Goal: Task Accomplishment & Management: Use online tool/utility

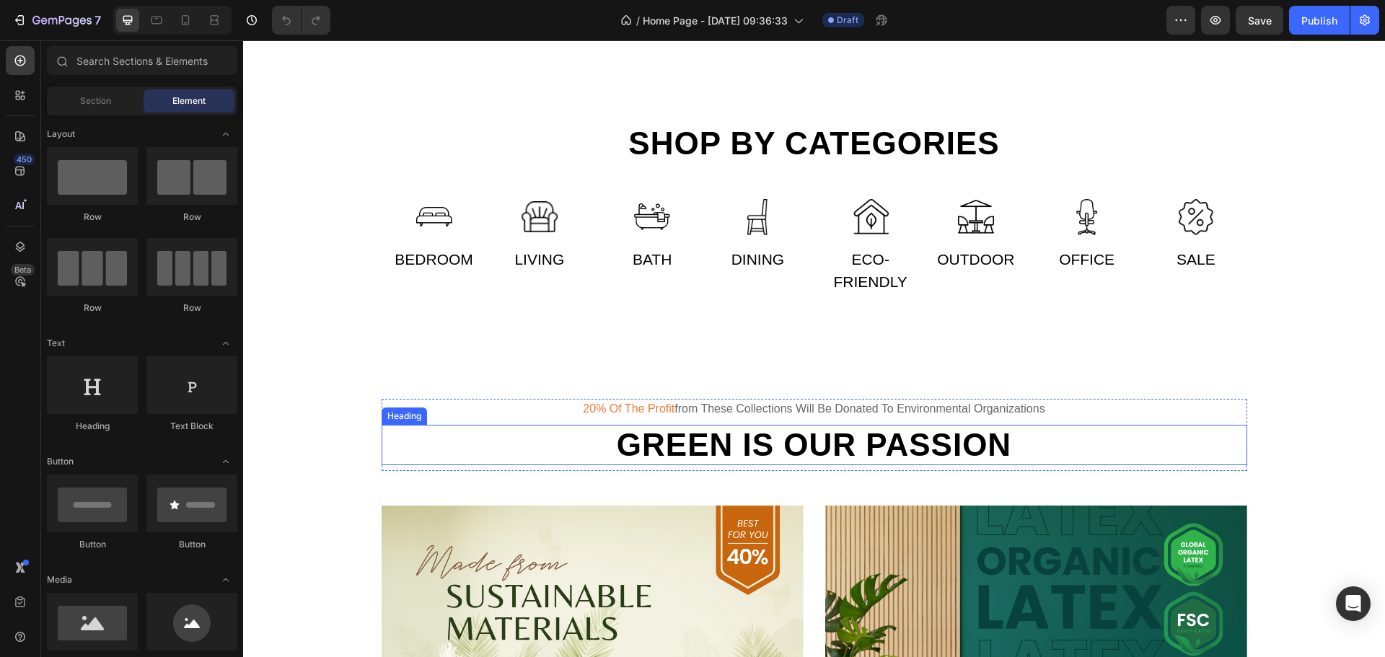
scroll to position [1010, 0]
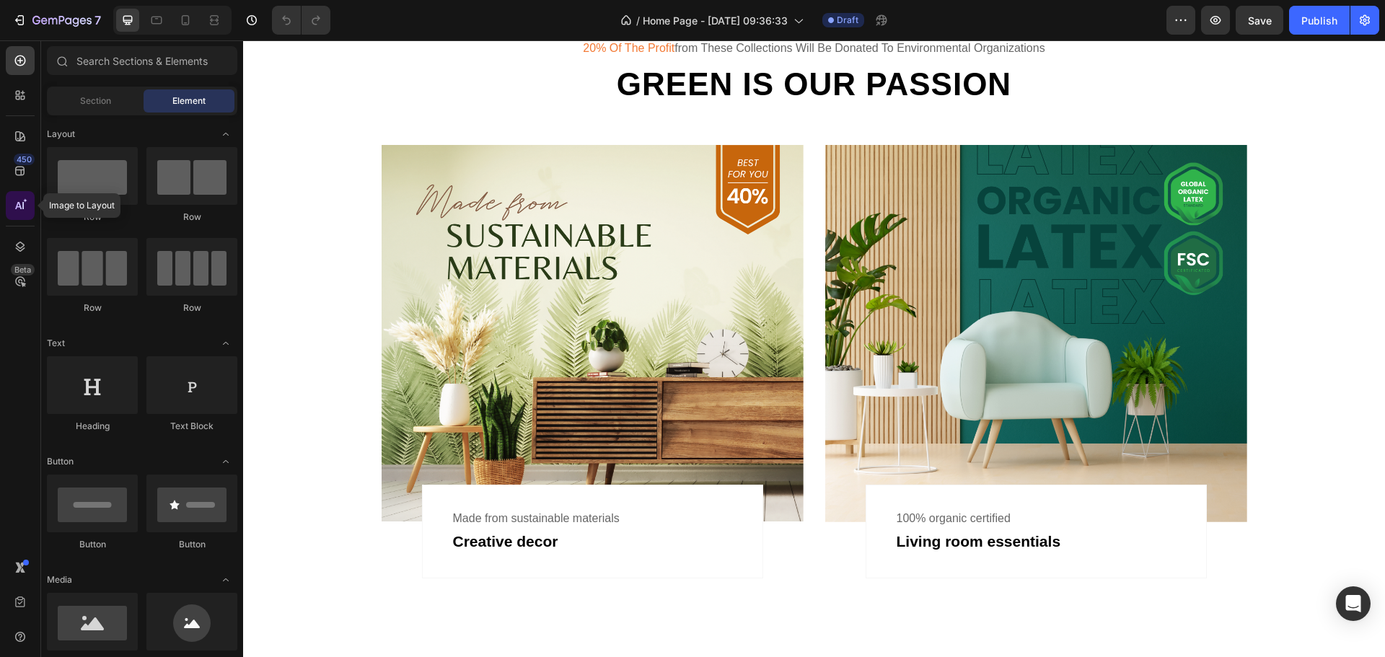
click at [22, 196] on div at bounding box center [20, 205] width 29 height 29
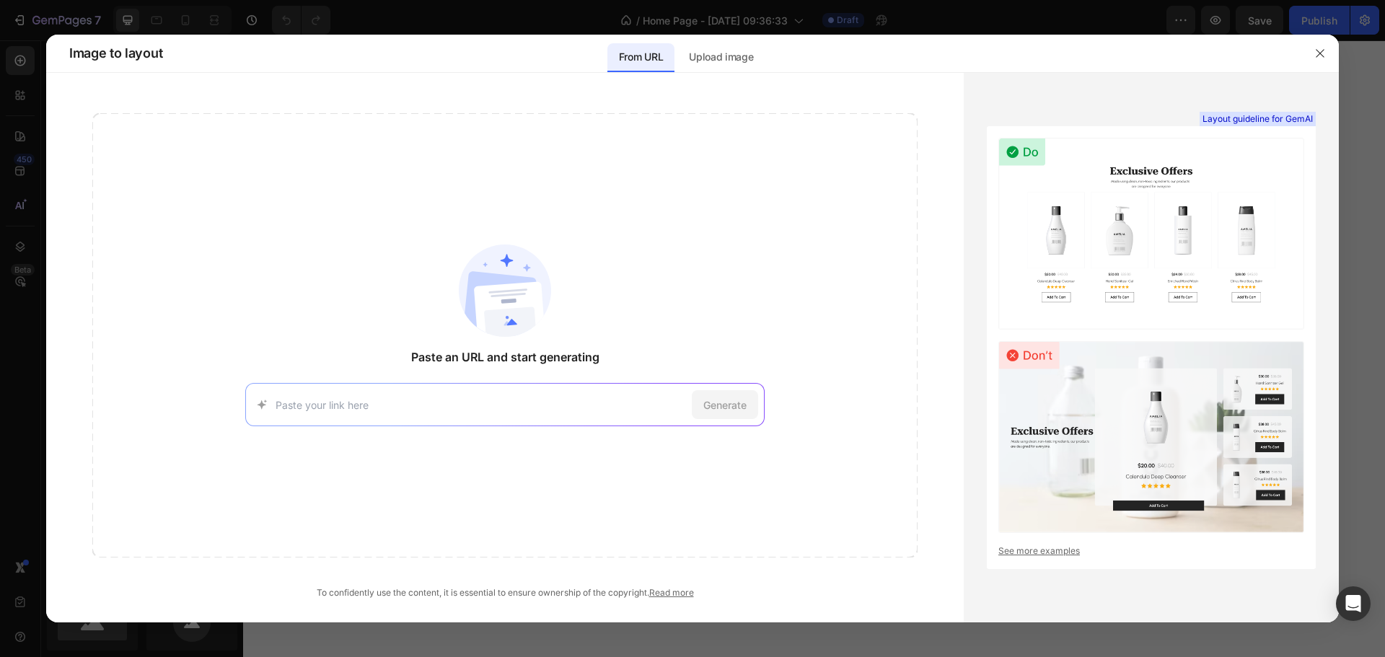
click at [514, 403] on input at bounding box center [481, 405] width 411 height 15
paste input "[URL][DOMAIN_NAME]"
type input "[URL][DOMAIN_NAME]"
click at [734, 408] on span "Generate" at bounding box center [724, 405] width 43 height 15
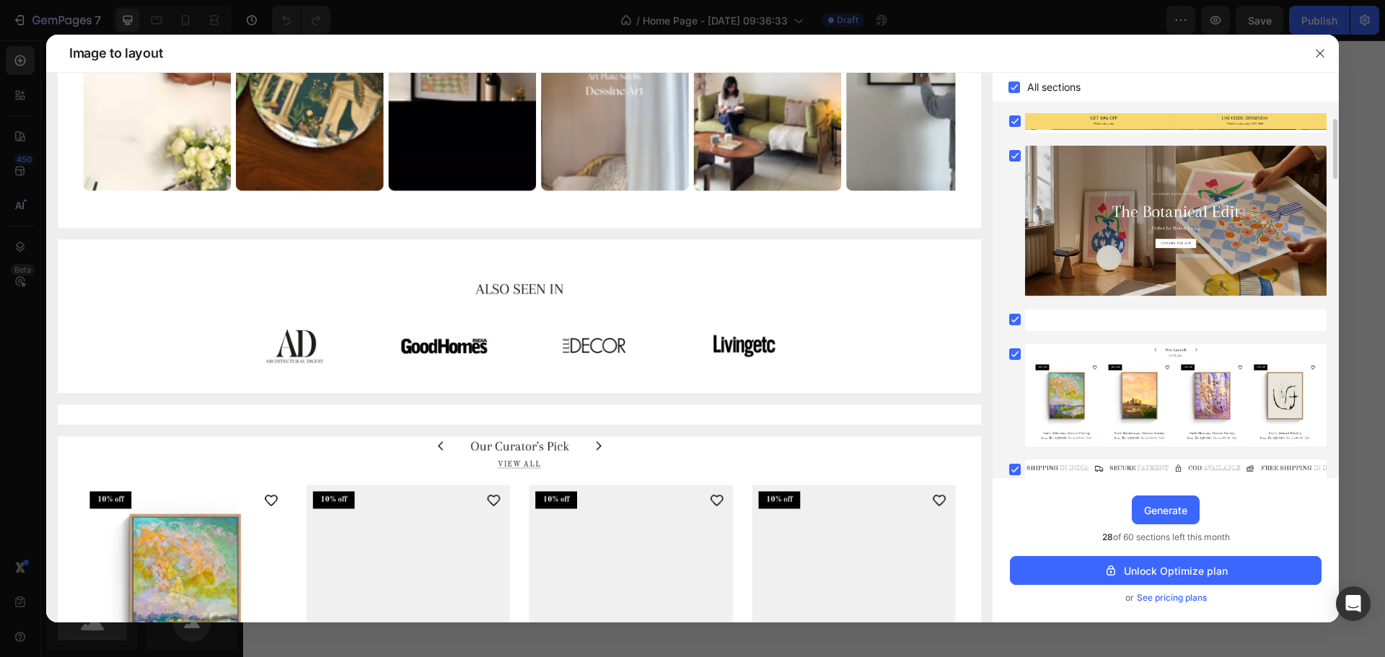
scroll to position [623, 0]
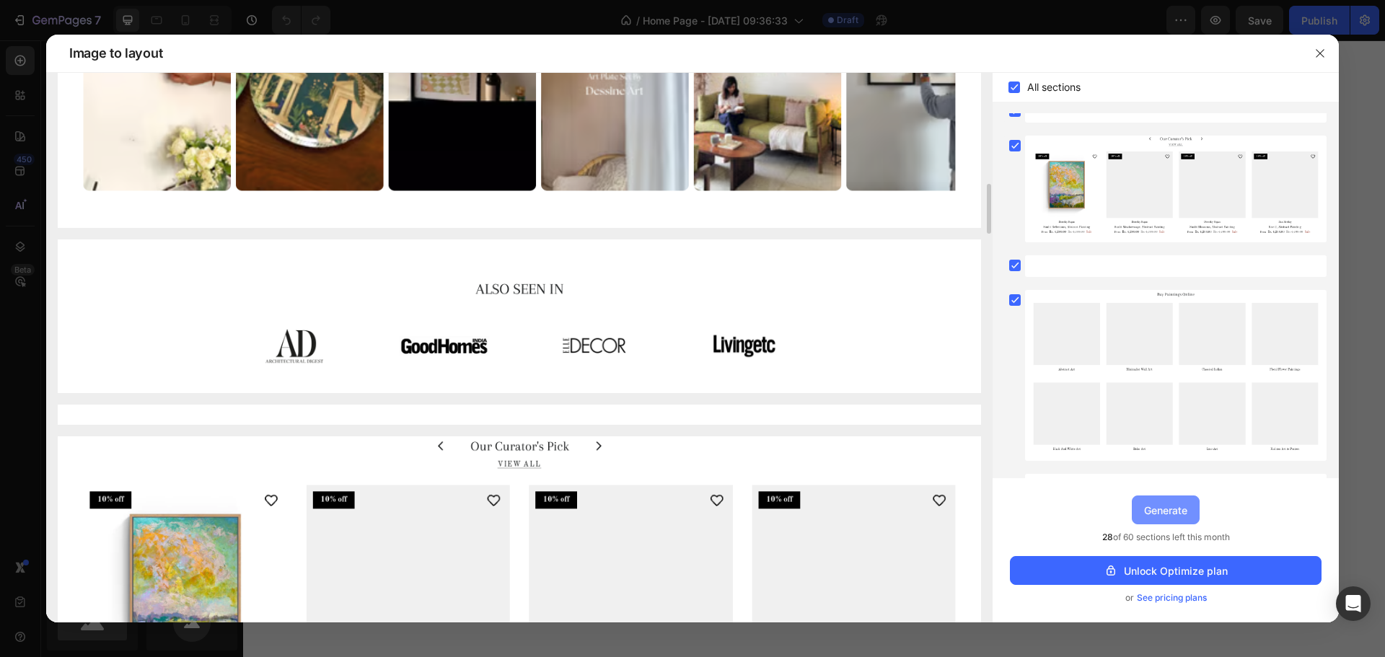
click at [1154, 511] on div "Generate" at bounding box center [1165, 510] width 43 height 15
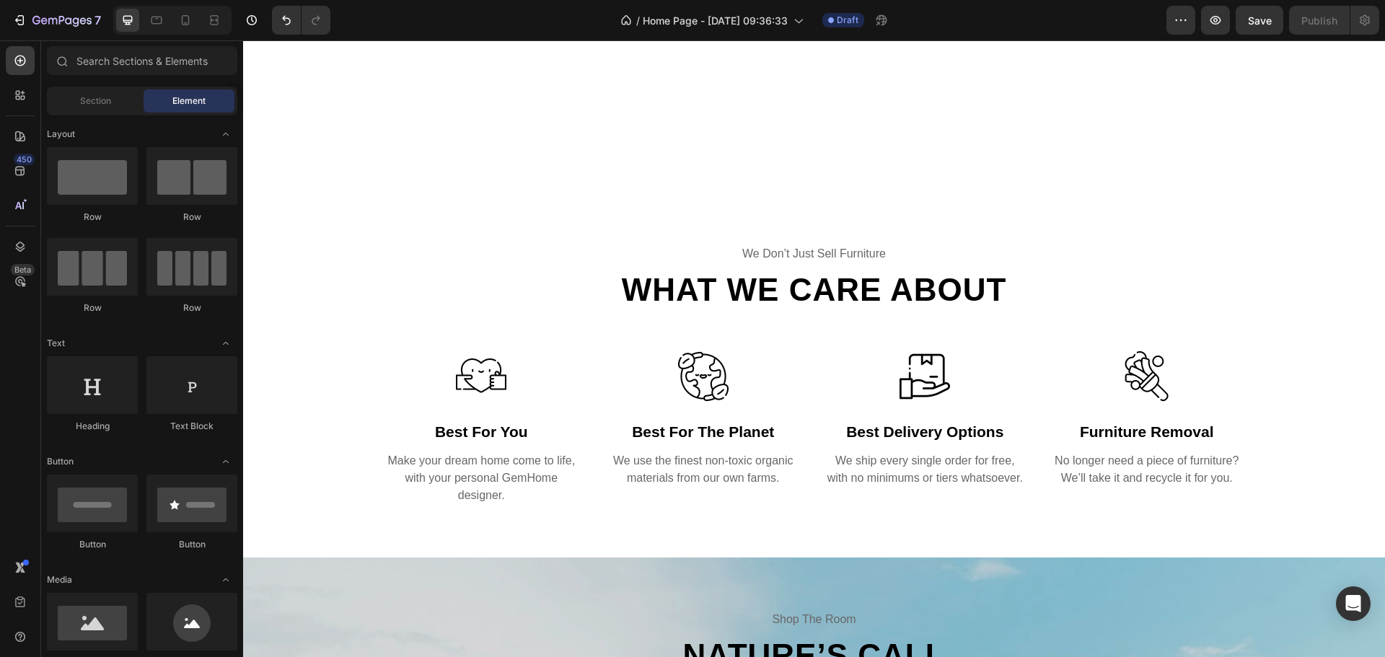
scroll to position [0, 0]
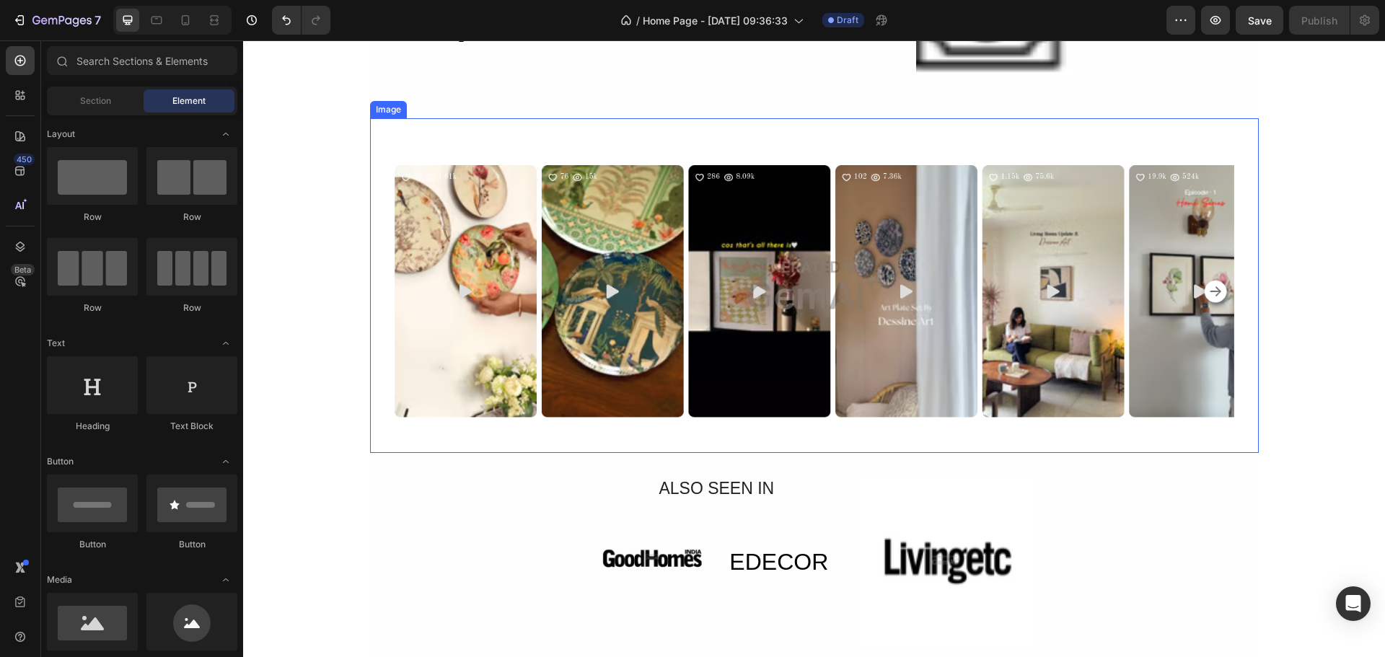
click at [836, 207] on img at bounding box center [814, 285] width 889 height 335
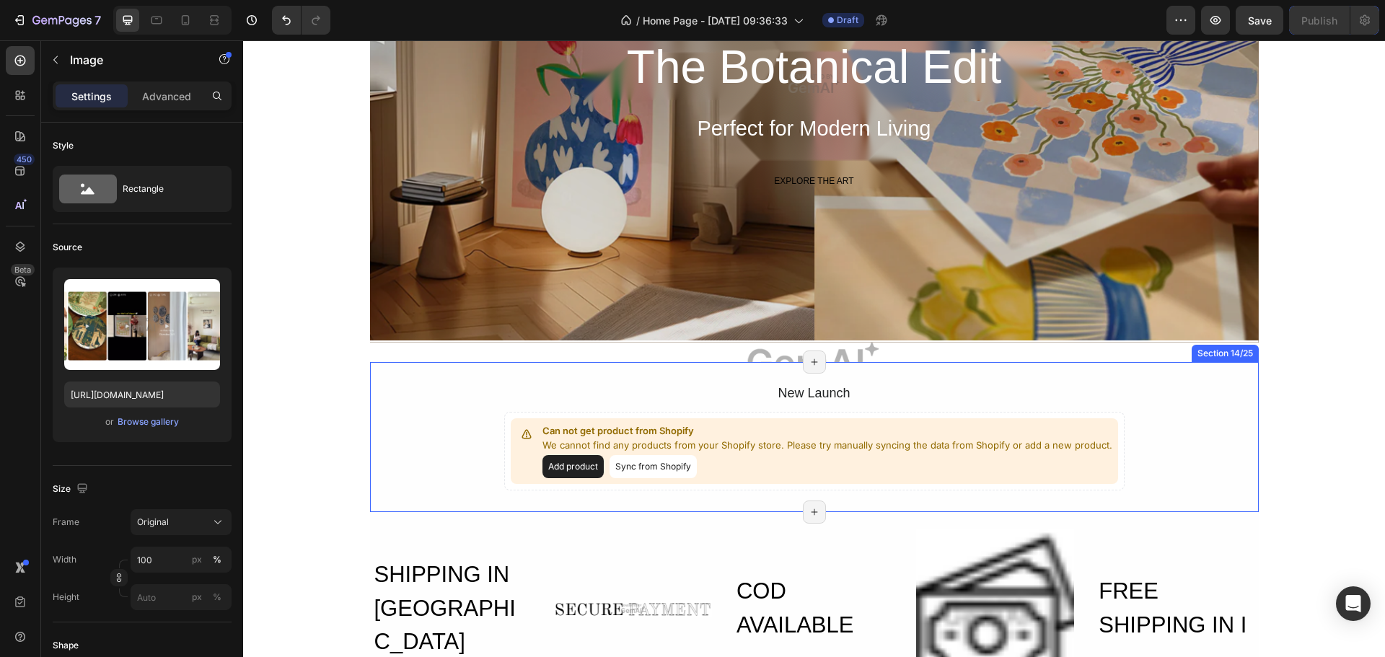
scroll to position [4909, 0]
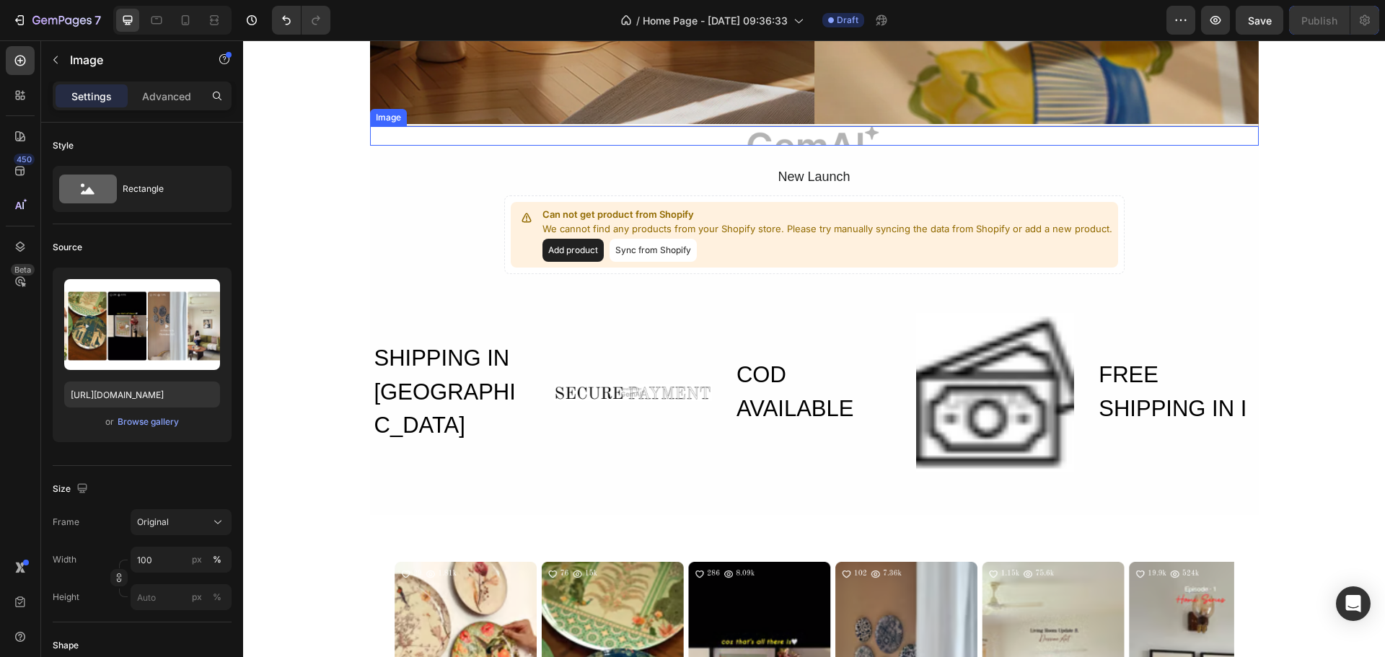
click at [759, 135] on img at bounding box center [814, 135] width 889 height 19
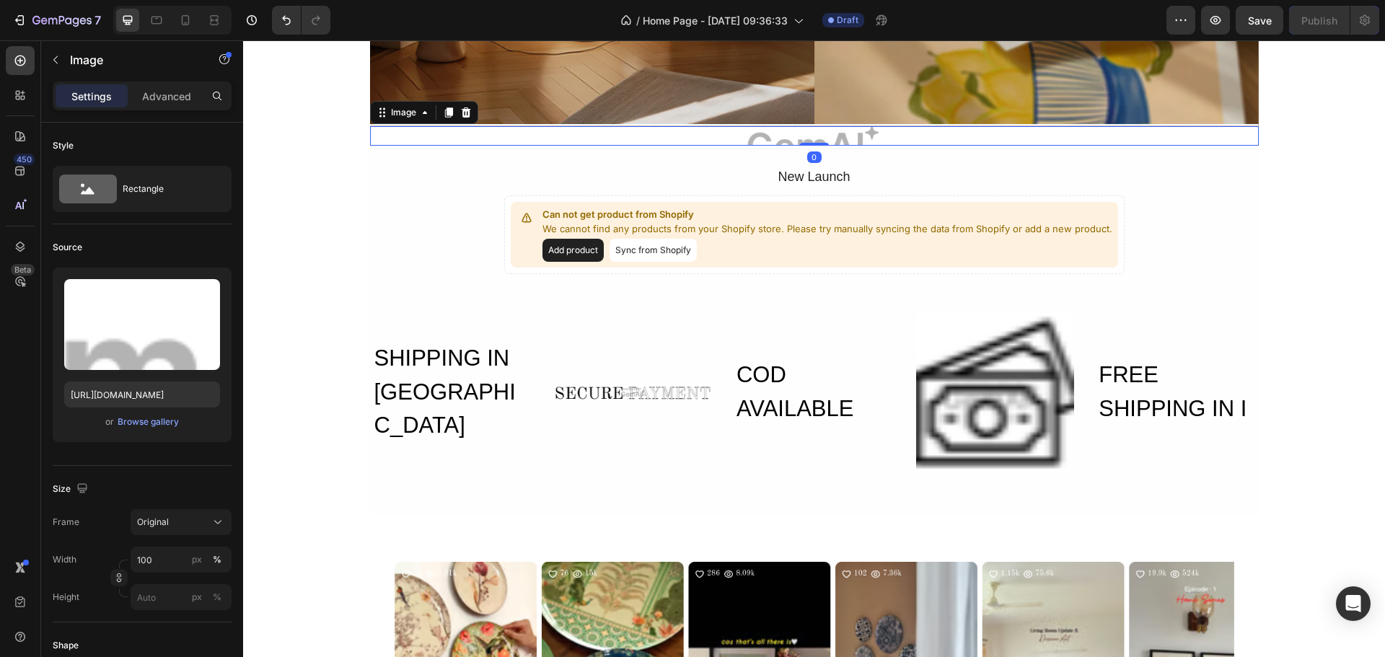
drag, startPoint x: 460, startPoint y: 112, endPoint x: 506, endPoint y: 269, distance: 163.7
click at [460, 112] on icon at bounding box center [466, 113] width 12 height 12
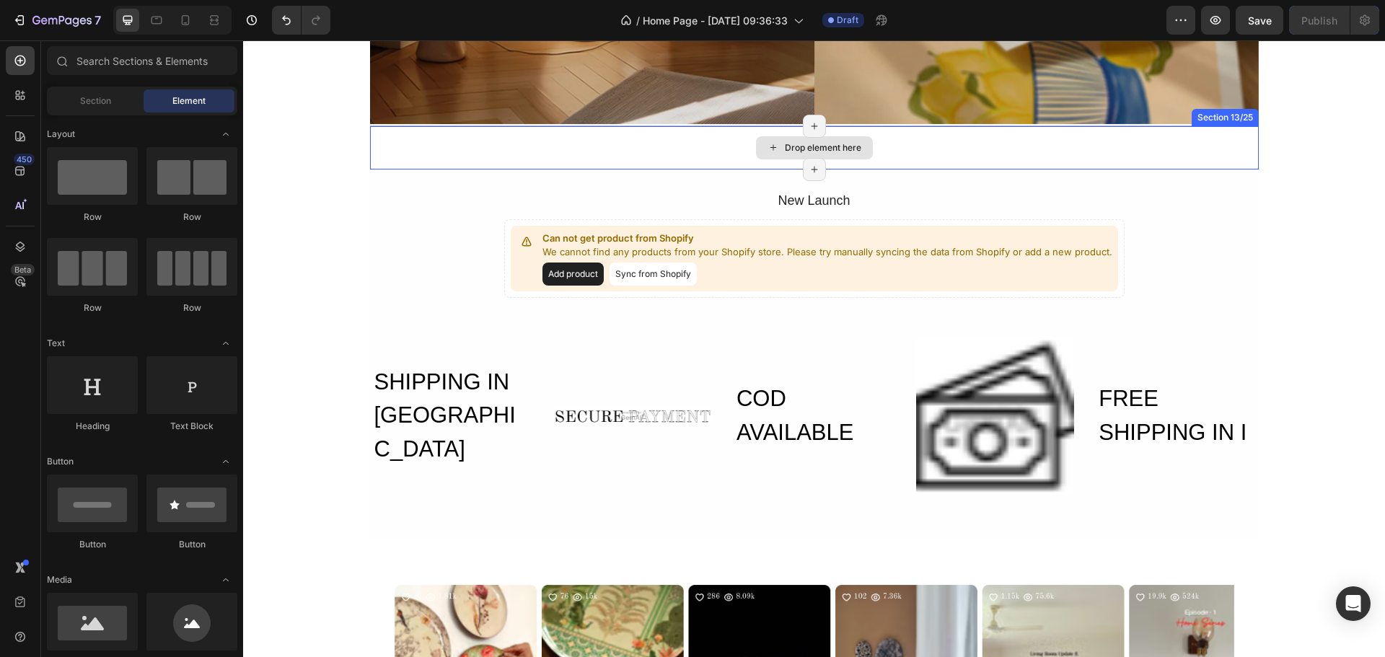
click at [822, 140] on div "Drop element here" at bounding box center [814, 147] width 117 height 23
click at [1162, 139] on div "Drop element here" at bounding box center [814, 147] width 889 height 43
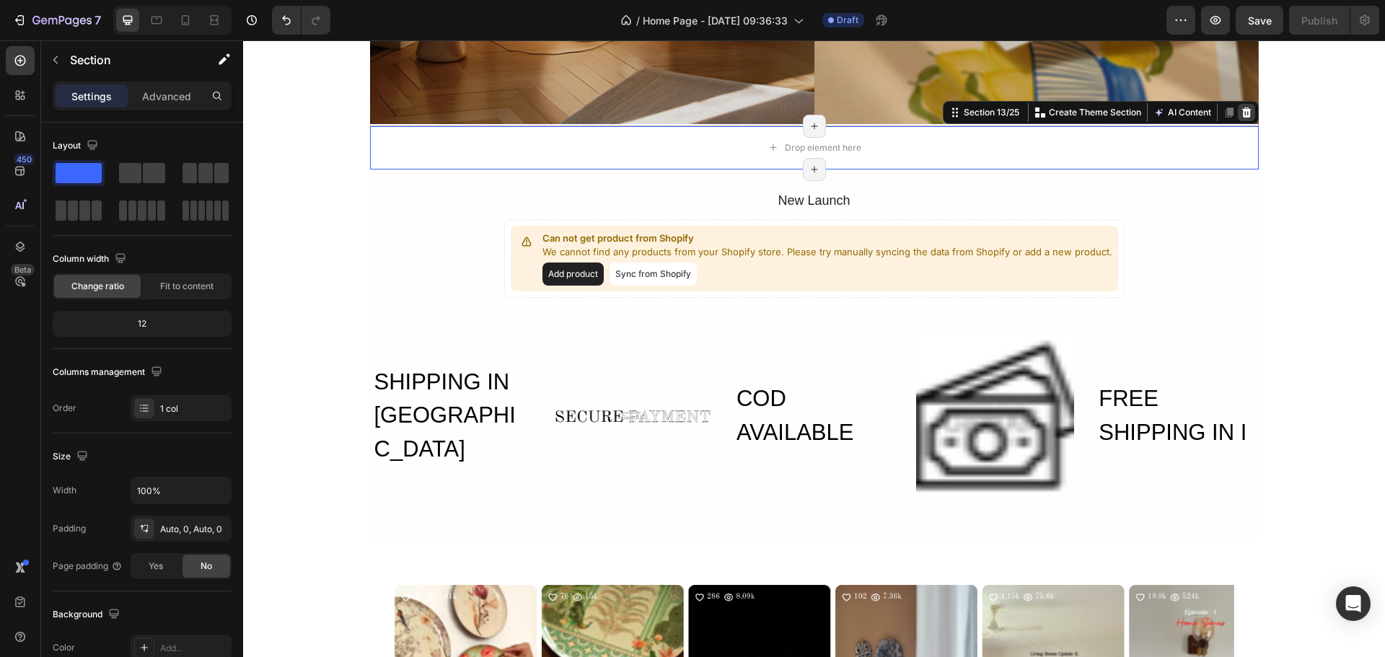
click at [1246, 109] on icon at bounding box center [1247, 113] width 12 height 12
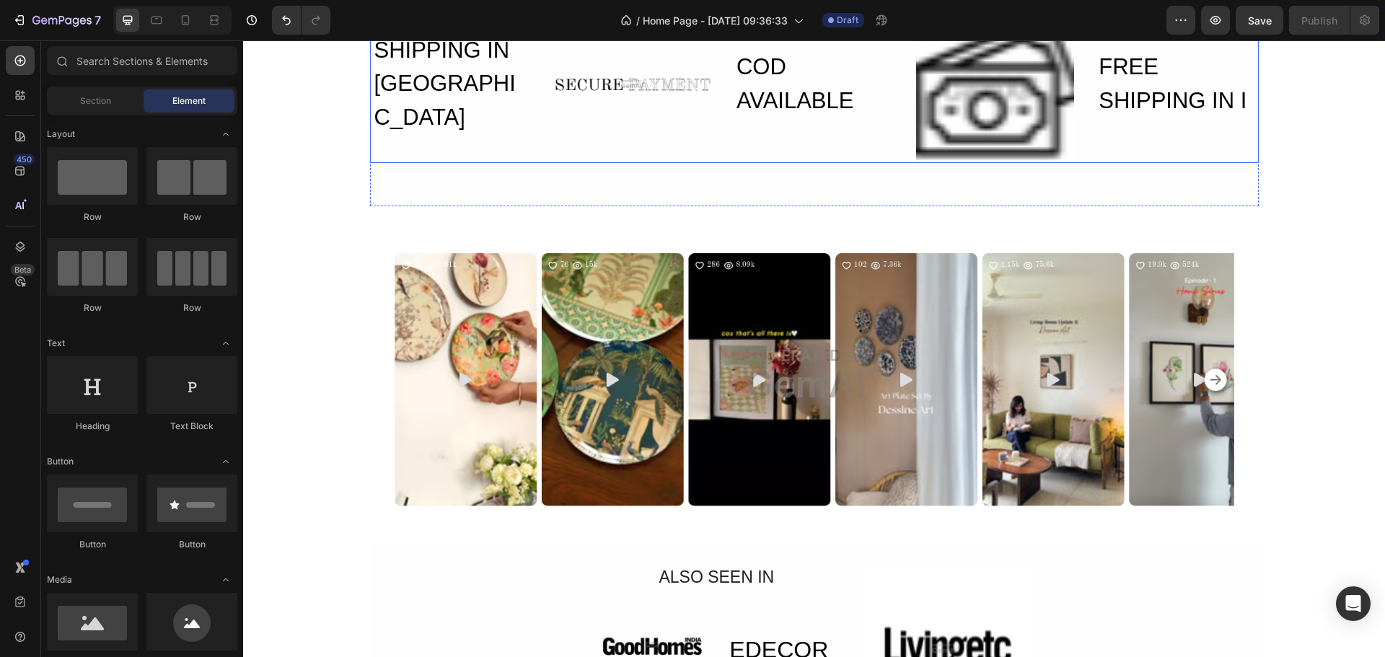
click at [536, 118] on div "SHIPPING IN [GEOGRAPHIC_DATA] Heading Image COD AVAILABLE Heading Image FREE SH…" at bounding box center [814, 84] width 889 height 158
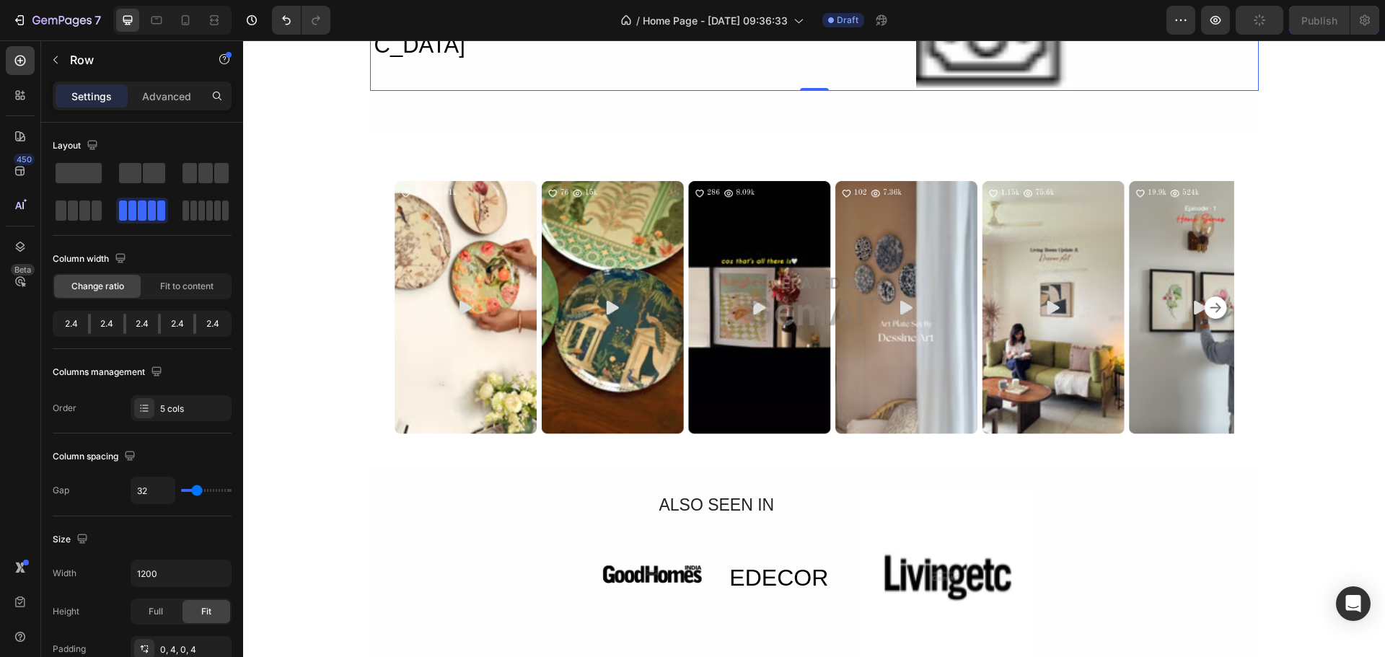
scroll to position [5053, 0]
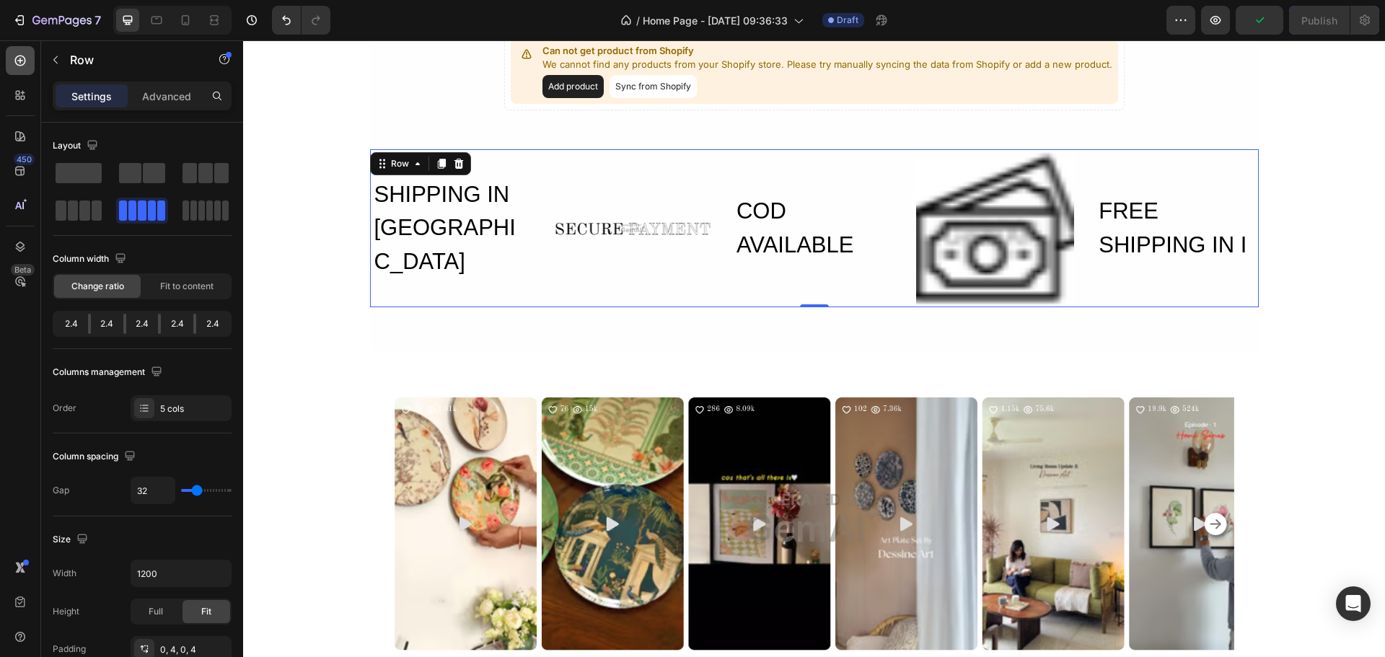
click at [19, 65] on icon at bounding box center [20, 61] width 11 height 11
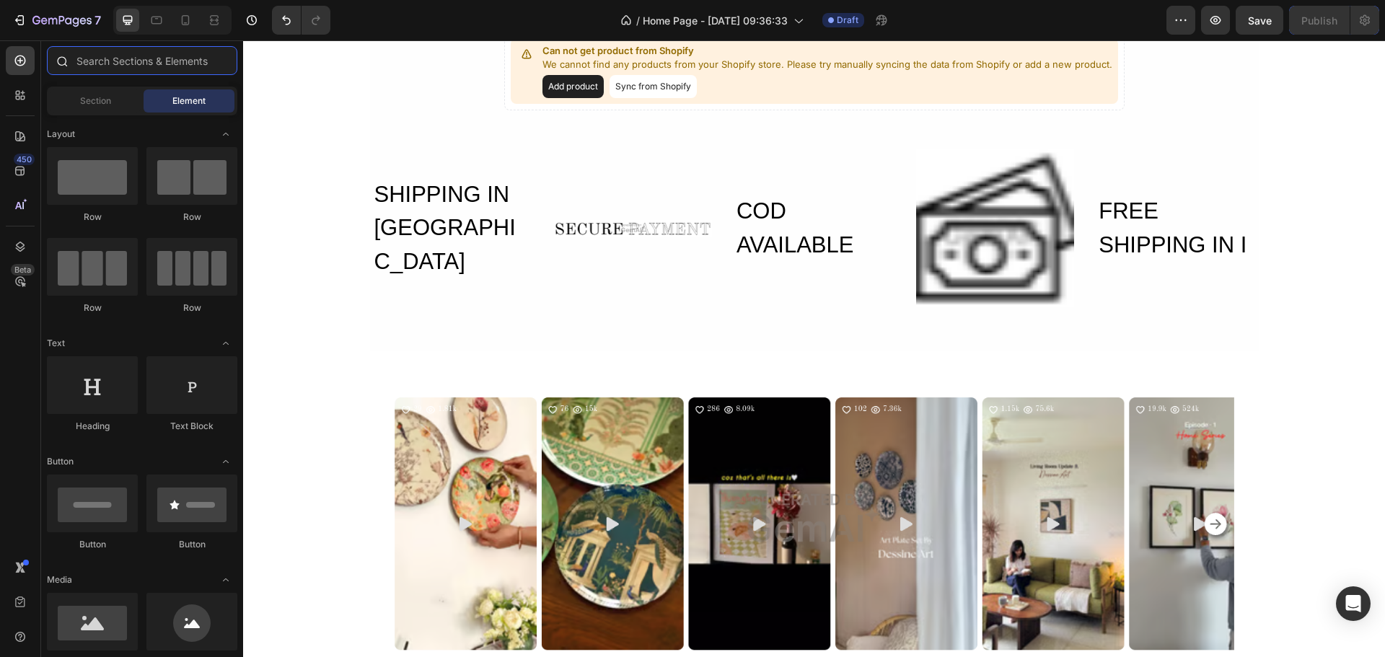
click at [139, 67] on input "text" at bounding box center [142, 60] width 190 height 29
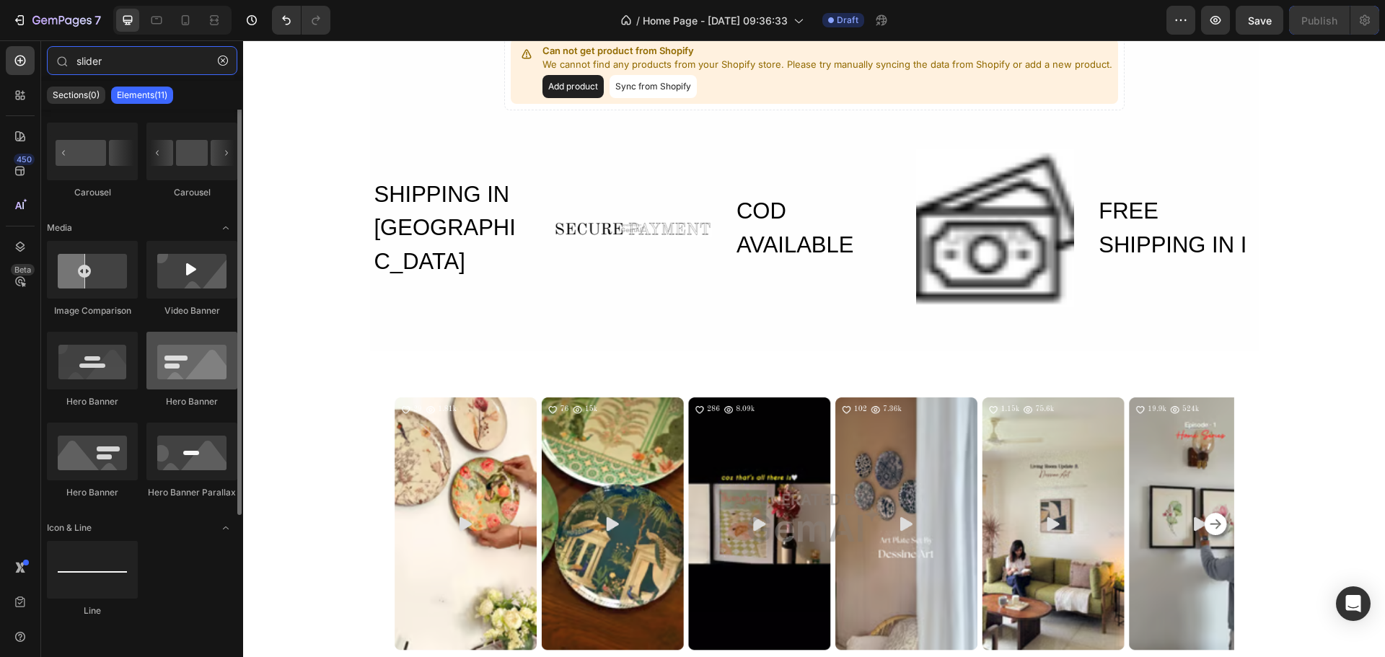
scroll to position [0, 0]
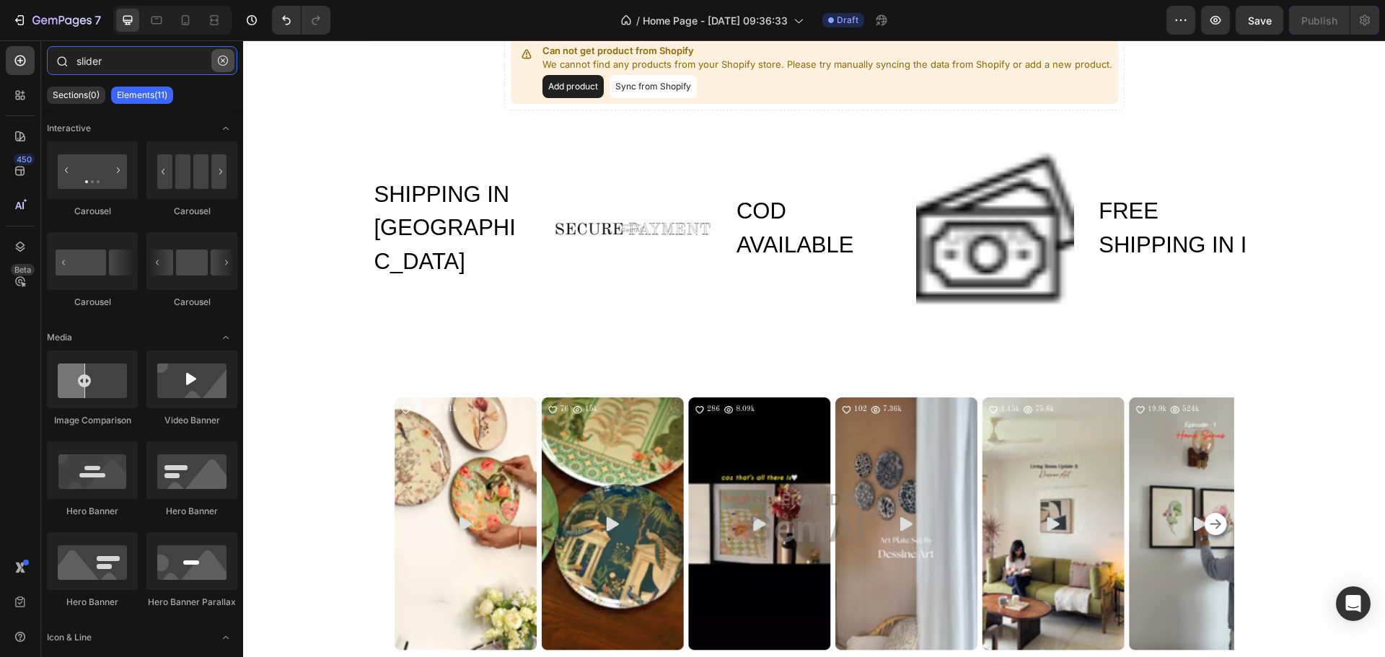
type input "slider"
click at [221, 50] on button "button" at bounding box center [222, 60] width 23 height 23
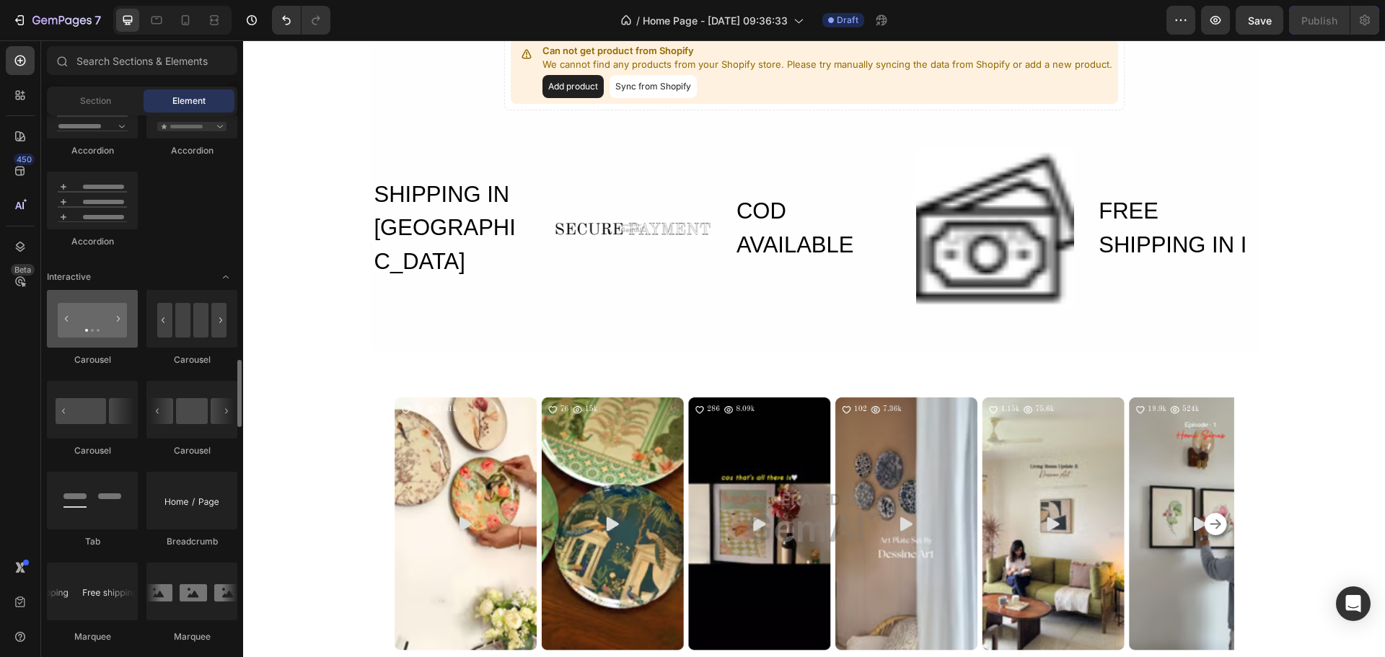
scroll to position [1443, 0]
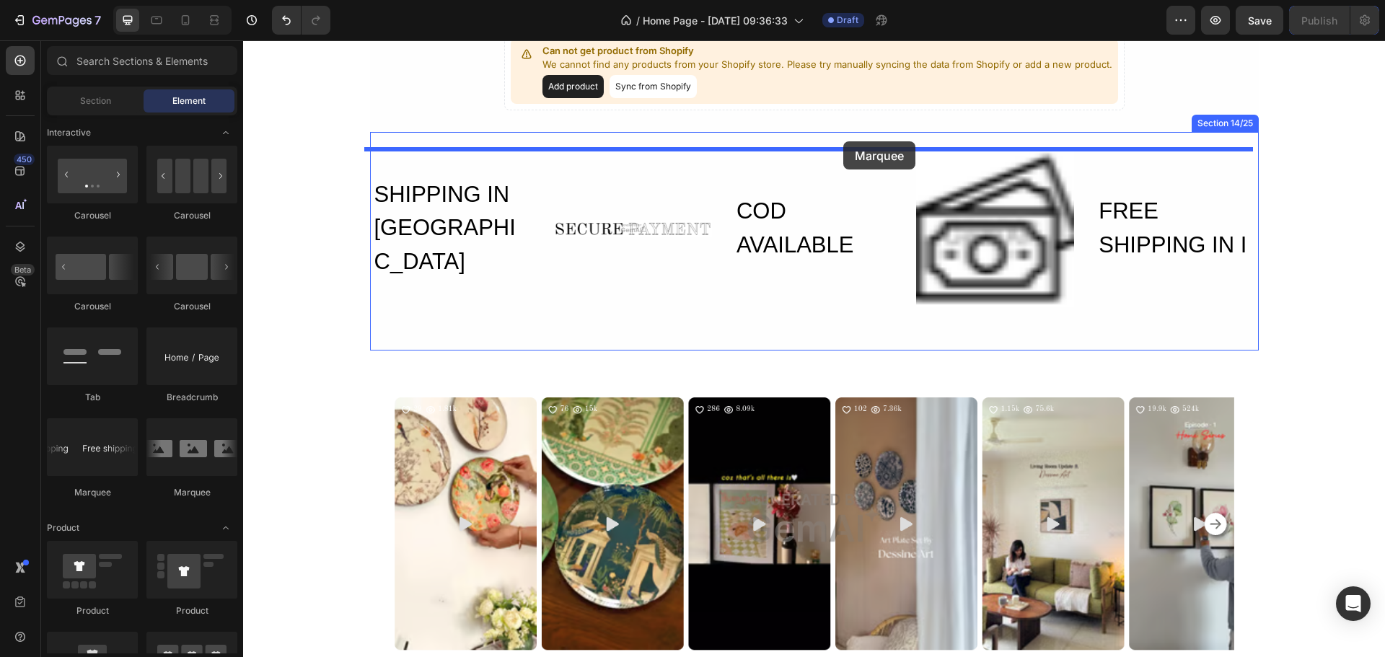
drag, startPoint x: 351, startPoint y: 495, endPoint x: 843, endPoint y: 141, distance: 606.5
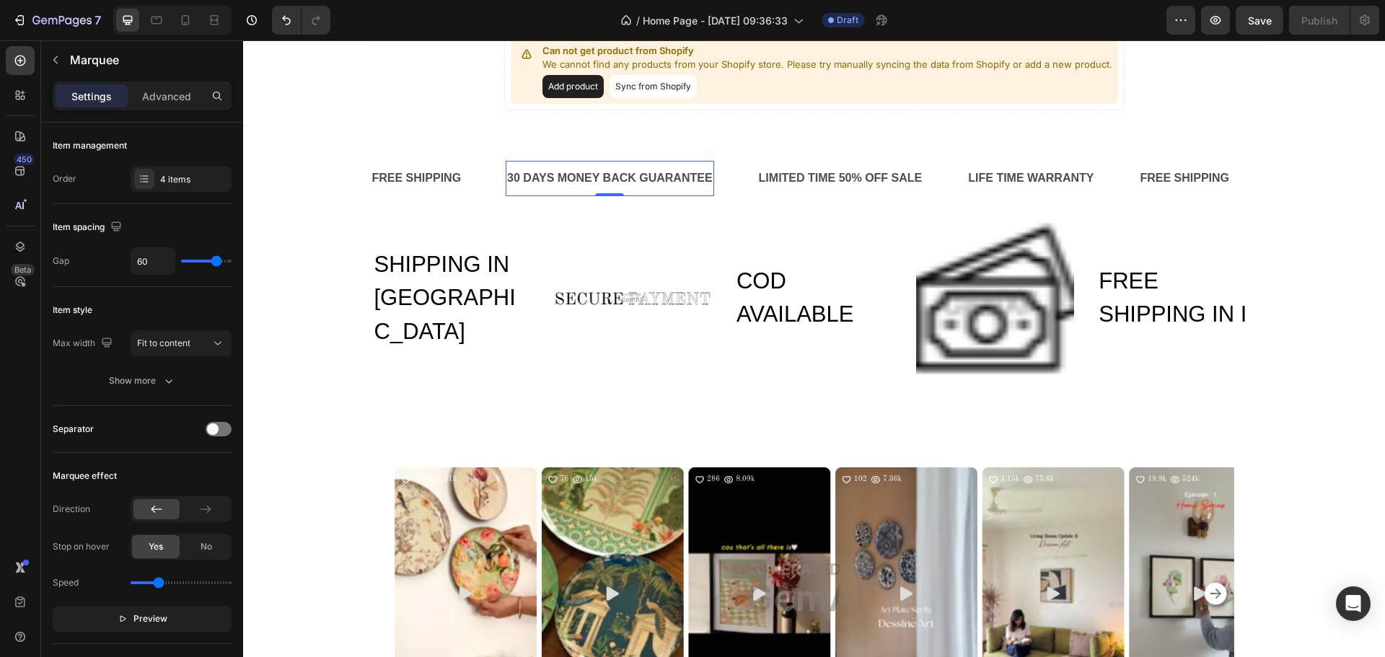
click at [673, 183] on div "30 DAYS MONEY BACK GUARANTEE" at bounding box center [610, 179] width 209 height 24
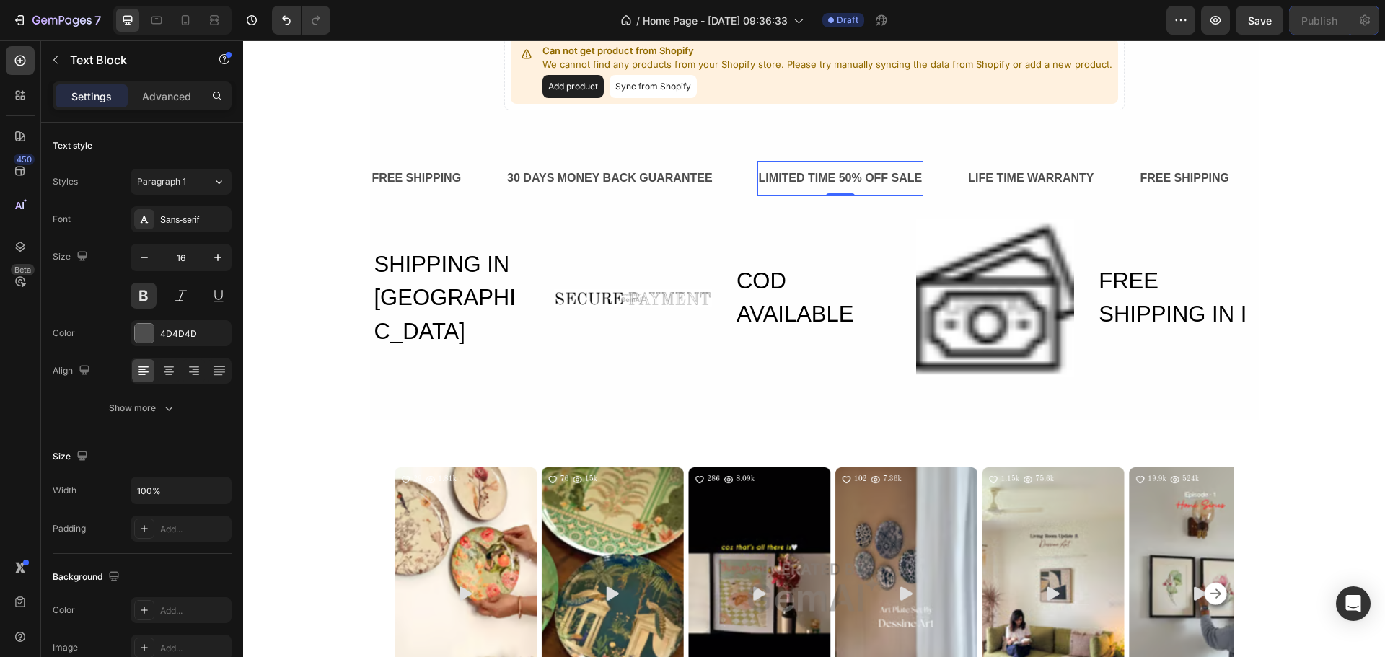
click at [825, 164] on div "LIMITED TIME 50% OFF SALE Text Block 0" at bounding box center [841, 178] width 167 height 35
click at [1007, 175] on div "LIFE TIME WARRANTY" at bounding box center [1031, 179] width 128 height 24
click at [1201, 181] on div "FREE SHIPPING" at bounding box center [1184, 179] width 92 height 24
click at [435, 177] on div "FREE SHIPPING" at bounding box center [417, 179] width 92 height 24
click at [522, 146] on div "FREE SHIPPING Text Block 0 30 DAYS MONEY BACK GUARANTEE Text Block LIMITED TIME…" at bounding box center [814, 276] width 889 height 289
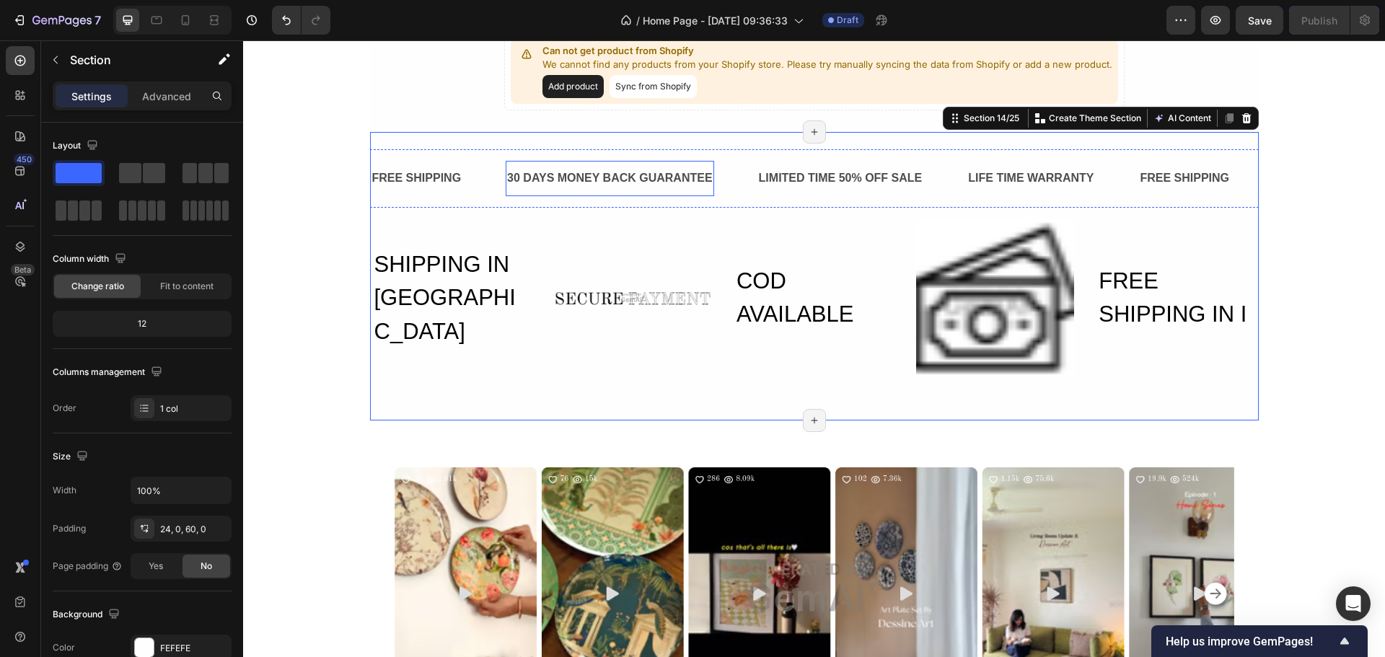
click at [516, 162] on div "30 DAYS MONEY BACK GUARANTEE Text Block" at bounding box center [610, 178] width 209 height 35
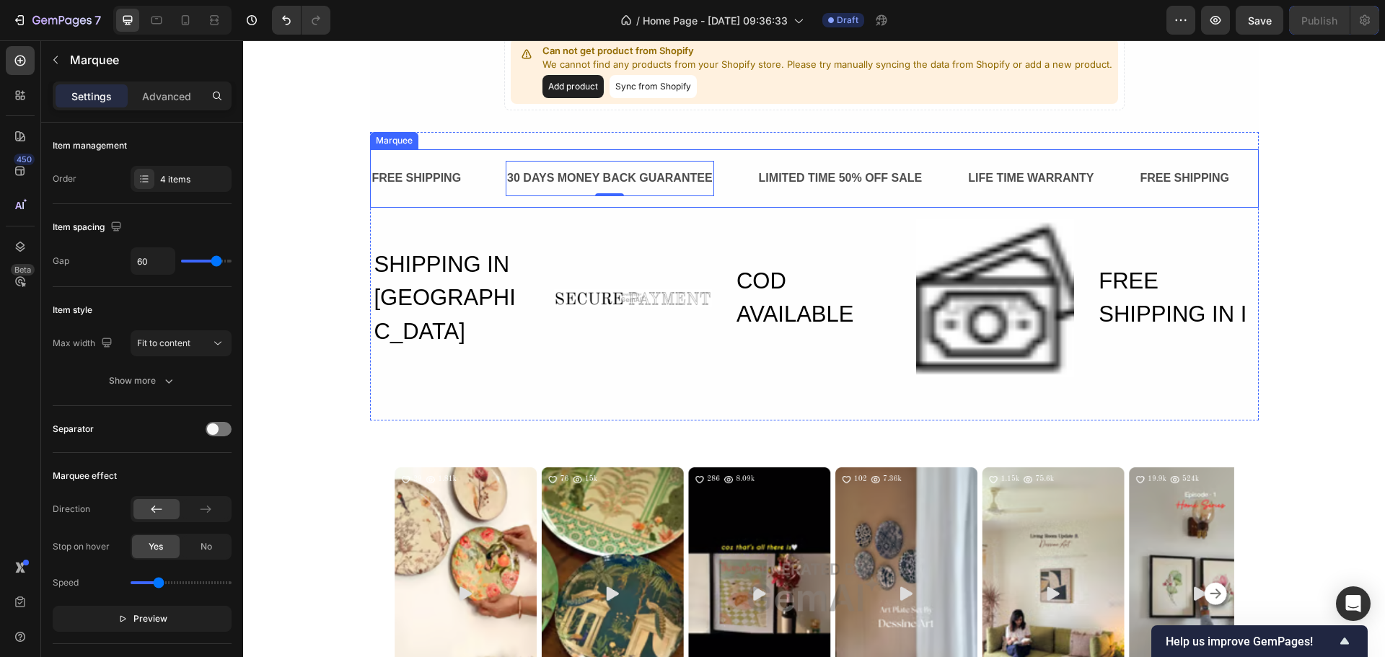
click at [475, 166] on div "FREE SHIPPING Text Block" at bounding box center [439, 178] width 136 height 35
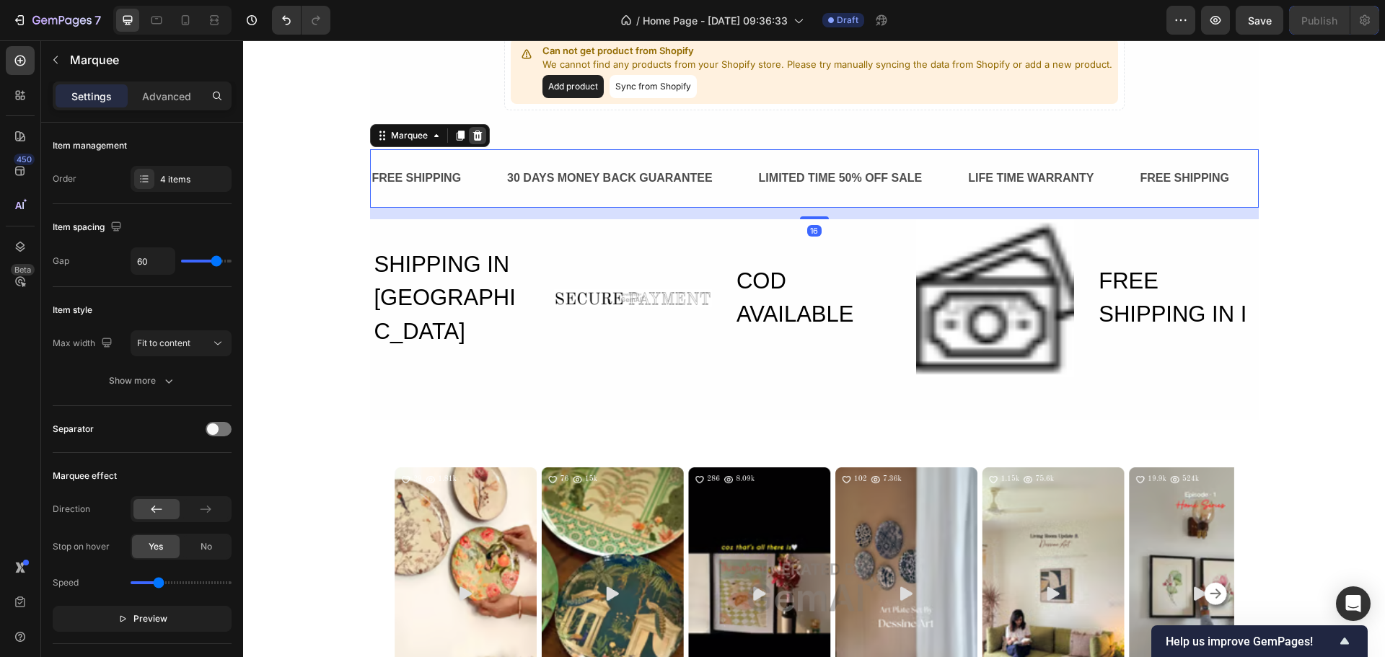
click at [477, 139] on icon at bounding box center [478, 136] width 12 height 12
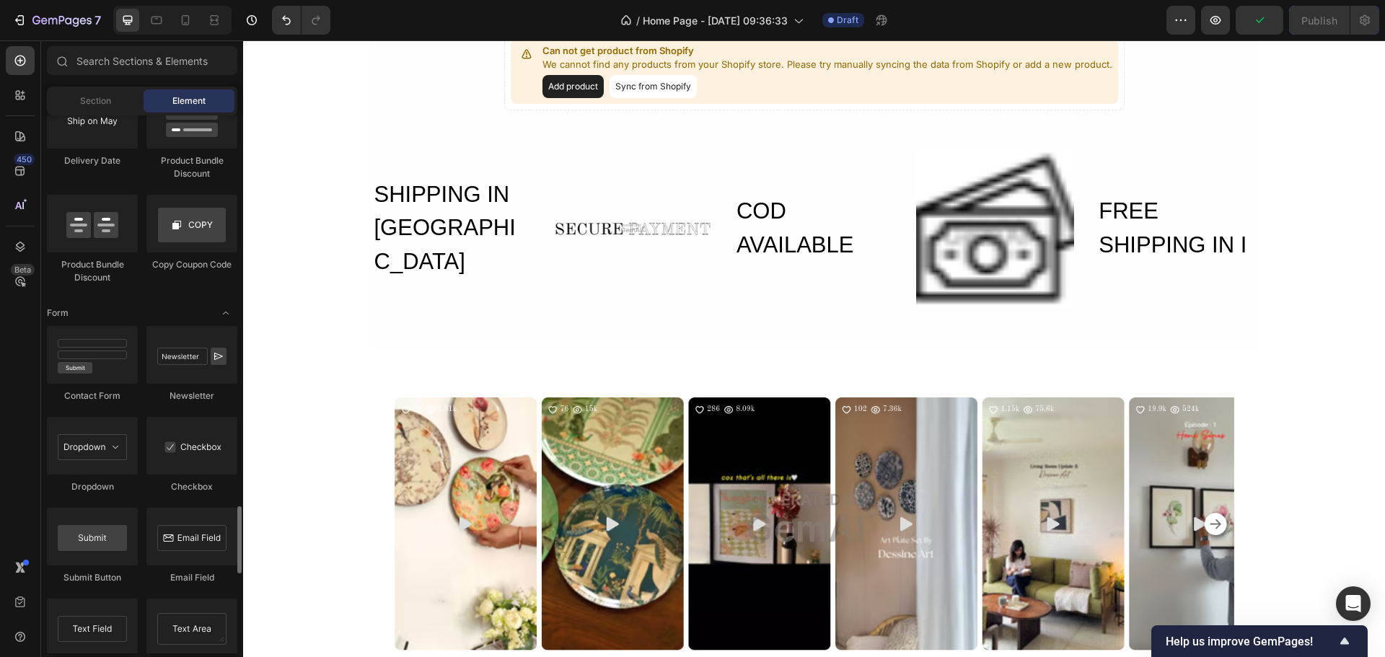
scroll to position [3391, 0]
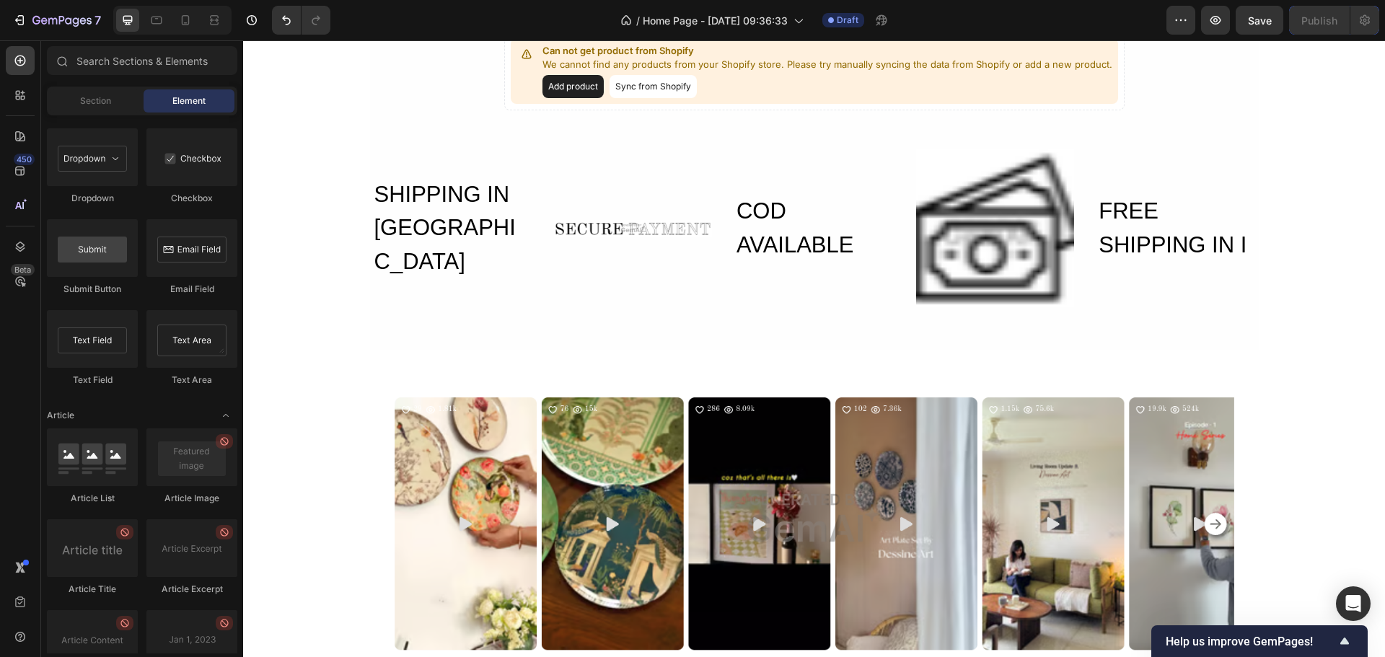
click at [244, 591] on div "New Launch Text Block Can not get product from Shopify We cannot find any produ…" at bounding box center [814, 132] width 1142 height 10230
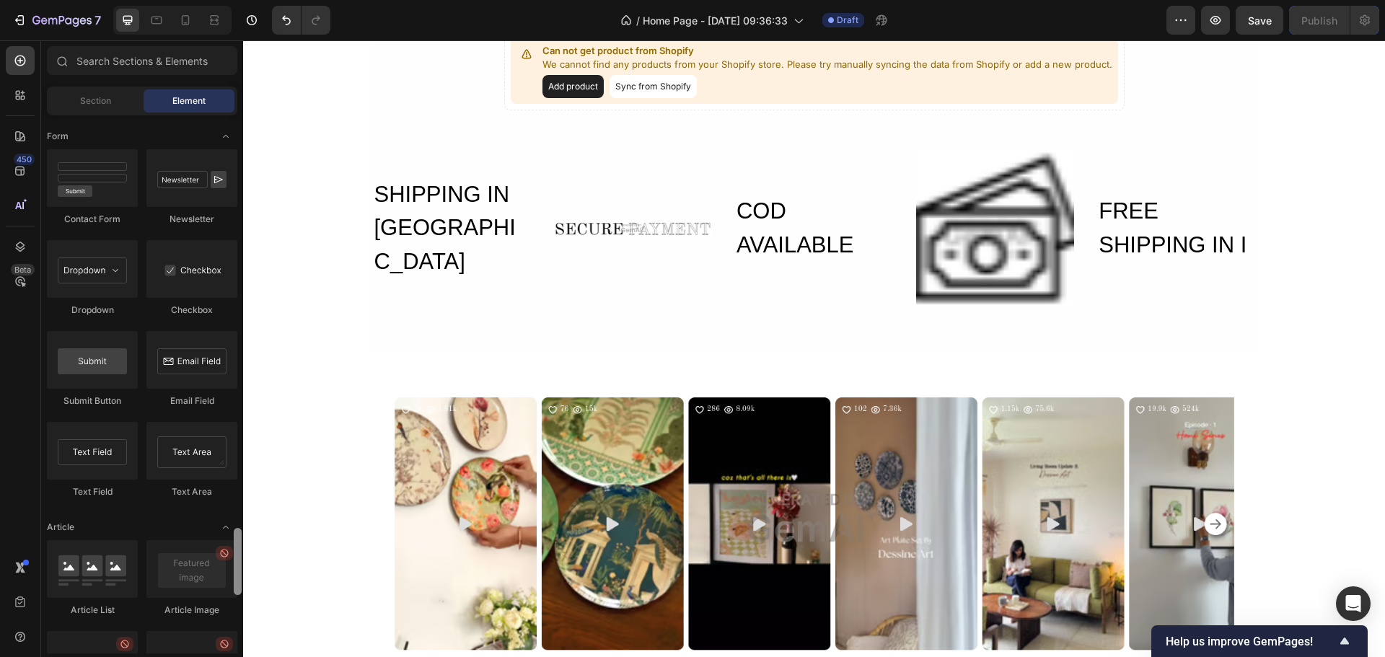
drag, startPoint x: 480, startPoint y: 666, endPoint x: 271, endPoint y: 342, distance: 385.6
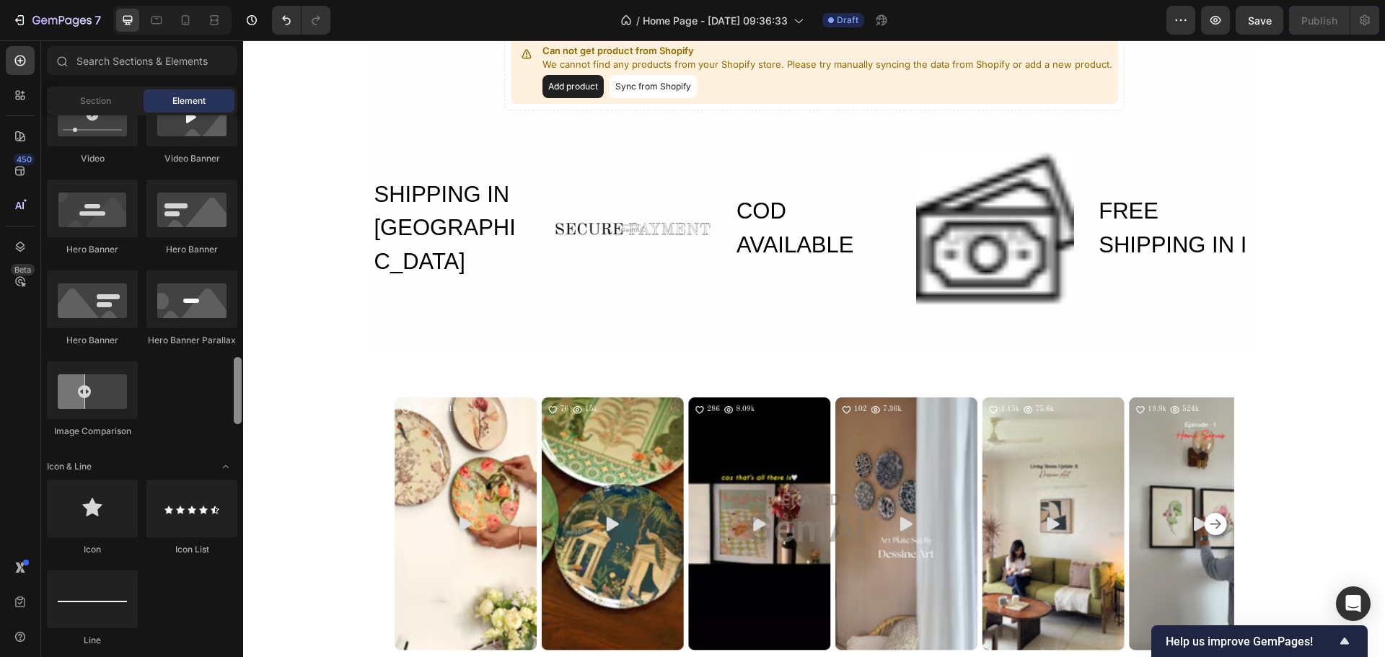
scroll to position [538, 0]
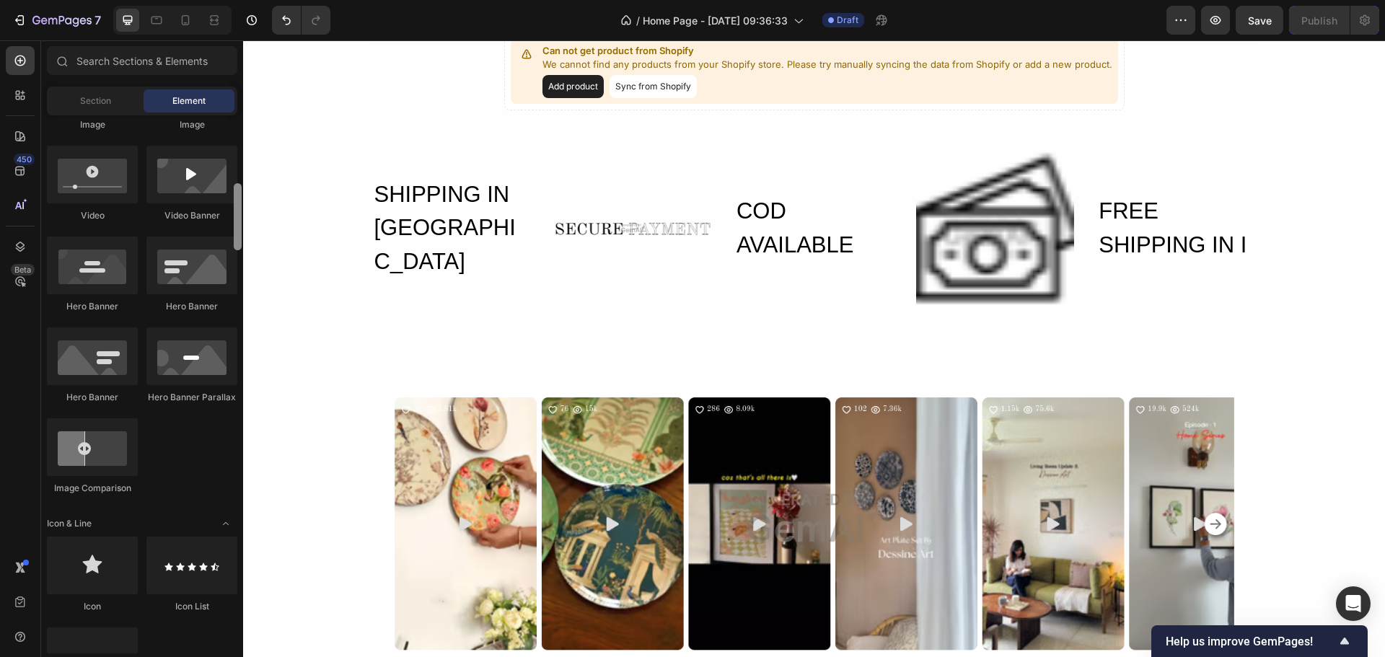
click at [236, 222] on div at bounding box center [238, 216] width 8 height 67
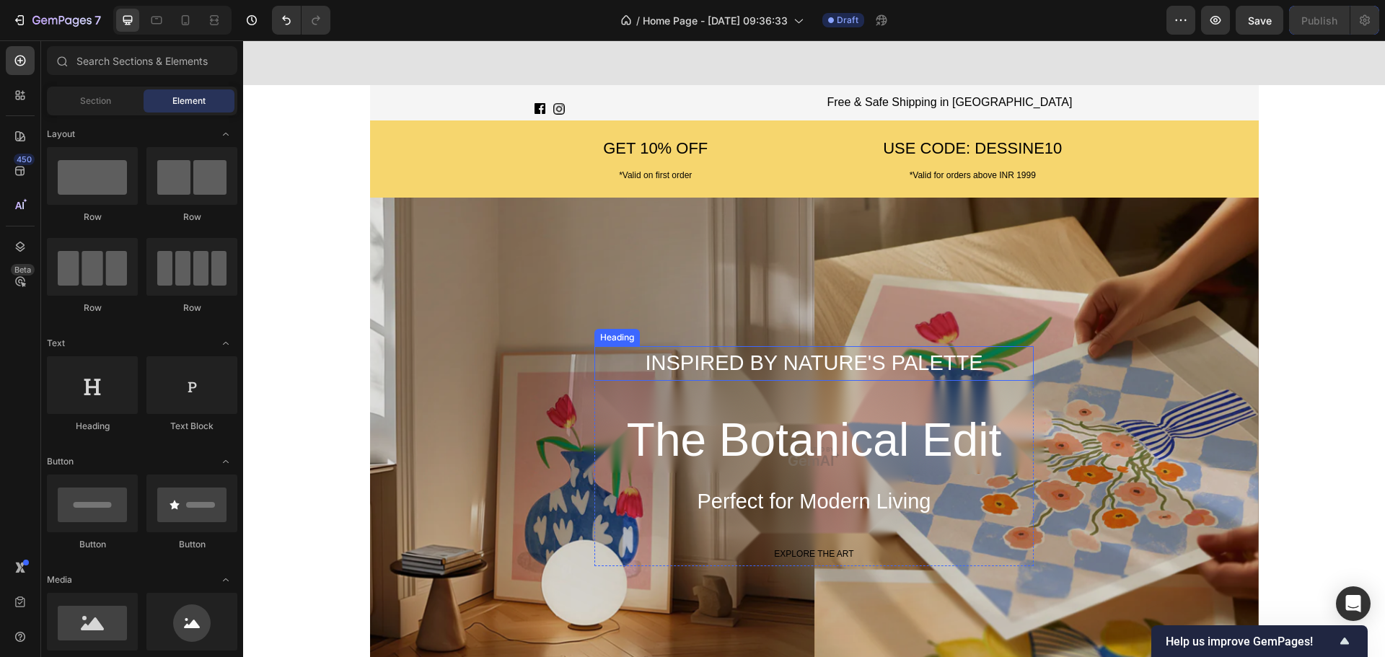
scroll to position [4332, 0]
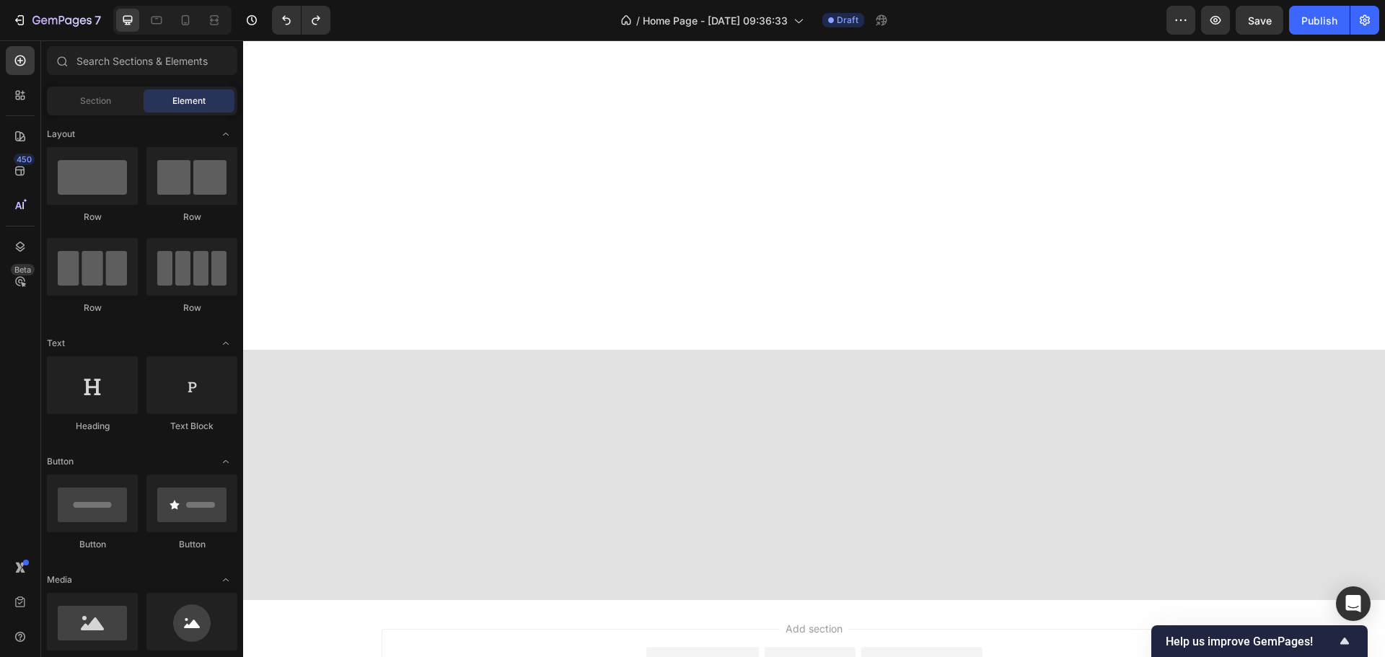
scroll to position [0, 0]
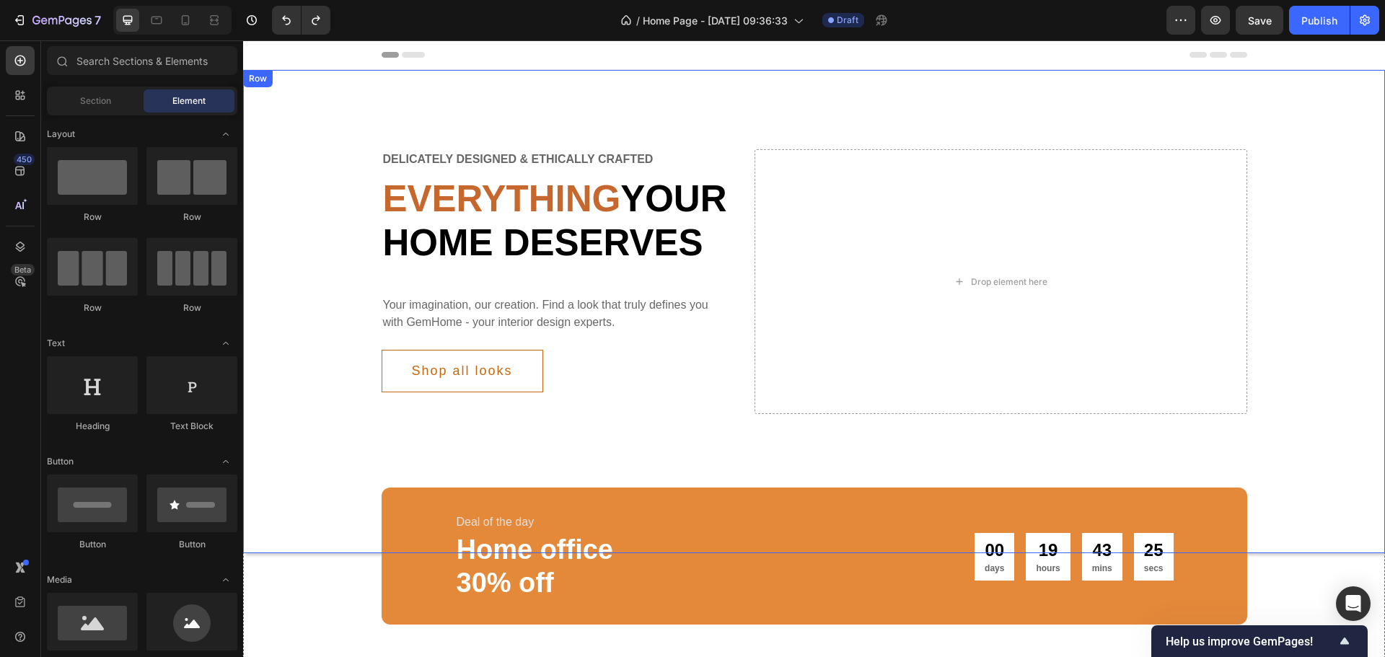
click at [258, 82] on div "Row" at bounding box center [258, 78] width 24 height 13
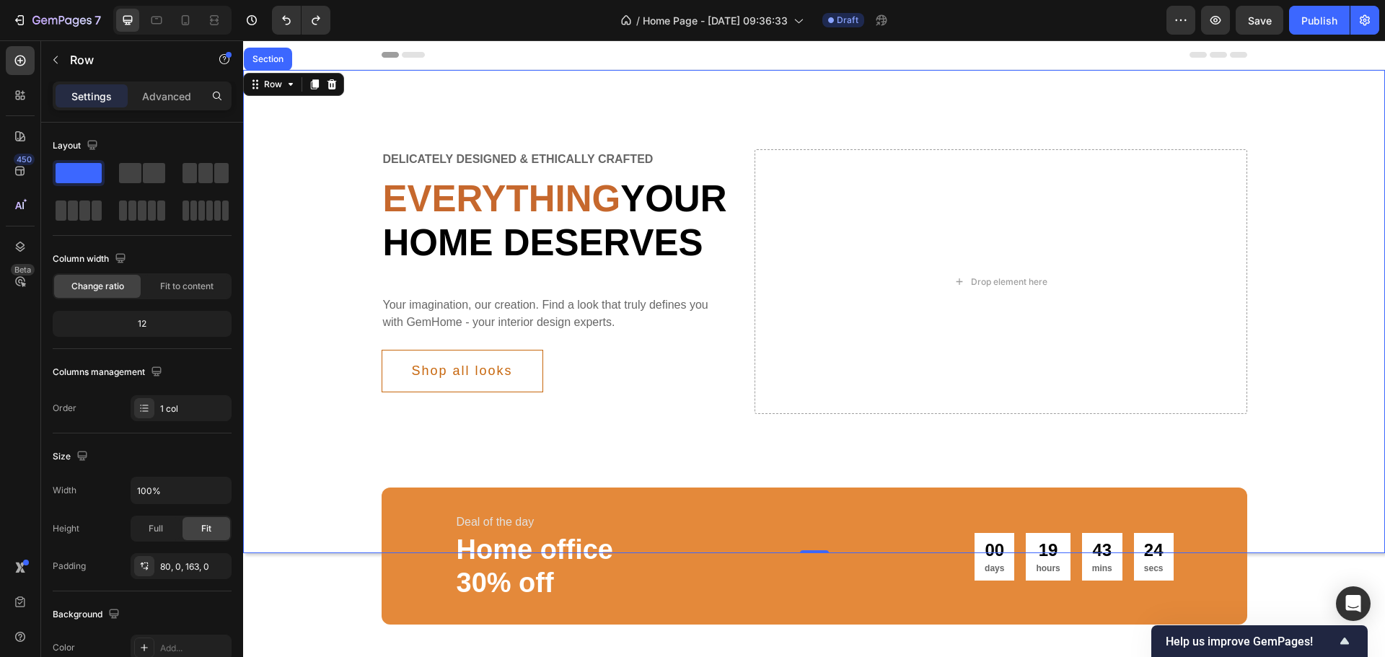
drag, startPoint x: 363, startPoint y: 122, endPoint x: 338, endPoint y: 106, distance: 29.8
click at [361, 122] on div "Delicately designed & ethically crafted Text Everything your home deserves Head…" at bounding box center [814, 311] width 1142 height 483
click at [804, 74] on div "Delicately designed & ethically crafted Text Everything your home deserves Head…" at bounding box center [814, 311] width 1142 height 483
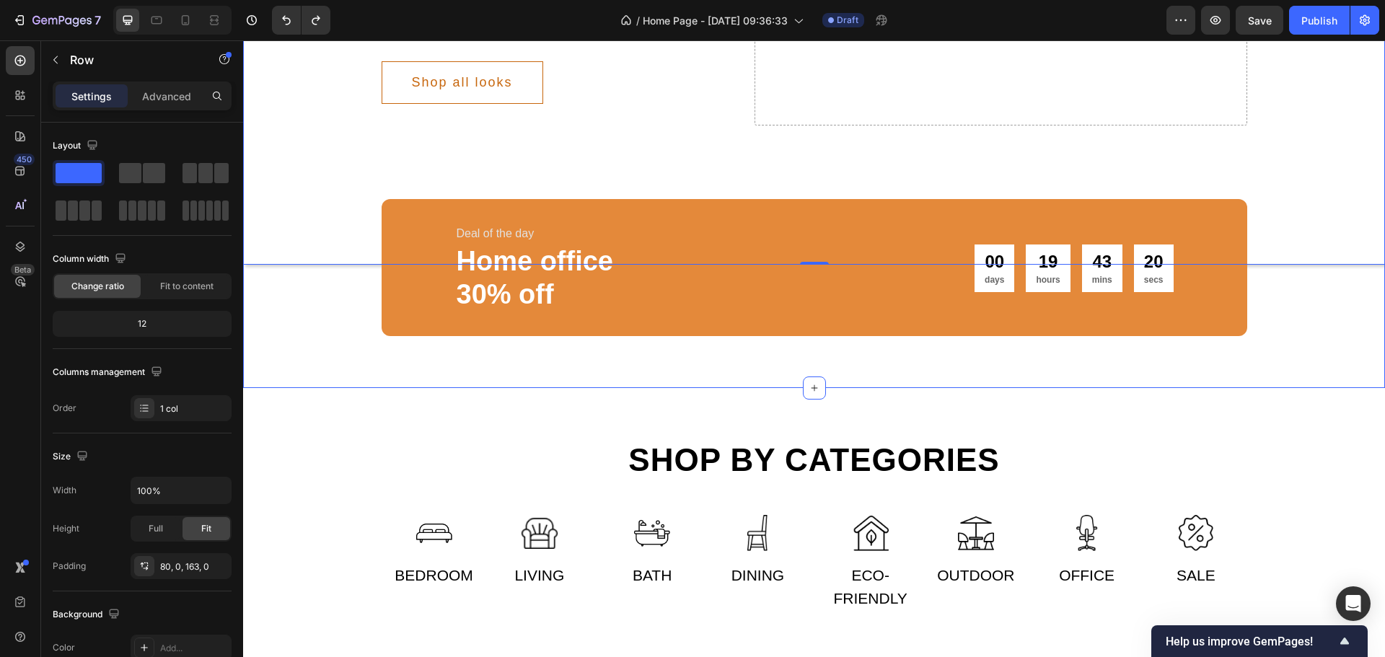
scroll to position [433, 0]
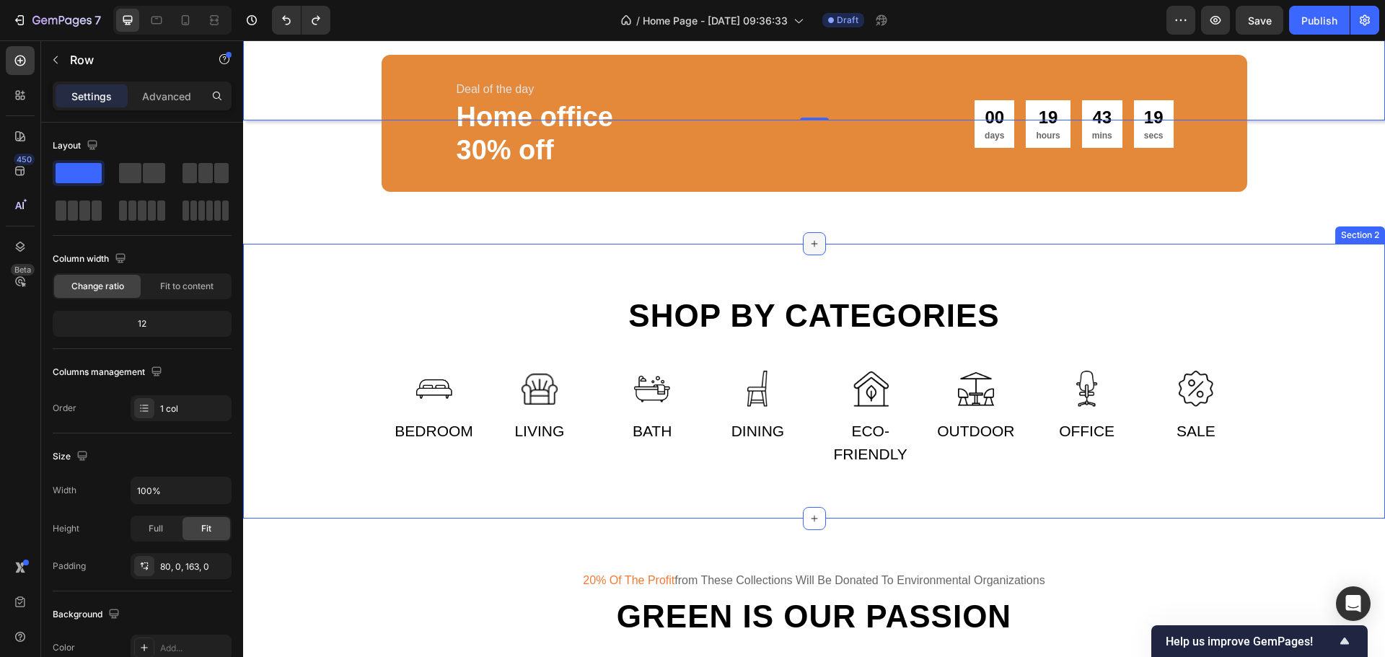
click at [811, 250] on icon at bounding box center [815, 244] width 12 height 12
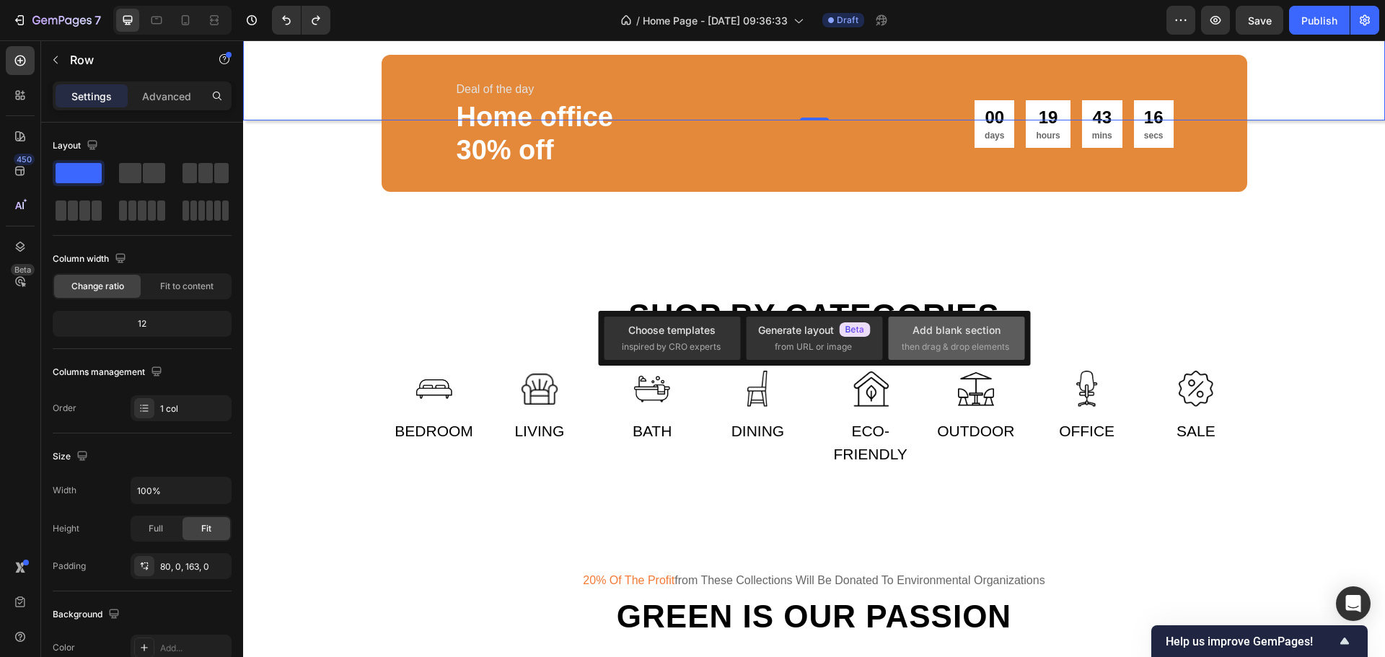
click at [924, 332] on div "Add blank section" at bounding box center [957, 329] width 88 height 15
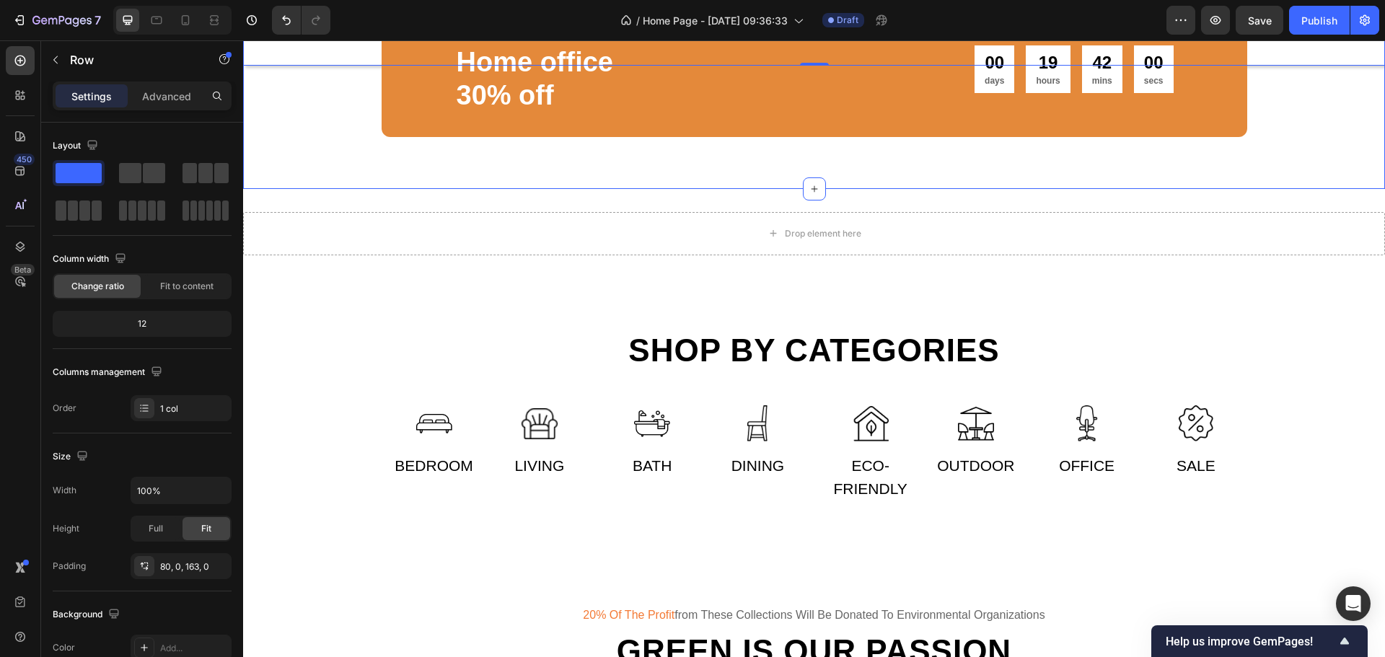
scroll to position [505, 0]
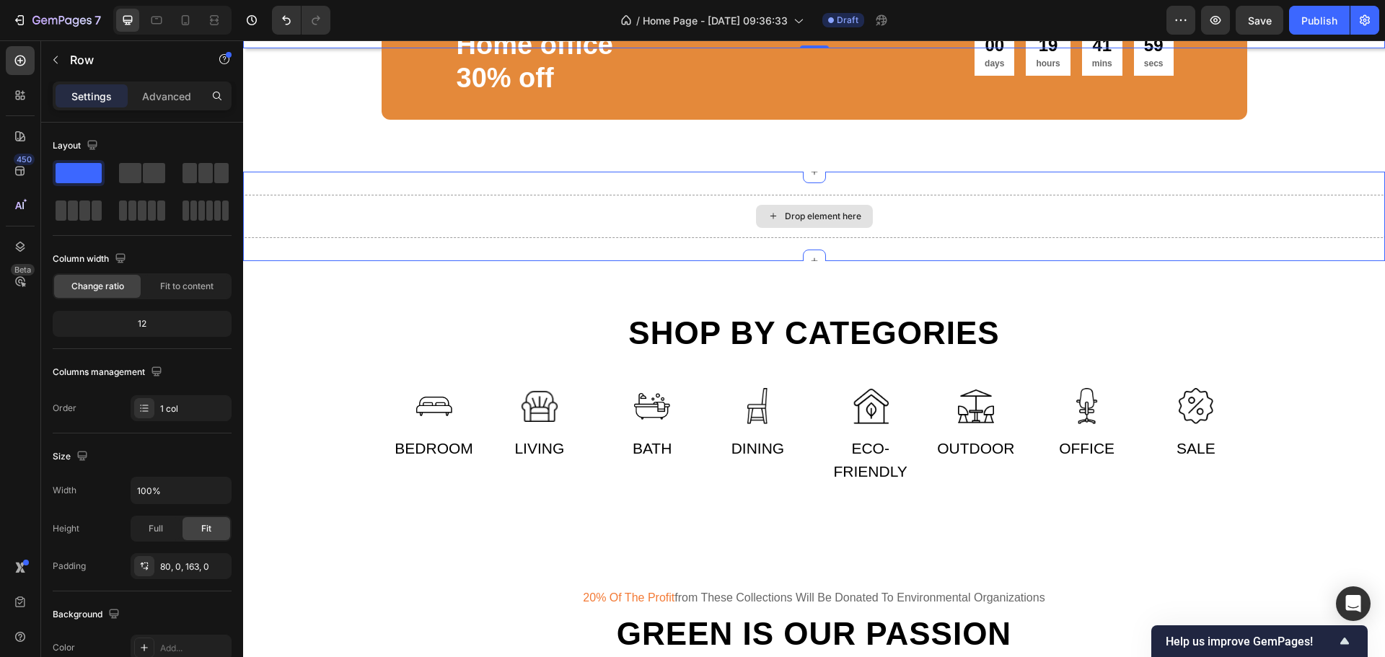
click at [780, 238] on div "Drop element here" at bounding box center [814, 216] width 1142 height 43
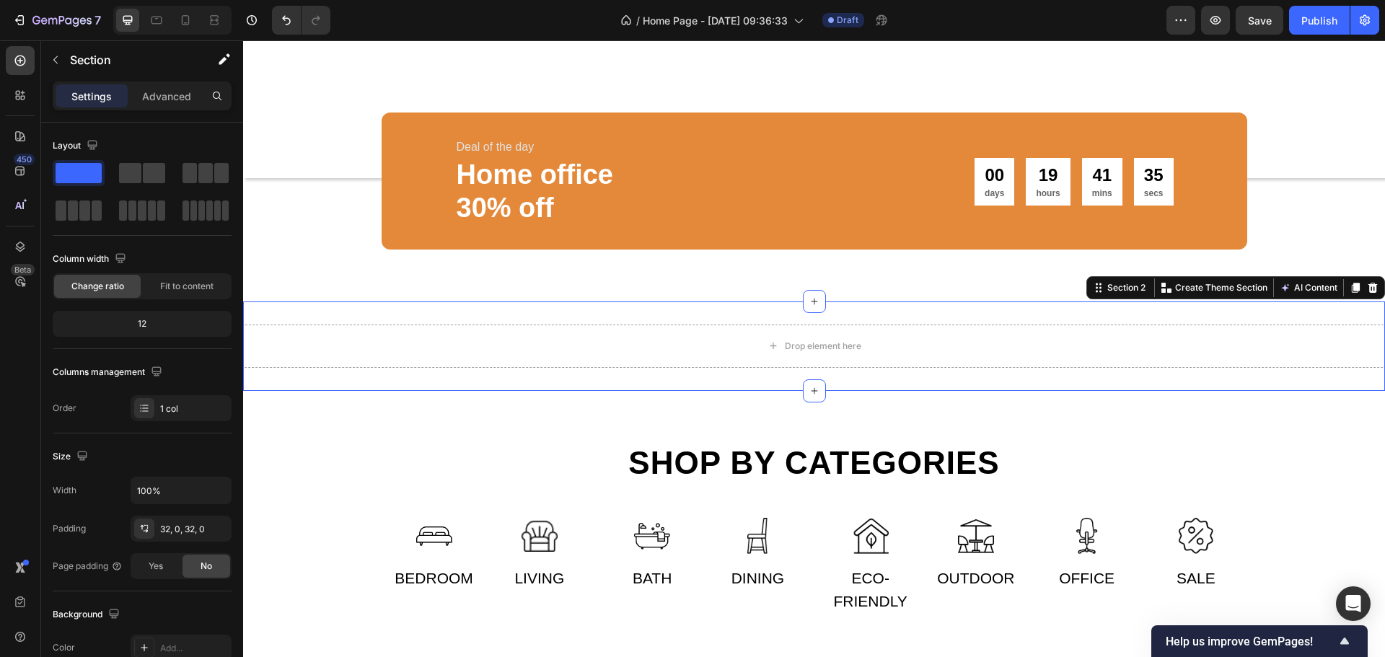
scroll to position [361, 0]
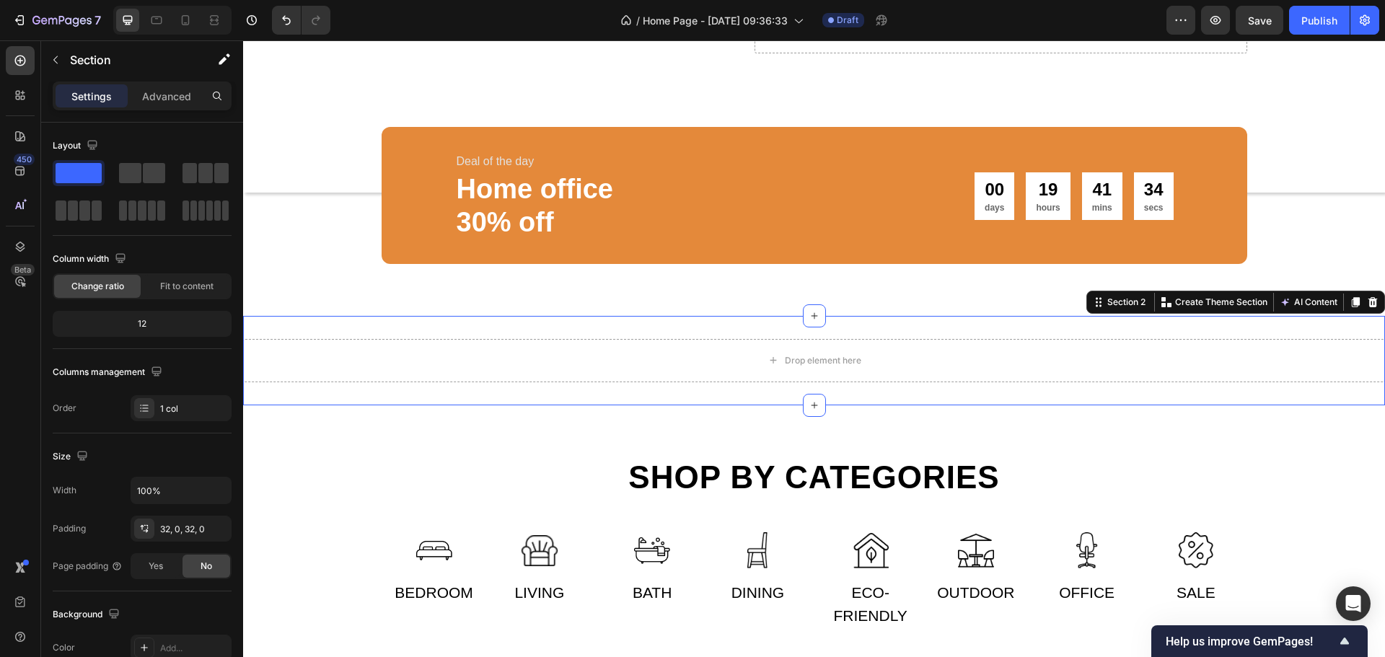
click at [794, 240] on p "30% off" at bounding box center [630, 222] width 346 height 33
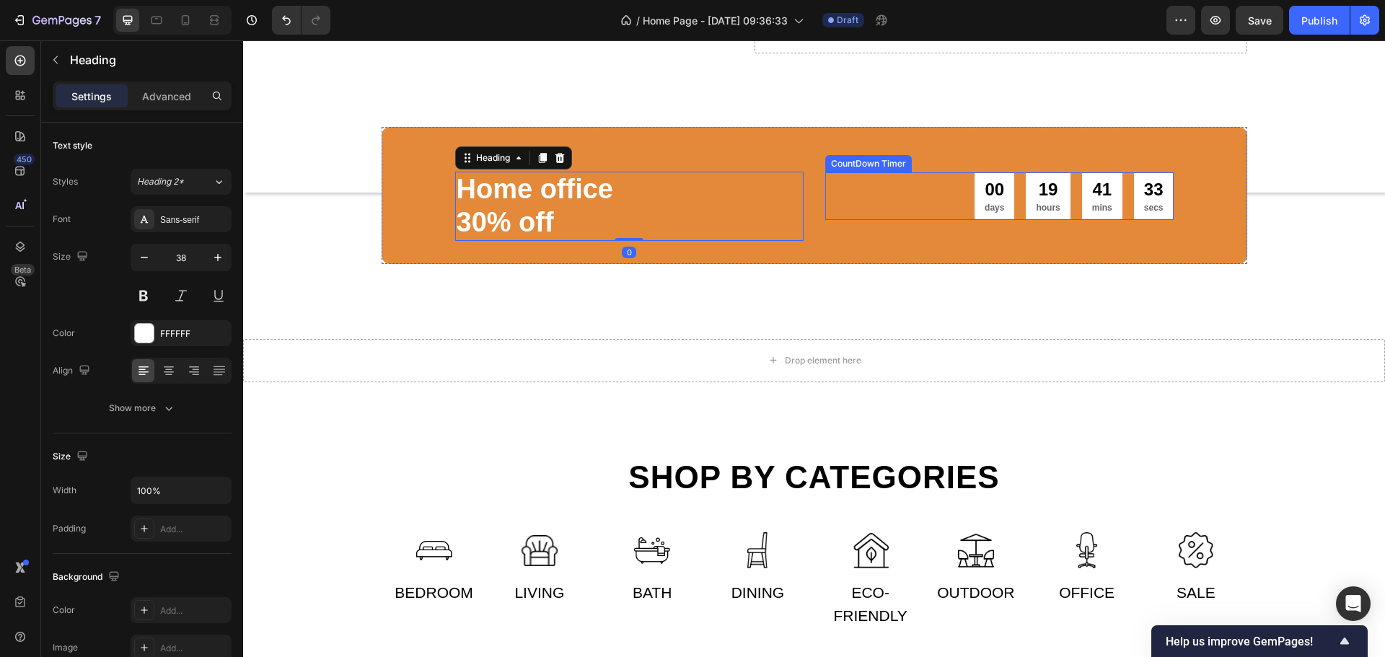
click at [929, 215] on div "00 days 19 hours 41 mins 33 secs CountDown Timer" at bounding box center [999, 196] width 348 height 89
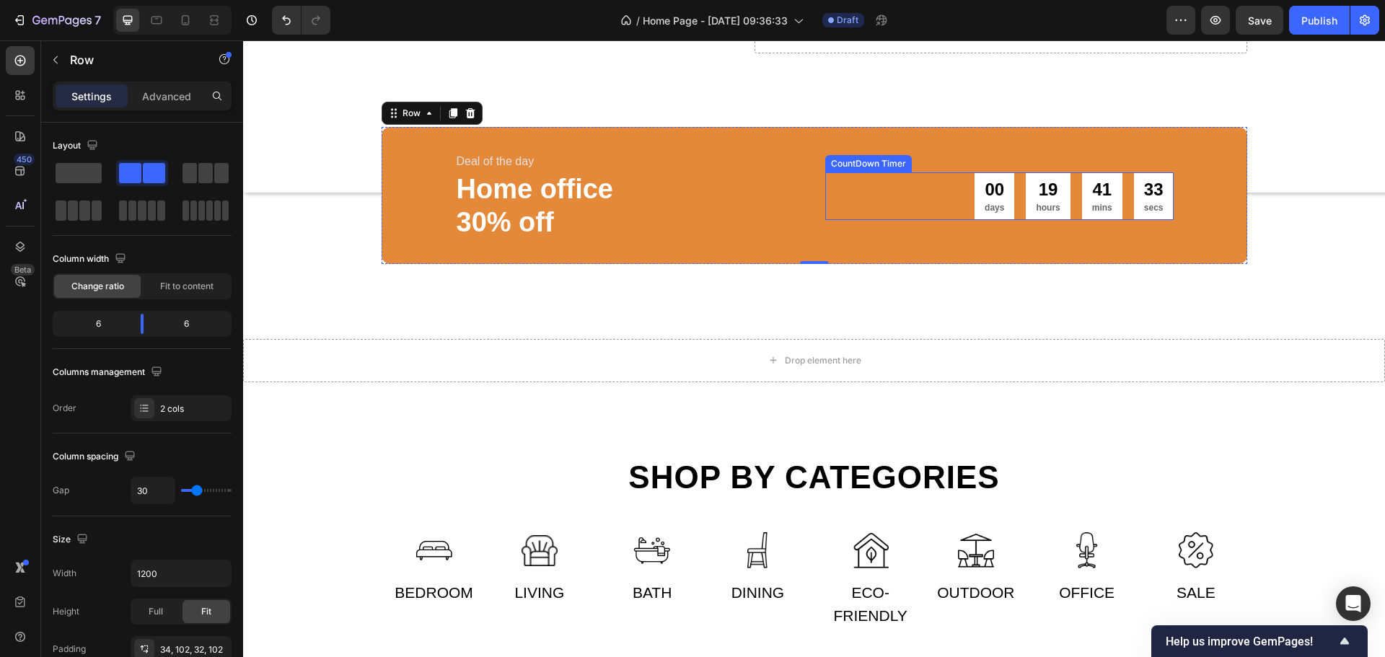
click at [932, 219] on div "00 days 19 hours 41 mins 33 secs" at bounding box center [999, 195] width 348 height 47
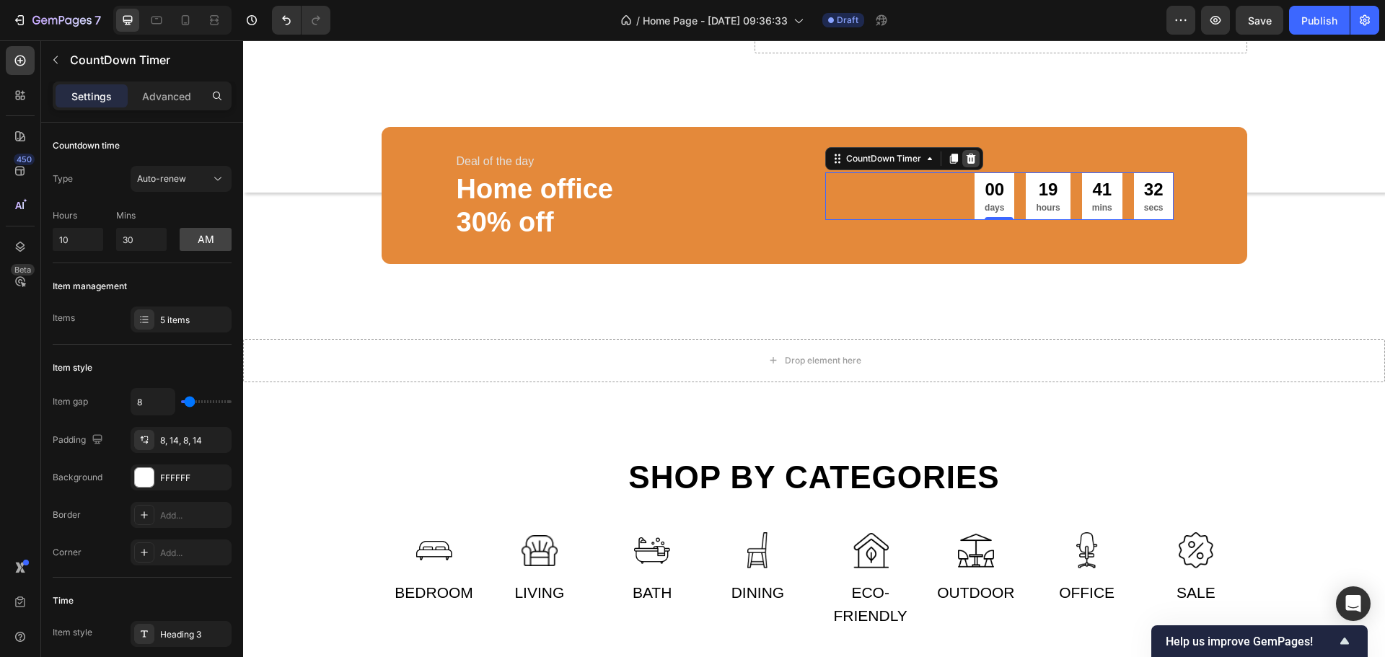
click at [966, 164] on icon at bounding box center [970, 159] width 9 height 10
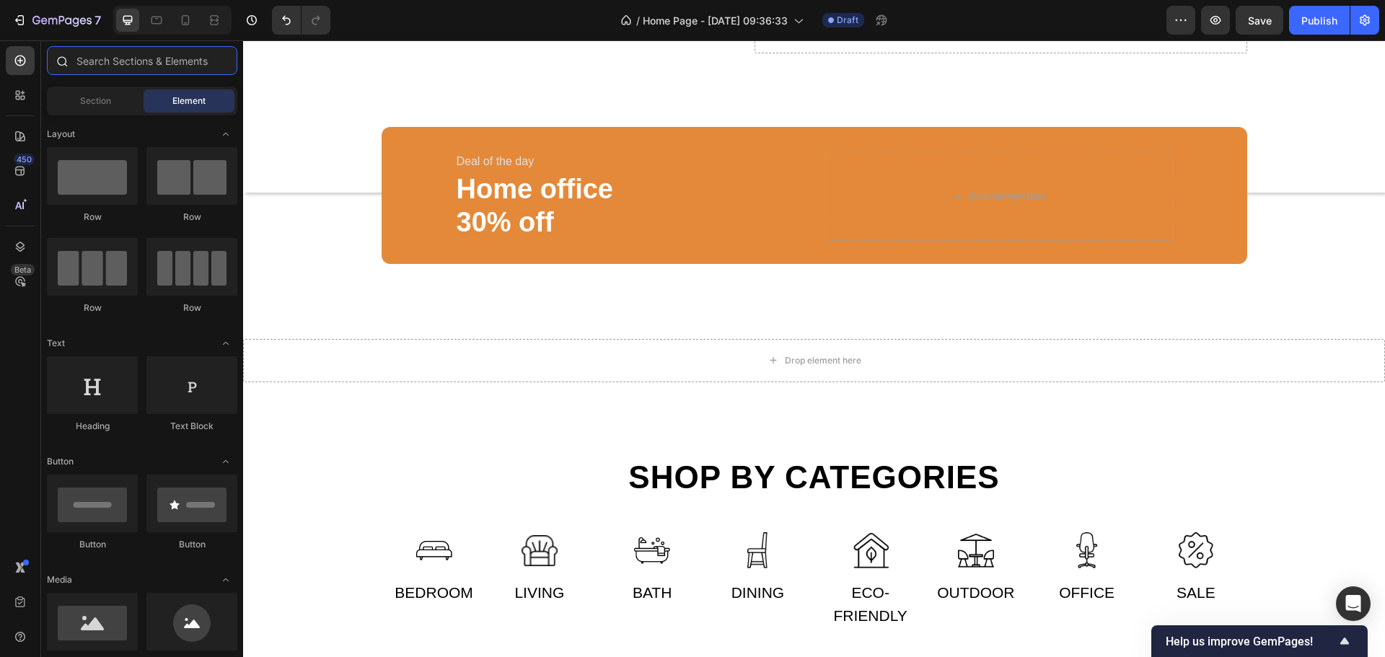
click at [110, 54] on input "text" at bounding box center [142, 60] width 190 height 29
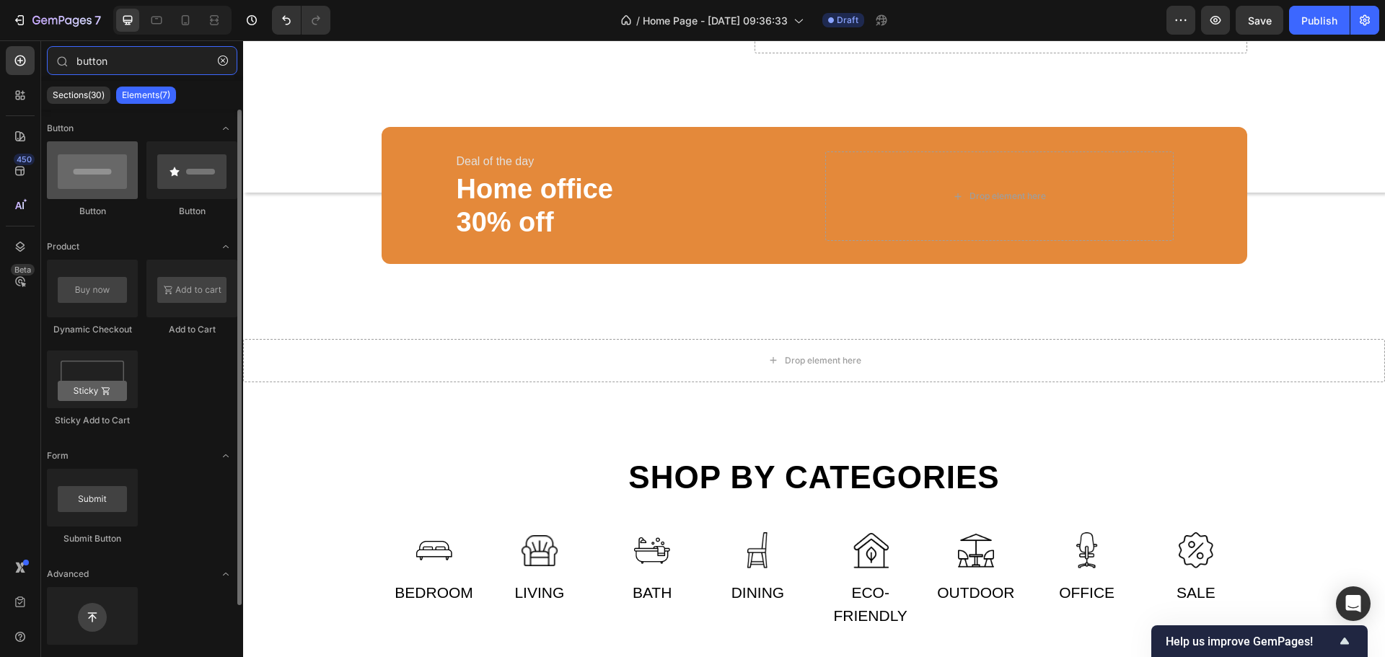
type input "button"
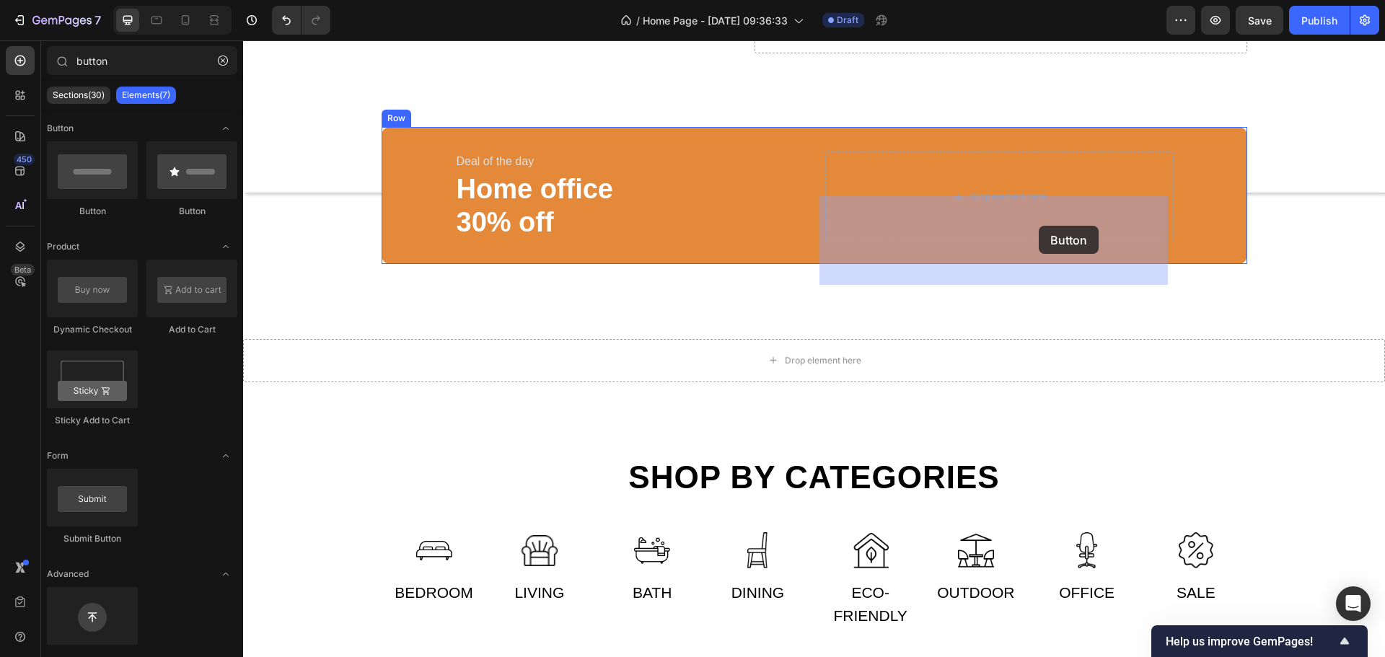
drag, startPoint x: 351, startPoint y: 215, endPoint x: 1038, endPoint y: 226, distance: 686.9
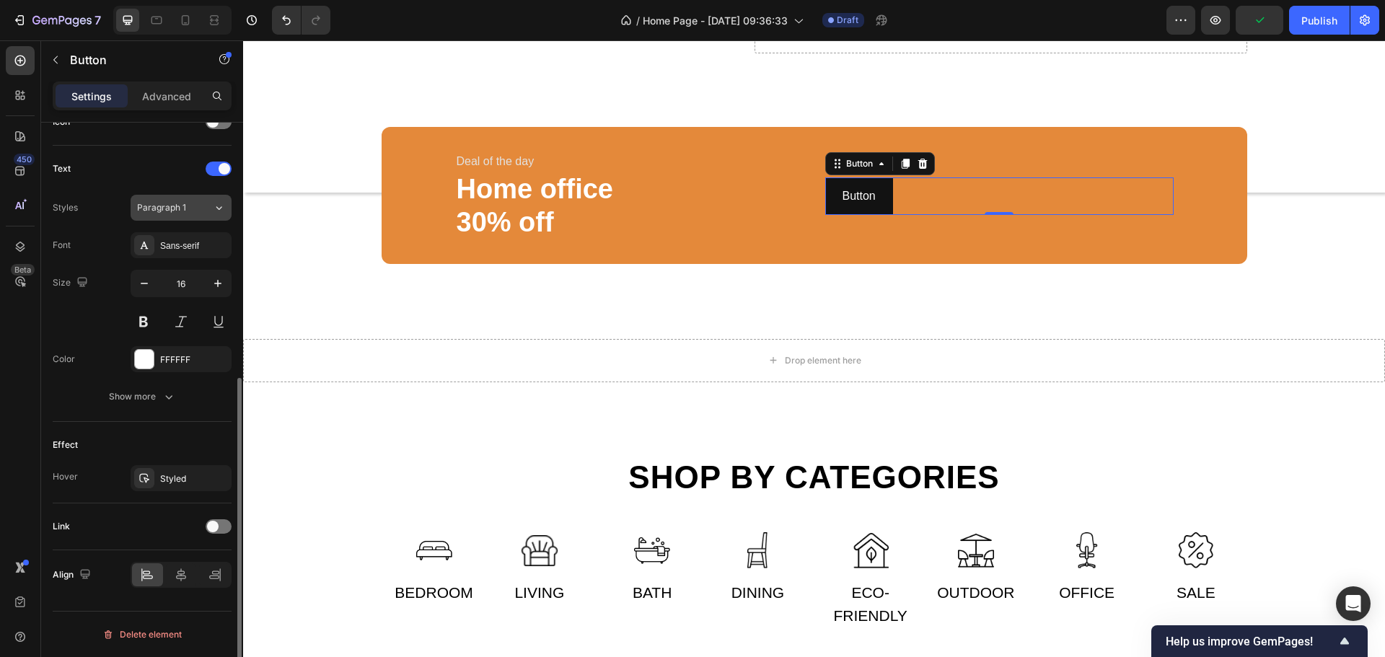
scroll to position [98, 0]
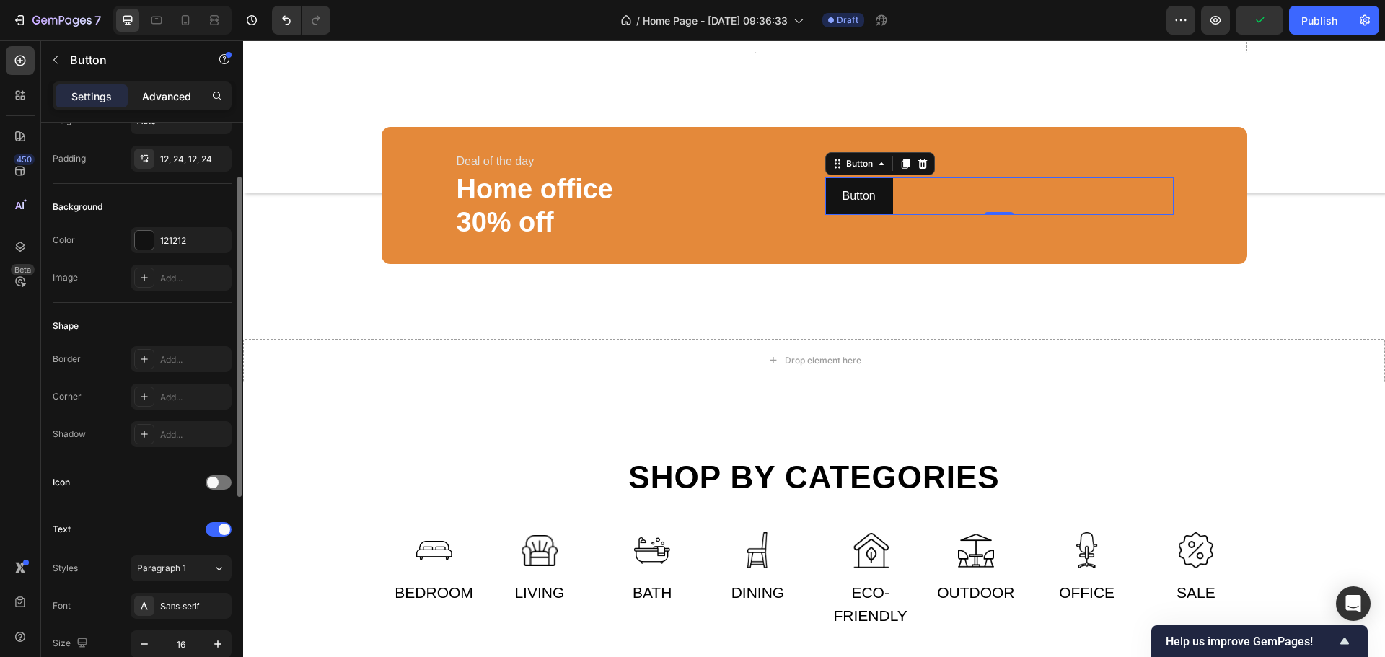
click at [161, 93] on p "Advanced" at bounding box center [166, 96] width 49 height 15
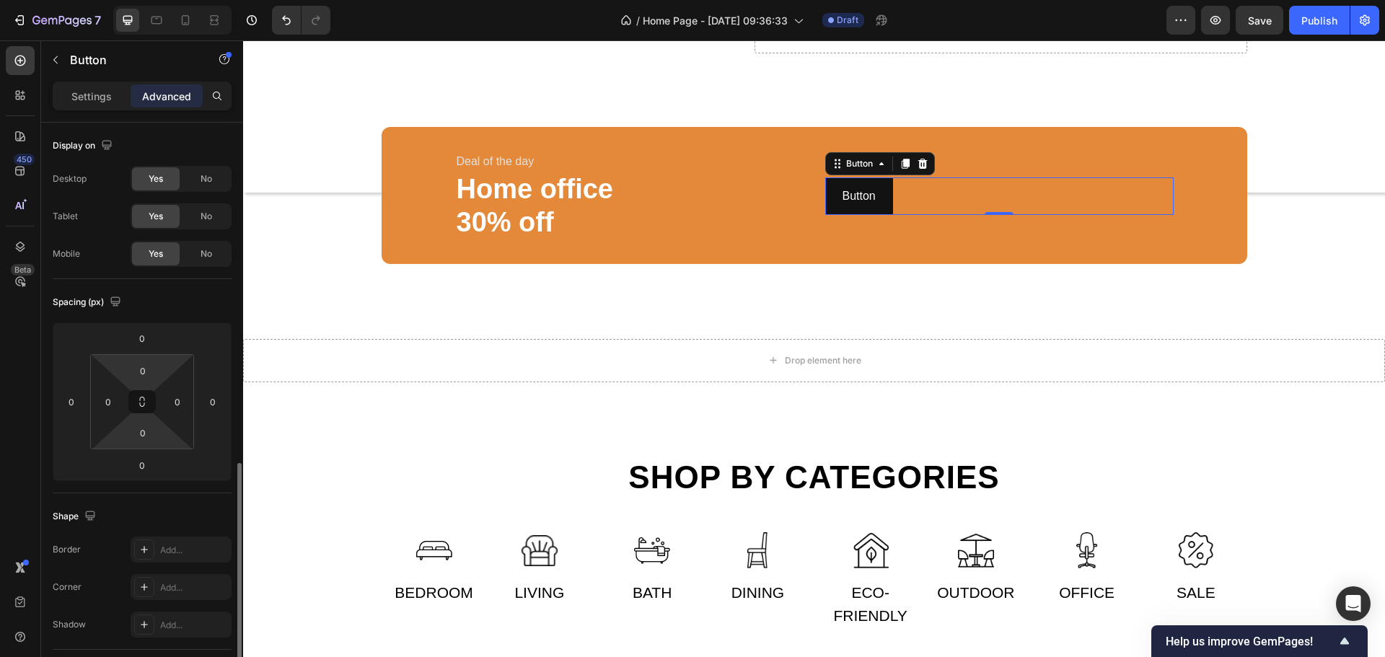
scroll to position [216, 0]
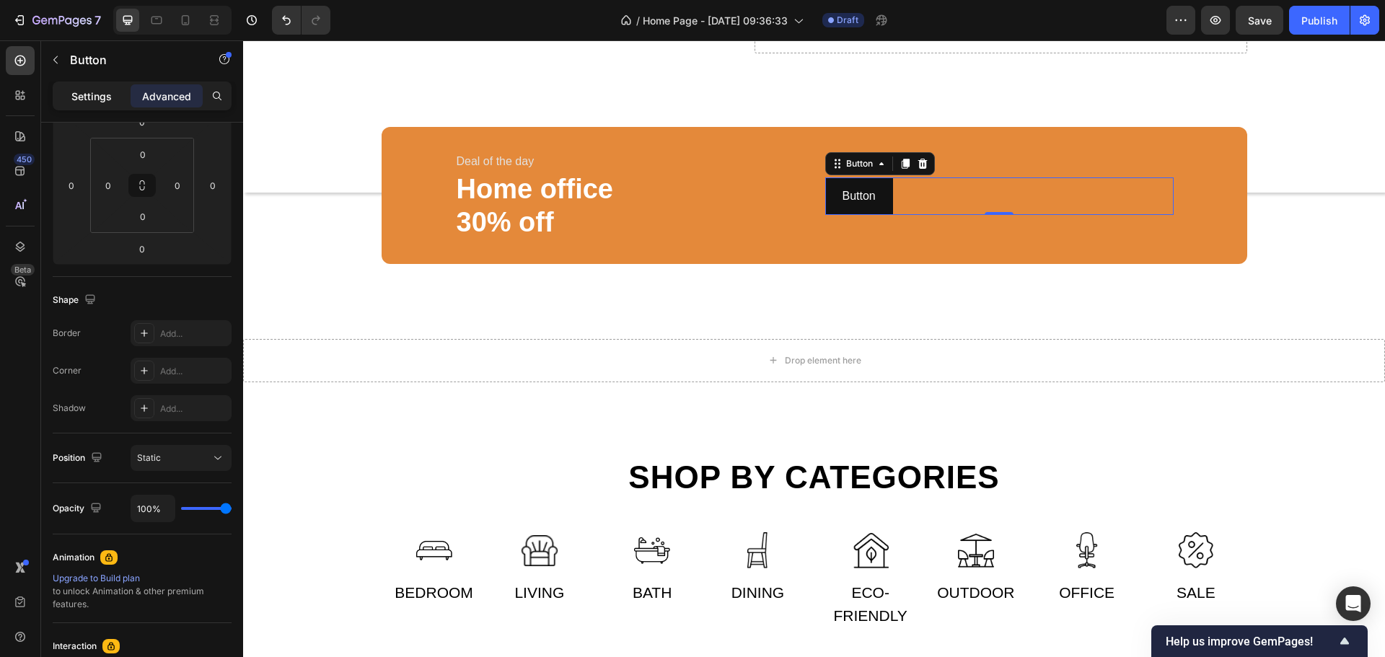
click at [106, 92] on p "Settings" at bounding box center [91, 96] width 40 height 15
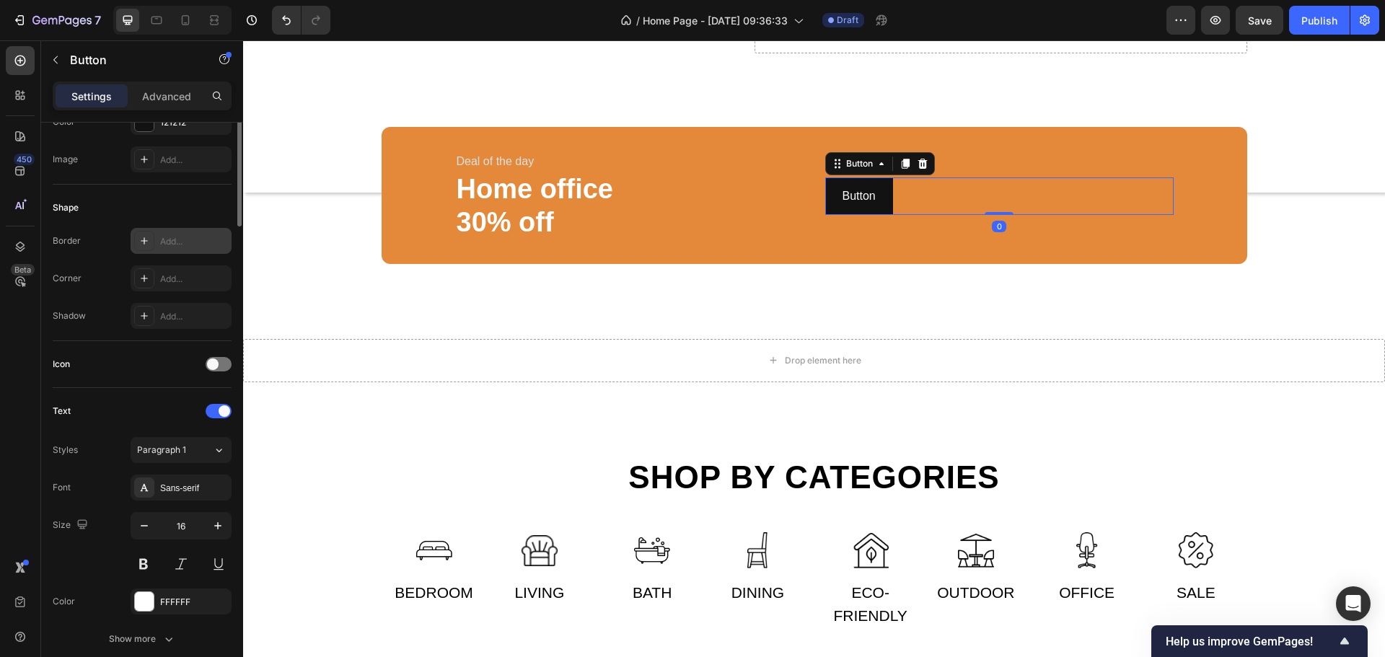
scroll to position [0, 0]
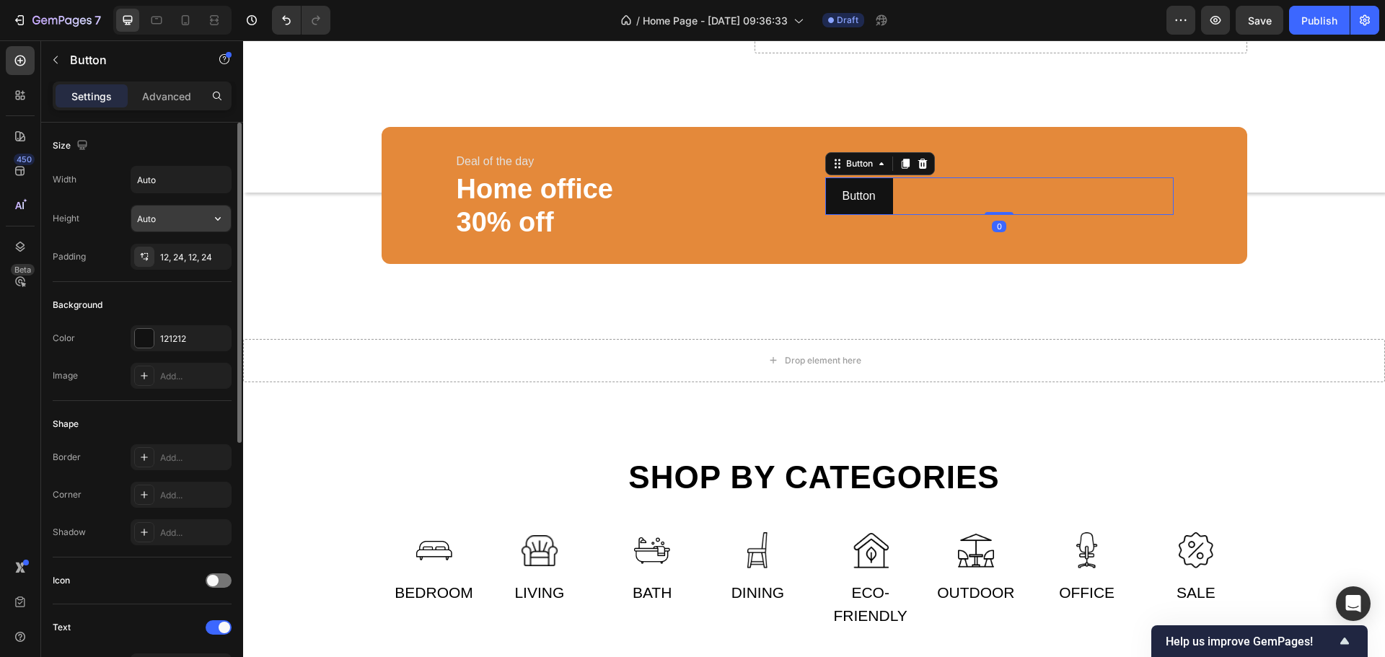
click at [175, 226] on input "Auto" at bounding box center [181, 219] width 100 height 26
click at [216, 213] on icon "button" at bounding box center [218, 218] width 14 height 14
click at [118, 203] on div "Width Auto Height Auto Padding 12, 24, 12, 24" at bounding box center [142, 218] width 179 height 104
click at [152, 97] on p "Advanced" at bounding box center [166, 96] width 49 height 15
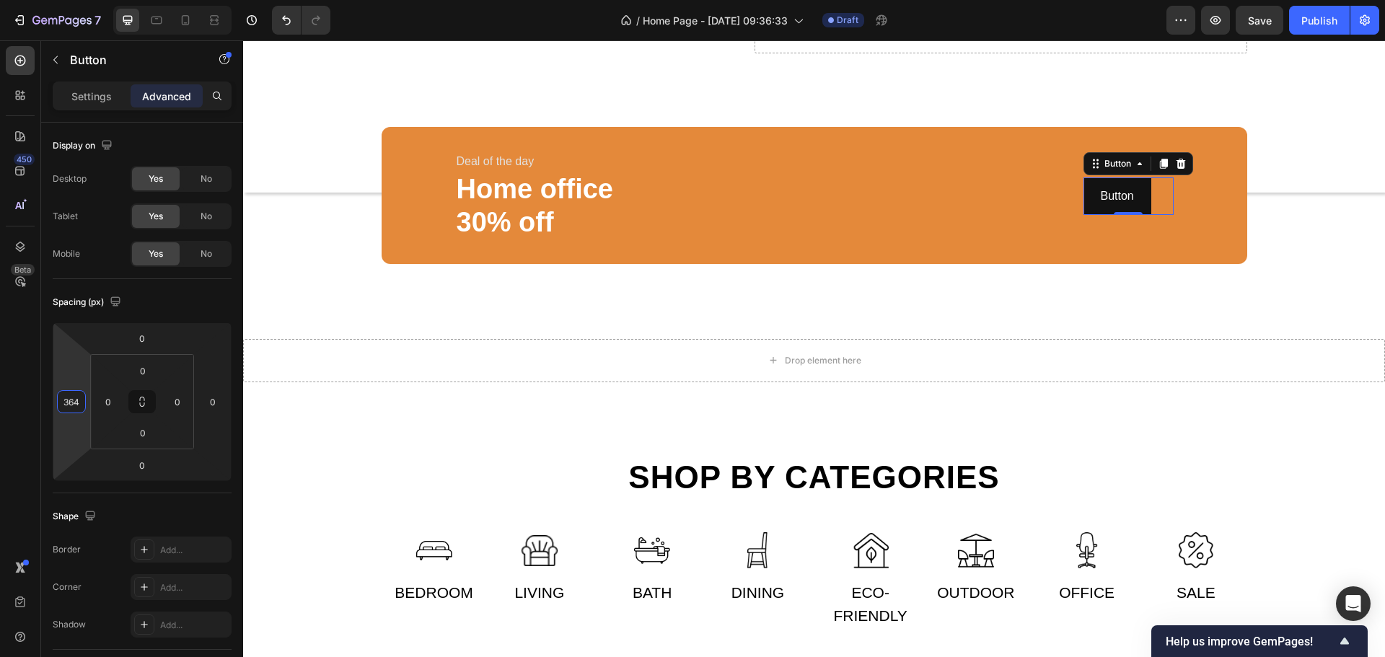
type input "358"
drag, startPoint x: 81, startPoint y: 423, endPoint x: 152, endPoint y: 294, distance: 147.6
click at [152, 0] on html "7 / Home Page - [DATE] 09:36:33 Draft Preview Save Publish 450 Beta button Sect…" at bounding box center [692, 0] width 1385 height 0
click at [100, 93] on p "Settings" at bounding box center [91, 96] width 40 height 15
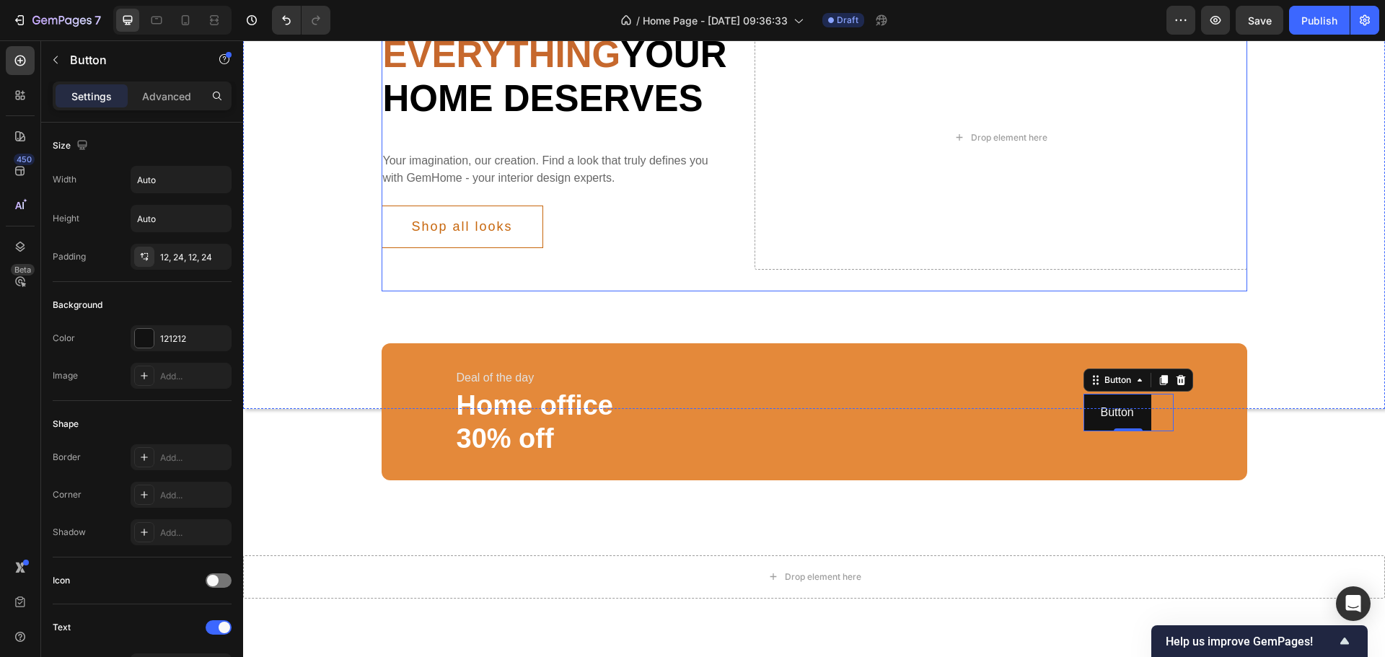
scroll to position [505, 0]
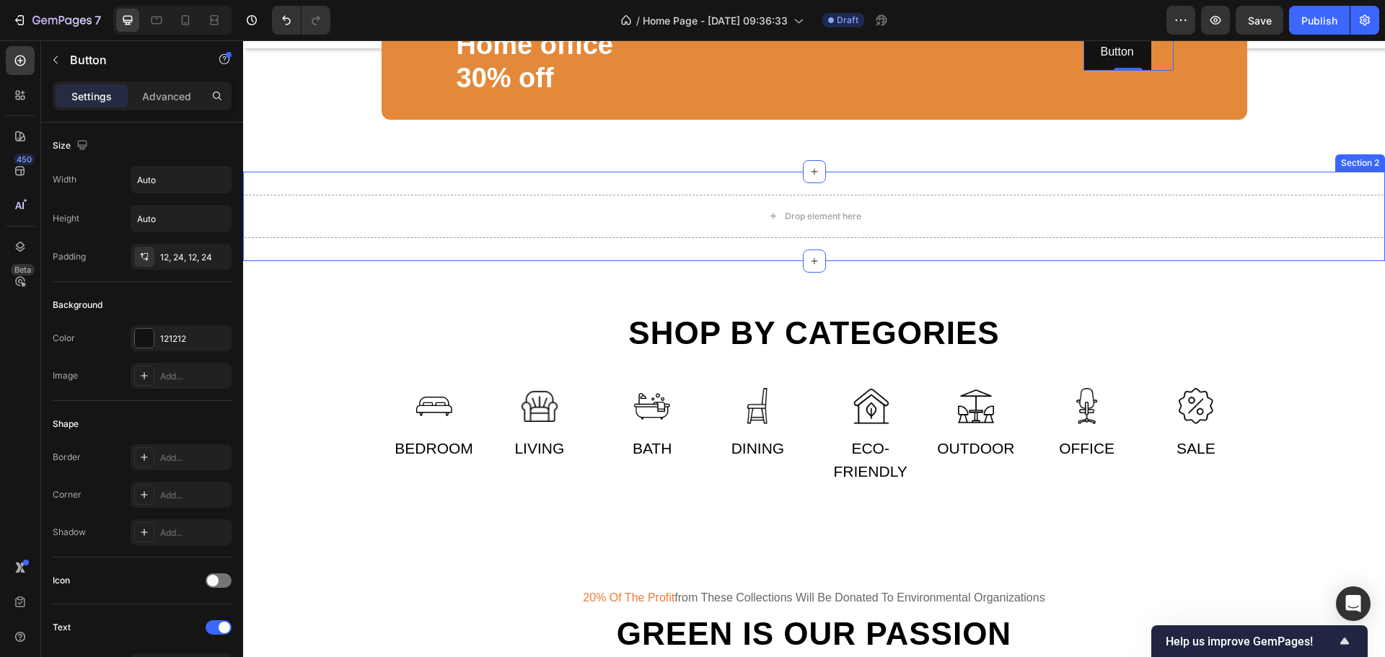
click at [781, 224] on div "Drop element here Section 2" at bounding box center [814, 216] width 1142 height 89
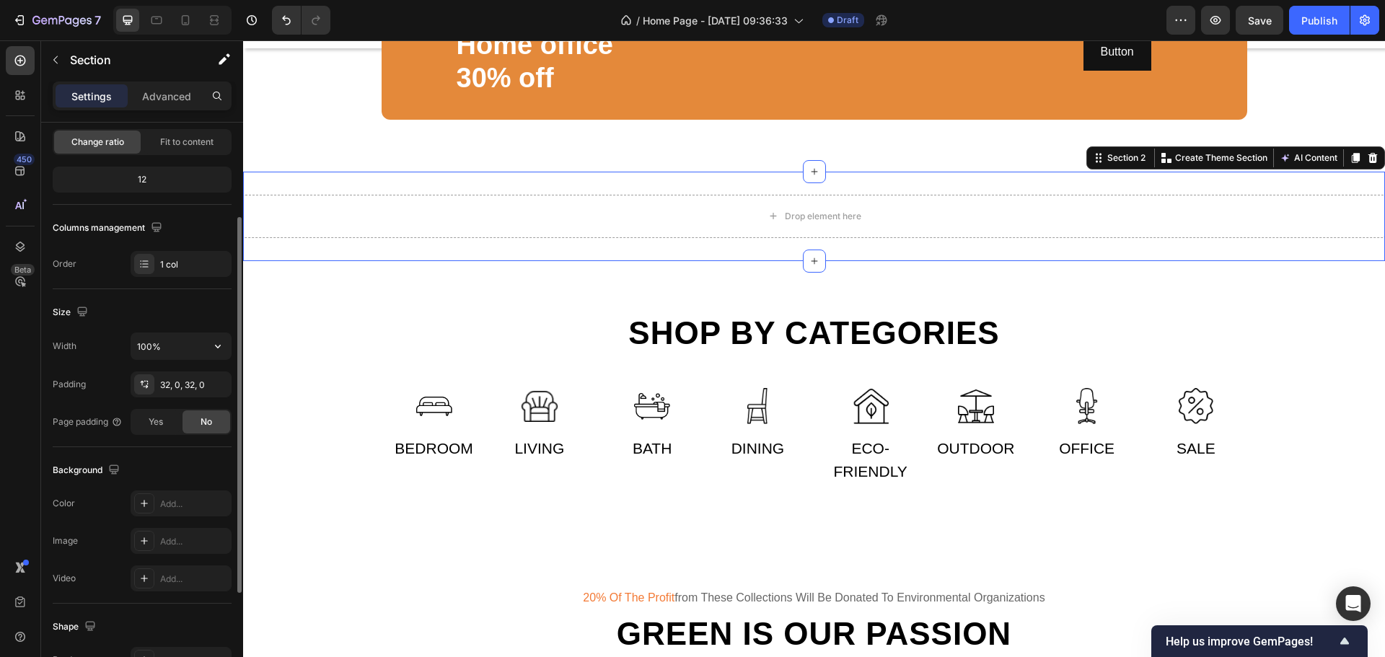
scroll to position [304, 0]
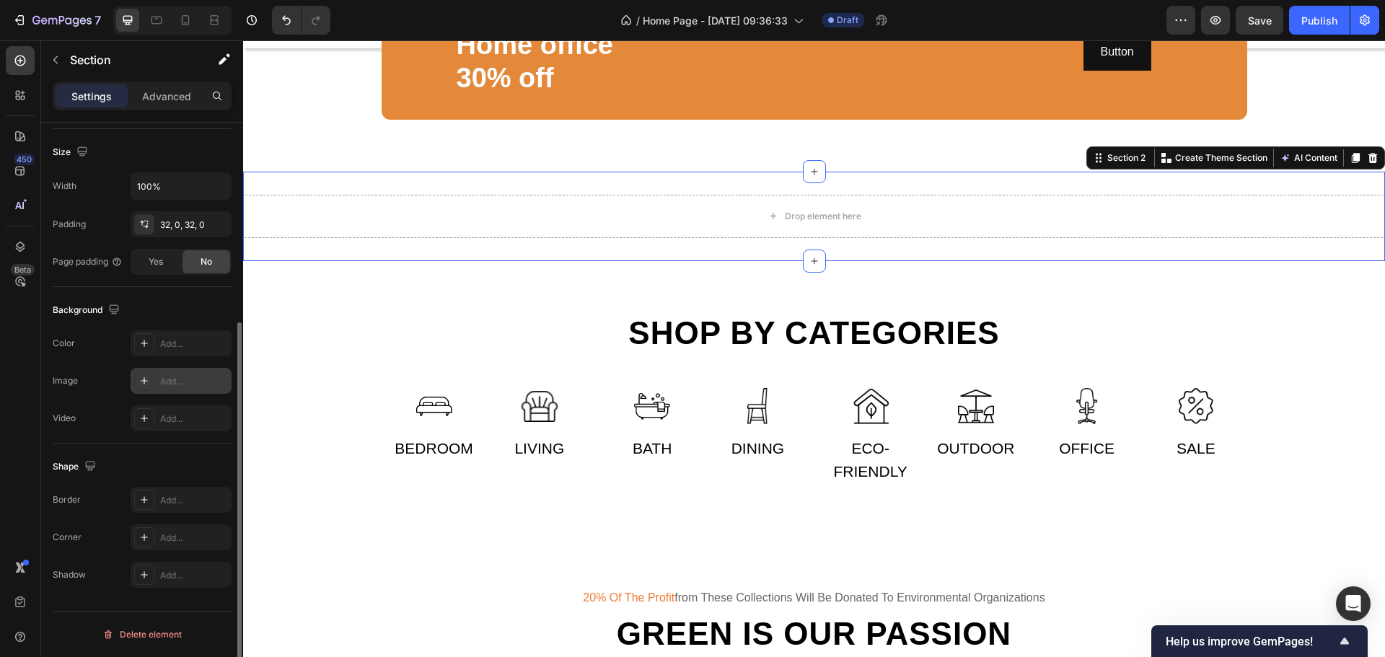
click at [162, 390] on div "Add..." at bounding box center [181, 381] width 101 height 26
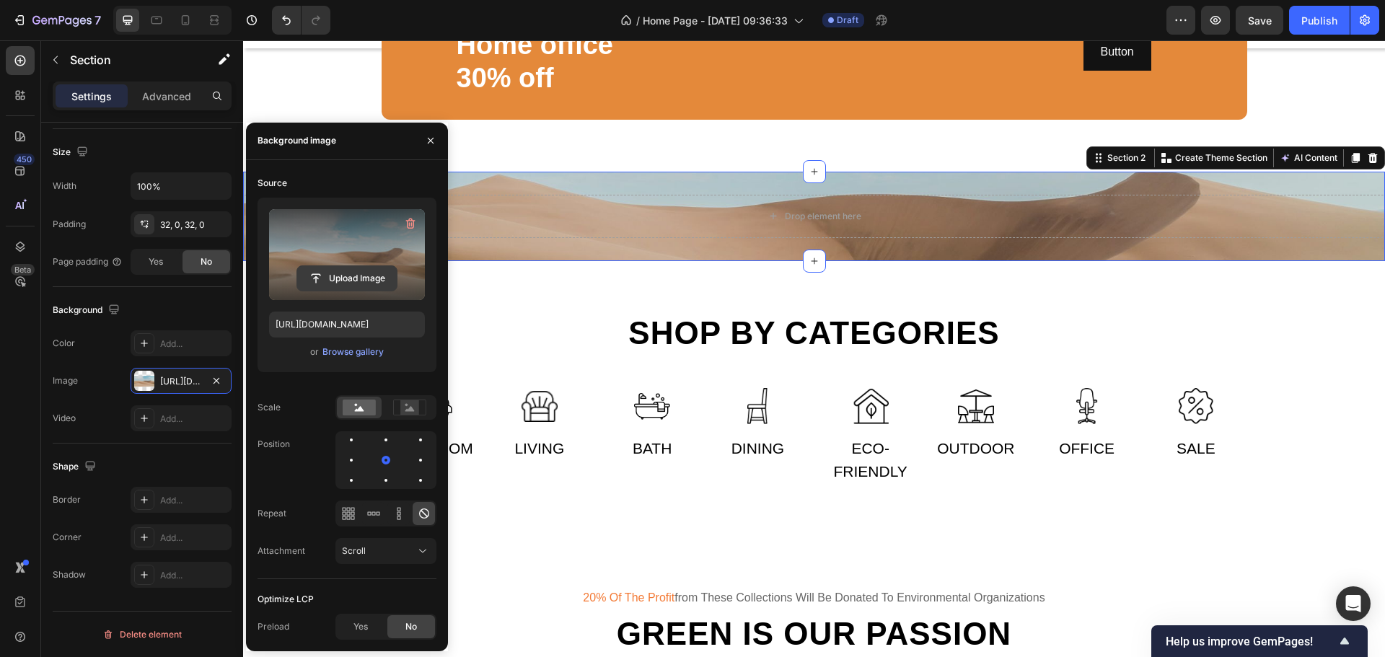
click at [370, 281] on input "file" at bounding box center [347, 278] width 100 height 25
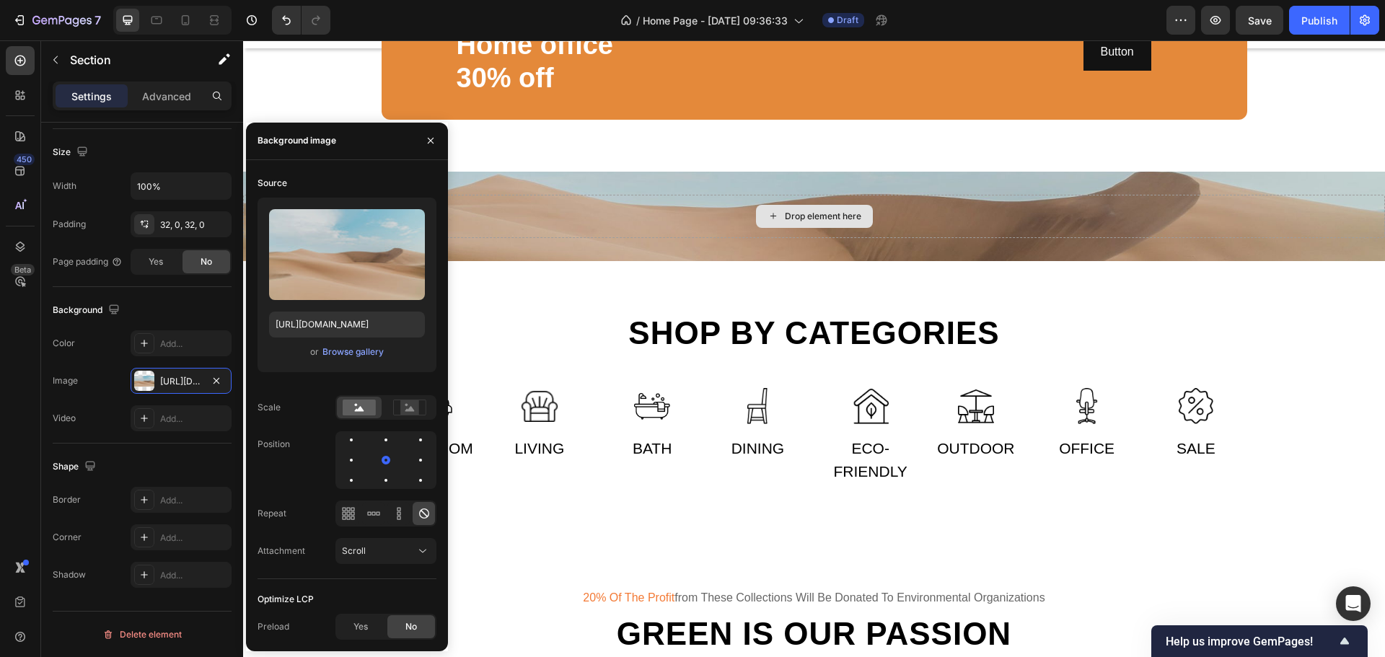
click at [812, 222] on div "Drop element here" at bounding box center [823, 217] width 76 height 12
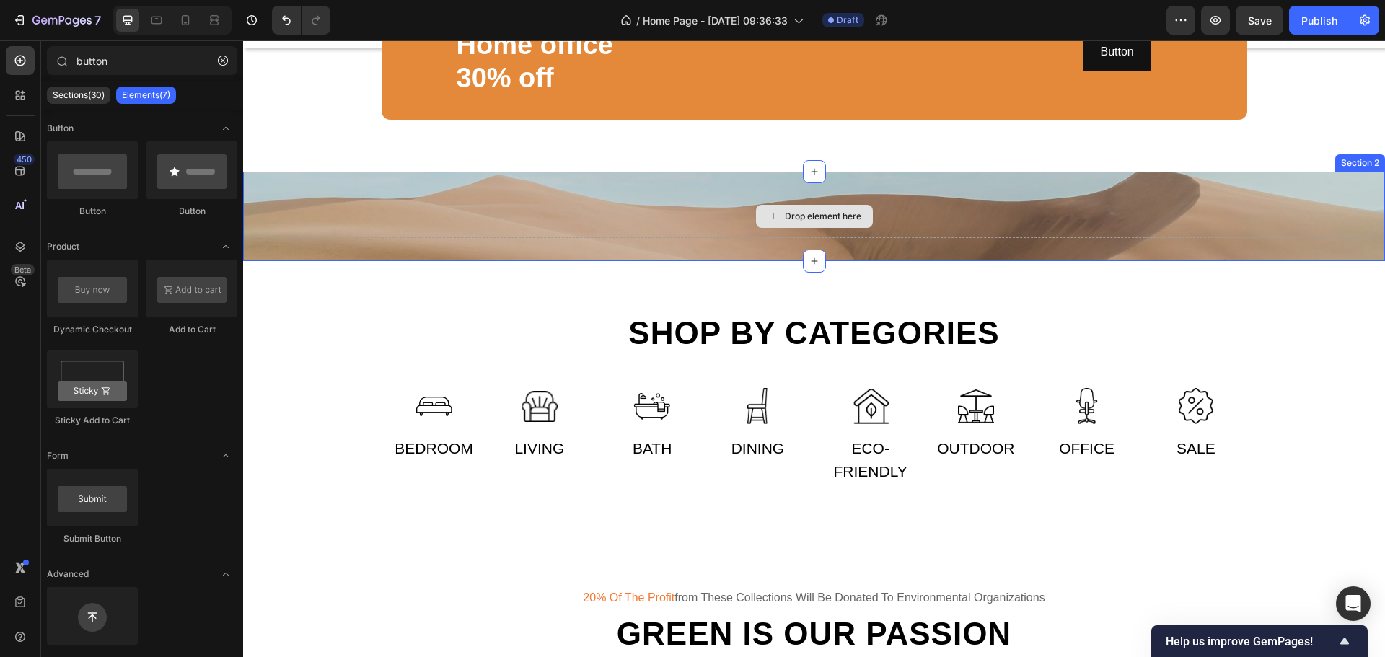
click at [836, 222] on div "Drop element here" at bounding box center [823, 217] width 76 height 12
click at [223, 58] on icon "button" at bounding box center [223, 61] width 10 height 10
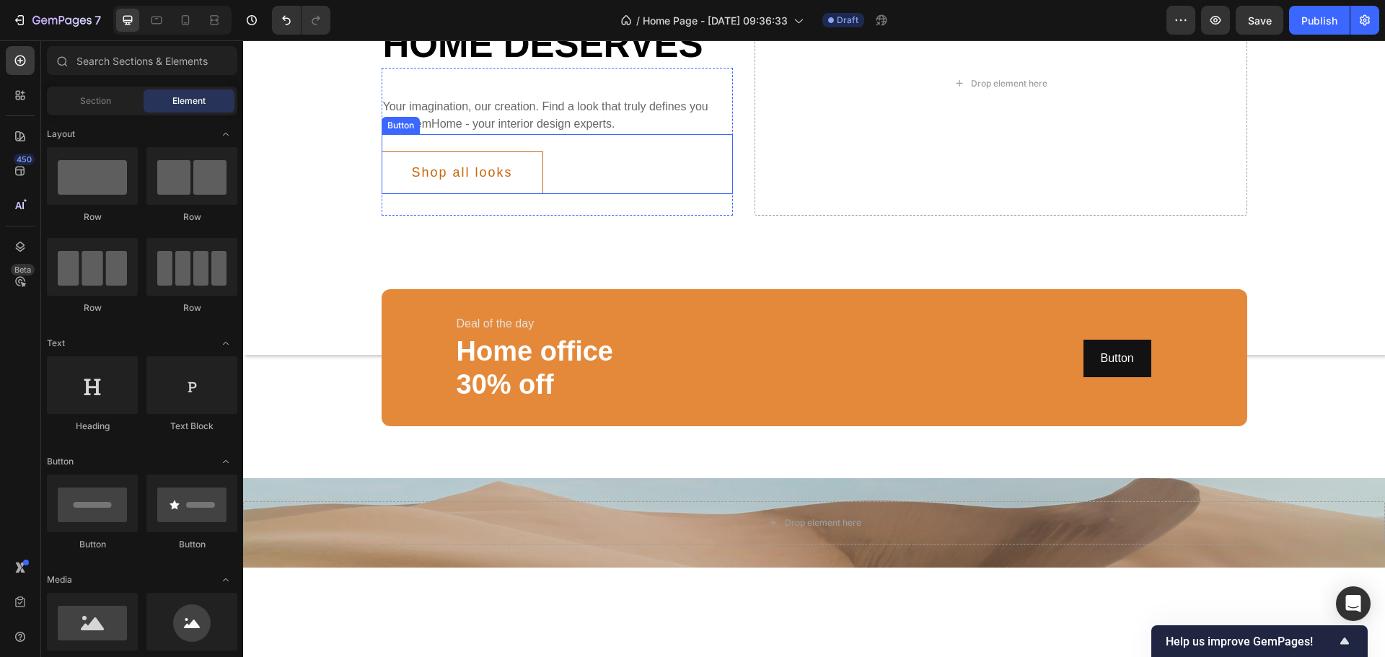
scroll to position [72, 0]
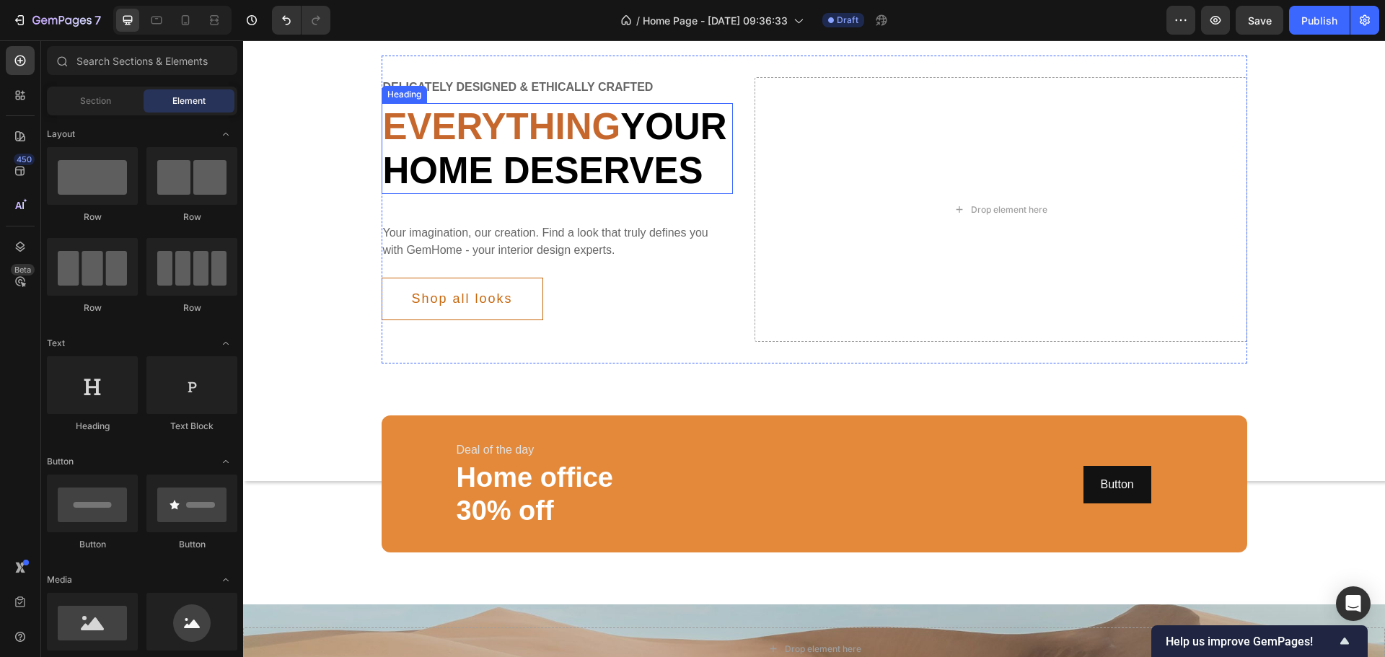
click at [589, 171] on p "Everything your home deserves" at bounding box center [557, 149] width 349 height 88
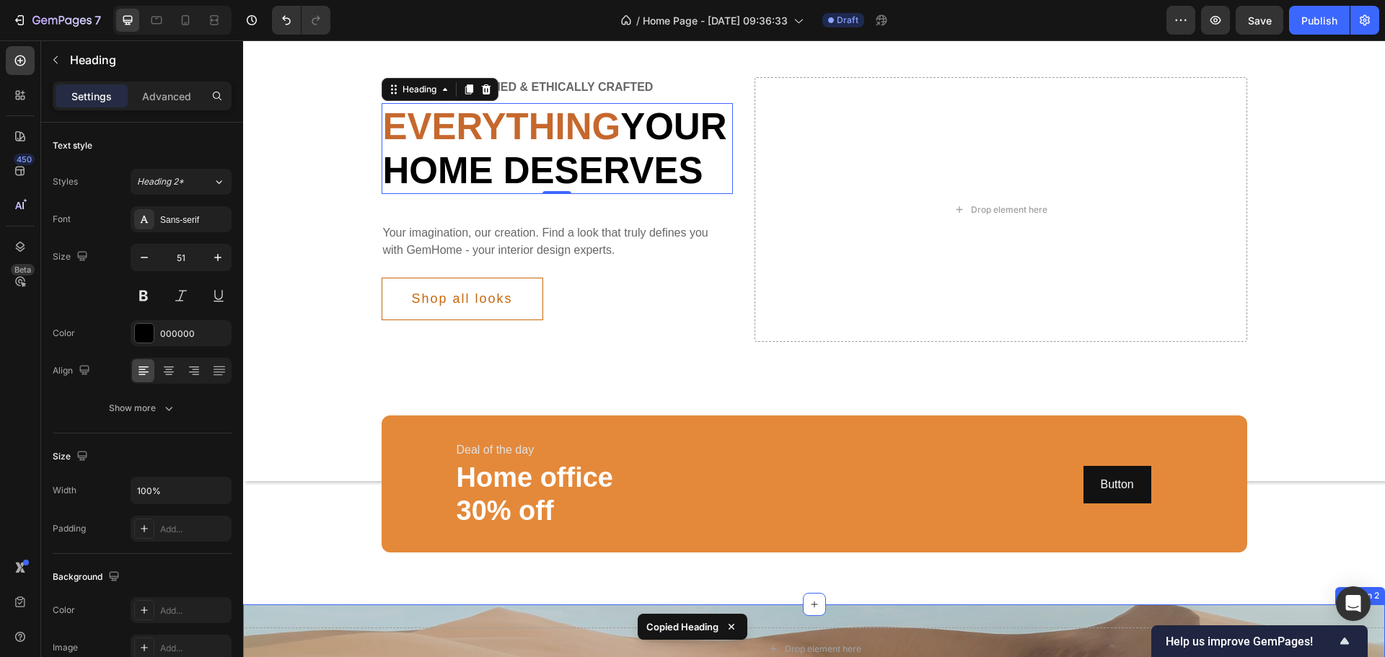
scroll to position [361, 0]
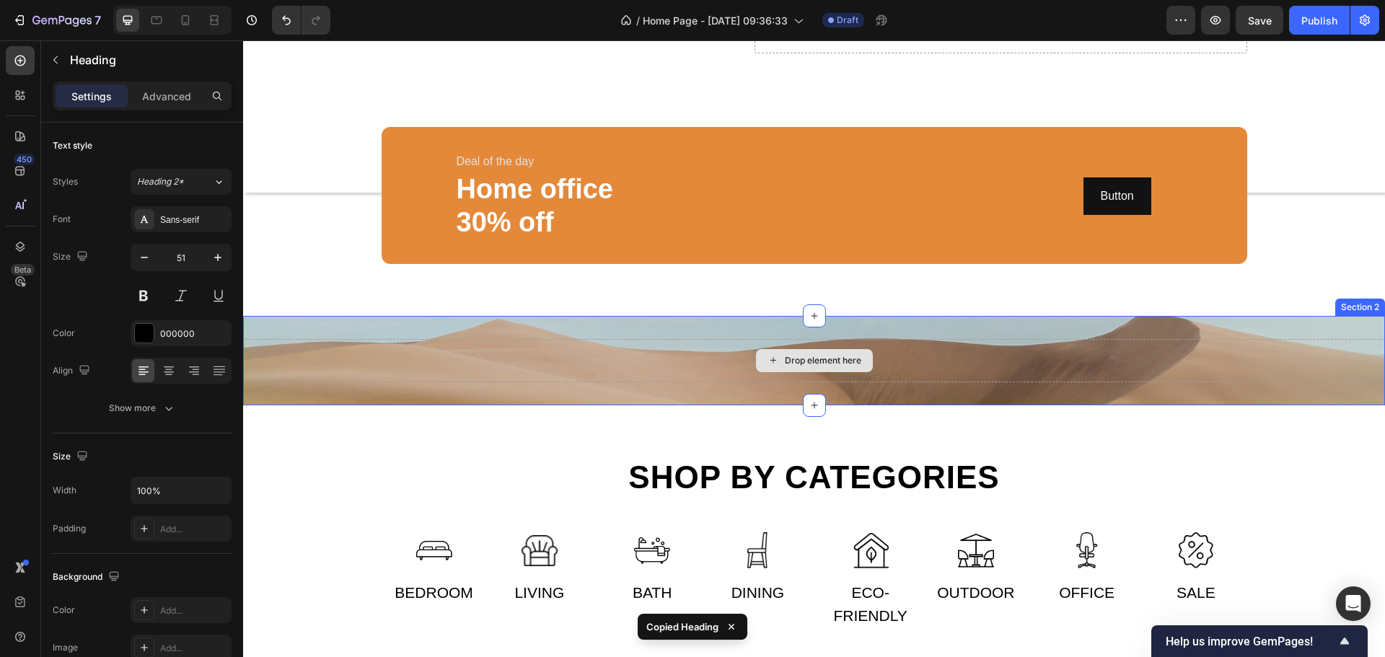
click at [746, 382] on div "Drop element here" at bounding box center [814, 360] width 1142 height 43
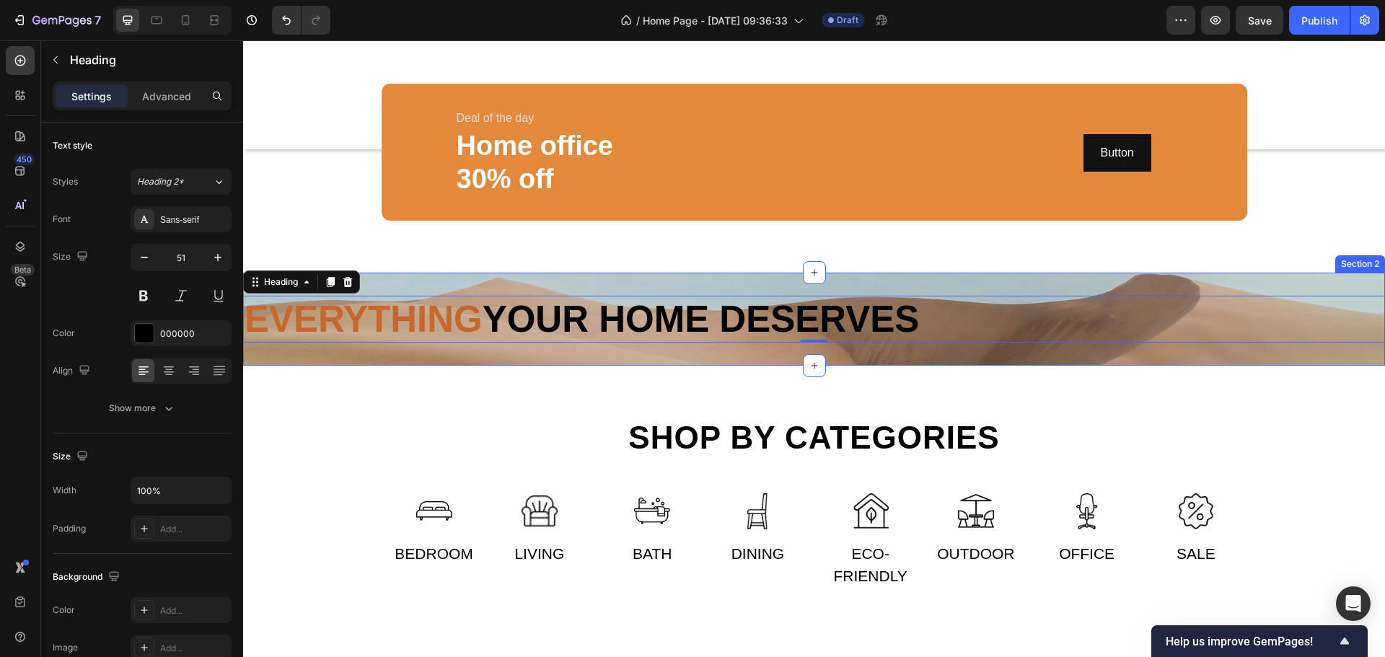
scroll to position [433, 0]
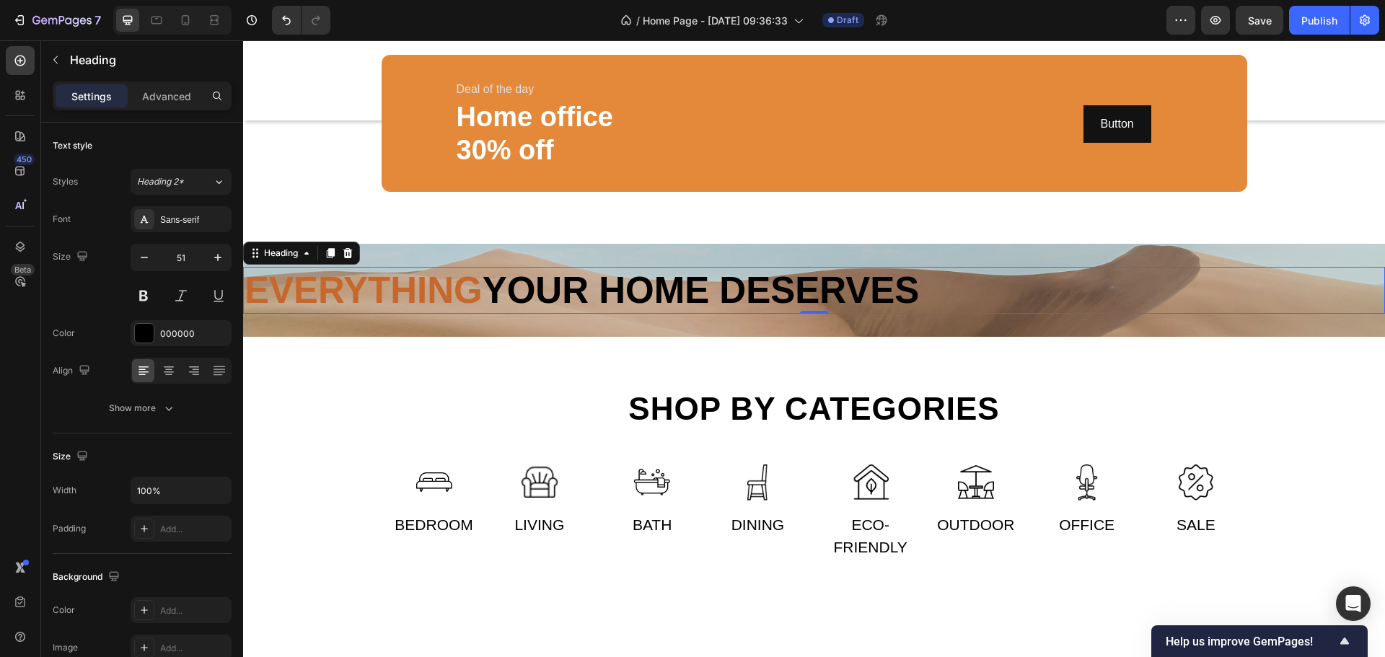
click at [692, 312] on p "Everything your home deserves" at bounding box center [814, 290] width 1139 height 44
click at [167, 373] on icon at bounding box center [169, 371] width 14 height 14
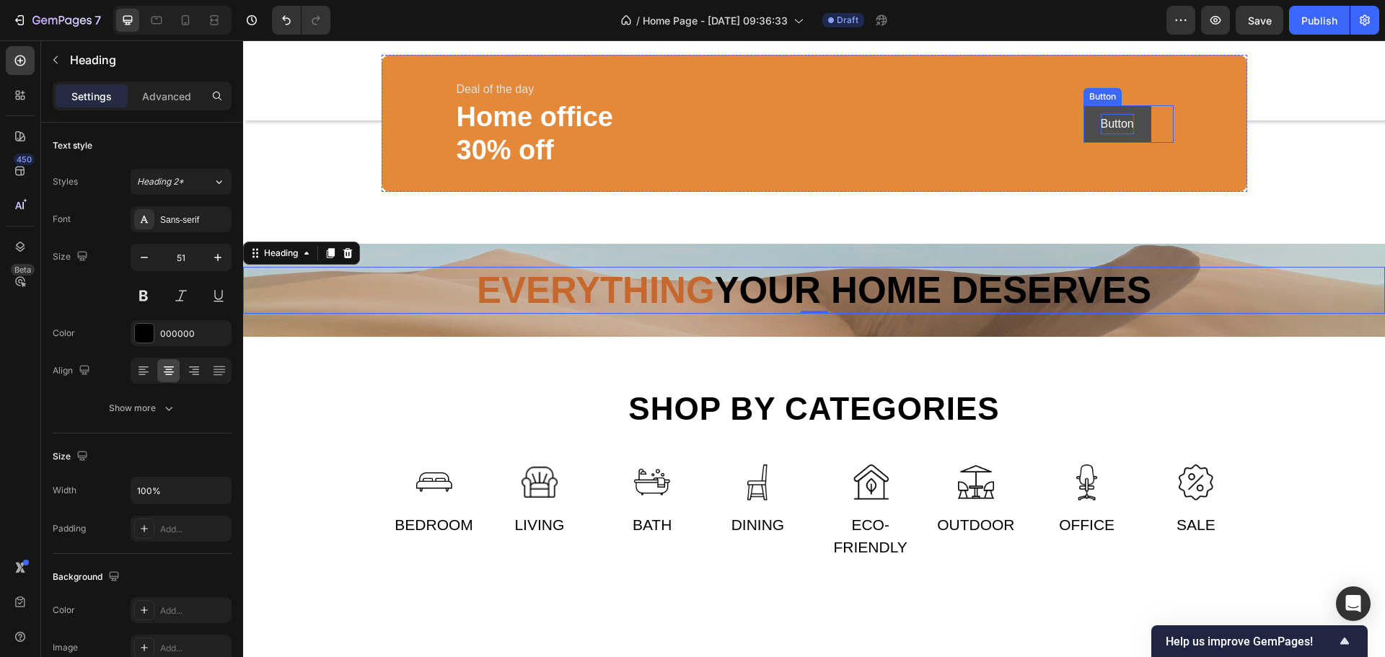
click at [1109, 135] on p "Button" at bounding box center [1117, 124] width 33 height 21
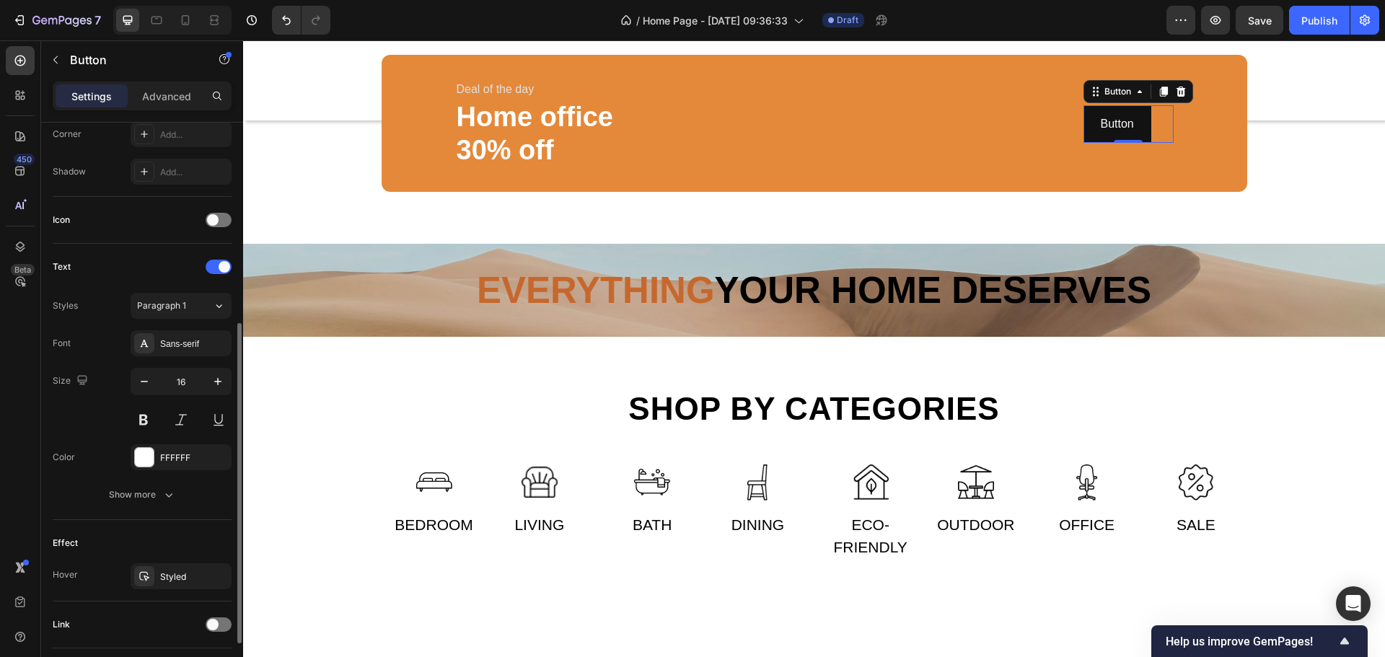
scroll to position [459, 0]
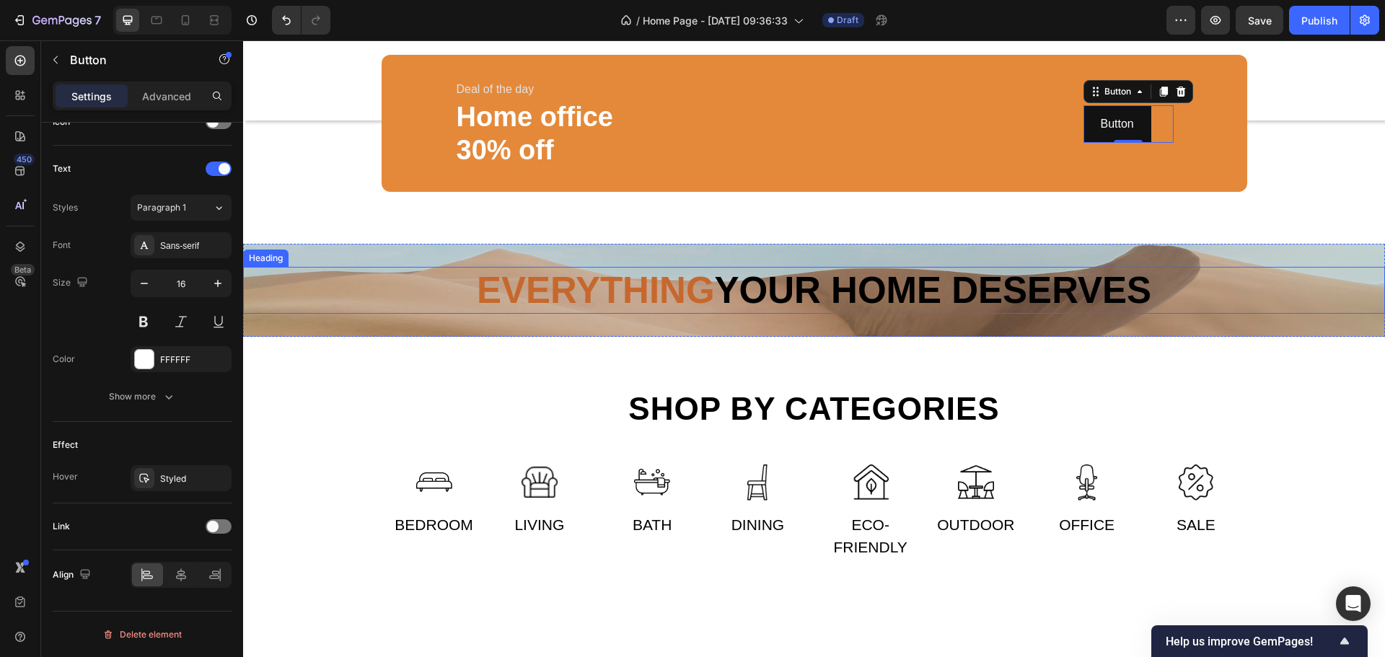
click at [604, 311] on span "Everything" at bounding box center [596, 290] width 238 height 41
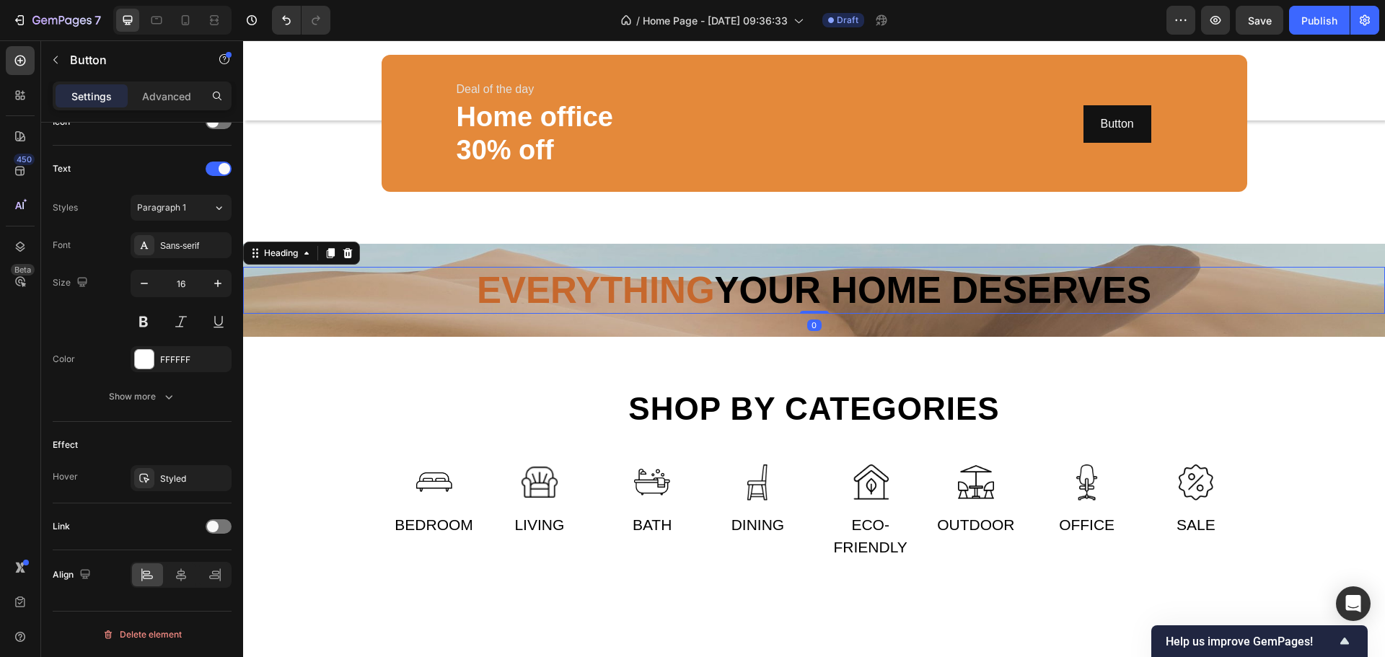
scroll to position [0, 0]
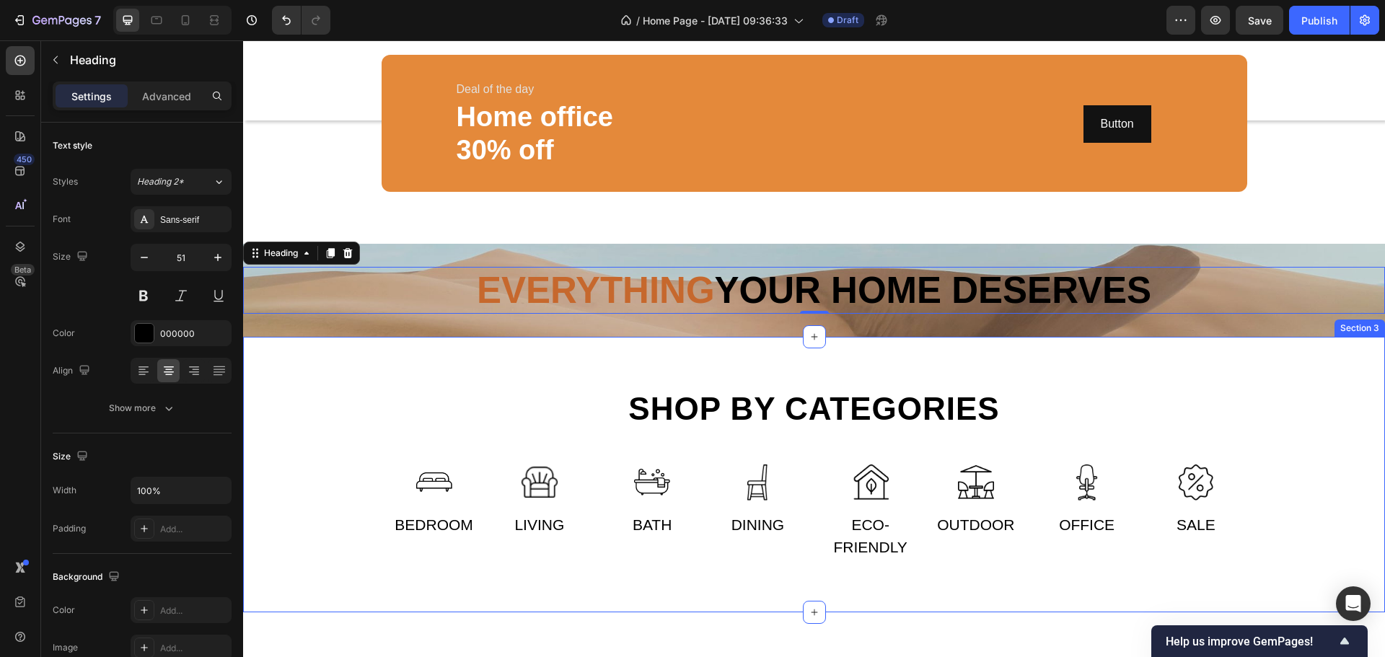
click at [885, 337] on div "⁠⁠⁠⁠⁠⁠⁠ Everything your home deserves Heading 0 Section 2" at bounding box center [814, 290] width 1142 height 93
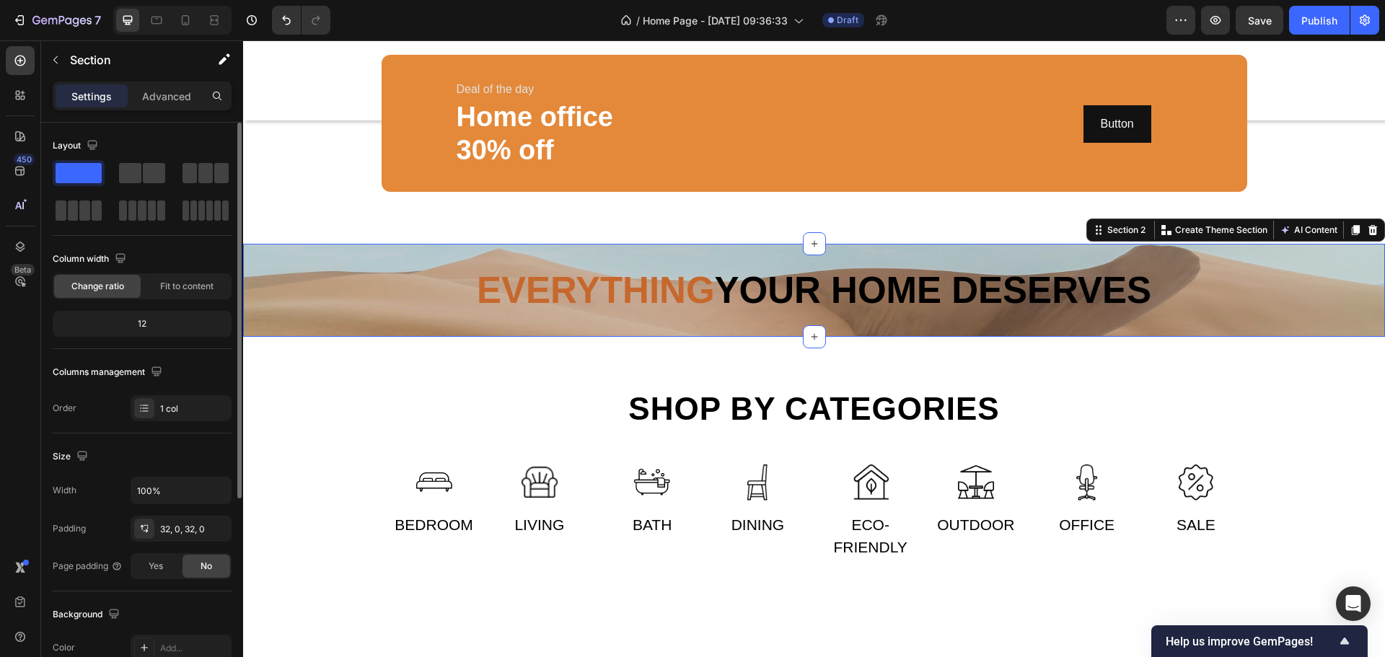
scroll to position [216, 0]
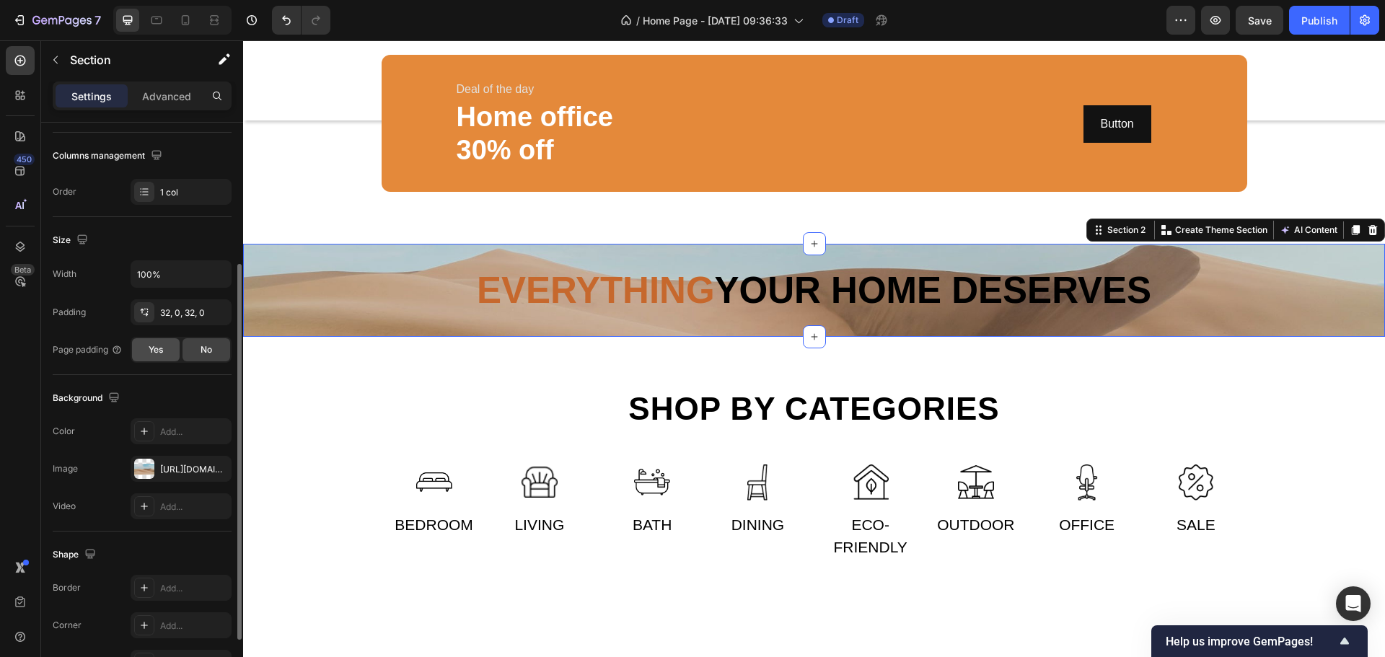
click at [174, 354] on div "Yes" at bounding box center [156, 349] width 48 height 23
click at [199, 355] on div "No" at bounding box center [207, 349] width 48 height 23
click at [175, 353] on div "Yes" at bounding box center [156, 349] width 48 height 23
click at [198, 355] on div "No" at bounding box center [207, 349] width 48 height 23
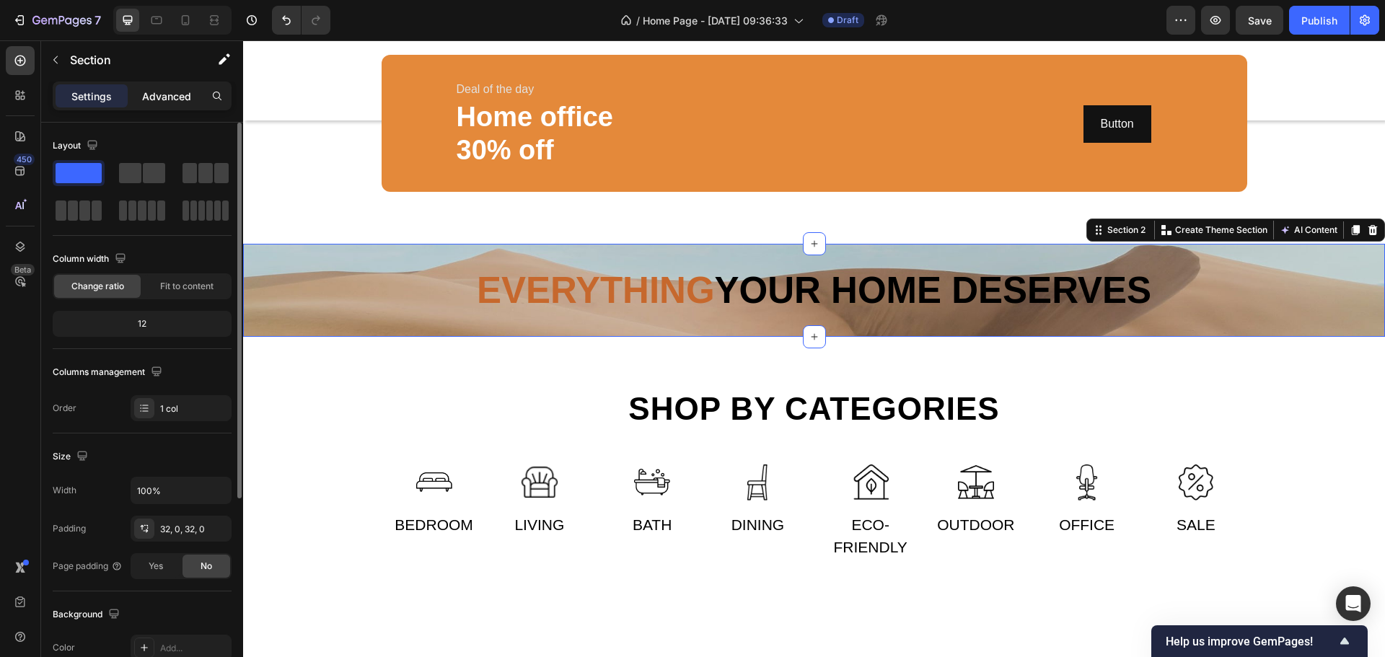
click at [177, 100] on p "Advanced" at bounding box center [166, 96] width 49 height 15
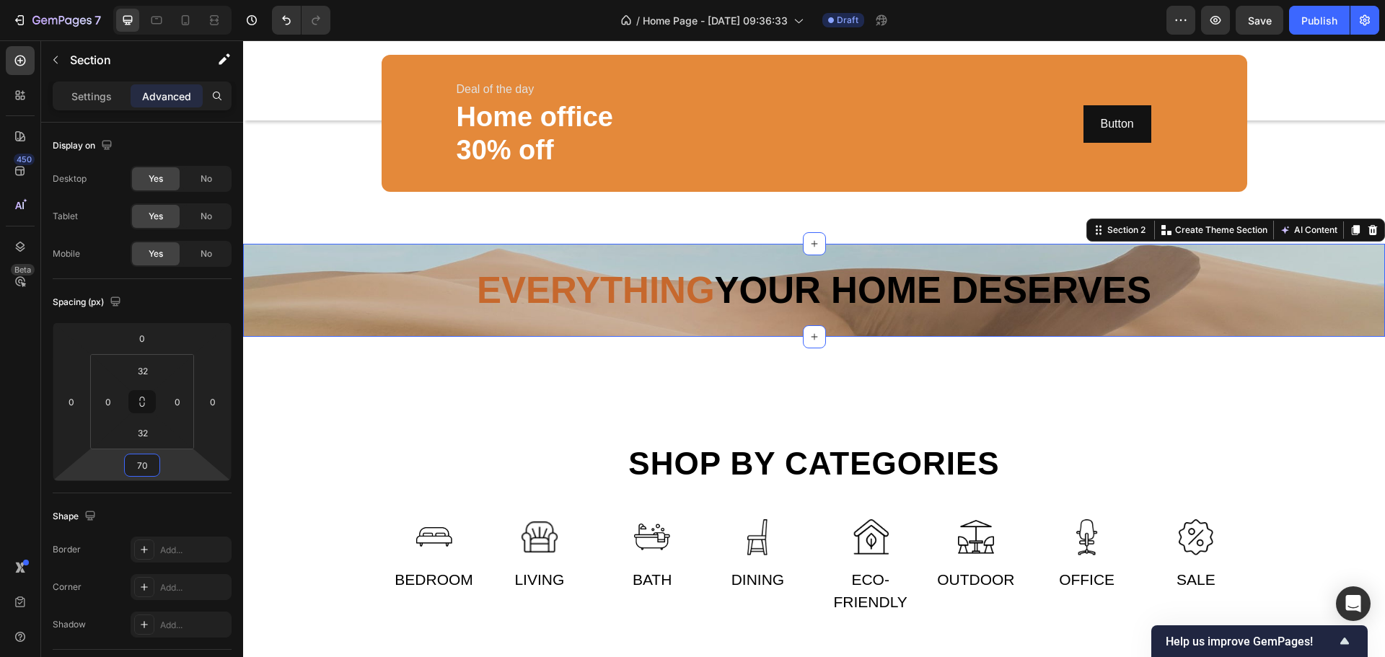
type input "66"
drag, startPoint x: 171, startPoint y: 460, endPoint x: 180, endPoint y: 442, distance: 20.3
click at [185, 0] on html "7 / Home Page - [DATE] 09:36:33 Draft Preview Save Publish 450 Beta Sections(30…" at bounding box center [692, 0] width 1385 height 0
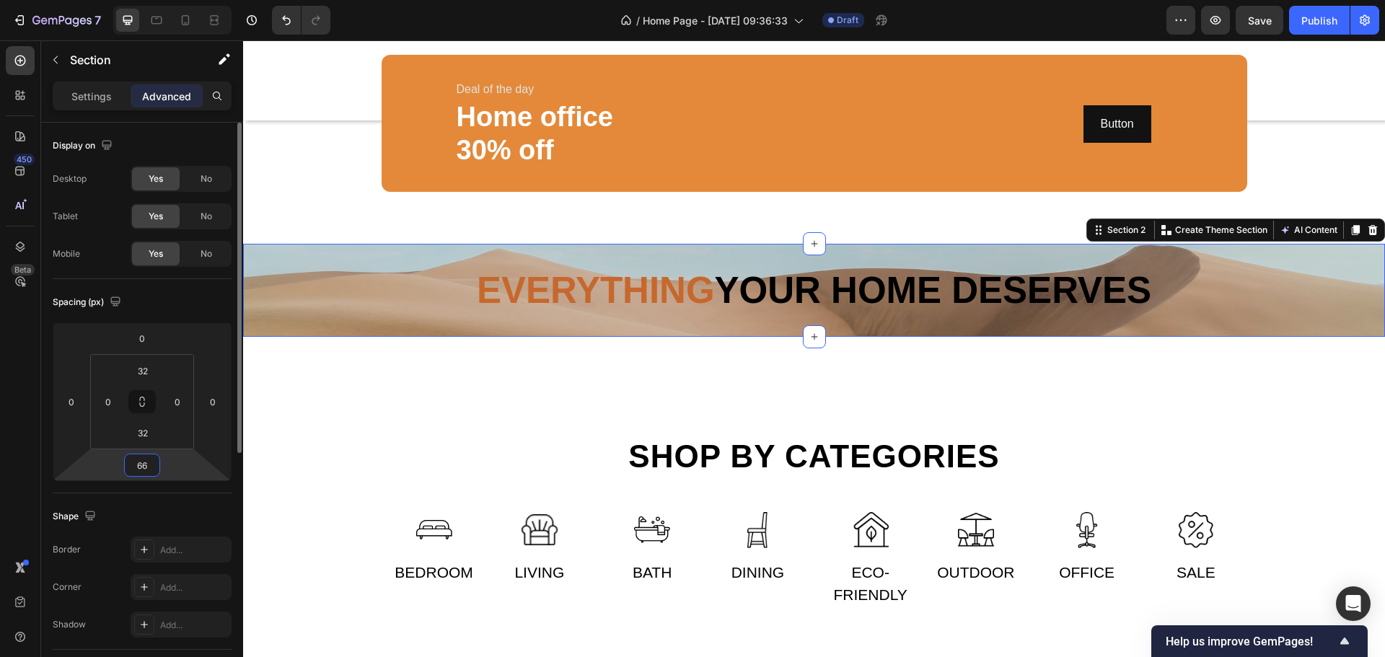
drag, startPoint x: 152, startPoint y: 465, endPoint x: 126, endPoint y: 468, distance: 26.8
click at [126, 468] on div "66" at bounding box center [142, 465] width 36 height 23
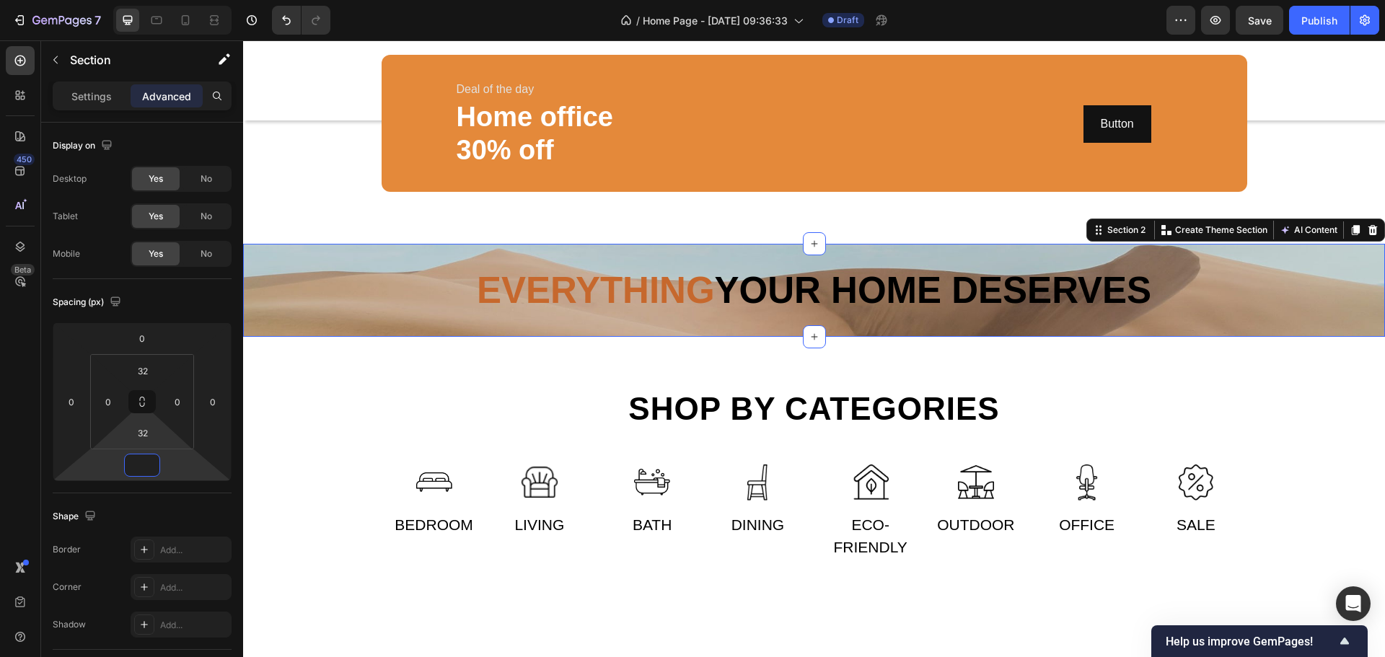
type input "0"
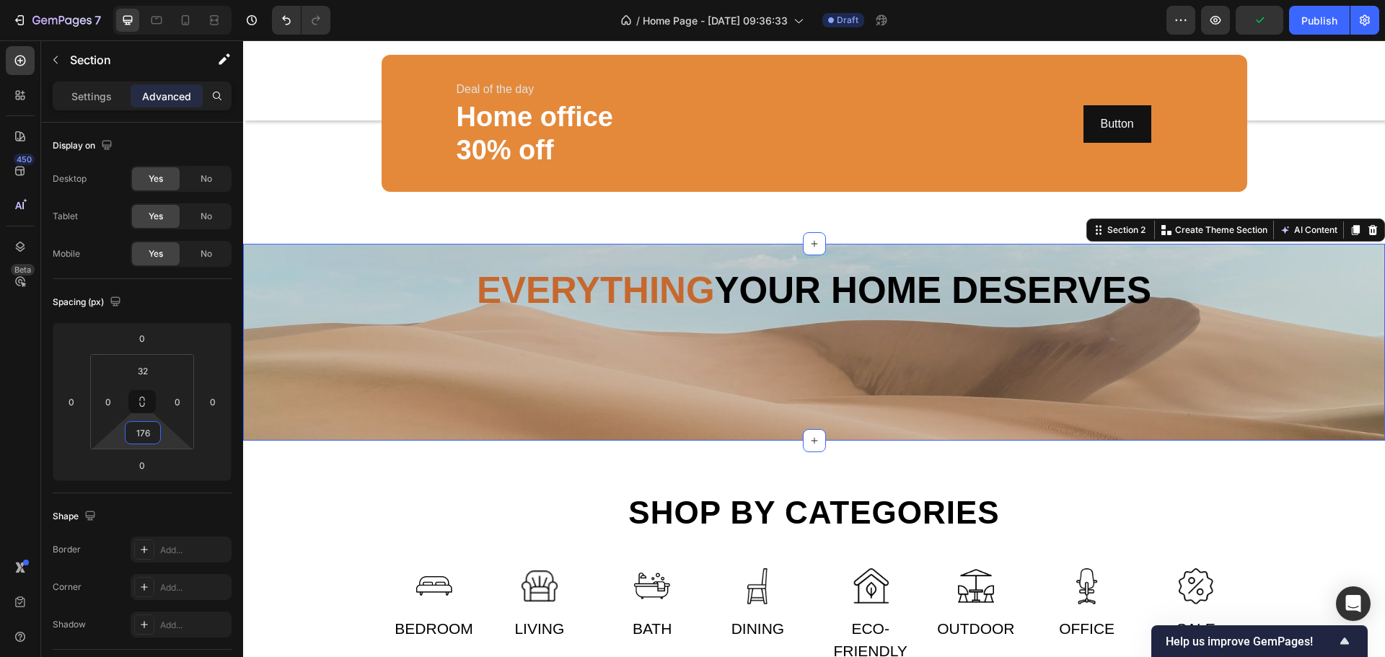
type input "158"
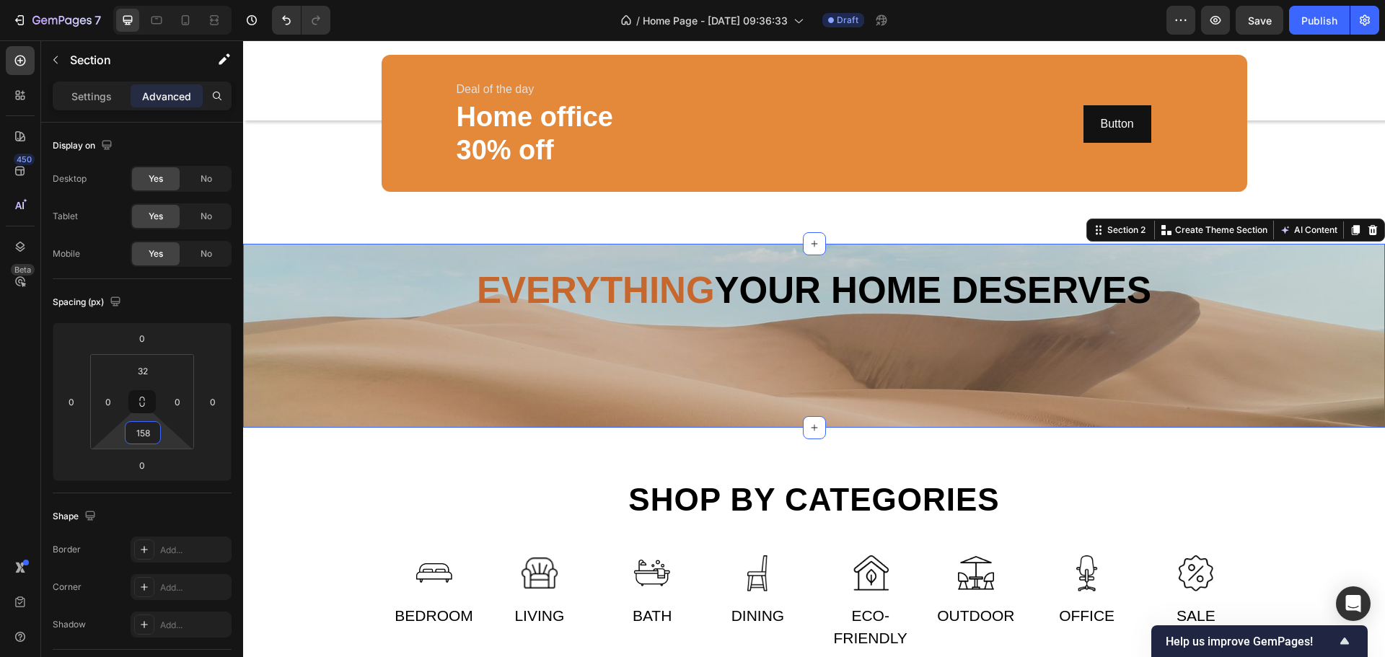
drag, startPoint x: 183, startPoint y: 363, endPoint x: 198, endPoint y: 385, distance: 26.8
click at [198, 0] on html "7 / Home Page - [DATE] 09:36:33 Draft Preview Save Publish 450 Beta Sections(30…" at bounding box center [692, 0] width 1385 height 0
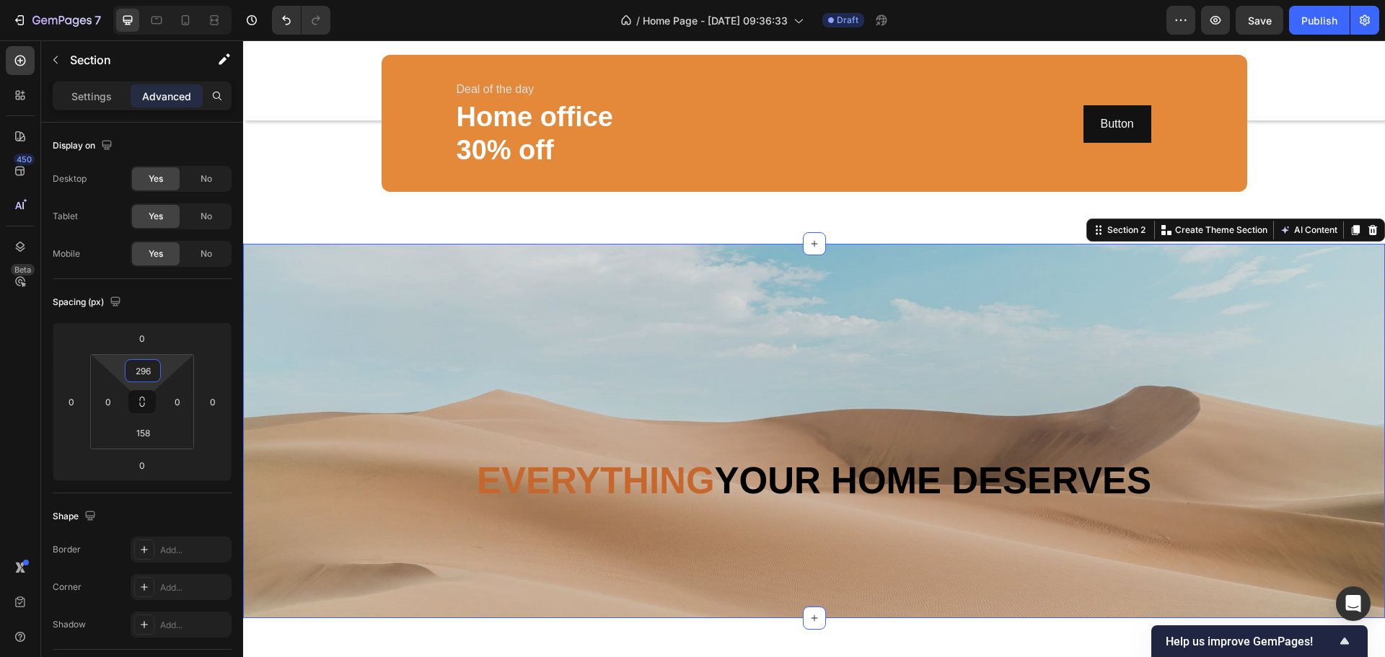
type input "300"
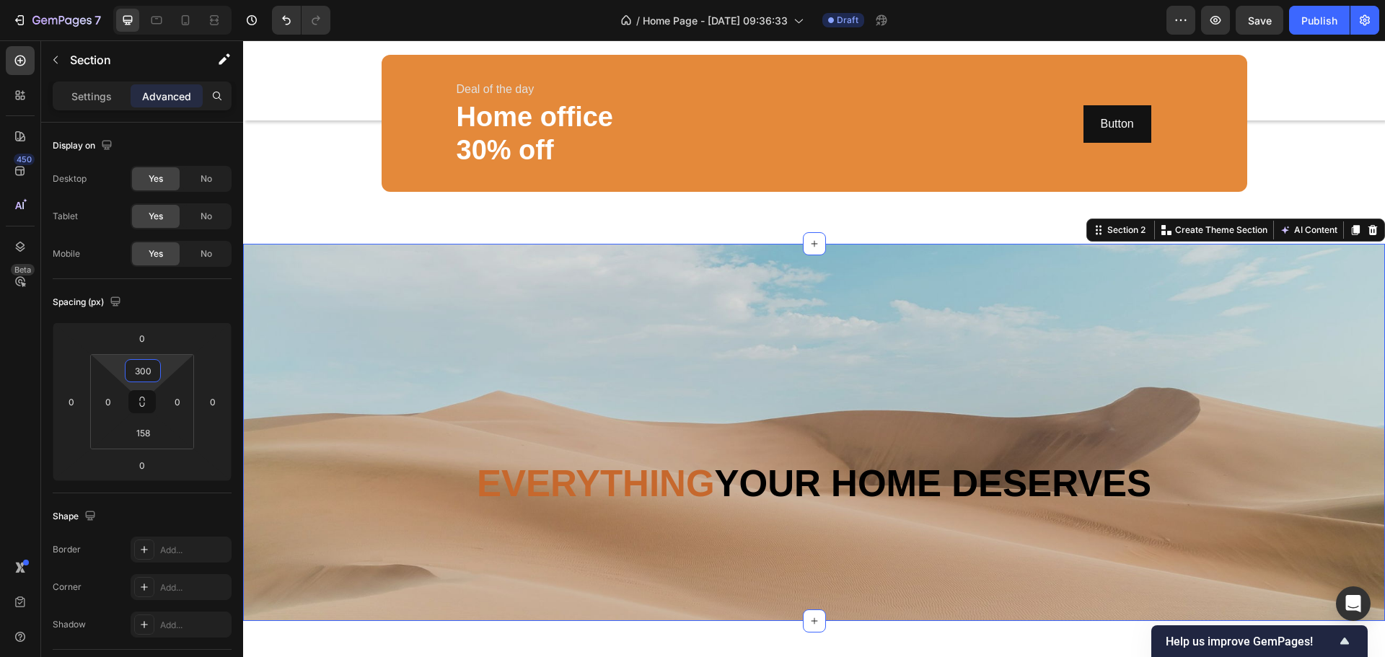
drag, startPoint x: 180, startPoint y: 321, endPoint x: 216, endPoint y: 261, distance: 69.5
click at [216, 0] on html "7 / Home Page - [DATE] 09:36:33 Draft Preview Save Publish 450 Beta Sections(30…" at bounding box center [692, 0] width 1385 height 0
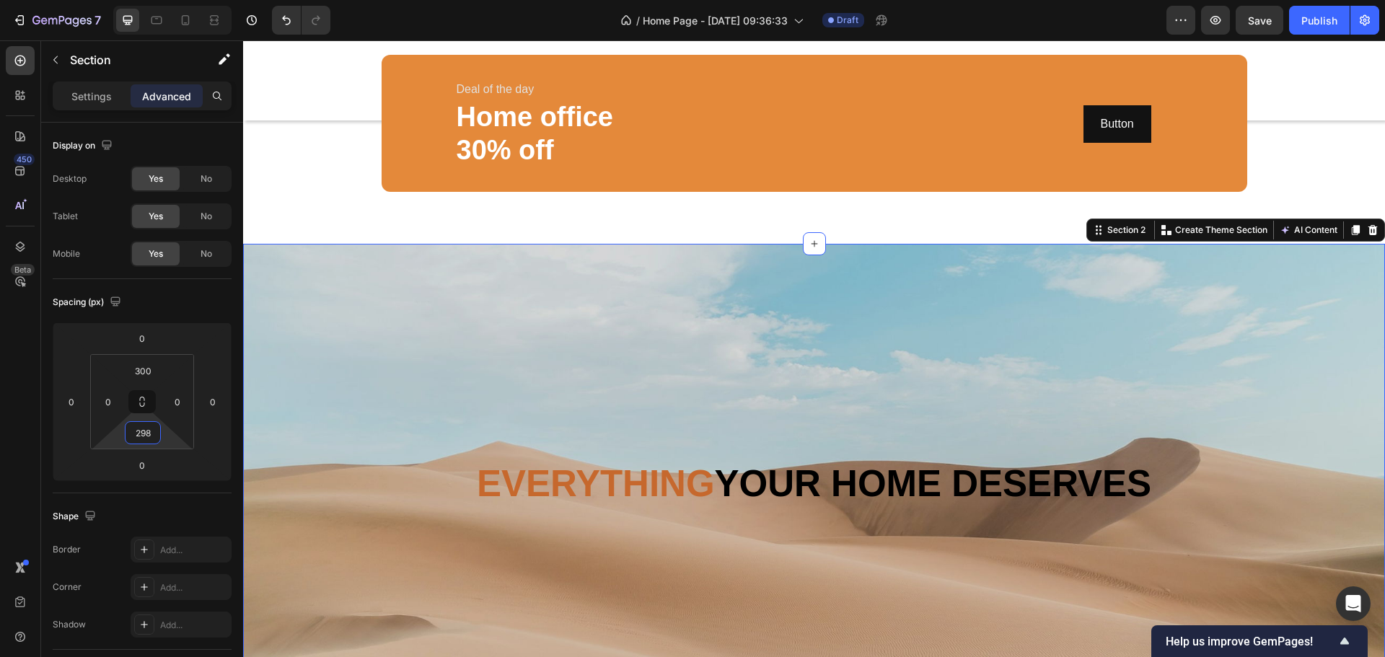
type input "300"
drag, startPoint x: 172, startPoint y: 418, endPoint x: 185, endPoint y: 385, distance: 34.7
click at [185, 0] on html "7 / Home Page - [DATE] 09:36:33 Draft Preview Save Publish 450 Beta Sections(30…" at bounding box center [692, 0] width 1385 height 0
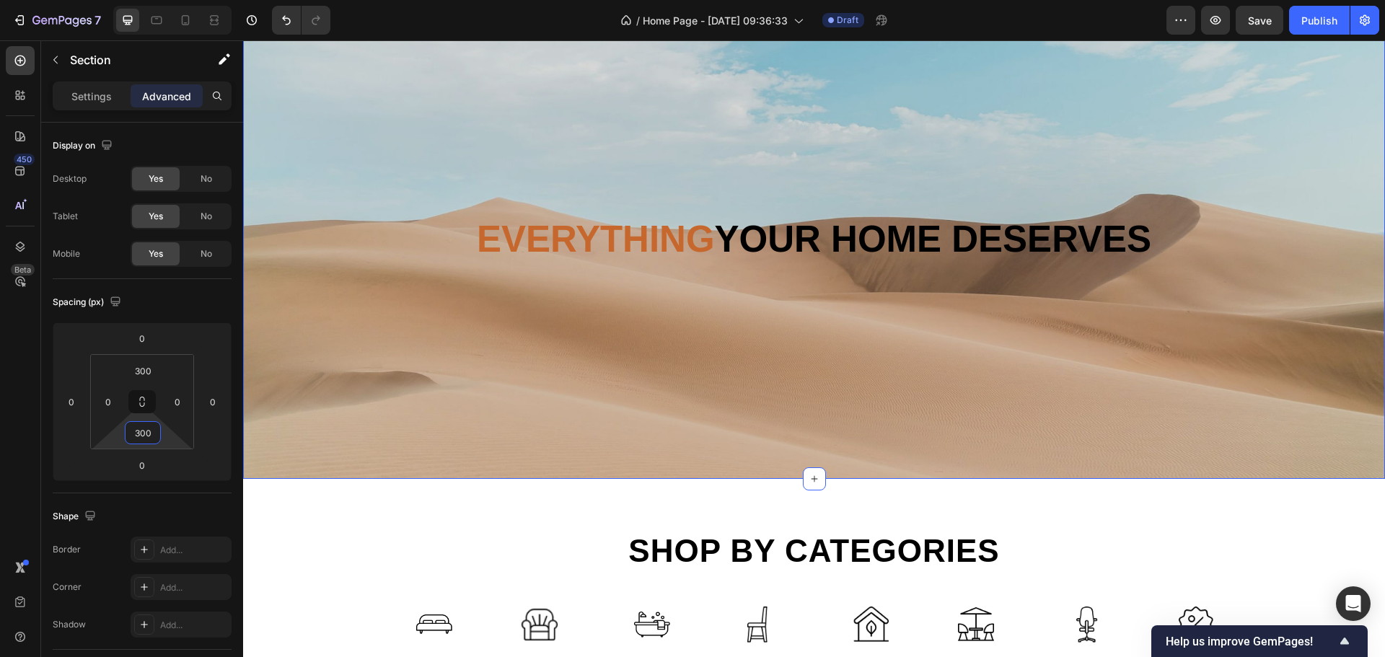
scroll to position [505, 0]
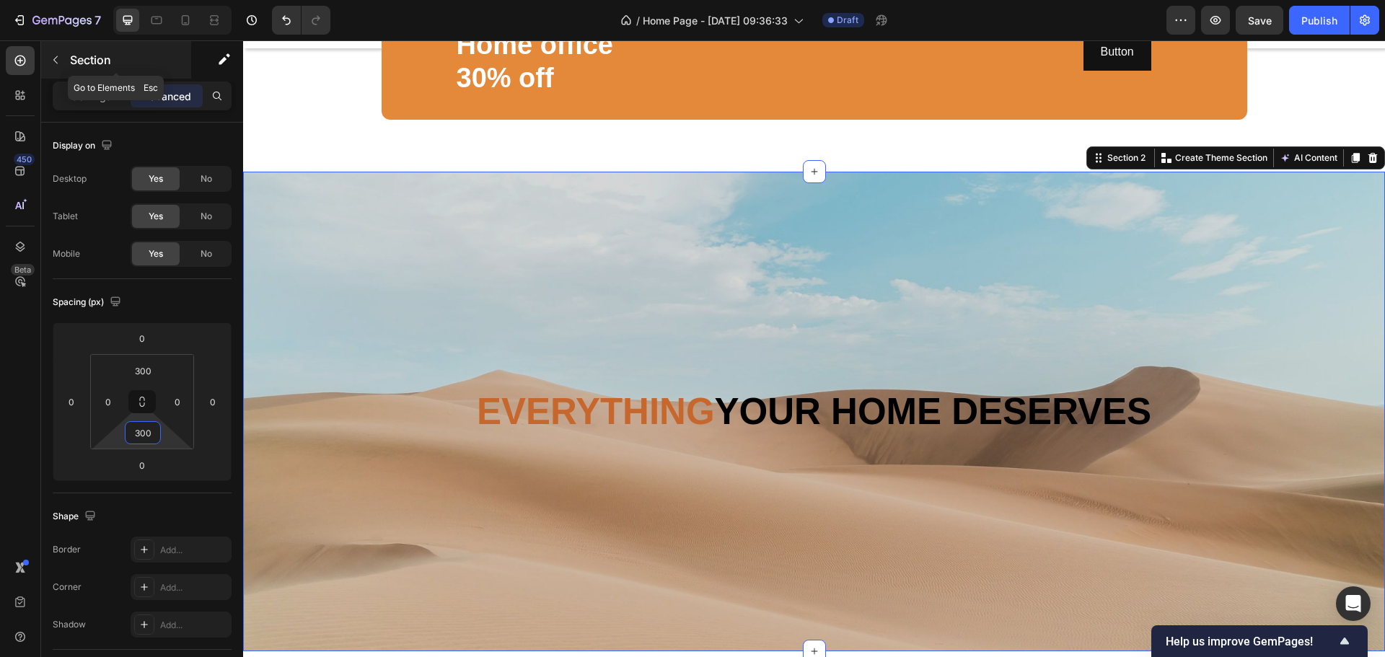
click at [71, 45] on div "Section" at bounding box center [116, 60] width 150 height 38
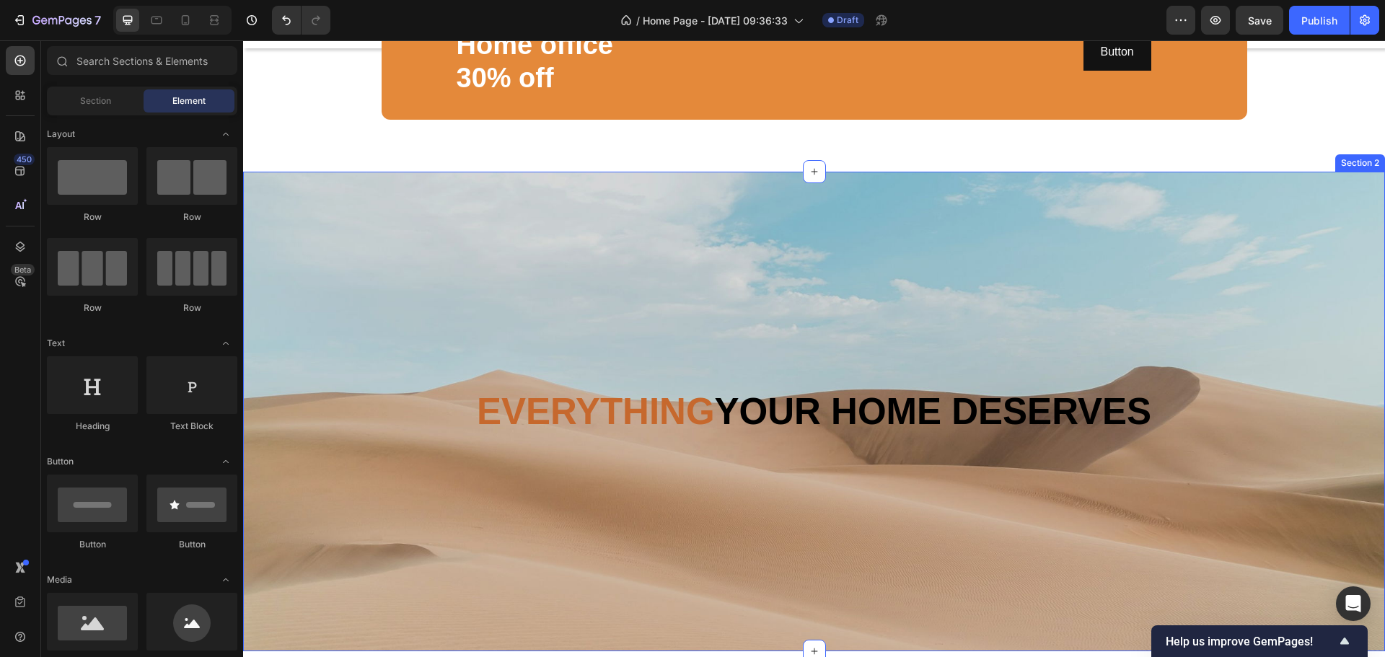
click at [644, 313] on div "⁠⁠⁠⁠⁠⁠⁠ Everything your home deserves Heading Section 2" at bounding box center [814, 412] width 1142 height 480
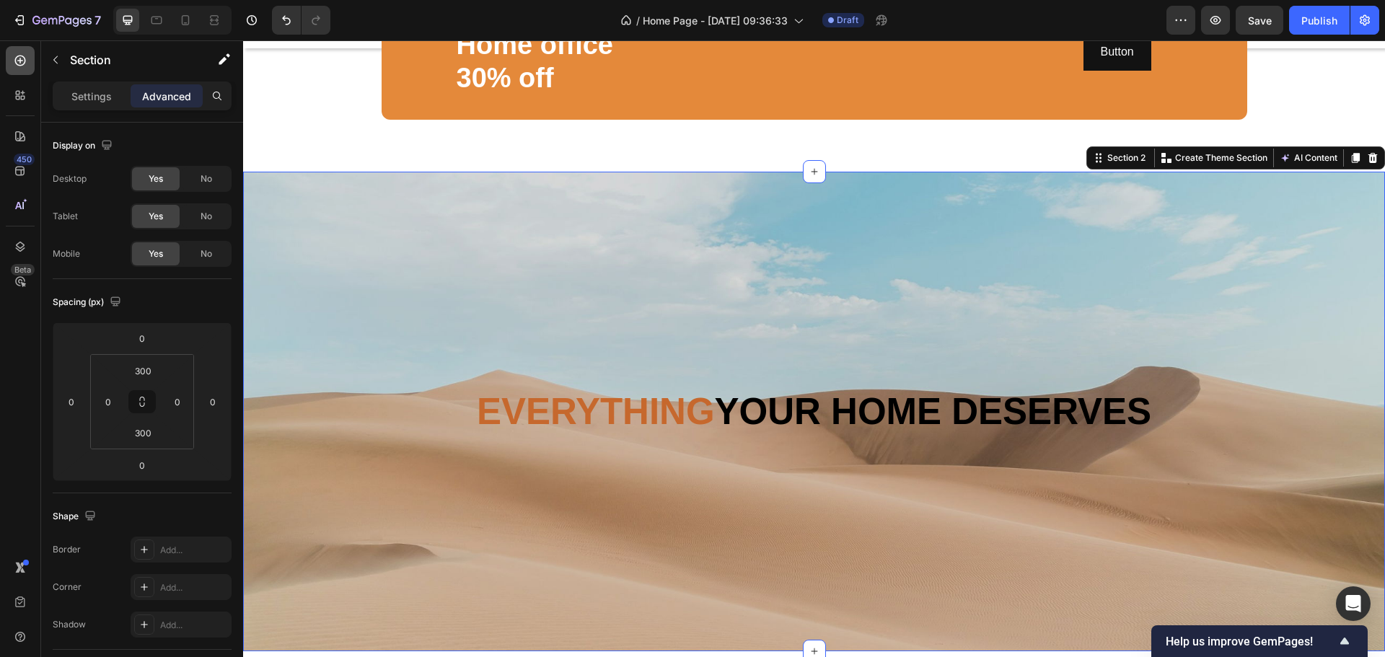
click at [17, 70] on div at bounding box center [20, 60] width 29 height 29
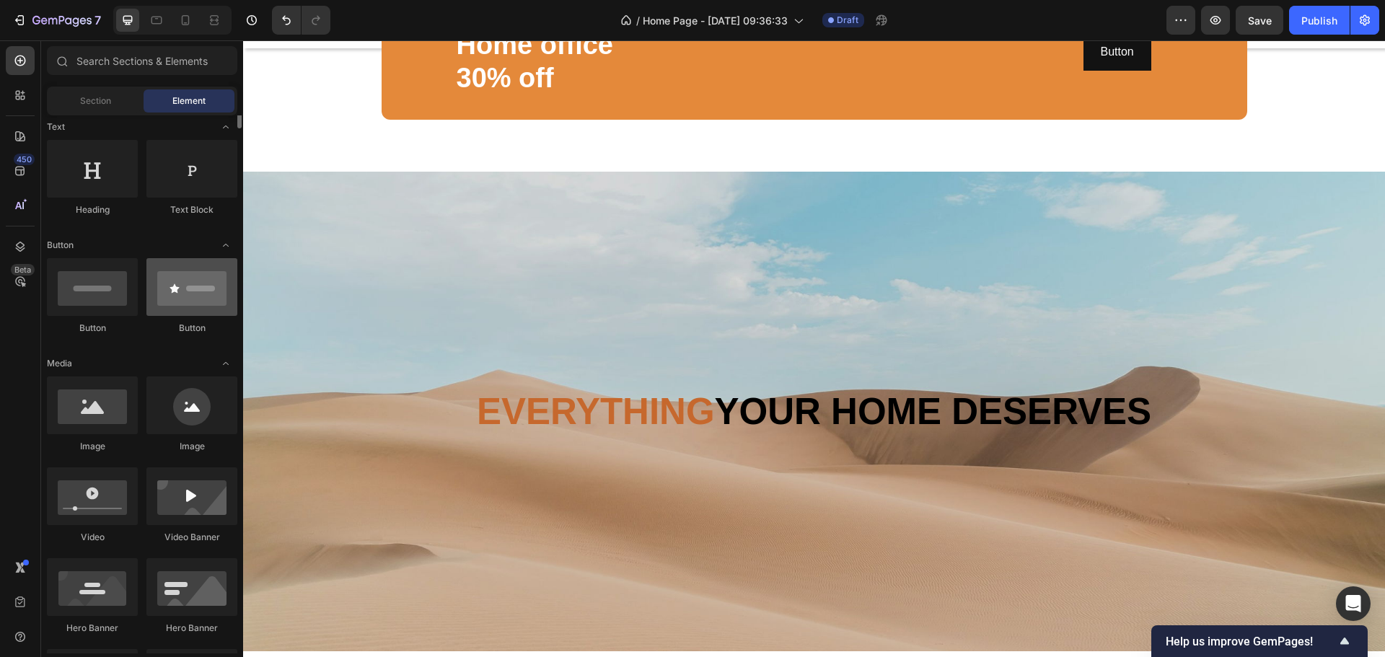
scroll to position [72, 0]
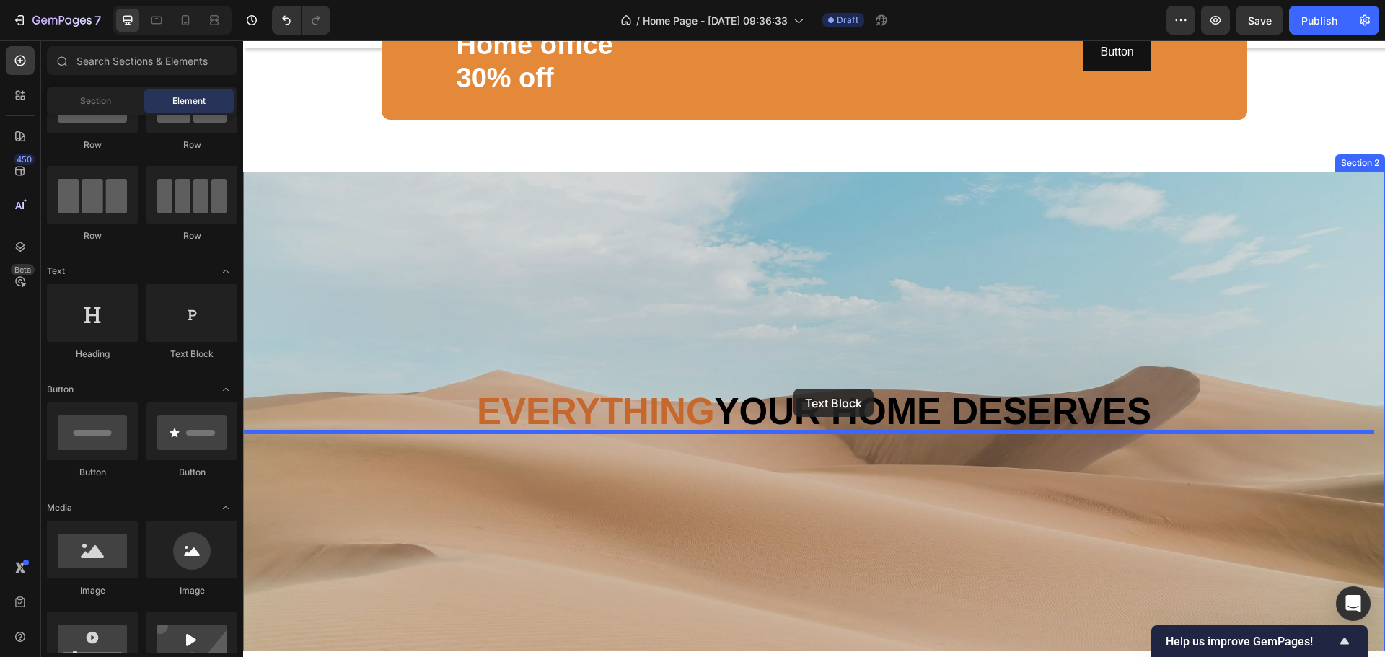
drag, startPoint x: 452, startPoint y: 370, endPoint x: 794, endPoint y: 389, distance: 342.5
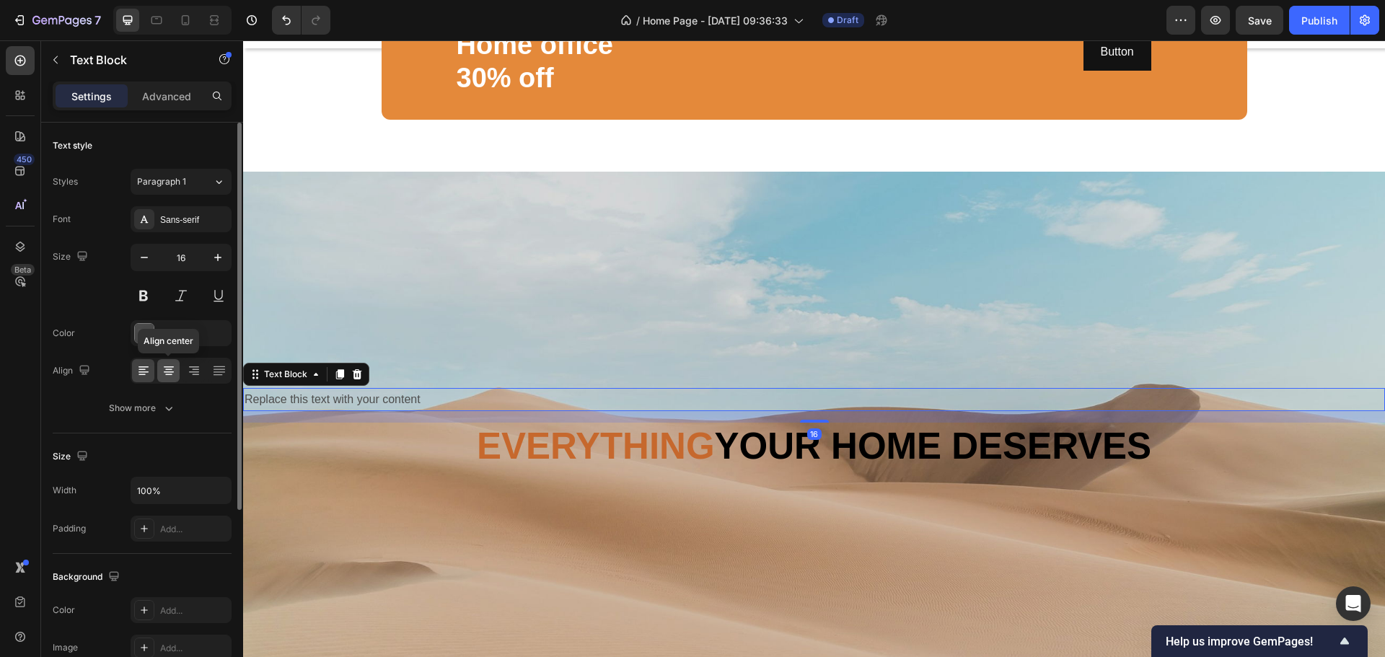
click at [164, 371] on icon at bounding box center [169, 371] width 14 height 14
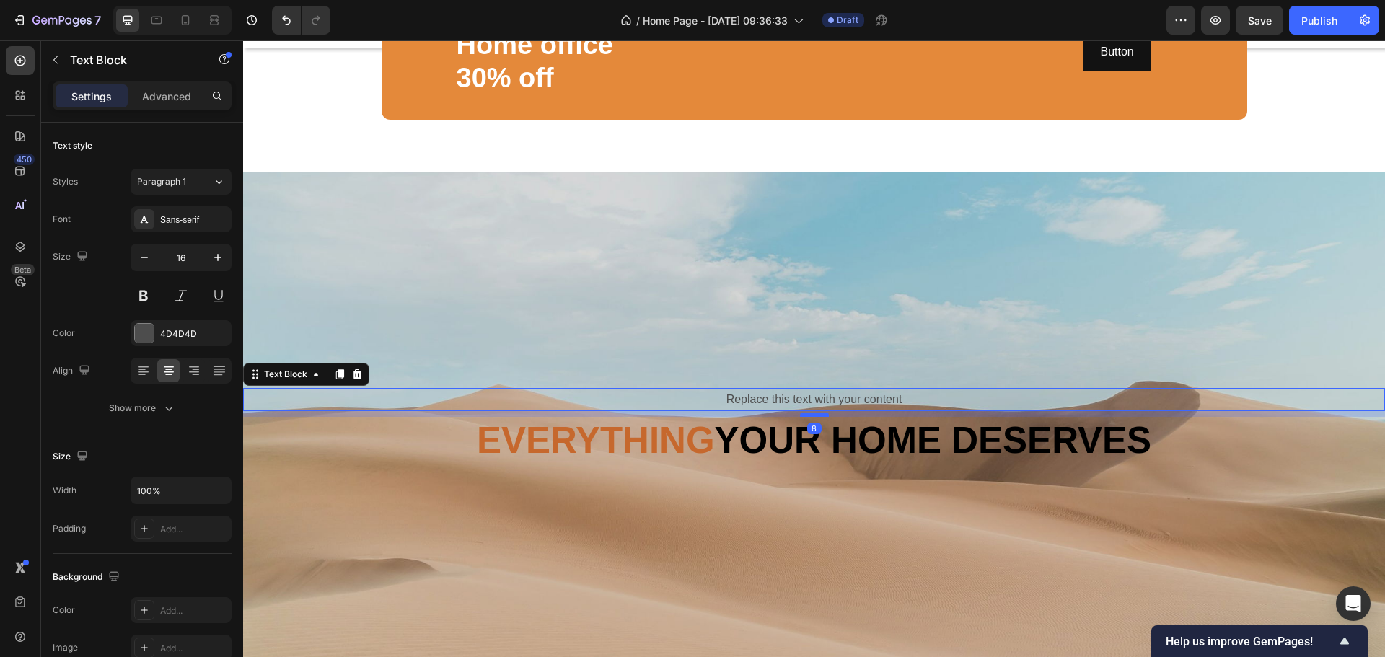
click at [815, 417] on div at bounding box center [814, 415] width 29 height 4
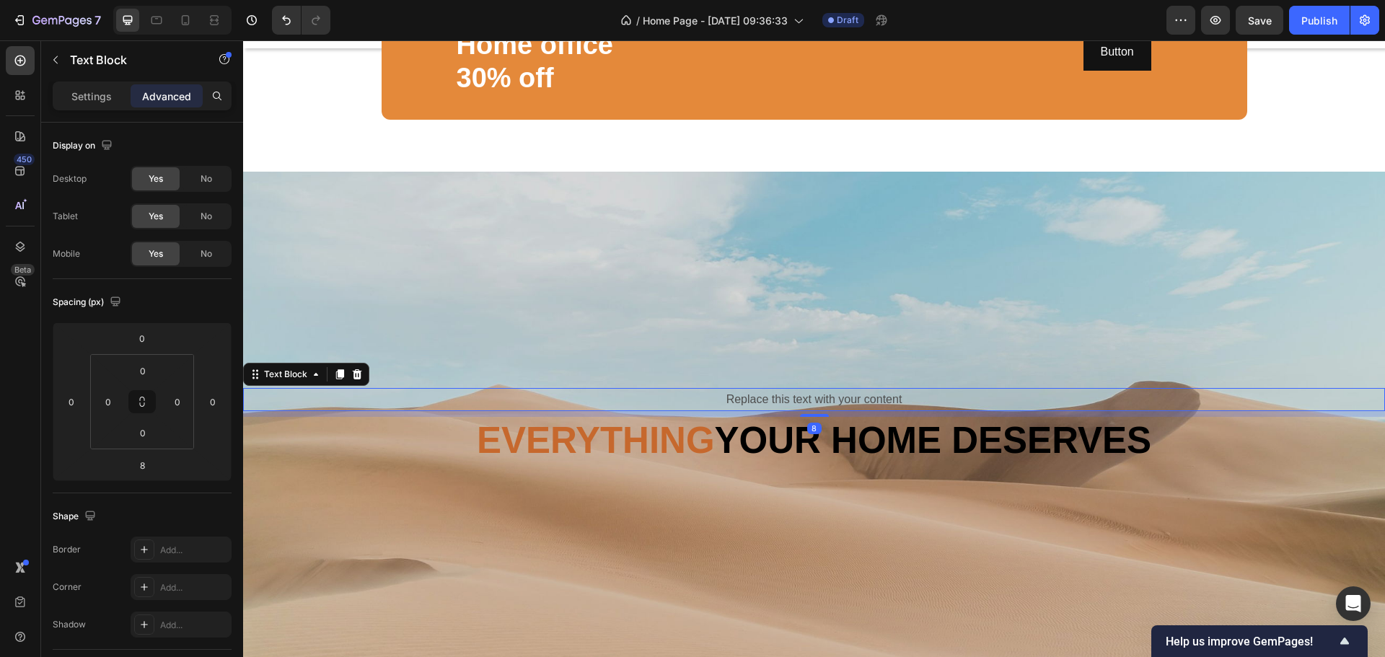
click at [925, 412] on div "Replace this text with your content" at bounding box center [814, 400] width 1142 height 24
click at [25, 51] on div at bounding box center [20, 60] width 29 height 29
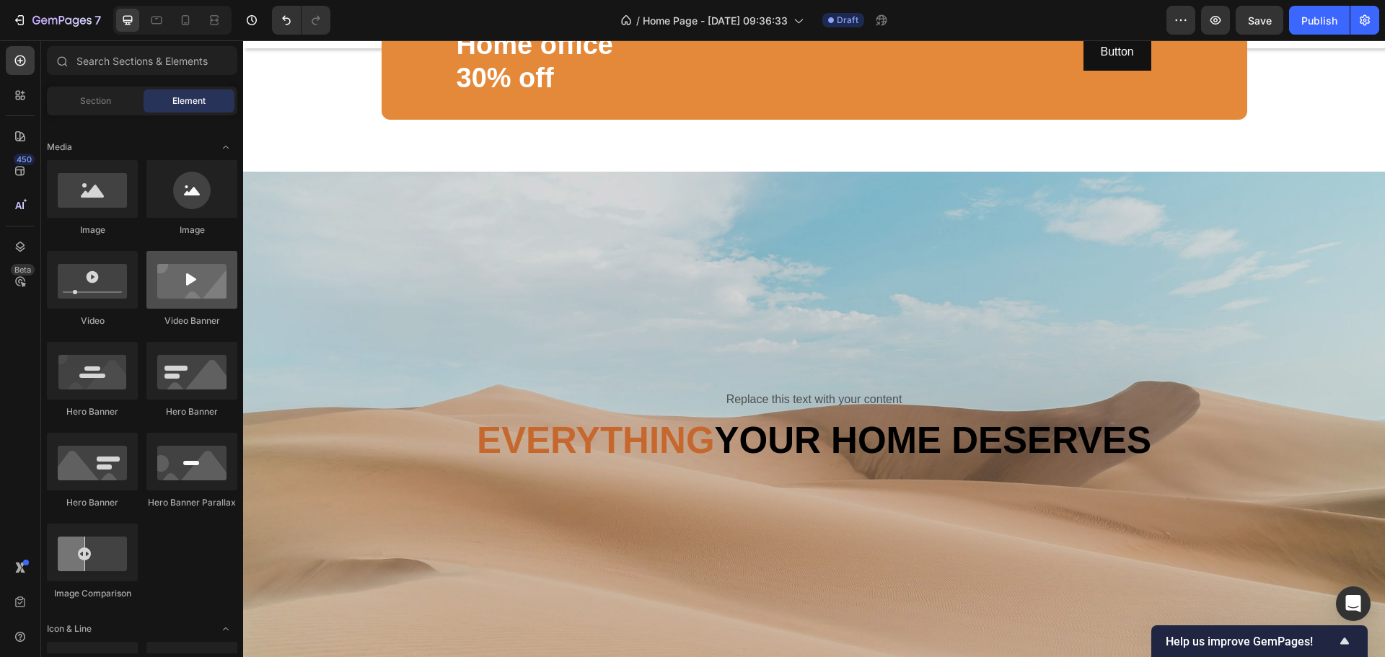
scroll to position [144, 0]
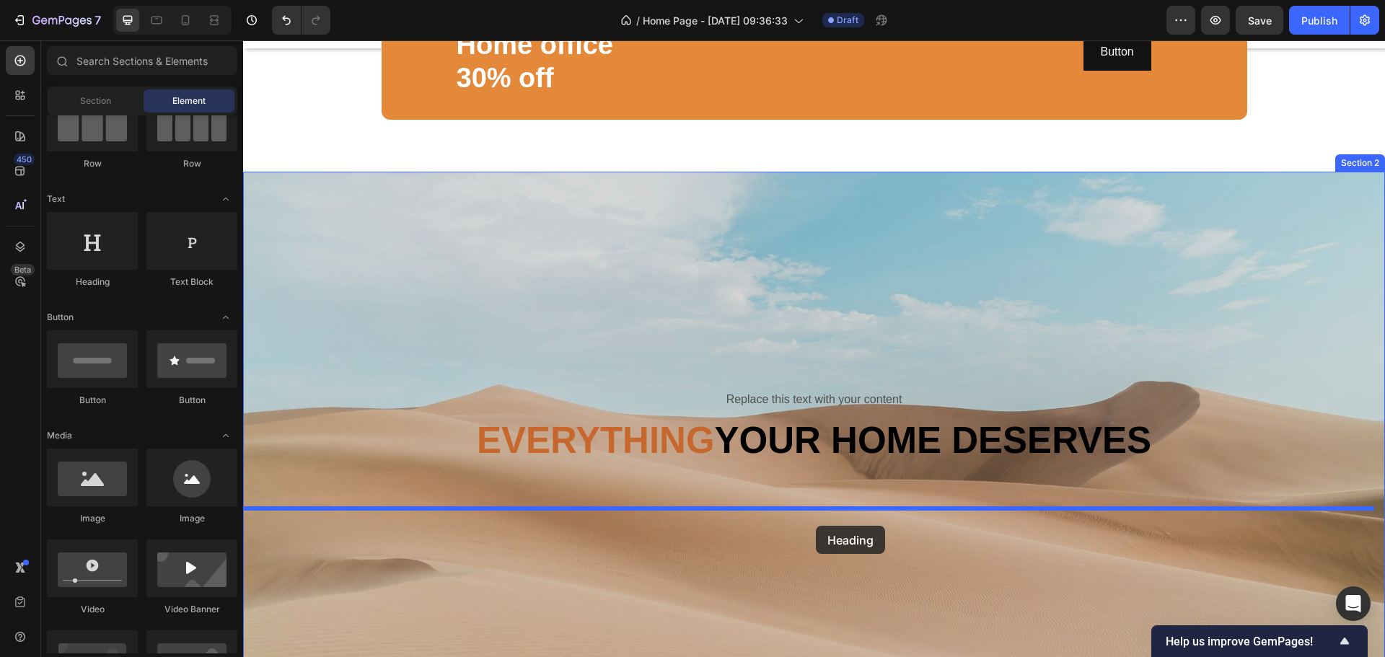
drag, startPoint x: 340, startPoint y: 290, endPoint x: 816, endPoint y: 526, distance: 531.4
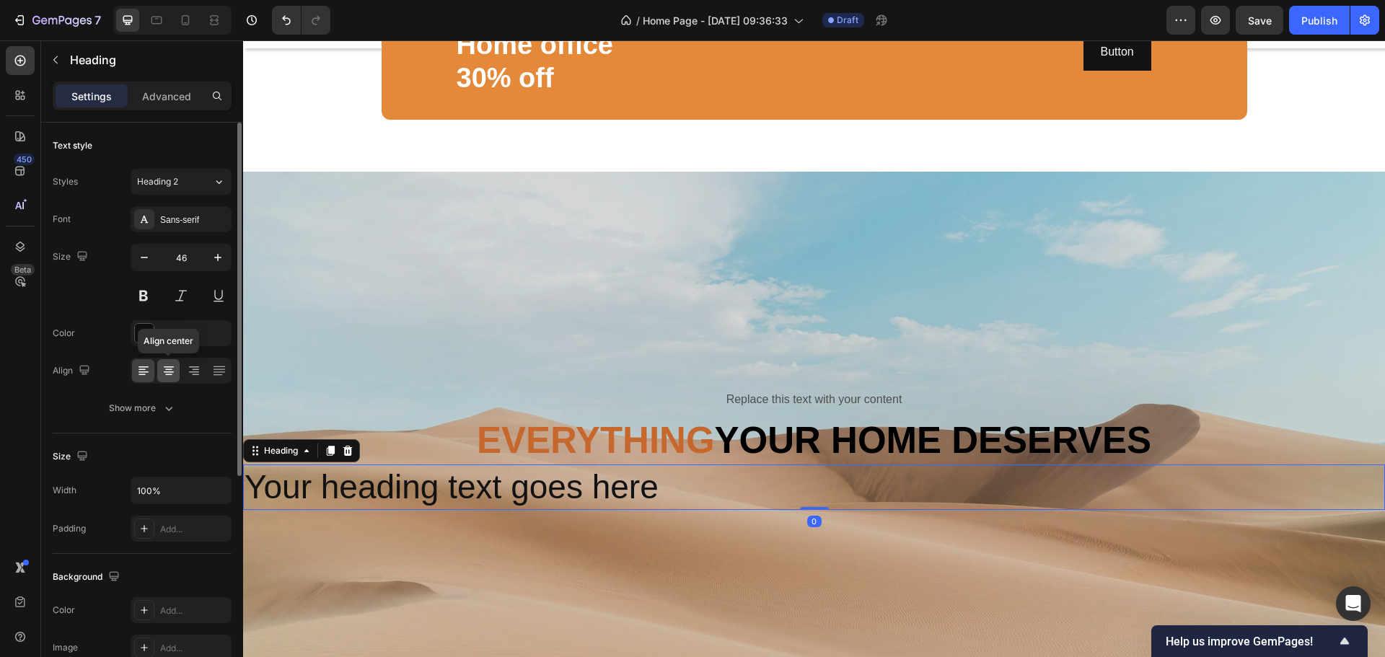
click at [165, 369] on icon at bounding box center [168, 369] width 7 height 1
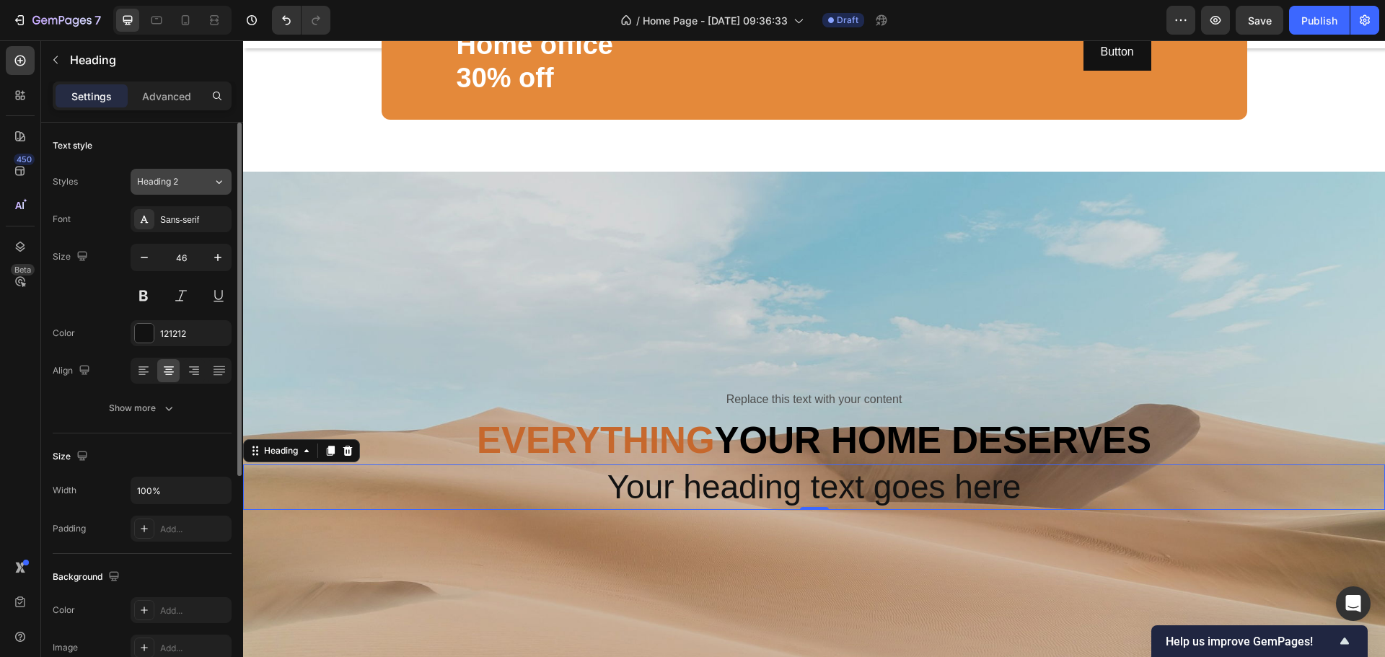
click at [196, 183] on div "Heading 2" at bounding box center [175, 181] width 76 height 13
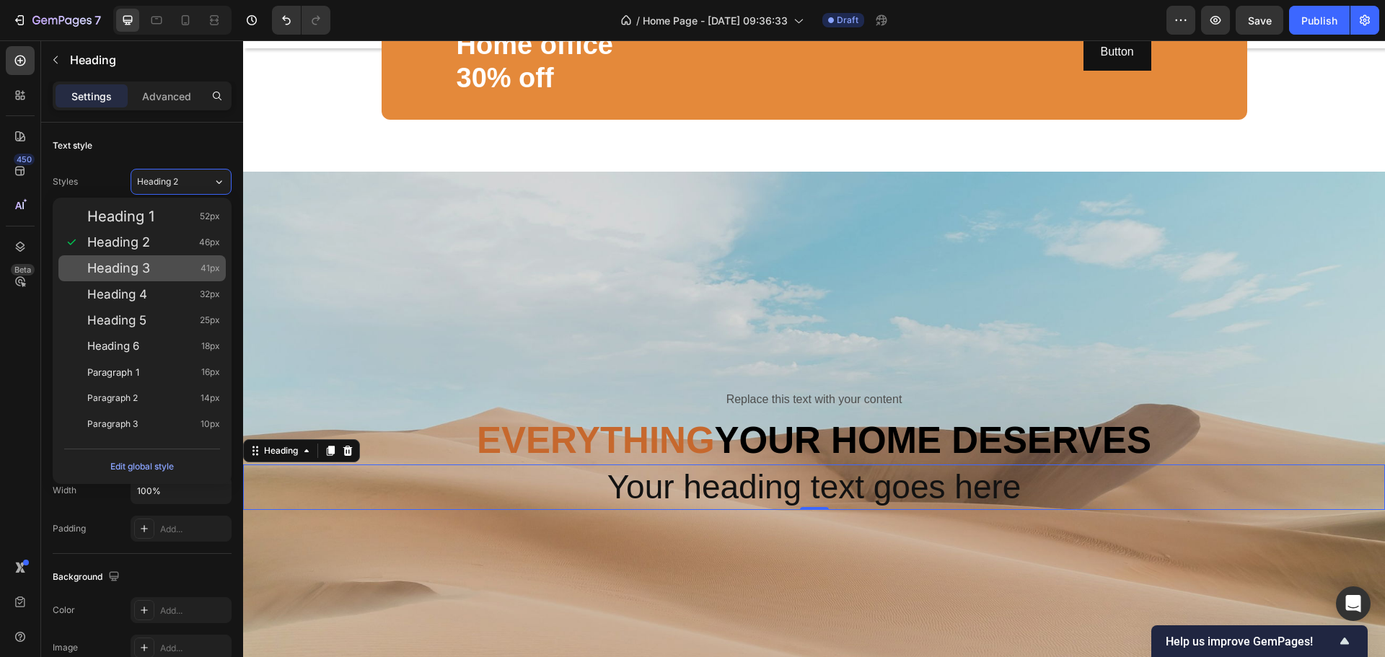
click at [170, 266] on div "Heading 3 41px" at bounding box center [153, 268] width 133 height 14
type input "41"
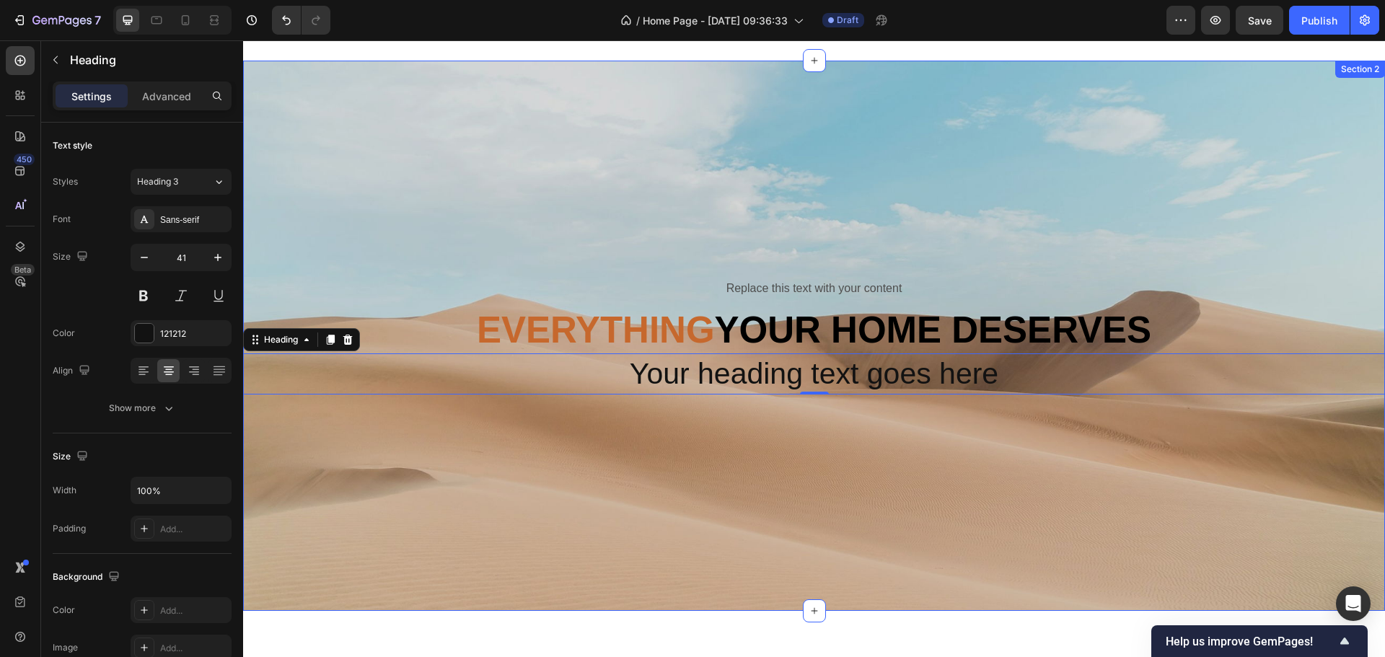
scroll to position [649, 0]
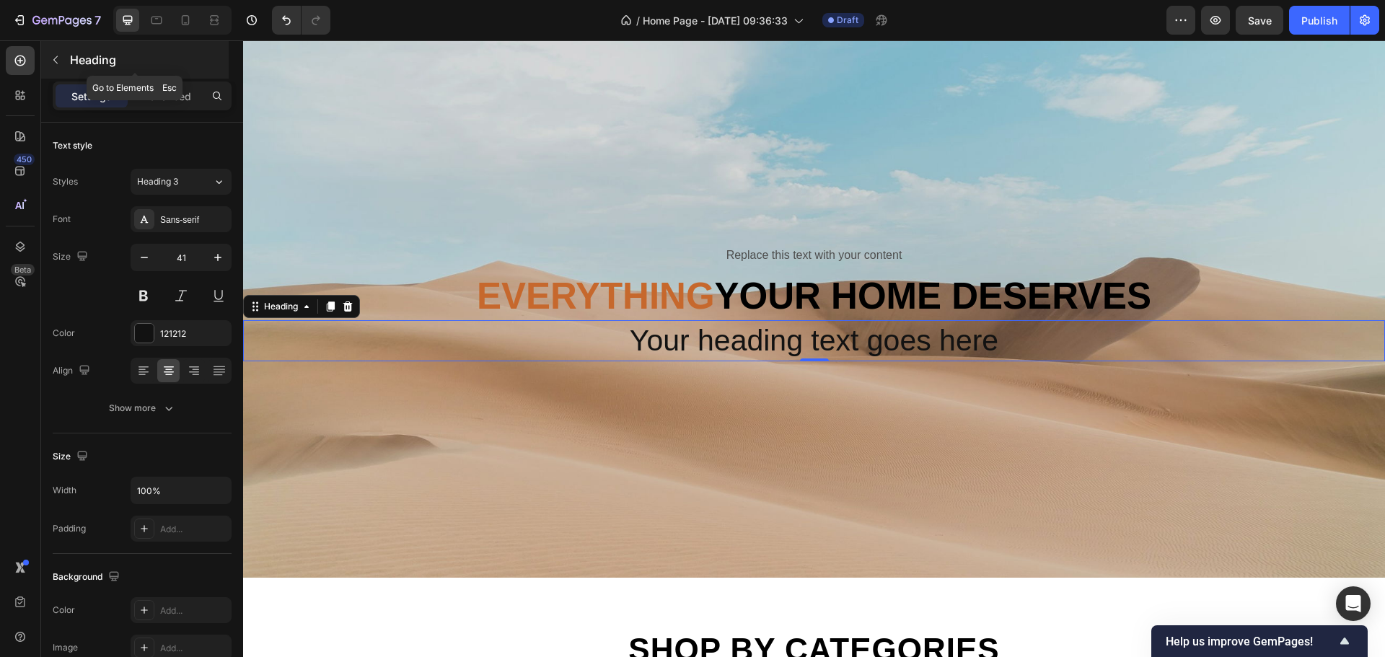
click at [52, 55] on icon "button" at bounding box center [56, 60] width 12 height 12
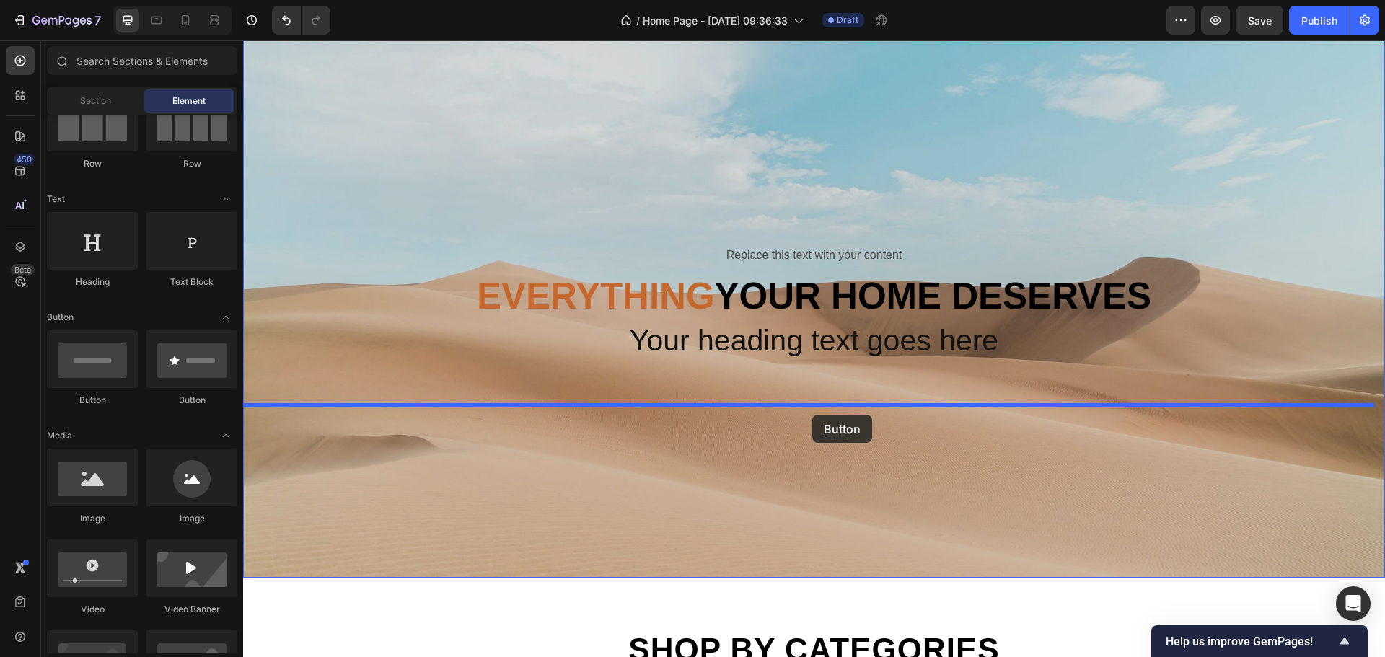
drag, startPoint x: 471, startPoint y: 415, endPoint x: 812, endPoint y: 415, distance: 341.3
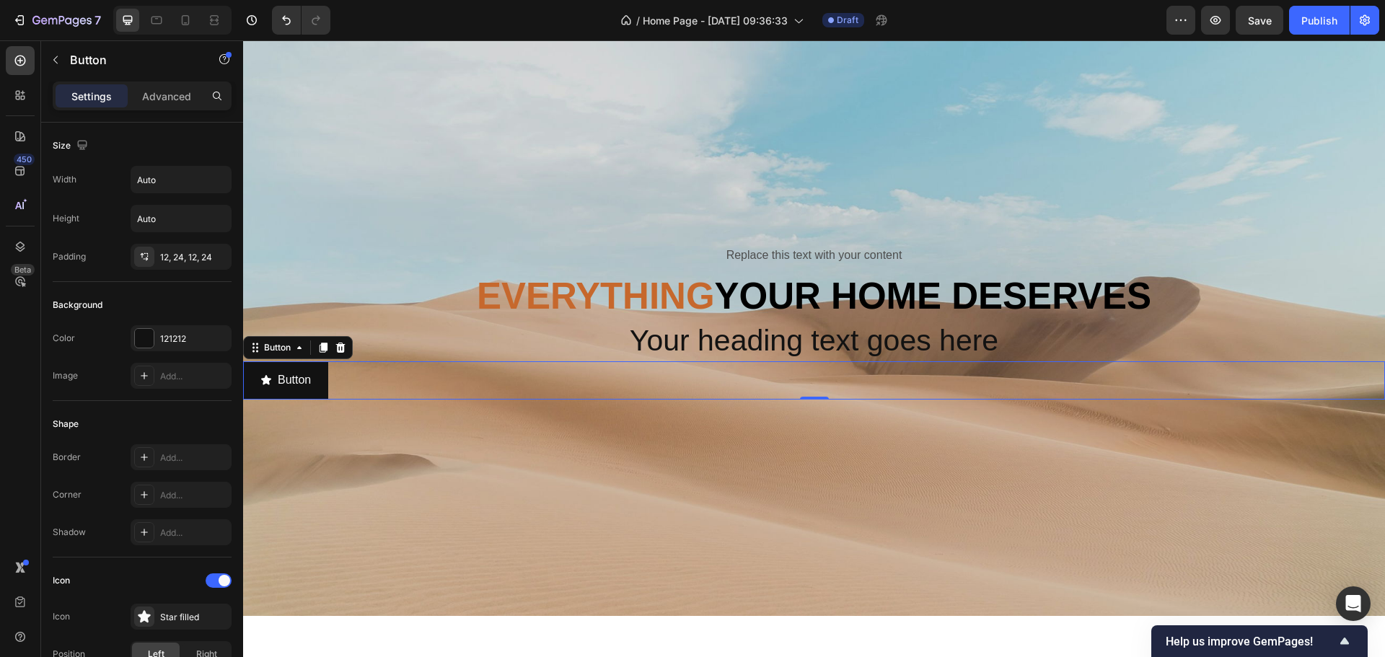
click at [337, 400] on div "Button Button 0" at bounding box center [814, 380] width 1142 height 38
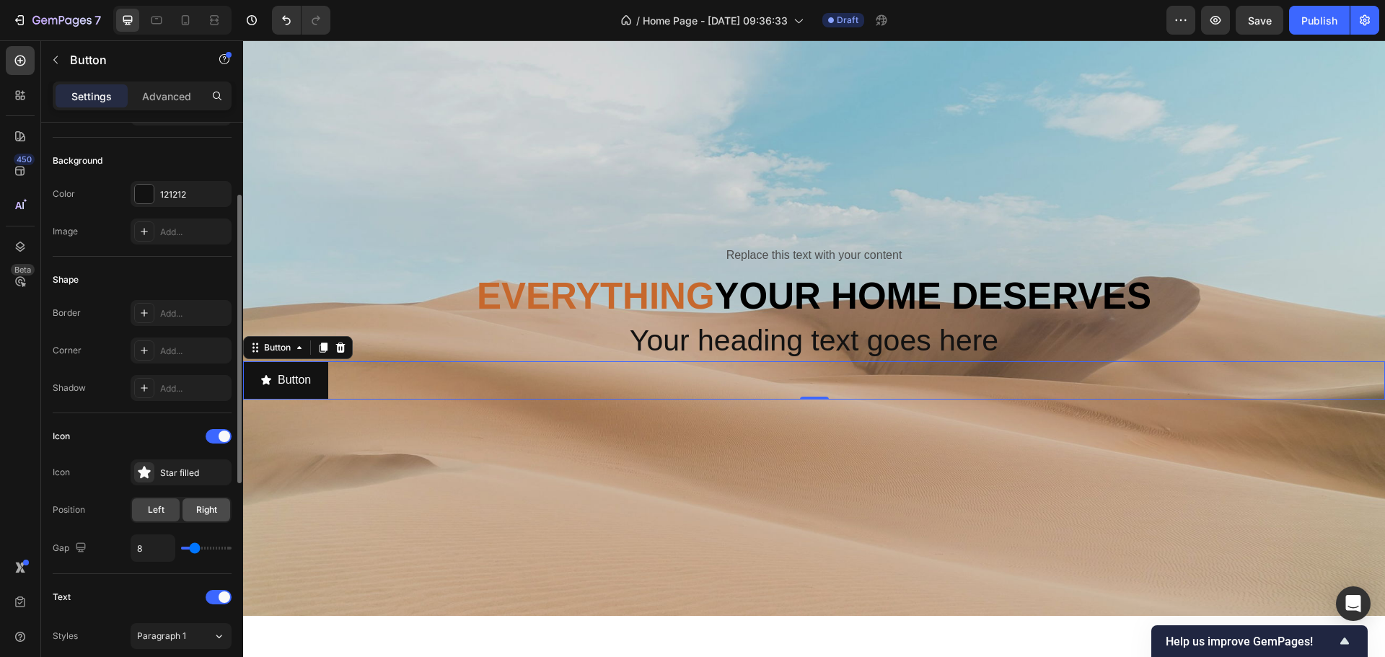
click at [203, 515] on span "Right" at bounding box center [206, 510] width 21 height 13
drag, startPoint x: 203, startPoint y: 515, endPoint x: 177, endPoint y: 514, distance: 26.0
click at [196, 515] on span "Right" at bounding box center [206, 510] width 21 height 13
click at [170, 512] on div "Left" at bounding box center [156, 510] width 48 height 23
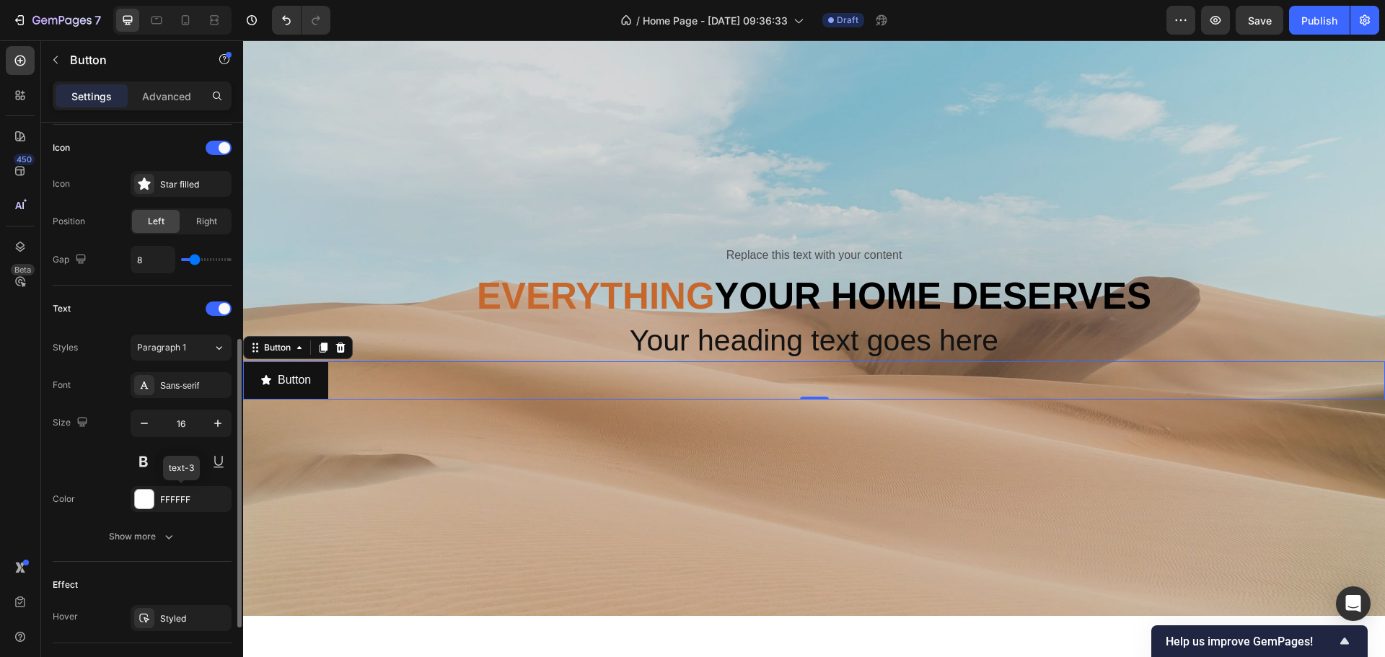
scroll to position [573, 0]
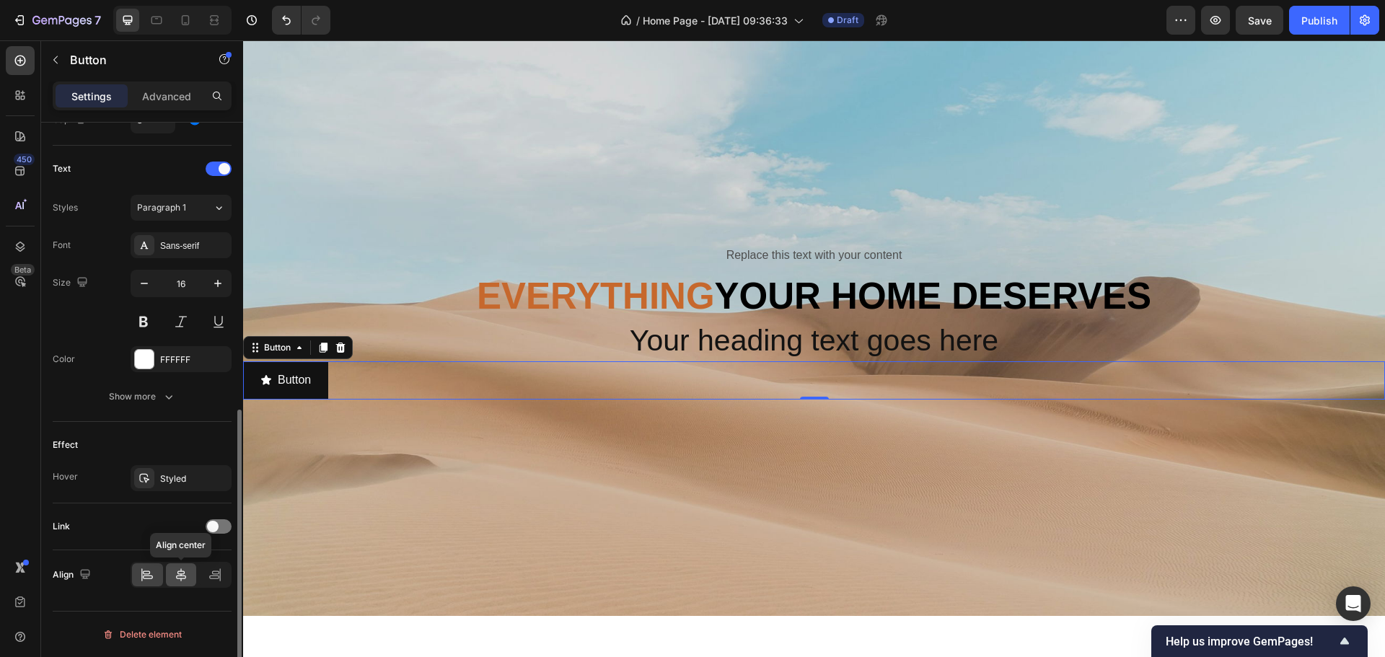
click at [178, 571] on icon at bounding box center [181, 575] width 14 height 14
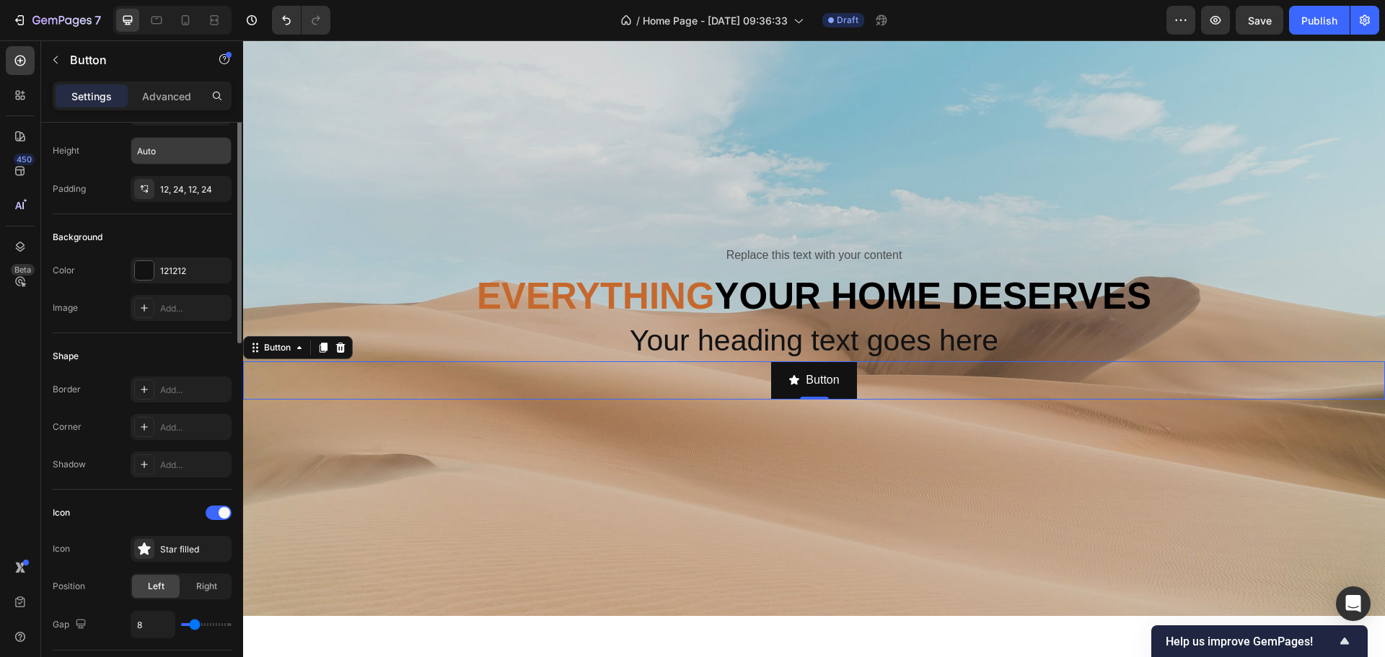
scroll to position [0, 0]
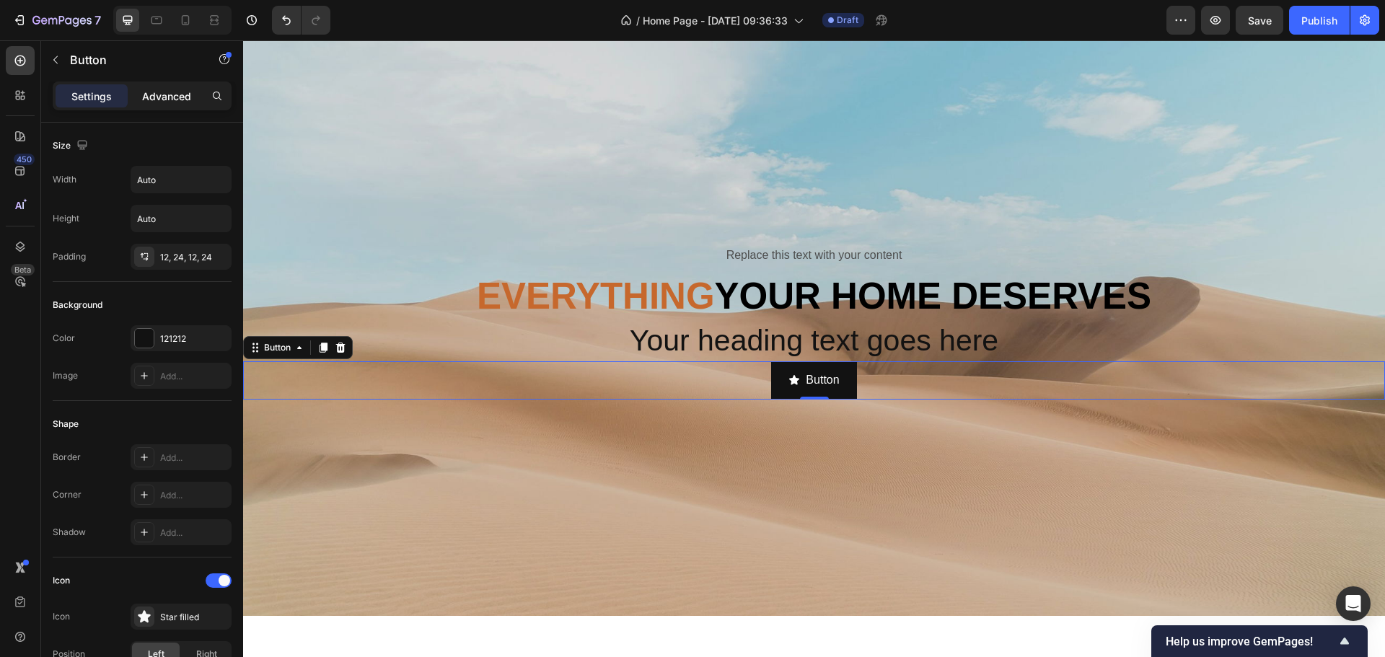
click at [150, 89] on p "Advanced" at bounding box center [166, 96] width 49 height 15
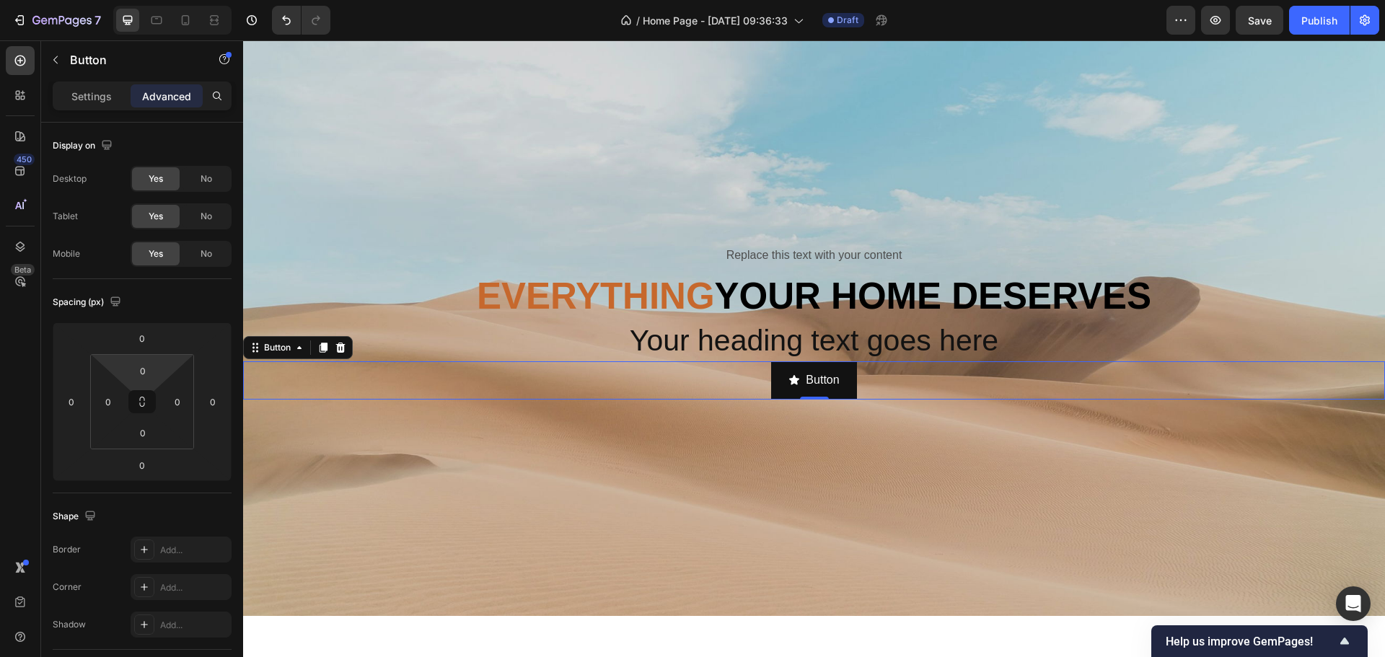
type input "14"
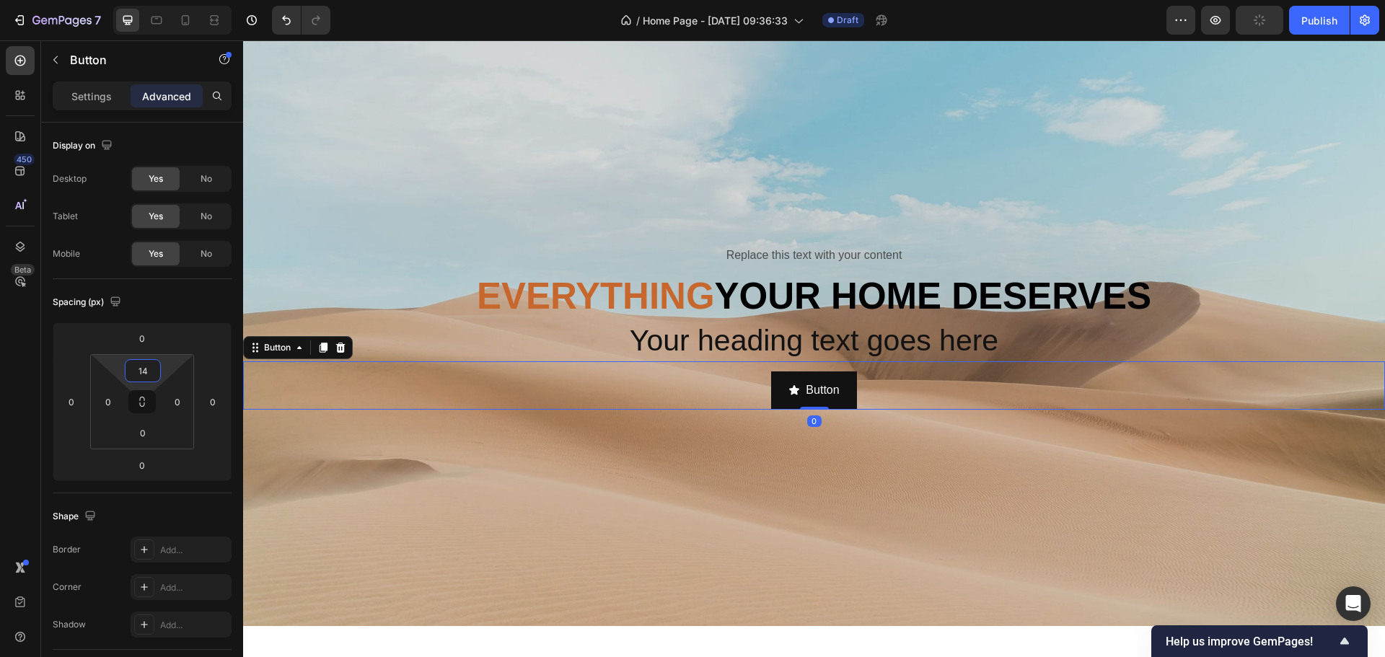
click at [164, 0] on html "7 / Home Page - [DATE] 09:36:33 Draft Preview Publish 450 Beta Sections(30) Ele…" at bounding box center [692, 0] width 1385 height 0
click at [209, 318] on div "Spacing (px) 0 0 0 0 14 0 0 0" at bounding box center [142, 386] width 179 height 214
click at [85, 103] on p "Settings" at bounding box center [91, 96] width 40 height 15
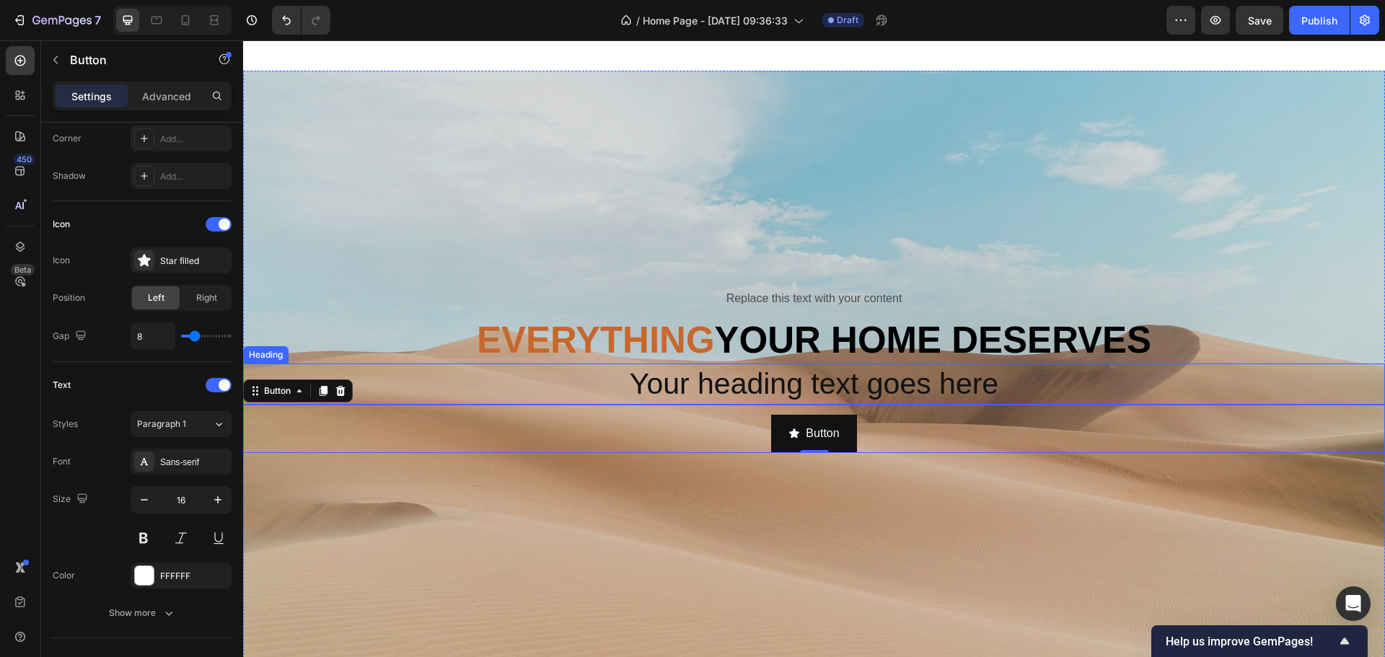
scroll to position [649, 0]
click at [807, 225] on div "Replace this text with your content Text Block ⁠⁠⁠⁠⁠⁠⁠ Everything your home des…" at bounding box center [814, 370] width 1142 height 599
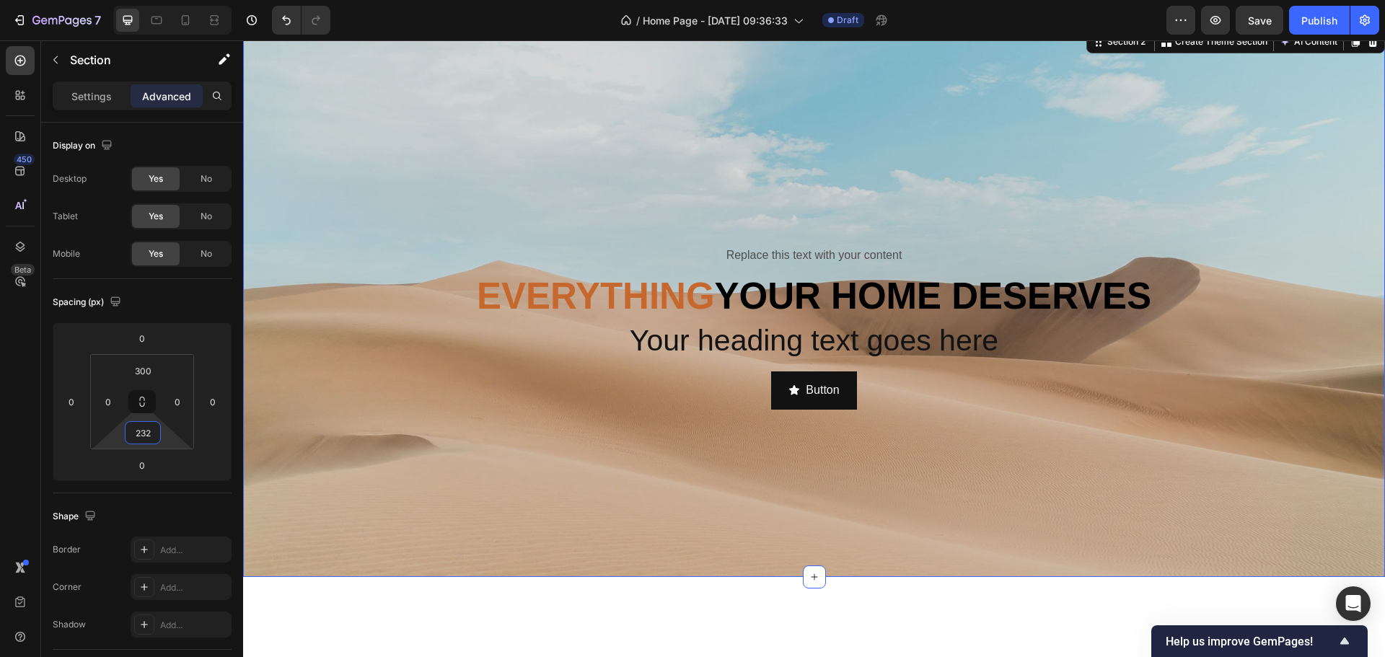
type input "238"
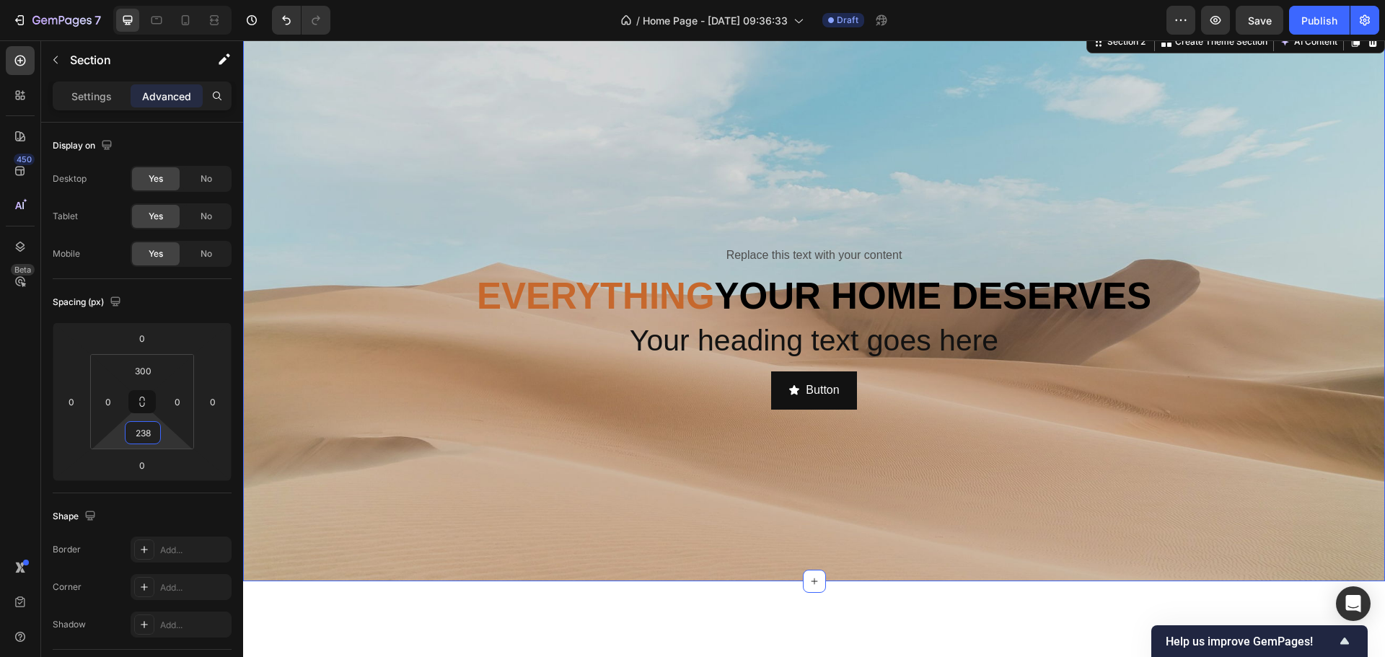
drag, startPoint x: 165, startPoint y: 437, endPoint x: 163, endPoint y: 460, distance: 22.5
click at [163, 0] on html "7 / Home Page - [DATE] 09:36:33 Draft Preview Save Publish 450 Beta Sections(30…" at bounding box center [692, 0] width 1385 height 0
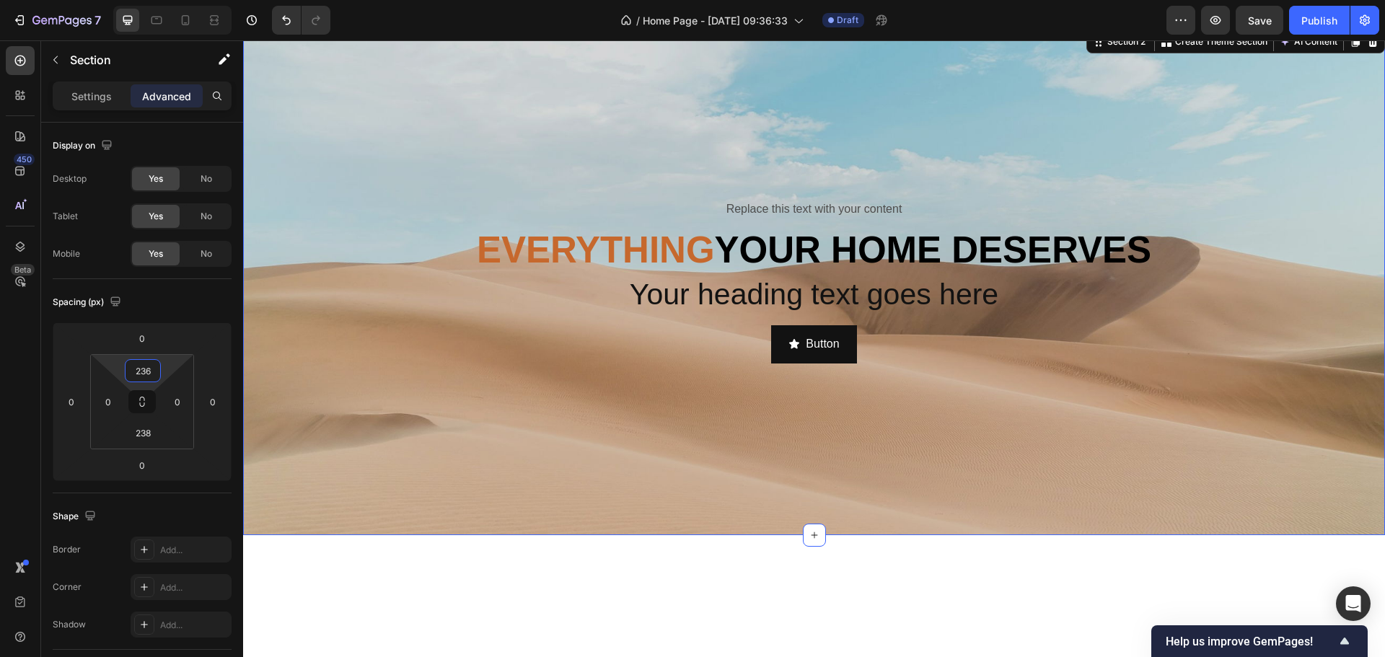
type input "238"
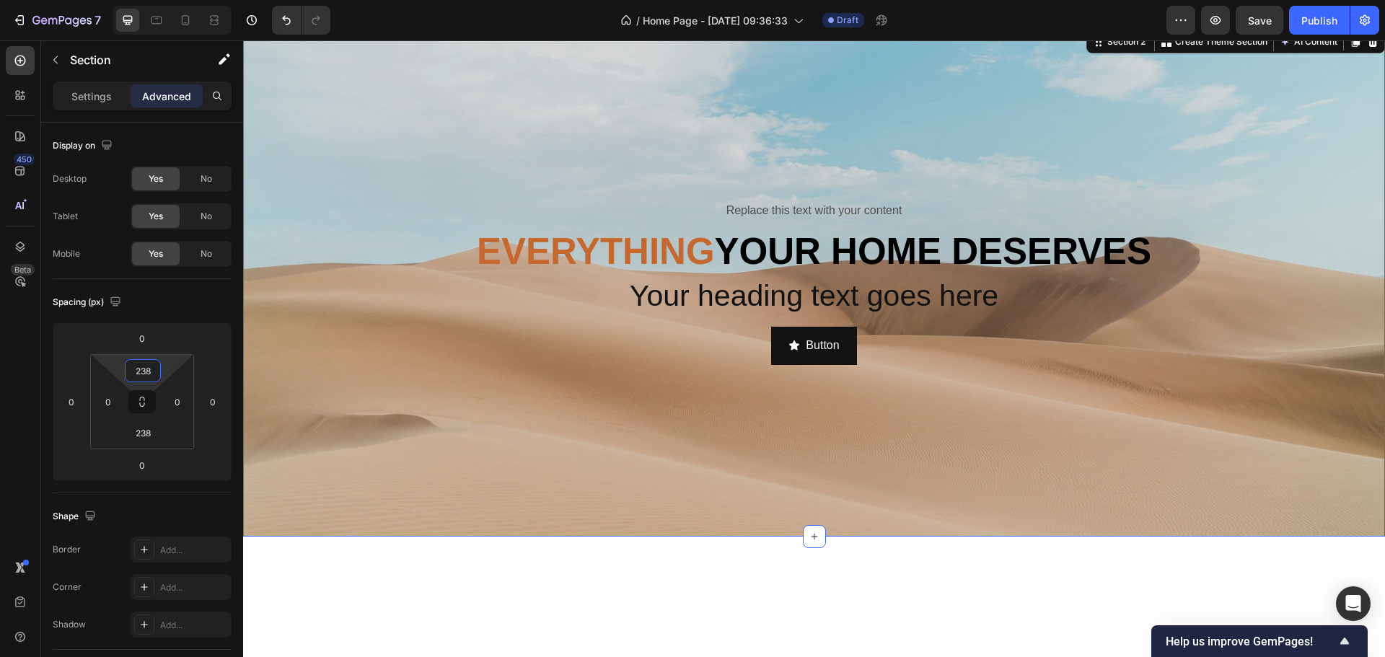
drag, startPoint x: 168, startPoint y: 372, endPoint x: 168, endPoint y: 390, distance: 17.3
click at [168, 0] on html "7 / Home Page - [DATE] 09:36:33 Draft Preview Save Publish 450 Beta Sections(30…" at bounding box center [692, 0] width 1385 height 0
click at [202, 302] on div "Spacing (px)" at bounding box center [142, 302] width 179 height 23
click at [186, 313] on div "Spacing (px)" at bounding box center [142, 302] width 179 height 23
click at [758, 221] on p "Replace this text with your content" at bounding box center [814, 211] width 1139 height 21
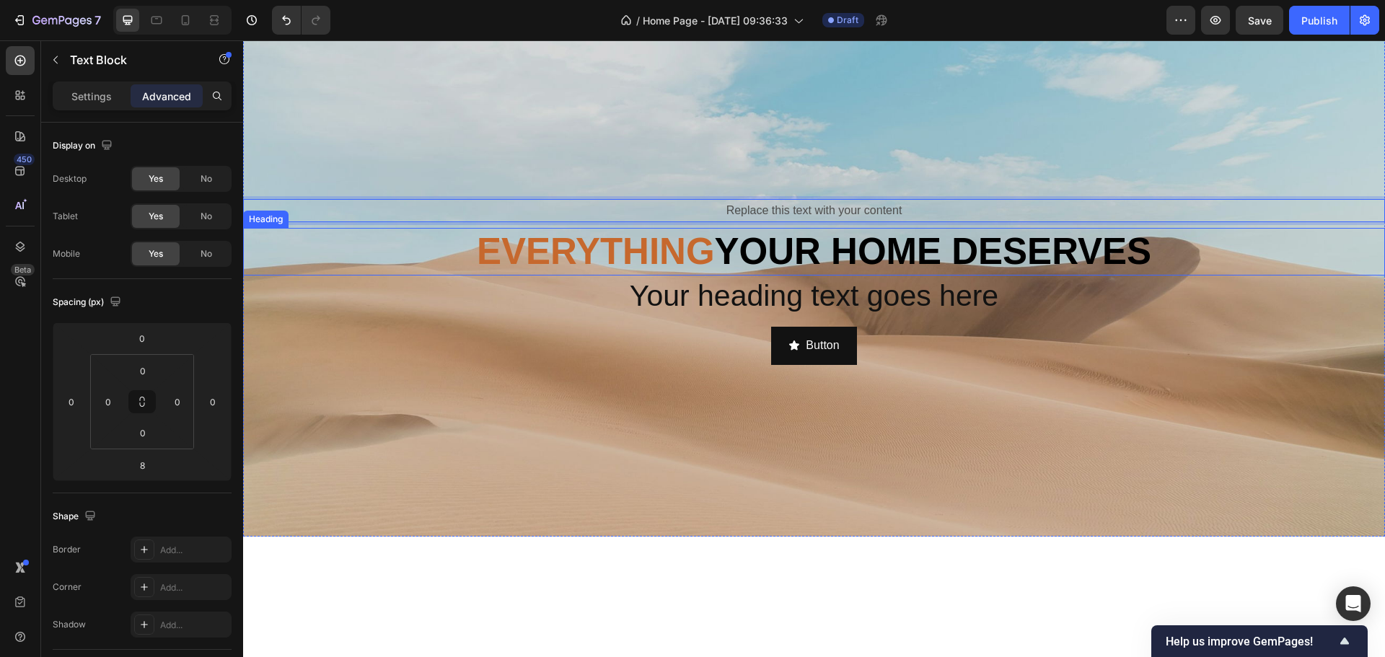
click at [761, 273] on p "⁠⁠⁠⁠⁠⁠⁠ Everything your home deserves" at bounding box center [814, 251] width 1139 height 44
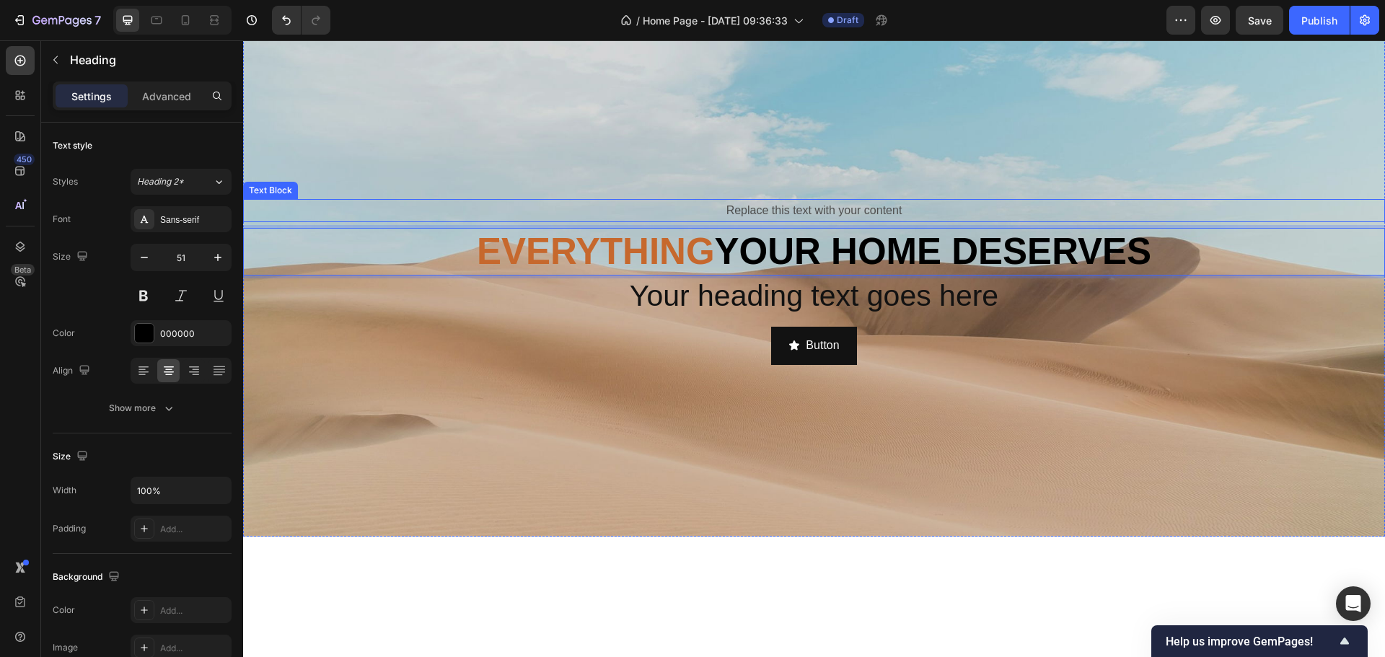
click at [788, 221] on p "Replace this text with your content" at bounding box center [814, 211] width 1139 height 21
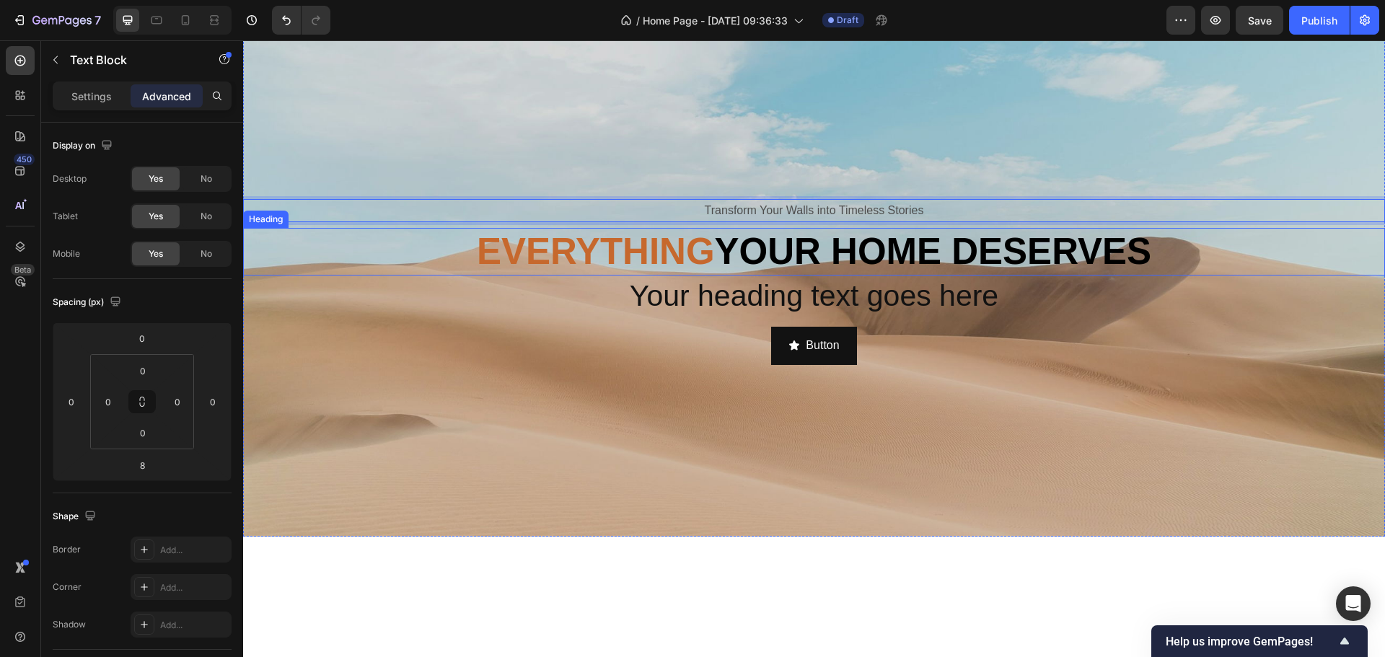
click at [752, 273] on p "⁠⁠⁠⁠⁠⁠⁠ Everything your home deserves" at bounding box center [814, 251] width 1139 height 44
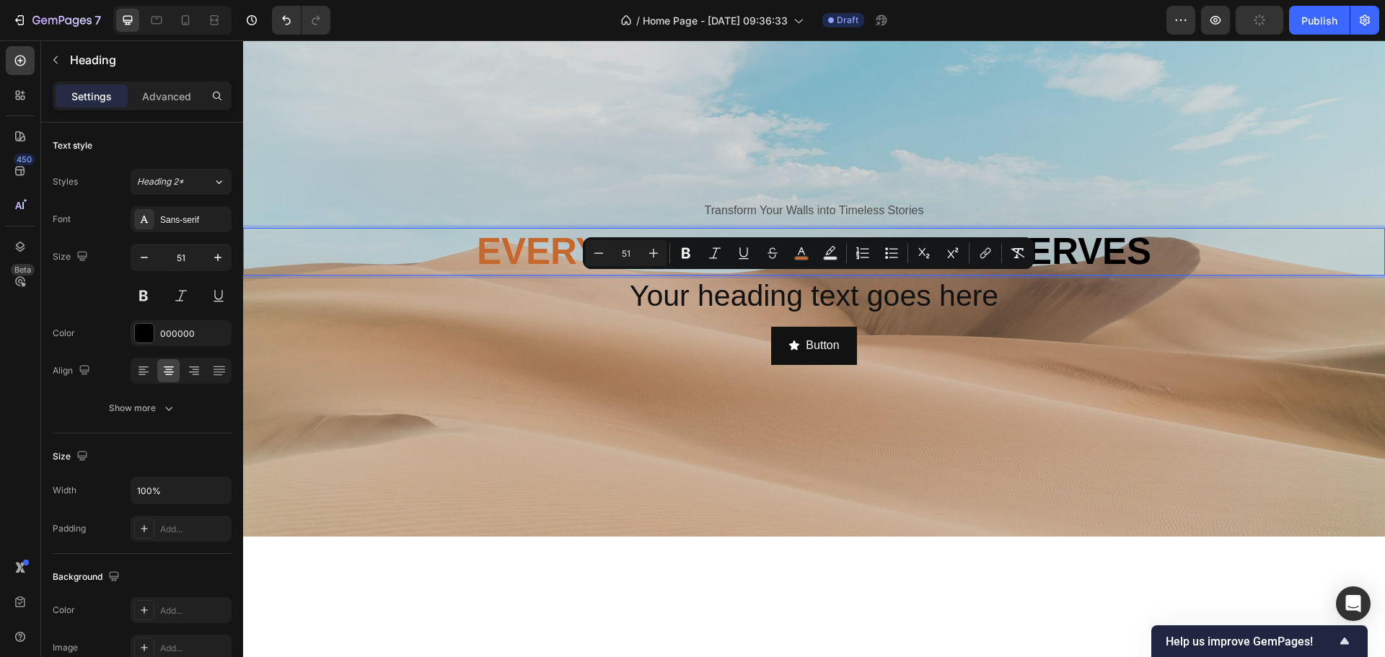
click at [749, 273] on p "Everything your home deserves" at bounding box center [814, 251] width 1139 height 44
click at [728, 273] on p "Everything your home deserves" at bounding box center [814, 251] width 1139 height 44
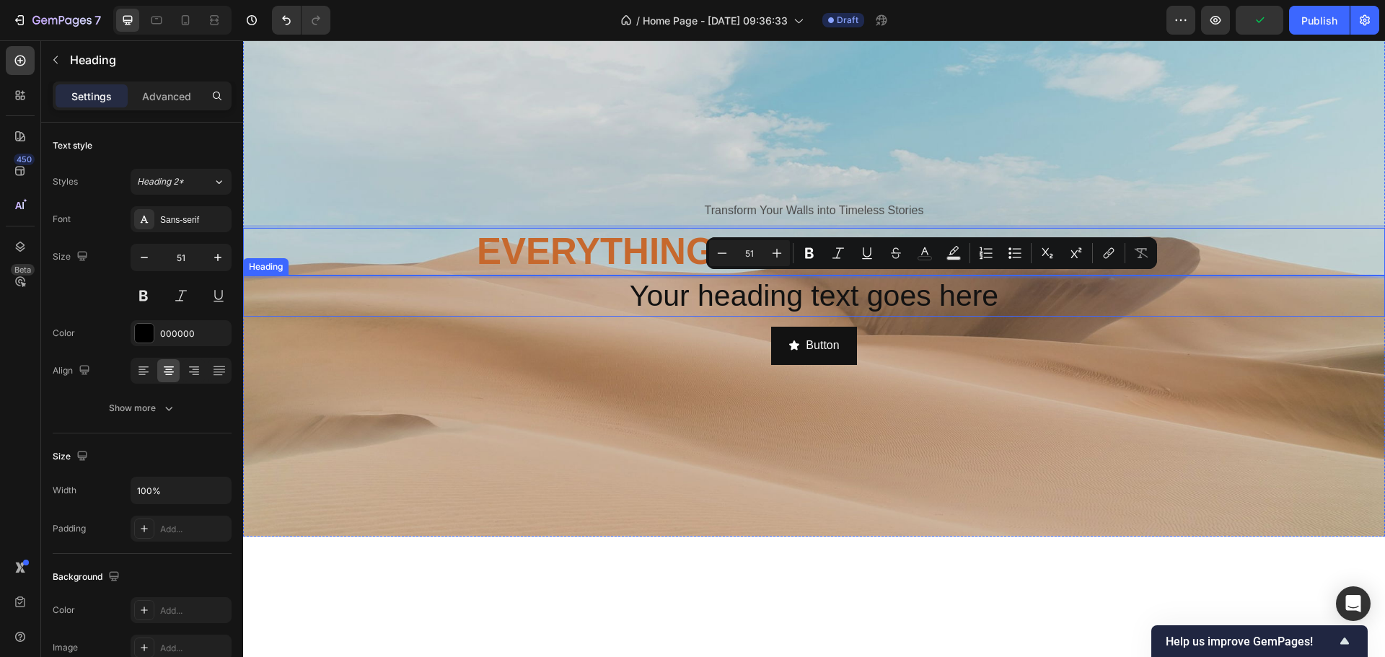
drag, startPoint x: 721, startPoint y: 295, endPoint x: 1181, endPoint y: 312, distance: 460.6
click at [1182, 273] on p "Everything your home deserves" at bounding box center [814, 251] width 1139 height 44
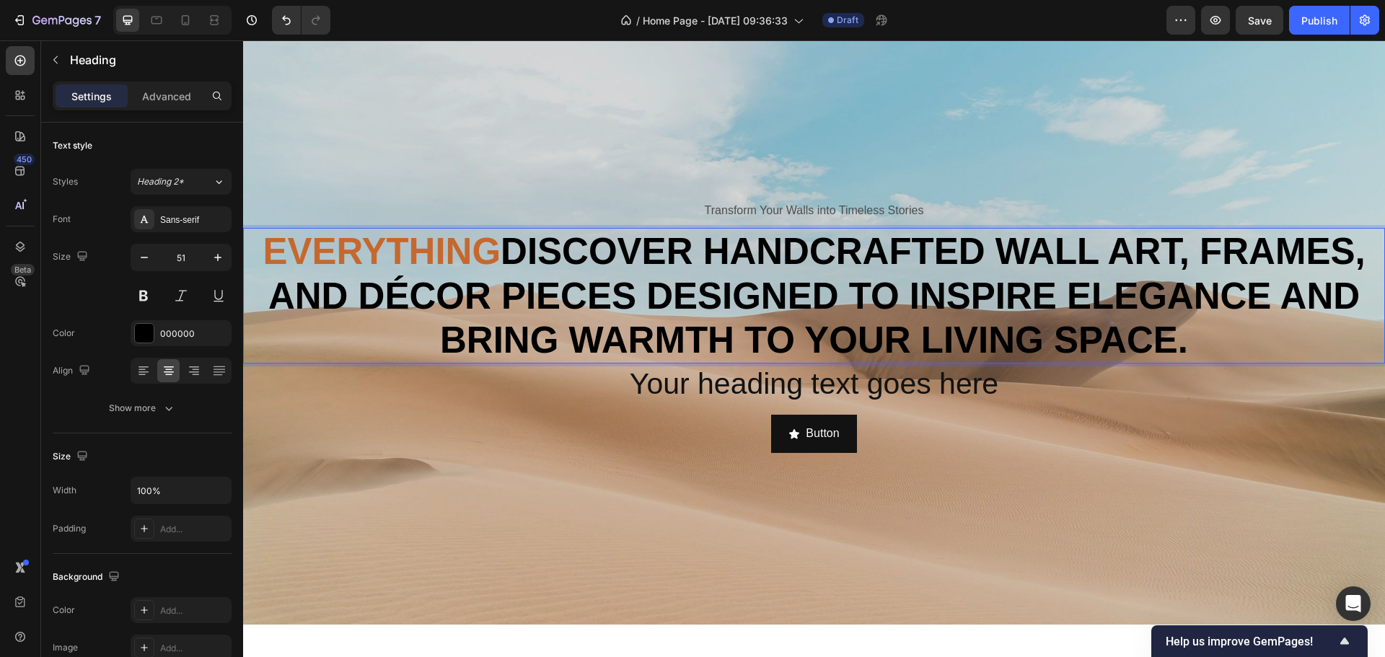
click at [533, 290] on p "Everything Discover handcrafted wall art, frames, and décor pieces designed to …" at bounding box center [814, 295] width 1139 height 133
click at [488, 272] on span "Everything" at bounding box center [382, 251] width 238 height 41
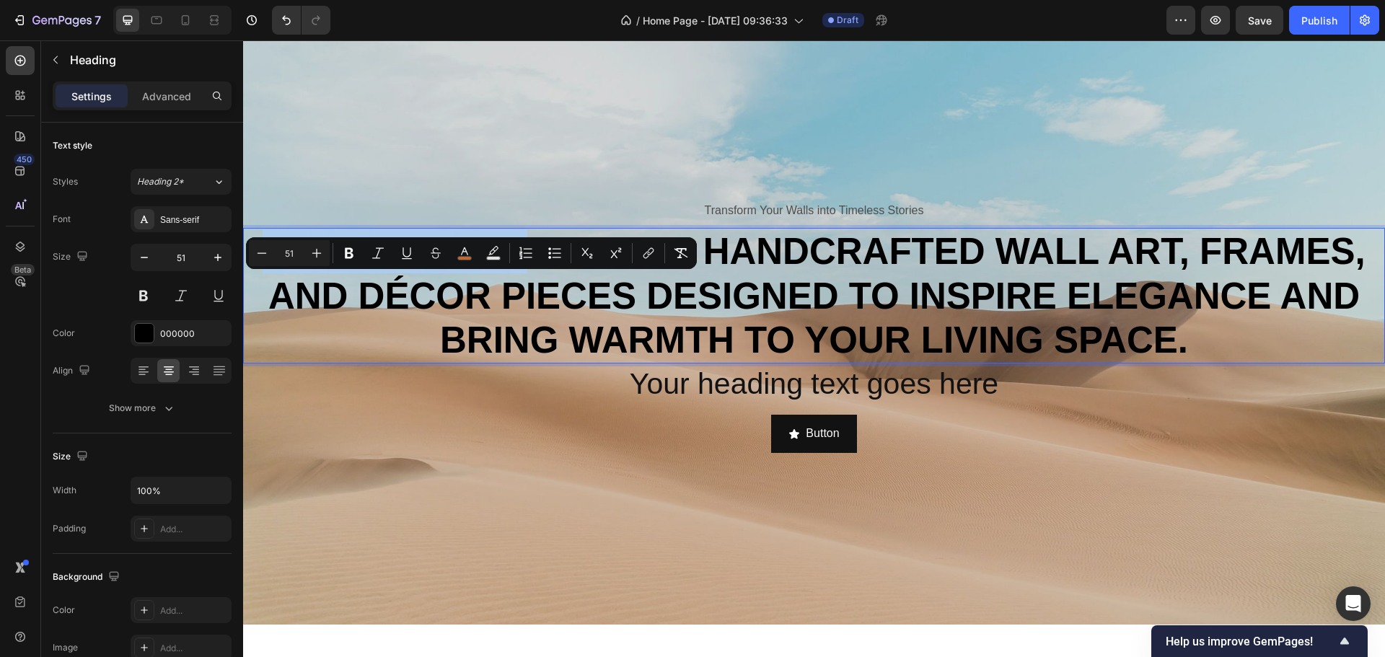
drag, startPoint x: 496, startPoint y: 293, endPoint x: 257, endPoint y: 281, distance: 239.8
click at [257, 281] on p "Everything Discover handcrafted wall art, frames, and décor pieces designed to …" at bounding box center [814, 295] width 1139 height 133
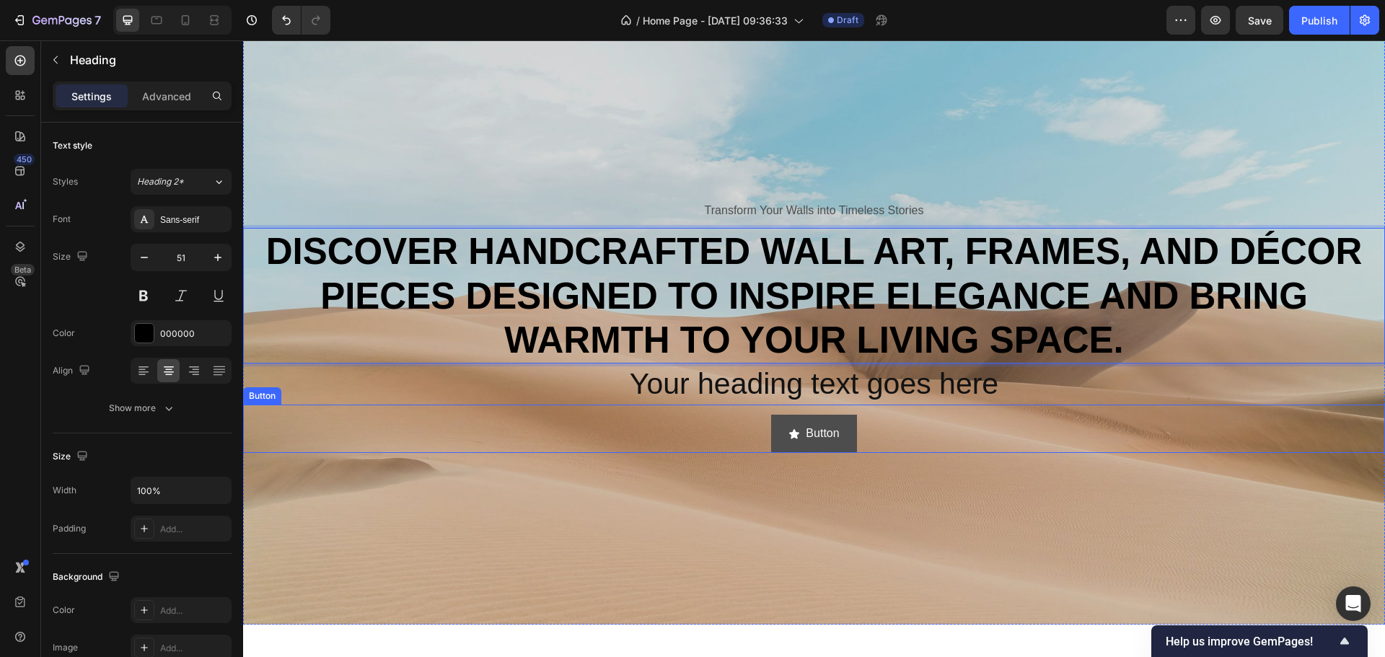
click at [789, 440] on icon "<p>Button</p>" at bounding box center [795, 435] width 12 height 12
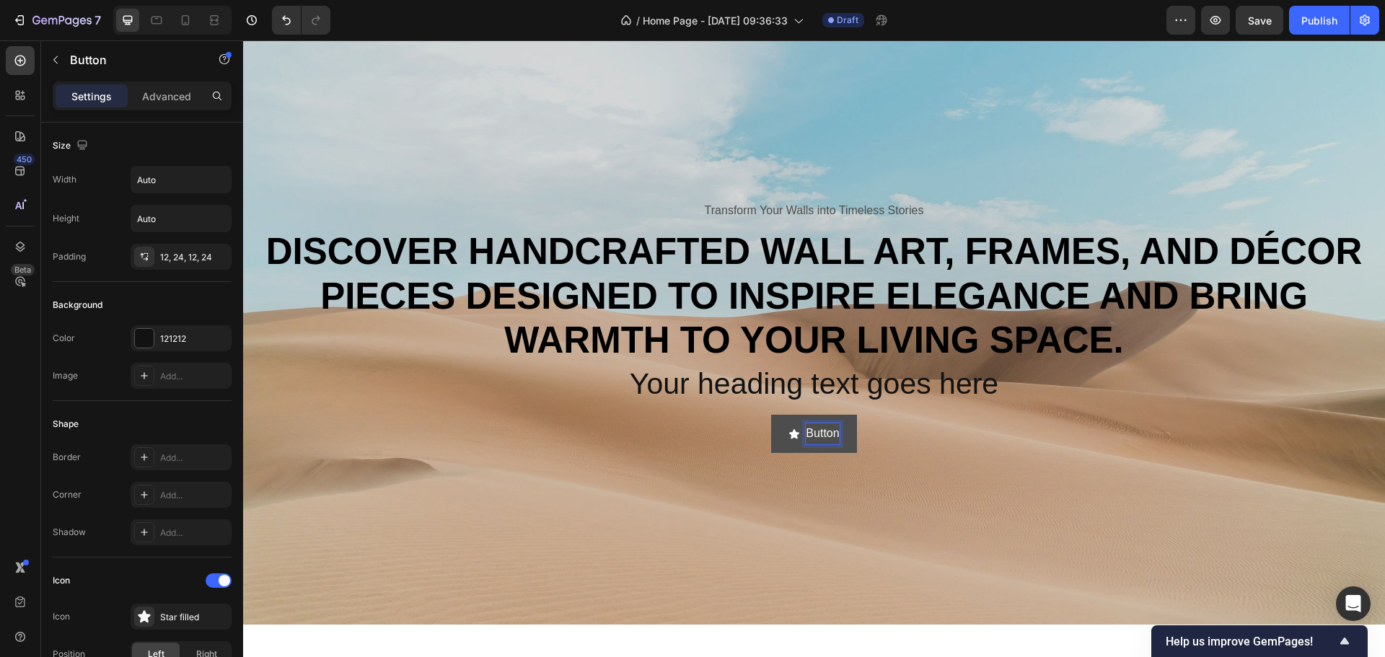
click at [817, 444] on p "Button" at bounding box center [822, 433] width 33 height 21
click at [739, 453] on button "Shop the Collection" at bounding box center [814, 434] width 152 height 38
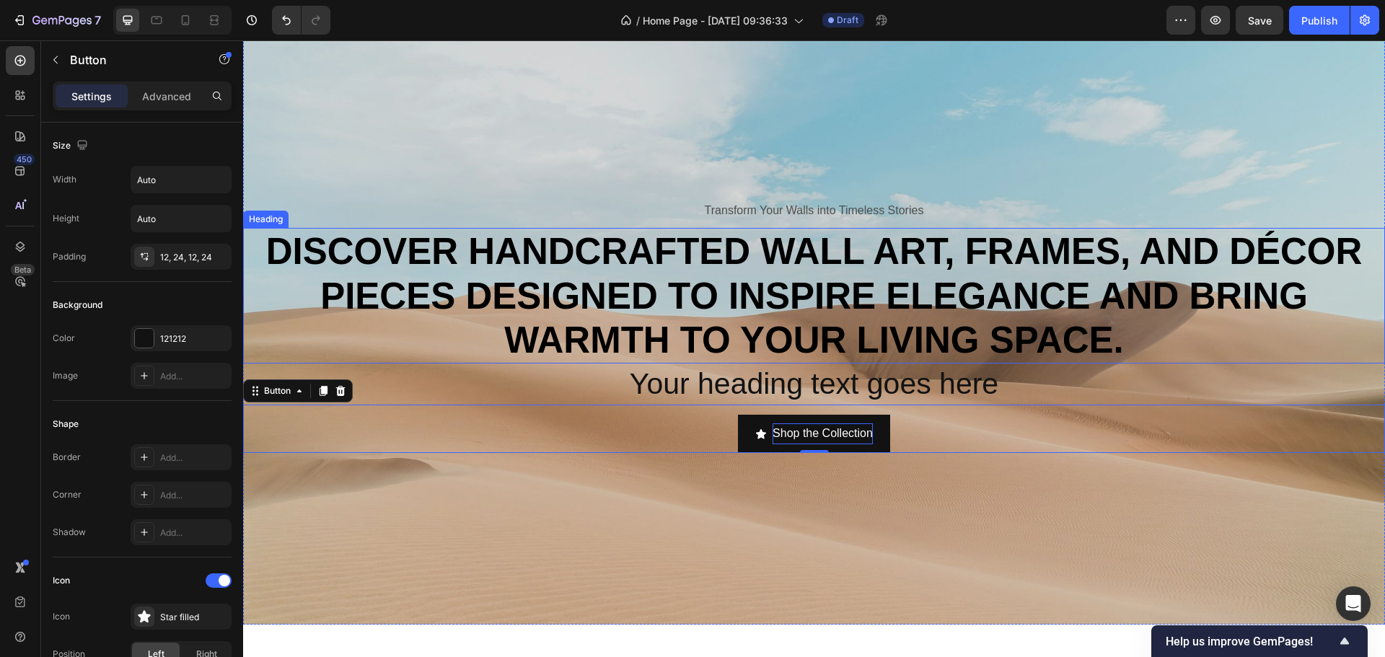
click at [728, 338] on p "Discover handcrafted wall art, frames, and décor pieces designed to inspire ele…" at bounding box center [814, 295] width 1139 height 133
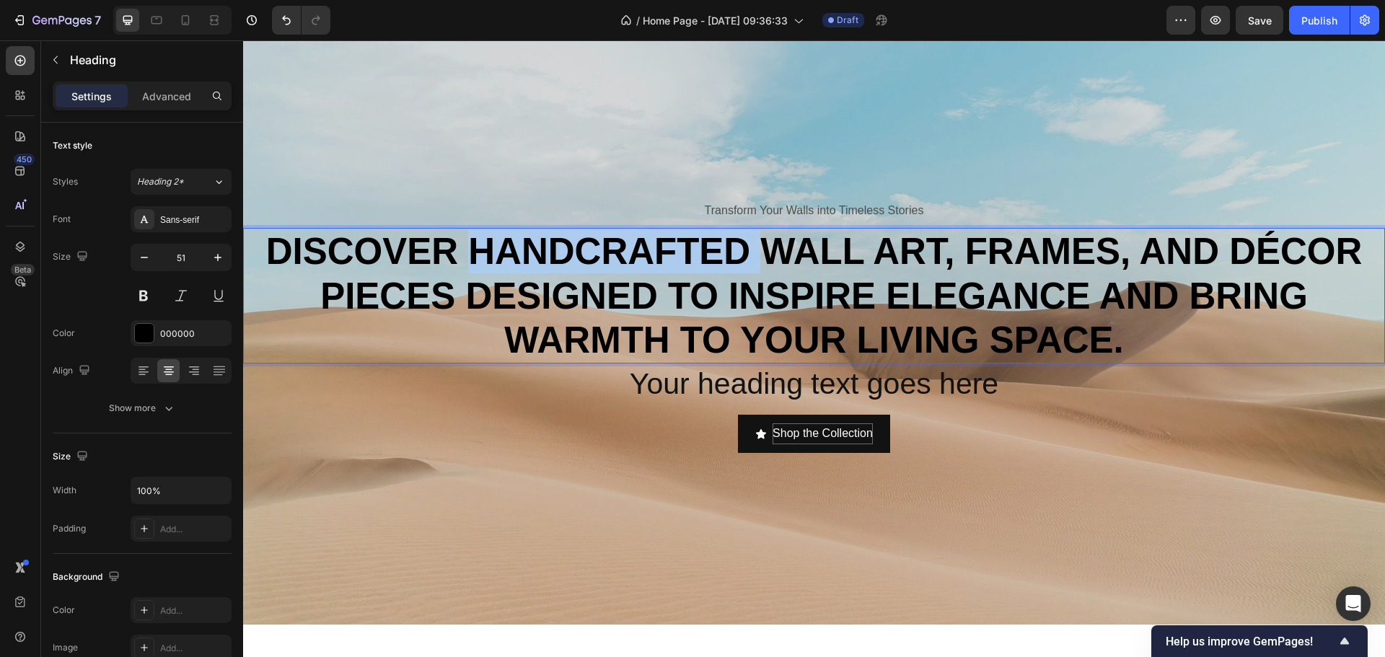
click at [621, 317] on p "Discover handcrafted wall art, frames, and décor pieces designed to inspire ele…" at bounding box center [814, 295] width 1139 height 133
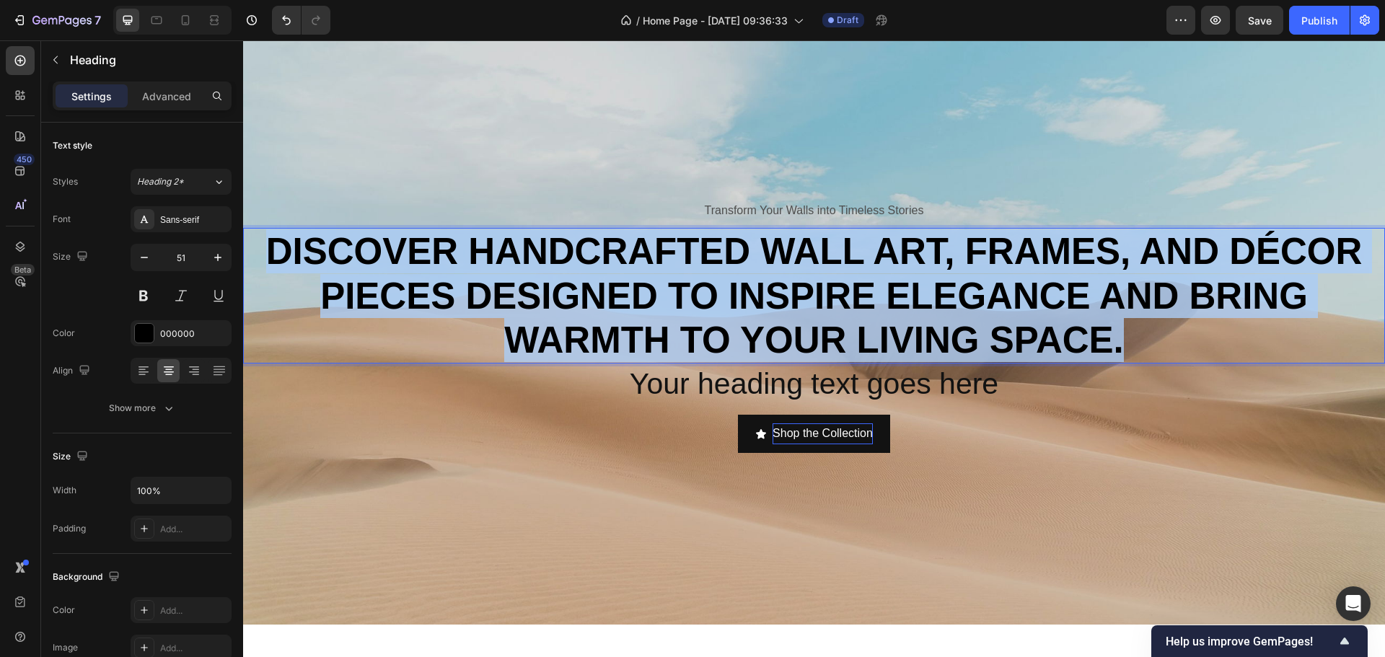
click at [621, 317] on p "Discover handcrafted wall art, frames, and décor pieces designed to inspire ele…" at bounding box center [814, 295] width 1139 height 133
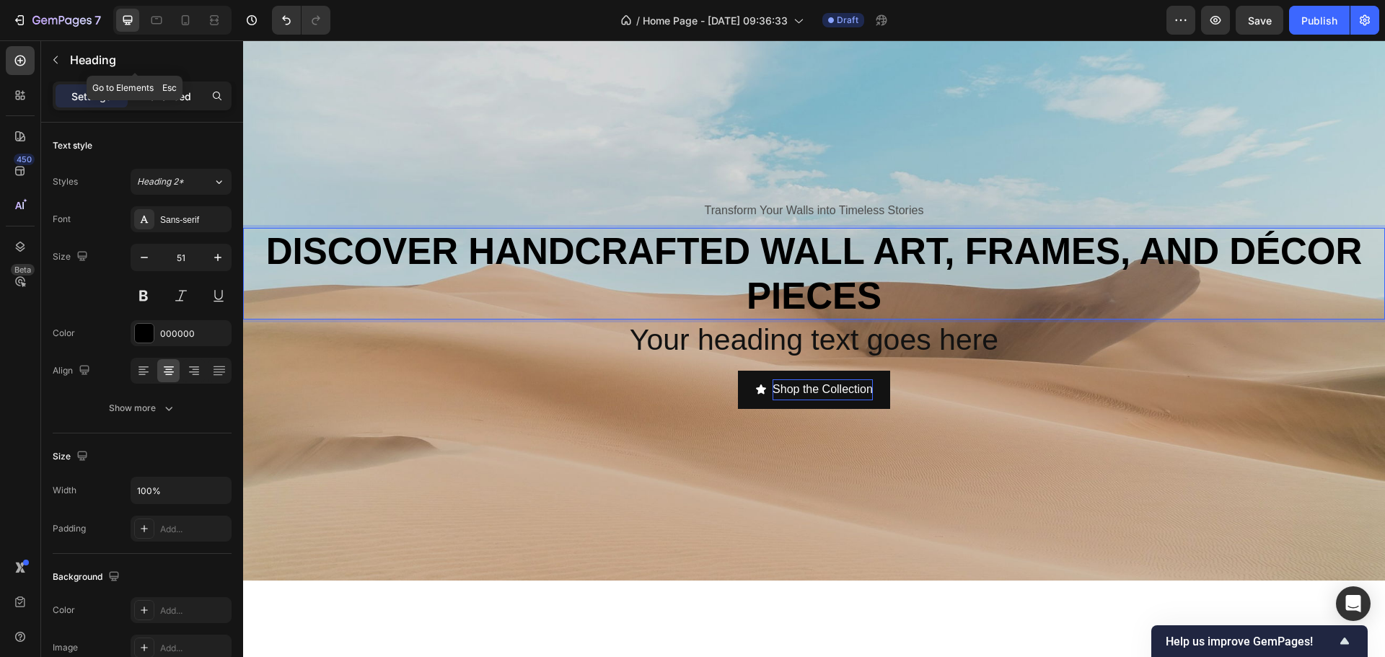
drag, startPoint x: 149, startPoint y: 81, endPoint x: 152, endPoint y: 89, distance: 8.9
click at [150, 81] on div "Heading" at bounding box center [135, 60] width 188 height 41
click at [152, 96] on p "Advanced" at bounding box center [166, 96] width 49 height 15
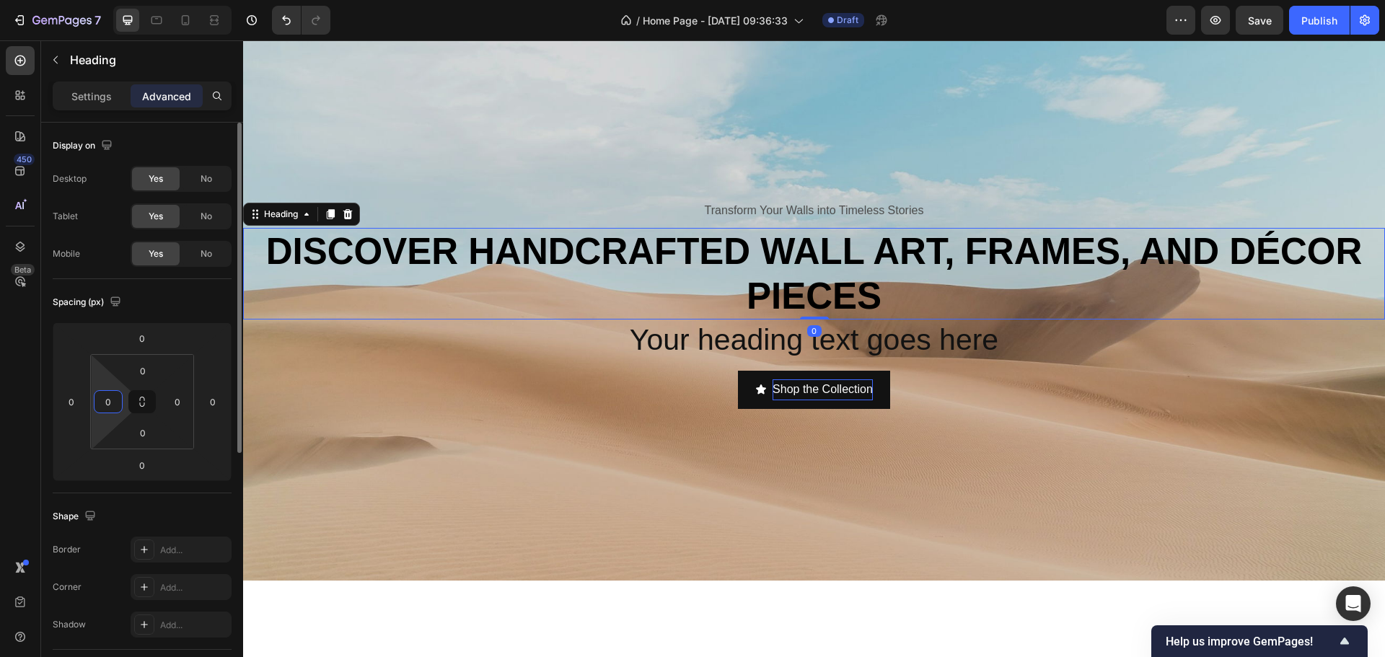
drag, startPoint x: 102, startPoint y: 412, endPoint x: 110, endPoint y: 390, distance: 23.7
click at [110, 390] on div "0 0 0 0" at bounding box center [142, 401] width 104 height 95
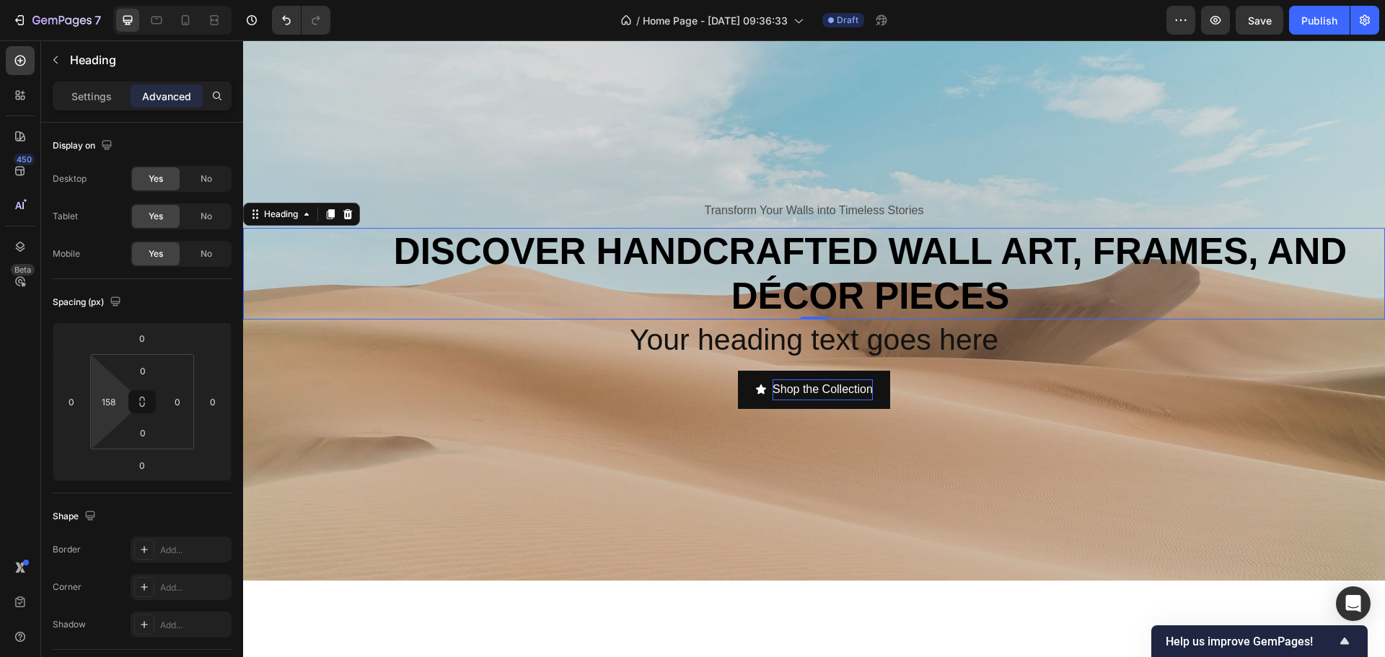
type input "156"
drag, startPoint x: 100, startPoint y: 417, endPoint x: 122, endPoint y: 361, distance: 60.3
click at [122, 0] on html "7 / Home Page - [DATE] 09:36:33 Draft Preview Save Publish 450 Beta Sections(30…" at bounding box center [692, 0] width 1385 height 0
click at [183, 403] on input "0" at bounding box center [178, 402] width 22 height 22
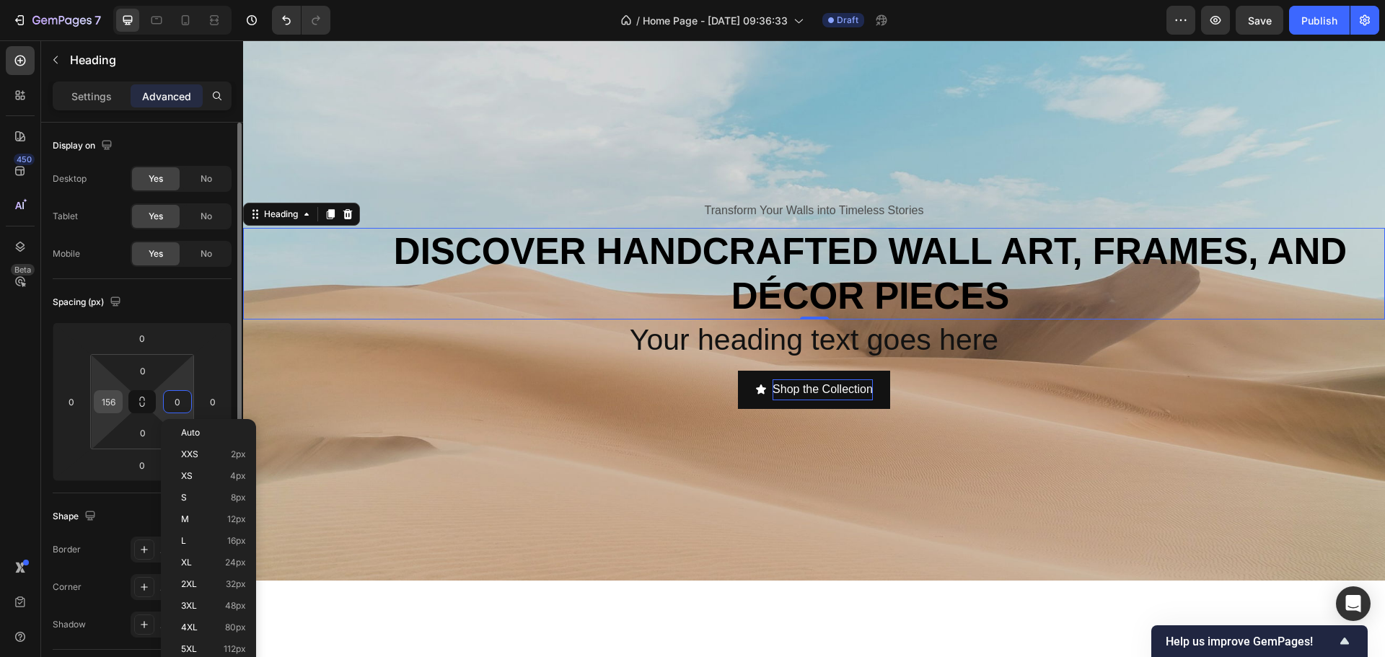
click at [115, 398] on input "156" at bounding box center [108, 402] width 22 height 22
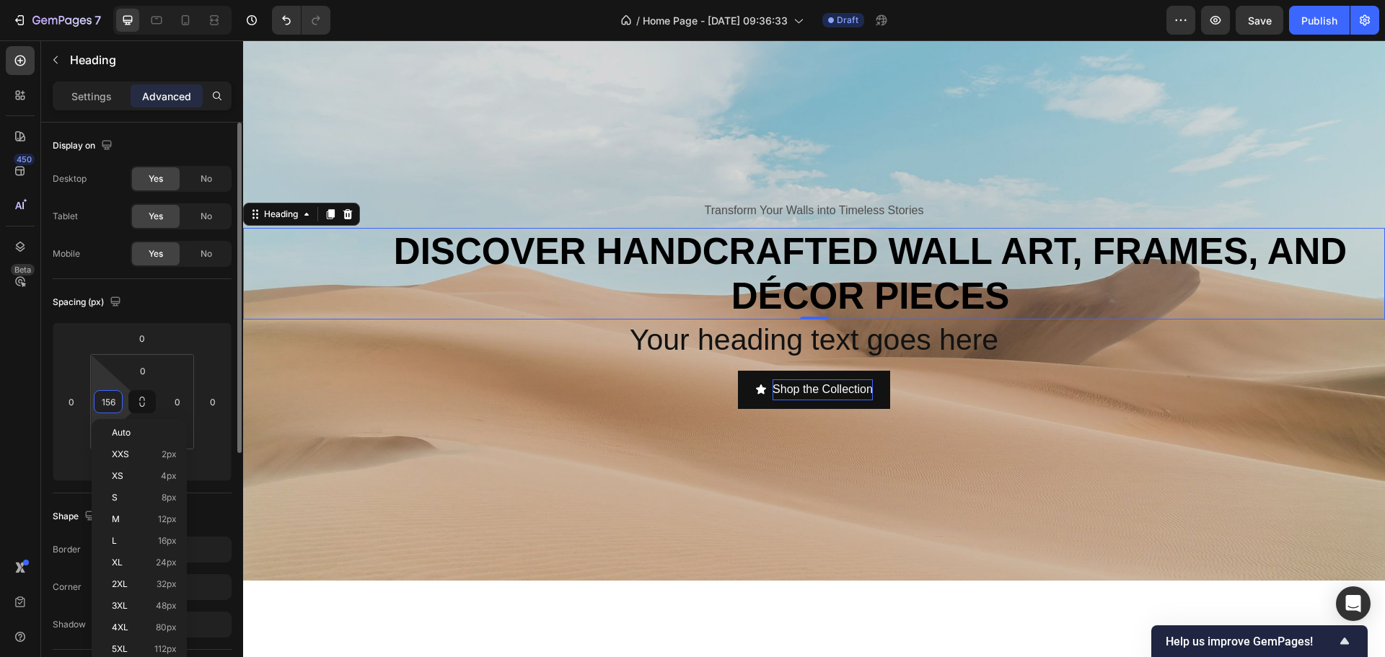
click at [115, 398] on input "156" at bounding box center [108, 402] width 22 height 22
click at [183, 404] on input "0" at bounding box center [178, 402] width 22 height 22
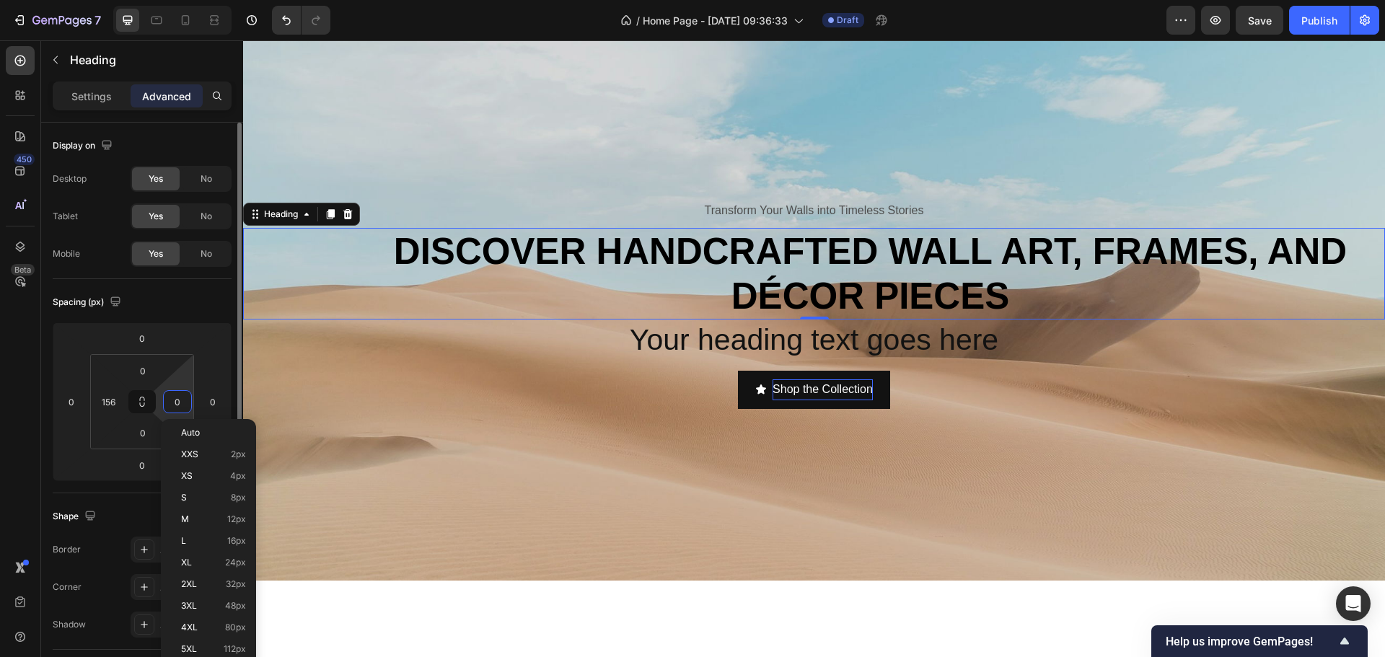
click at [183, 403] on input "0" at bounding box center [178, 402] width 22 height 22
paste input "156"
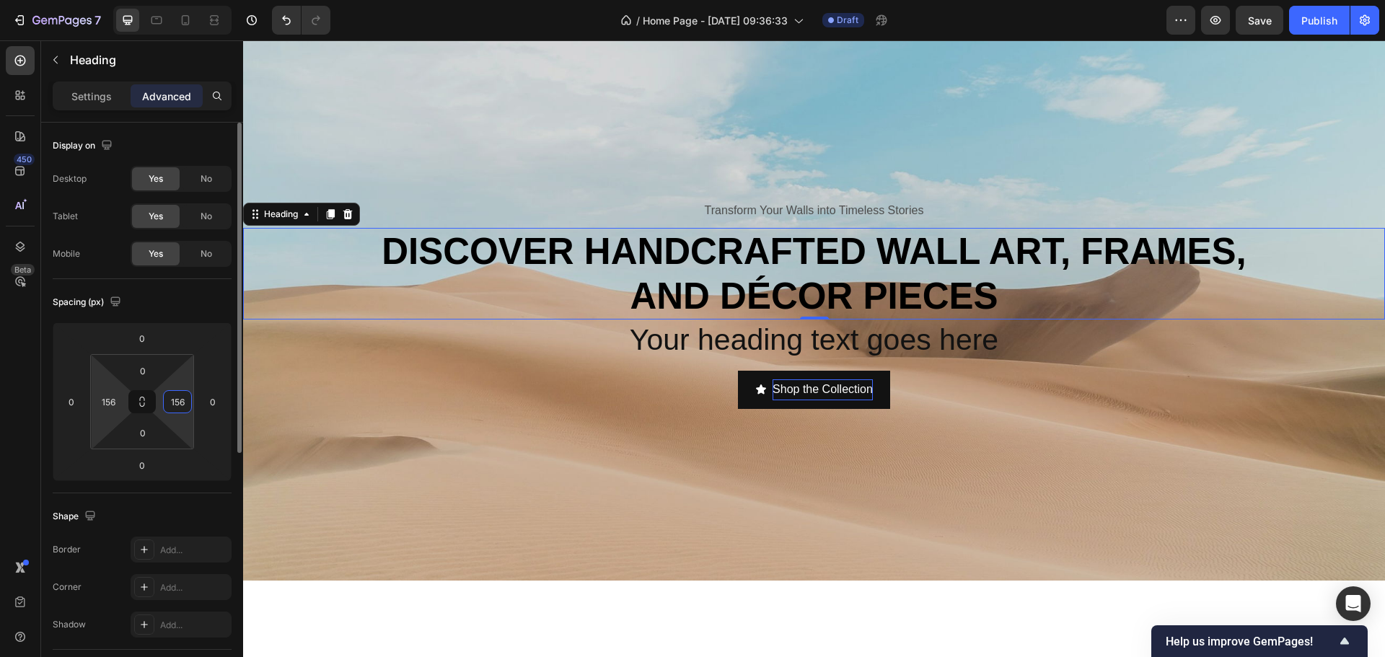
type input "156"
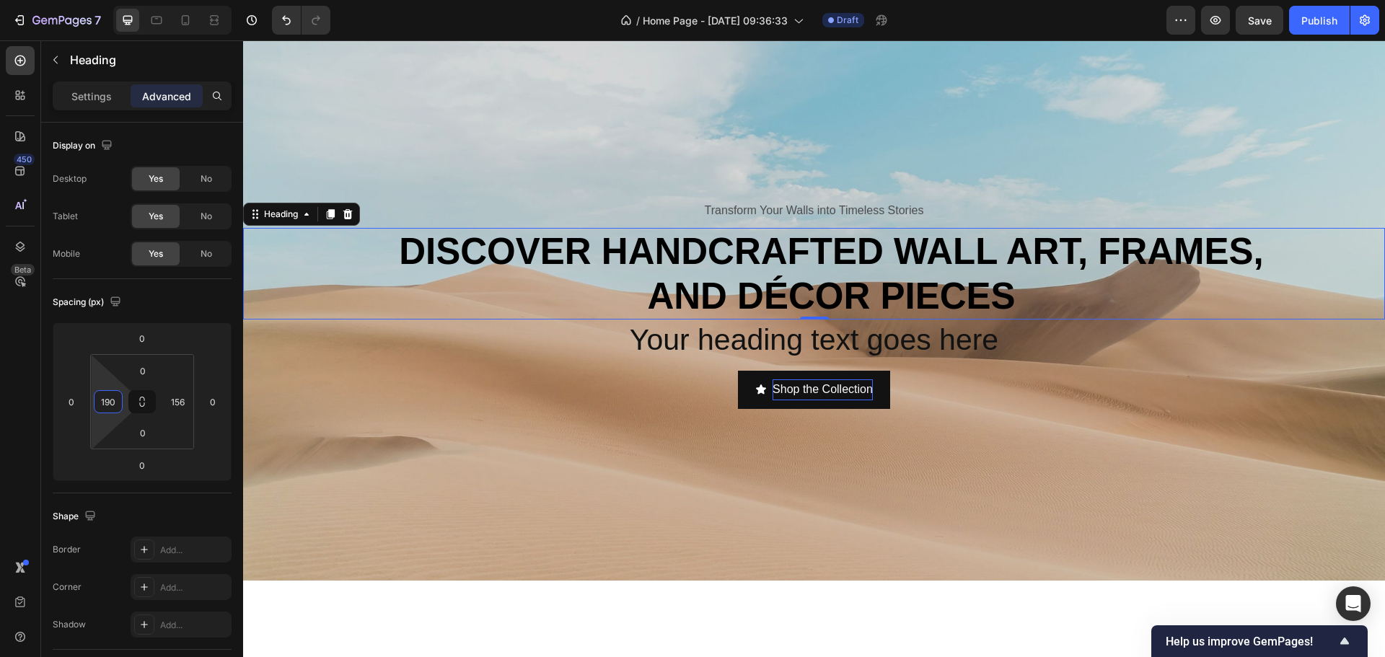
type input "204"
drag, startPoint x: 95, startPoint y: 414, endPoint x: 97, endPoint y: 397, distance: 17.6
click at [97, 0] on html "7 / Home Page - [DATE] 09:36:33 Draft Preview Save Publish 450 Beta Sections(30…" at bounding box center [692, 0] width 1385 height 0
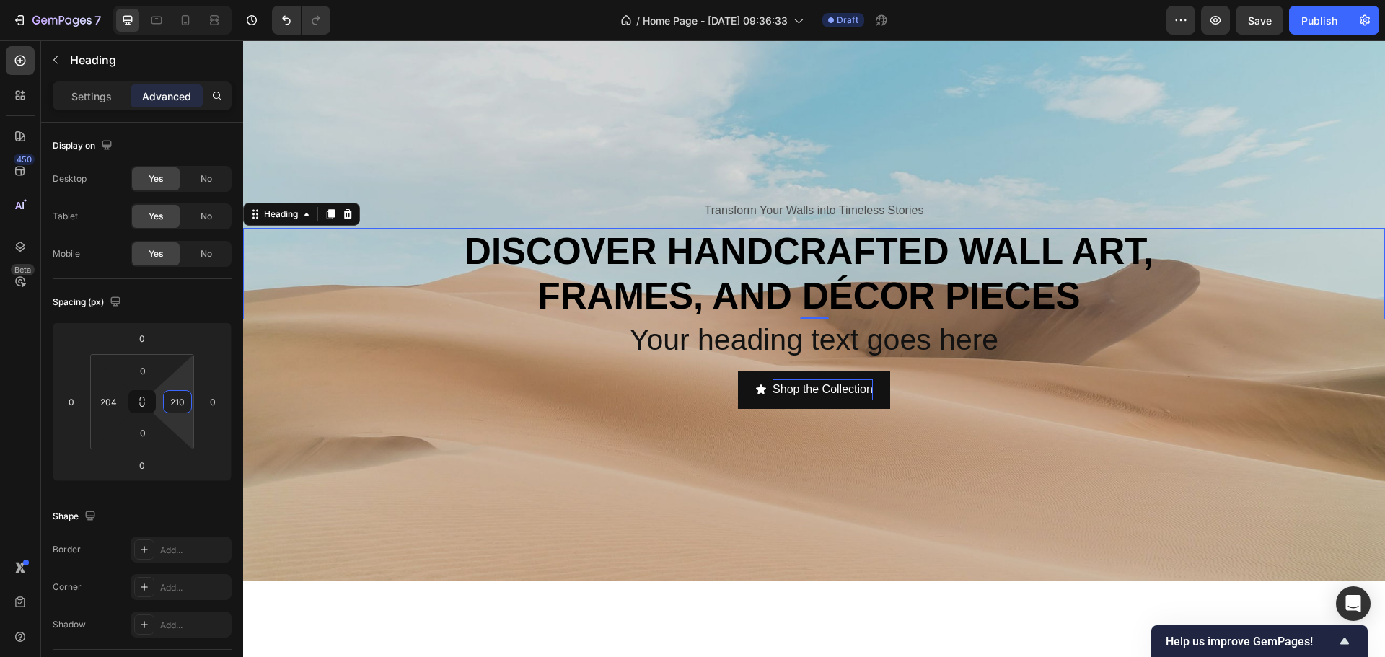
type input "204"
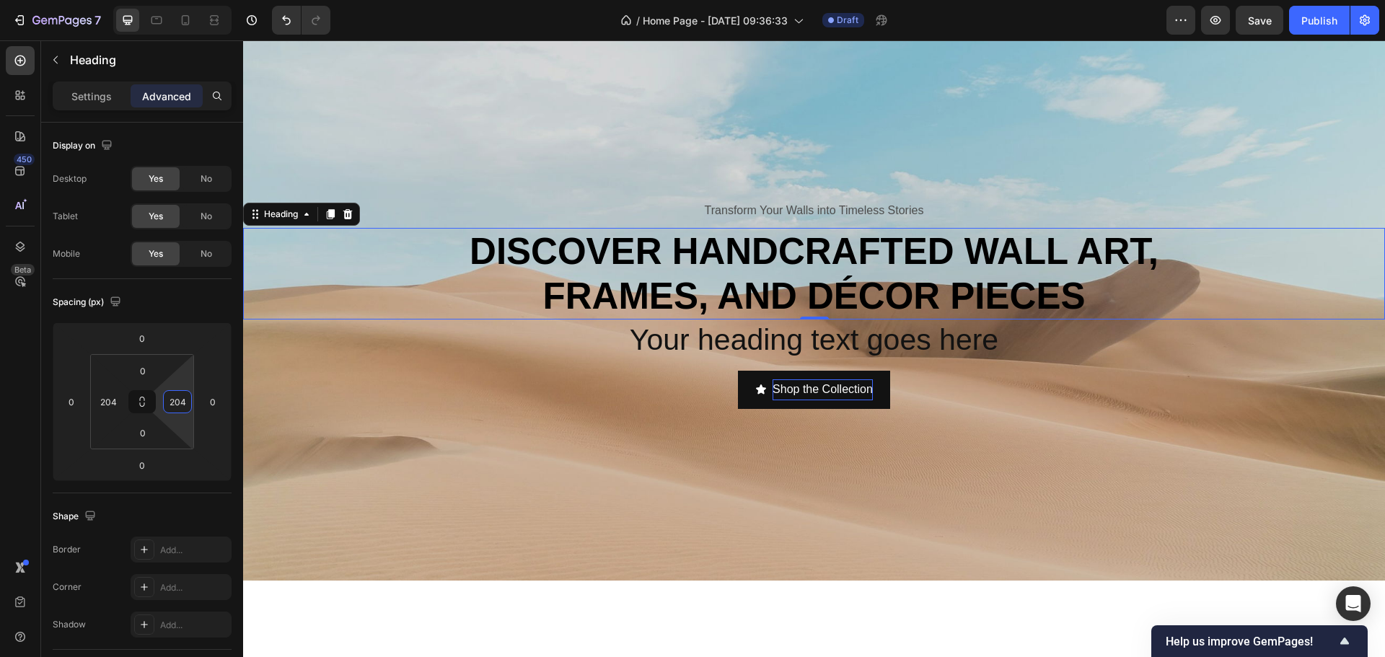
drag, startPoint x: 188, startPoint y: 419, endPoint x: 193, endPoint y: 402, distance: 18.0
click at [193, 0] on html "7 / Home Page - [DATE] 09:36:33 Draft Preview Save Publish 450 Beta Sections(30…" at bounding box center [692, 0] width 1385 height 0
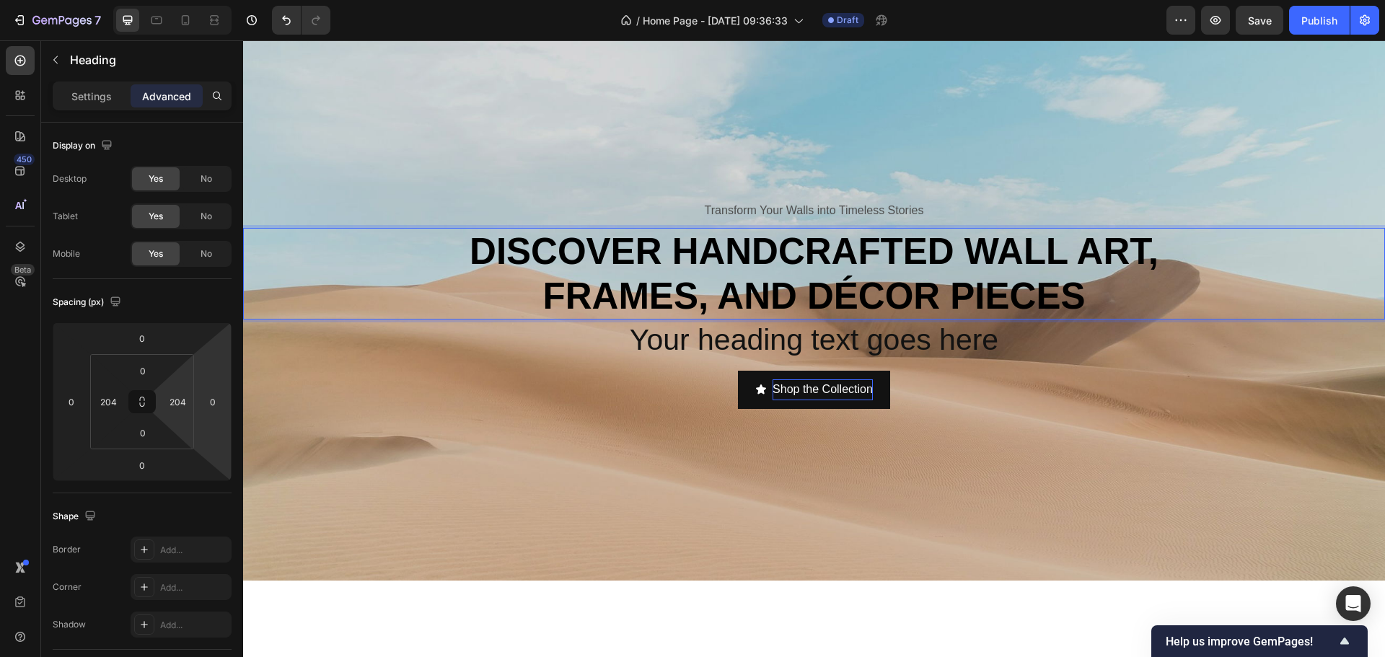
click at [855, 317] on p "Discover handcrafted wall art, frames, and décor pieces" at bounding box center [814, 273] width 845 height 88
click at [929, 361] on h2 "Your heading text goes here" at bounding box center [814, 340] width 1142 height 41
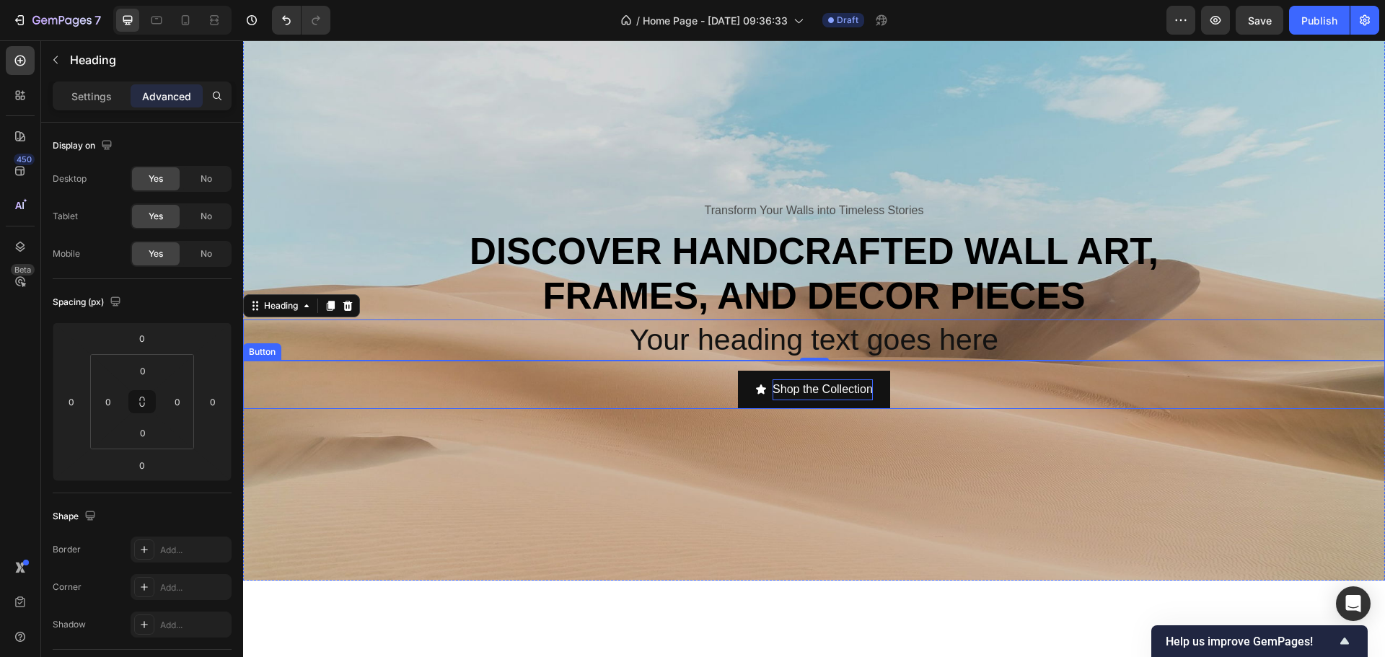
click at [859, 361] on h2 "Your heading text goes here" at bounding box center [814, 340] width 1142 height 41
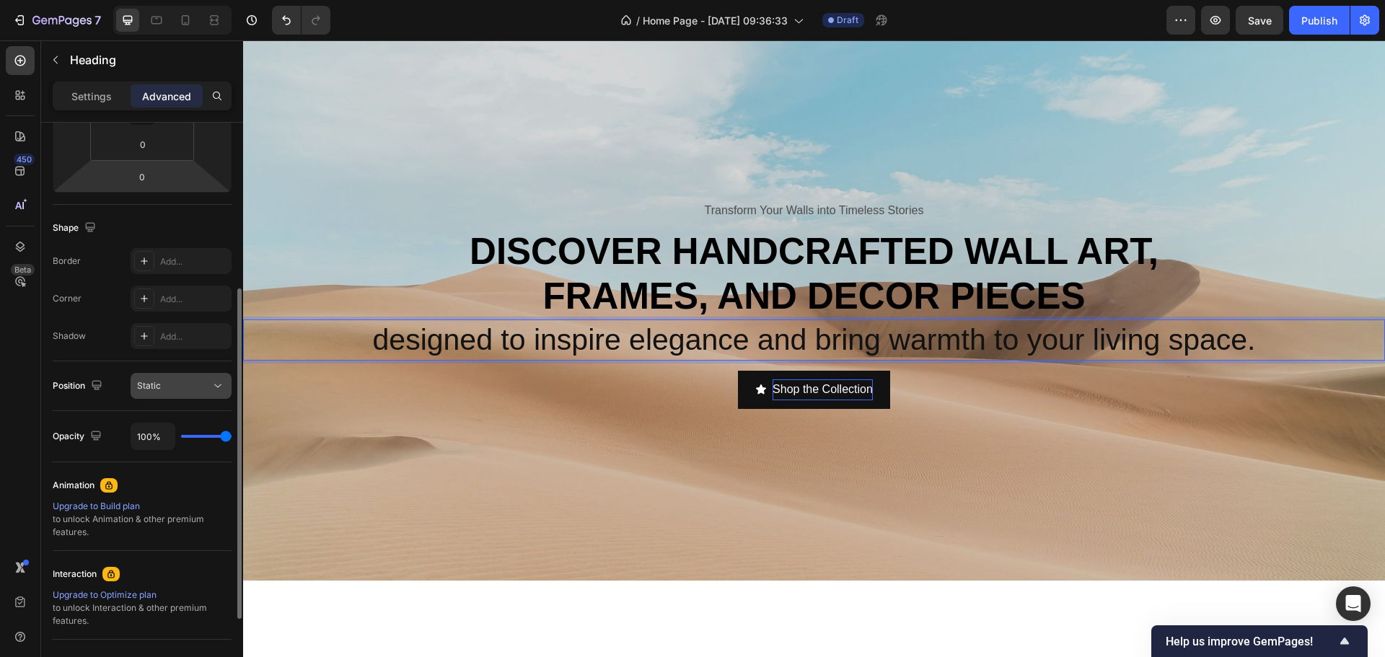
scroll to position [0, 0]
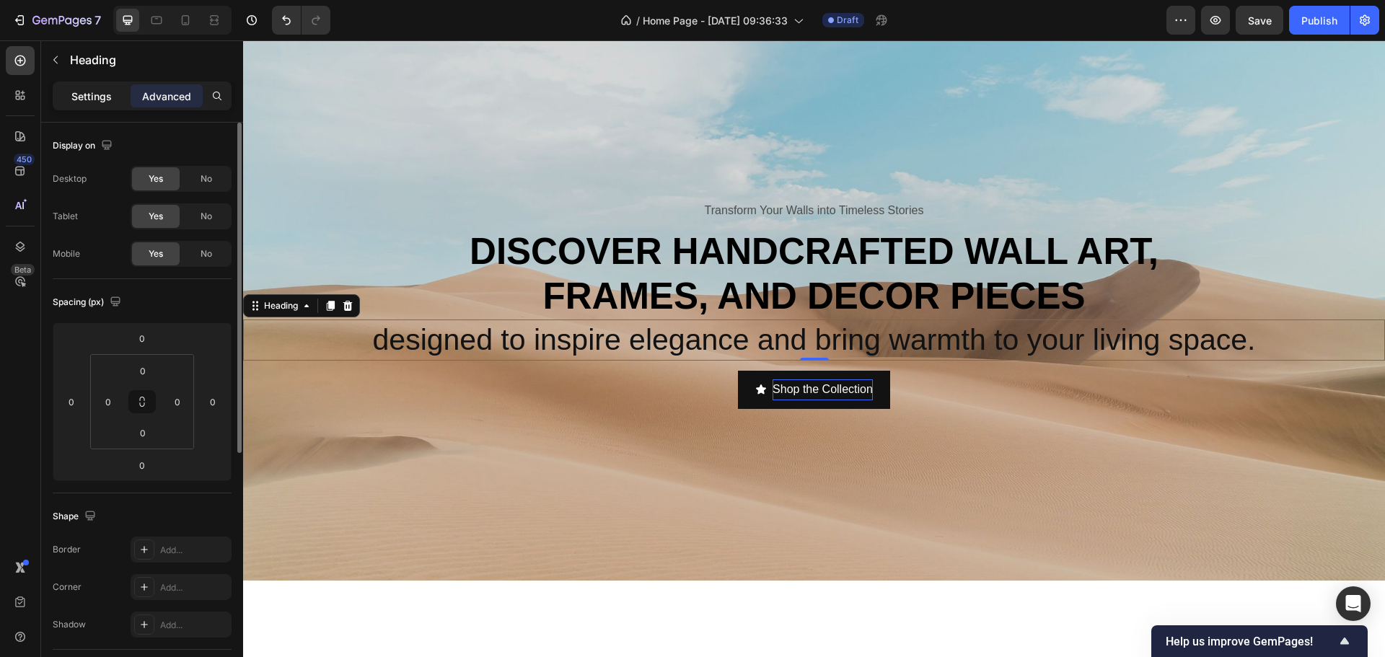
click at [89, 100] on p "Settings" at bounding box center [91, 96] width 40 height 15
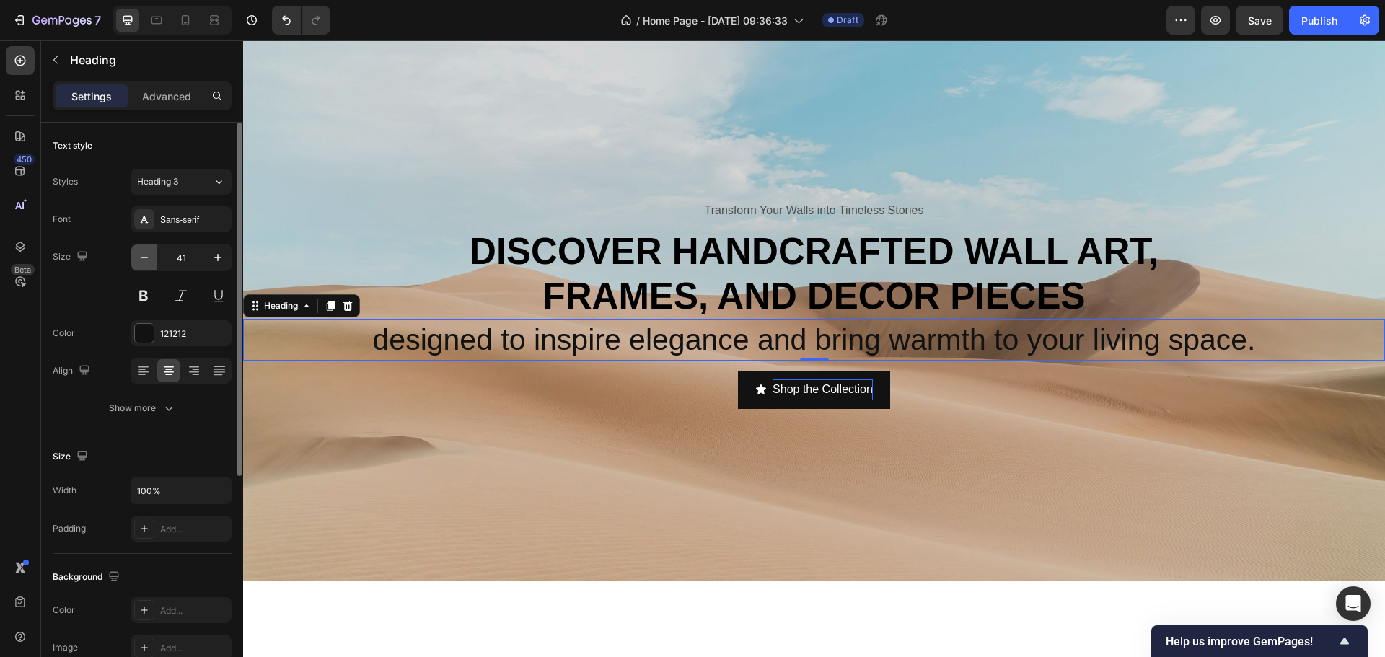
click at [144, 261] on icon "button" at bounding box center [144, 257] width 14 height 14
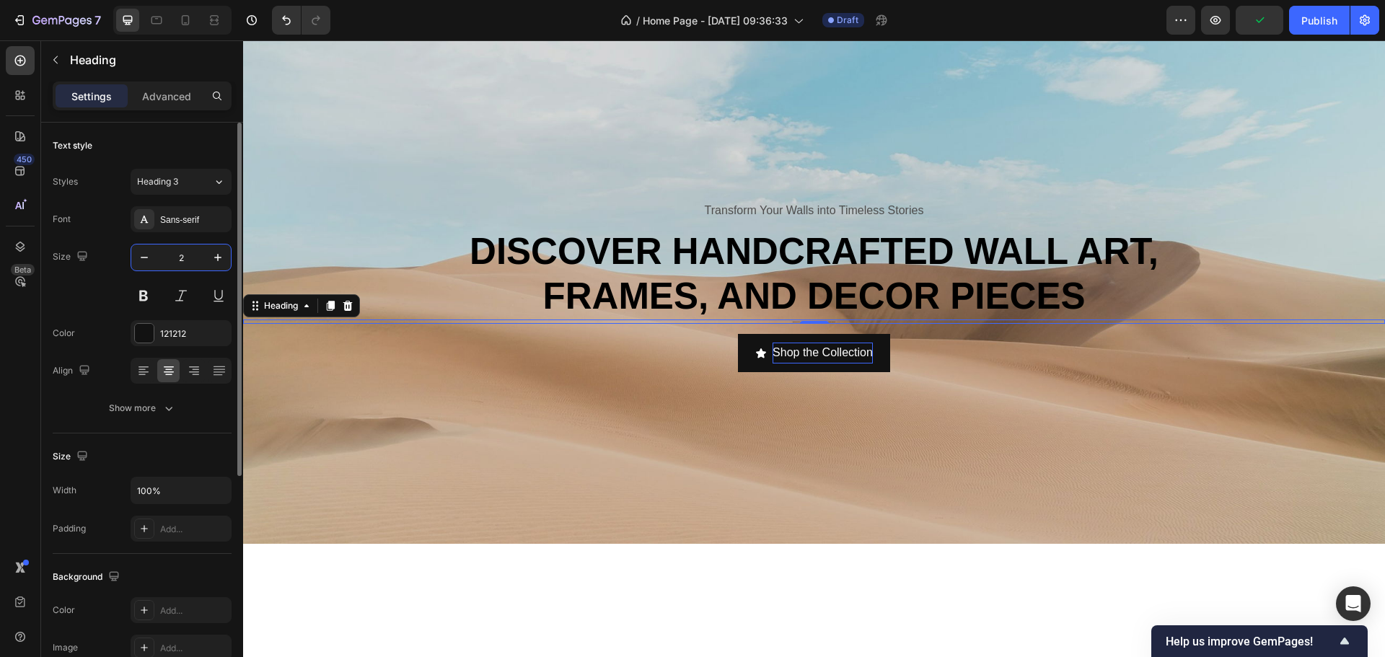
type input "20"
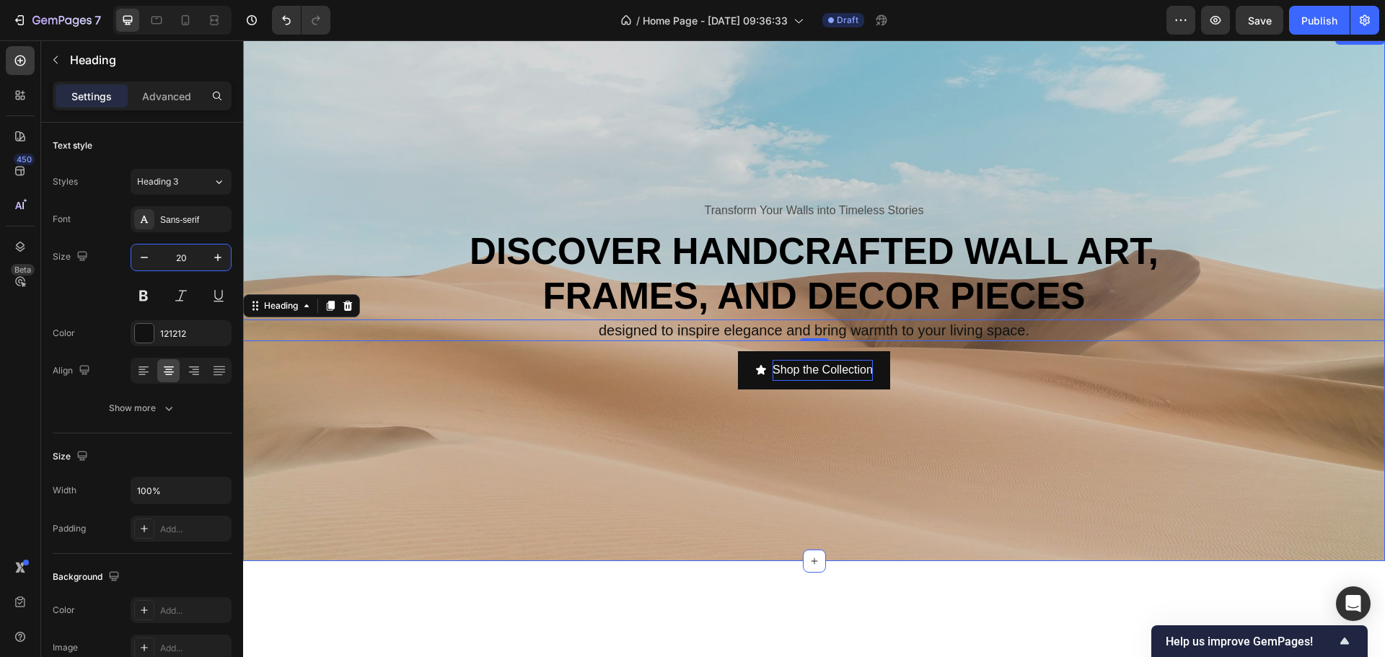
click at [888, 547] on div "Transform Your Walls into Timeless Stories Text Block Discover handcrafted wall…" at bounding box center [814, 294] width 1142 height 534
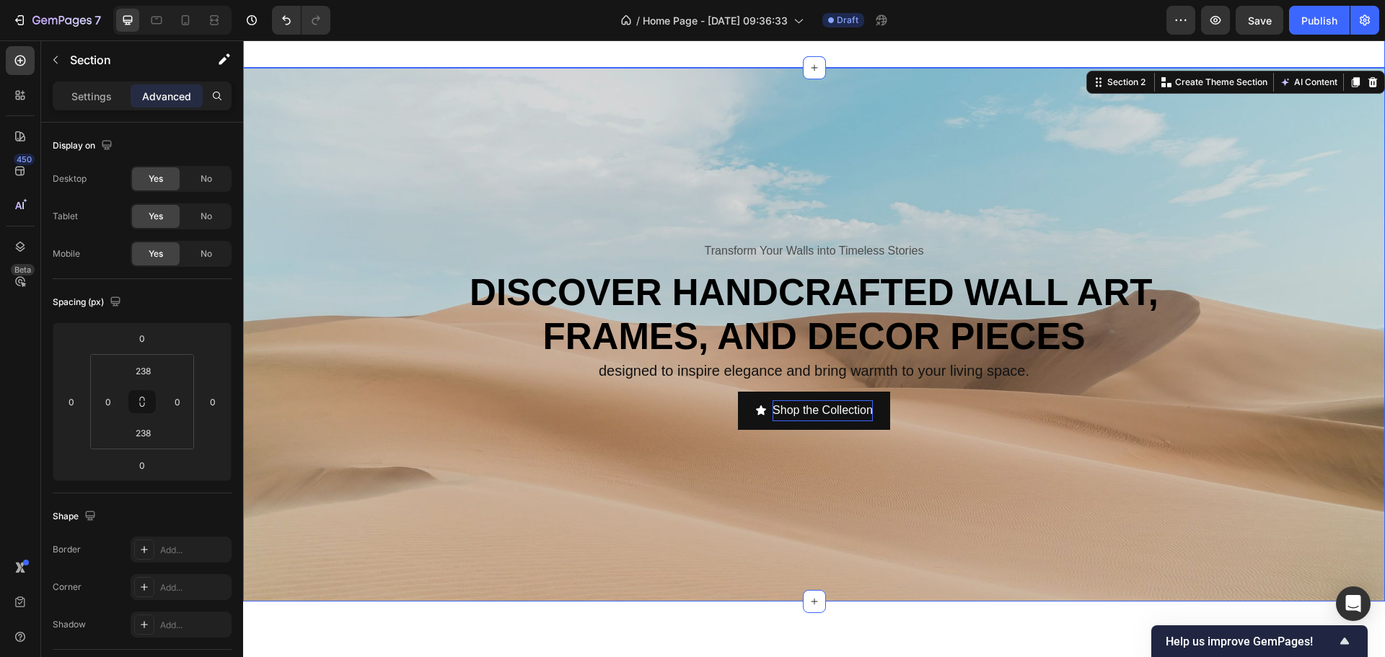
scroll to position [505, 0]
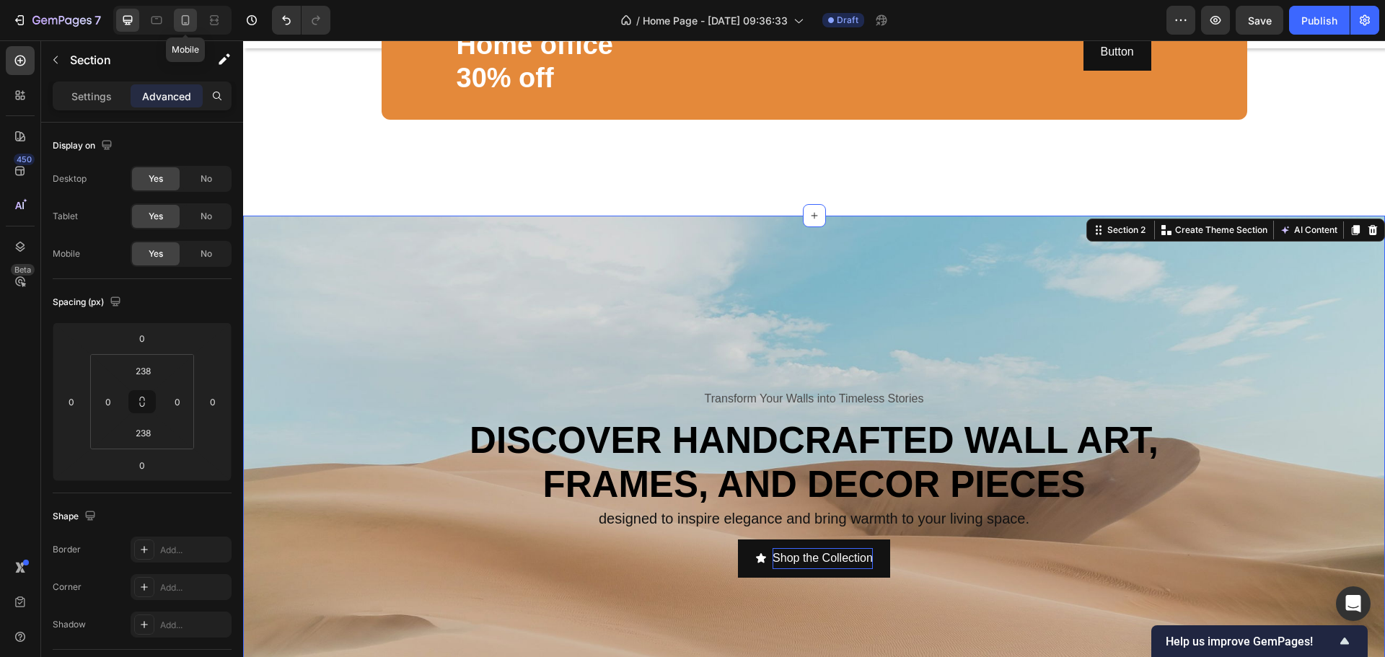
click at [187, 21] on icon at bounding box center [185, 20] width 14 height 14
type input "40"
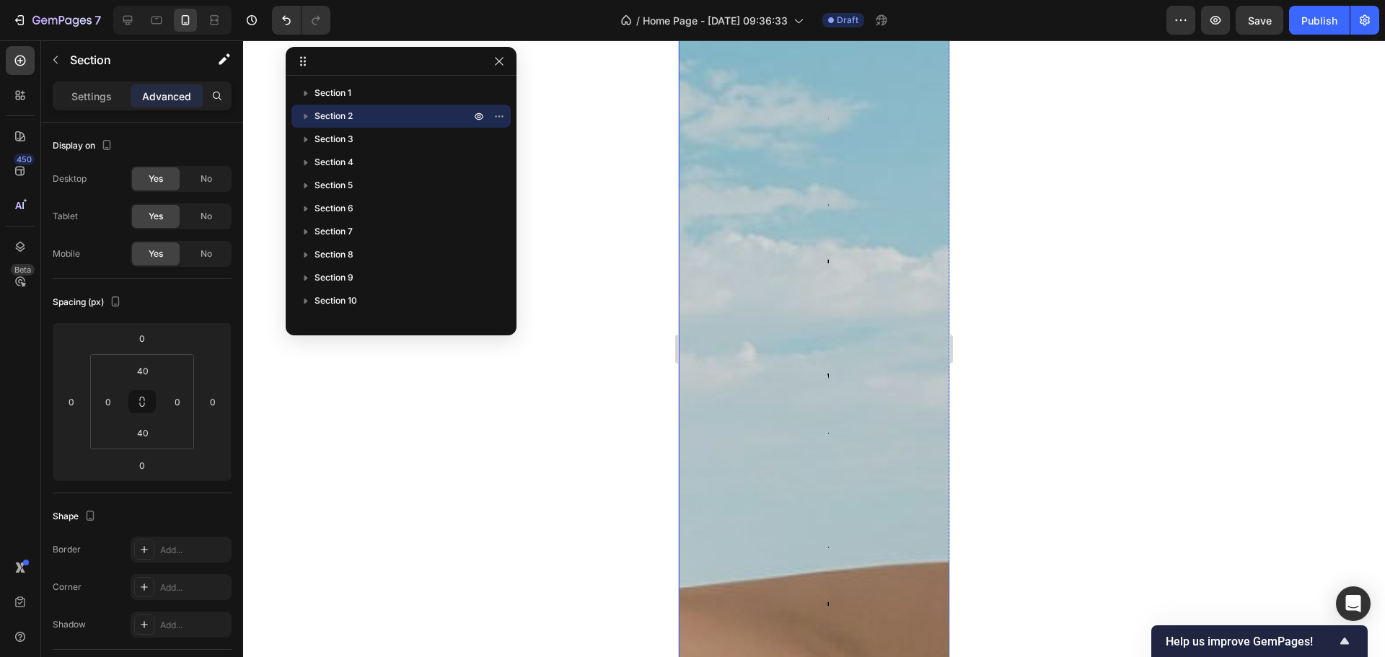
click at [897, 338] on div "Discover handcrafted wall art, frames, and dEcor pieces Heading" at bounding box center [826, 556] width 294 height 1831
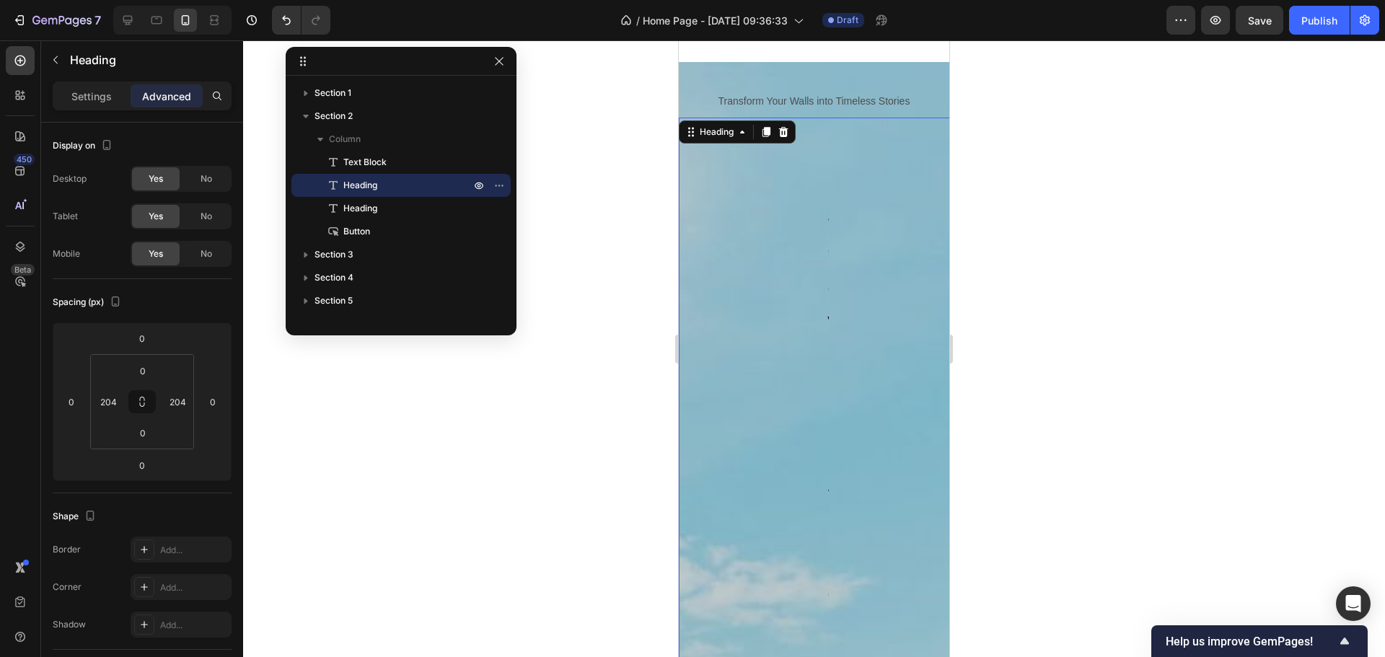
scroll to position [952, 0]
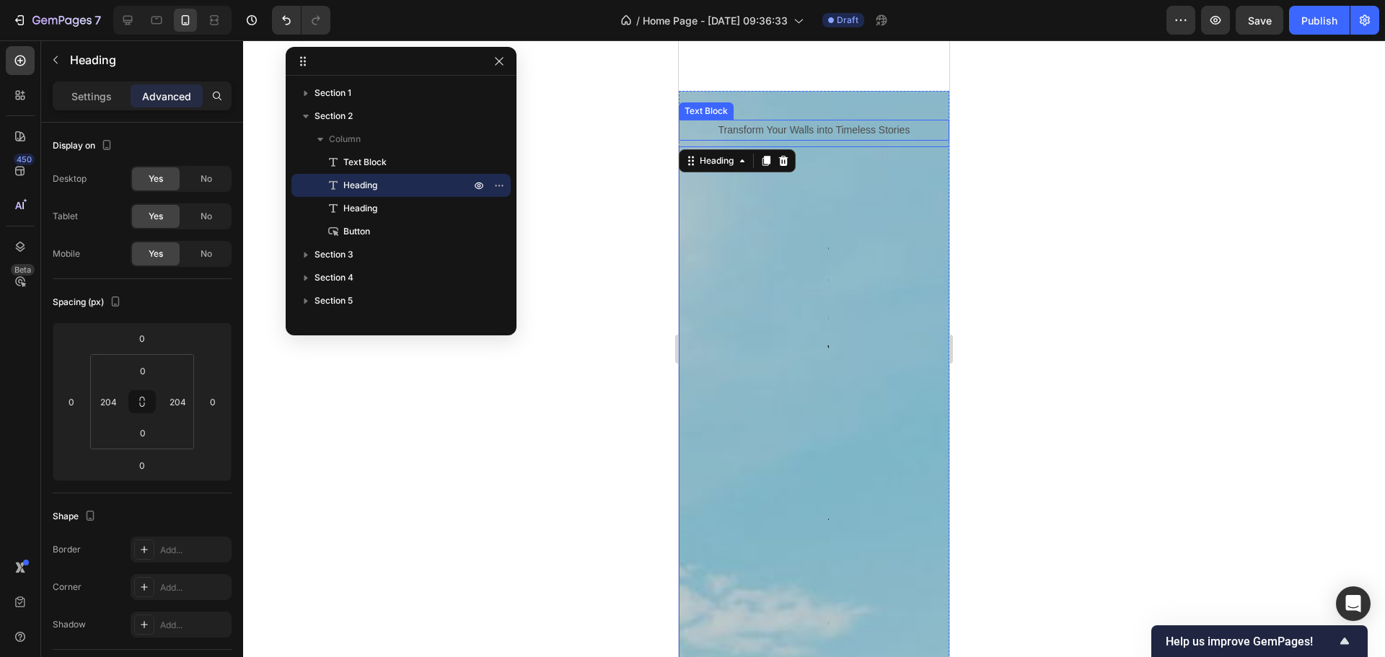
click at [809, 121] on p "Transform Your Walls into Timeless Stories" at bounding box center [814, 130] width 268 height 18
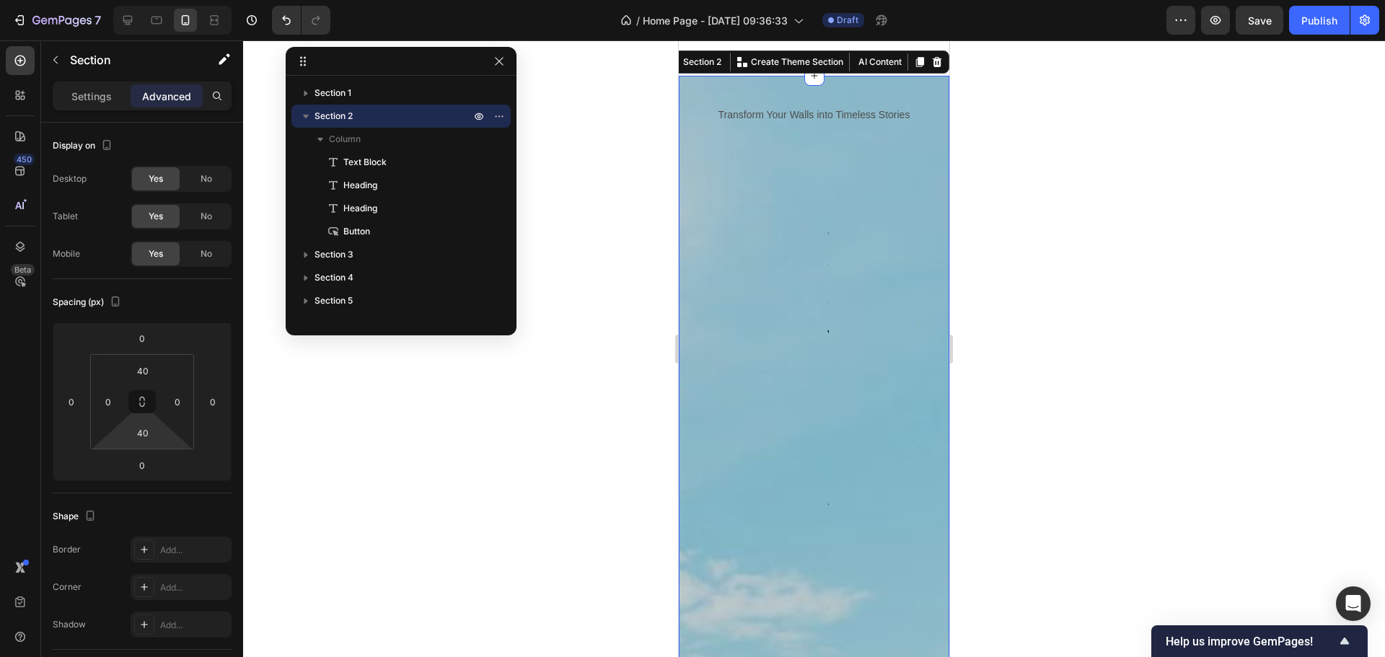
type input "0"
drag, startPoint x: 172, startPoint y: 439, endPoint x: 164, endPoint y: 512, distance: 73.3
click at [206, 0] on html "7 / Home Page - [DATE] 09:36:33 Draft Preview Save Publish 450 Beta Sections(30…" at bounding box center [692, 0] width 1385 height 0
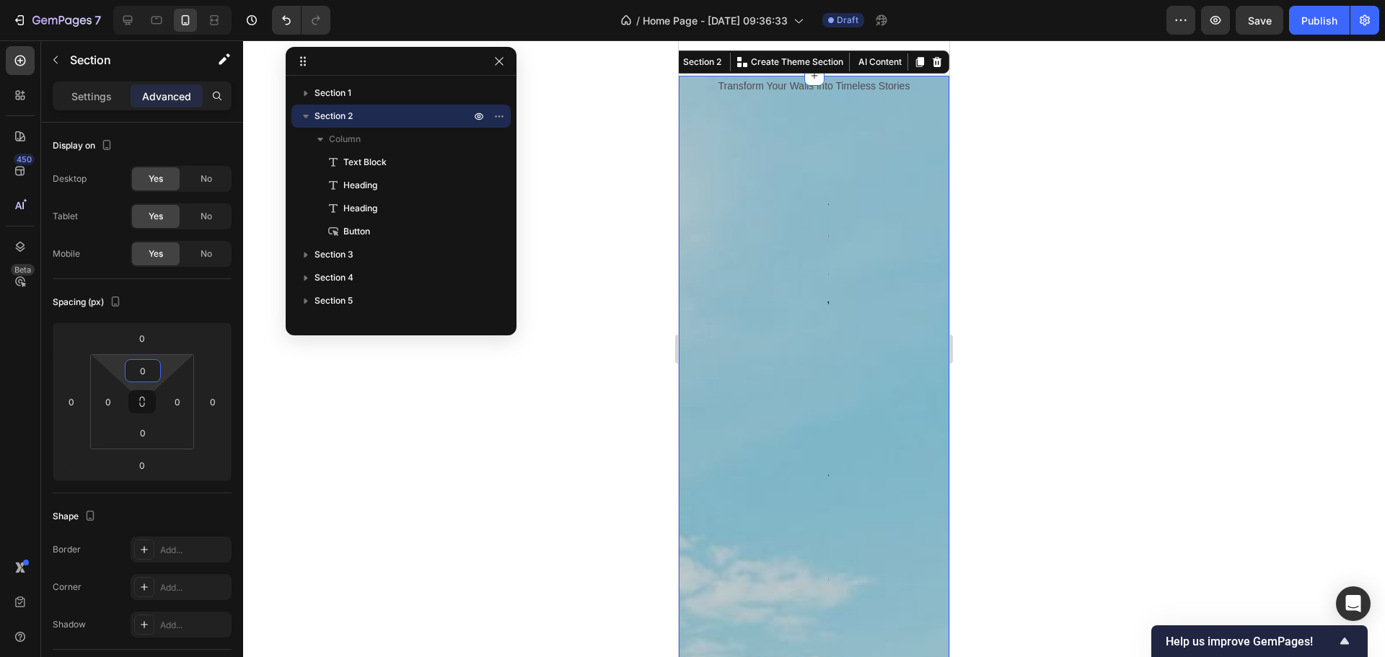
drag, startPoint x: 161, startPoint y: 356, endPoint x: 669, endPoint y: 382, distance: 508.6
click at [188, 0] on html "7 / Home Page - [DATE] 09:36:33 Draft Preview Save Publish 450 Beta Sections(30…" at bounding box center [692, 0] width 1385 height 0
type input "40"
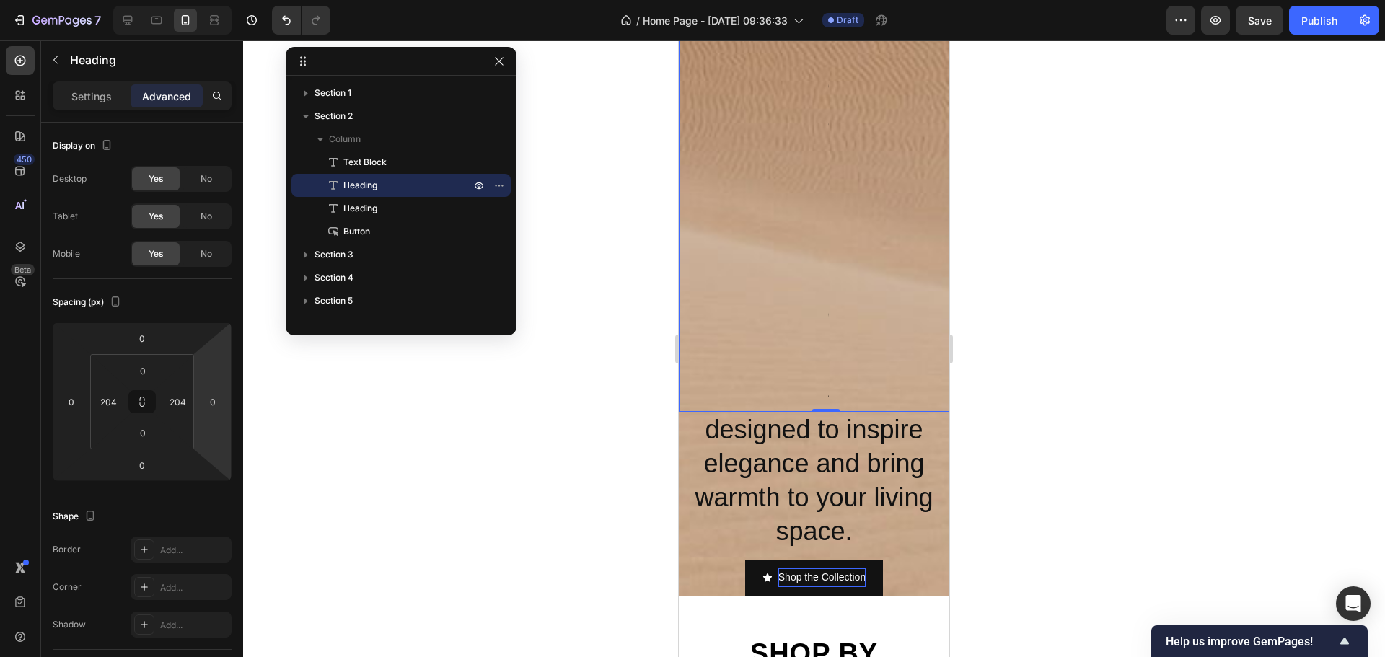
scroll to position [2467, 0]
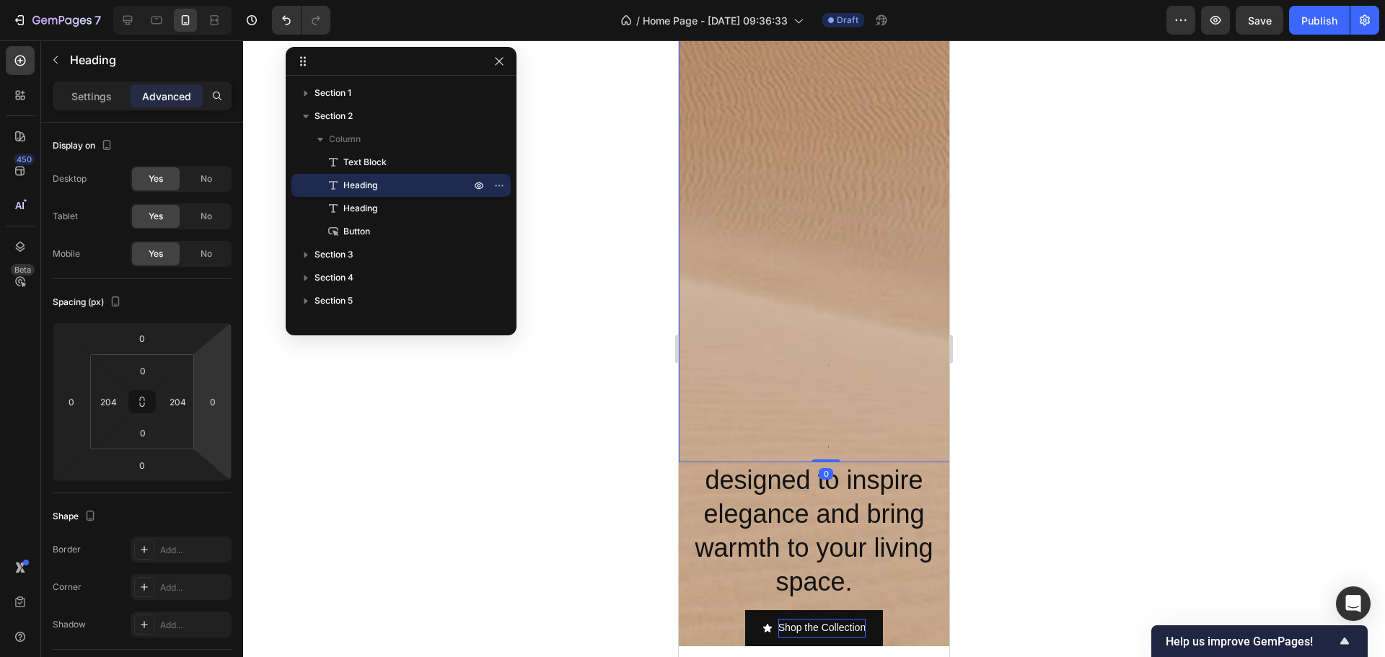
drag, startPoint x: 825, startPoint y: 462, endPoint x: 861, endPoint y: 100, distance: 363.2
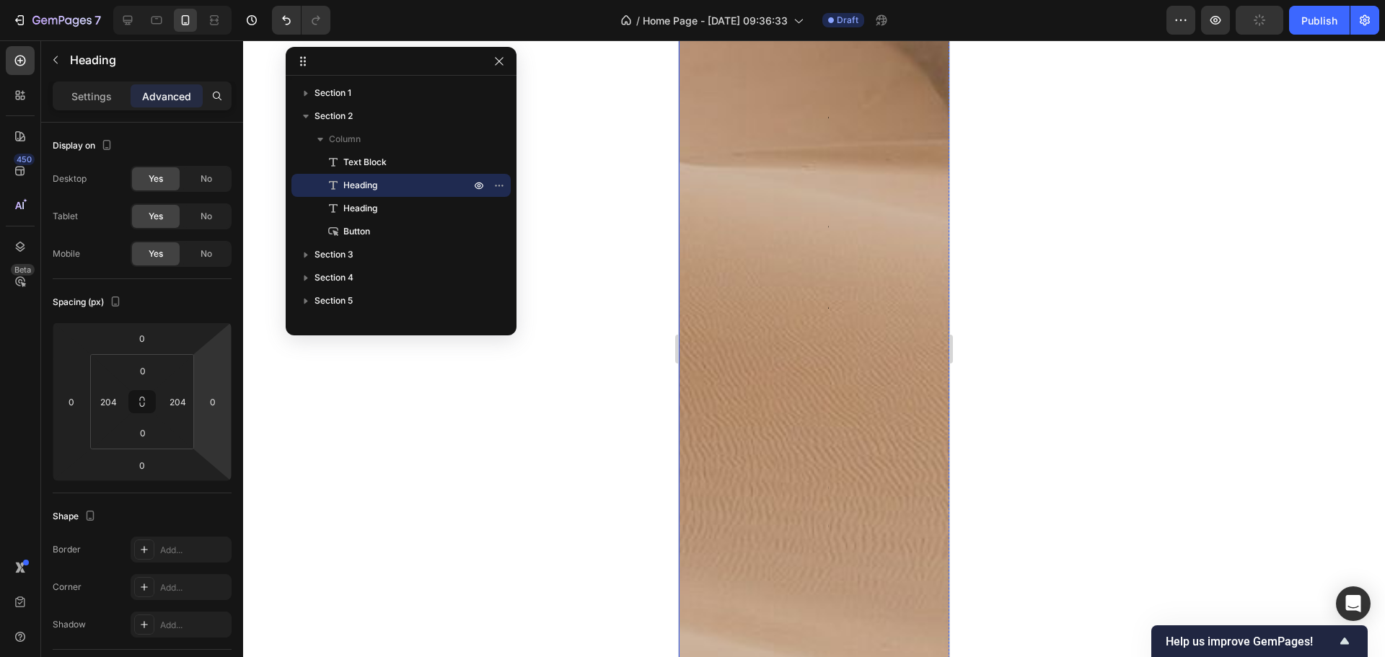
scroll to position [2106, 0]
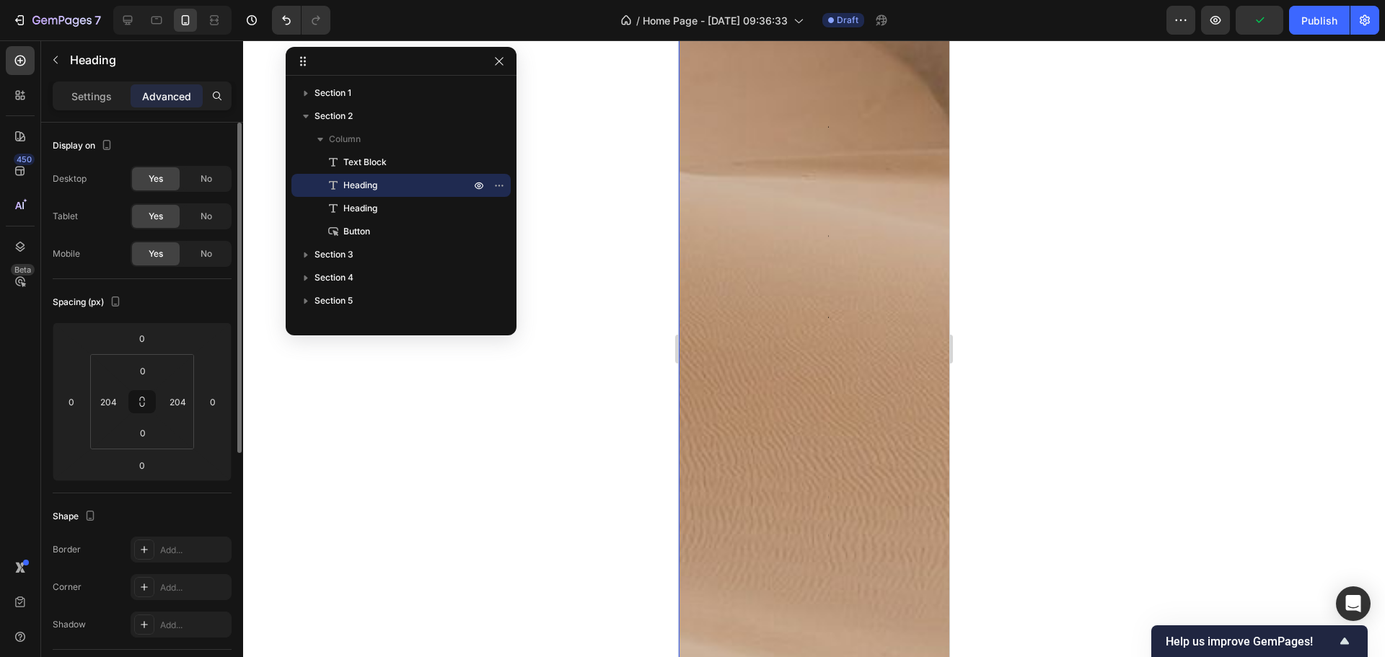
drag, startPoint x: 95, startPoint y: 94, endPoint x: 167, endPoint y: 167, distance: 102.6
click at [95, 94] on p "Settings" at bounding box center [91, 96] width 40 height 15
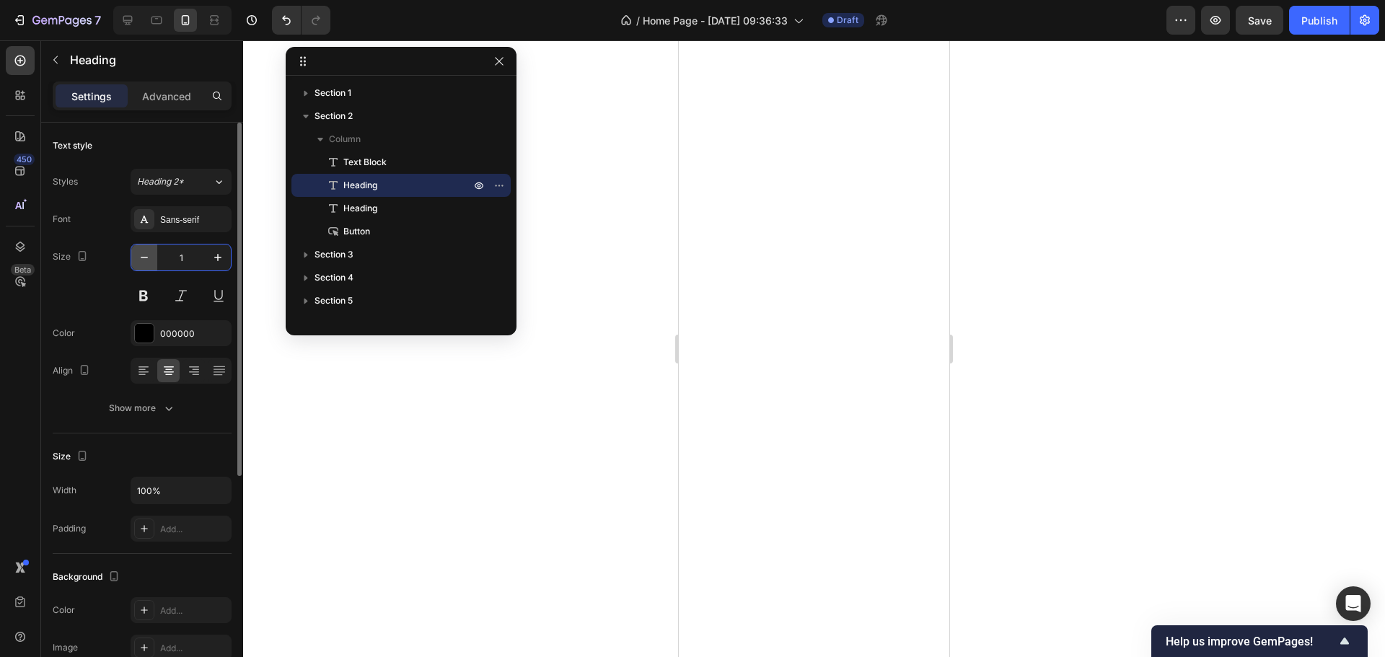
type input "10"
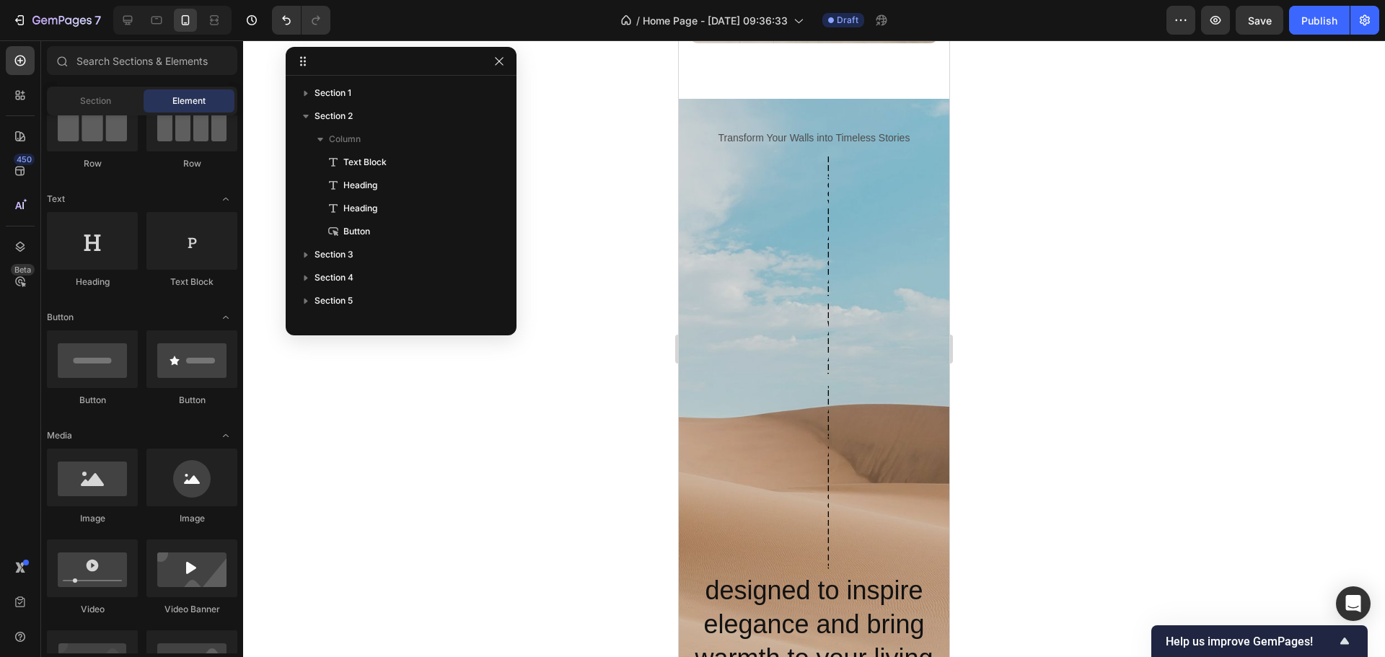
scroll to position [936, 0]
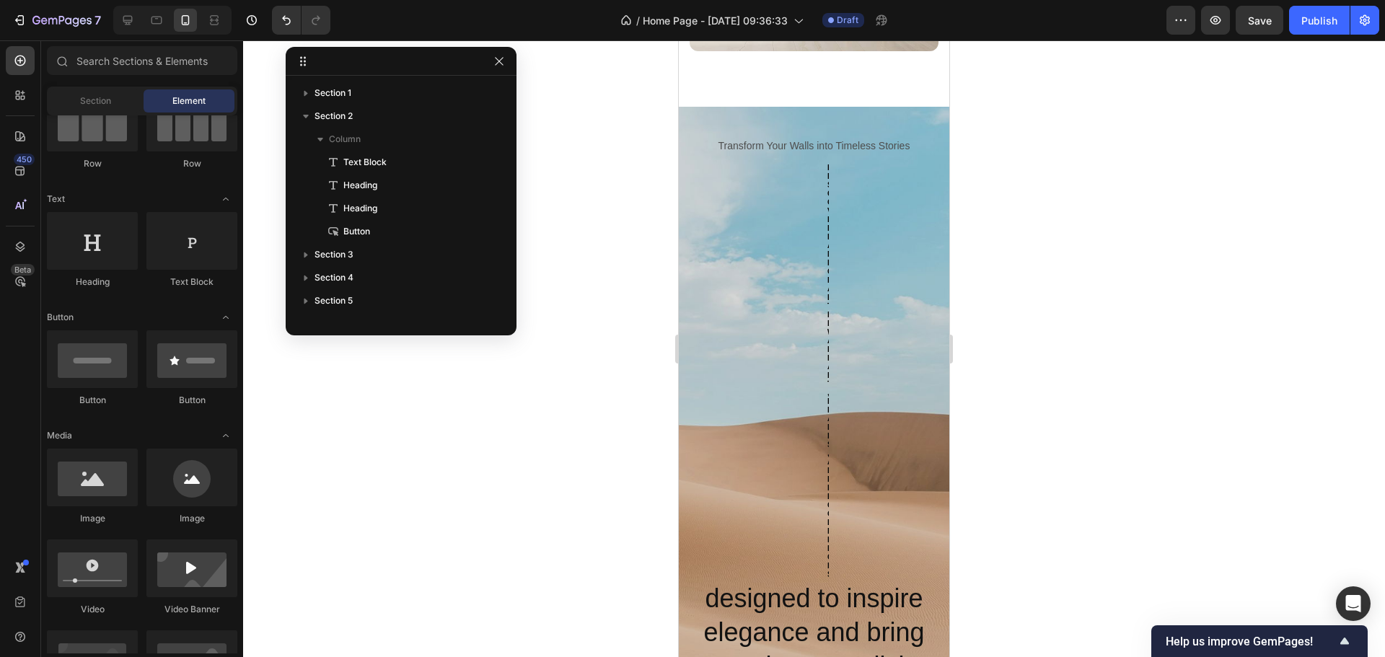
drag, startPoint x: 945, startPoint y: 443, endPoint x: 1340, endPoint y: 286, distance: 425.2
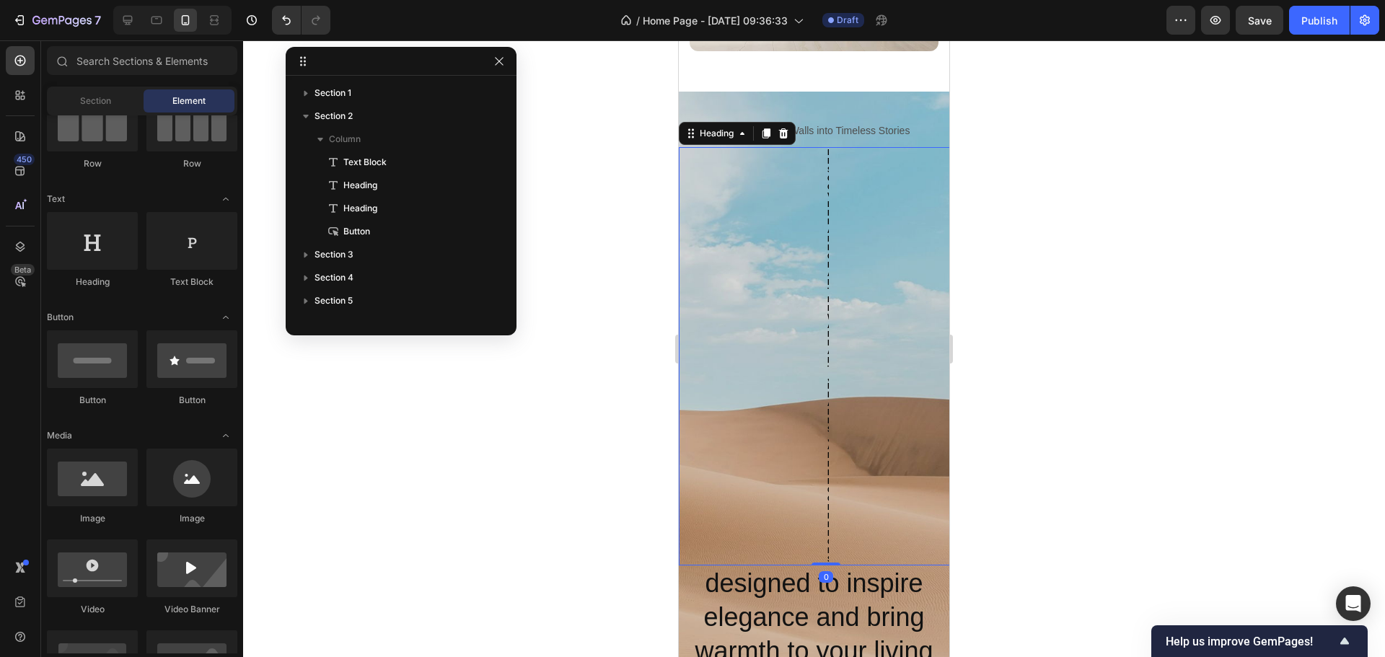
click at [830, 248] on div "Discover handcrafted wall art, frames, and dEcor pieces Heading 0" at bounding box center [826, 356] width 294 height 418
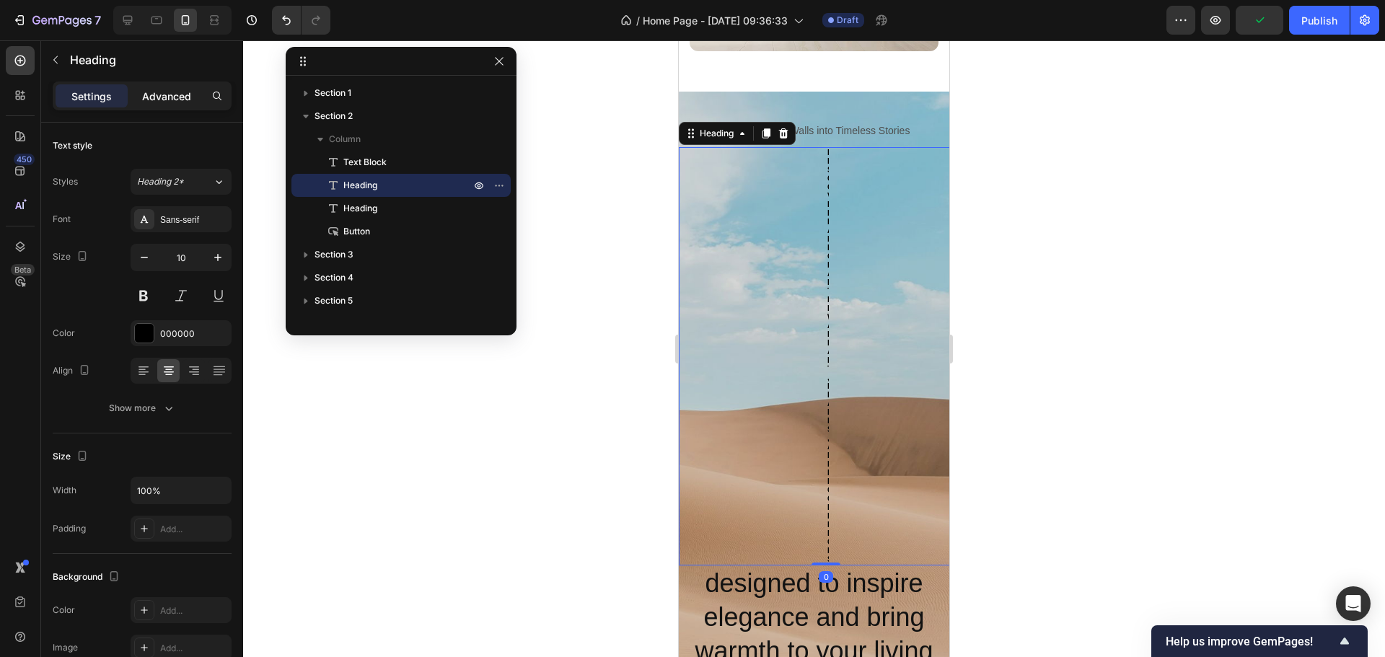
click at [177, 89] on p "Advanced" at bounding box center [166, 96] width 49 height 15
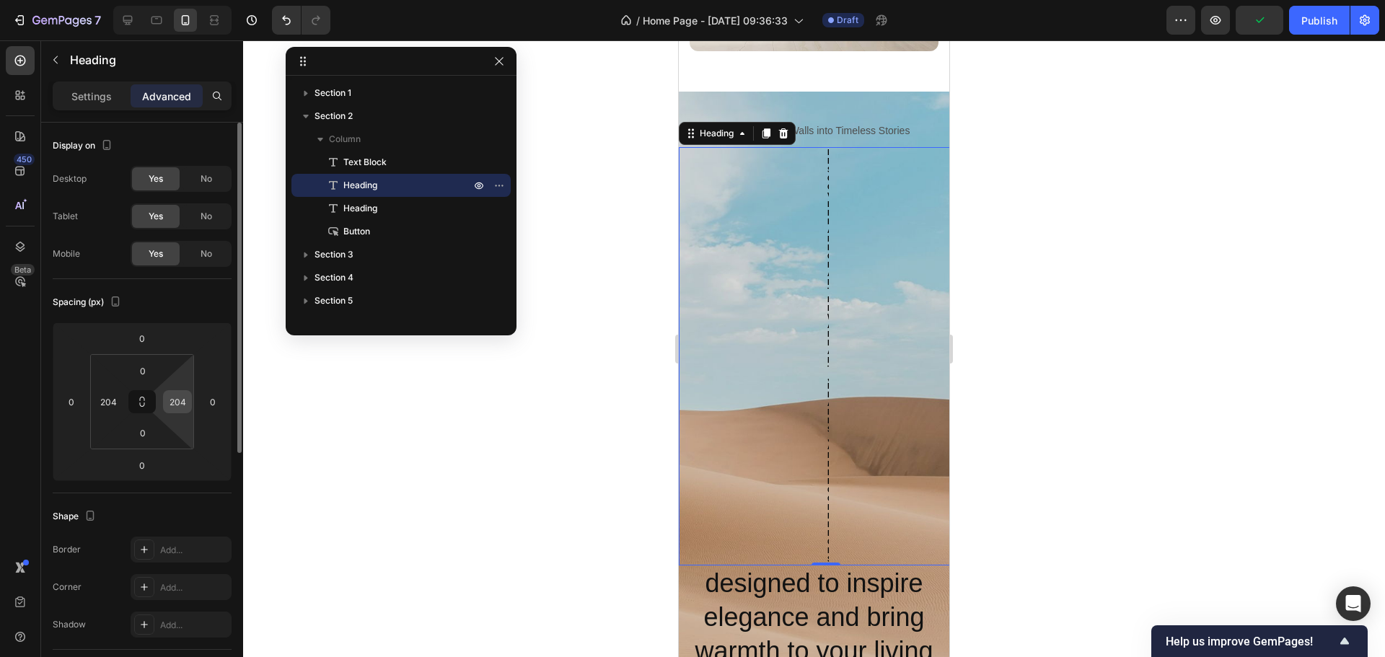
click at [188, 398] on input "204" at bounding box center [178, 402] width 22 height 22
click at [186, 399] on input "204" at bounding box center [178, 402] width 22 height 22
type input "0"
click at [108, 398] on input "204" at bounding box center [108, 402] width 22 height 22
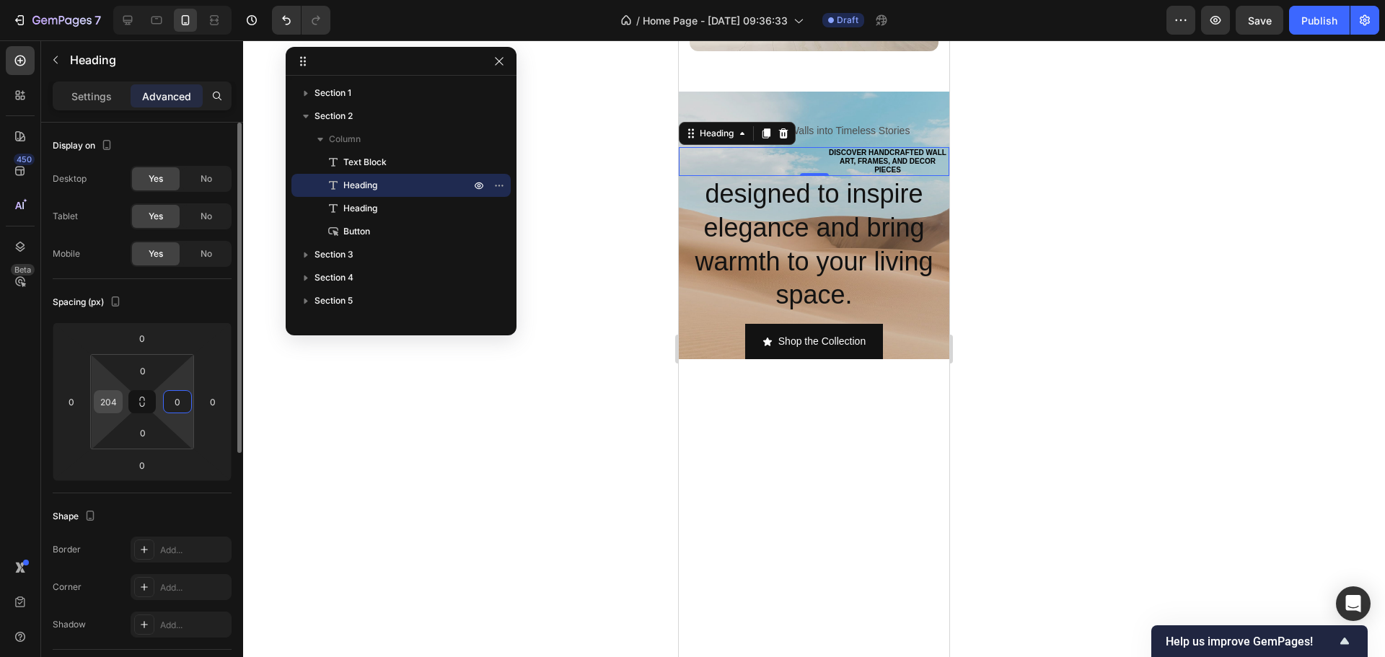
click at [108, 398] on input "204" at bounding box center [108, 402] width 22 height 22
click at [88, 101] on p "Settings" at bounding box center [91, 96] width 40 height 15
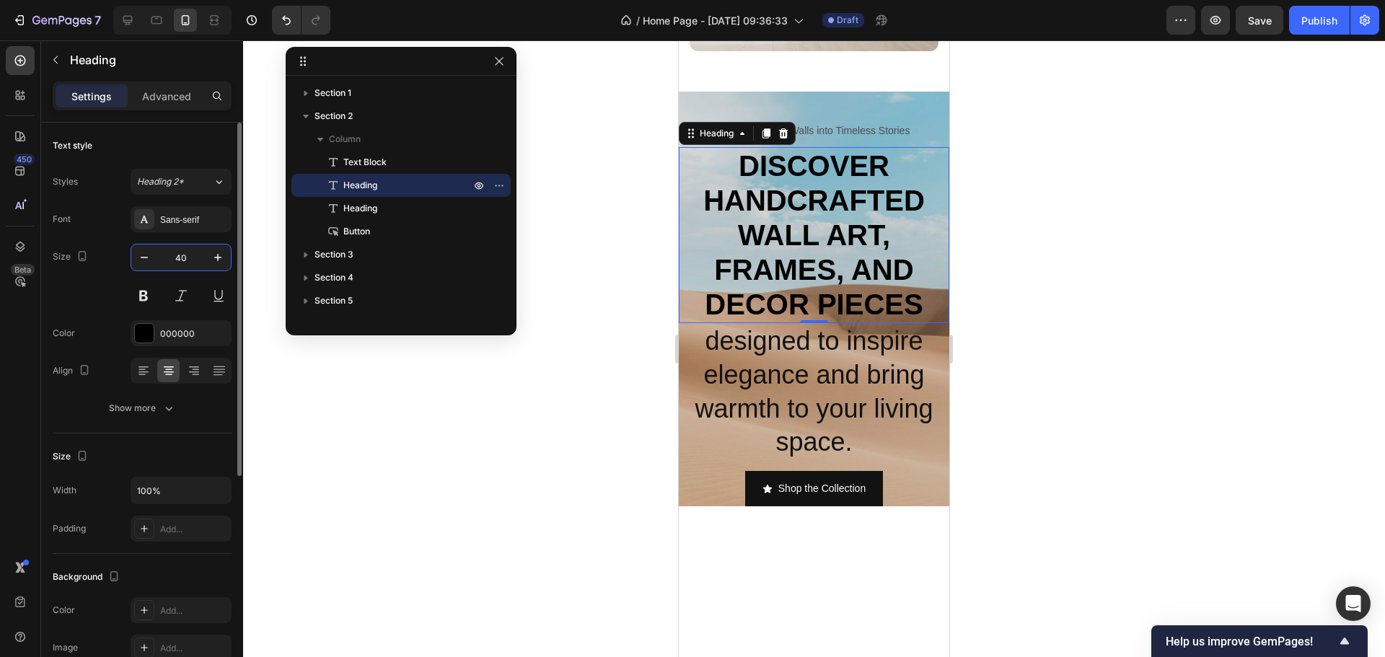
drag, startPoint x: 180, startPoint y: 262, endPoint x: 167, endPoint y: 265, distance: 13.5
click at [169, 265] on input "40" at bounding box center [181, 258] width 48 height 26
type input "30"
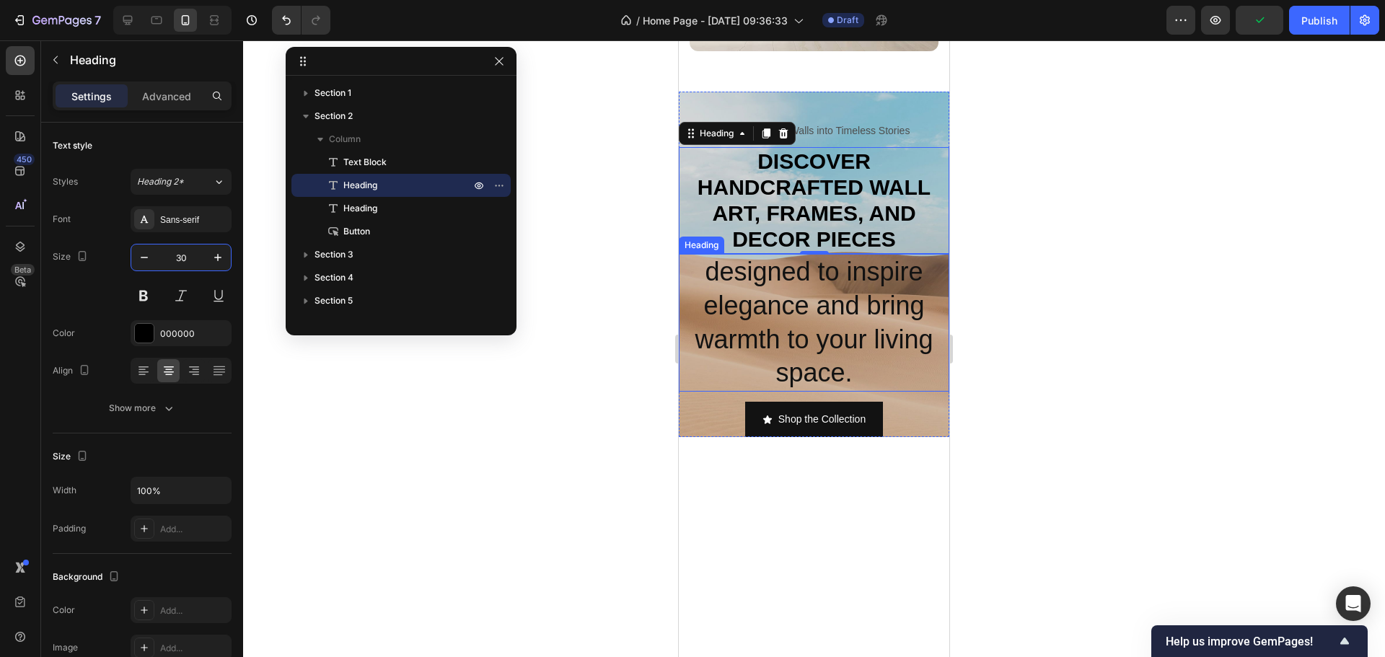
click at [867, 342] on h2 "designed to inspire elegance and bring warmth to your living space." at bounding box center [814, 323] width 271 height 138
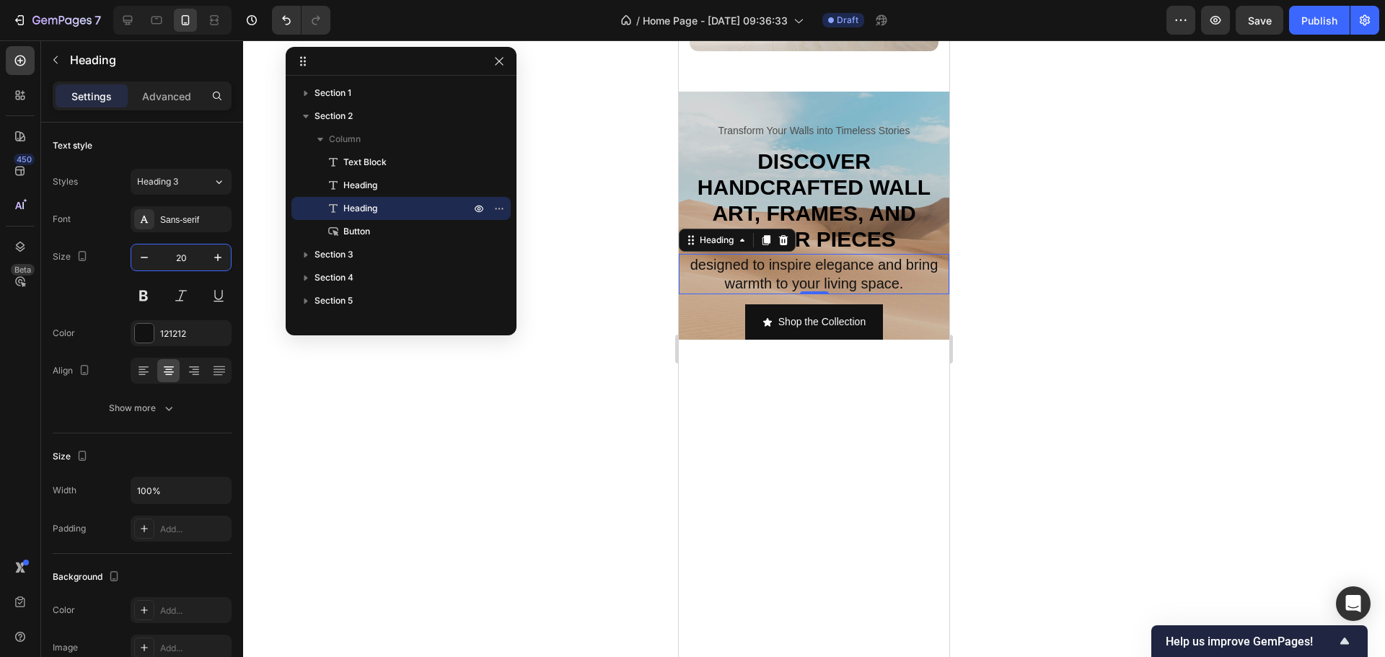
type input "20"
click at [1141, 254] on div at bounding box center [814, 348] width 1142 height 617
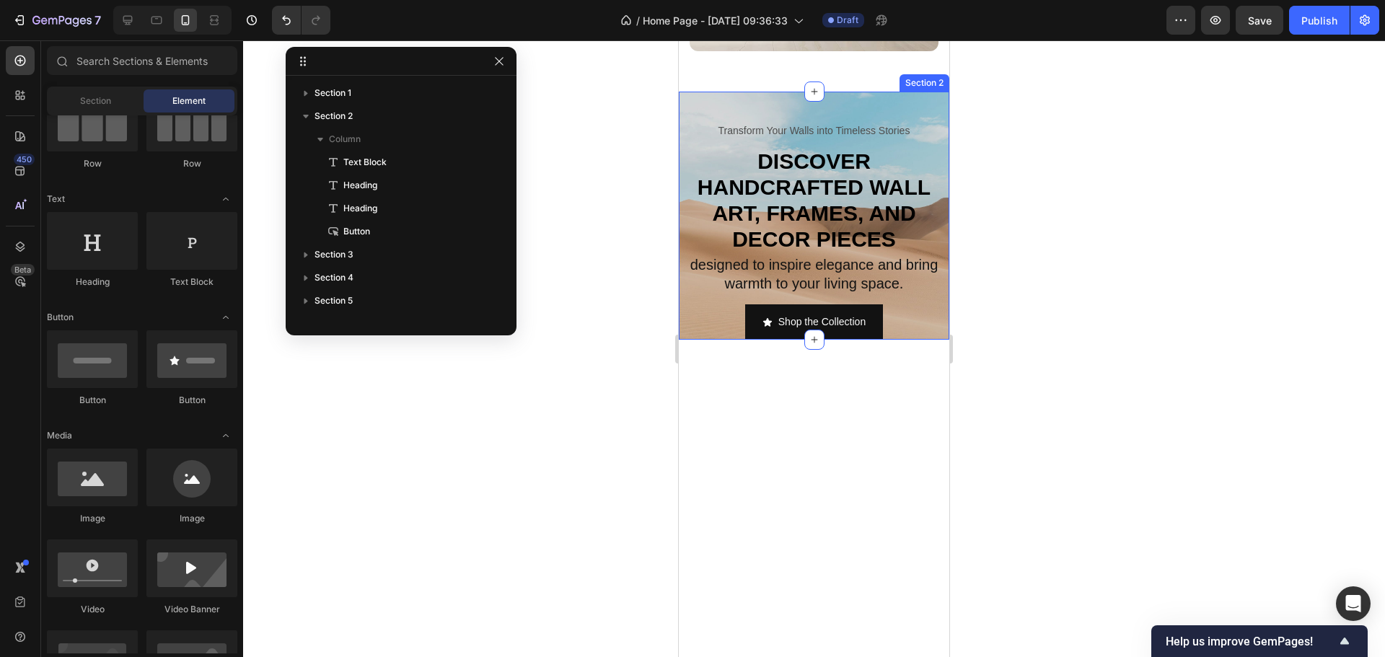
click at [790, 118] on div "Transform Your Walls into Timeless Stories Text Block Discover handcrafted wall…" at bounding box center [814, 216] width 271 height 248
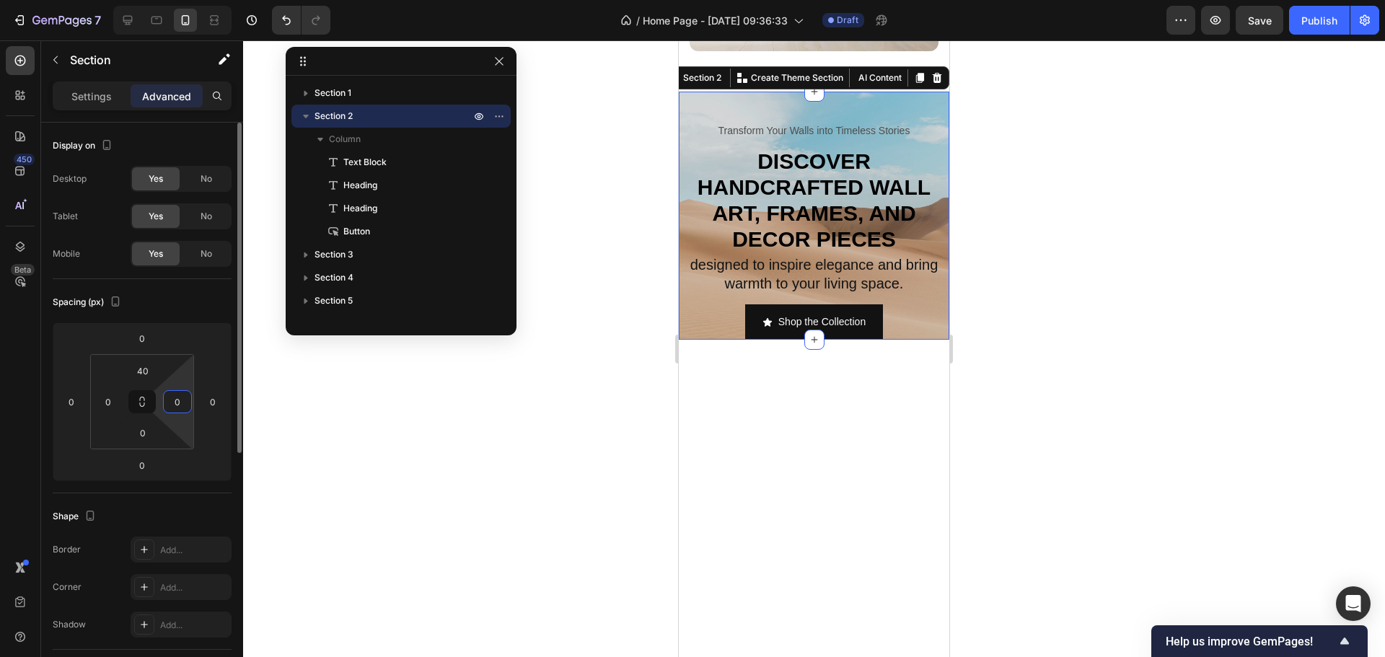
click at [185, 402] on input "0" at bounding box center [178, 402] width 22 height 22
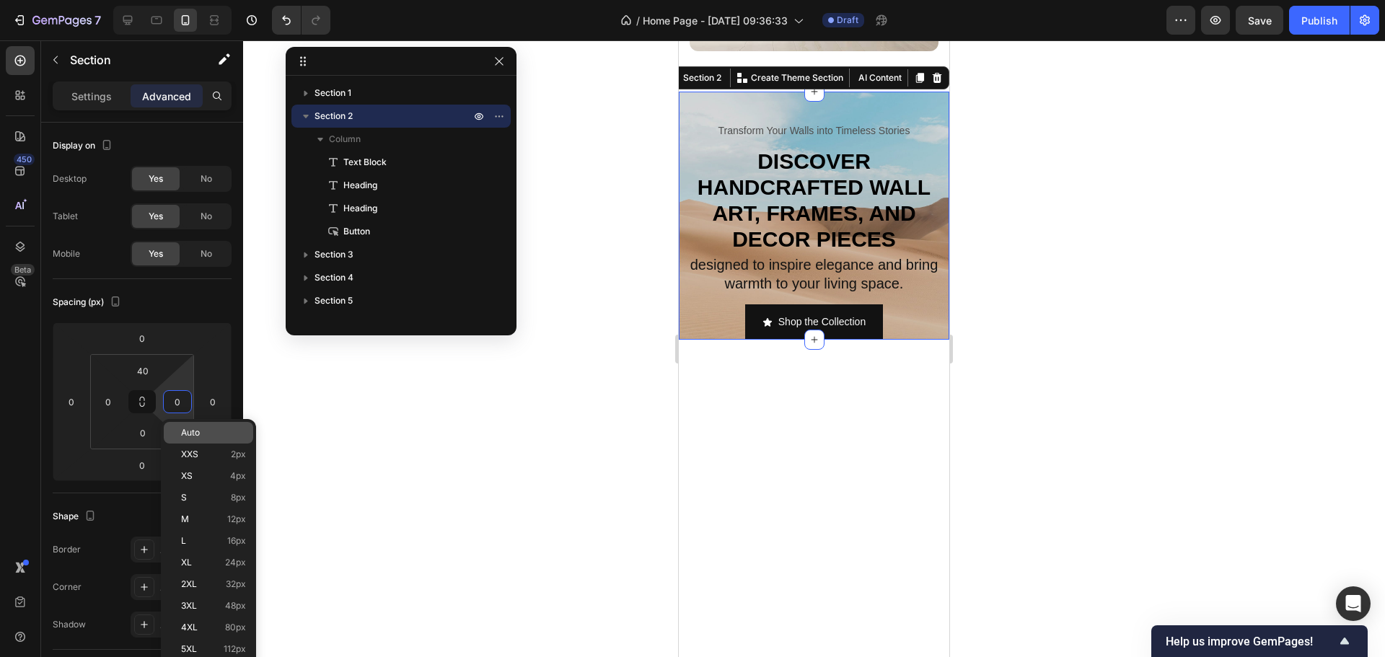
click at [190, 424] on div "Auto" at bounding box center [208, 433] width 89 height 22
type input "Auto"
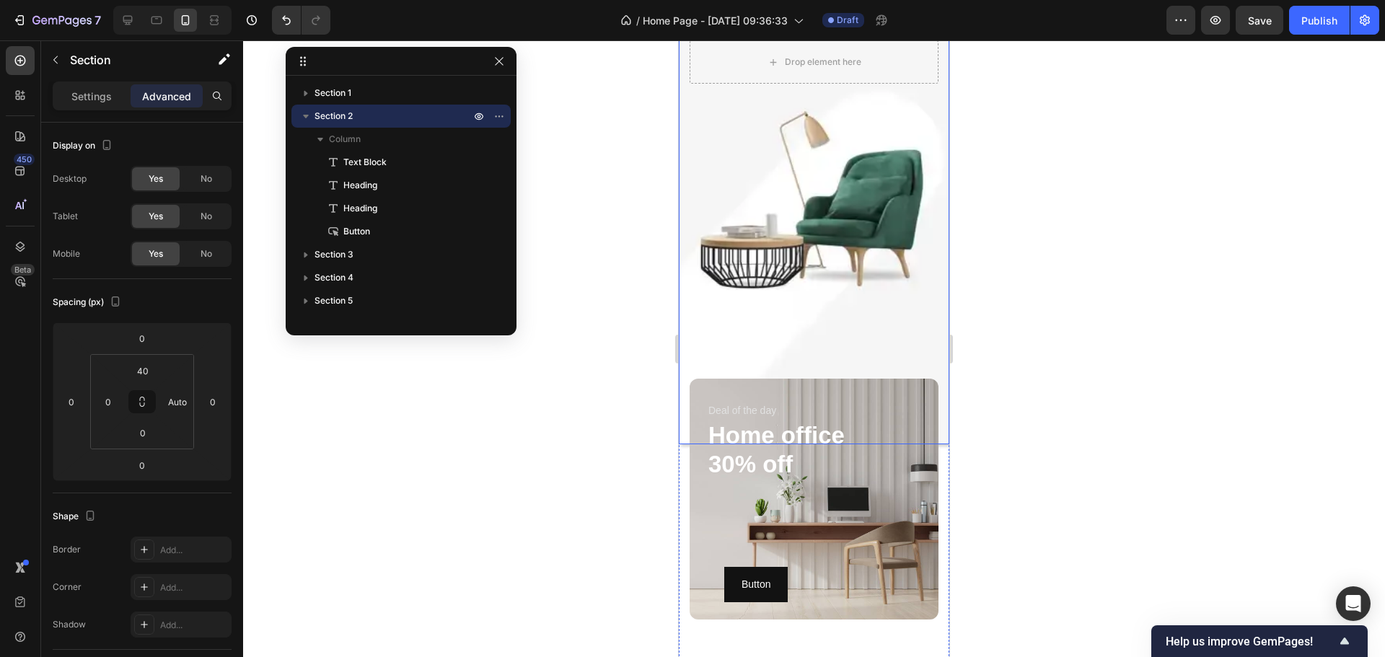
scroll to position [359, 0]
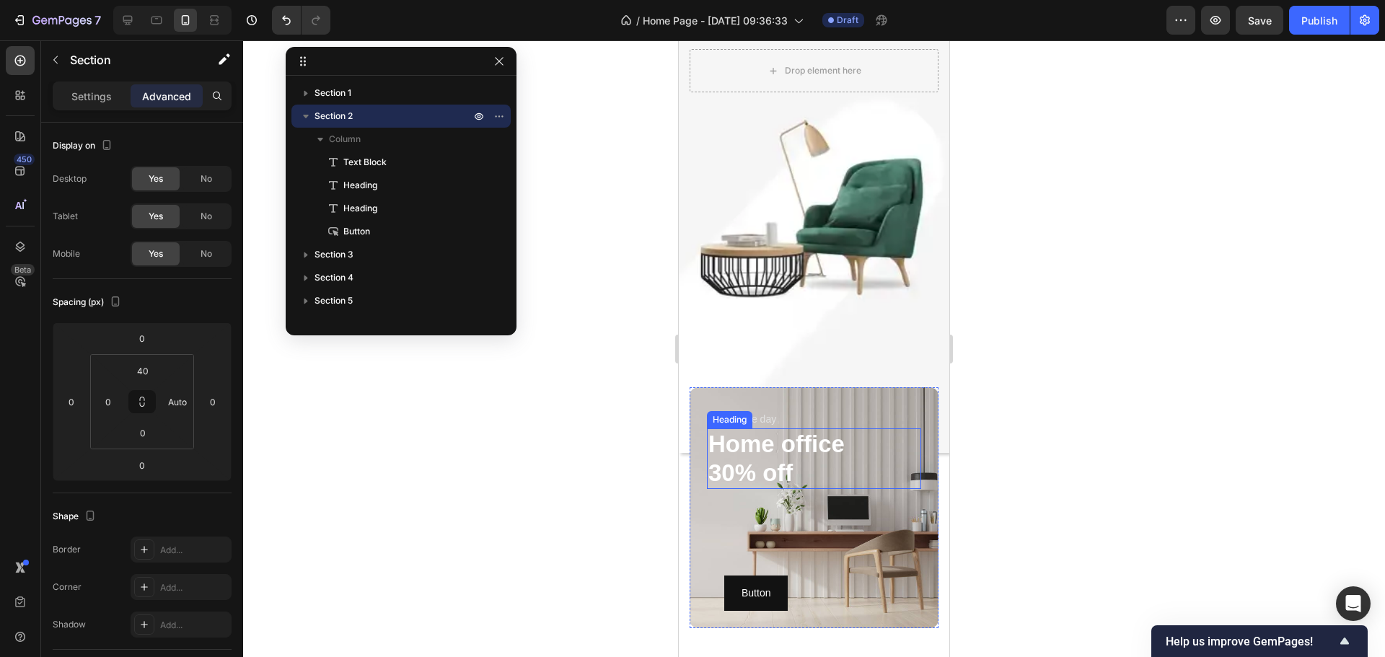
click at [739, 454] on h2 "Home office 30% off" at bounding box center [814, 459] width 214 height 60
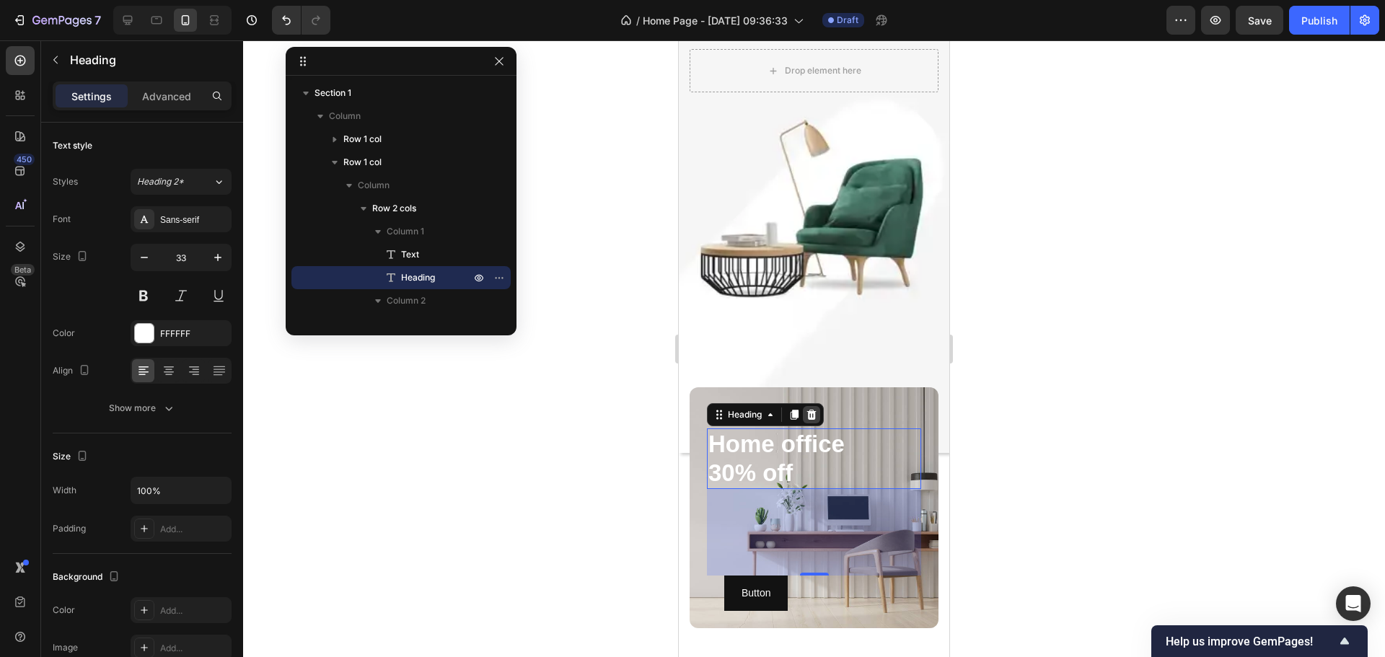
click at [811, 421] on icon at bounding box center [812, 415] width 12 height 12
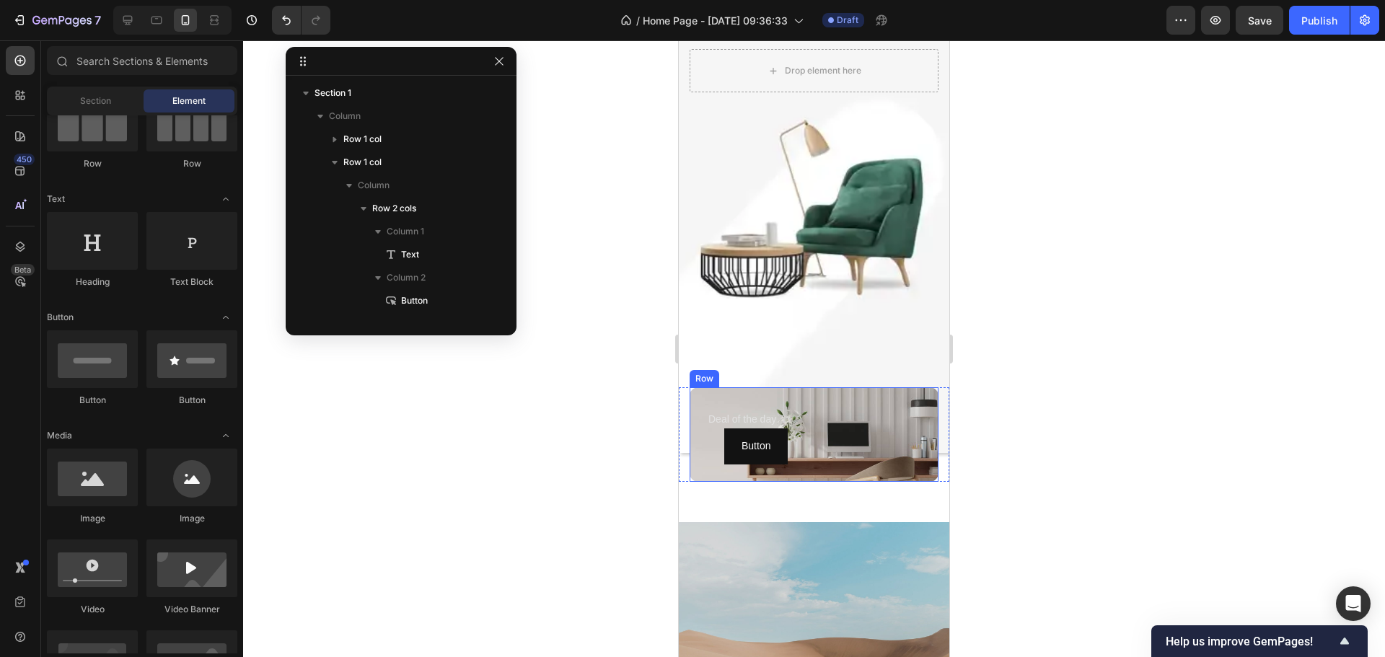
click at [825, 412] on div "Deal of the day Text Button Button Row" at bounding box center [814, 434] width 249 height 94
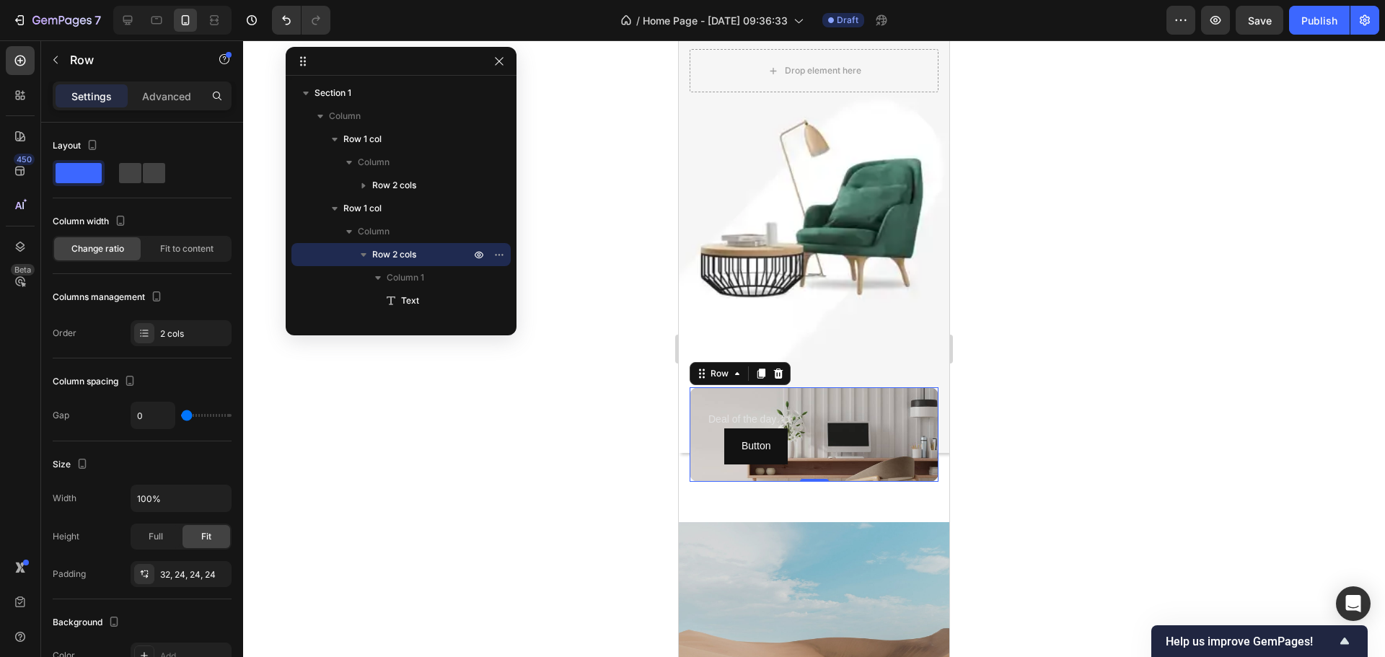
click at [778, 379] on icon at bounding box center [779, 374] width 12 height 12
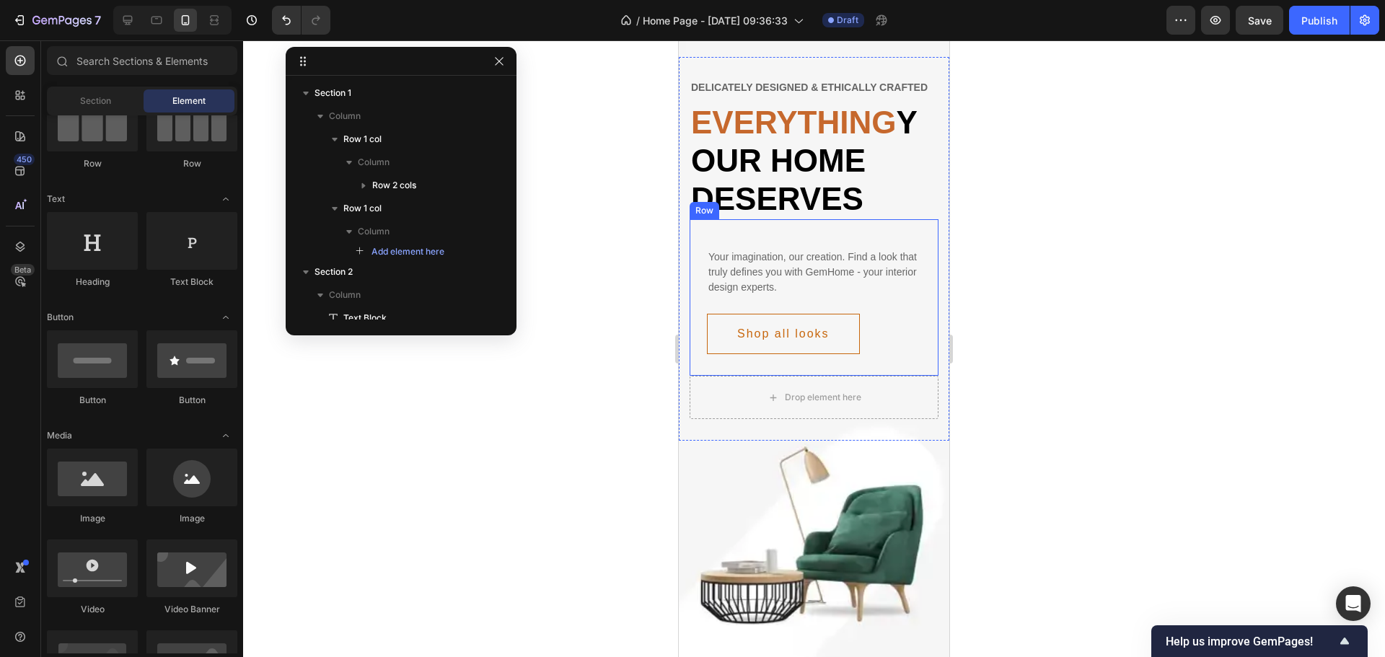
scroll to position [0, 0]
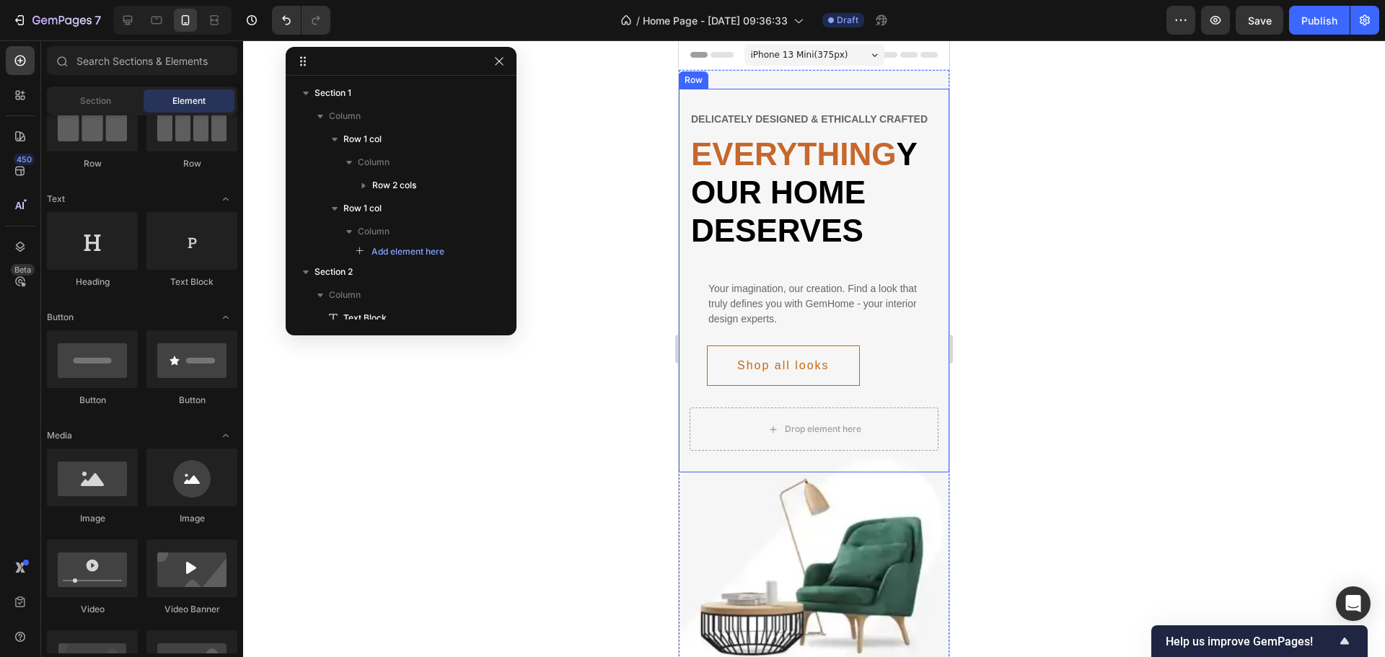
click at [816, 91] on div "Delicately designed & ethically crafted Text Everything your home deserves Head…" at bounding box center [814, 281] width 271 height 384
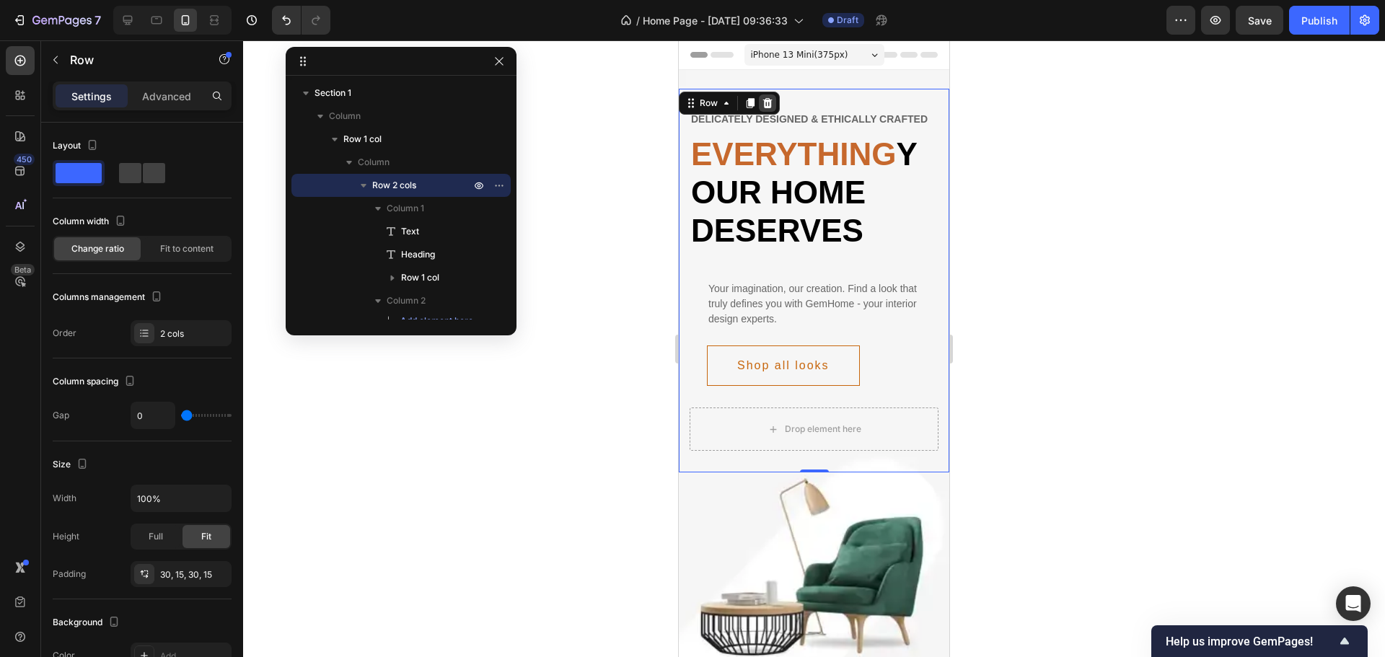
click at [768, 103] on icon at bounding box center [768, 103] width 12 height 12
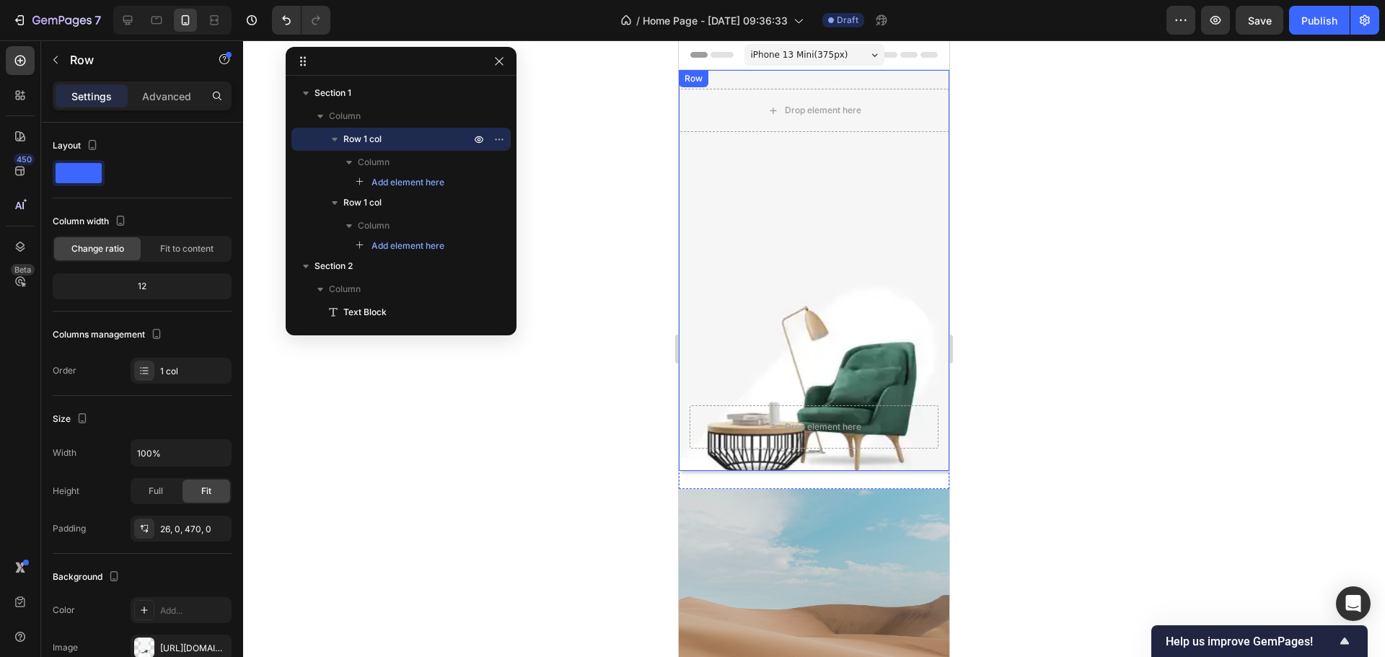
click at [777, 82] on div "Drop element here Row" at bounding box center [814, 270] width 271 height 401
click at [773, 91] on div at bounding box center [767, 84] width 17 height 17
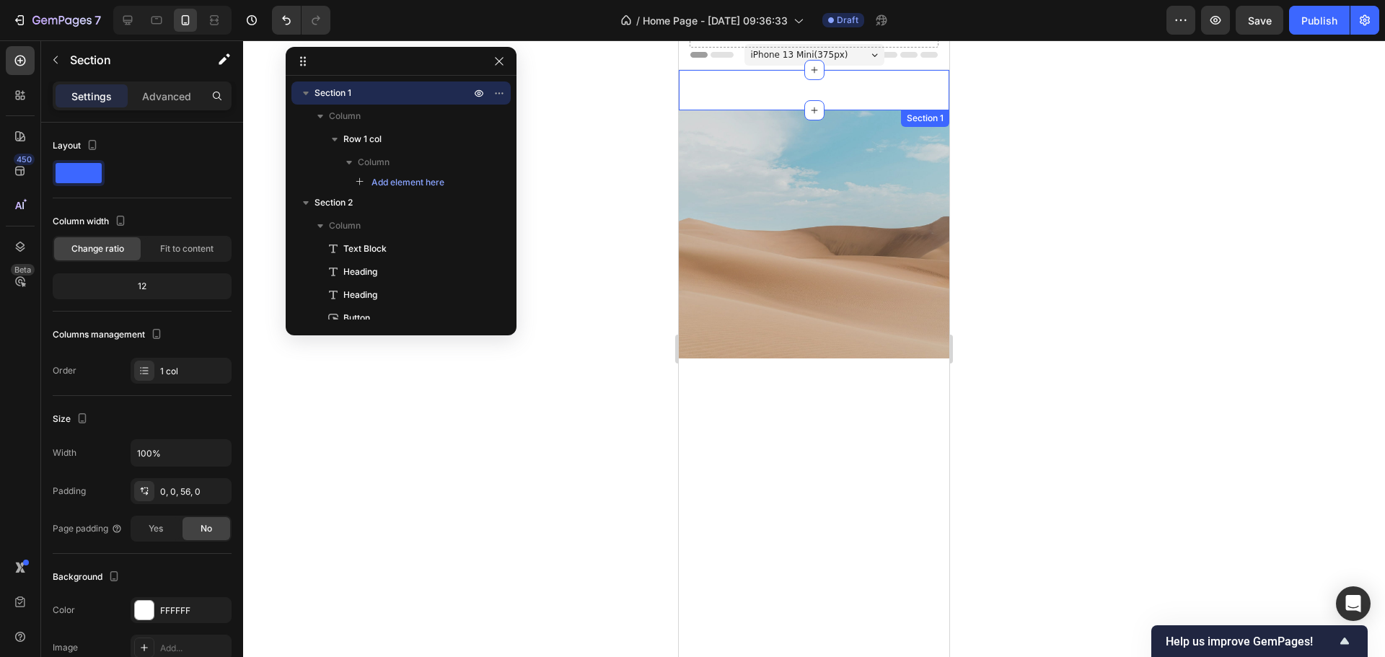
click at [776, 80] on div "Drop element here Row Section 1" at bounding box center [814, 90] width 271 height 40
click at [933, 123] on icon at bounding box center [937, 124] width 9 height 10
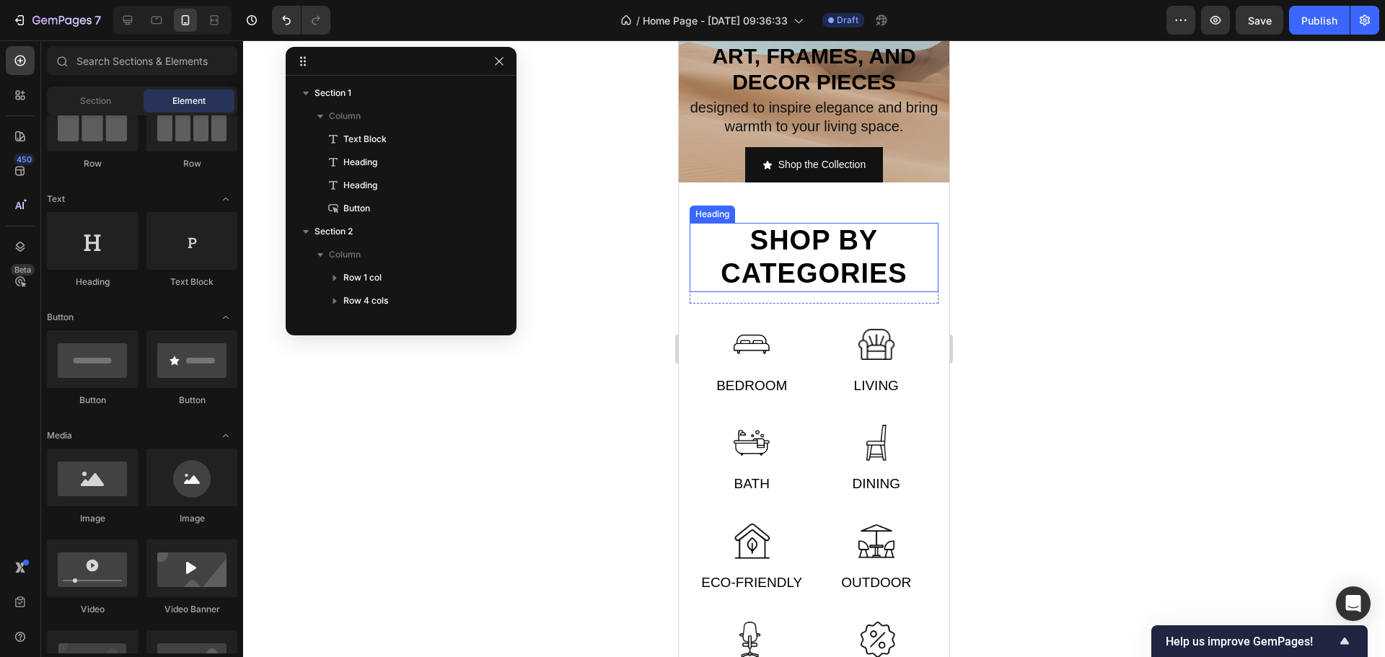
scroll to position [144, 0]
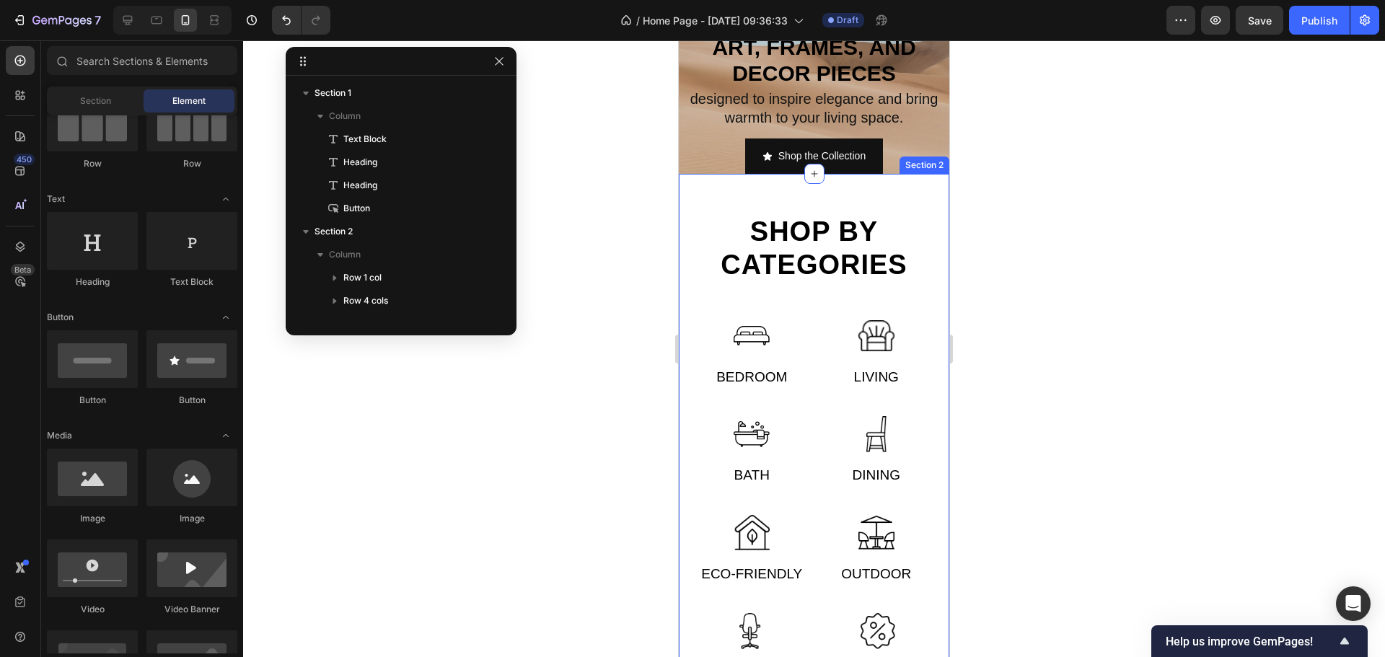
click at [847, 199] on div "Shop by categories Heading Row Image Bedroom Text Image Living Text Row Image B…" at bounding box center [814, 449] width 271 height 550
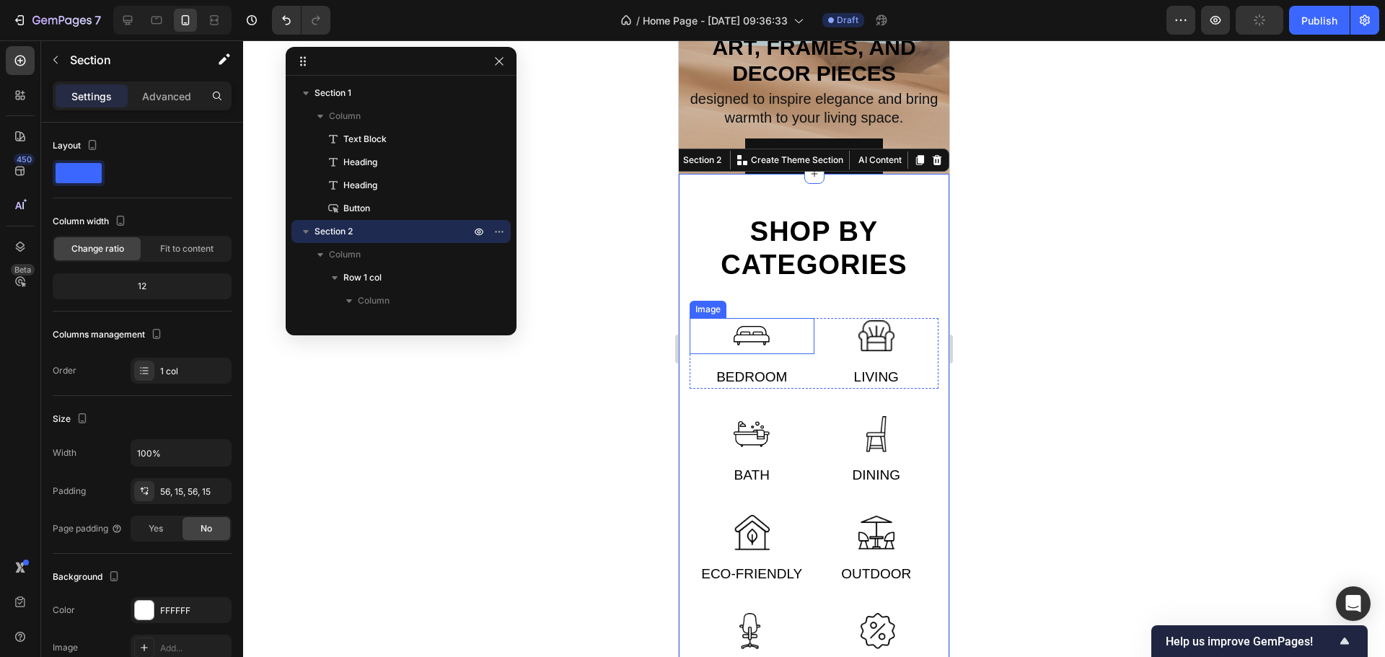
click at [758, 349] on img at bounding box center [752, 336] width 36 height 36
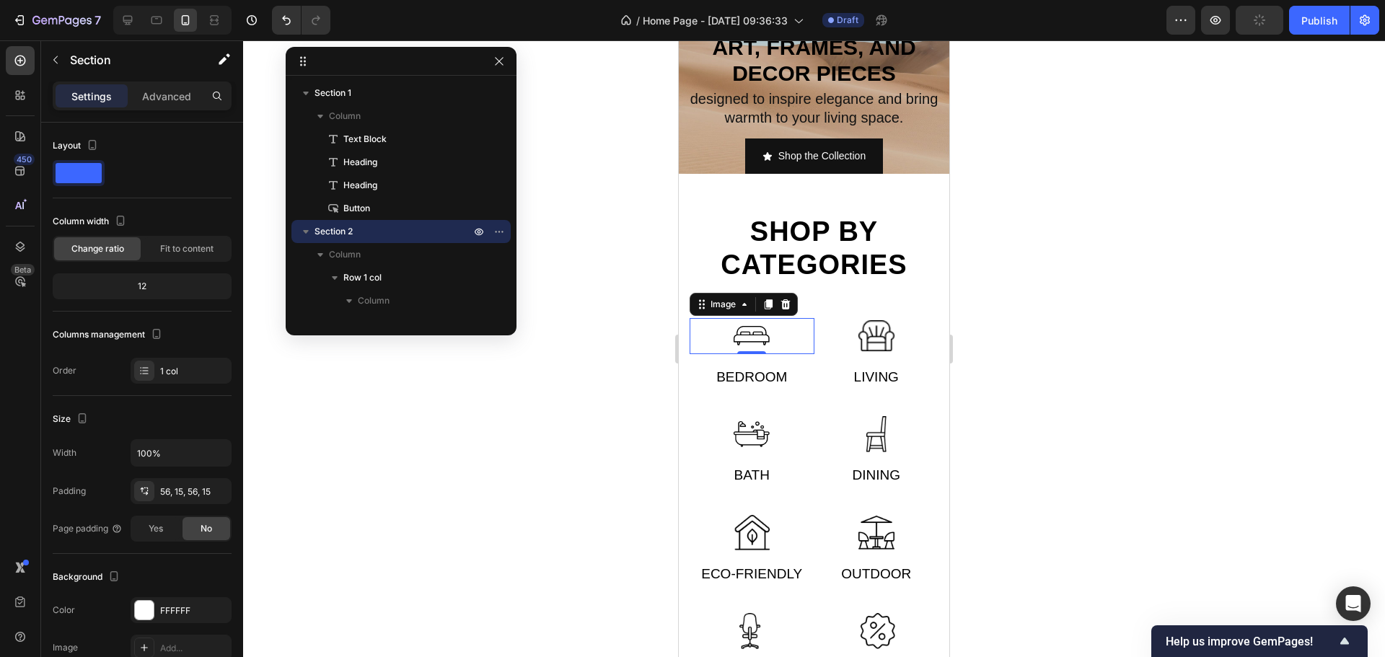
scroll to position [250, 0]
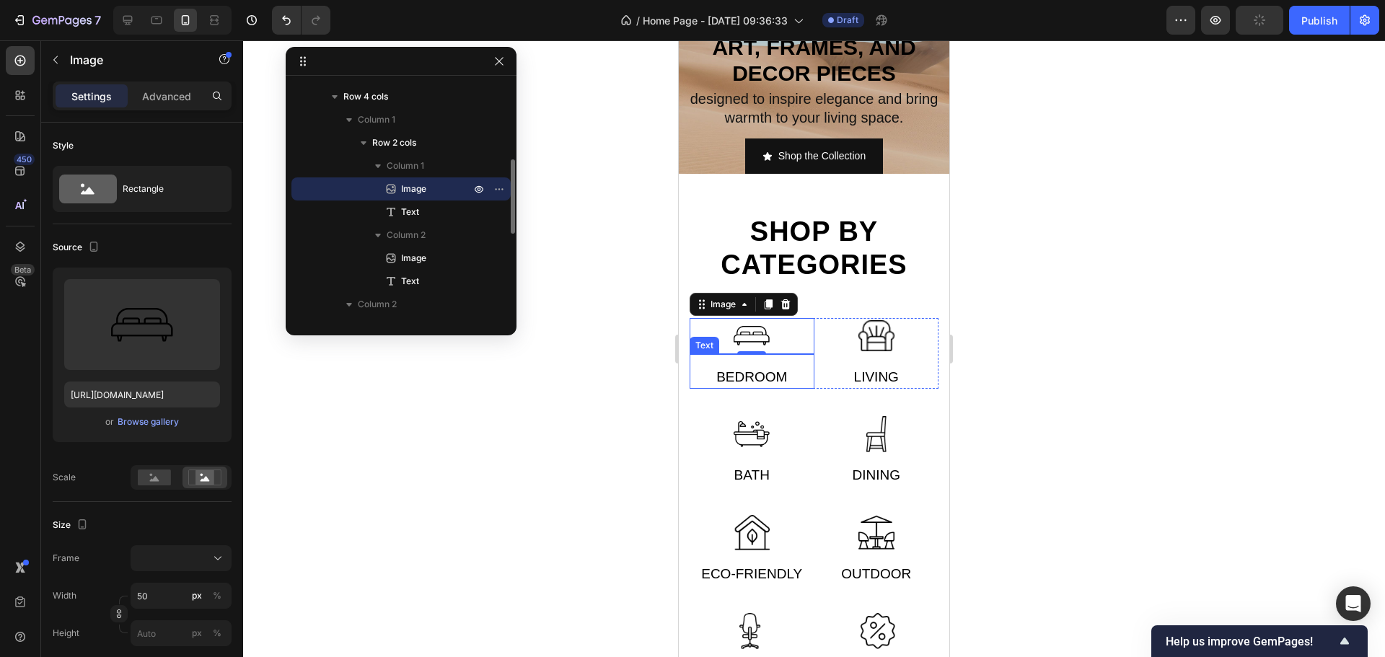
click at [760, 369] on div "Bedroom" at bounding box center [752, 378] width 125 height 24
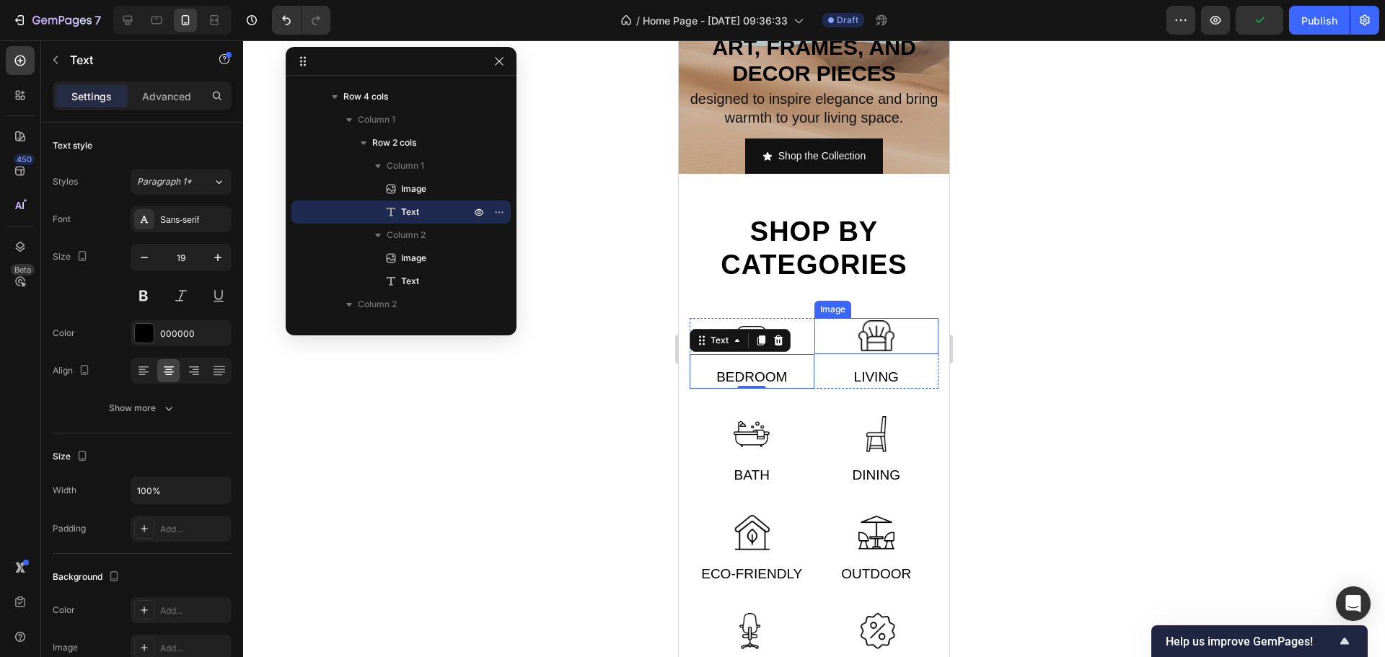
click at [872, 338] on img at bounding box center [877, 336] width 36 height 36
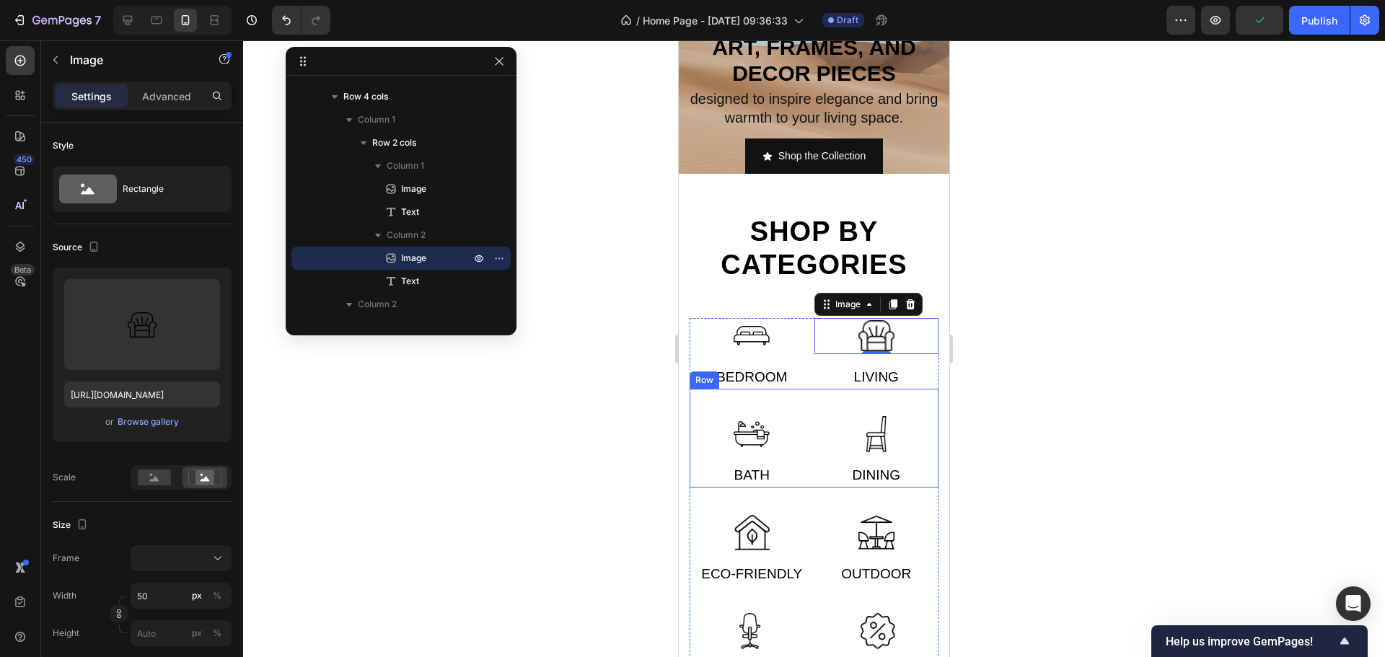
click at [878, 371] on div "Living" at bounding box center [877, 378] width 125 height 24
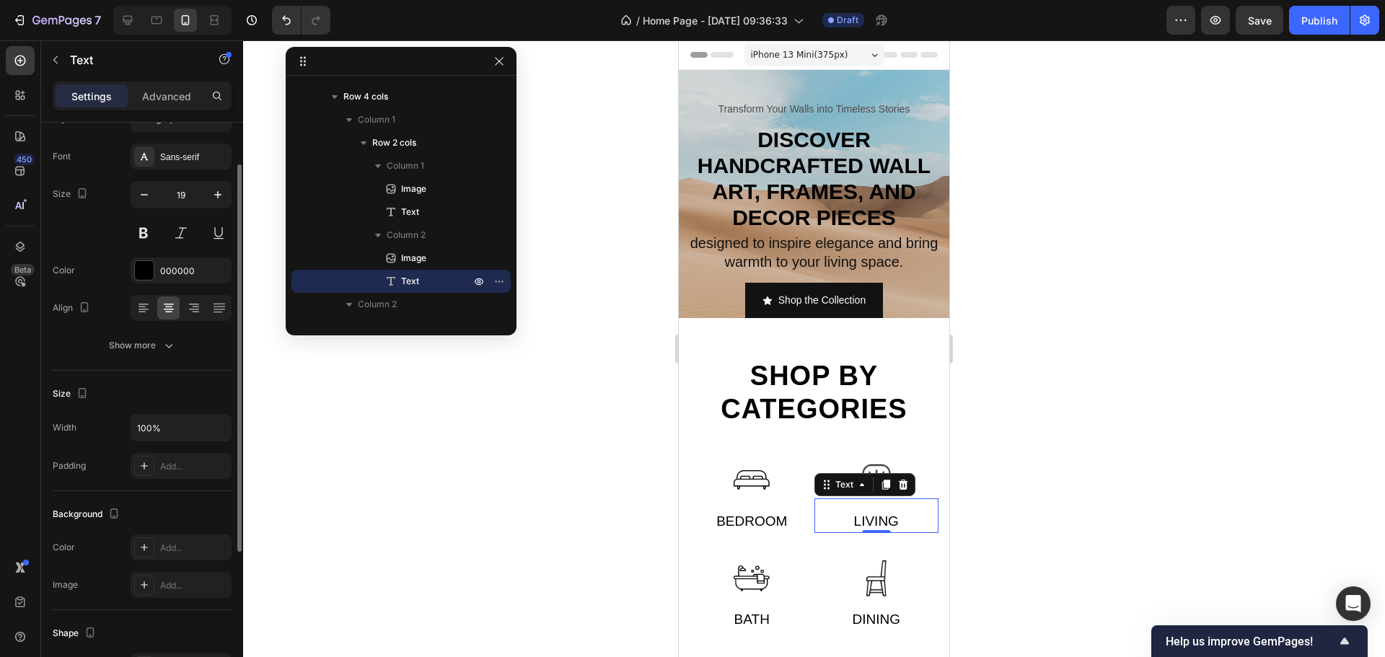
scroll to position [0, 0]
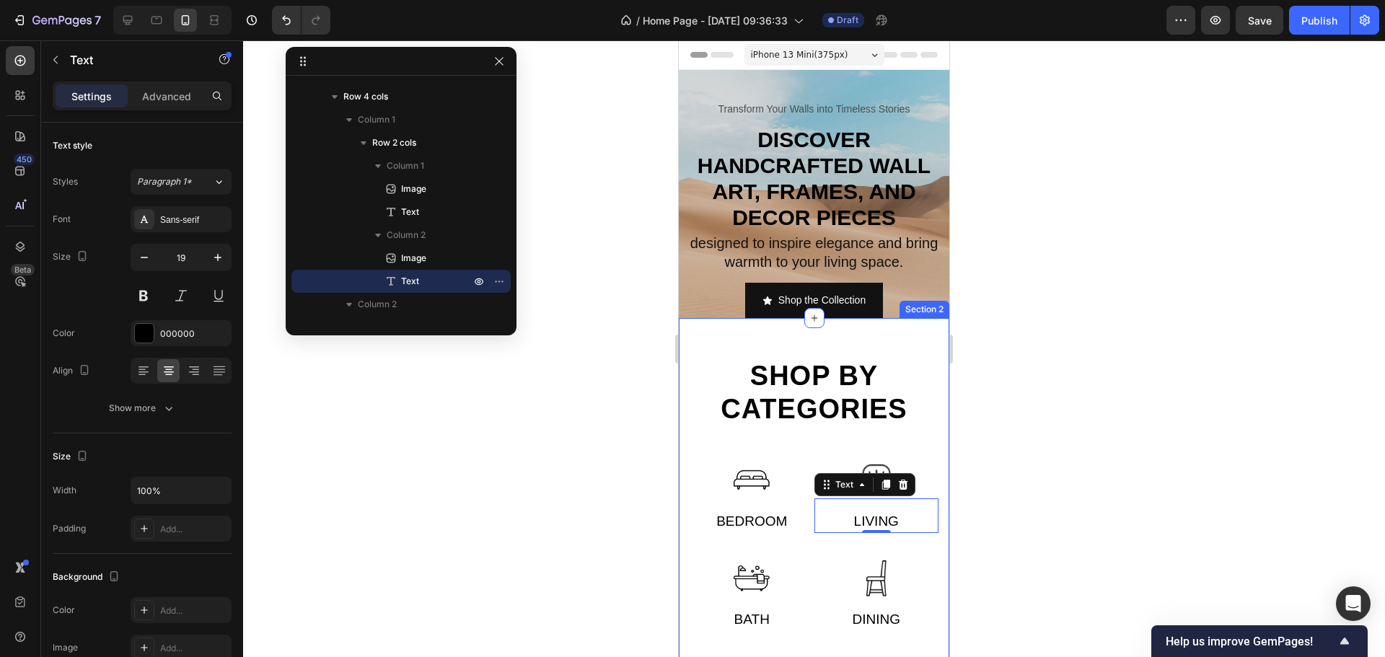
drag, startPoint x: 891, startPoint y: 332, endPoint x: 865, endPoint y: 331, distance: 26.0
click at [890, 332] on div "Shop by categories Heading Row Image Bedroom Text Image Living Text 0 Row Image…" at bounding box center [814, 593] width 271 height 550
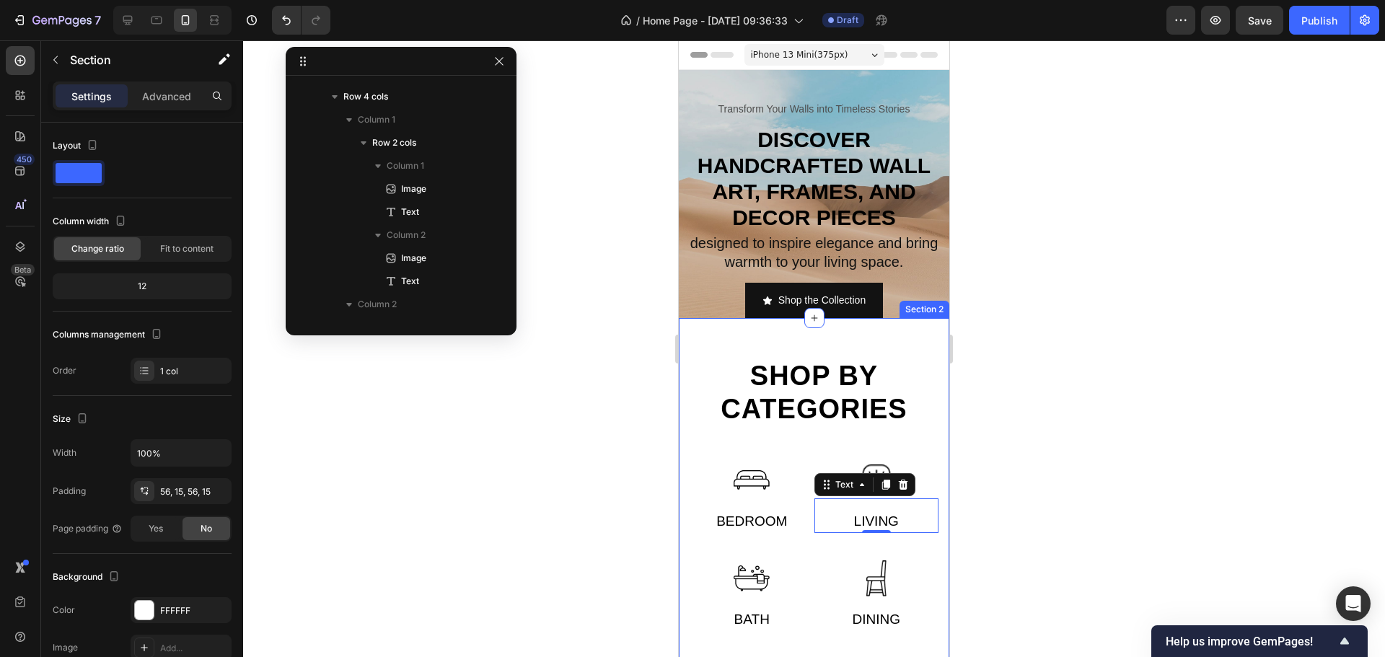
scroll to position [43, 0]
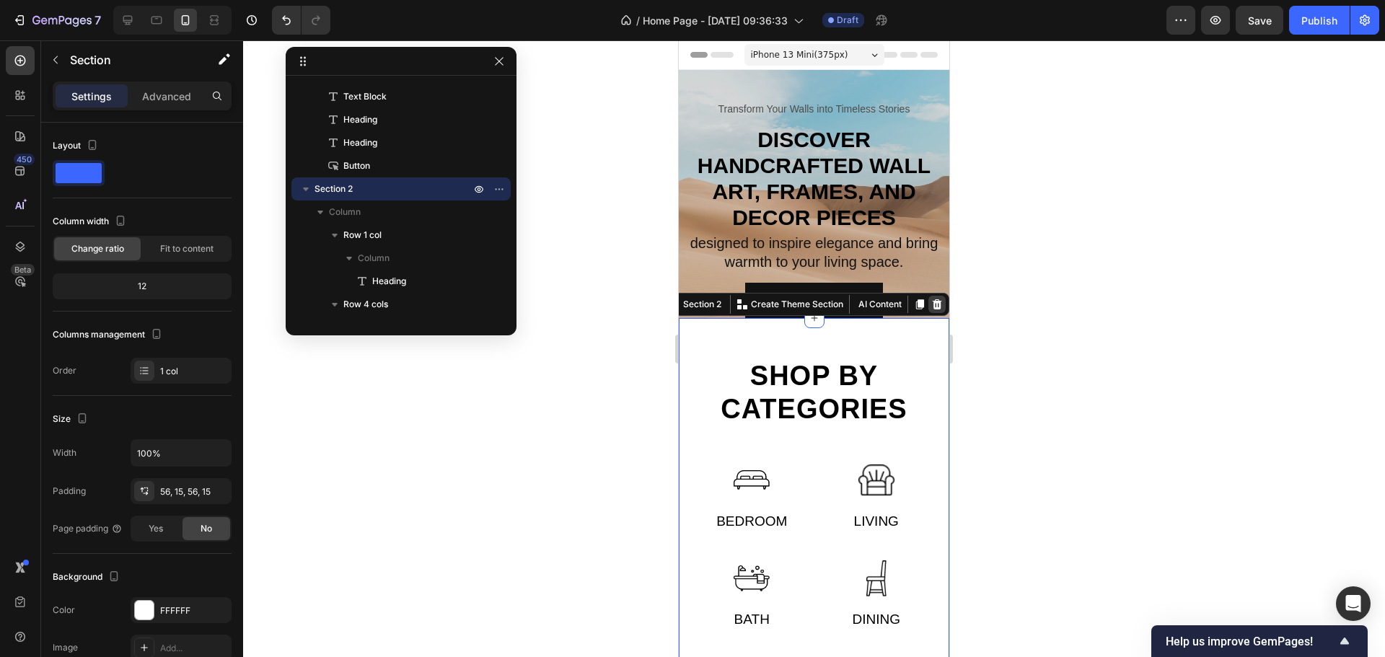
click at [933, 303] on icon at bounding box center [937, 304] width 9 height 10
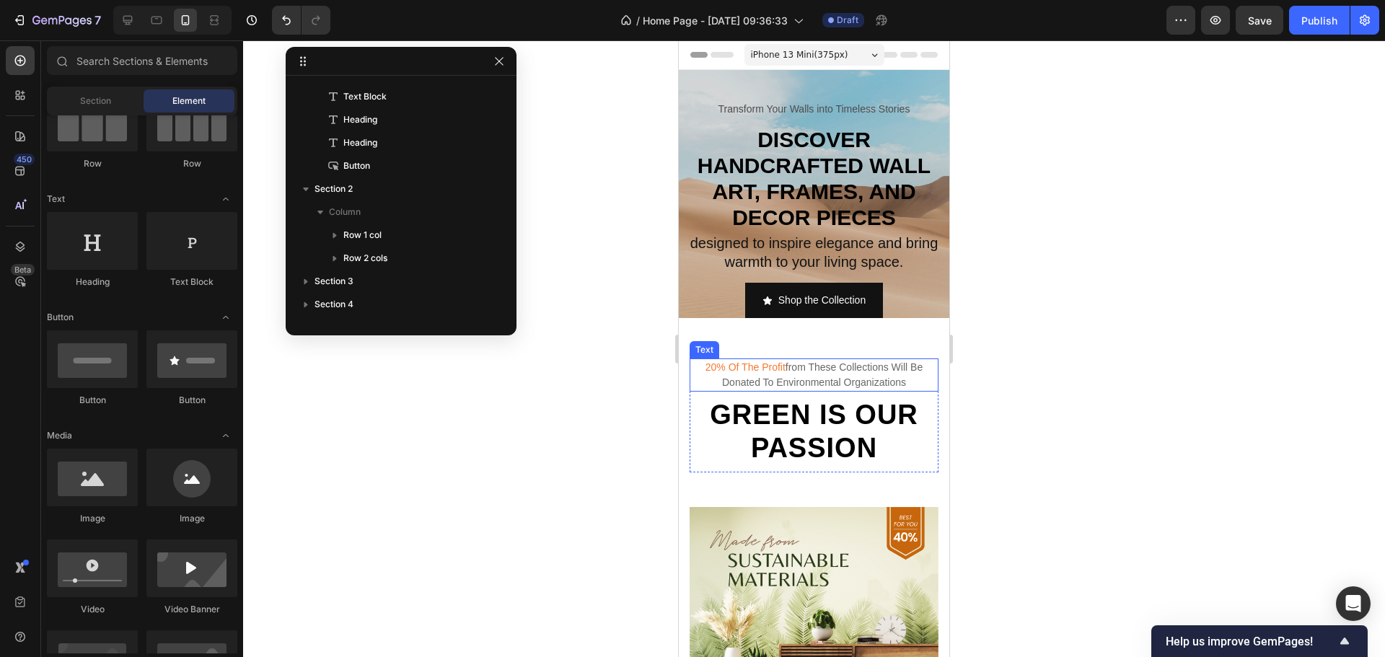
drag, startPoint x: 866, startPoint y: 359, endPoint x: 853, endPoint y: 368, distance: 15.6
click at [853, 398] on h2 "Green is our passion" at bounding box center [814, 432] width 227 height 69
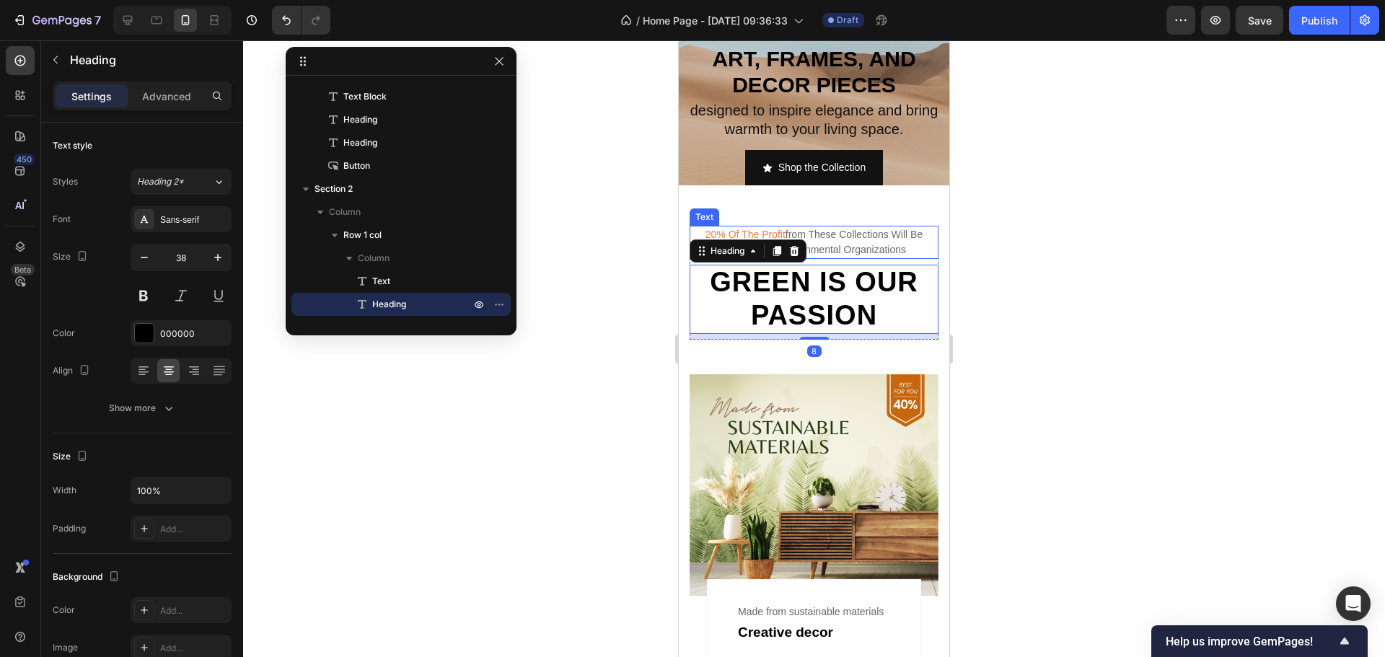
scroll to position [72, 0]
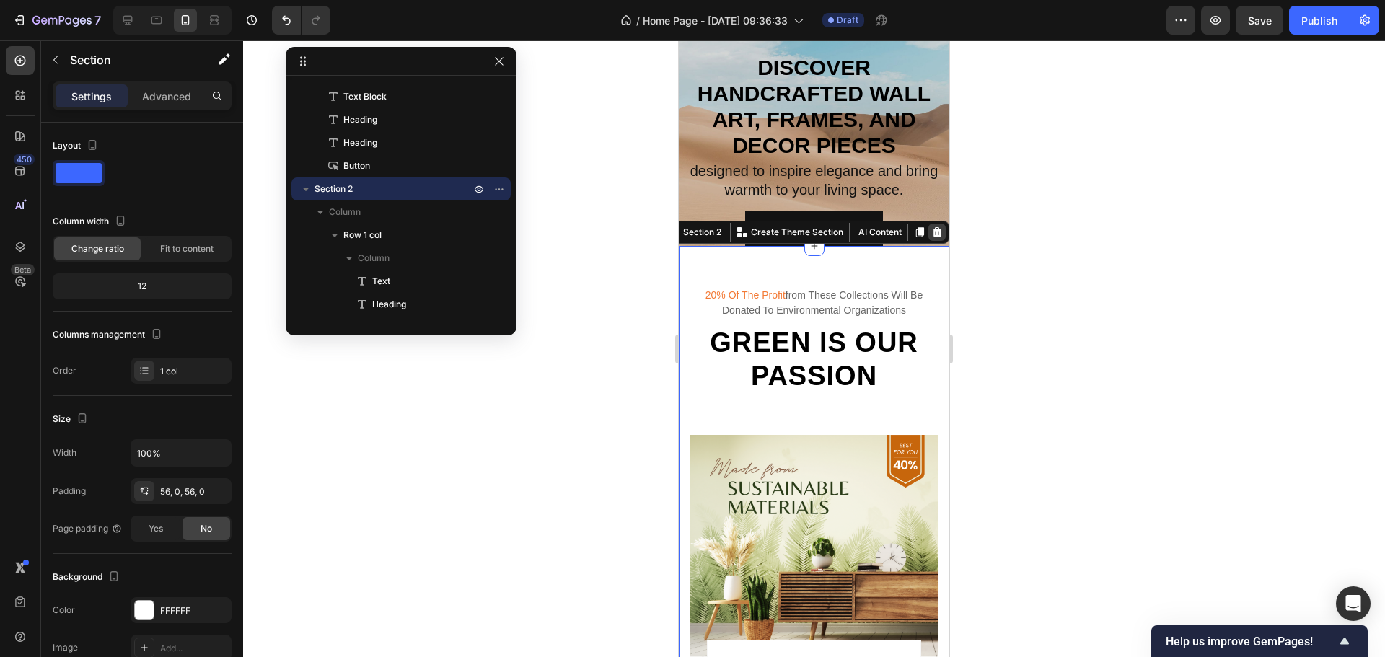
click at [933, 232] on icon at bounding box center [937, 232] width 9 height 10
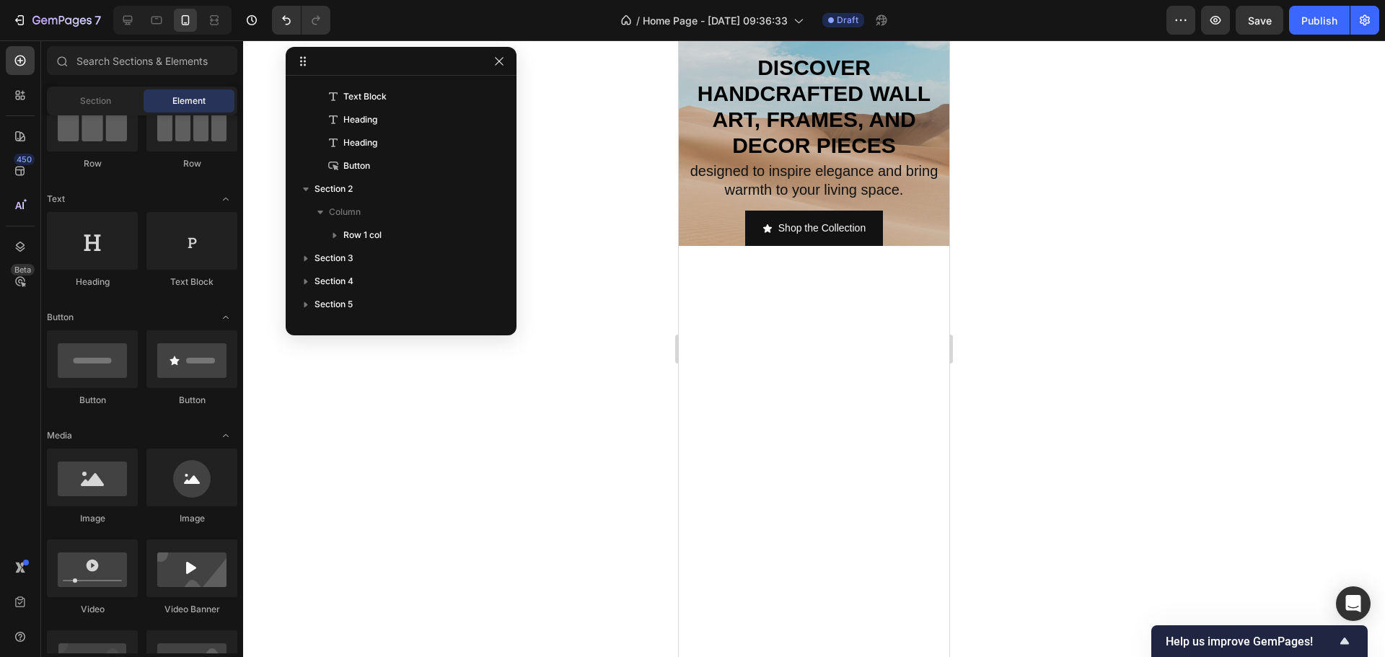
click at [874, 281] on div at bounding box center [814, 457] width 271 height 423
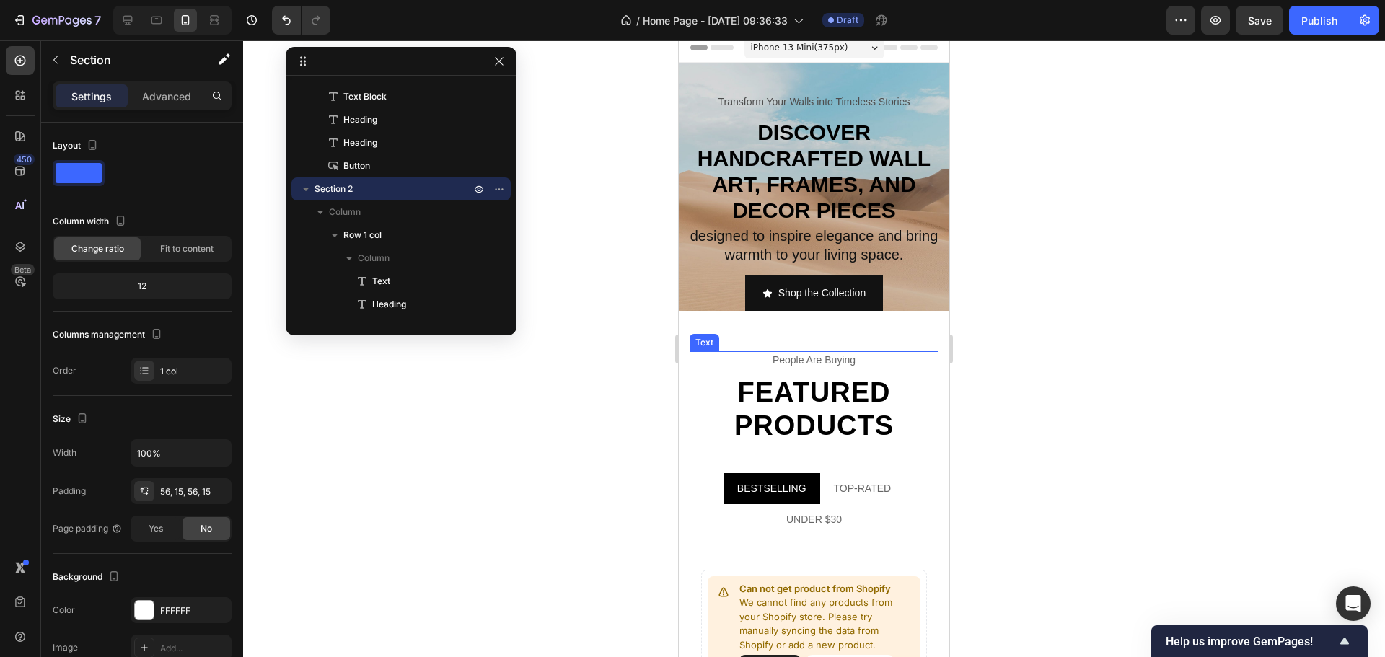
scroll to position [0, 0]
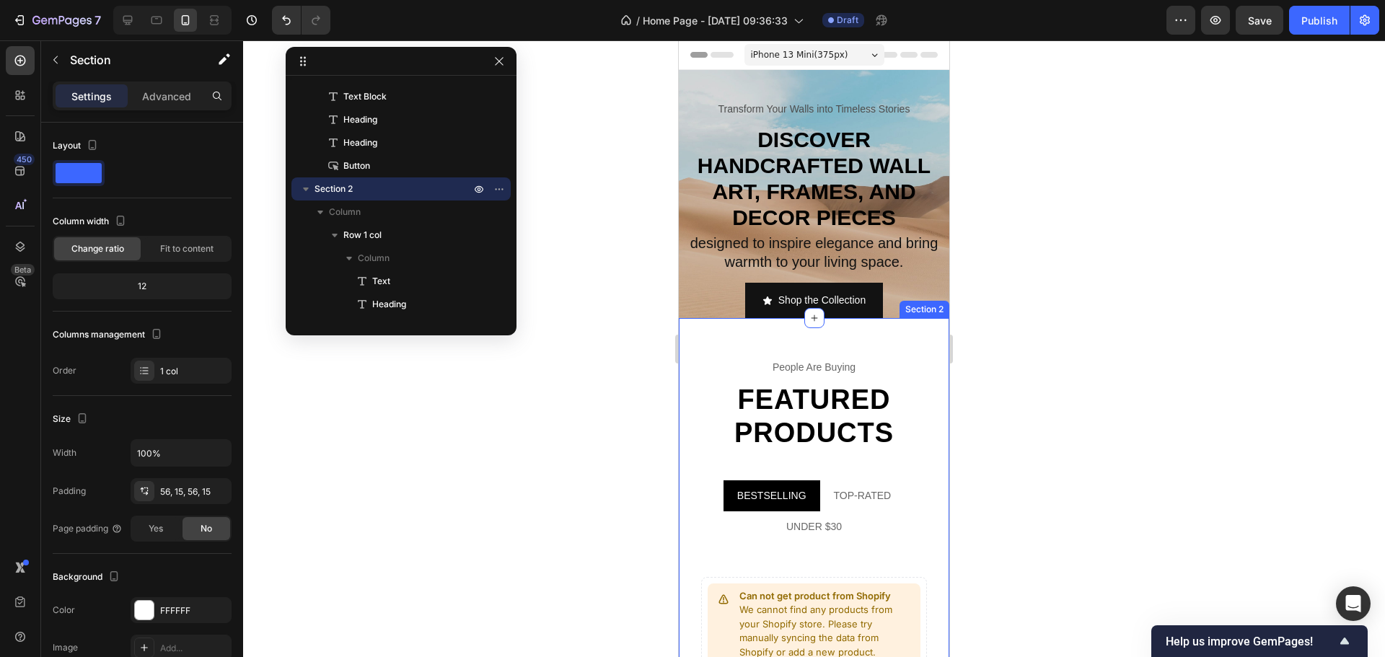
click at [874, 342] on div "people are buying Text Featured products Heading BESTSELLING TOP-RATED UNDER $3…" at bounding box center [814, 565] width 271 height 495
click at [895, 333] on div "people are buying Text Featured products Heading BESTSELLING TOP-RATED UNDER $3…" at bounding box center [814, 565] width 271 height 495
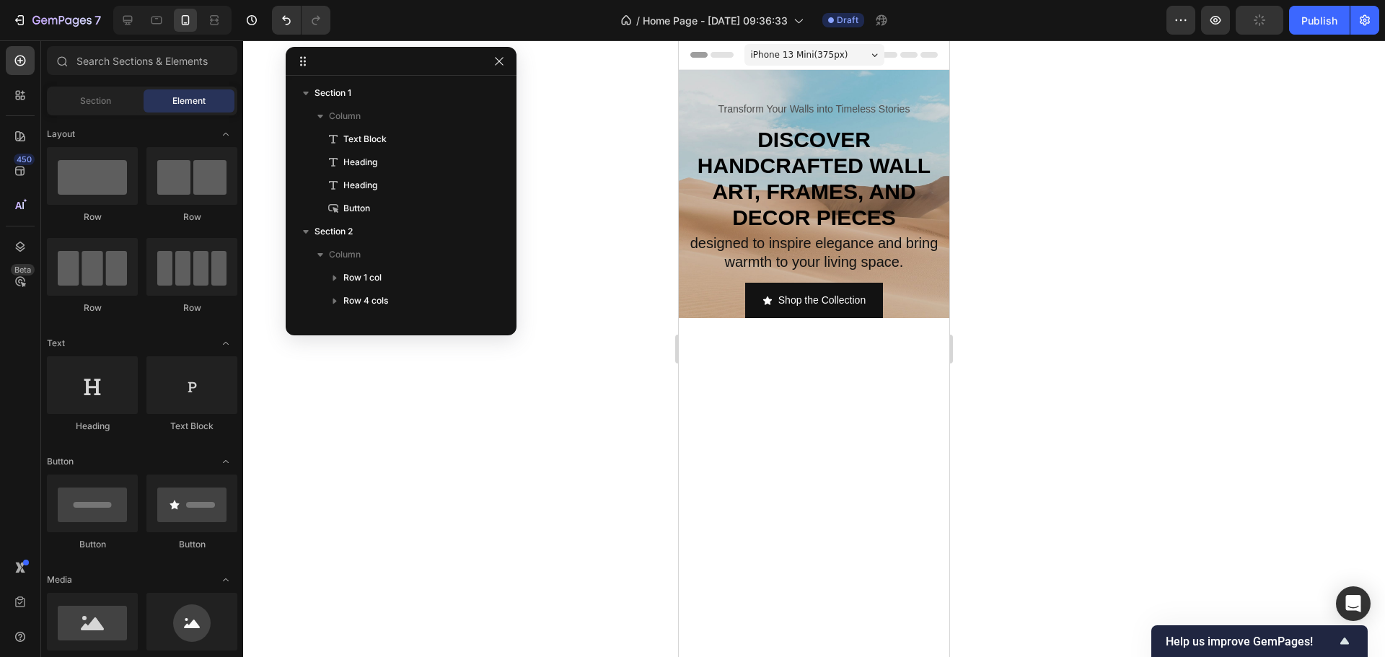
scroll to position [43, 0]
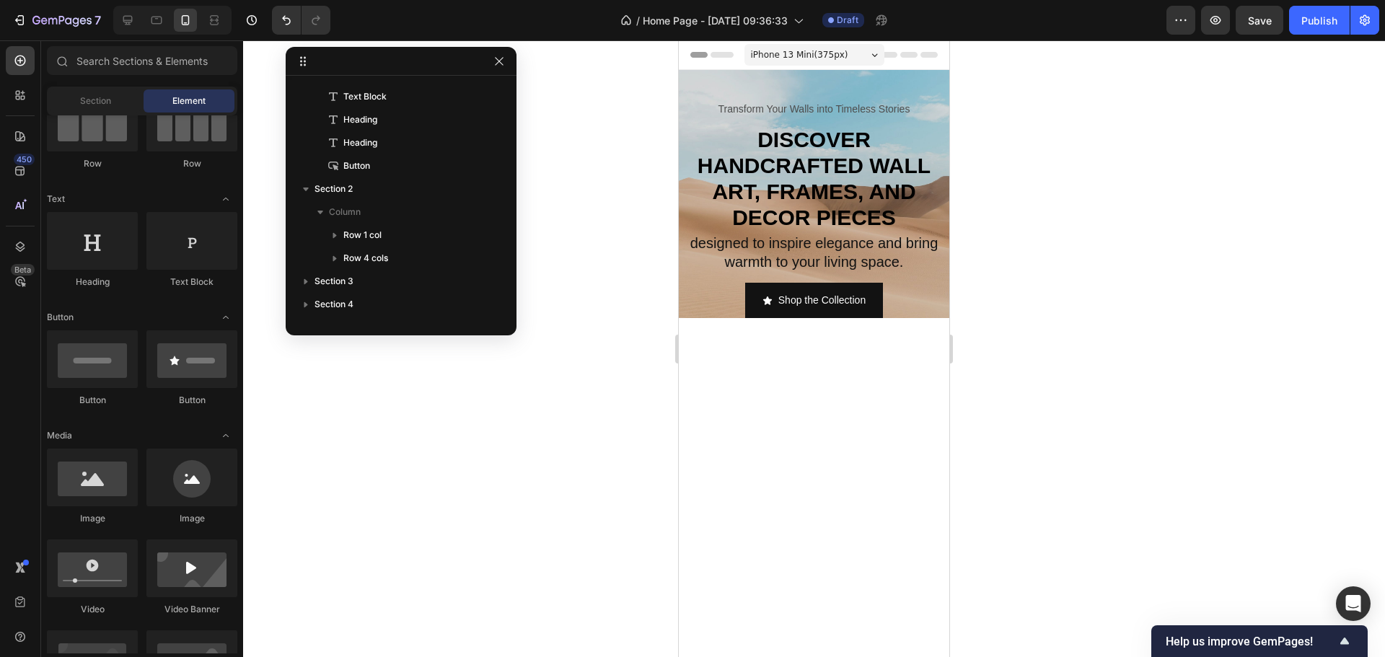
click at [916, 359] on div at bounding box center [814, 607] width 271 height 578
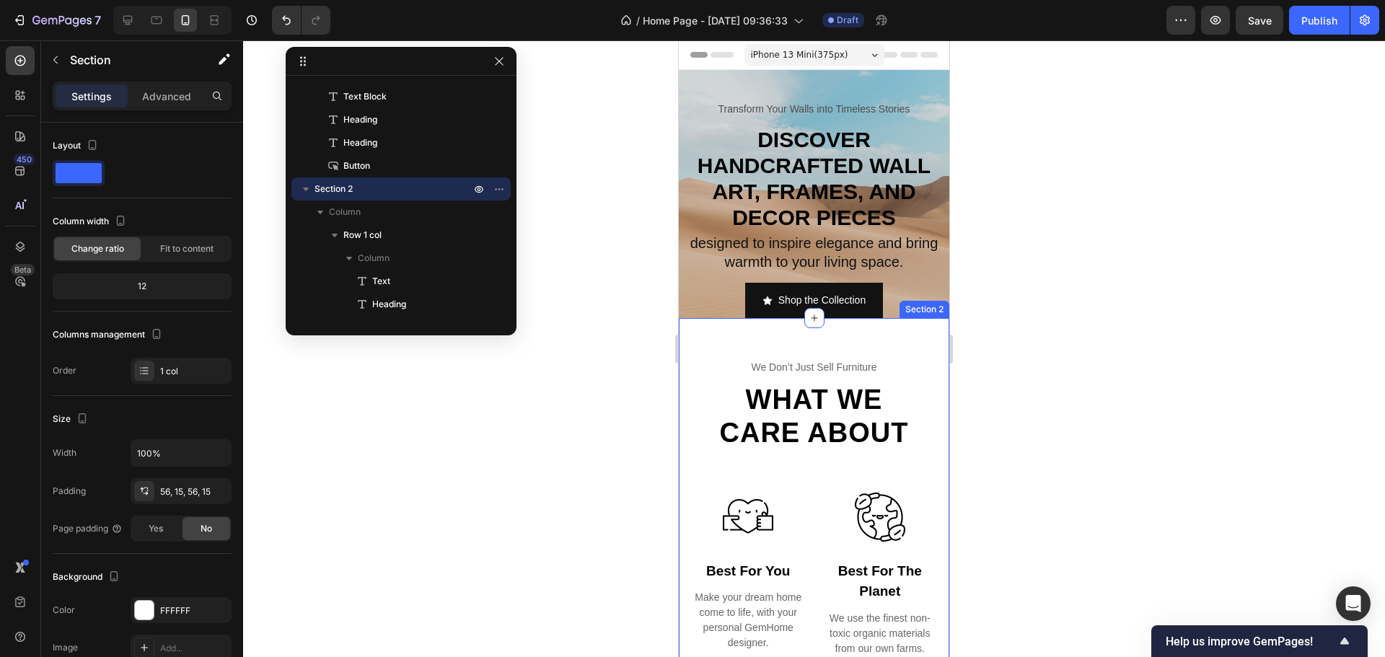
click at [841, 344] on div "we don’t just sell furniture Text What we care about Heading Row Image best for…" at bounding box center [814, 607] width 271 height 578
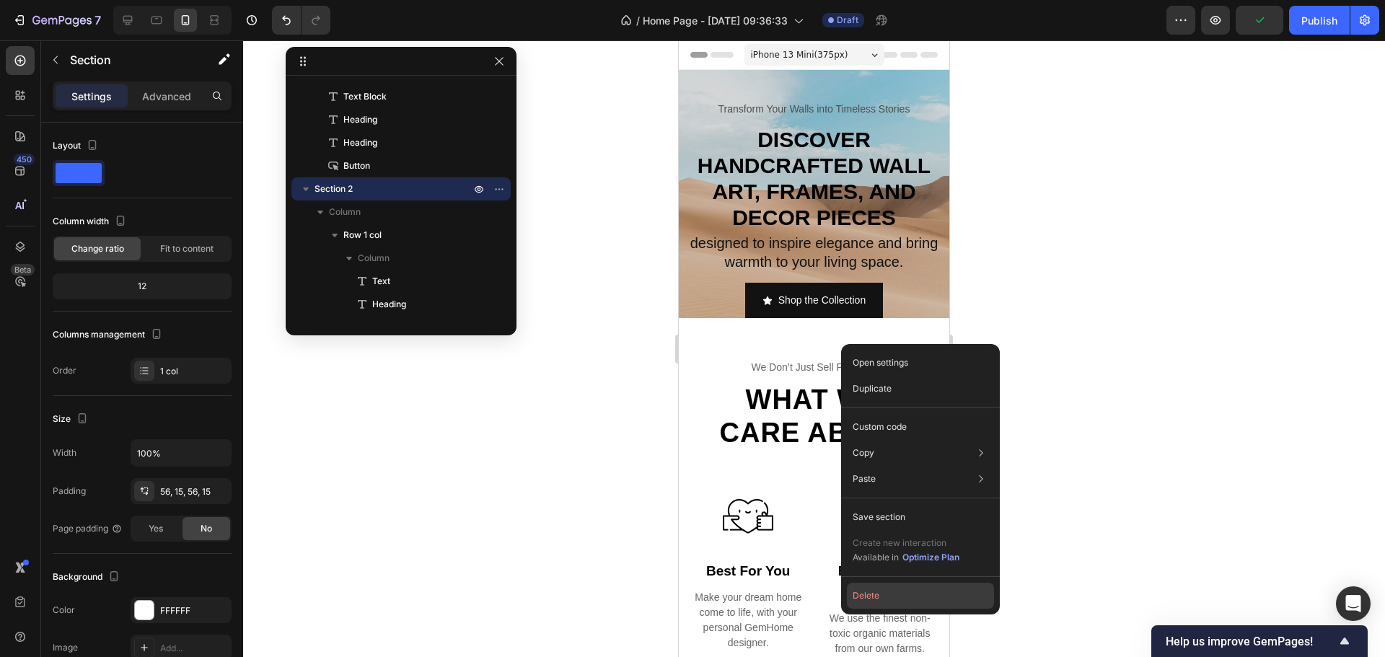
drag, startPoint x: 905, startPoint y: 596, endPoint x: 218, endPoint y: 512, distance: 692.7
click at [905, 596] on button "Delete" at bounding box center [920, 596] width 147 height 26
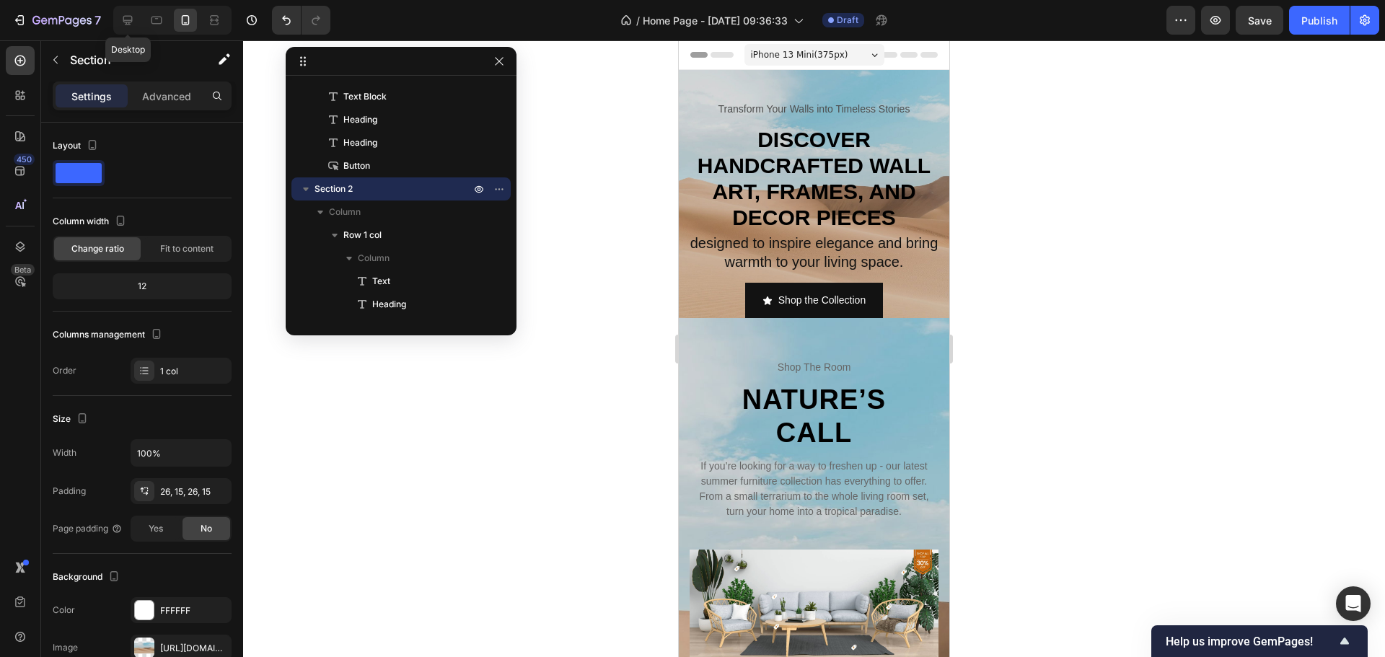
click at [129, 22] on icon at bounding box center [127, 20] width 9 height 9
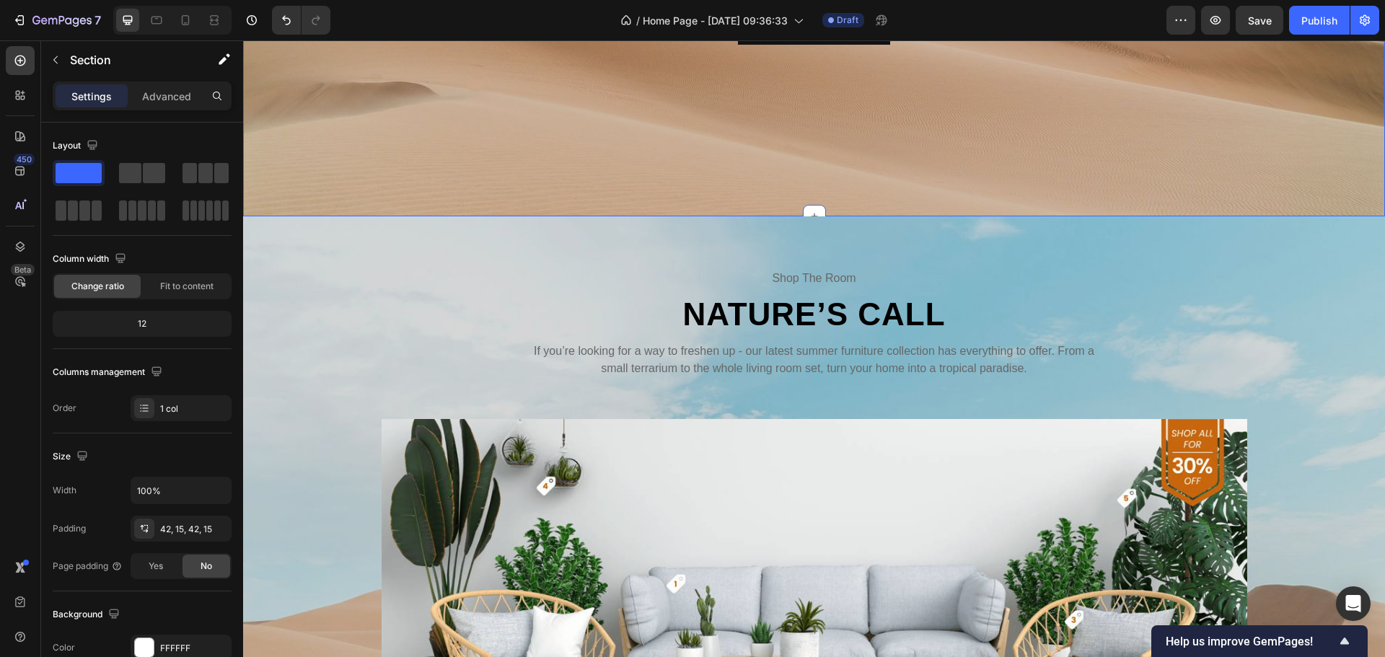
scroll to position [341, 0]
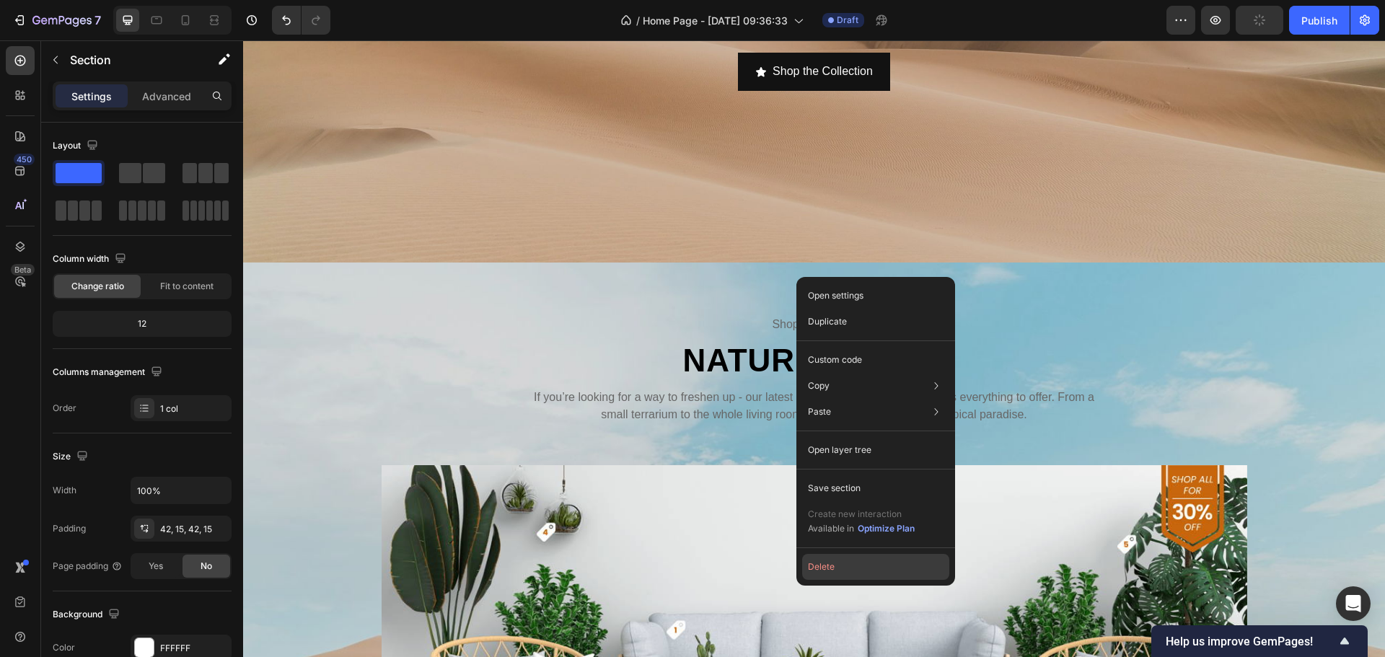
click at [856, 571] on button "Delete" at bounding box center [875, 567] width 147 height 26
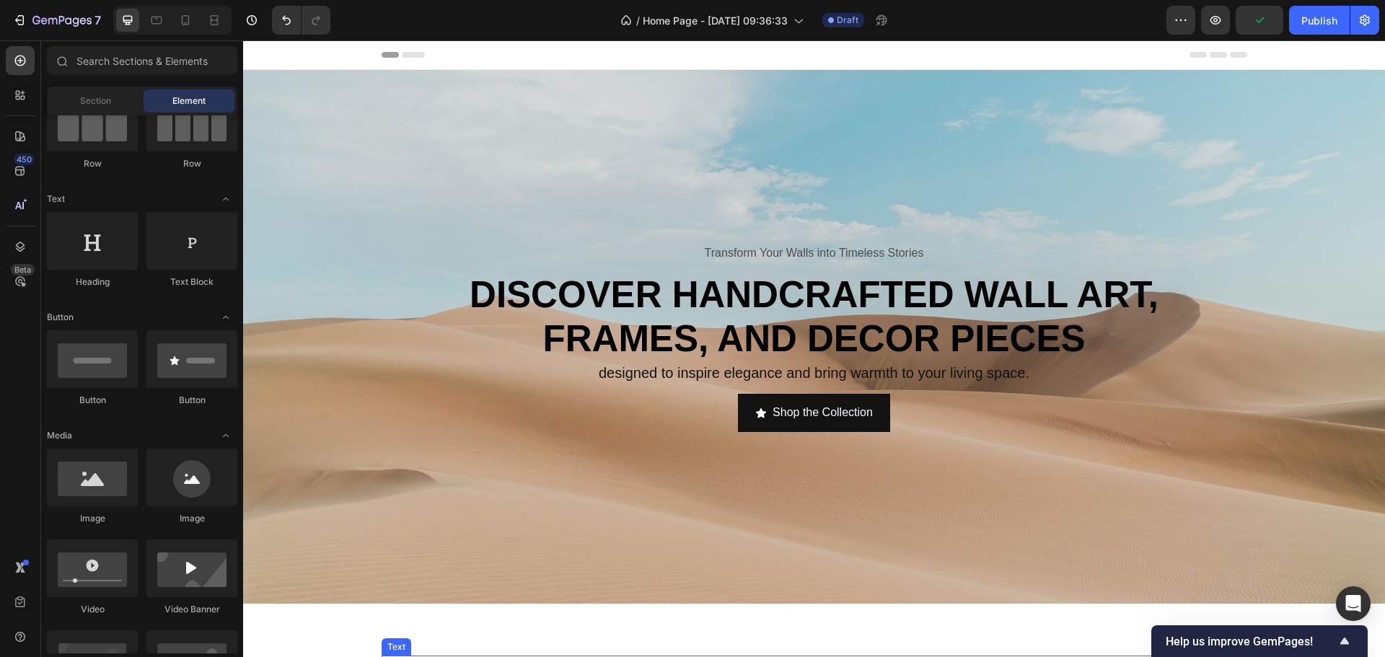
scroll to position [361, 0]
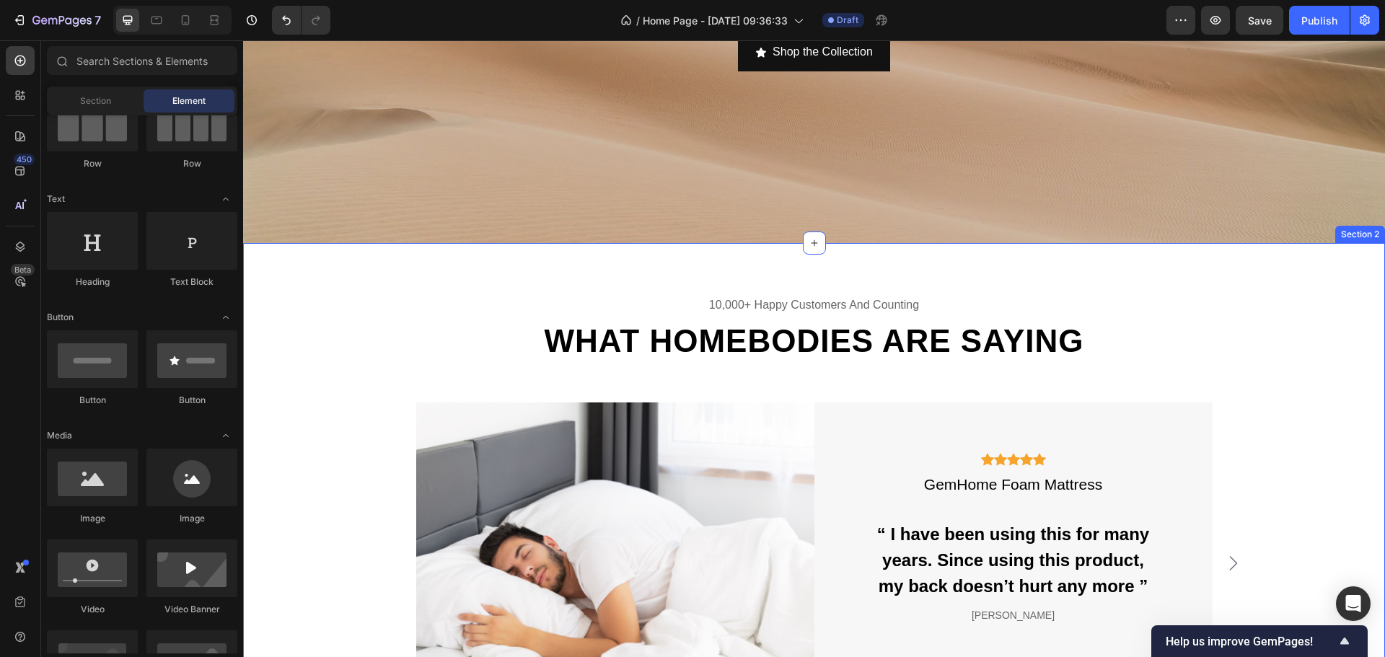
click at [499, 268] on div "10,000+ happy customers and counting Text What homebodies are saying Heading Im…" at bounding box center [814, 520] width 1142 height 554
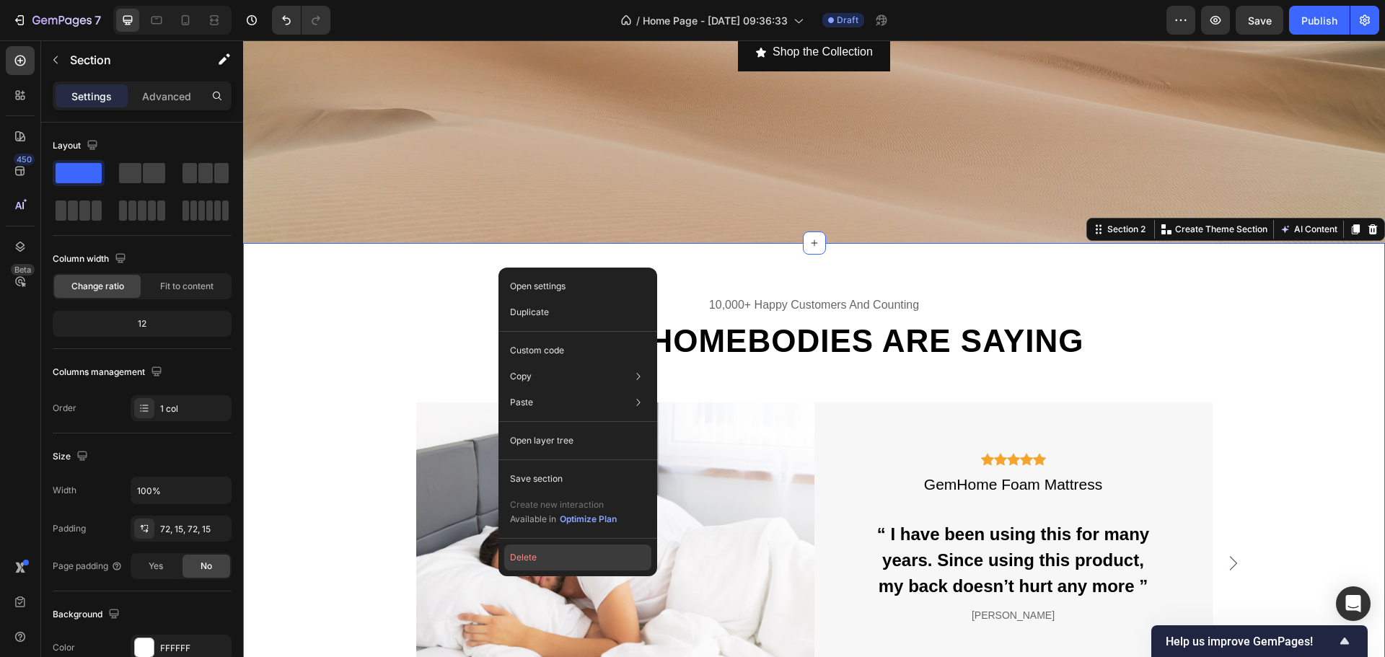
click at [576, 556] on button "Delete" at bounding box center [577, 558] width 147 height 26
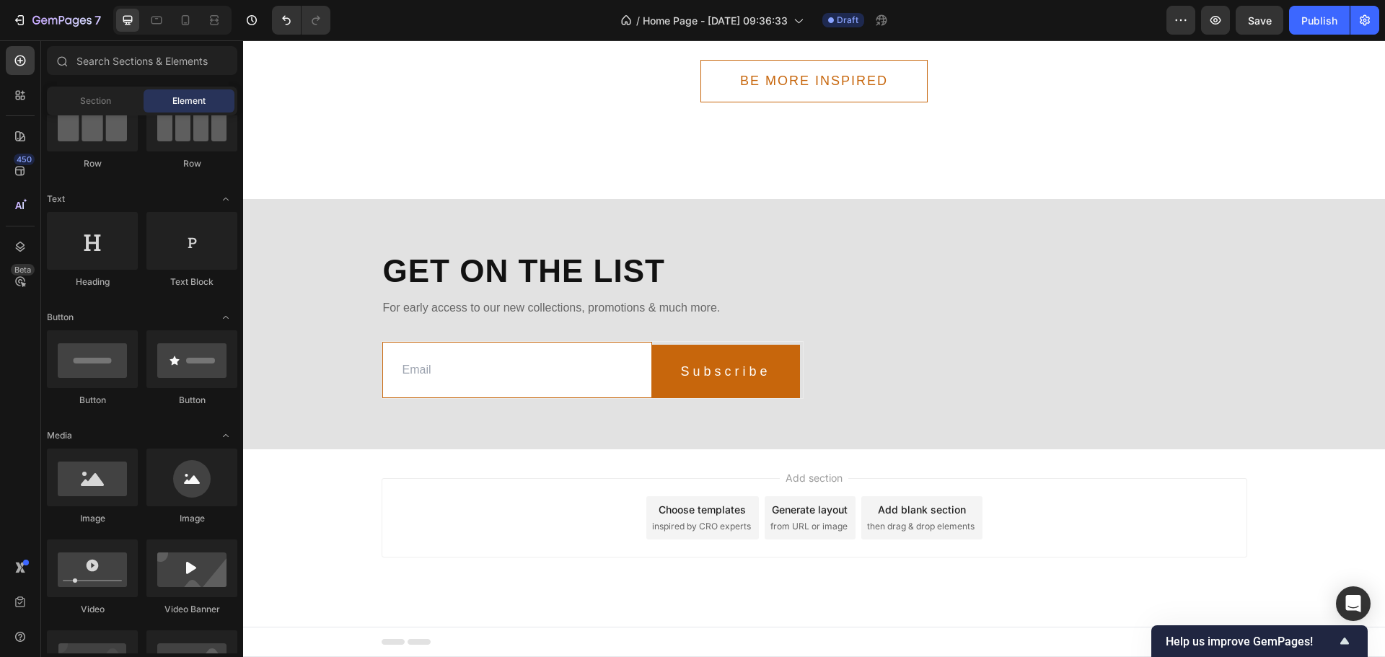
scroll to position [799, 0]
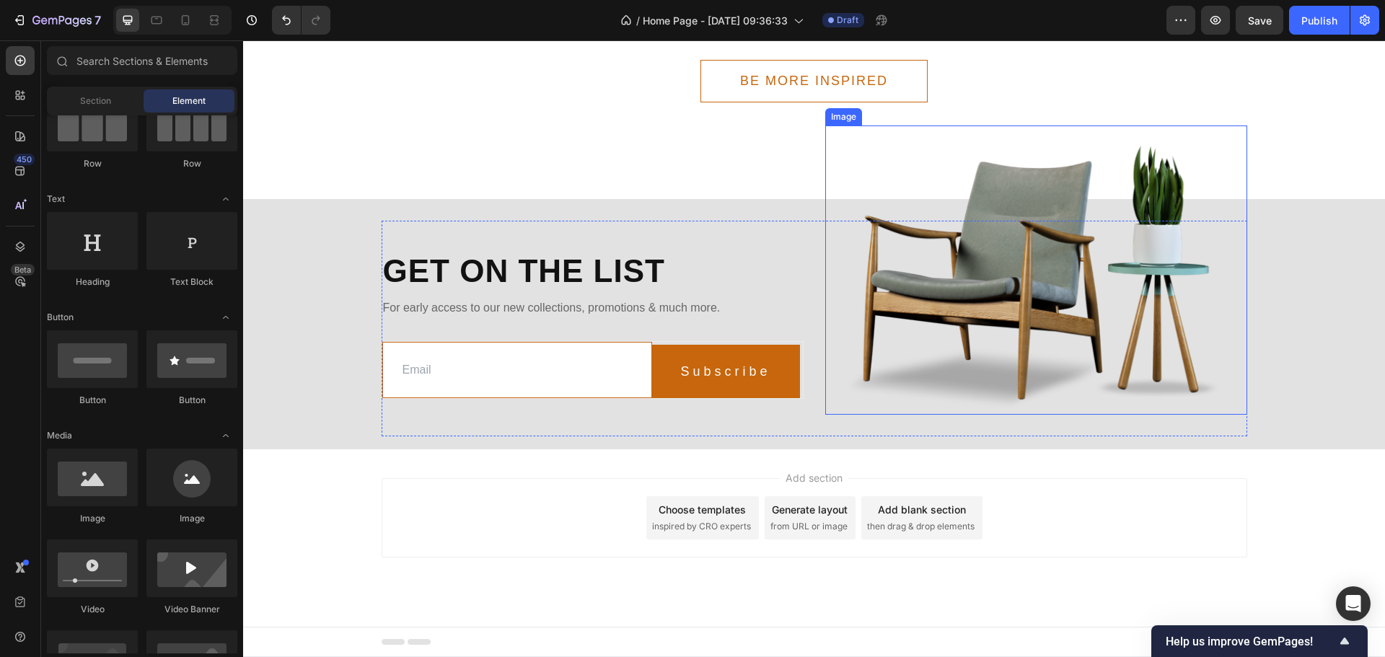
click at [1131, 375] on img at bounding box center [1036, 270] width 422 height 289
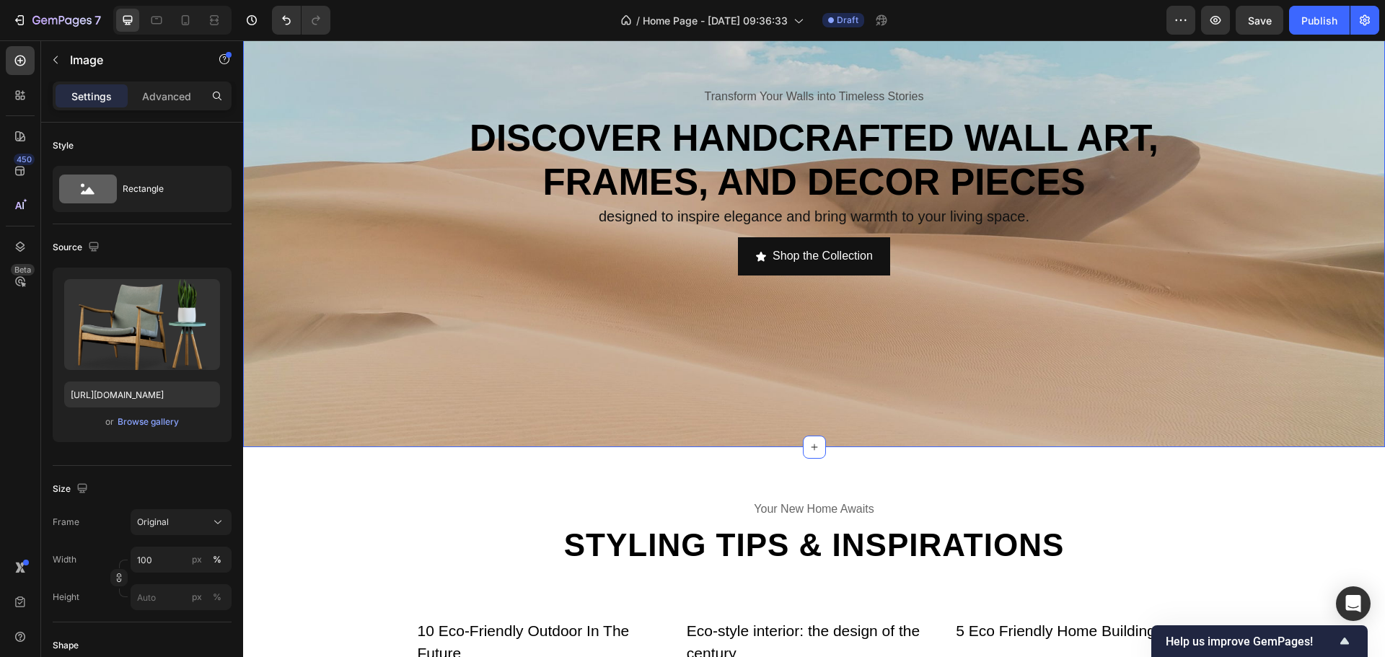
scroll to position [0, 0]
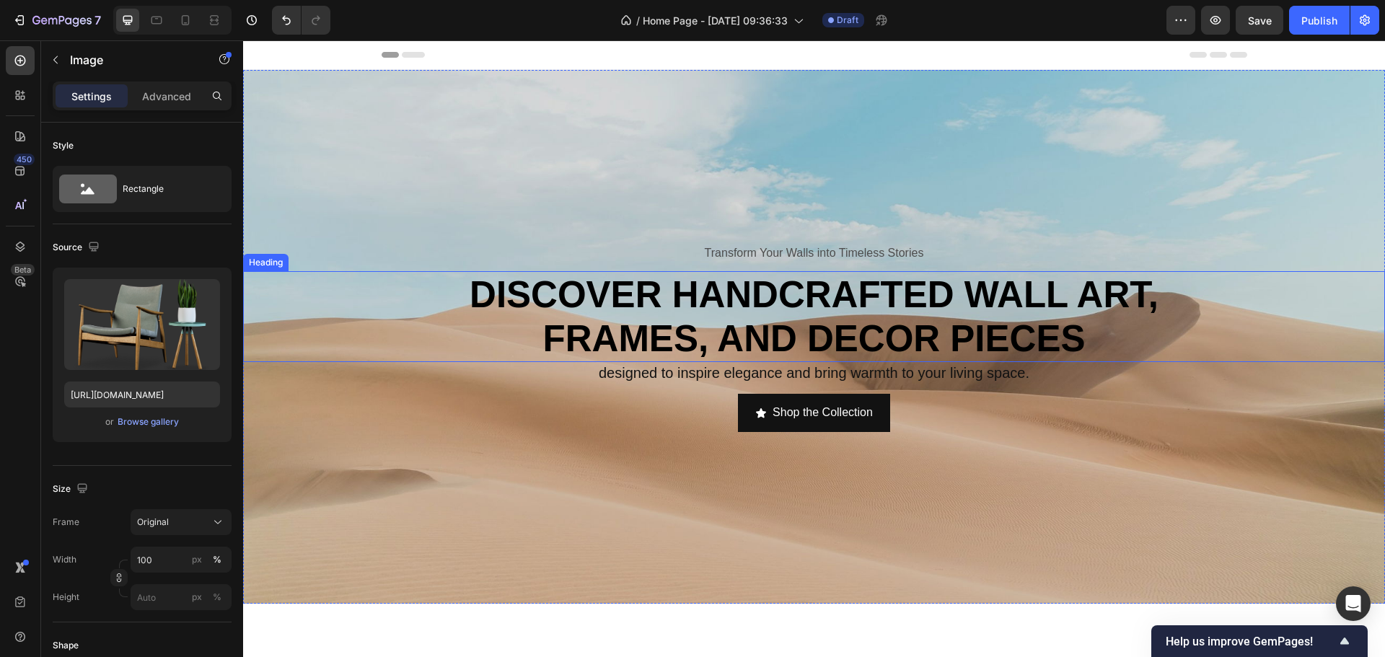
click at [859, 322] on h2 "Discover handcrafted wall art, frames, and dEcor pieces" at bounding box center [814, 316] width 848 height 91
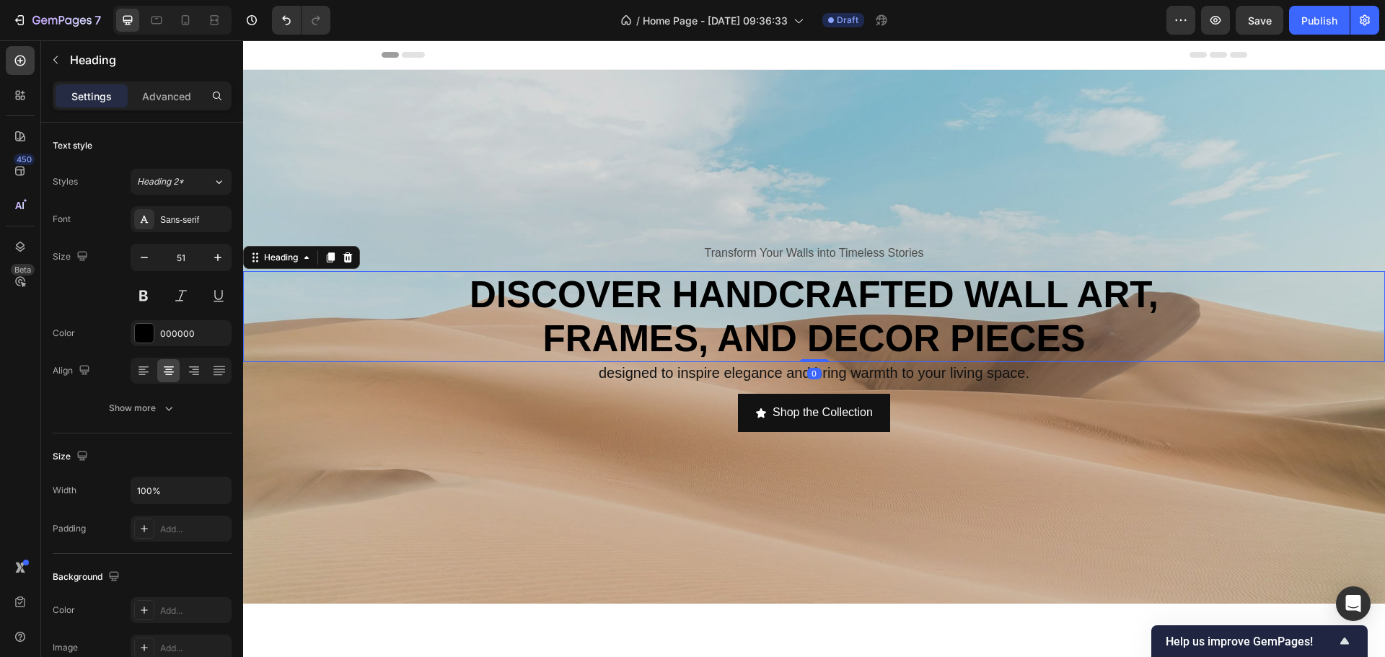
click at [825, 296] on h2 "Discover handcrafted wall art, frames, and dEcor pieces" at bounding box center [814, 316] width 848 height 91
click at [826, 296] on p "Discover handcrafted wall art, frames, and dEcor pieces" at bounding box center [814, 317] width 845 height 88
click at [695, 292] on p "Discover handcrafted wall art, frames, and dEcor pieces" at bounding box center [814, 317] width 845 height 88
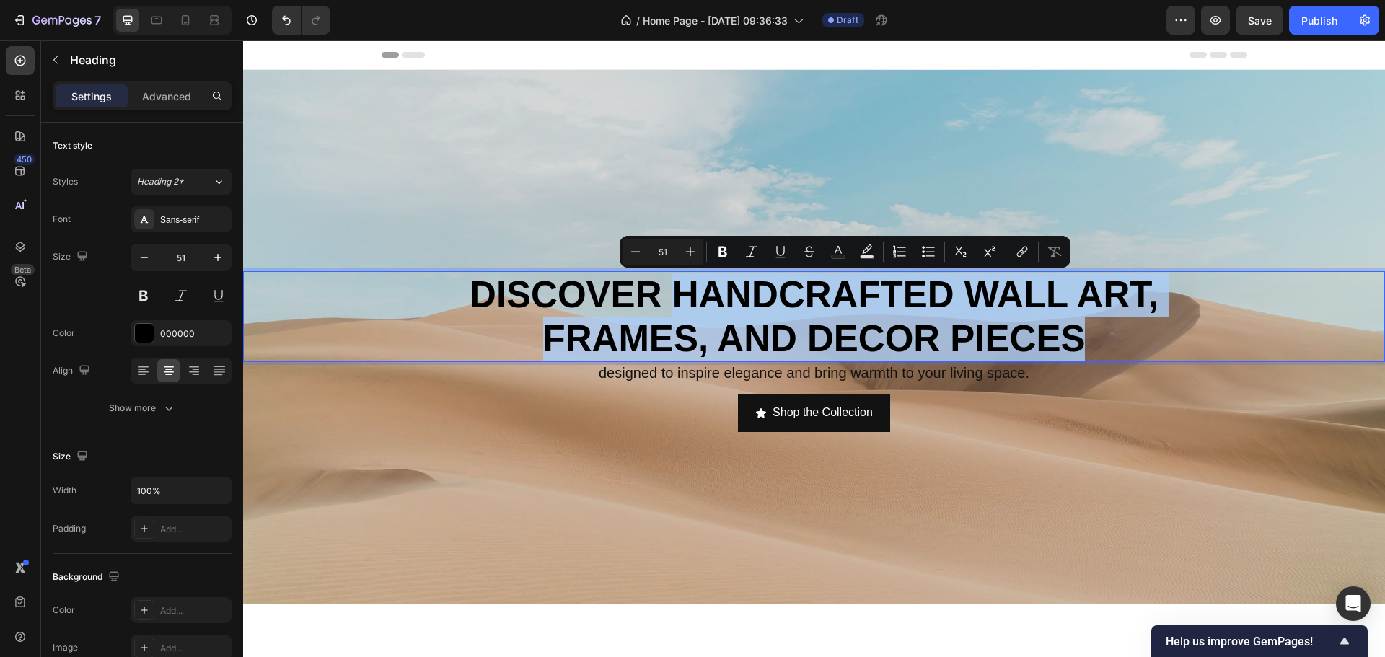
drag, startPoint x: 671, startPoint y: 294, endPoint x: 1081, endPoint y: 343, distance: 412.7
click at [1081, 343] on p "Discover handcrafted wall art, frames, and dEcor pieces" at bounding box center [814, 317] width 845 height 88
click at [840, 343] on p "Discover handcrafted wall art, frames, and dEcor pieces" at bounding box center [814, 317] width 845 height 88
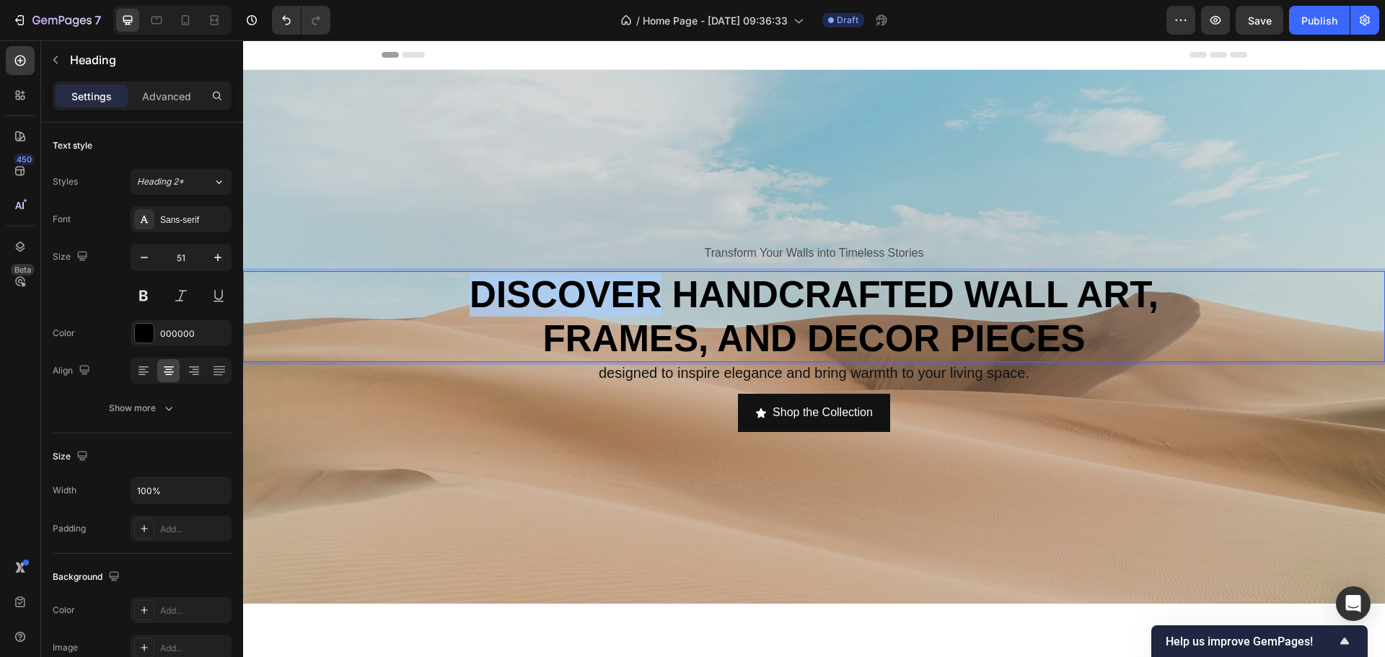
drag, startPoint x: 651, startPoint y: 300, endPoint x: 468, endPoint y: 298, distance: 183.3
click at [468, 298] on p "Discover handcrafted wall art, frames, and dEcor pieces" at bounding box center [814, 317] width 845 height 88
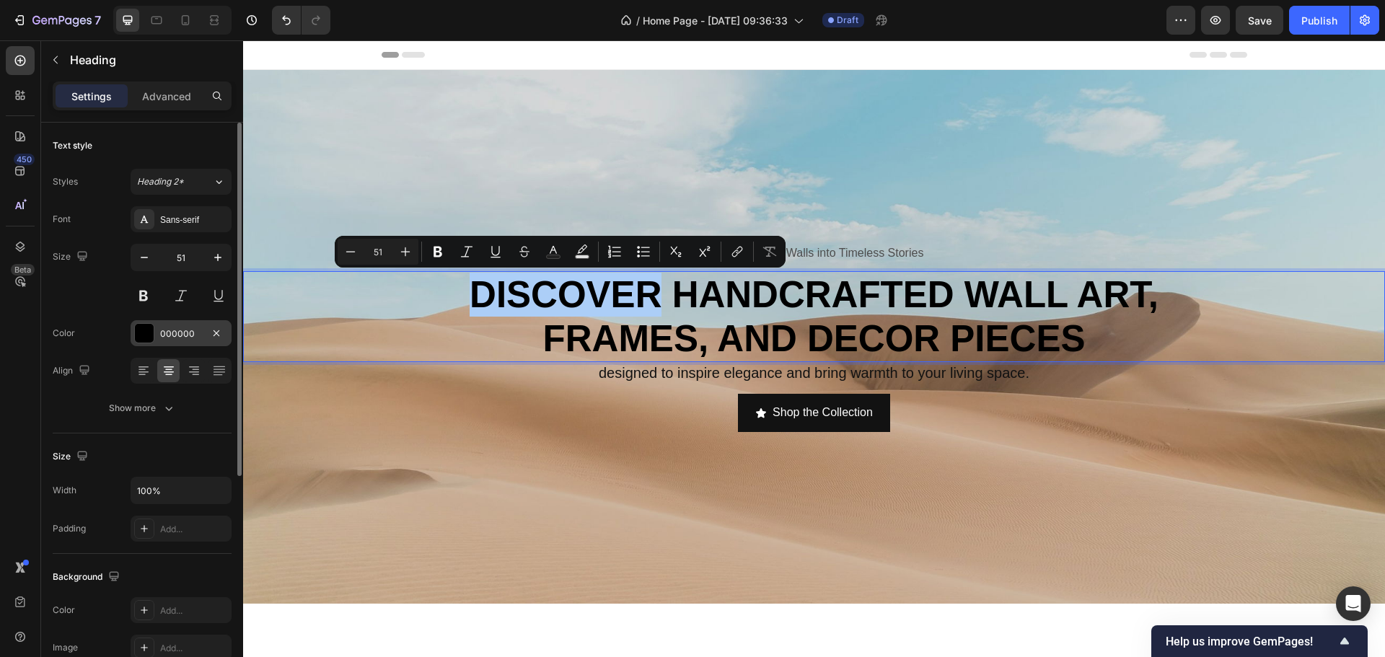
click at [146, 338] on div at bounding box center [144, 333] width 19 height 19
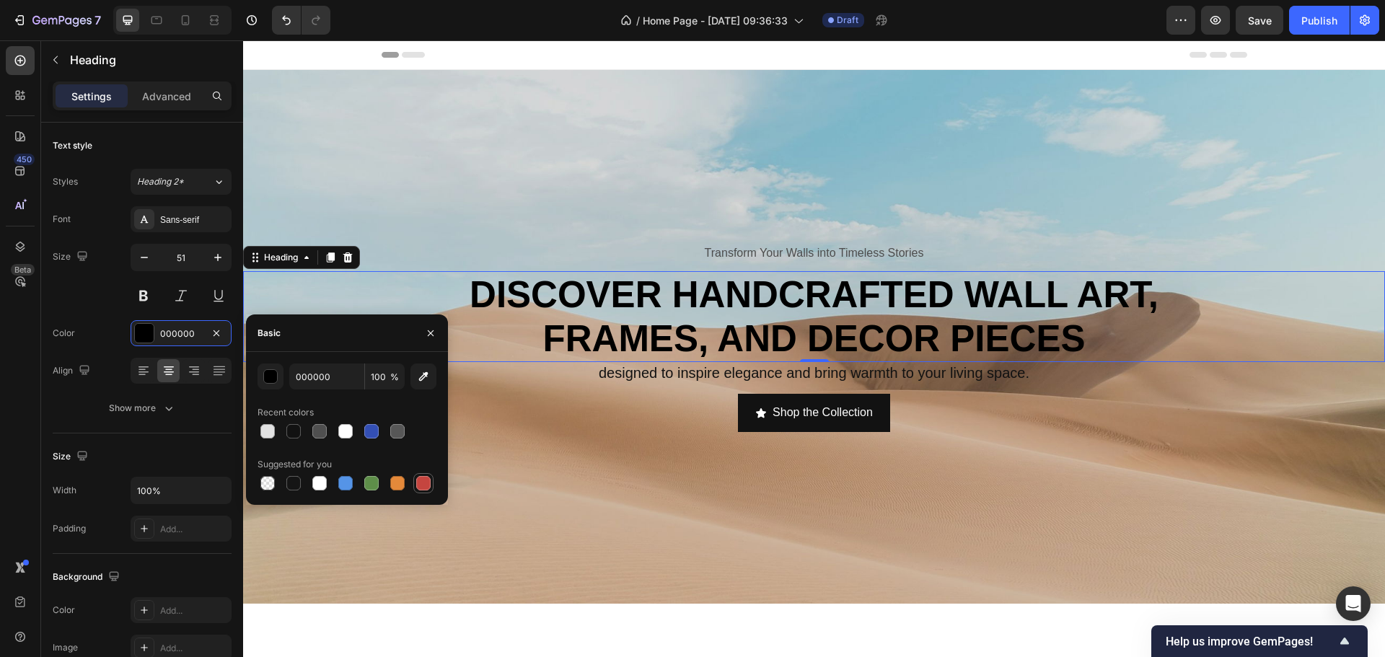
click at [423, 491] on div at bounding box center [423, 483] width 17 height 17
type input "C5453F"
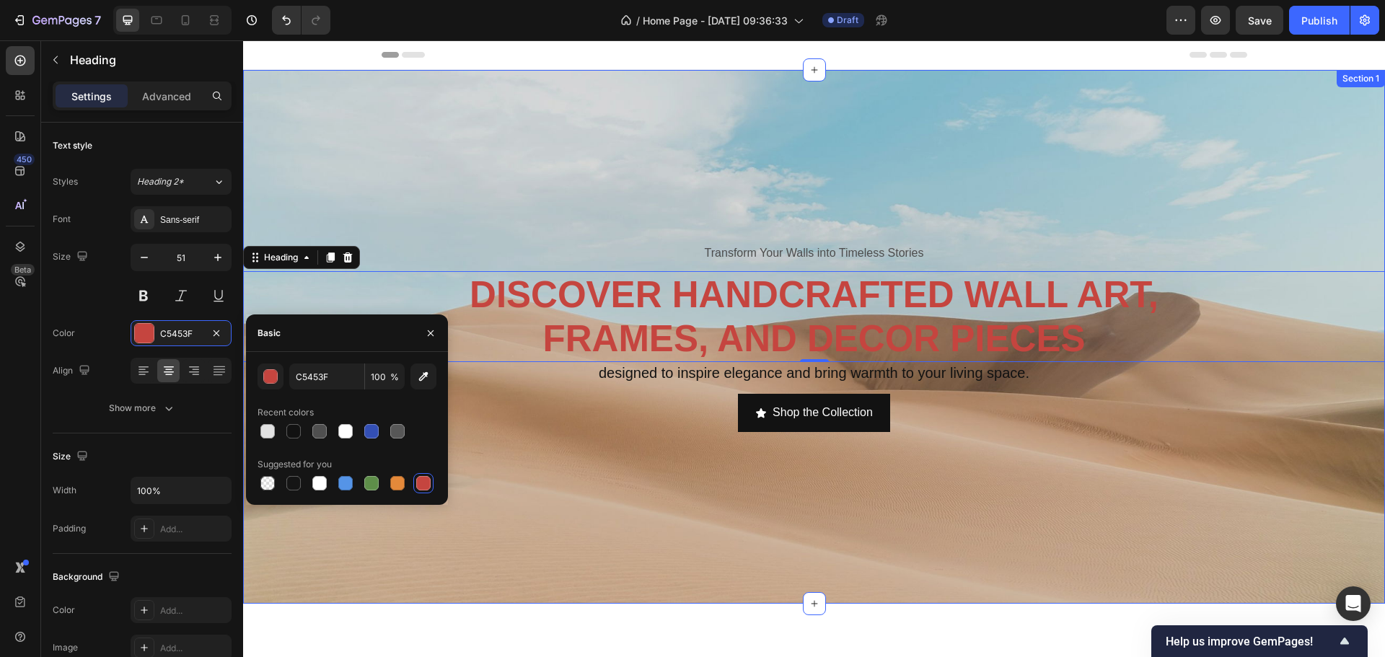
click at [486, 461] on div "Transform Your Walls into Timeless Stories Text Block Discover handcrafted wall…" at bounding box center [814, 337] width 1142 height 534
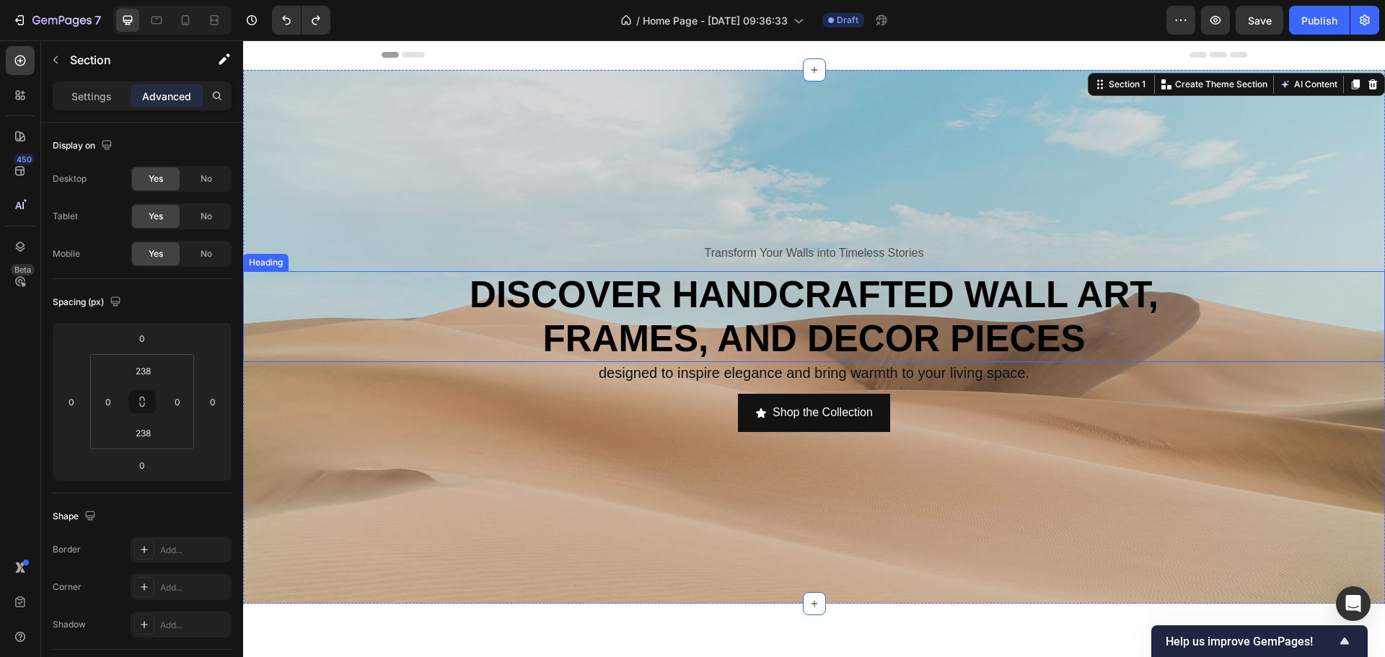
click at [515, 322] on p "Discover handcrafted wall art, frames, and dEcor pieces" at bounding box center [814, 317] width 845 height 88
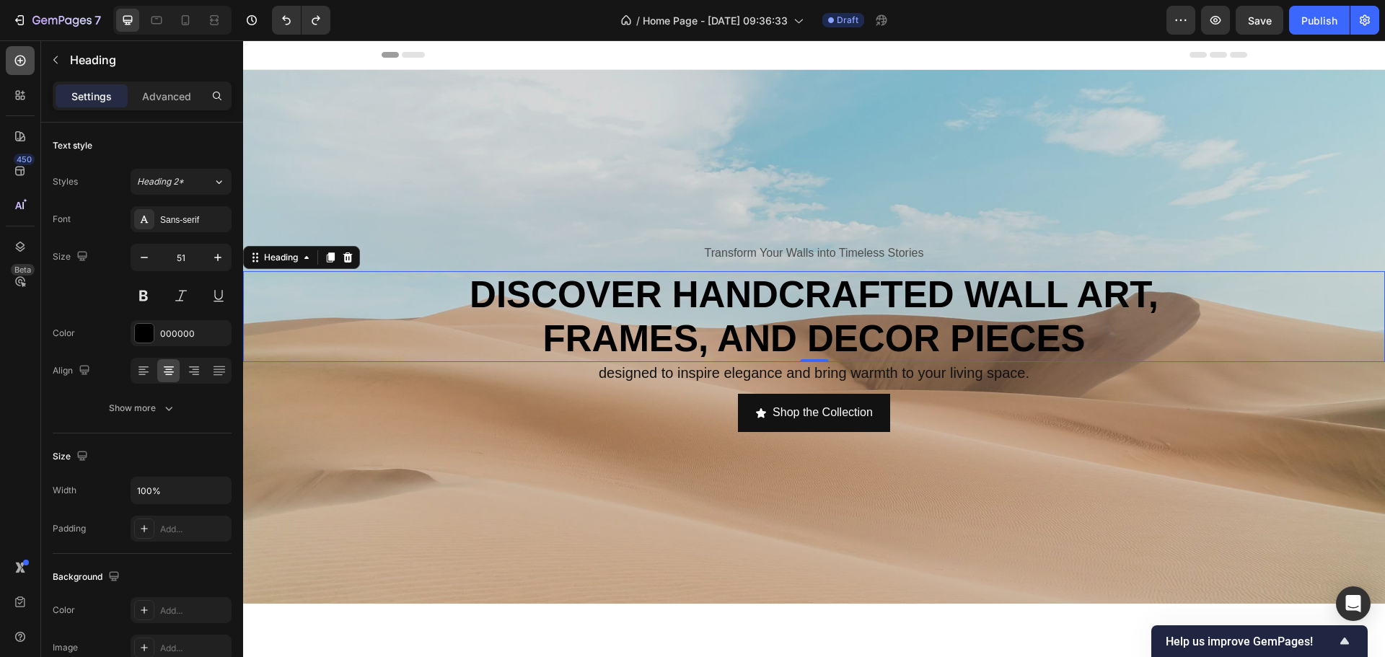
click at [22, 60] on icon at bounding box center [20, 60] width 14 height 14
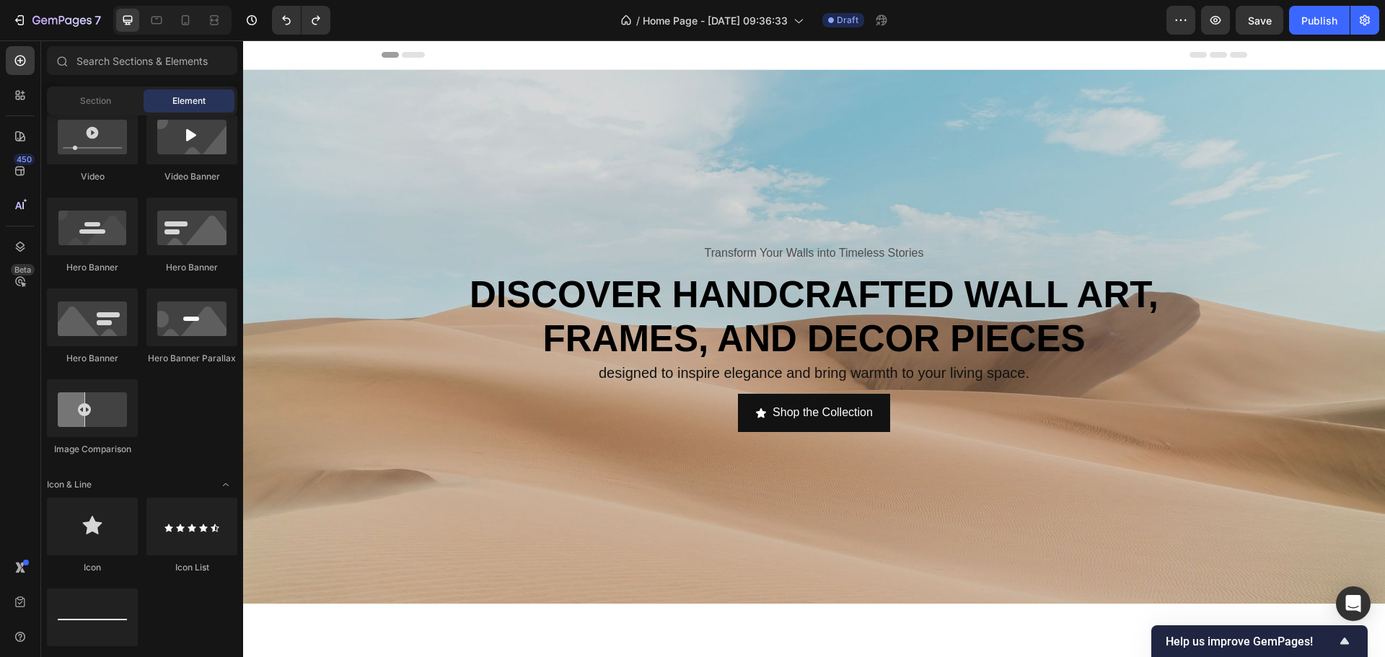
scroll to position [216, 0]
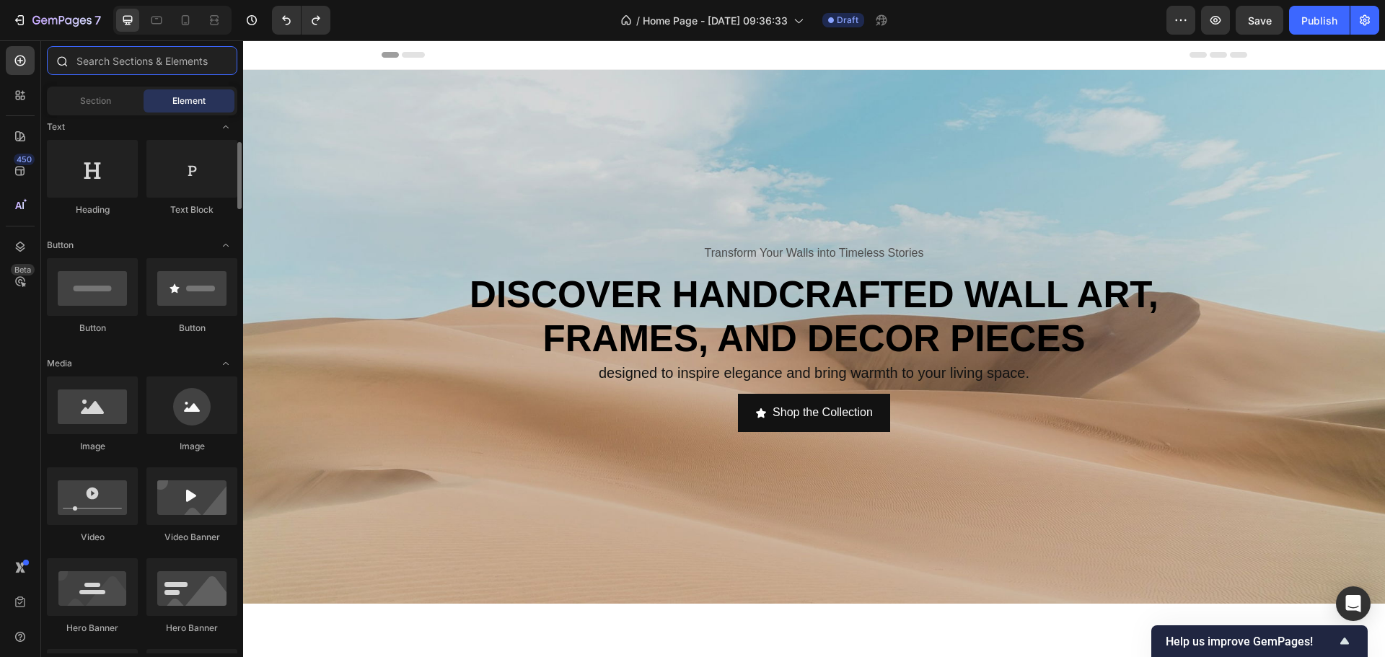
click at [144, 58] on input "text" at bounding box center [142, 60] width 190 height 29
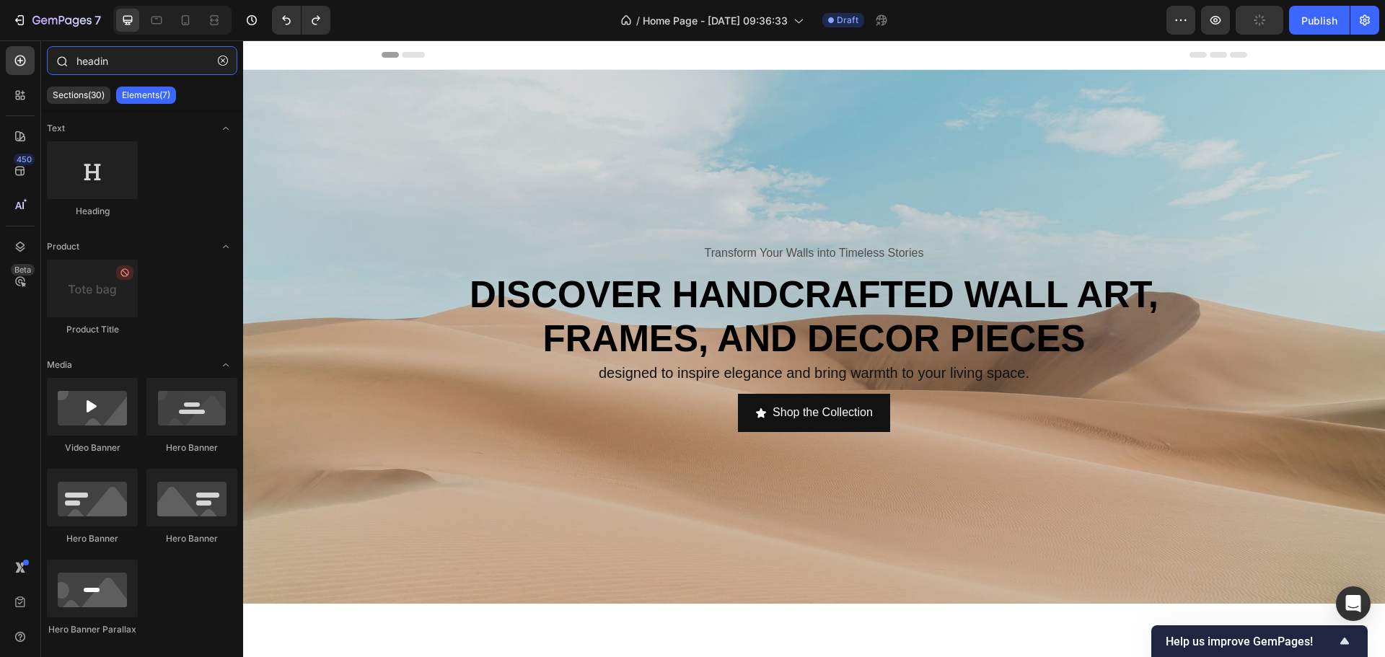
type input "heading"
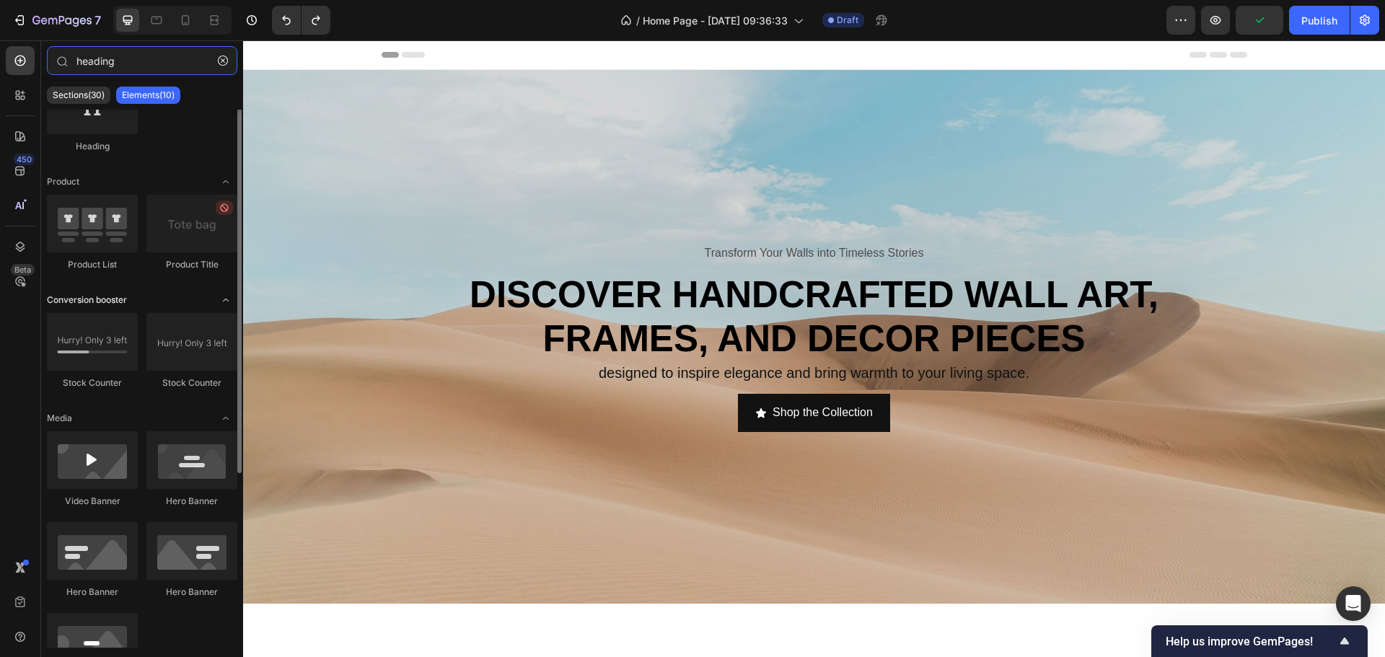
scroll to position [0, 0]
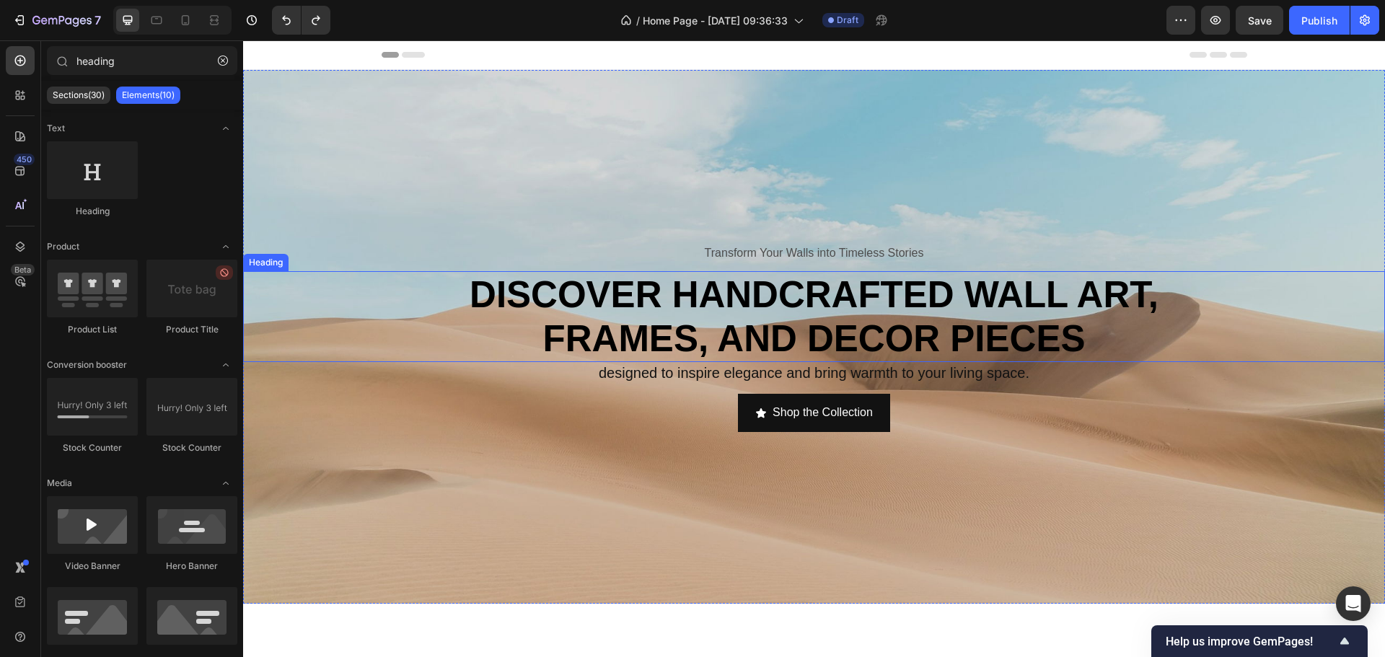
click at [721, 301] on p "Discover handcrafted wall art, frames, and dEcor pieces" at bounding box center [814, 317] width 845 height 88
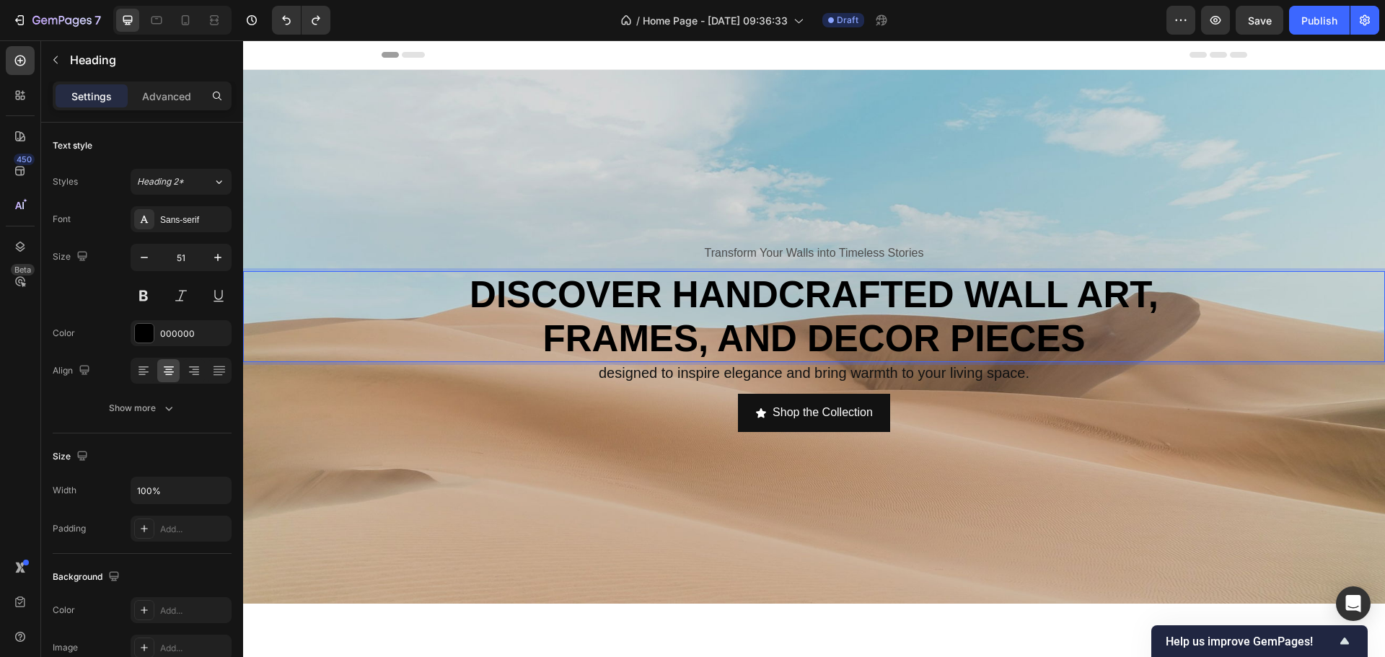
click at [647, 297] on p "Discover handcrafted wall art, frames, and dEcor pieces" at bounding box center [814, 317] width 845 height 88
drag, startPoint x: 651, startPoint y: 297, endPoint x: 460, endPoint y: 291, distance: 191.3
click at [460, 291] on p "Discover handcrafted wall art, frames, and dEcor pieces" at bounding box center [814, 317] width 845 height 88
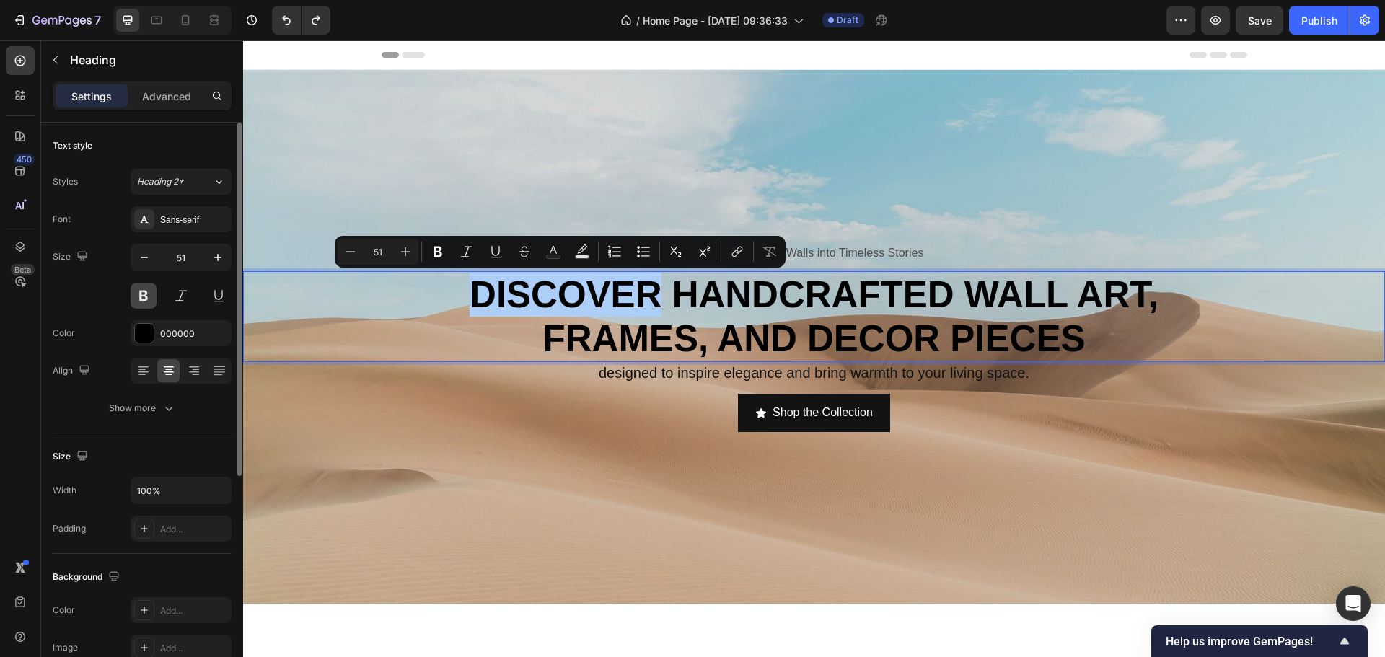
click at [146, 290] on button at bounding box center [144, 296] width 26 height 26
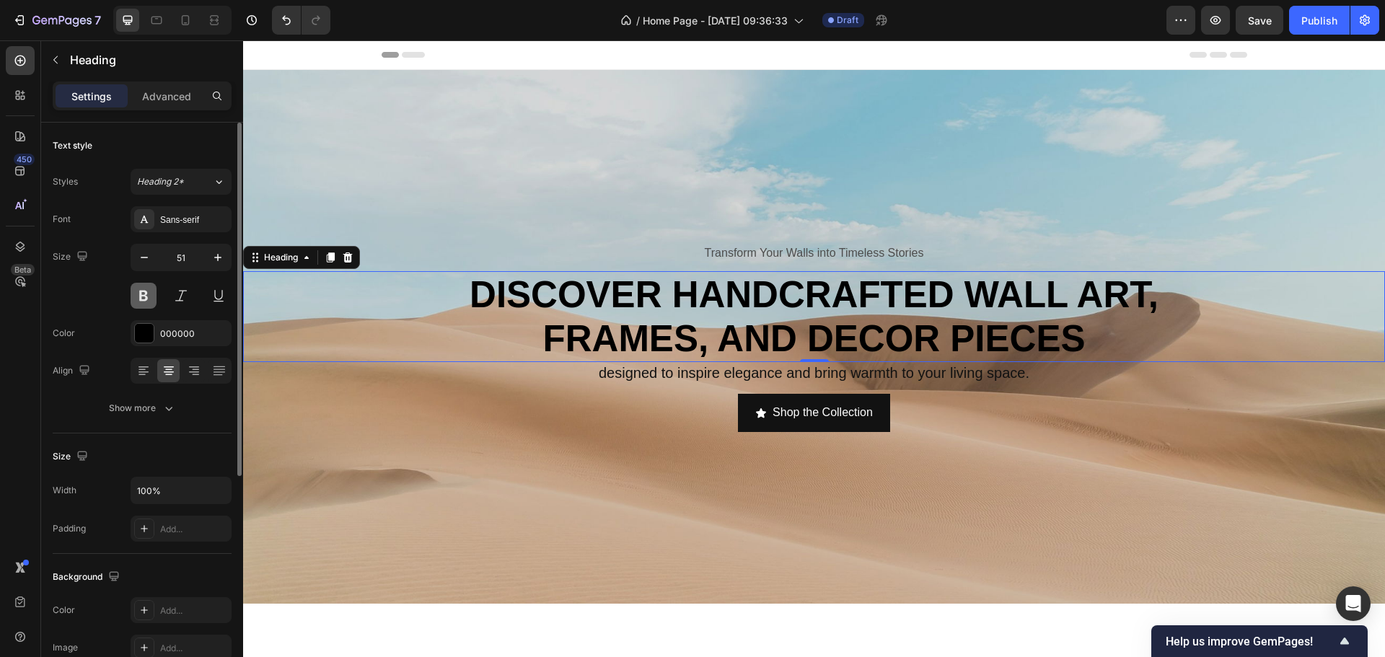
click at [146, 290] on button at bounding box center [144, 296] width 26 height 26
click at [165, 406] on icon "button" at bounding box center [169, 408] width 14 height 14
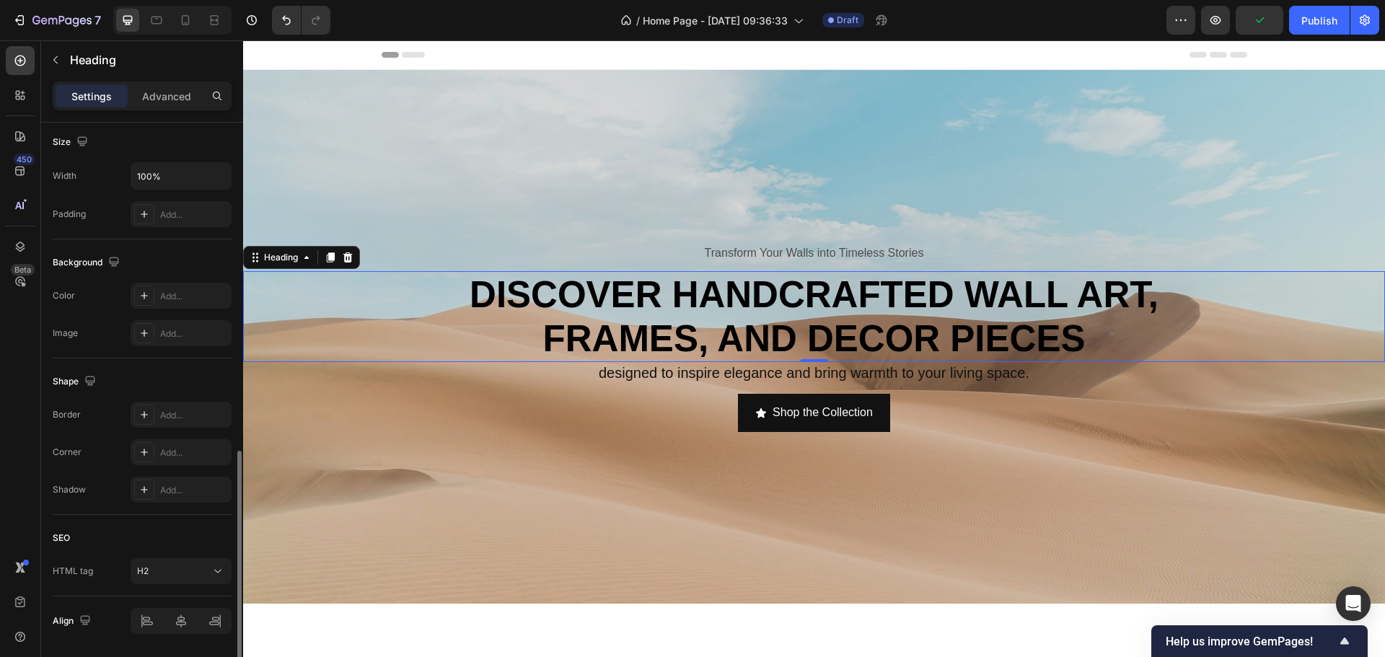
scroll to position [551, 0]
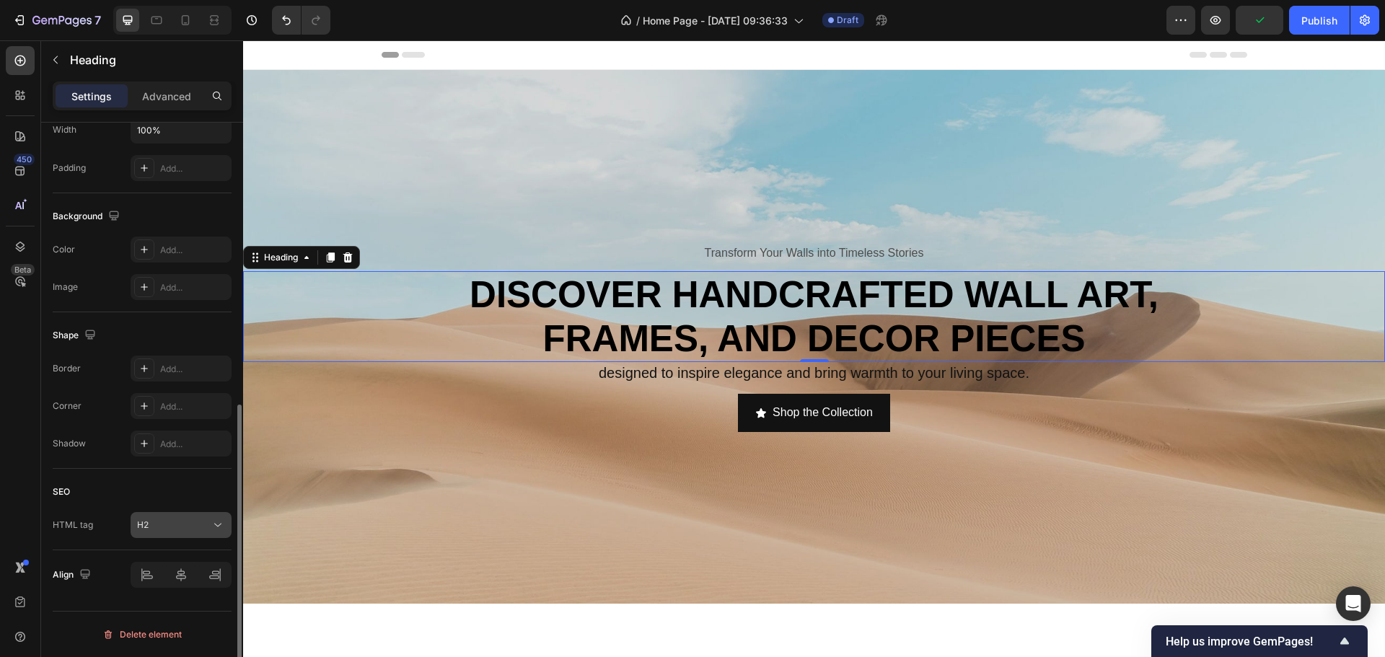
click at [184, 517] on button "H2" at bounding box center [181, 525] width 101 height 26
click at [183, 517] on button "H2" at bounding box center [181, 525] width 101 height 26
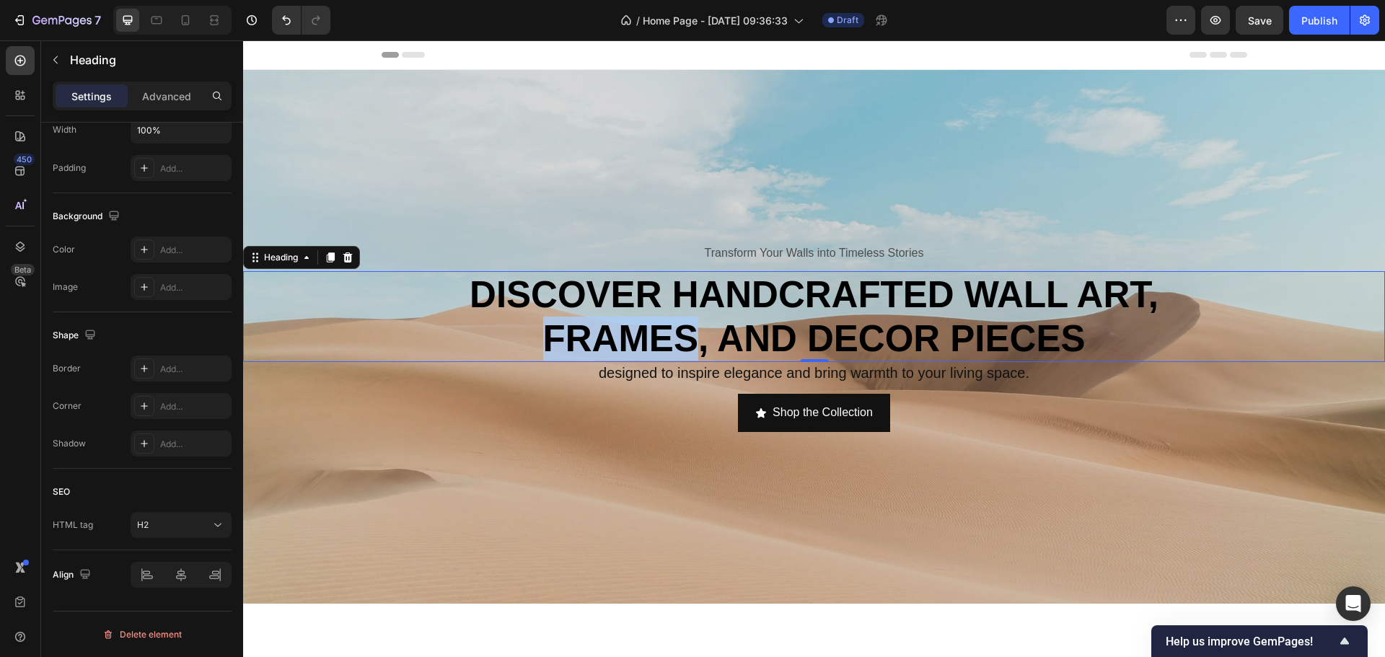
click at [611, 318] on p "Discover handcrafted wall art, frames, and dEcor pieces" at bounding box center [814, 317] width 845 height 88
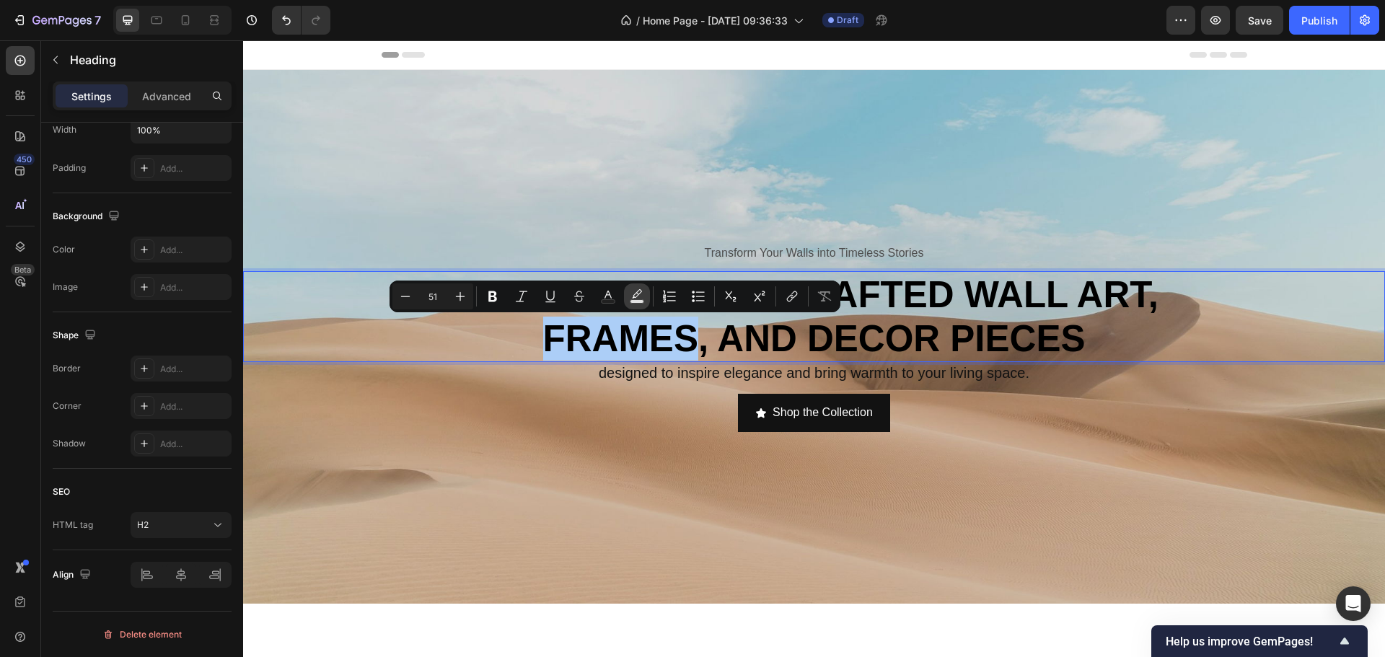
click at [644, 294] on icon "Editor contextual toolbar" at bounding box center [637, 296] width 14 height 14
type input "000000"
type input "77"
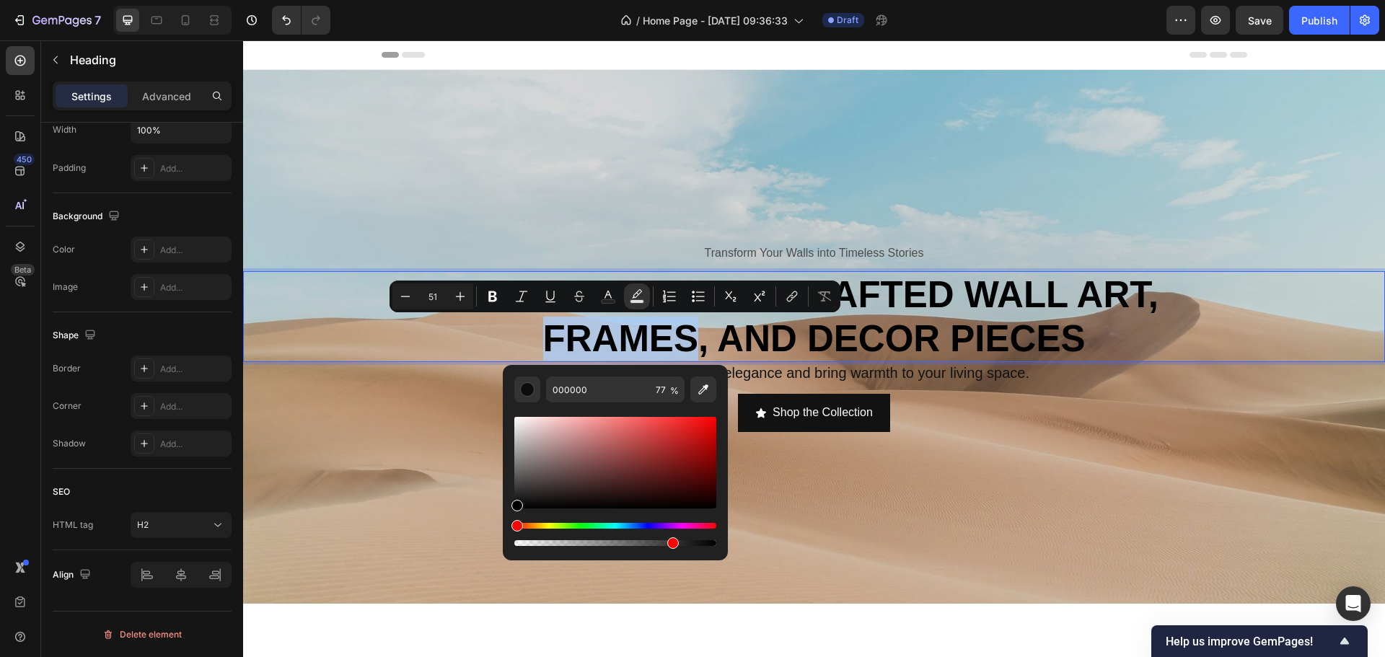
click at [626, 330] on p "Discover handcrafted wall art, frames, and dEcor pieces" at bounding box center [814, 317] width 845 height 88
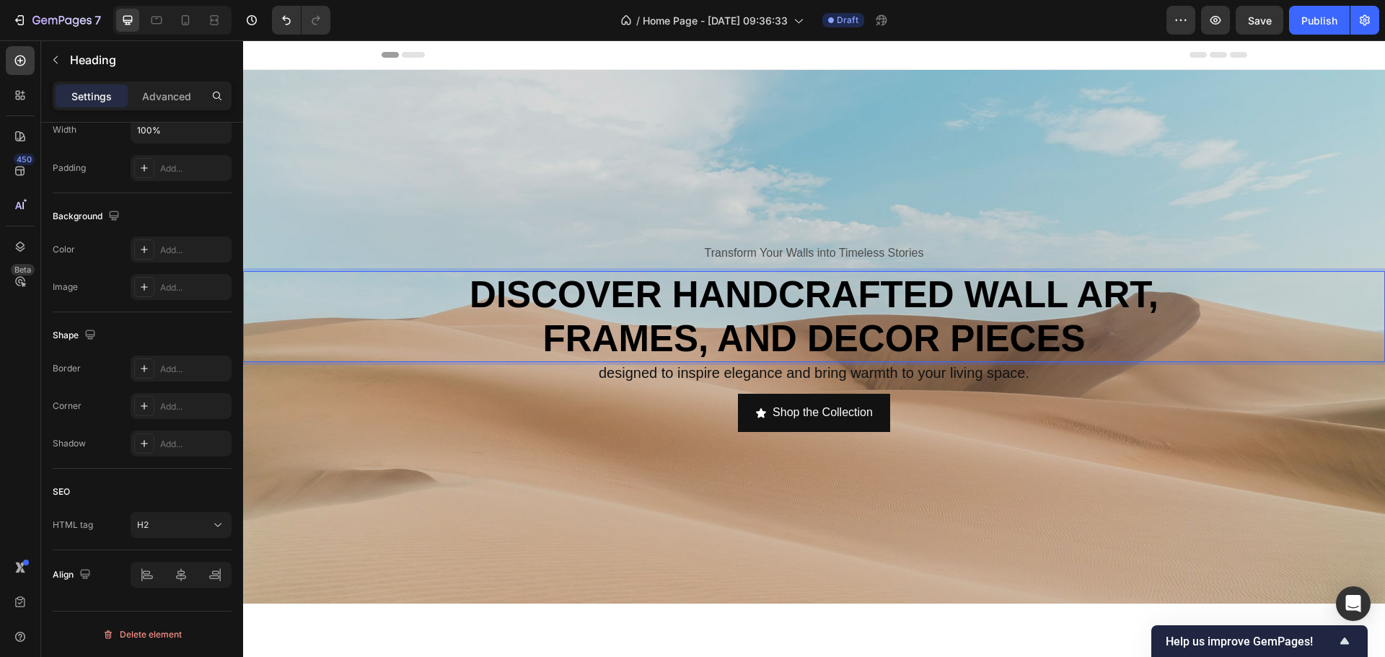
click at [587, 285] on p "Discover handcrafted wall art, frames, and dEcor pieces" at bounding box center [814, 317] width 845 height 88
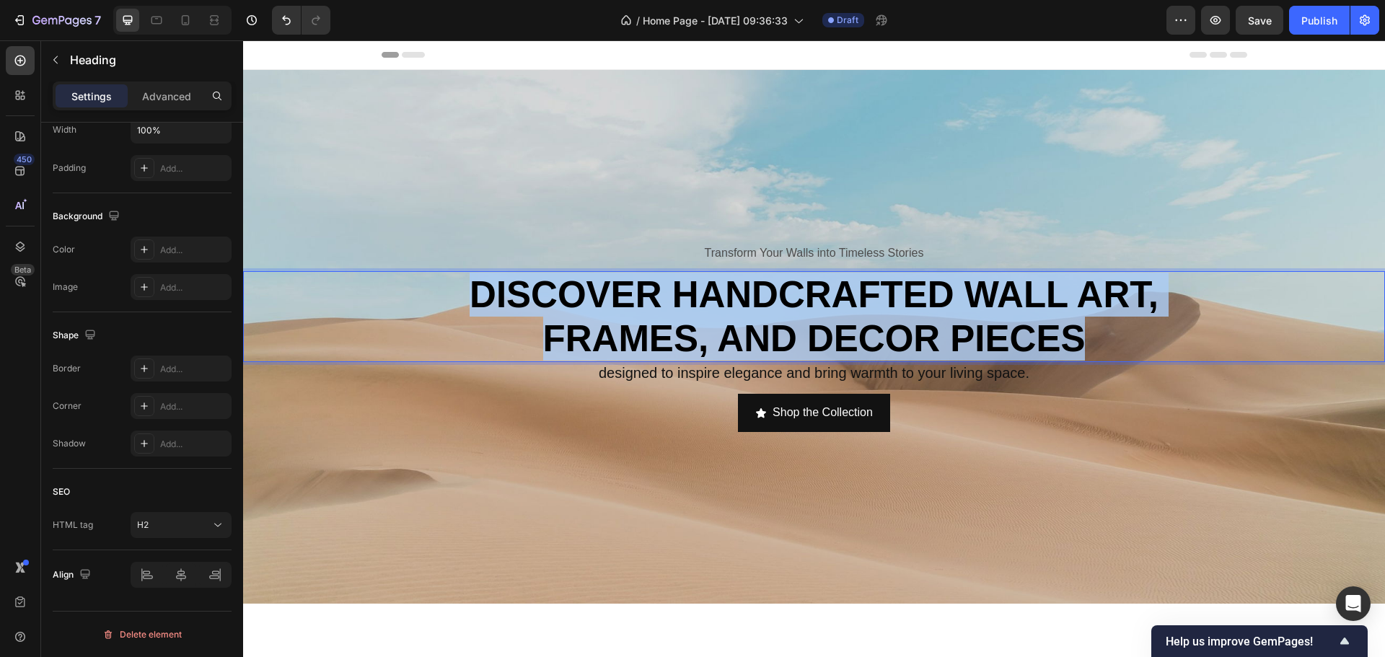
click at [587, 285] on p "Discover handcrafted wall art, frames, and dEcor pieces" at bounding box center [814, 317] width 845 height 88
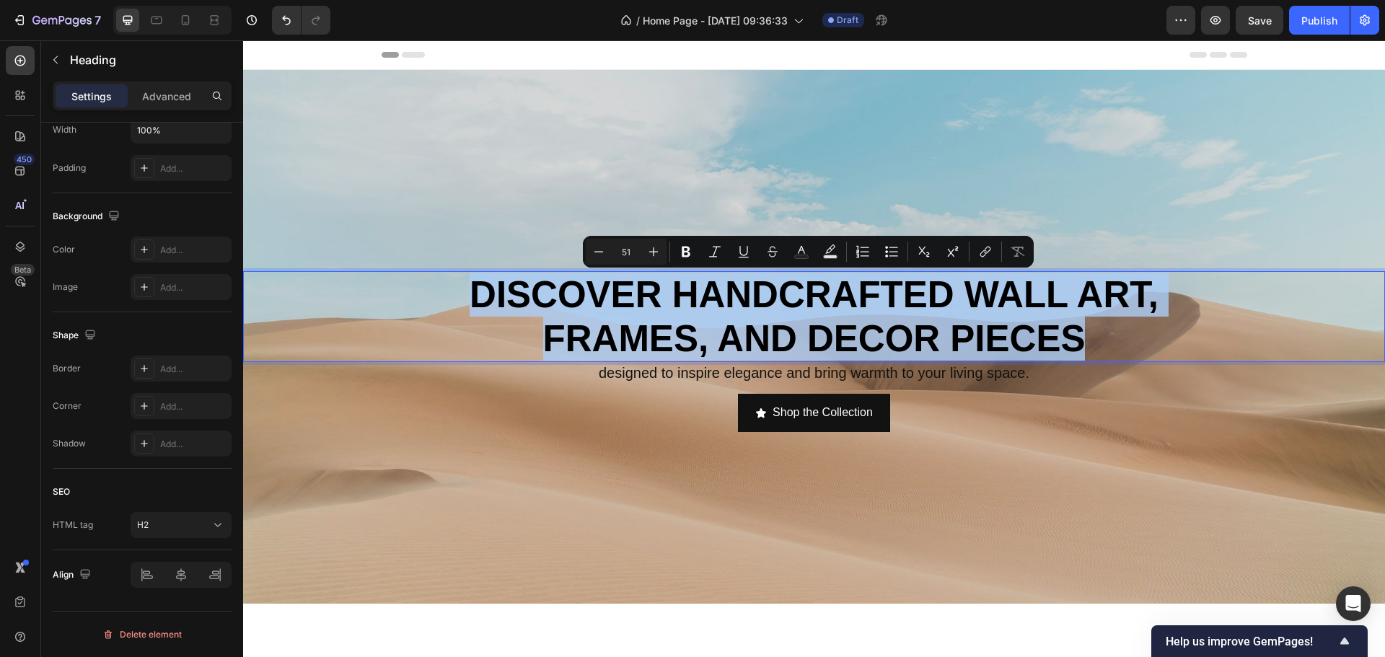
click at [587, 285] on p "Discover handcrafted wall art, frames, and dEcor pieces" at bounding box center [814, 317] width 845 height 88
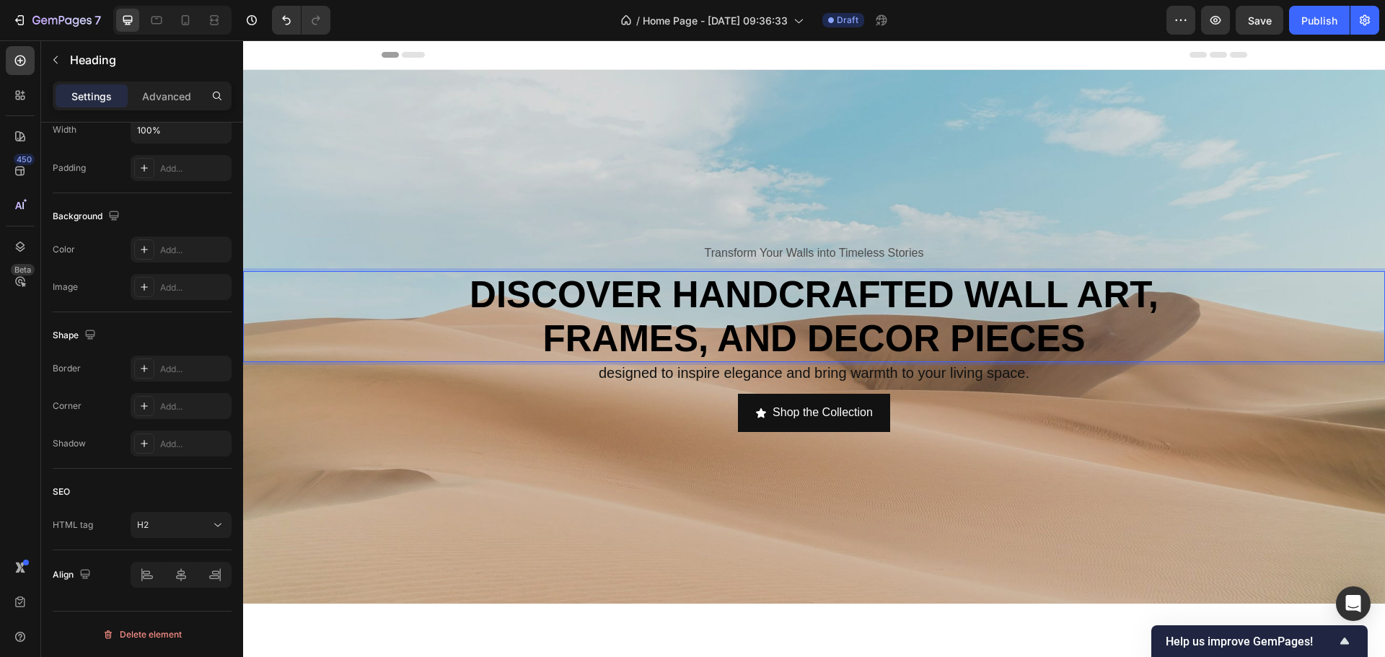
click at [604, 285] on p "Discover handcrafted wall art, frames, and dEcor pieces" at bounding box center [814, 317] width 845 height 88
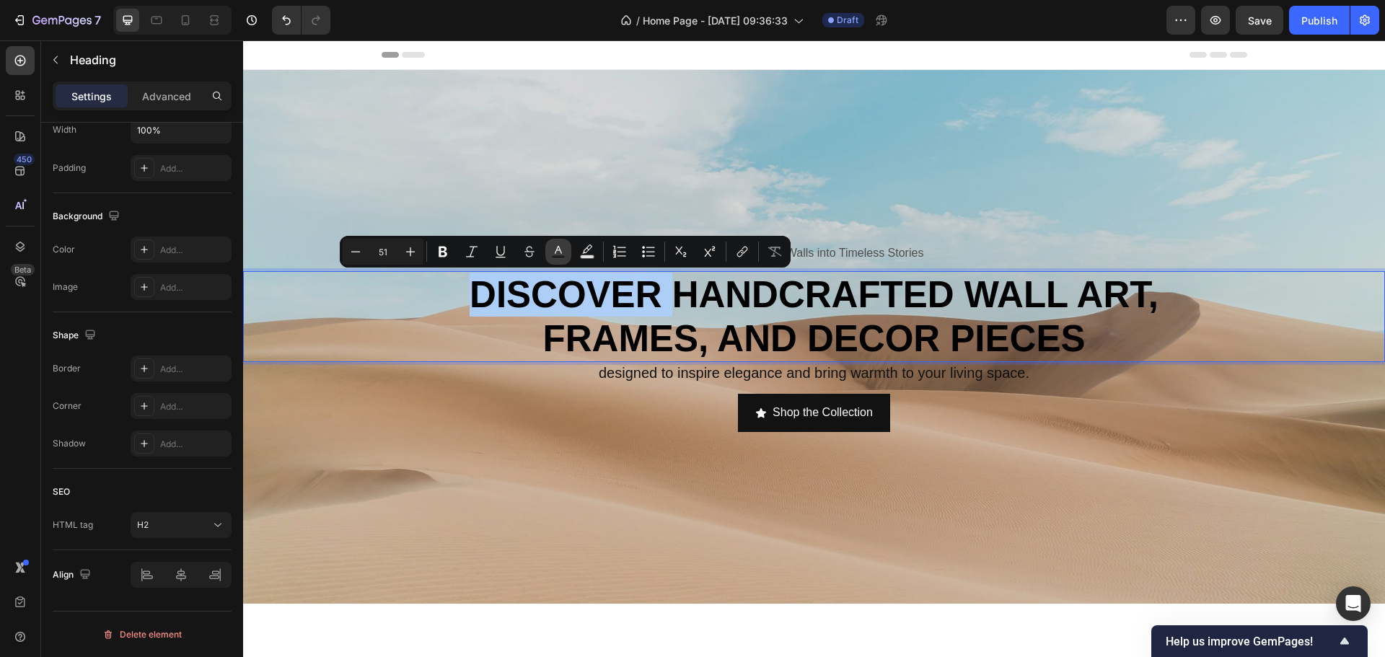
click at [564, 256] on rect "Editor contextual toolbar" at bounding box center [559, 257] width 14 height 4
type input "000000"
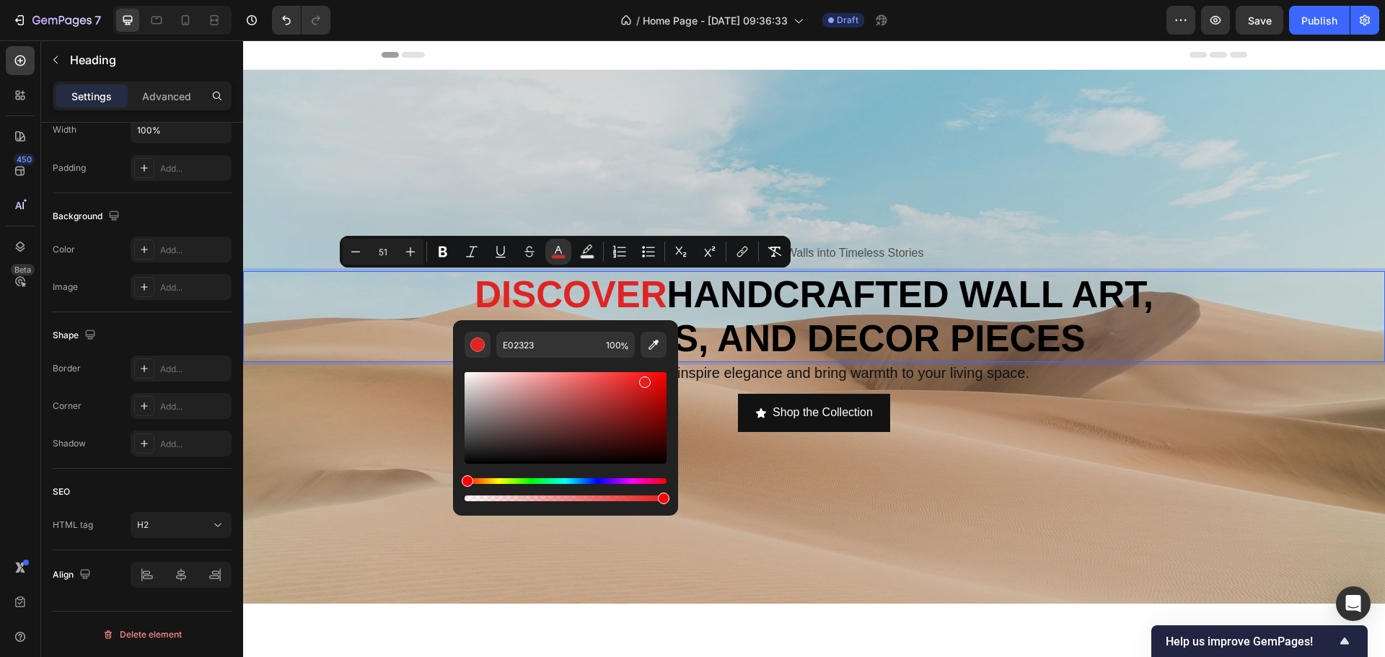
type input "EA1C1C"
drag, startPoint x: 578, startPoint y: 415, endPoint x: 642, endPoint y: 379, distance: 73.3
click at [642, 379] on div "Editor contextual toolbar" at bounding box center [566, 418] width 202 height 92
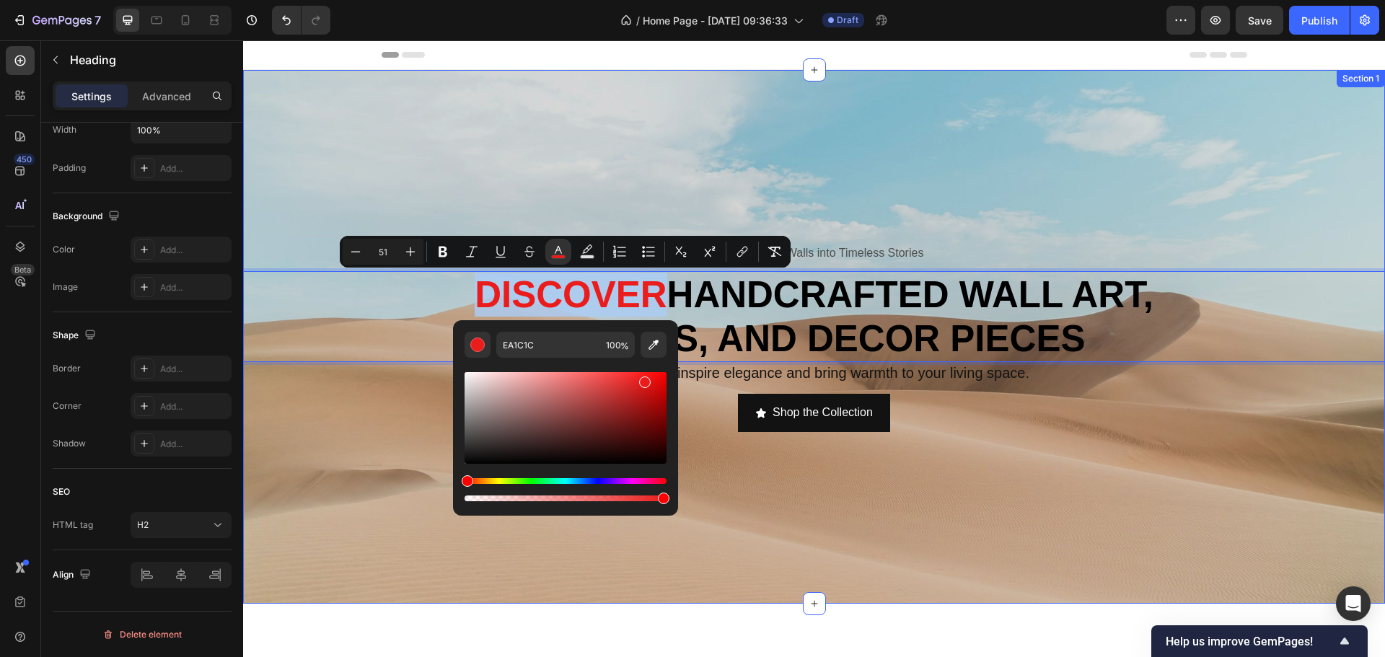
click at [563, 197] on div "Transform Your Walls into Timeless Stories Text Block Discover handcrafted wall…" at bounding box center [814, 337] width 1142 height 534
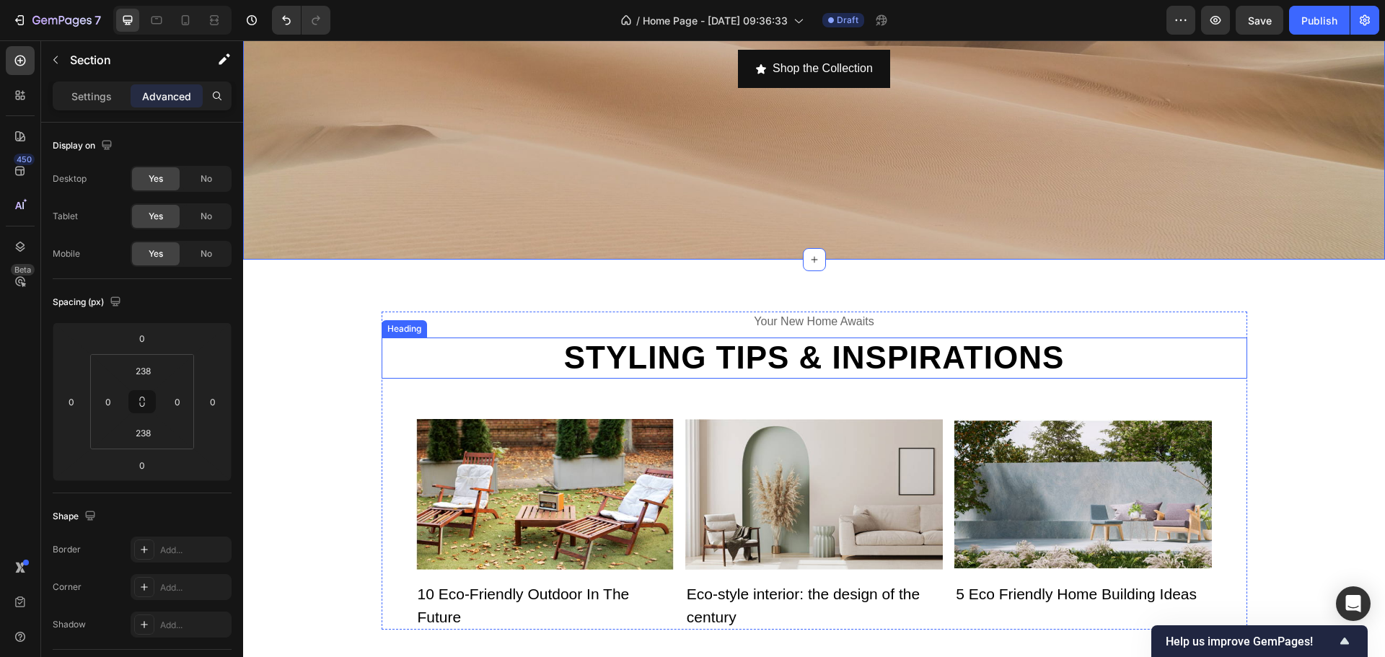
scroll to position [361, 0]
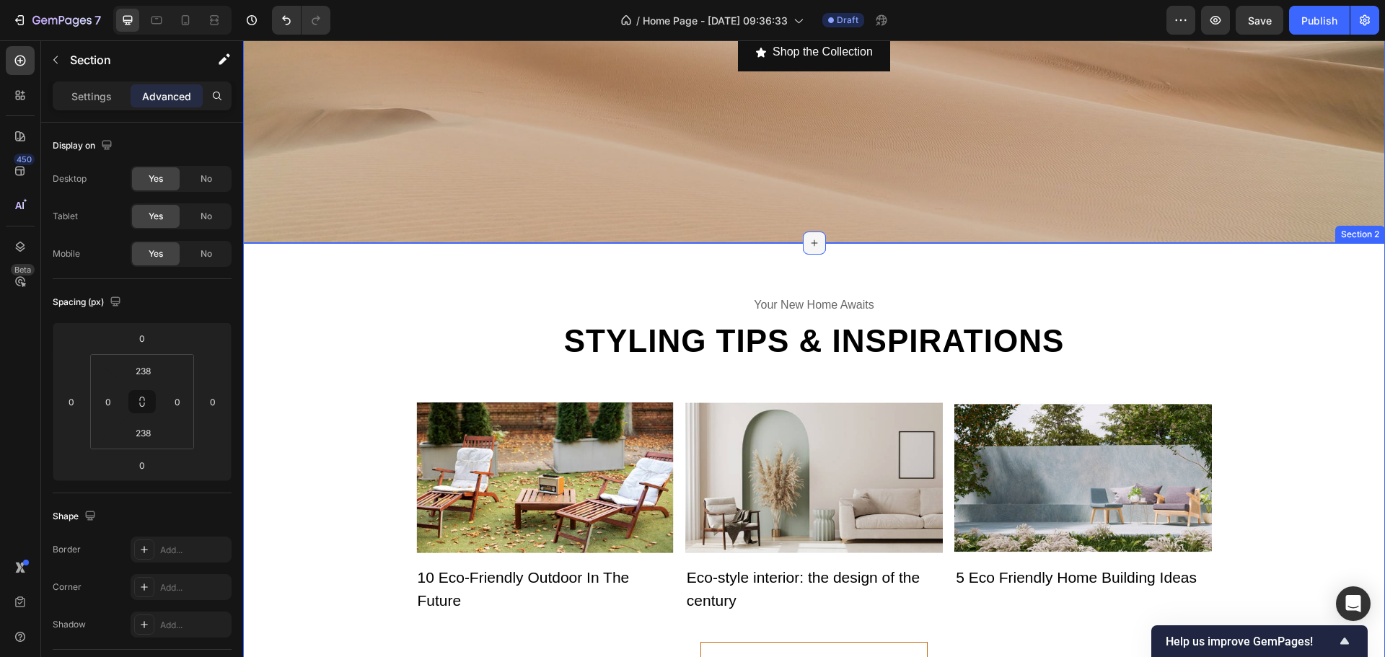
click at [809, 249] on div at bounding box center [814, 243] width 23 height 23
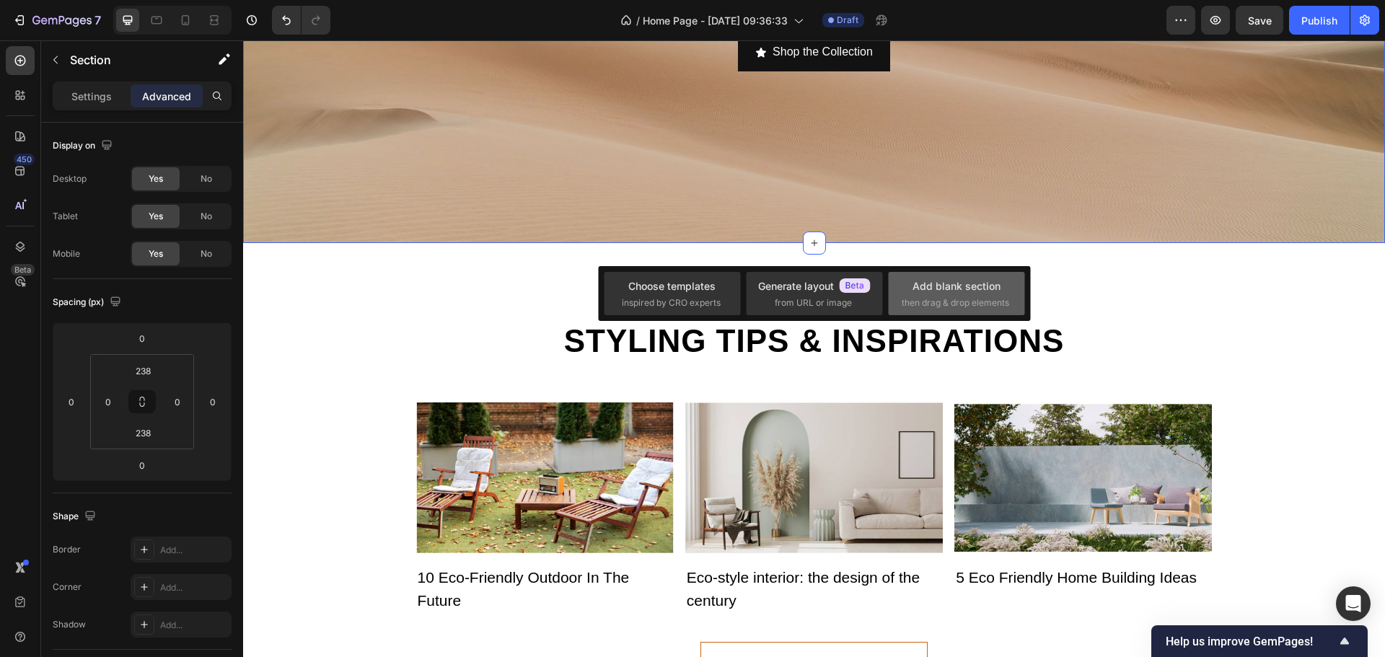
click at [924, 289] on div "Add blank section" at bounding box center [957, 285] width 88 height 15
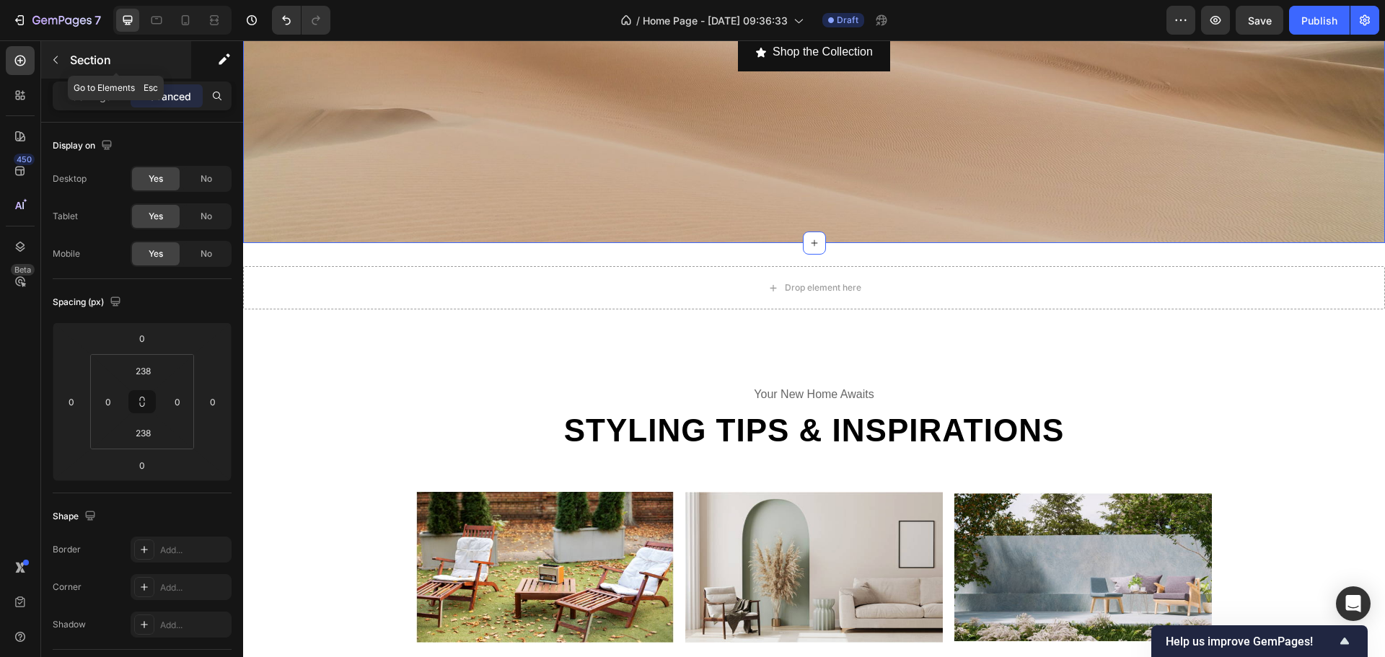
click at [61, 54] on button "button" at bounding box center [55, 59] width 23 height 23
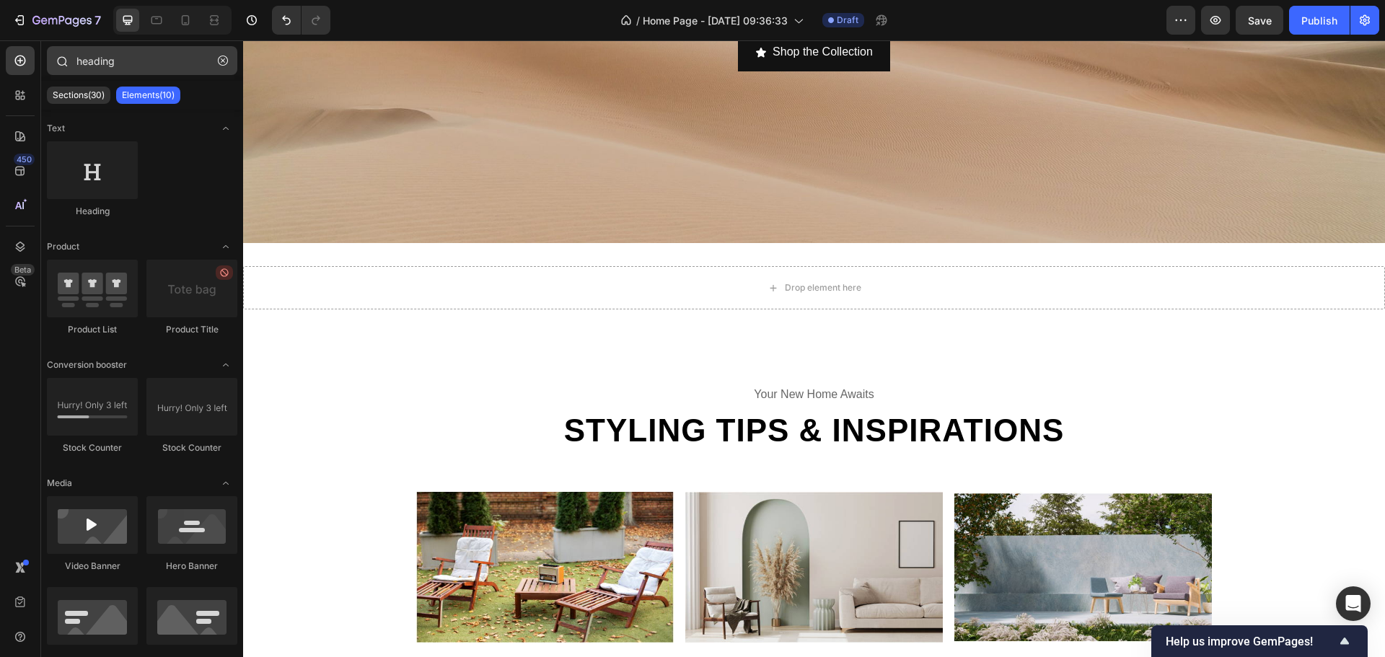
click at [221, 53] on button "button" at bounding box center [222, 60] width 23 height 23
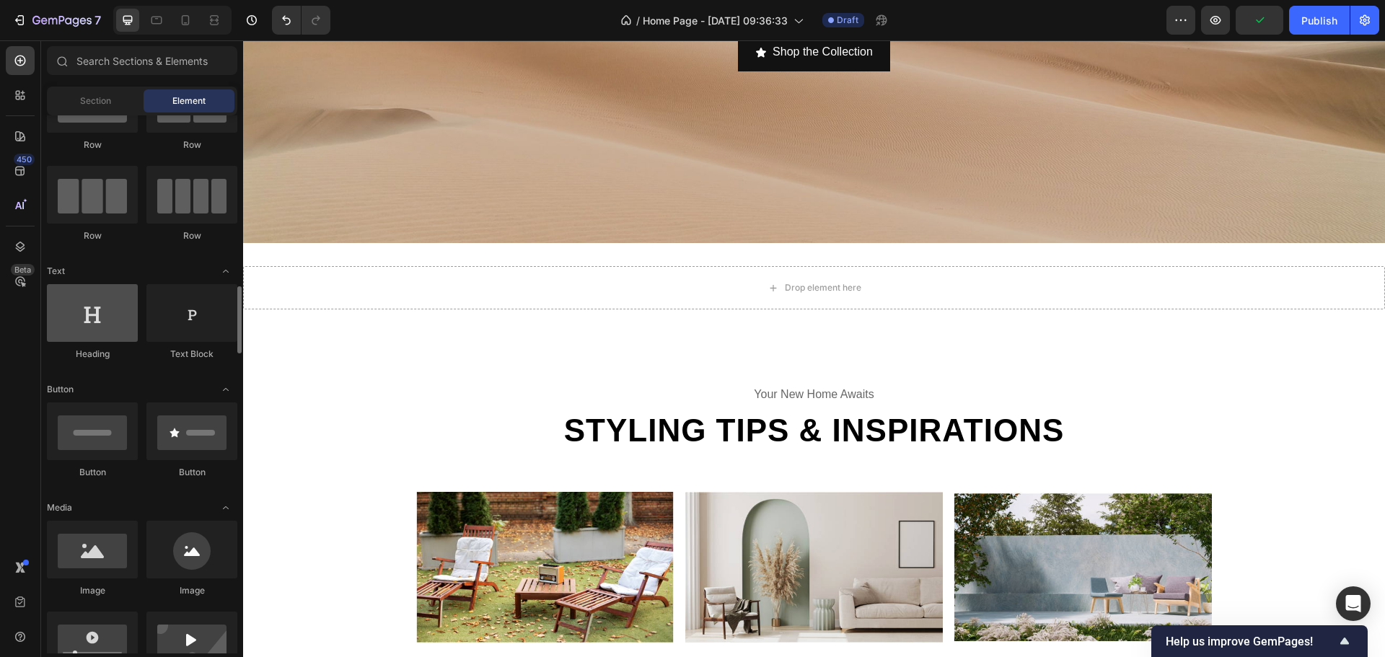
scroll to position [0, 0]
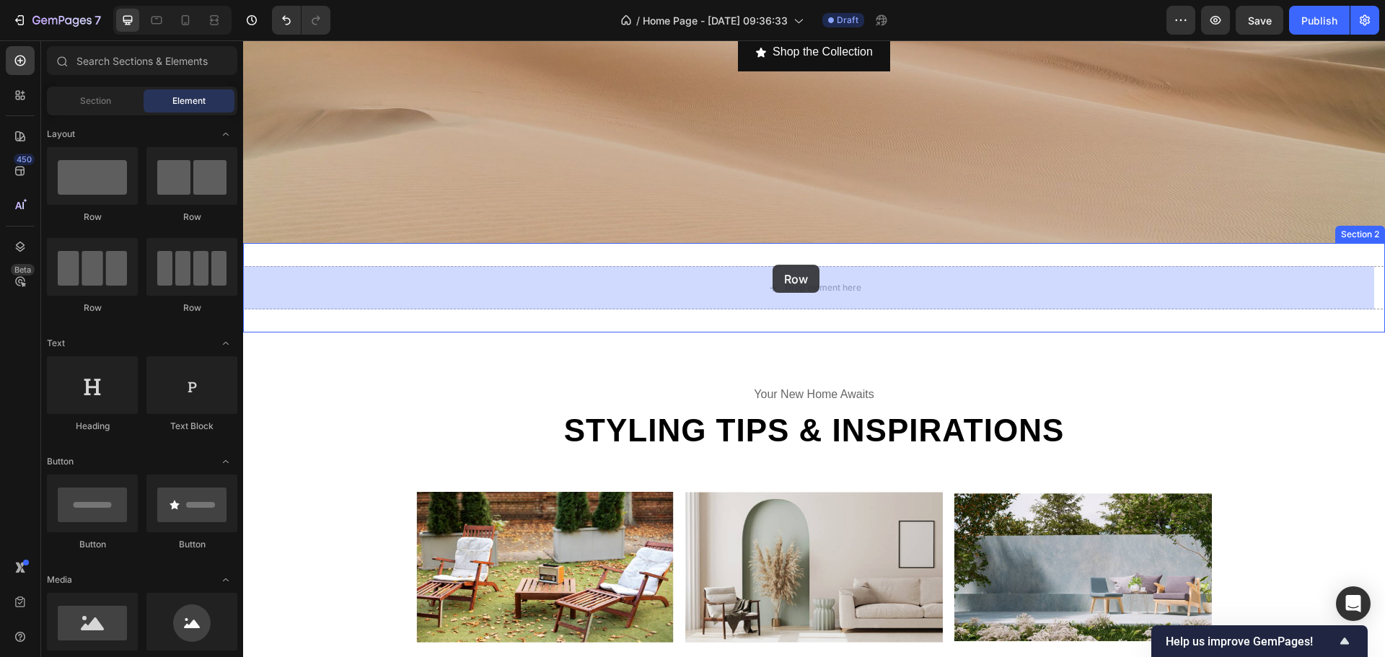
drag, startPoint x: 347, startPoint y: 237, endPoint x: 773, endPoint y: 265, distance: 426.5
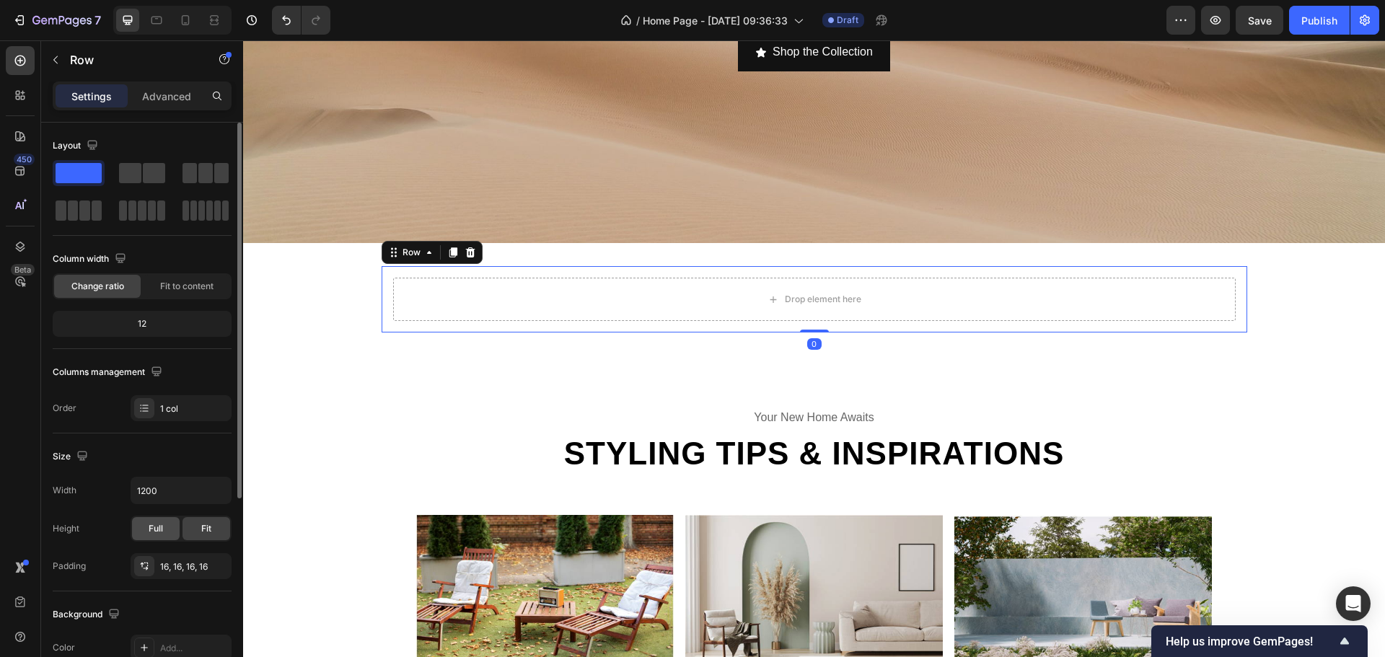
scroll to position [216, 0]
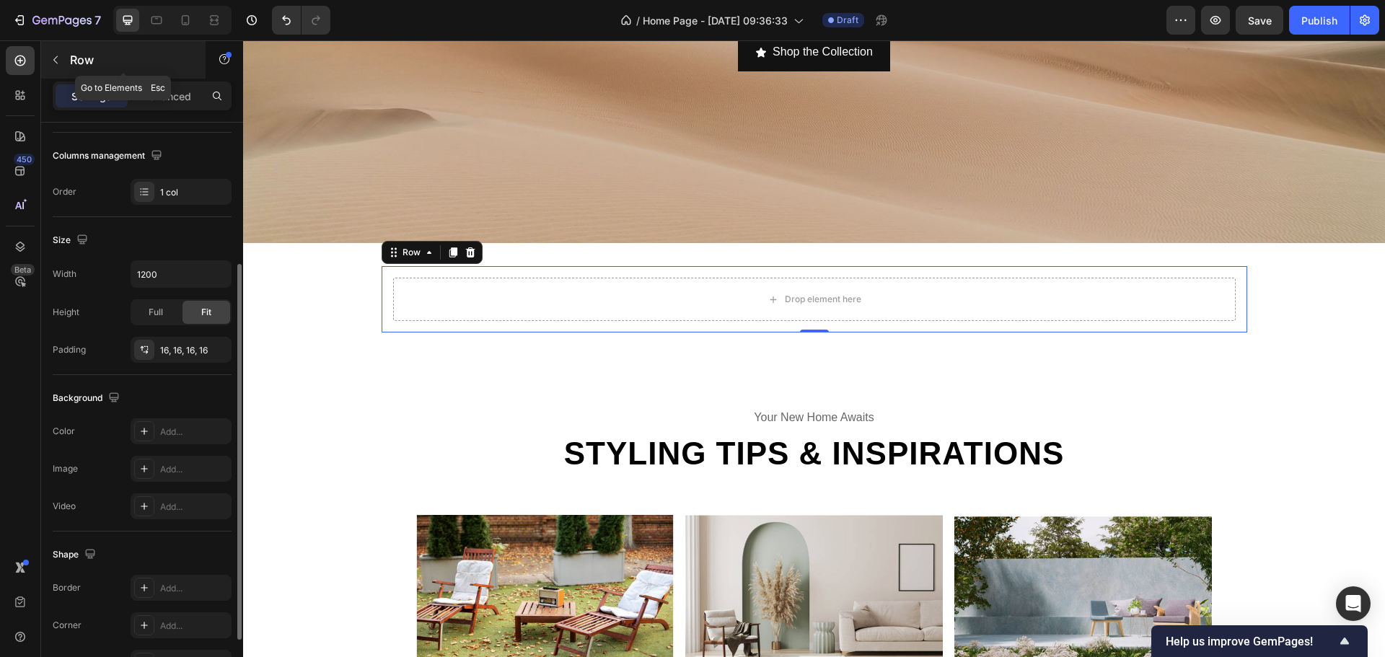
click at [60, 47] on div "Row" at bounding box center [123, 60] width 164 height 38
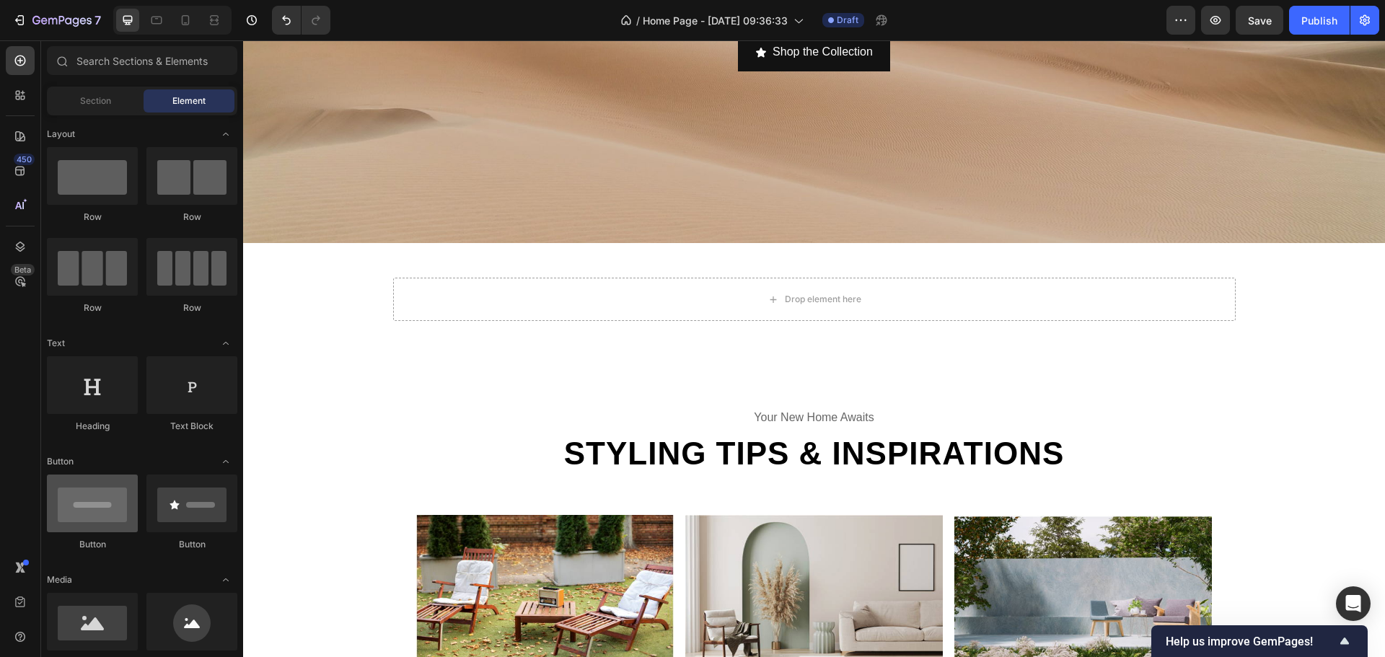
scroll to position [72, 0]
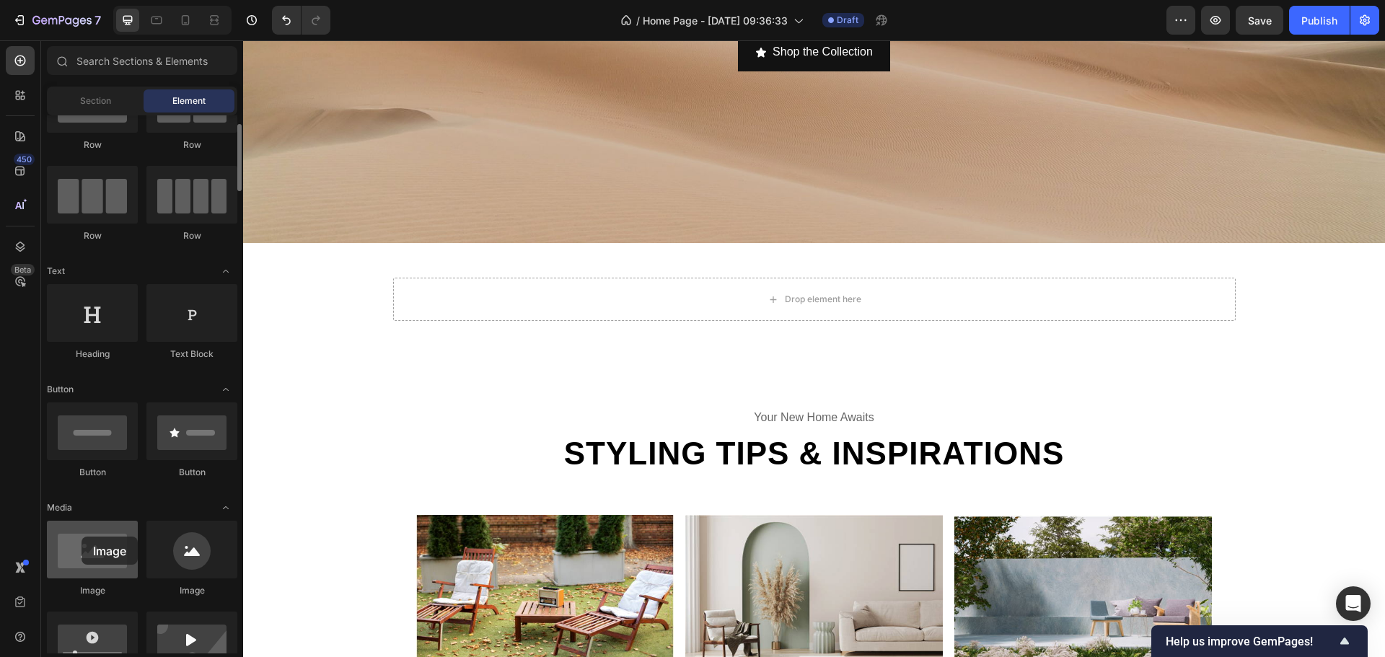
drag, startPoint x: 97, startPoint y: 557, endPoint x: 82, endPoint y: 537, distance: 25.7
click at [82, 537] on div at bounding box center [92, 550] width 91 height 58
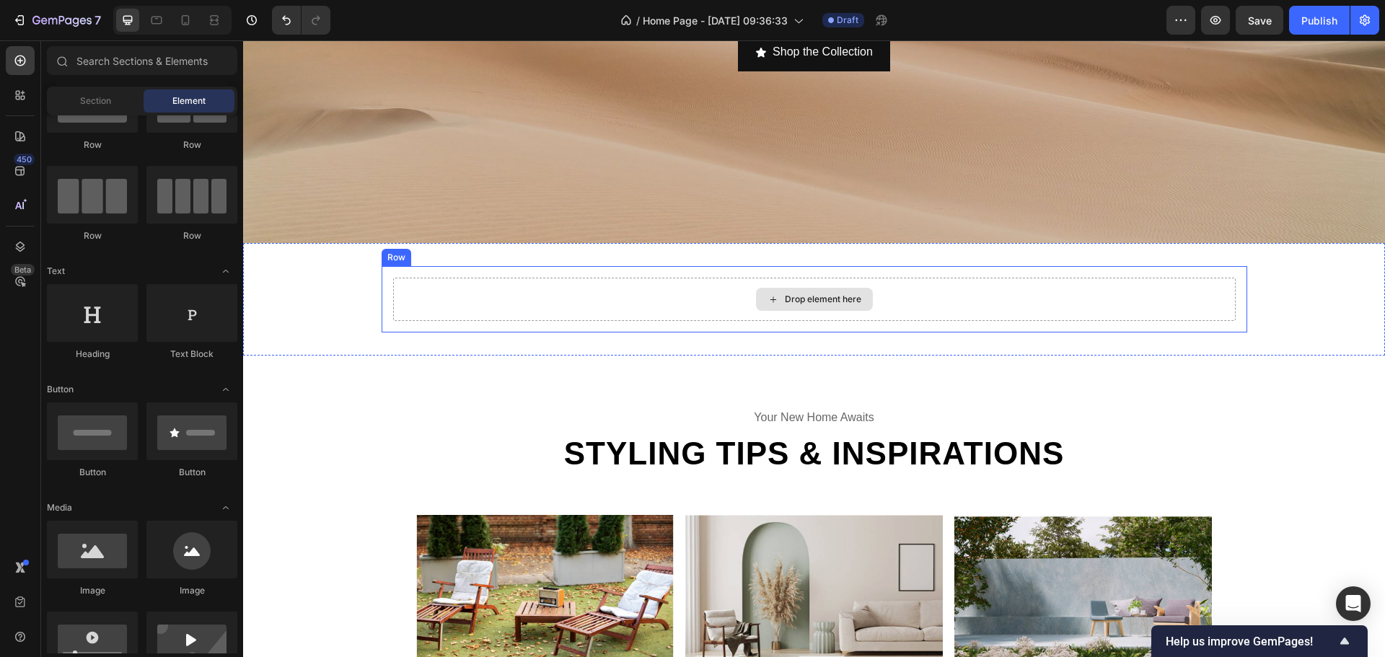
click at [475, 297] on div "Drop element here" at bounding box center [814, 299] width 843 height 43
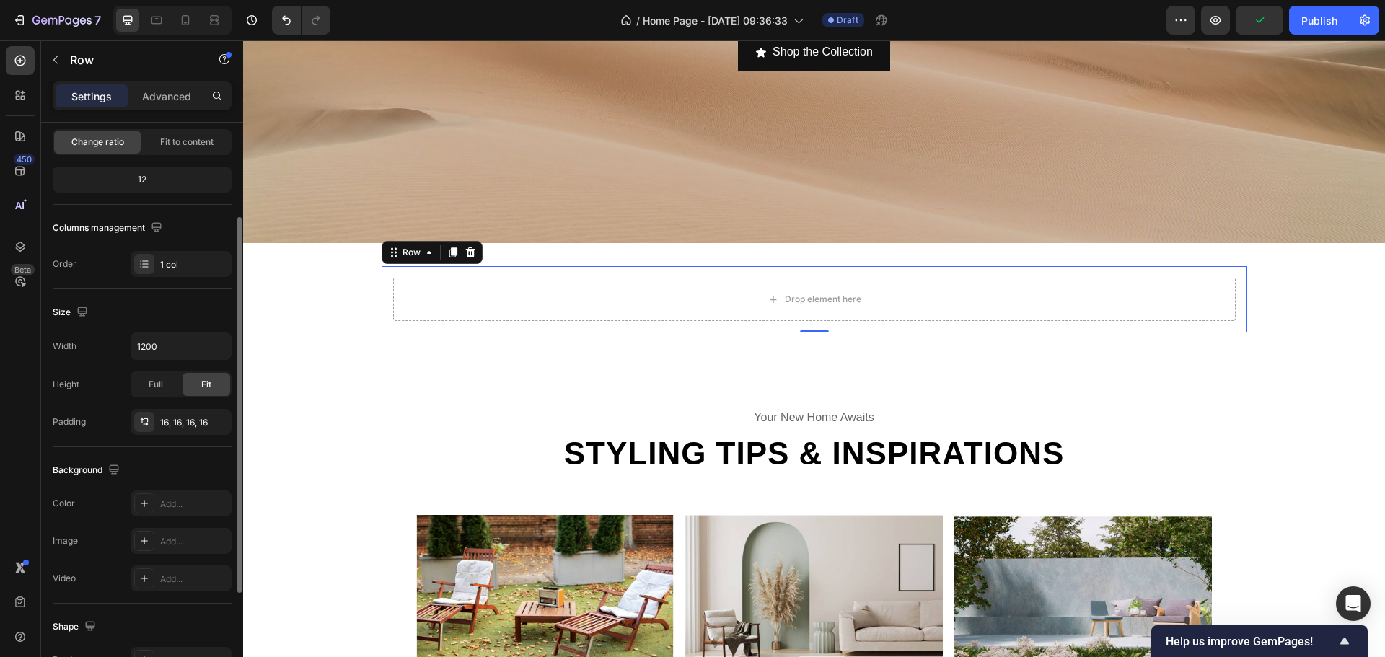
scroll to position [289, 0]
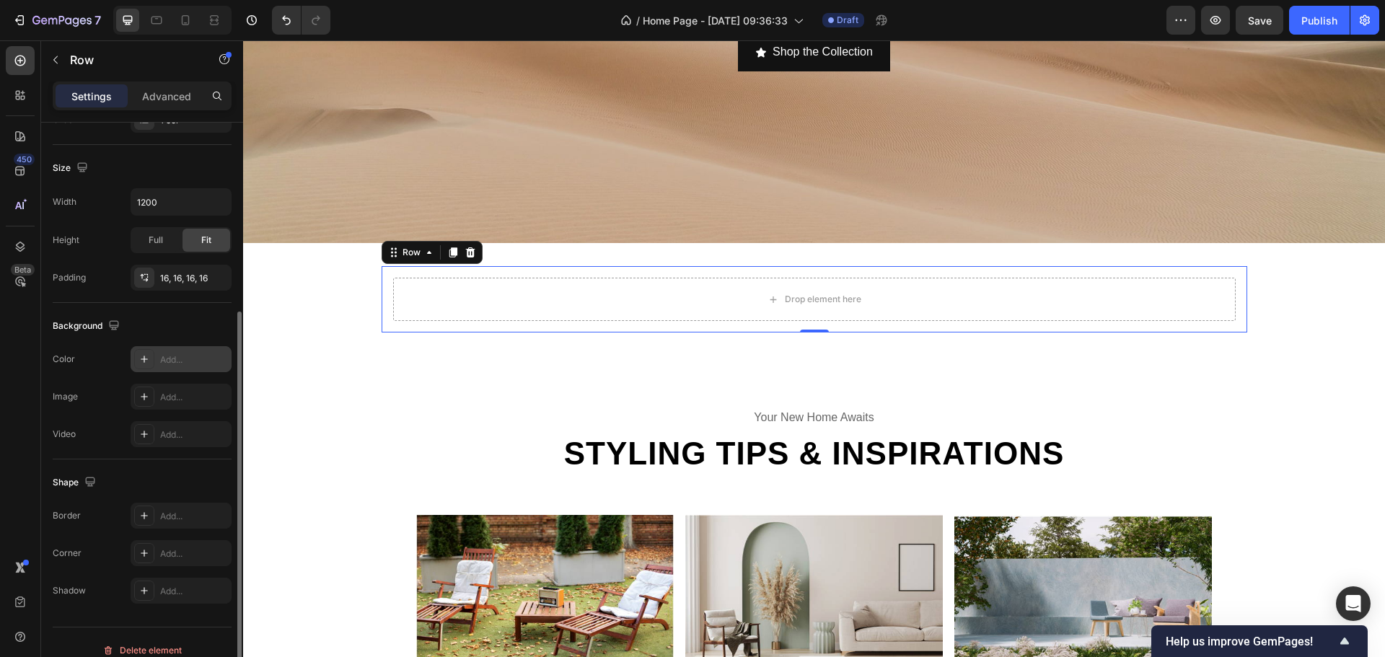
click at [163, 360] on div "Add..." at bounding box center [194, 360] width 68 height 13
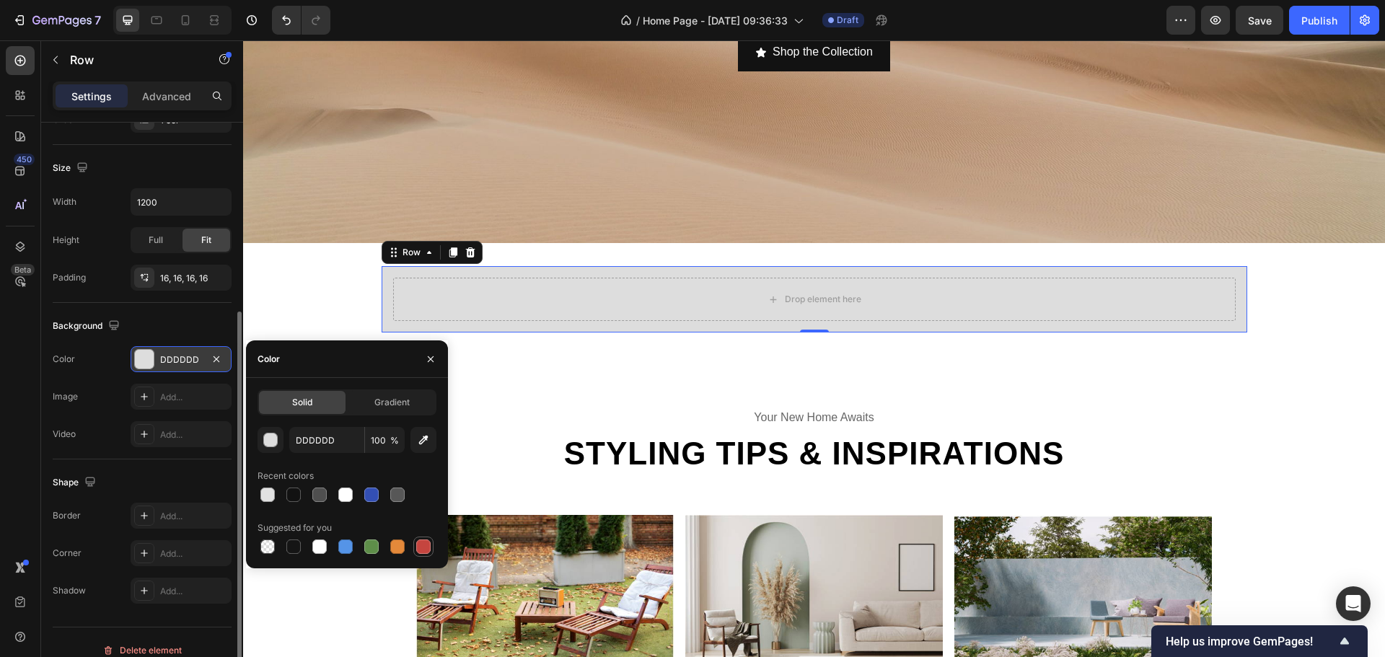
click at [434, 550] on div at bounding box center [347, 547] width 179 height 20
click at [415, 558] on div "Solid Gradient DDDDDD 100 % Recent colors Suggested for you" at bounding box center [347, 473] width 202 height 190
click at [400, 551] on div at bounding box center [397, 547] width 14 height 14
type input "E4893A"
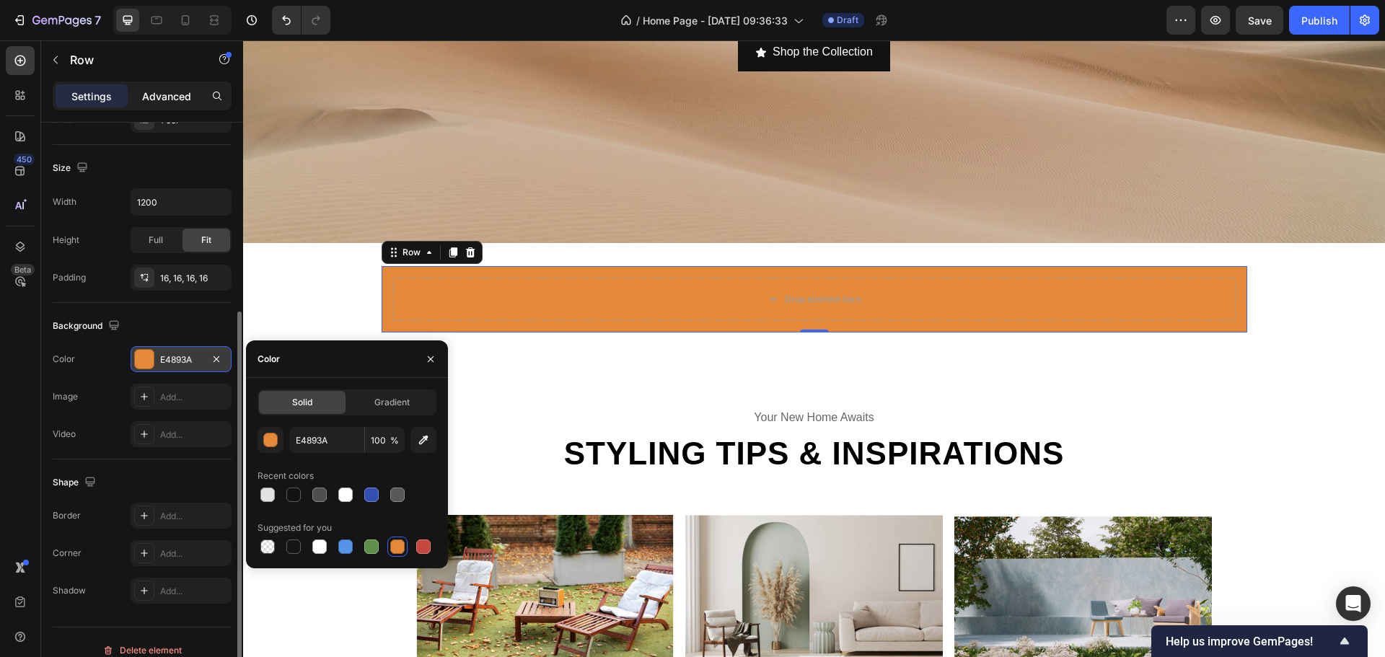
click at [164, 106] on div "Advanced" at bounding box center [167, 95] width 72 height 23
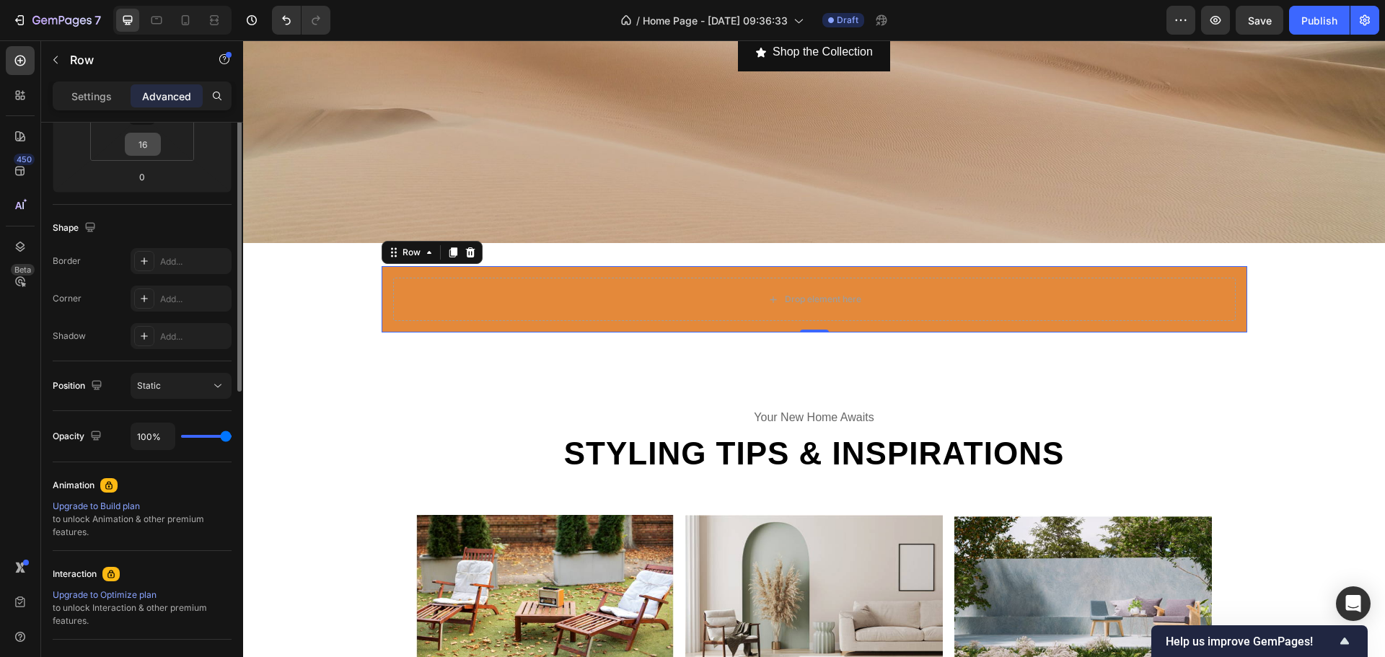
scroll to position [144, 0]
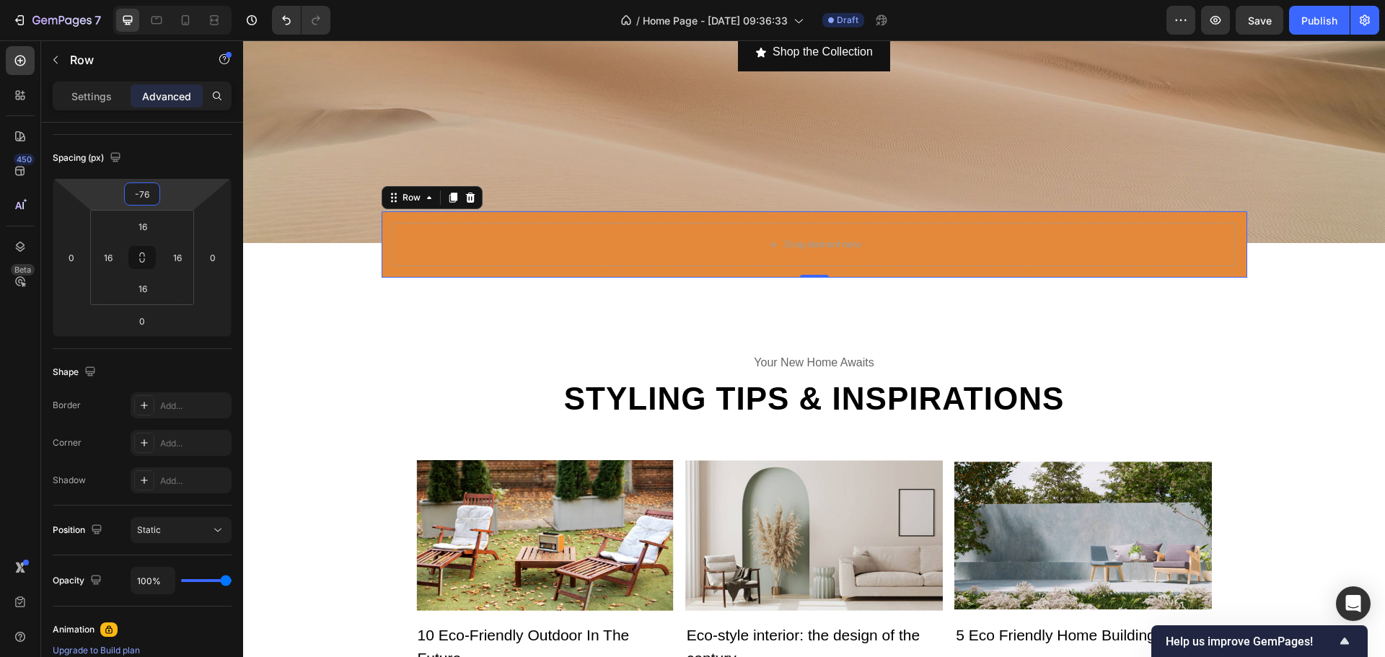
type input "-78"
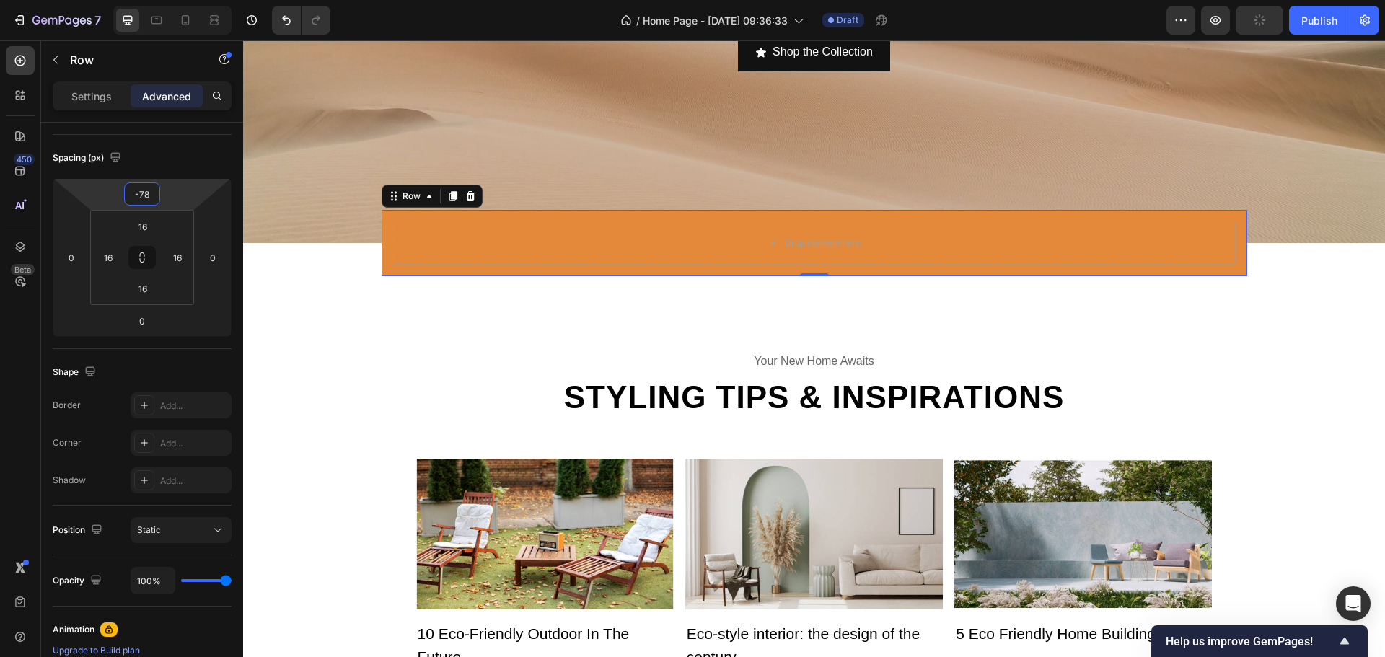
drag, startPoint x: 177, startPoint y: 188, endPoint x: 174, endPoint y: 224, distance: 36.2
click at [174, 0] on html "7 / Home Page - [DATE] 09:36:33 Draft Preview Publish 450 Beta Sections(30) Ele…" at bounding box center [692, 0] width 1385 height 0
click at [202, 146] on div "Spacing (px)" at bounding box center [142, 157] width 179 height 23
click at [0, 56] on div "450 Beta" at bounding box center [20, 348] width 41 height 617
click at [13, 58] on icon at bounding box center [20, 60] width 14 height 14
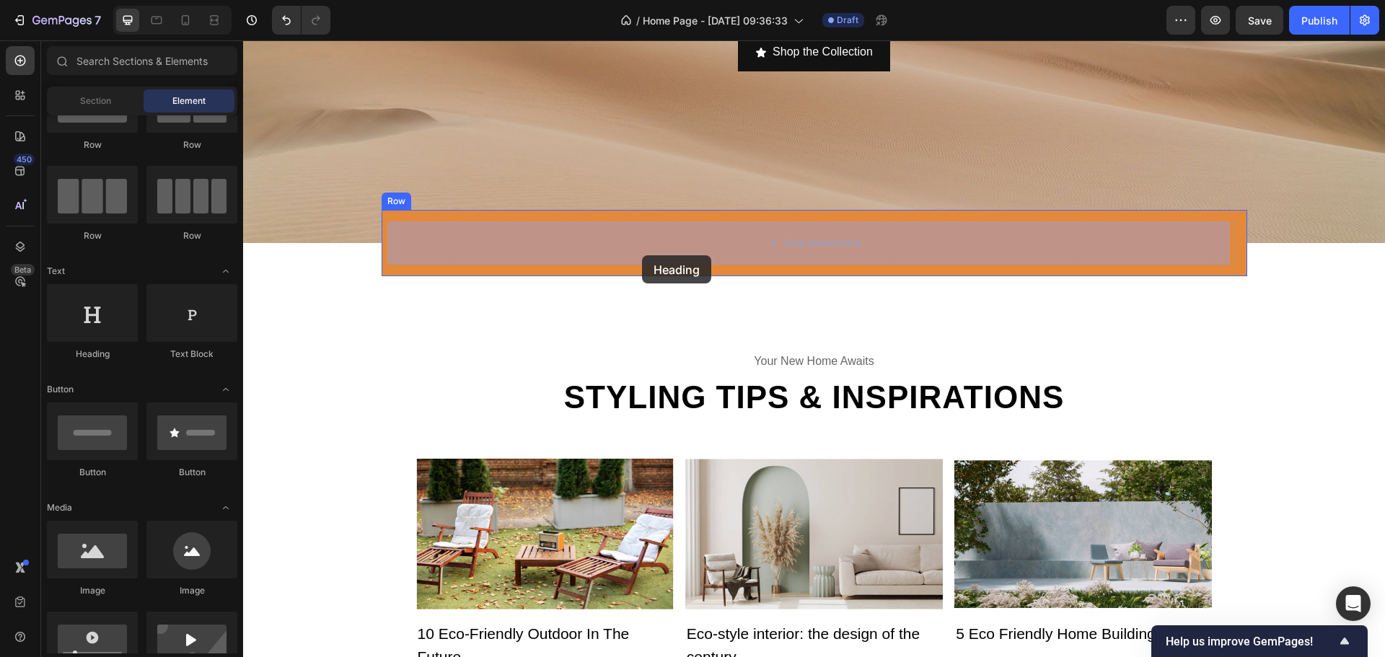
drag, startPoint x: 478, startPoint y: 317, endPoint x: 642, endPoint y: 255, distance: 174.9
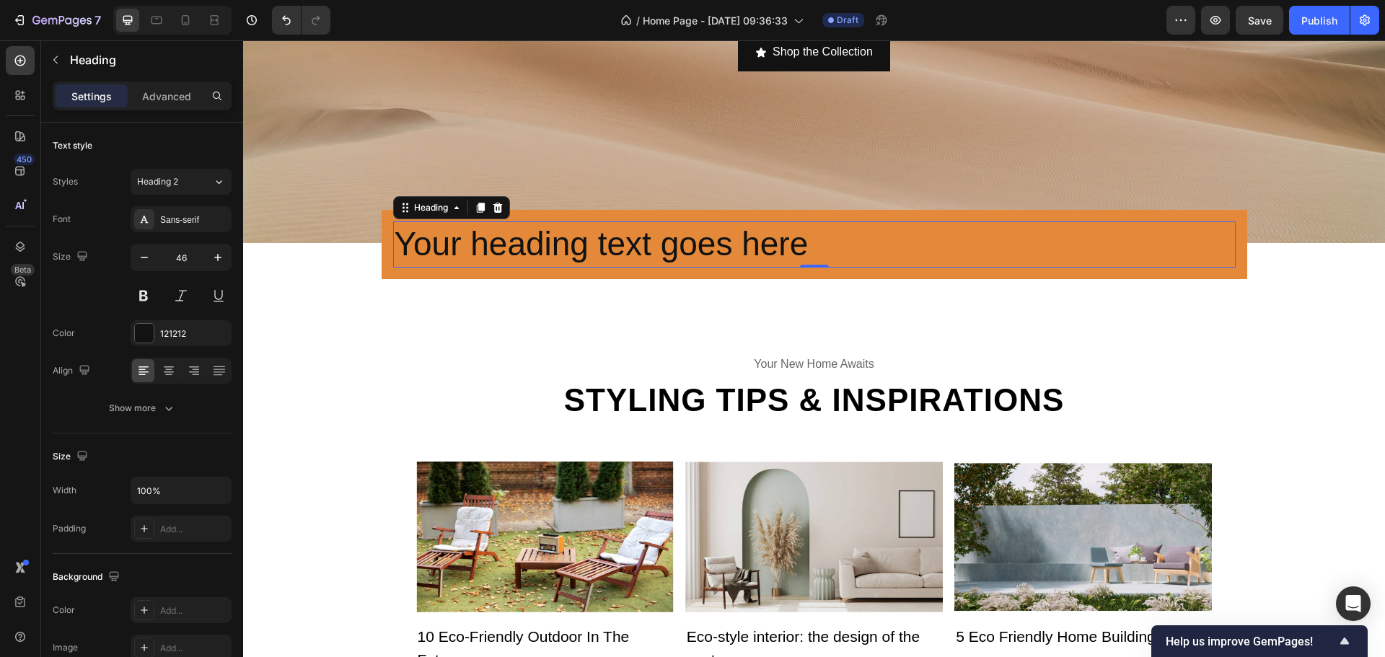
click at [630, 240] on h2 "Your heading text goes here" at bounding box center [814, 244] width 843 height 46
click at [630, 240] on p "Your heading text goes here" at bounding box center [815, 244] width 840 height 43
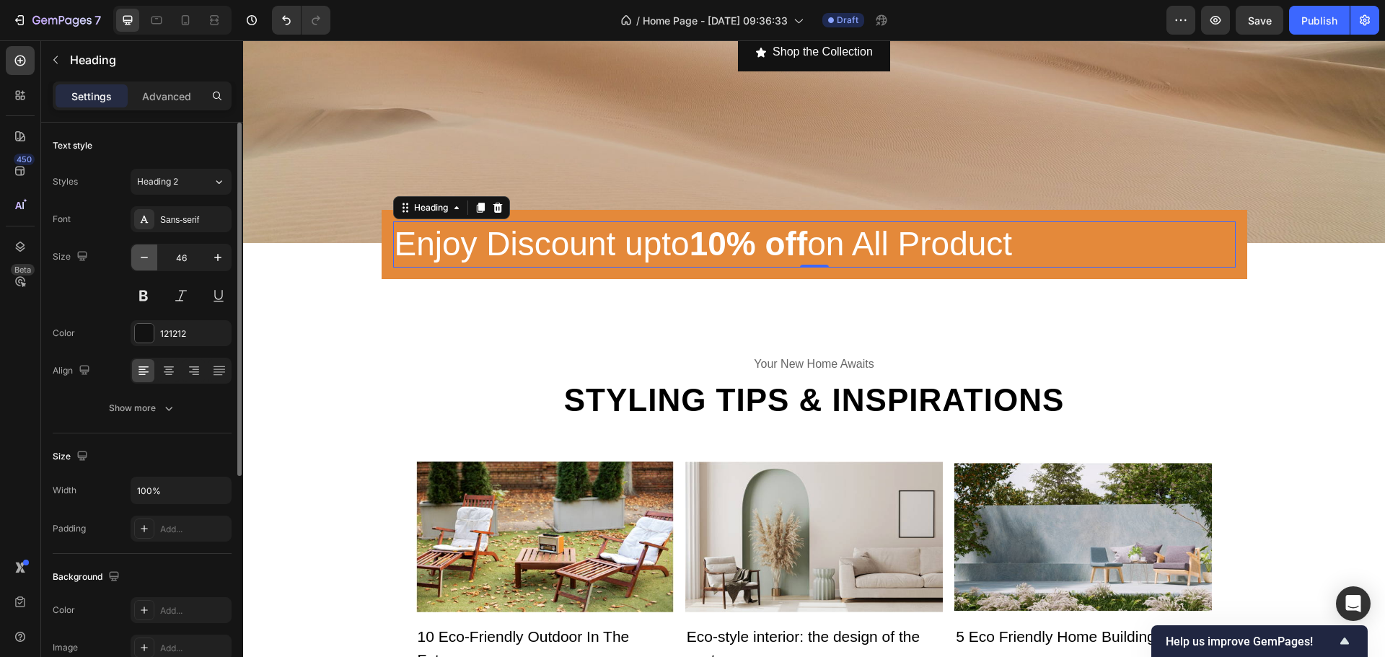
click at [137, 263] on button "button" at bounding box center [144, 258] width 26 height 26
click at [137, 260] on icon "button" at bounding box center [144, 257] width 14 height 14
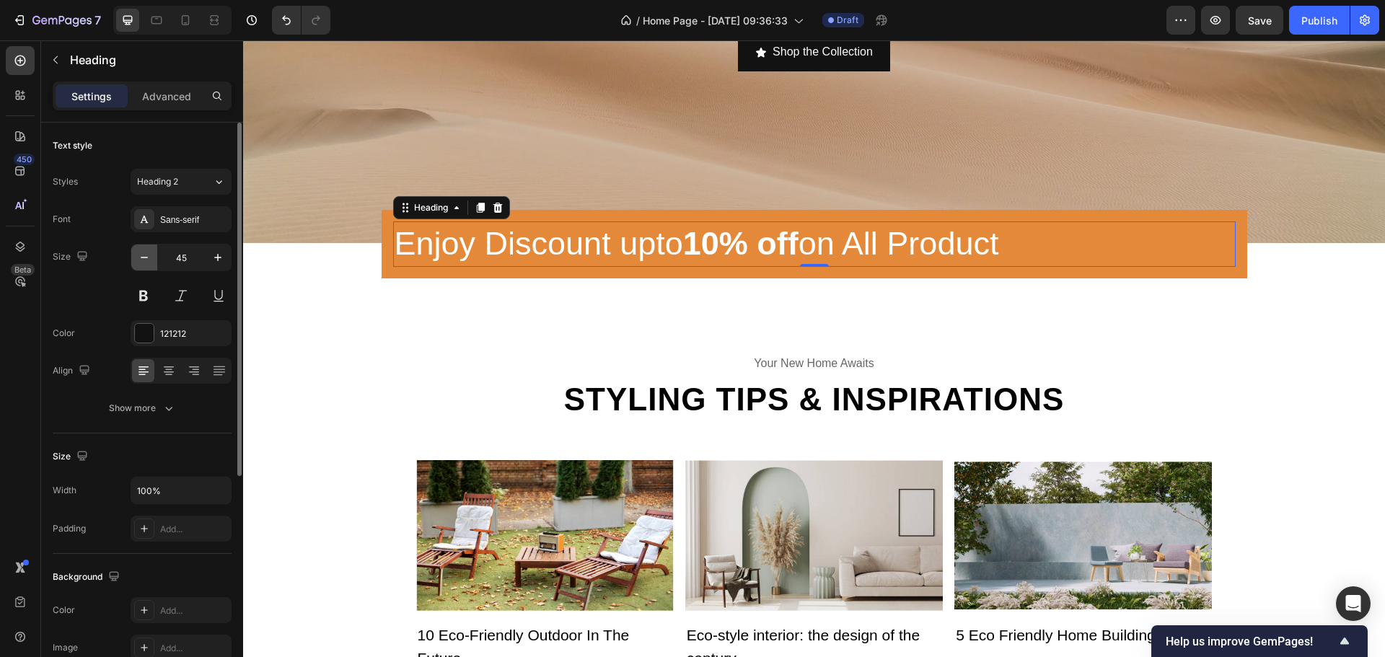
click at [136, 260] on button "button" at bounding box center [144, 258] width 26 height 26
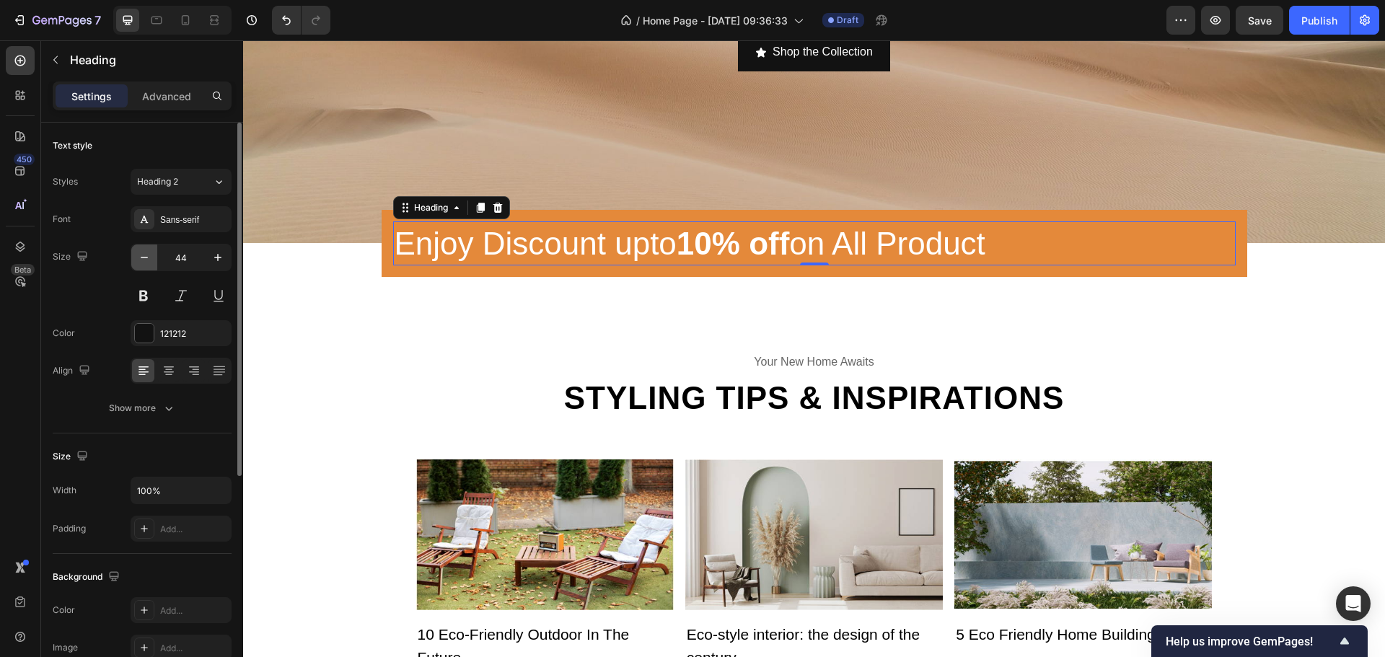
click at [136, 260] on button "button" at bounding box center [144, 258] width 26 height 26
click at [136, 258] on button "button" at bounding box center [144, 258] width 26 height 26
click at [136, 257] on button "button" at bounding box center [144, 258] width 26 height 26
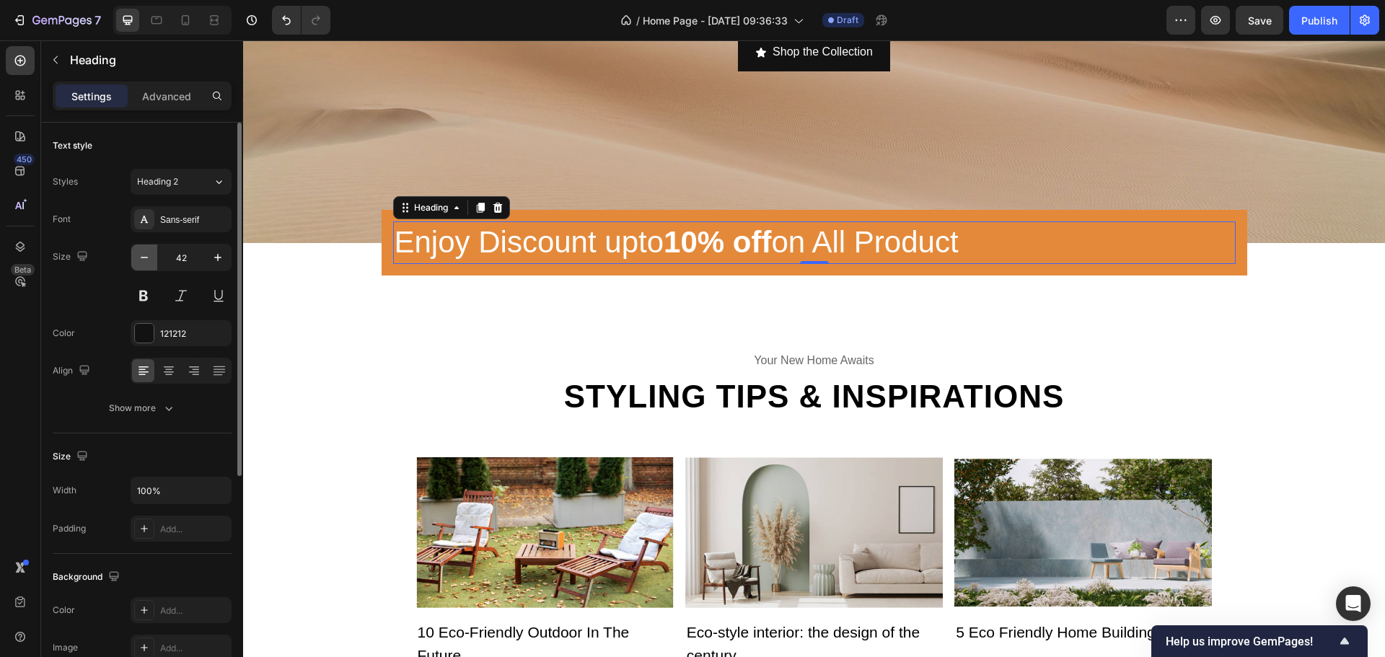
click at [134, 255] on button "button" at bounding box center [144, 258] width 26 height 26
click at [133, 255] on button "button" at bounding box center [144, 258] width 26 height 26
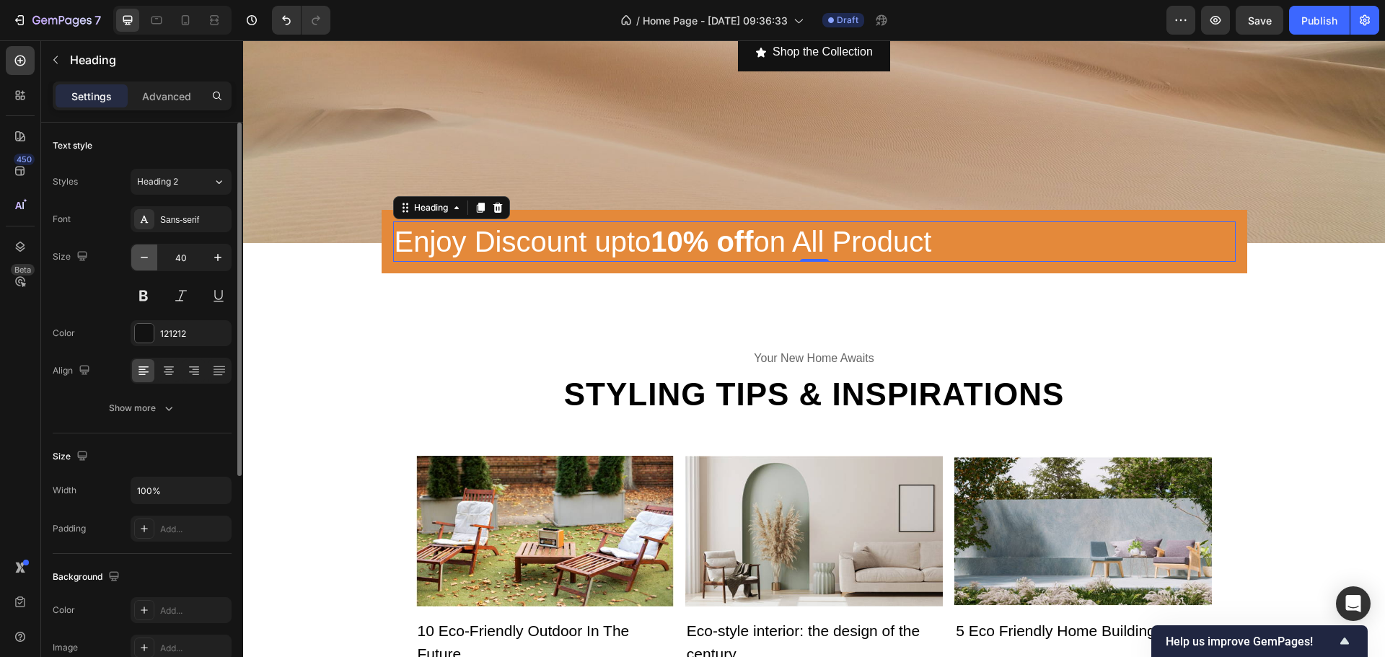
click at [133, 255] on button "button" at bounding box center [144, 258] width 26 height 26
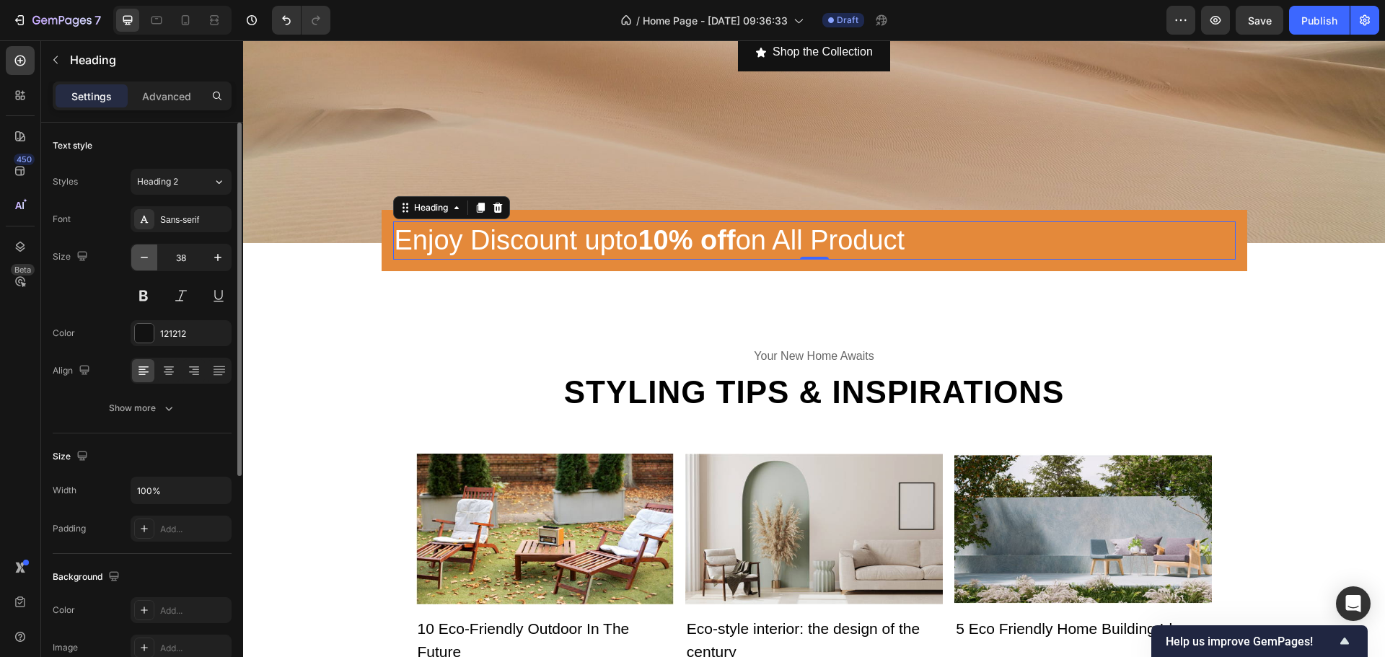
click at [133, 255] on button "button" at bounding box center [144, 258] width 26 height 26
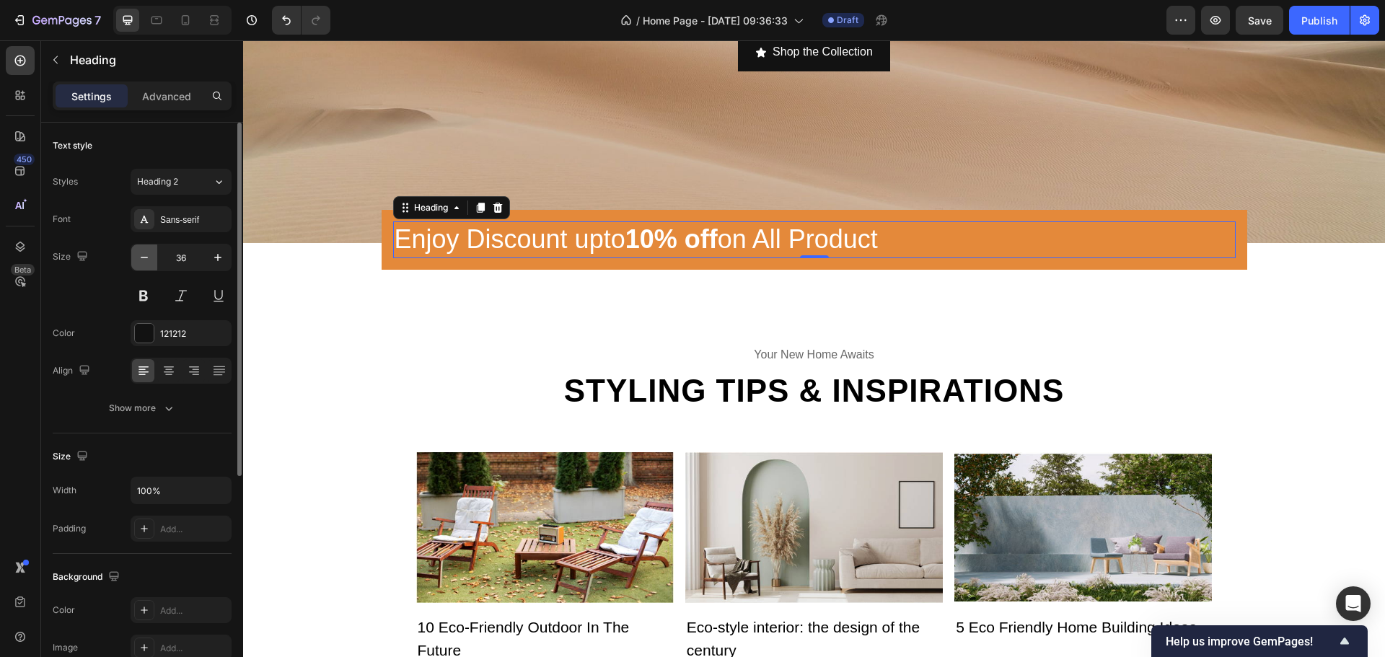
click at [133, 255] on button "button" at bounding box center [144, 258] width 26 height 26
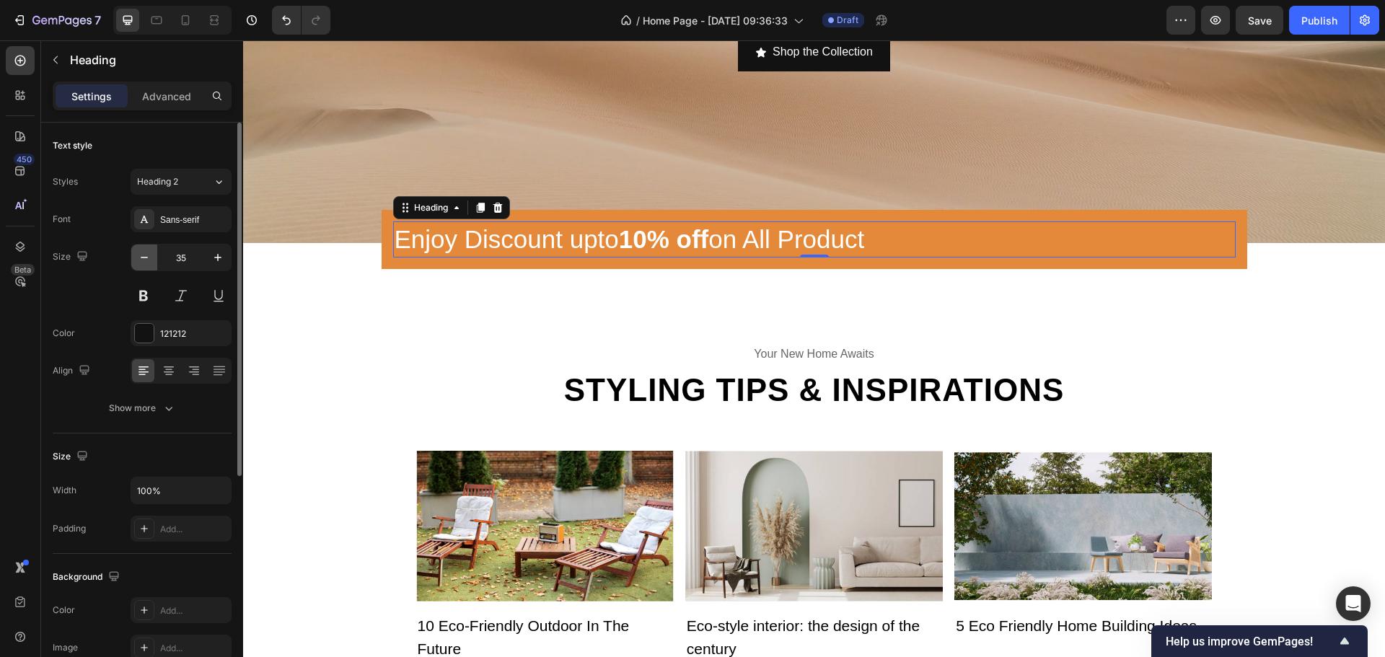
click at [133, 255] on button "button" at bounding box center [144, 258] width 26 height 26
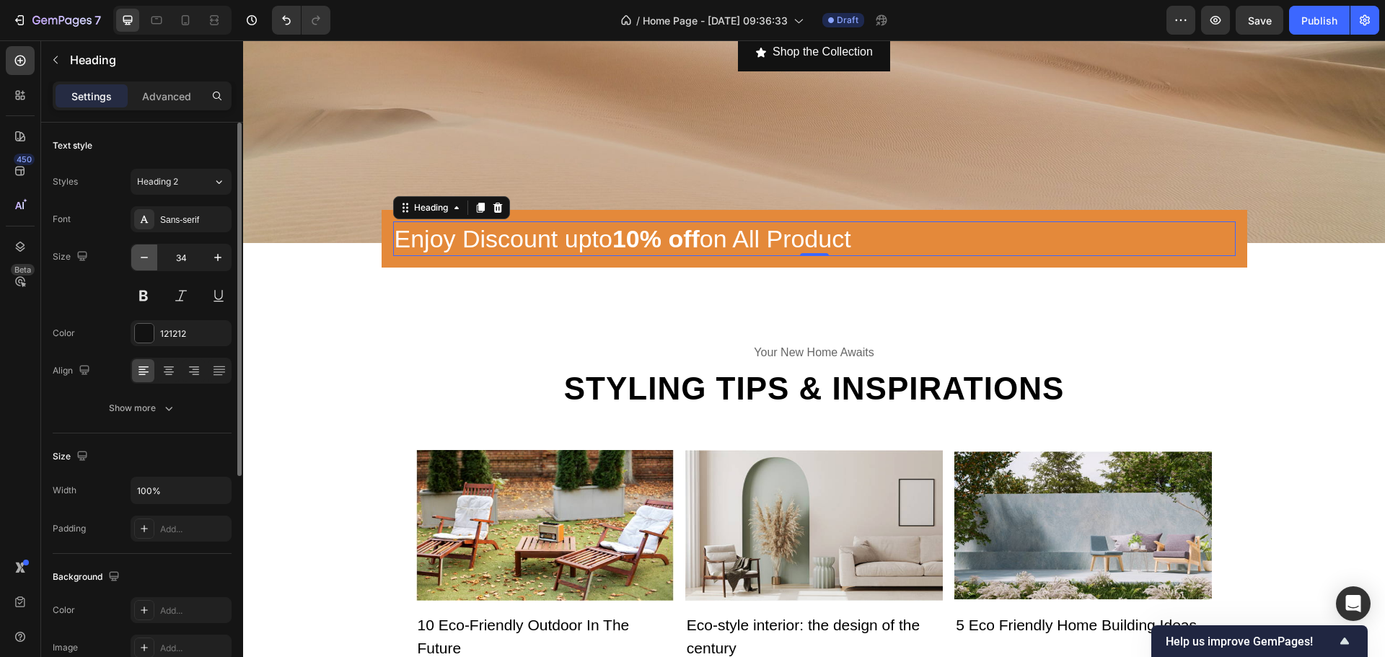
type input "33"
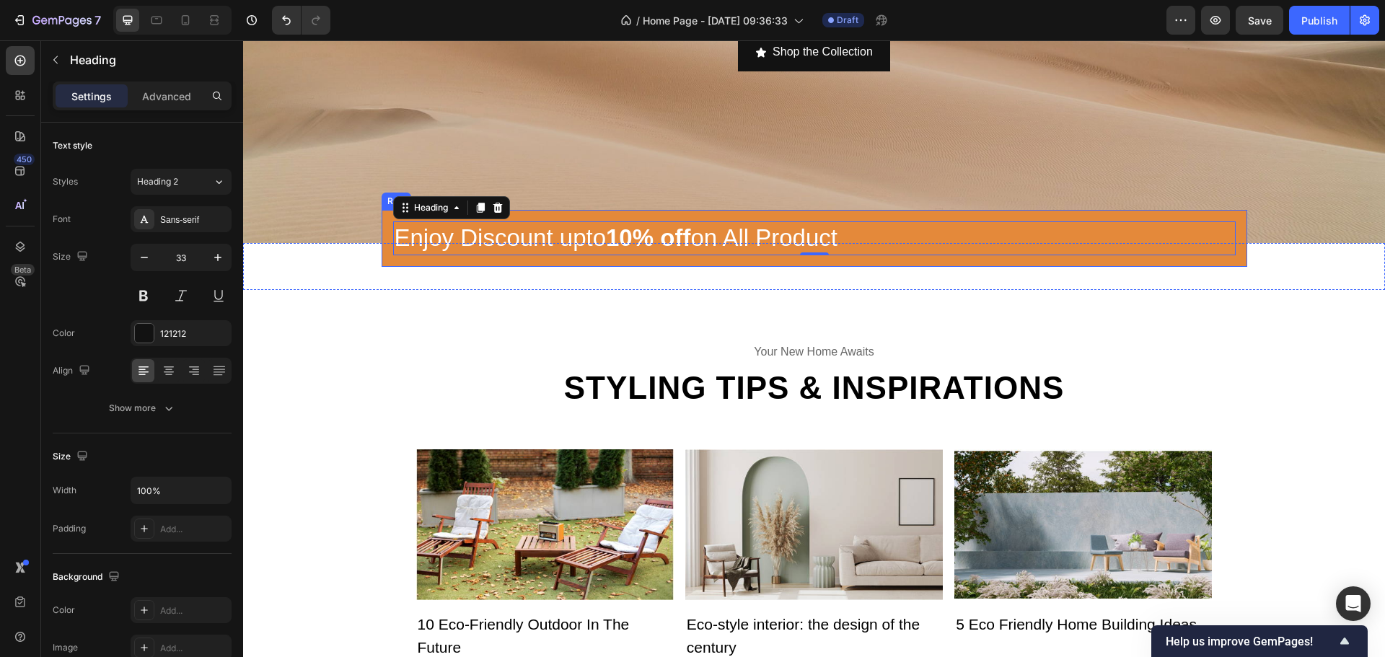
click at [812, 211] on div "Enjoy Discount upto 10% off on All Product Heading 0 Row" at bounding box center [815, 238] width 866 height 57
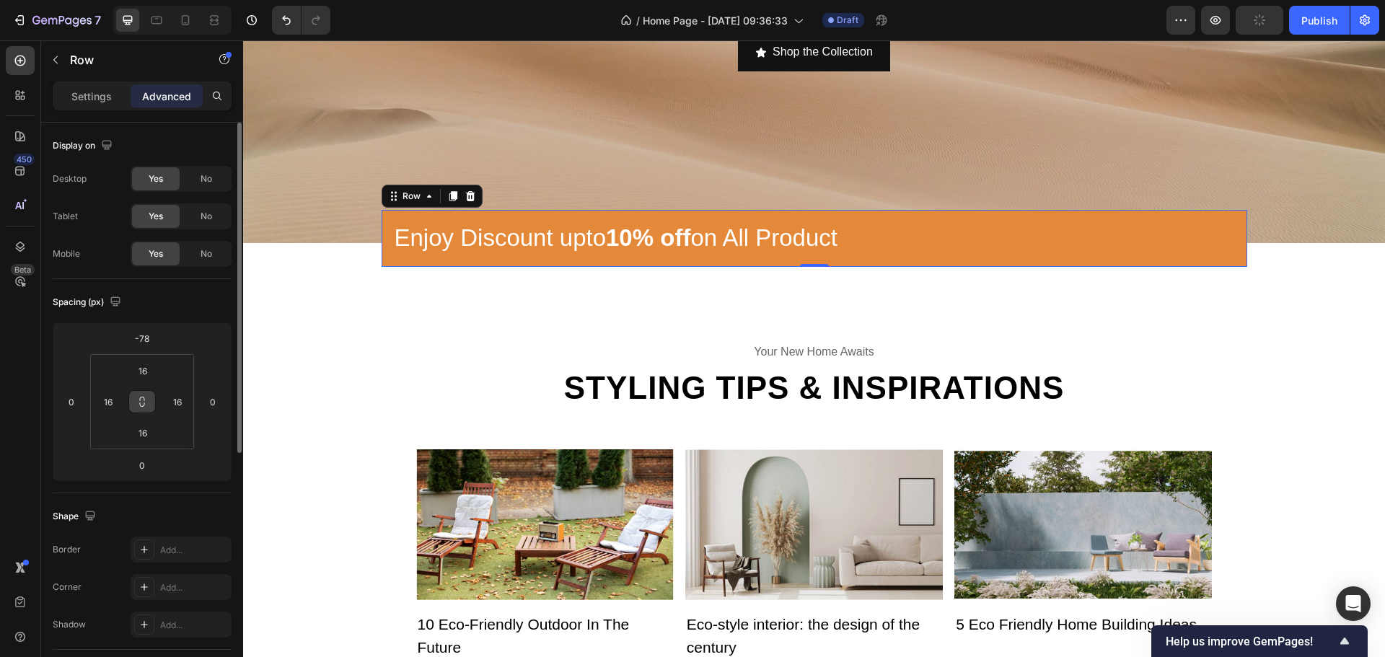
click at [134, 397] on button at bounding box center [141, 401] width 27 height 23
type input "44"
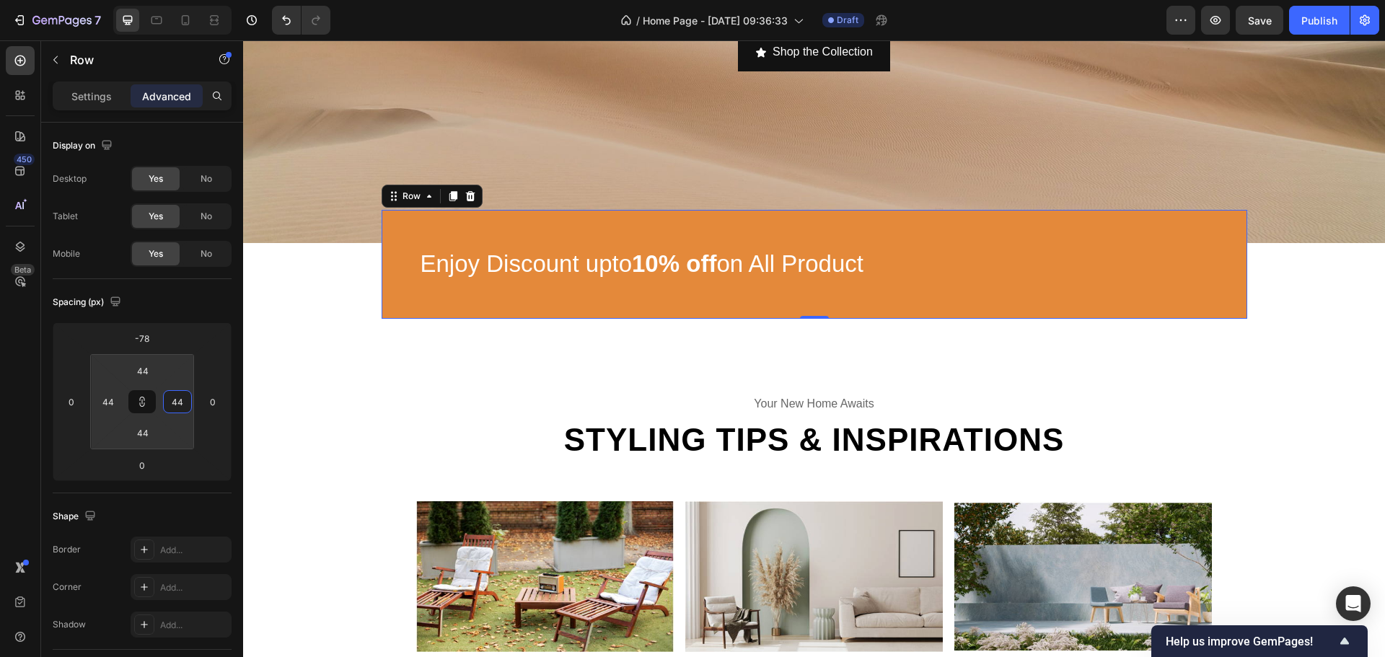
type input "52"
type input "40"
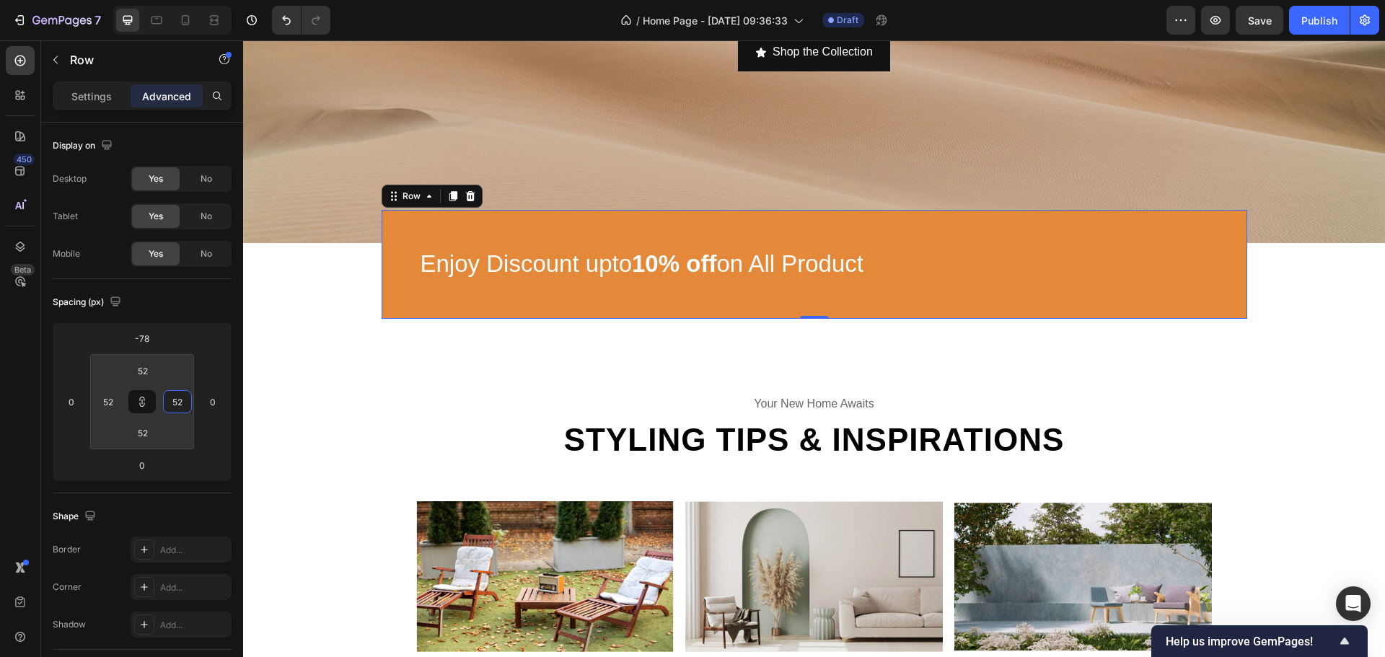
type input "40"
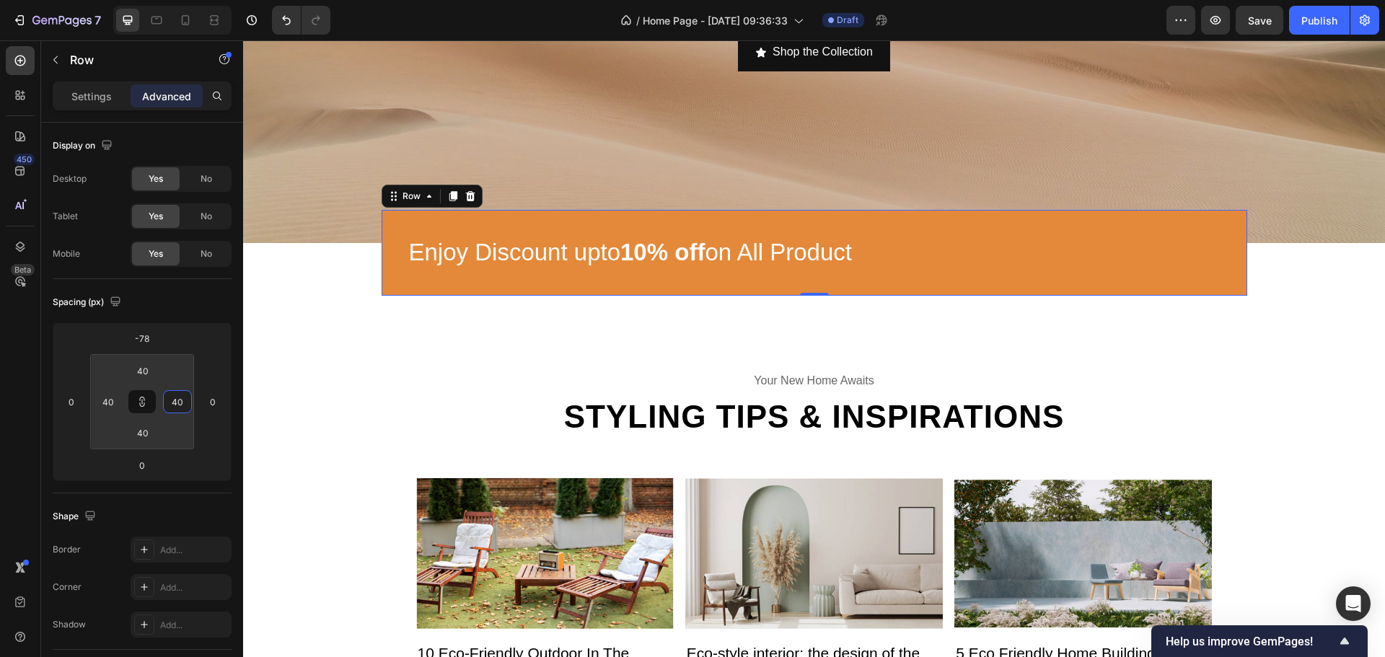
type input "34"
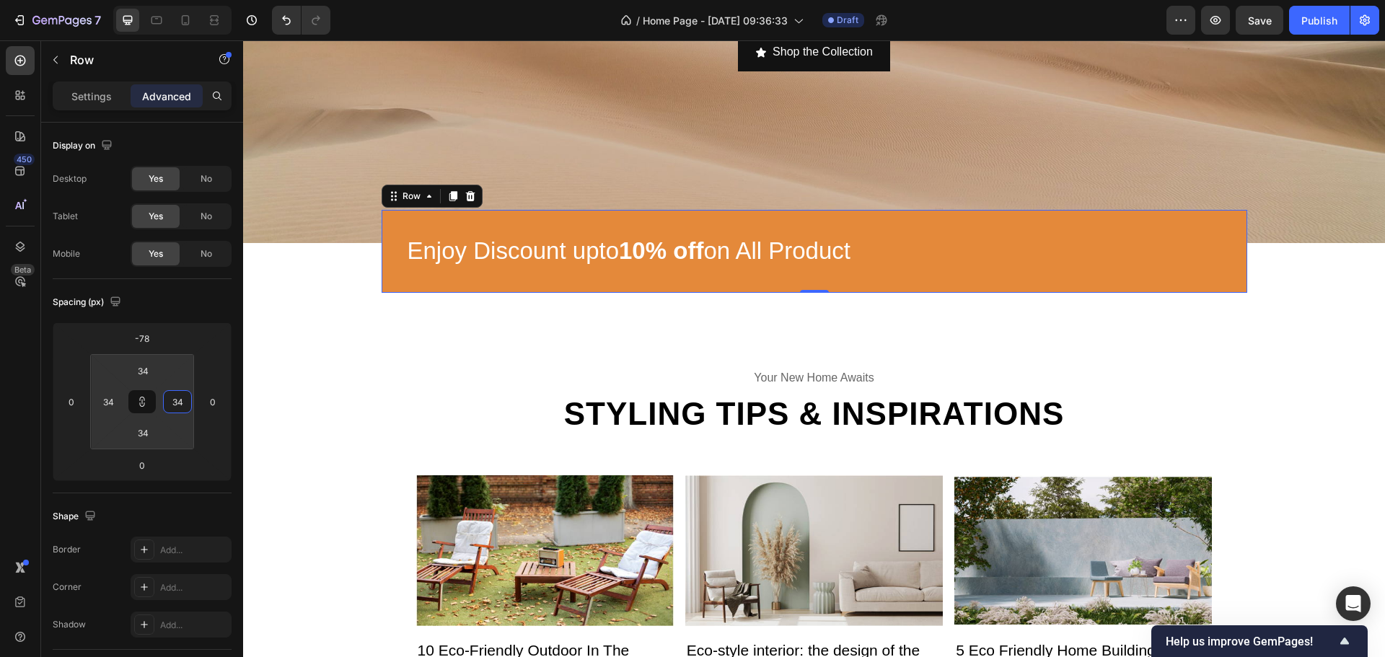
click at [188, 0] on html "7 / Home Page - [DATE] 09:36:33 Draft Preview Save Publish 450 Beta Sections(30…" at bounding box center [692, 0] width 1385 height 0
click at [146, 402] on icon at bounding box center [142, 402] width 12 height 12
click at [107, 406] on input "34" at bounding box center [108, 402] width 22 height 22
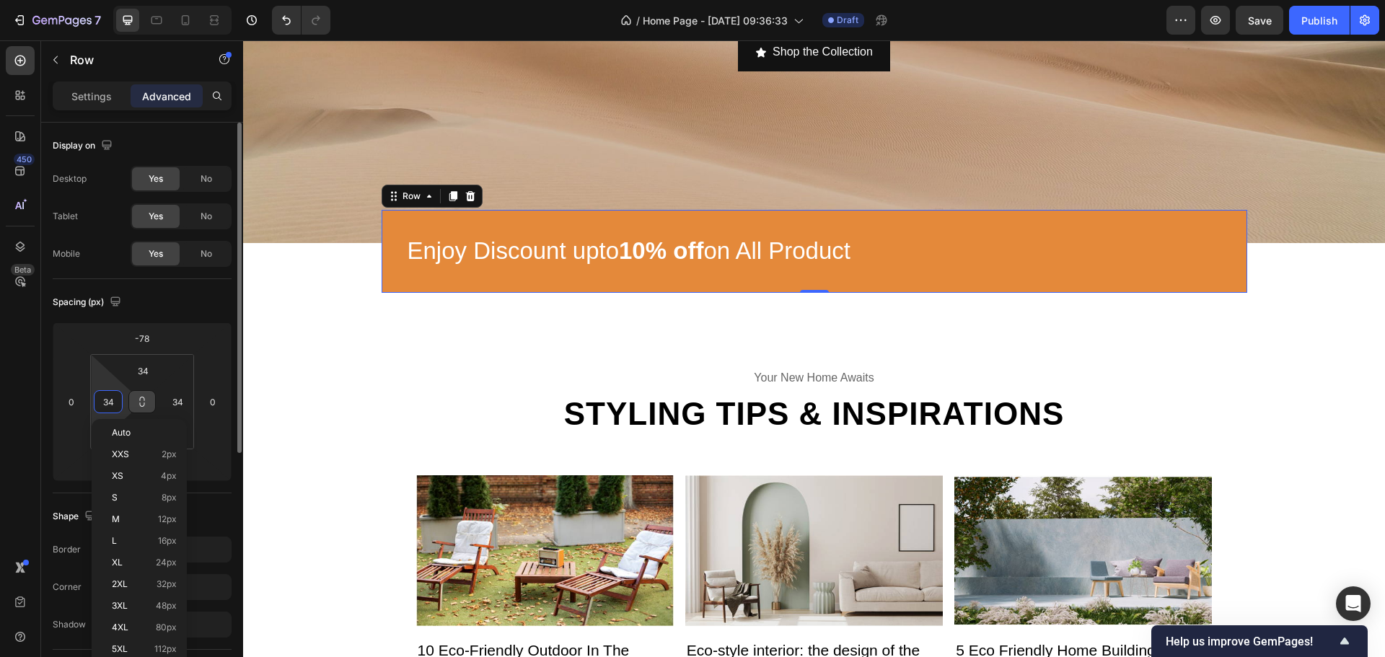
click at [96, 0] on html "7 / Home Page - [DATE] 09:36:33 Draft Preview Save Publish 450 Beta Sections(30…" at bounding box center [692, 0] width 1385 height 0
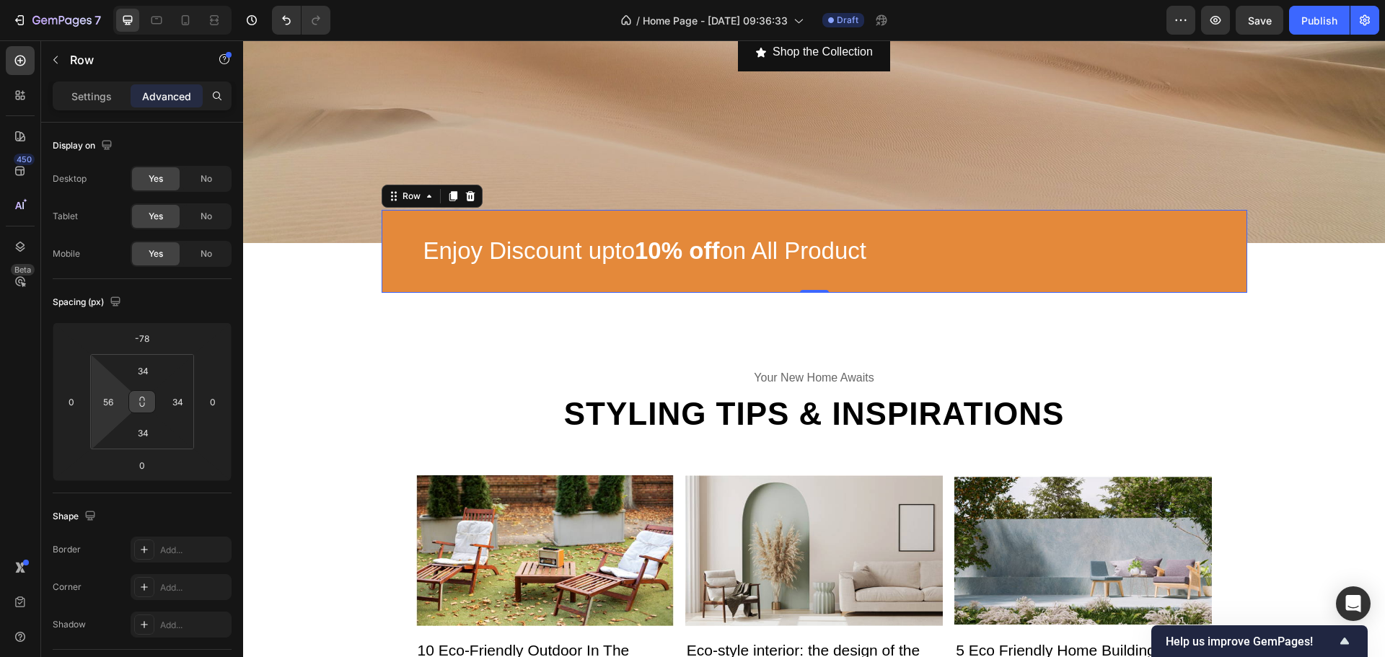
type input "60"
drag, startPoint x: 95, startPoint y: 415, endPoint x: 101, endPoint y: 405, distance: 11.0
click at [101, 0] on html "7 / Home Page - [DATE] 09:36:33 Draft Preview Save Publish 450 Beta Sections(30…" at bounding box center [692, 0] width 1385 height 0
click at [183, 408] on input "34" at bounding box center [178, 402] width 22 height 22
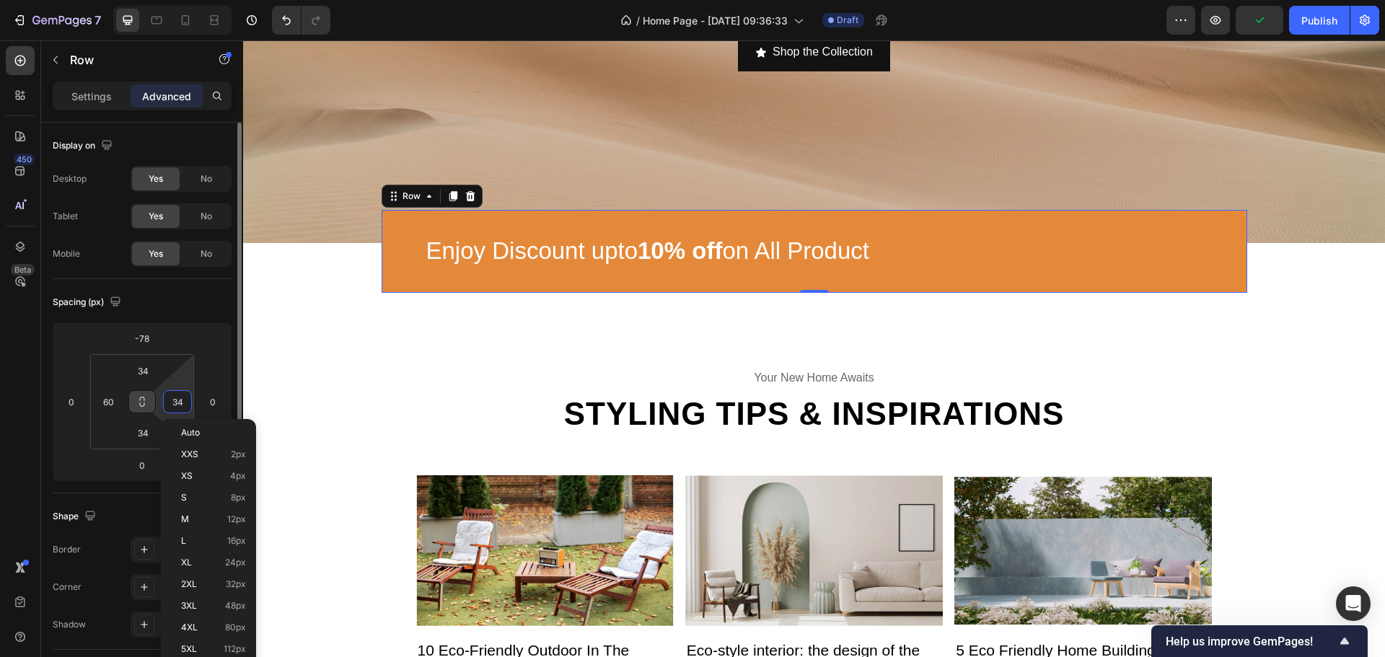
click at [186, 0] on html "7 / Home Page - [DATE] 09:36:33 Draft Preview Publish 450 Beta Sections(30) Ele…" at bounding box center [692, 0] width 1385 height 0
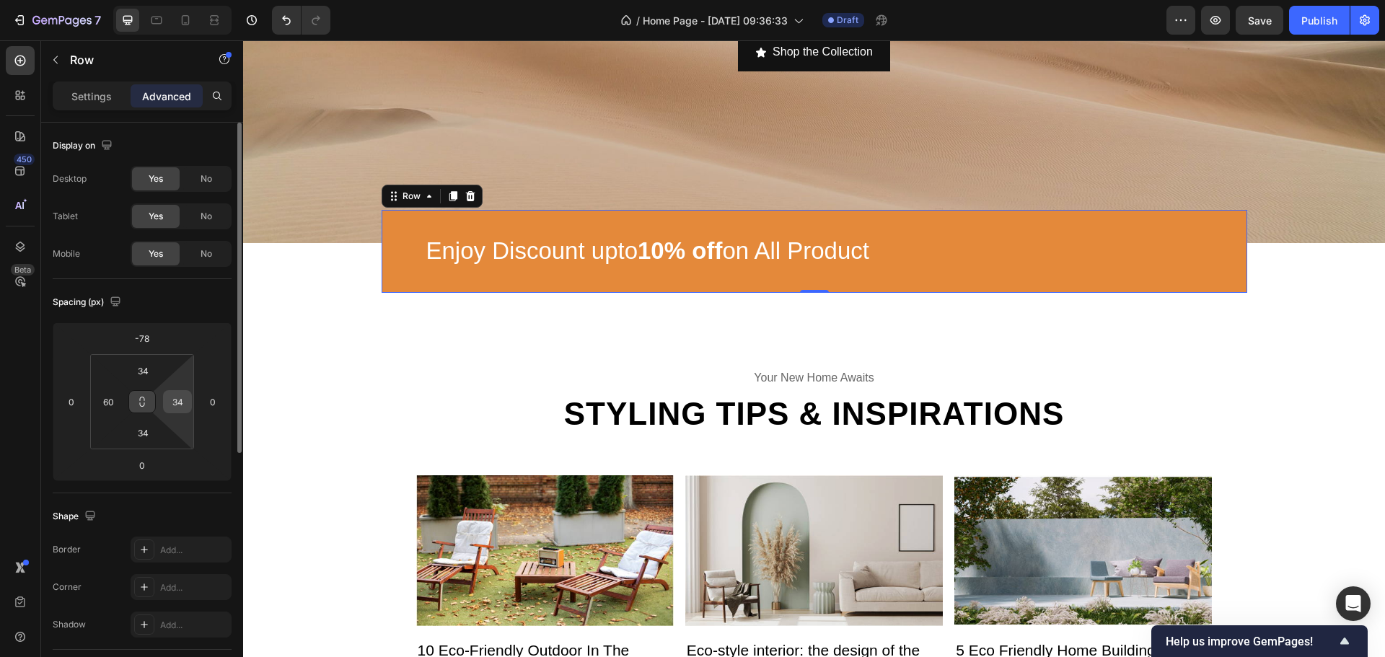
click at [191, 405] on div "34" at bounding box center [177, 401] width 29 height 23
type input "60"
drag, startPoint x: 188, startPoint y: 415, endPoint x: 191, endPoint y: 405, distance: 9.8
click at [191, 0] on html "7 / Home Page - [DATE] 09:36:33 Draft Preview Save Publish 450 Beta Sections(30…" at bounding box center [692, 0] width 1385 height 0
click at [786, 230] on div "⁠⁠⁠⁠⁠⁠⁠ Enjoy Discount upto 10% off on All Product Heading Row 0" at bounding box center [815, 251] width 866 height 83
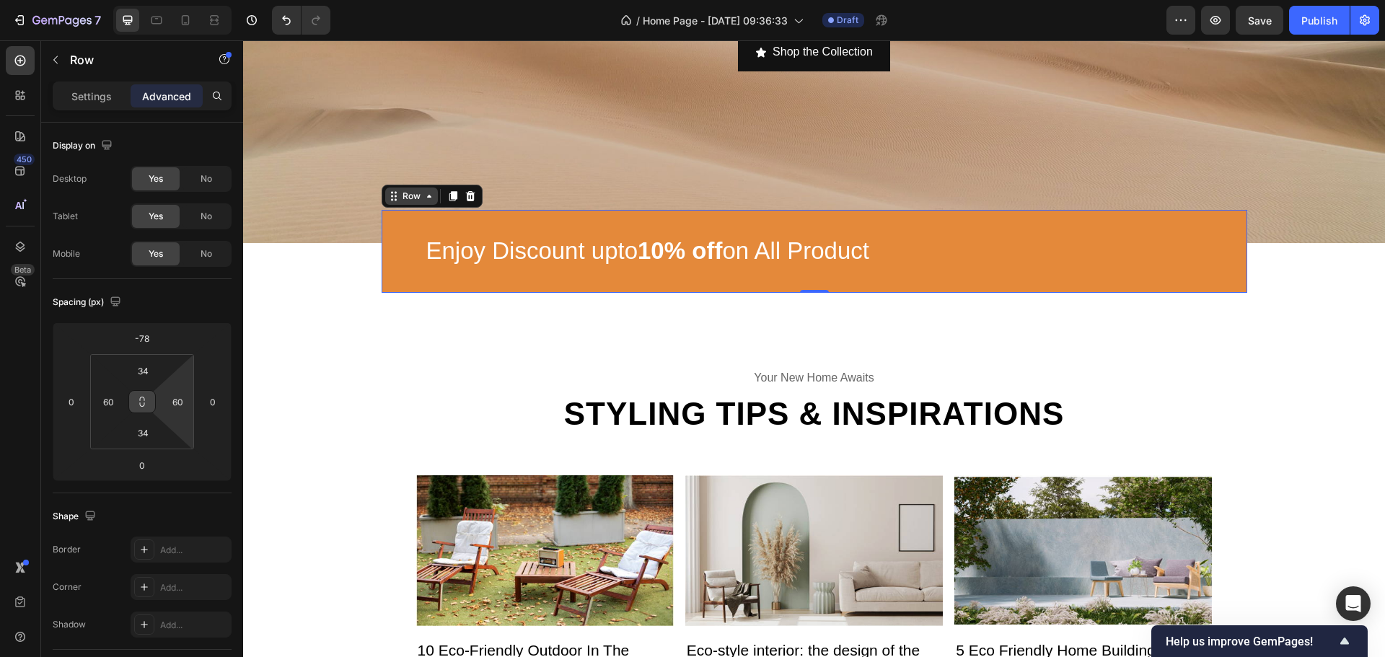
click at [406, 193] on div "Row" at bounding box center [412, 196] width 24 height 13
click at [406, 196] on div "Row" at bounding box center [412, 196] width 24 height 13
click at [395, 225] on div "⁠⁠⁠⁠⁠⁠⁠ Enjoy Discount upto 10% off on All Product Heading Row 0" at bounding box center [815, 251] width 866 height 83
click at [84, 94] on p "Settings" at bounding box center [91, 96] width 40 height 15
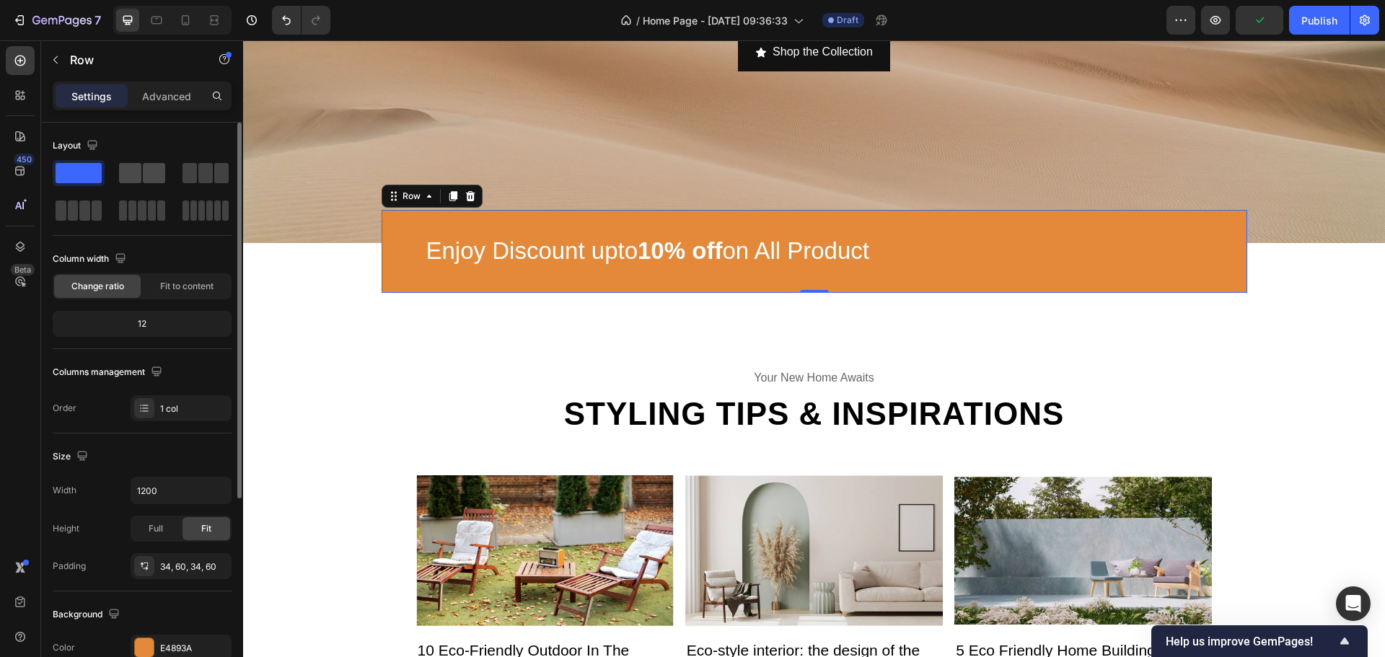
click at [139, 178] on span at bounding box center [130, 173] width 22 height 20
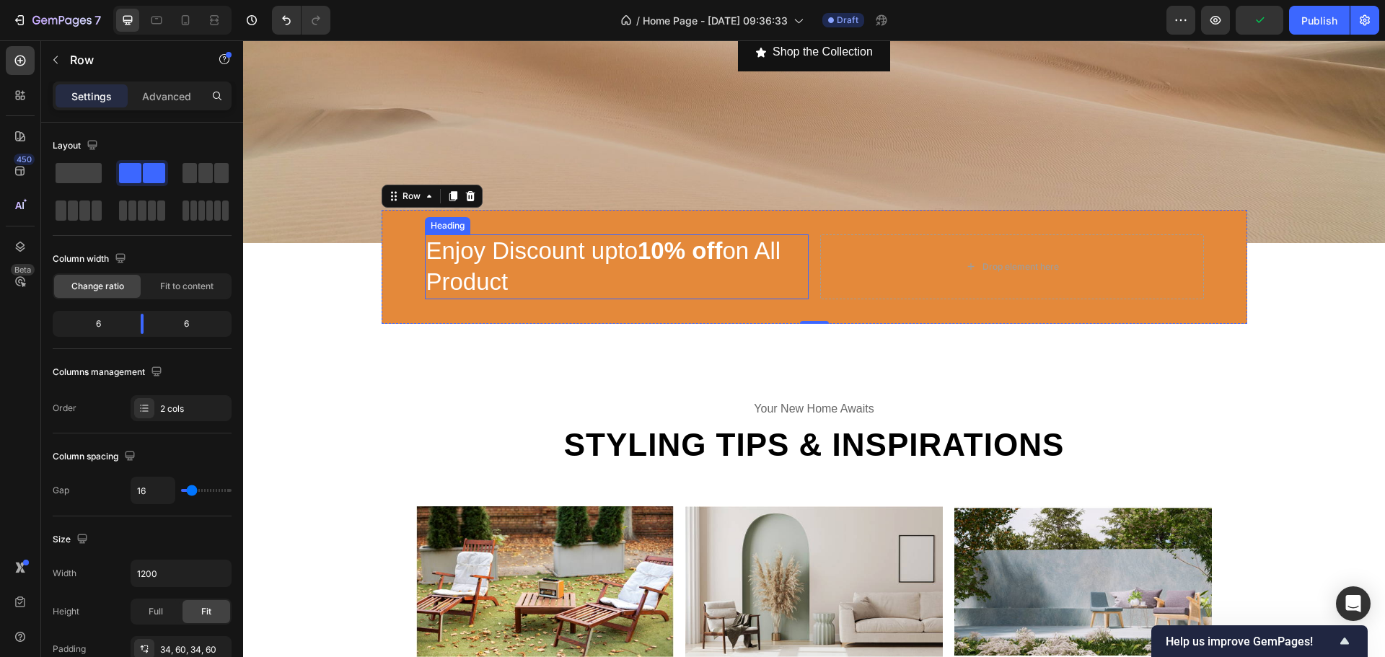
click at [615, 267] on p "⁠⁠⁠⁠⁠⁠⁠ Enjoy Discount upto 10% off on All Product" at bounding box center [616, 267] width 381 height 62
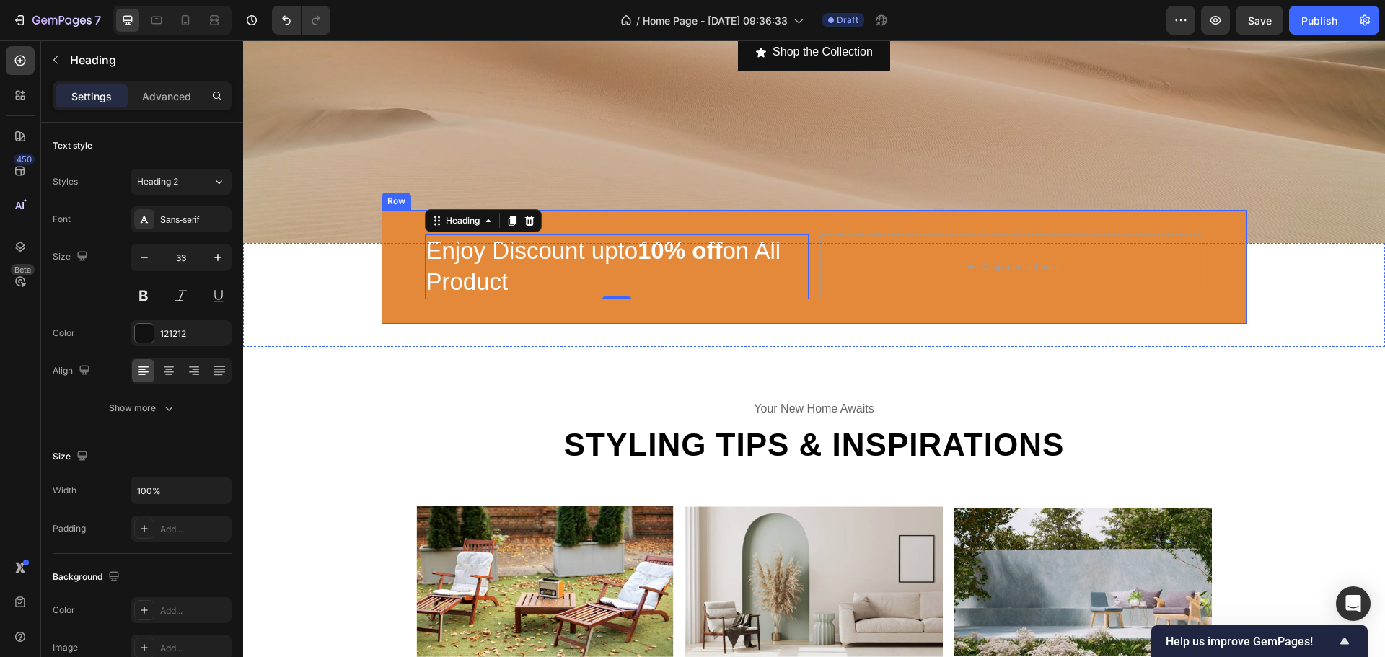
click at [389, 257] on div "⁠⁠⁠⁠⁠⁠⁠ Enjoy Discount upto 10% off on All Product Heading 0 Drop element here …" at bounding box center [815, 267] width 866 height 114
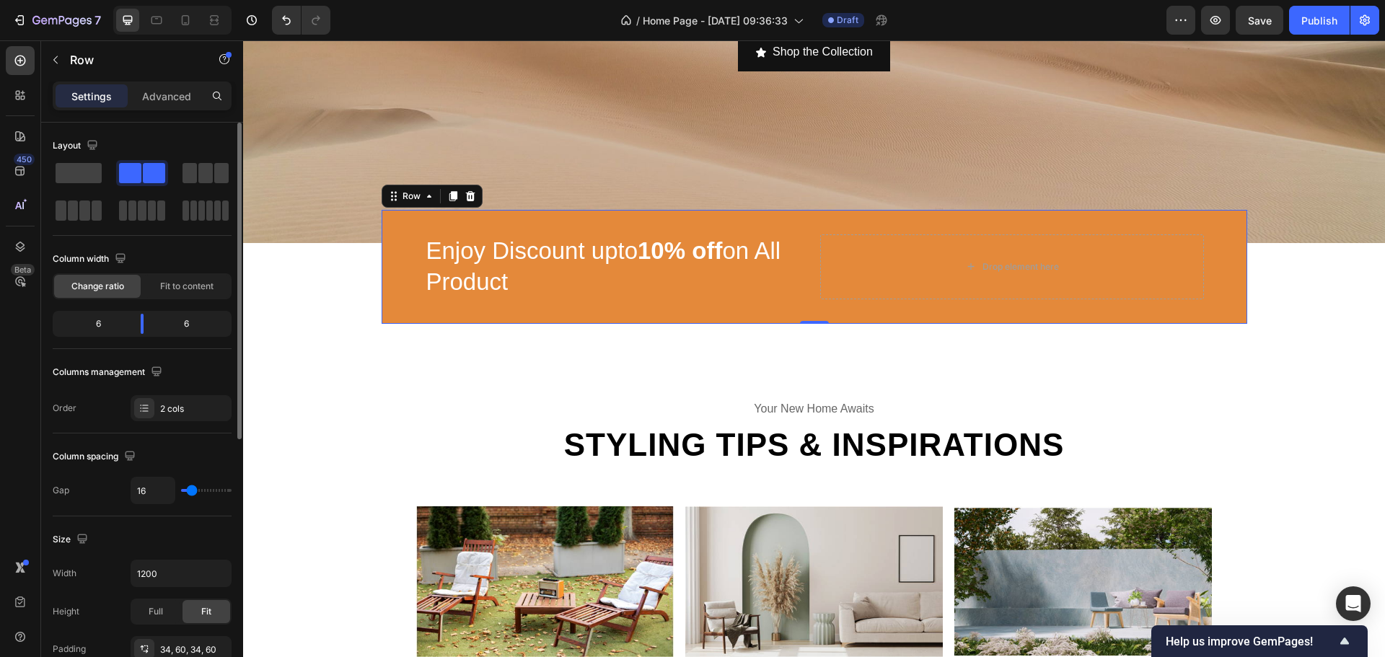
click at [110, 315] on div "6" at bounding box center [93, 324] width 74 height 20
click at [103, 335] on div "6 6" at bounding box center [142, 324] width 179 height 26
click at [104, 334] on div "6 6" at bounding box center [142, 324] width 179 height 26
click at [196, 325] on div "6" at bounding box center [192, 324] width 74 height 20
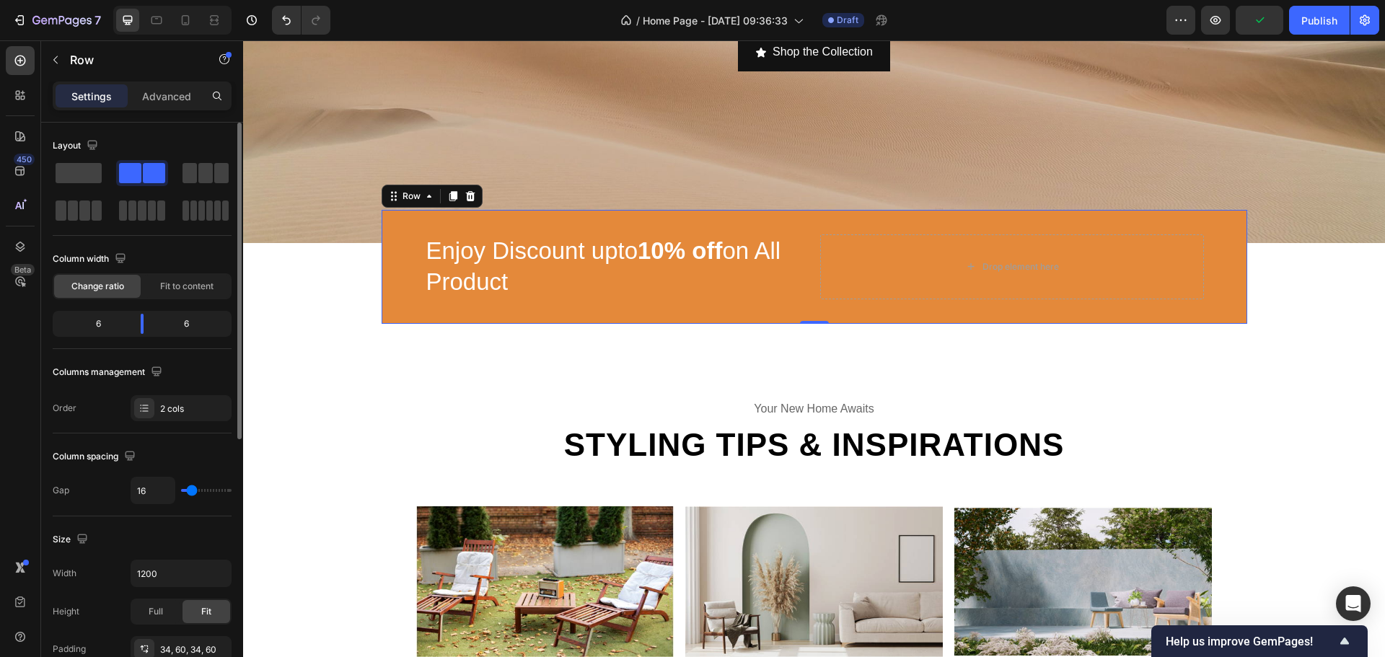
click at [191, 324] on div "6" at bounding box center [192, 324] width 74 height 20
click at [154, 322] on div at bounding box center [142, 324] width 26 height 20
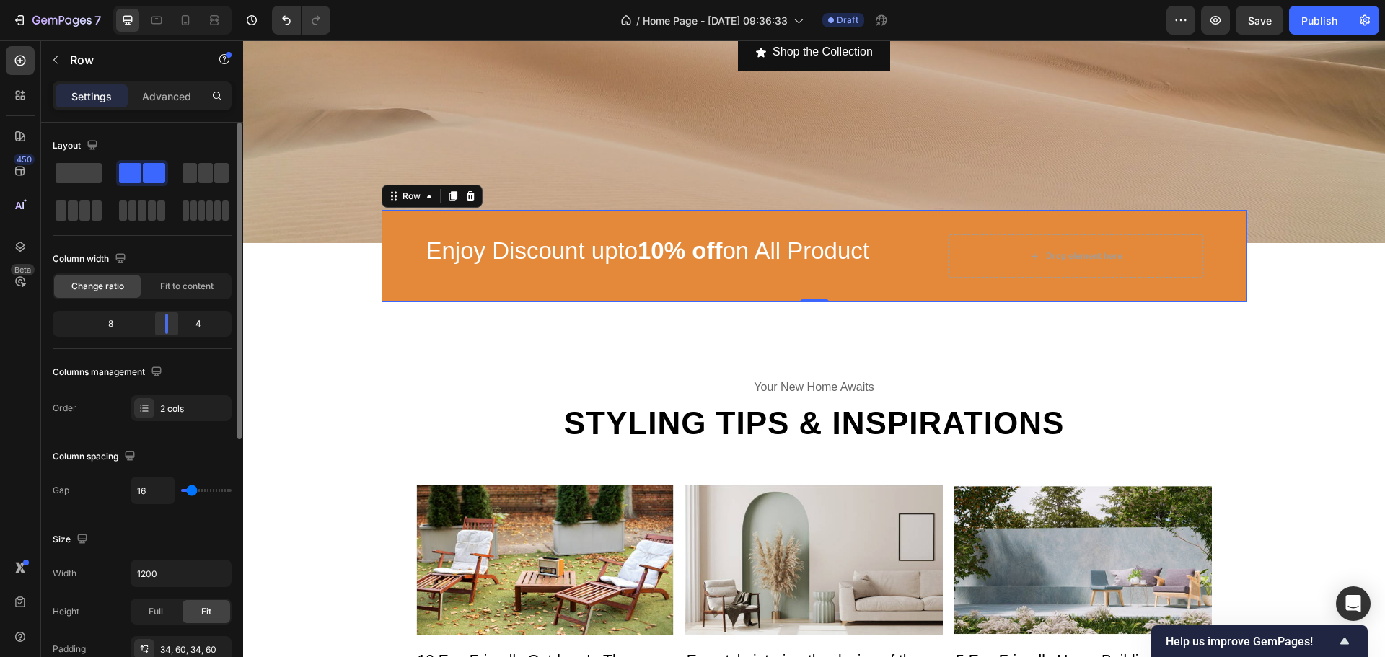
drag, startPoint x: 147, startPoint y: 322, endPoint x: 553, endPoint y: 284, distance: 408.0
click at [171, 325] on div at bounding box center [167, 324] width 26 height 20
click at [1020, 254] on div "Drop element here" at bounding box center [1075, 256] width 117 height 23
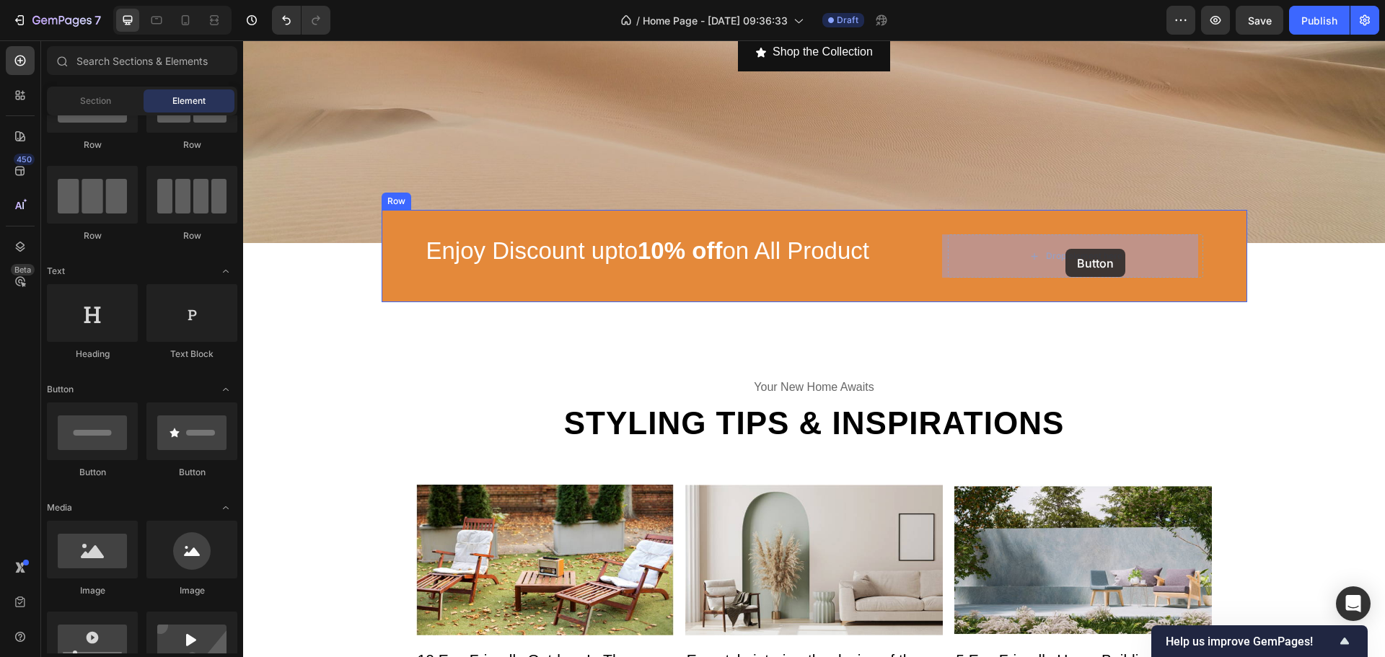
drag, startPoint x: 358, startPoint y: 492, endPoint x: 1066, endPoint y: 249, distance: 748.3
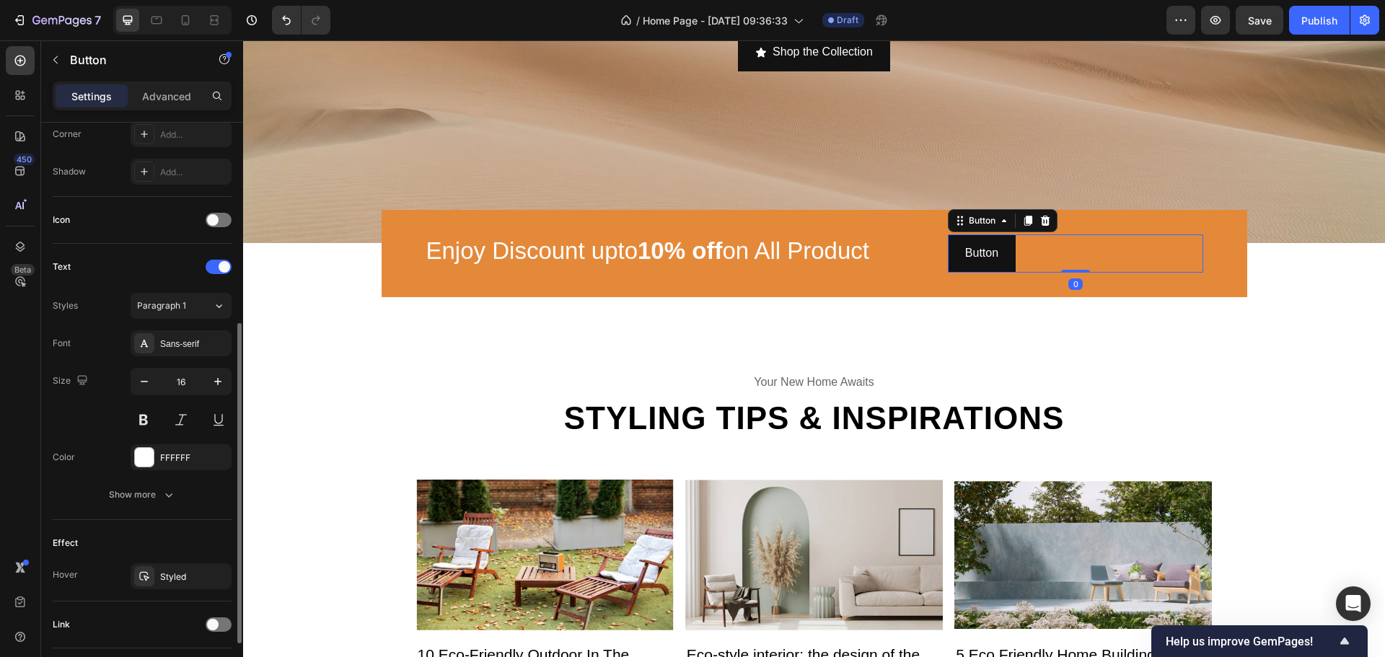
scroll to position [459, 0]
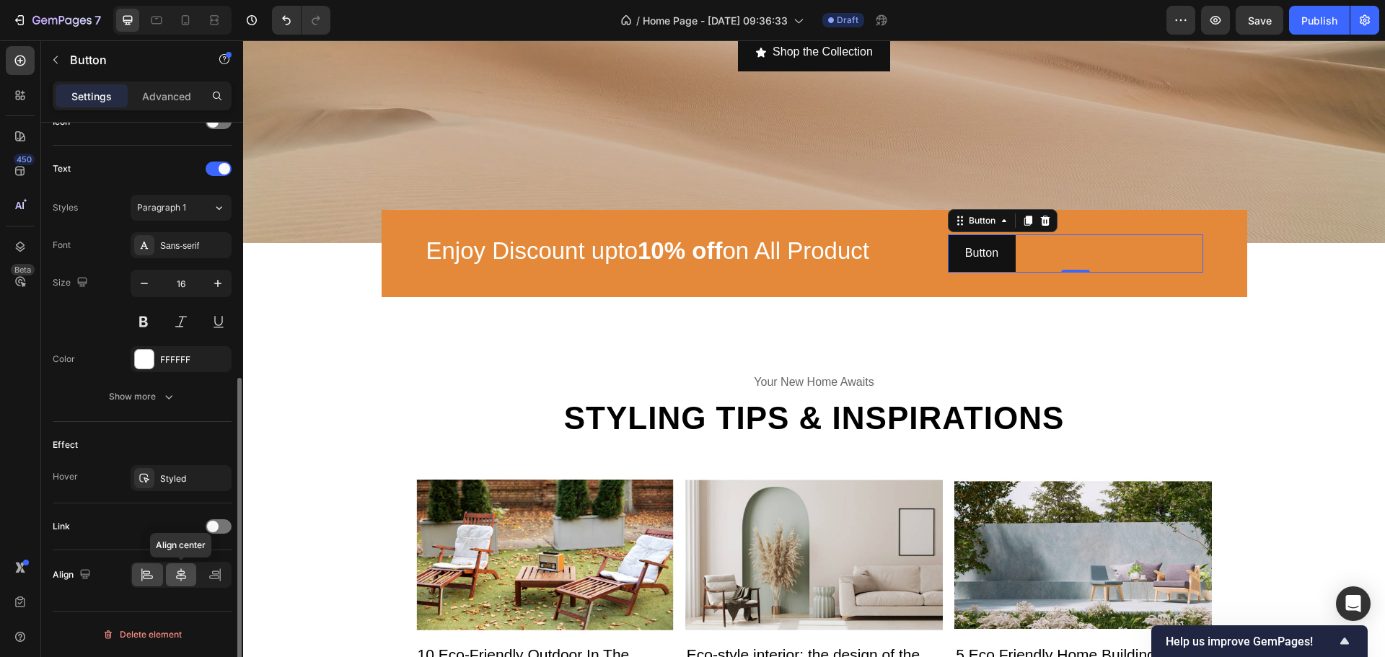
click at [191, 581] on div at bounding box center [181, 574] width 31 height 23
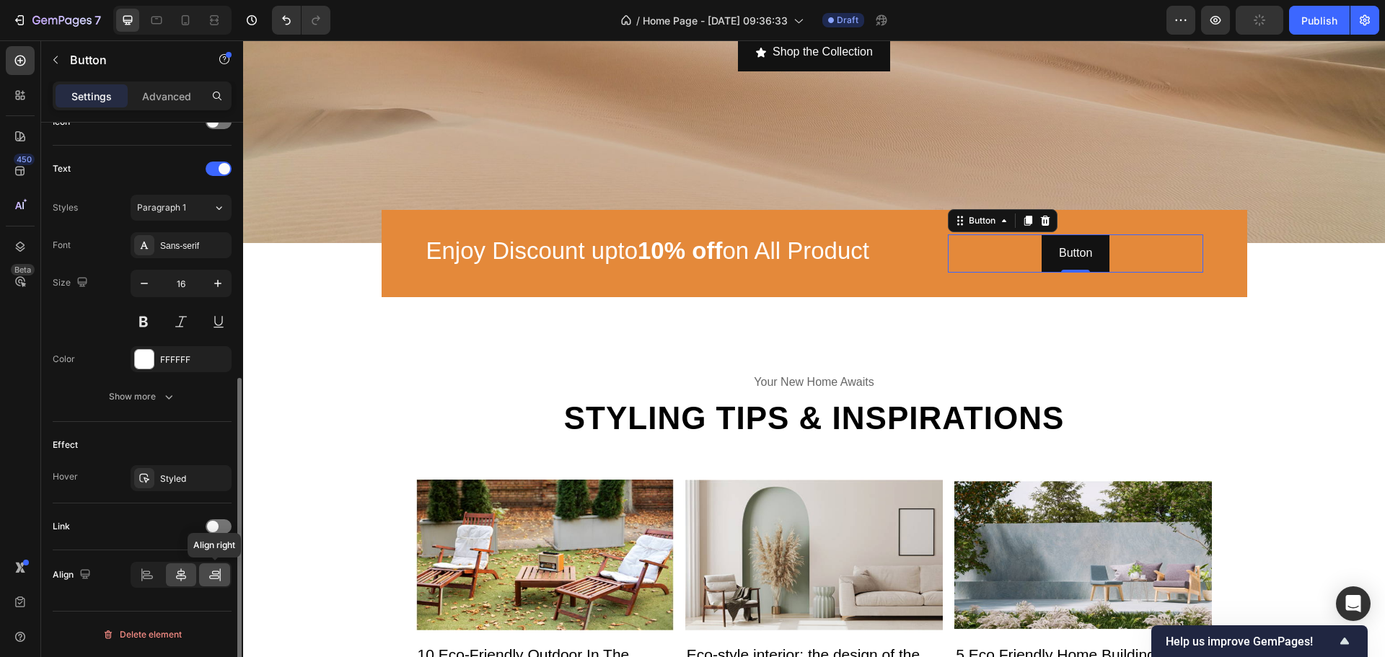
click at [213, 572] on icon at bounding box center [215, 575] width 14 height 14
click at [188, 565] on div at bounding box center [181, 574] width 31 height 23
click at [204, 557] on div "Align" at bounding box center [142, 574] width 179 height 49
click at [212, 583] on div at bounding box center [214, 574] width 31 height 23
click at [187, 574] on icon at bounding box center [181, 575] width 14 height 14
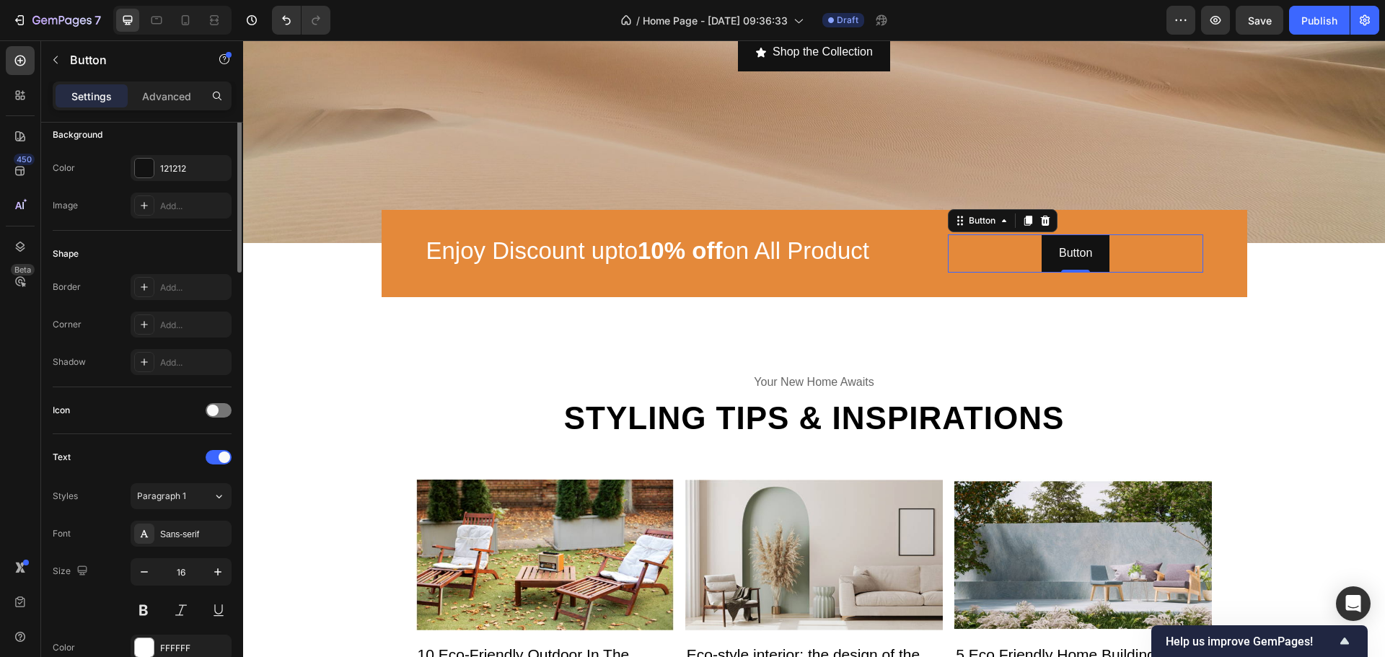
scroll to position [0, 0]
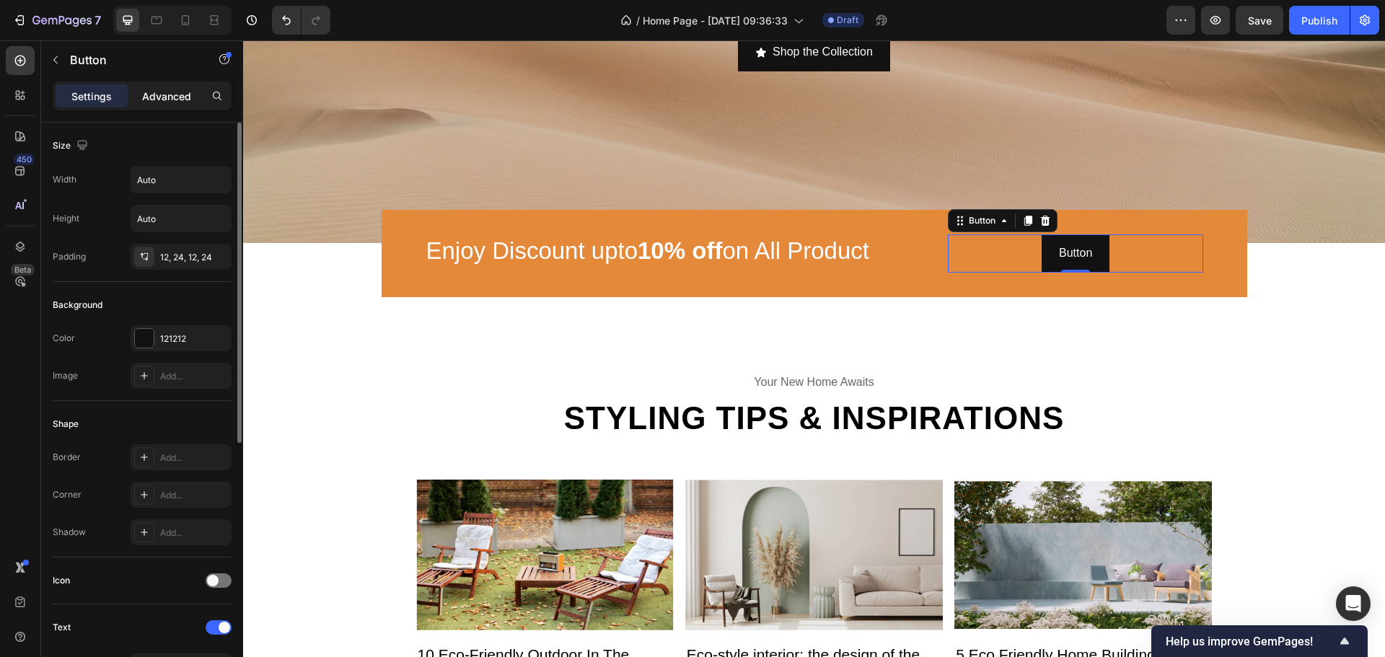
click at [160, 101] on p "Advanced" at bounding box center [166, 96] width 49 height 15
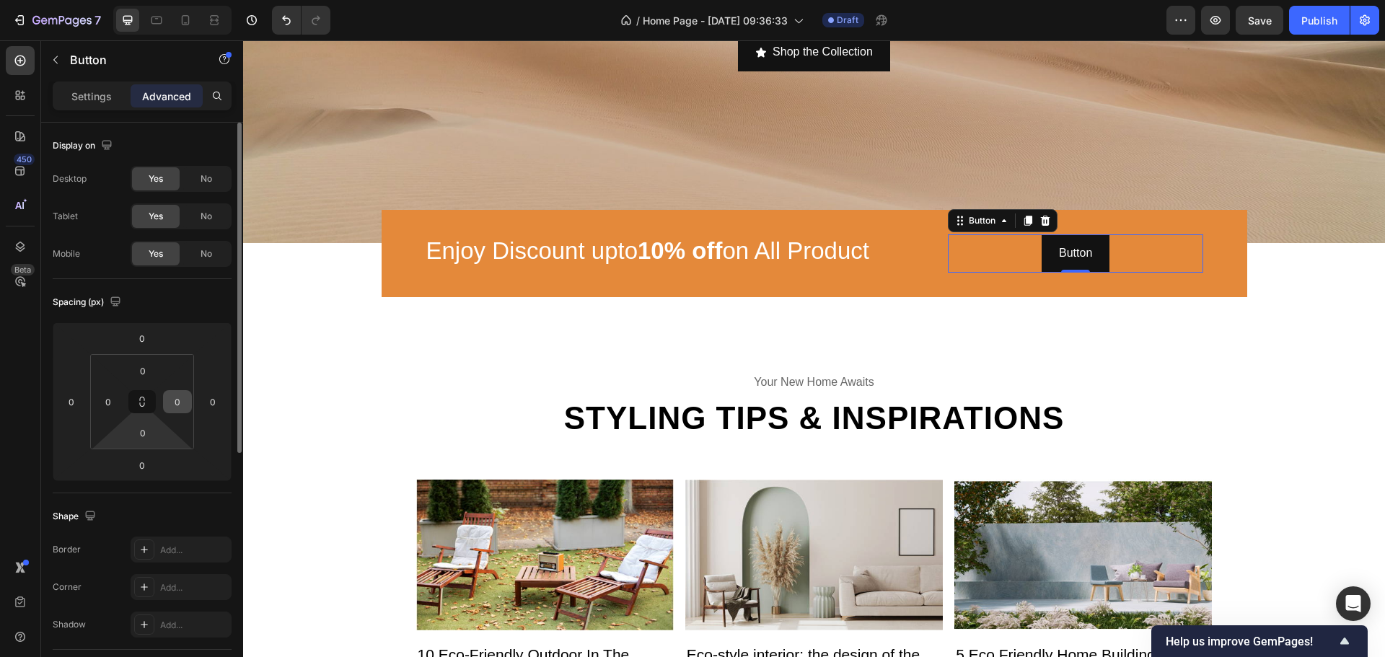
click at [149, 407] on button at bounding box center [141, 401] width 27 height 23
type input "12"
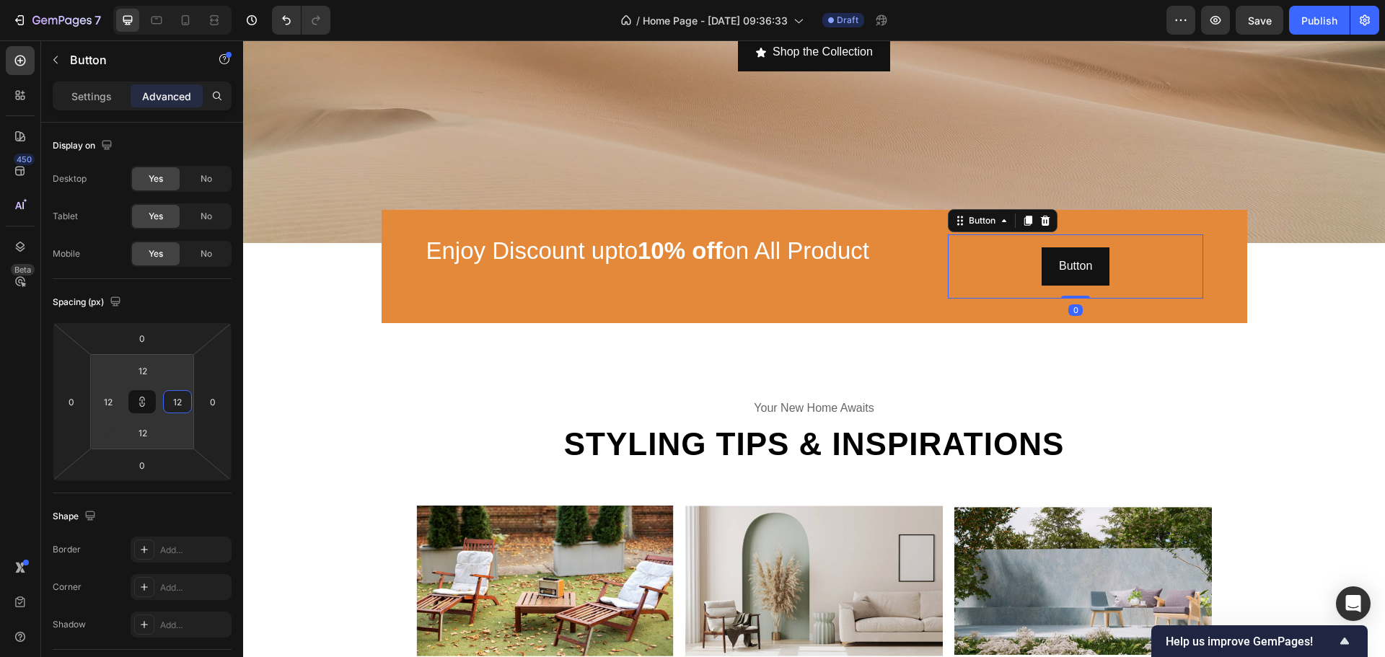
type input "18"
click at [186, 0] on html "7 / Home Page - [DATE] 09:36:33 Draft Preview Publish 450 Beta Sections(30) Ele…" at bounding box center [692, 0] width 1385 height 0
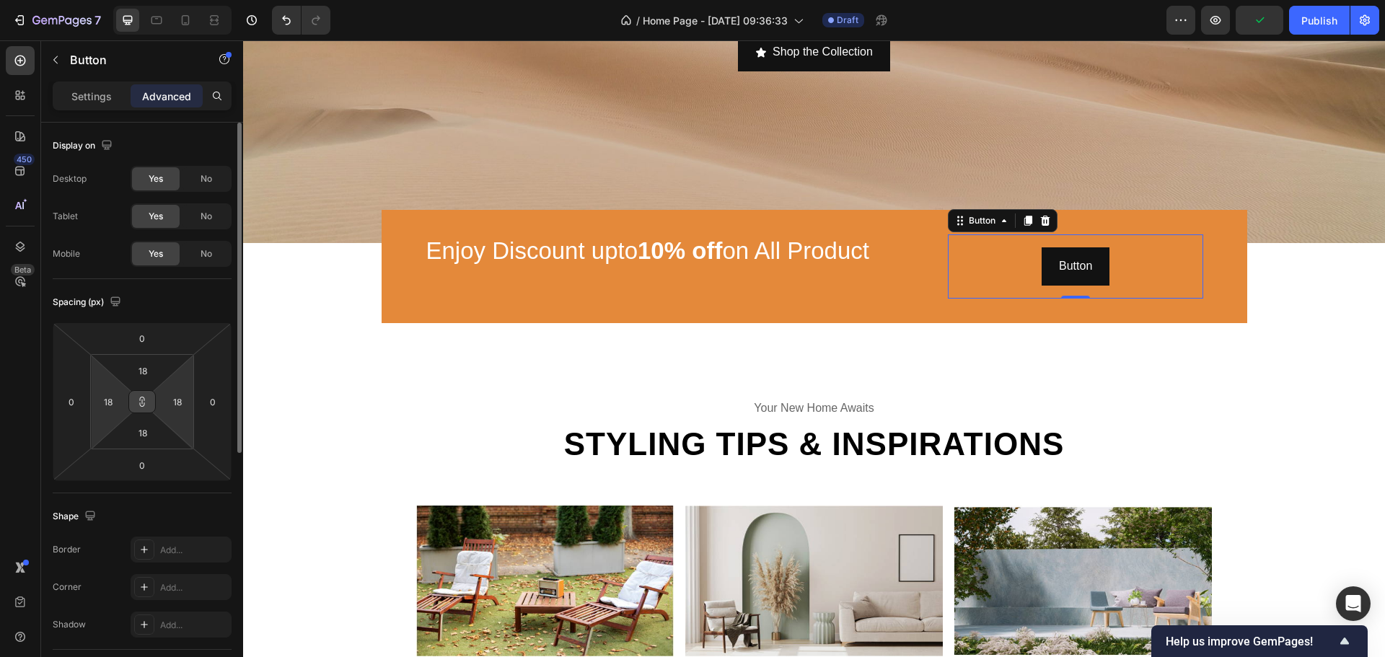
drag, startPoint x: 148, startPoint y: 395, endPoint x: 143, endPoint y: 401, distance: 7.7
click at [124, 400] on div "18 18 18 18" at bounding box center [142, 401] width 104 height 95
drag, startPoint x: 180, startPoint y: 405, endPoint x: 107, endPoint y: 432, distance: 77.2
click at [168, 405] on input "18" at bounding box center [178, 402] width 22 height 22
type input "0"
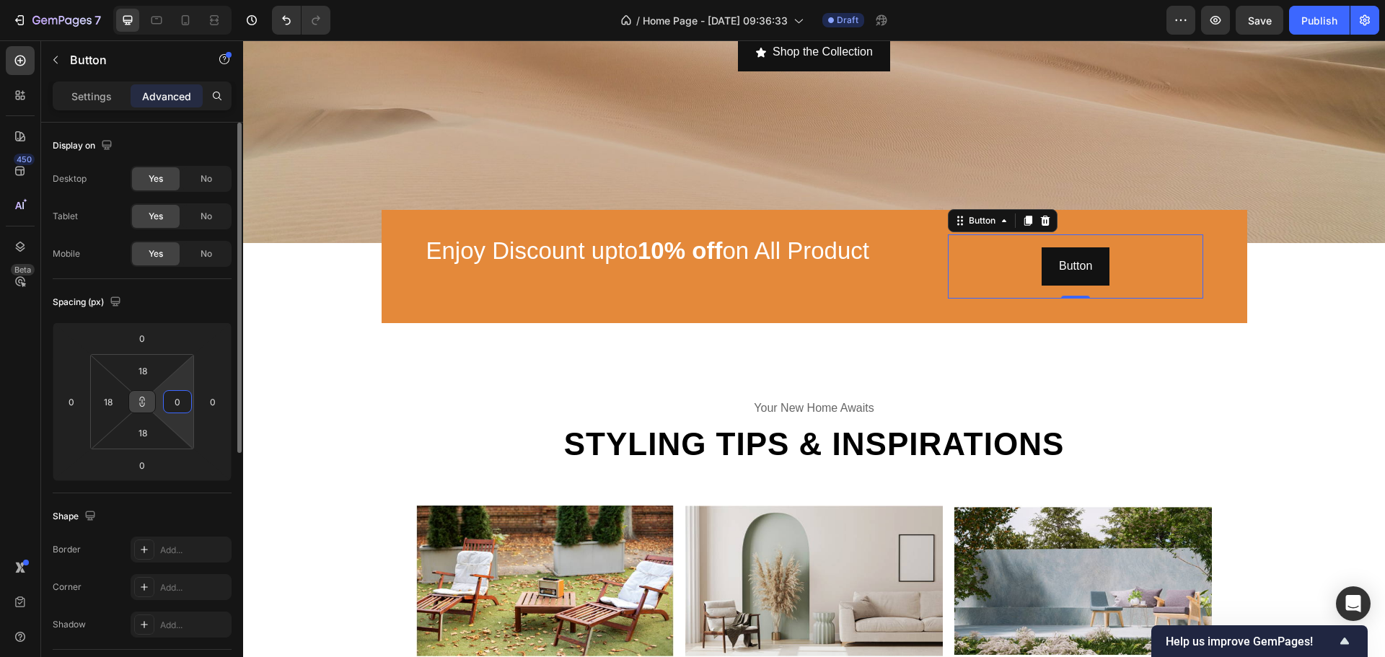
click at [147, 404] on icon at bounding box center [142, 402] width 12 height 12
type input "0"
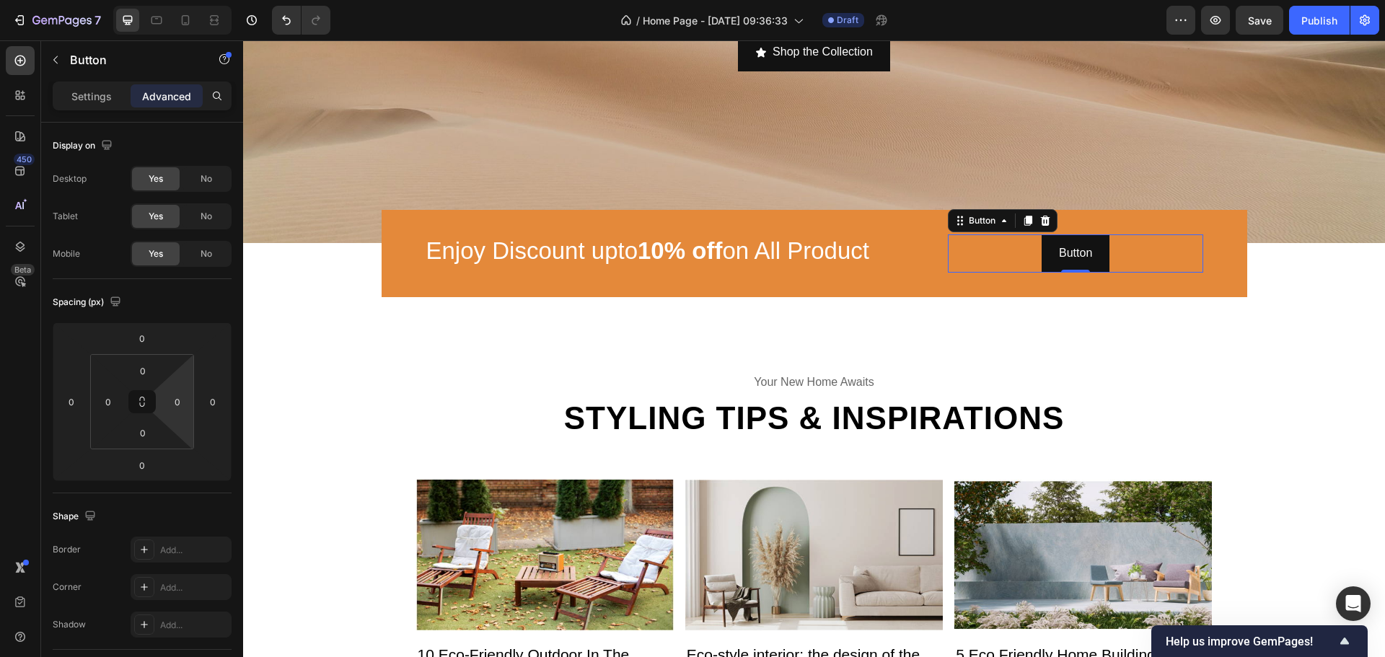
click at [78, 87] on div "Settings" at bounding box center [92, 95] width 72 height 23
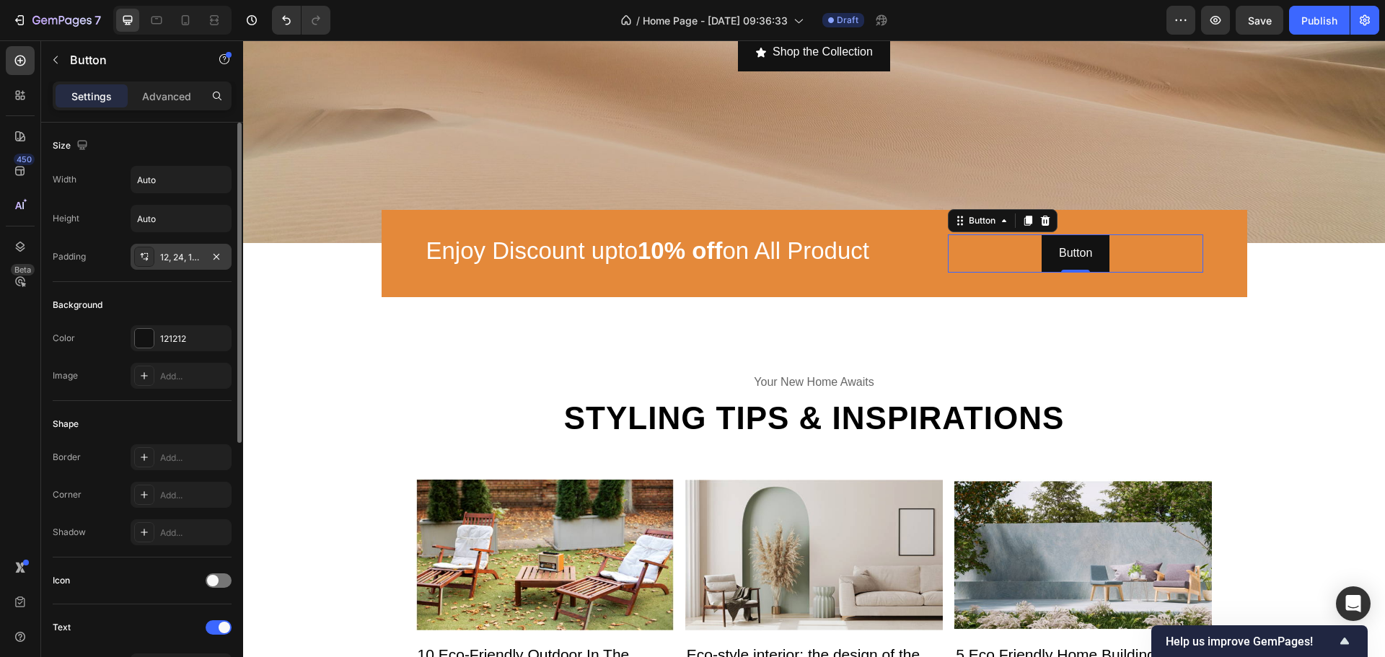
click at [174, 254] on div "12, 24, 12, 24" at bounding box center [181, 257] width 42 height 13
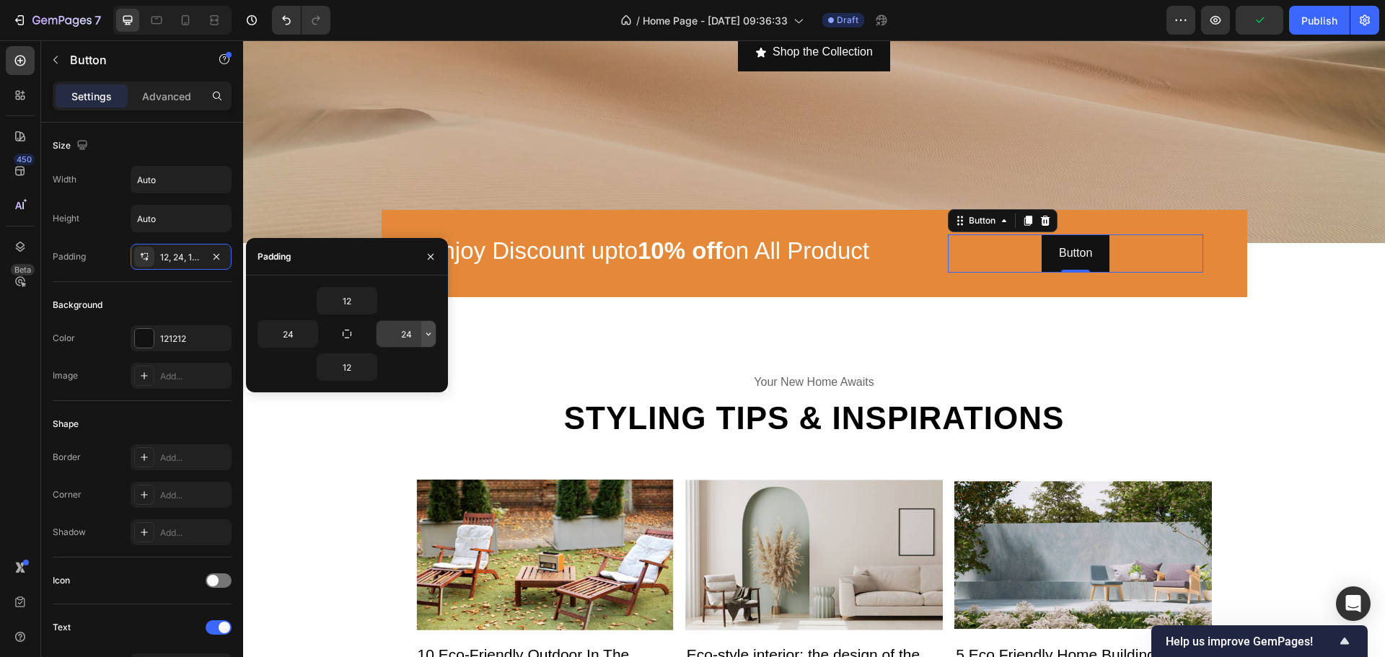
click at [427, 335] on icon "button" at bounding box center [429, 334] width 12 height 12
drag, startPoint x: 410, startPoint y: 332, endPoint x: 391, endPoint y: 338, distance: 19.8
click at [391, 338] on input "39" at bounding box center [406, 334] width 59 height 26
type input "45"
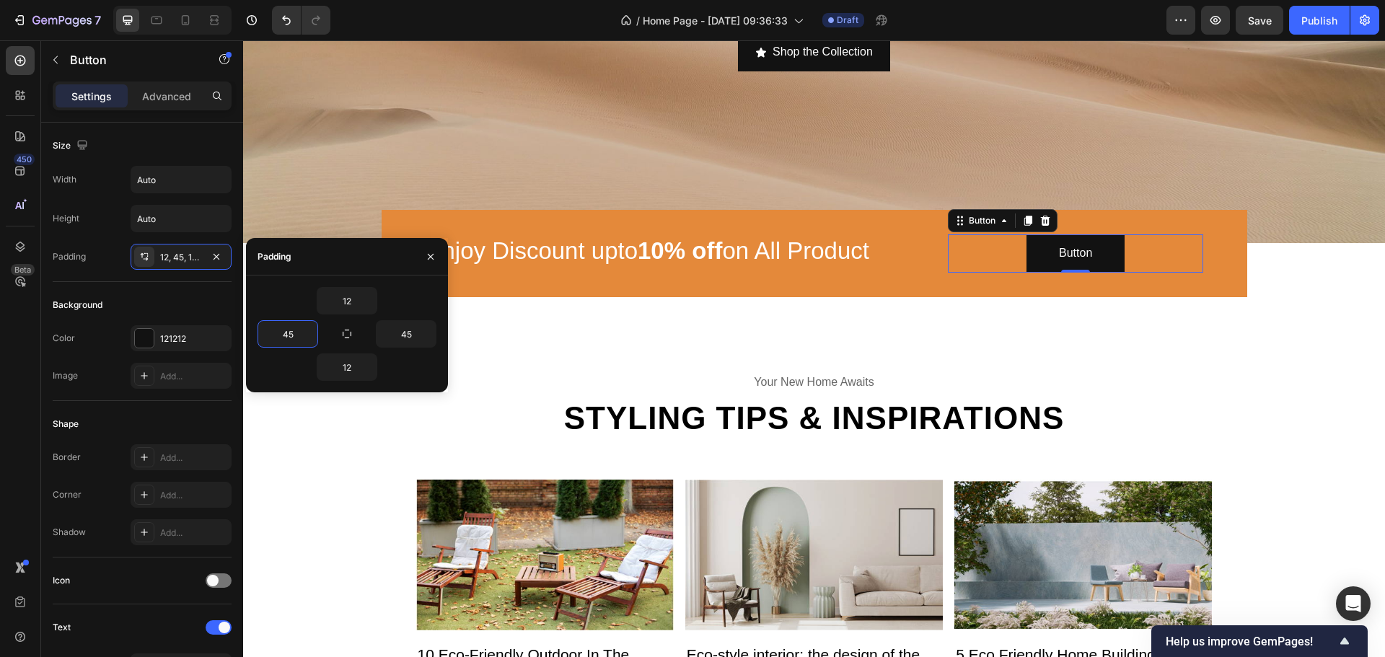
click at [1133, 256] on div "Button Button 0" at bounding box center [1076, 253] width 256 height 38
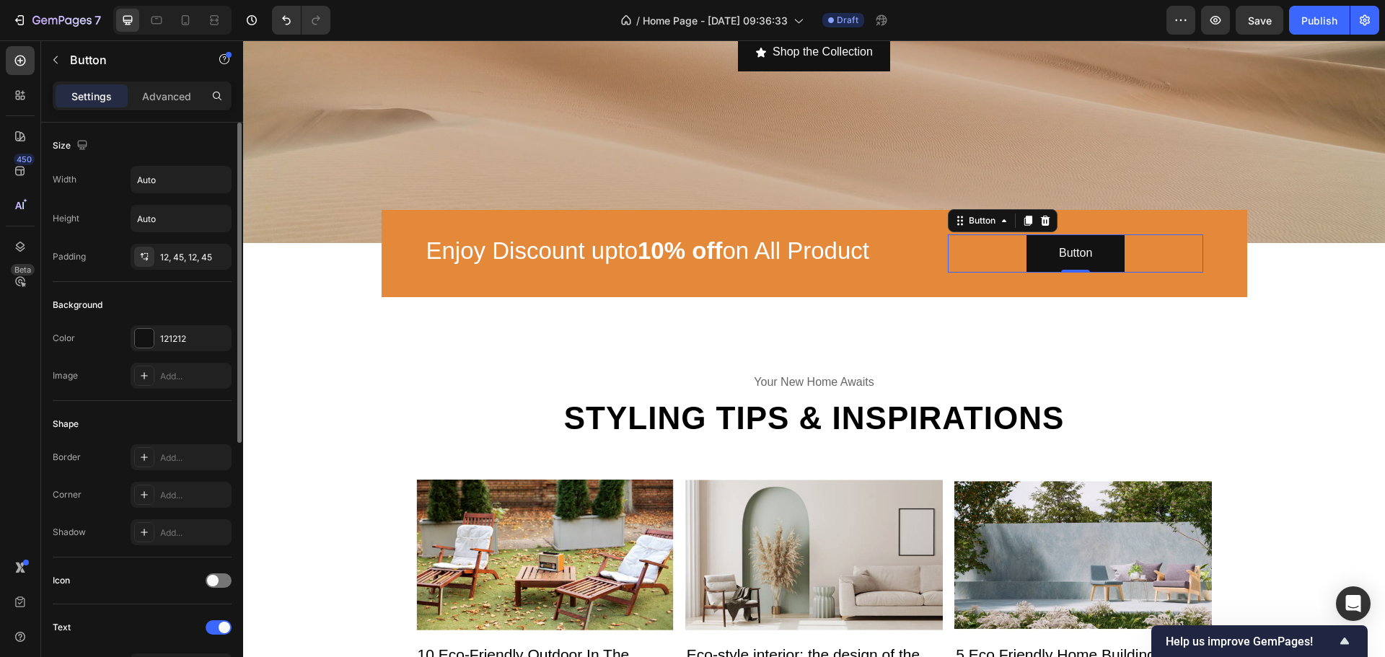
scroll to position [289, 0]
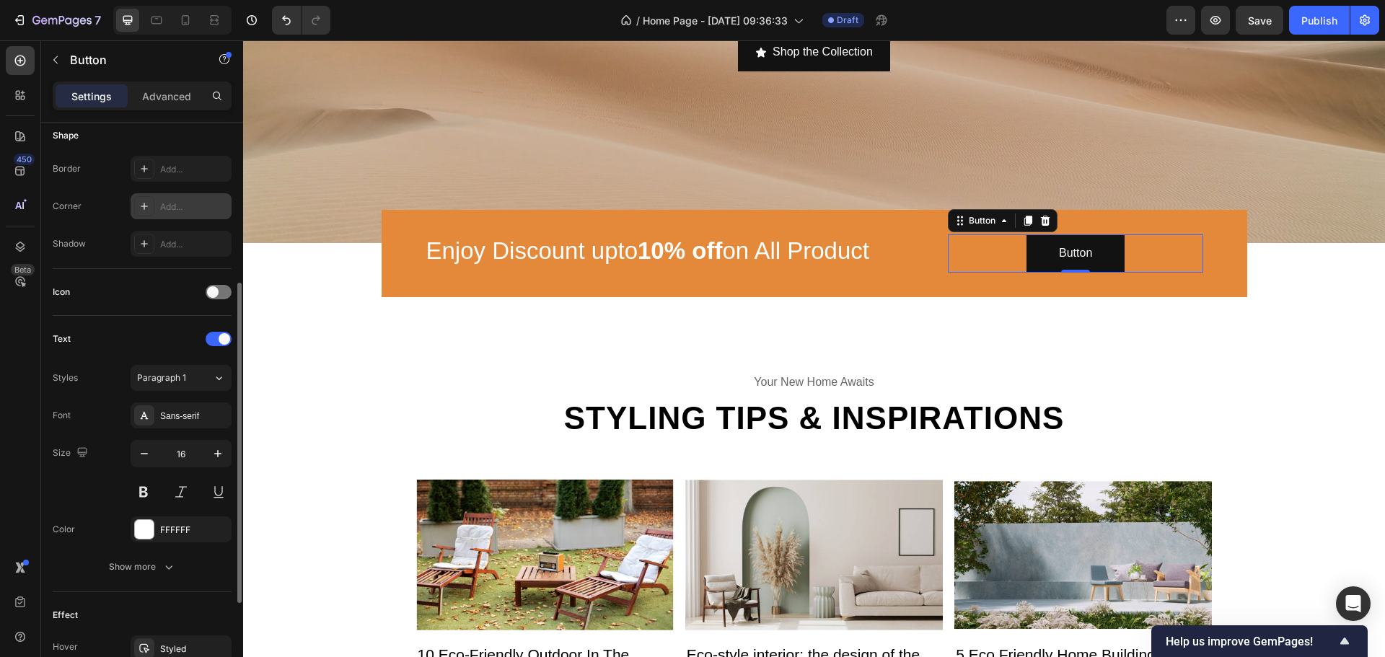
click at [160, 201] on div "Add..." at bounding box center [194, 207] width 68 height 13
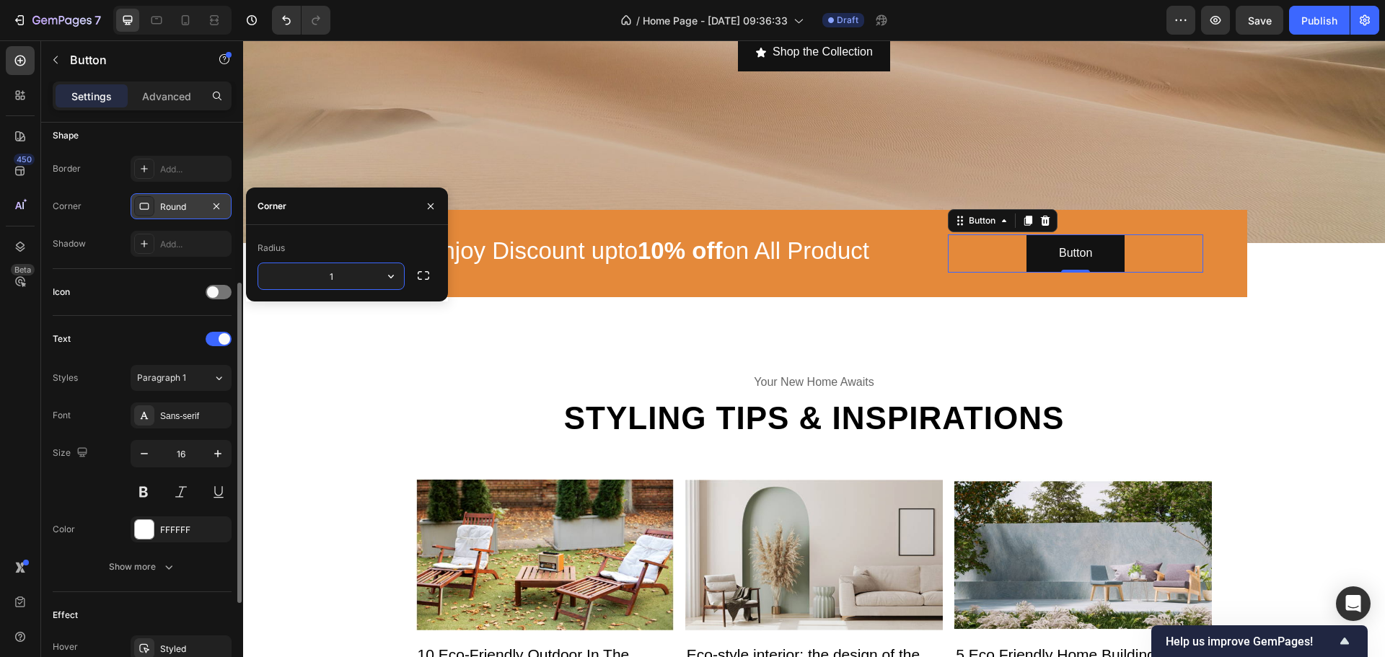
type input "12"
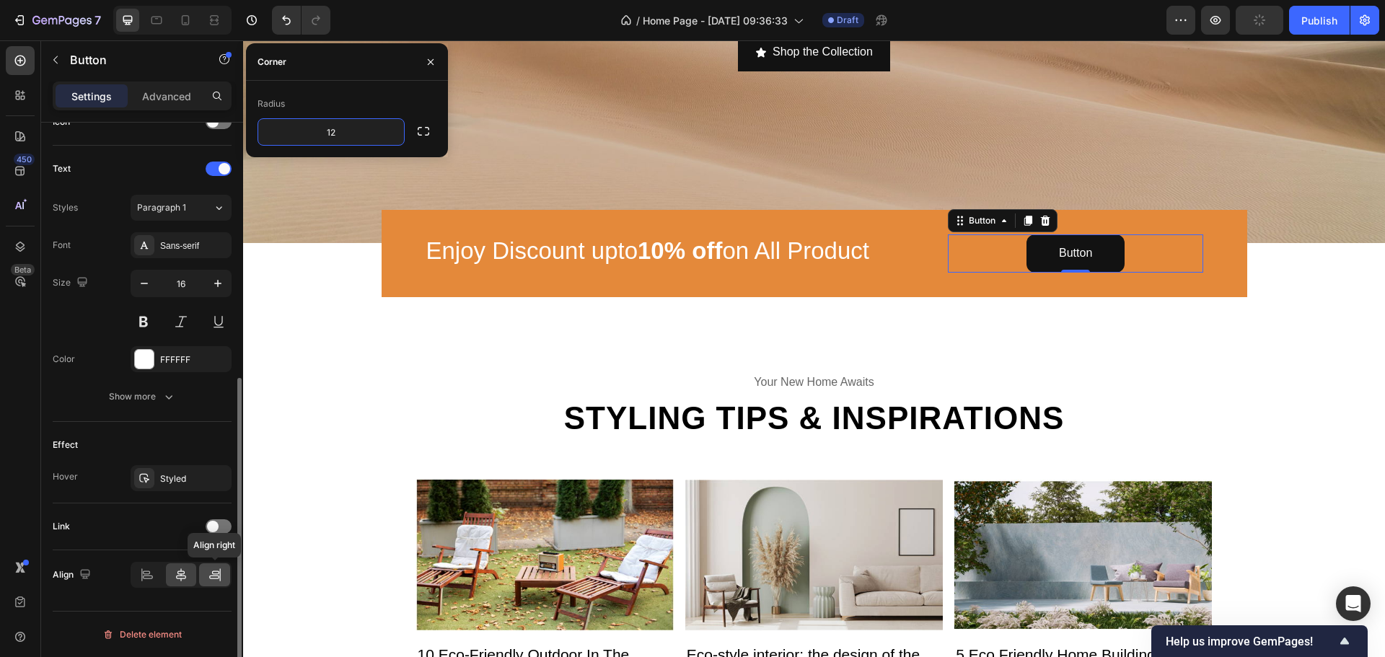
click at [214, 577] on icon at bounding box center [215, 575] width 14 height 14
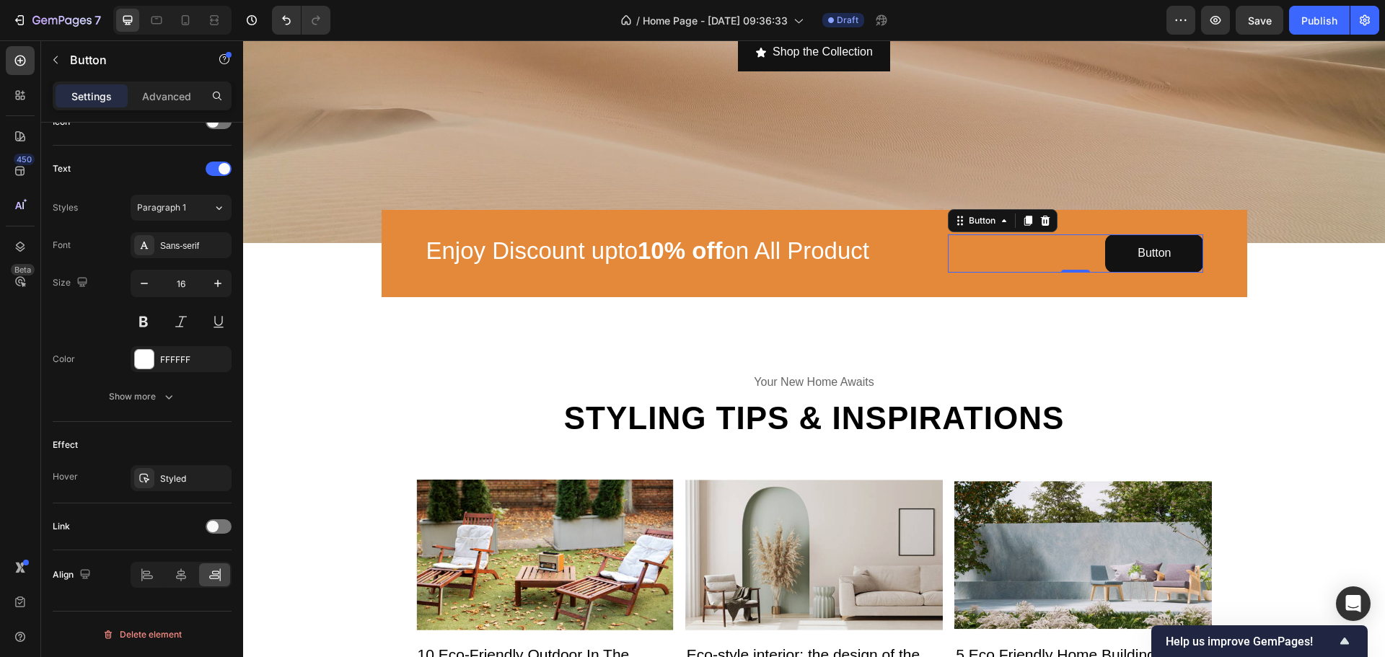
click at [197, 102] on div "Advanced" at bounding box center [167, 95] width 72 height 23
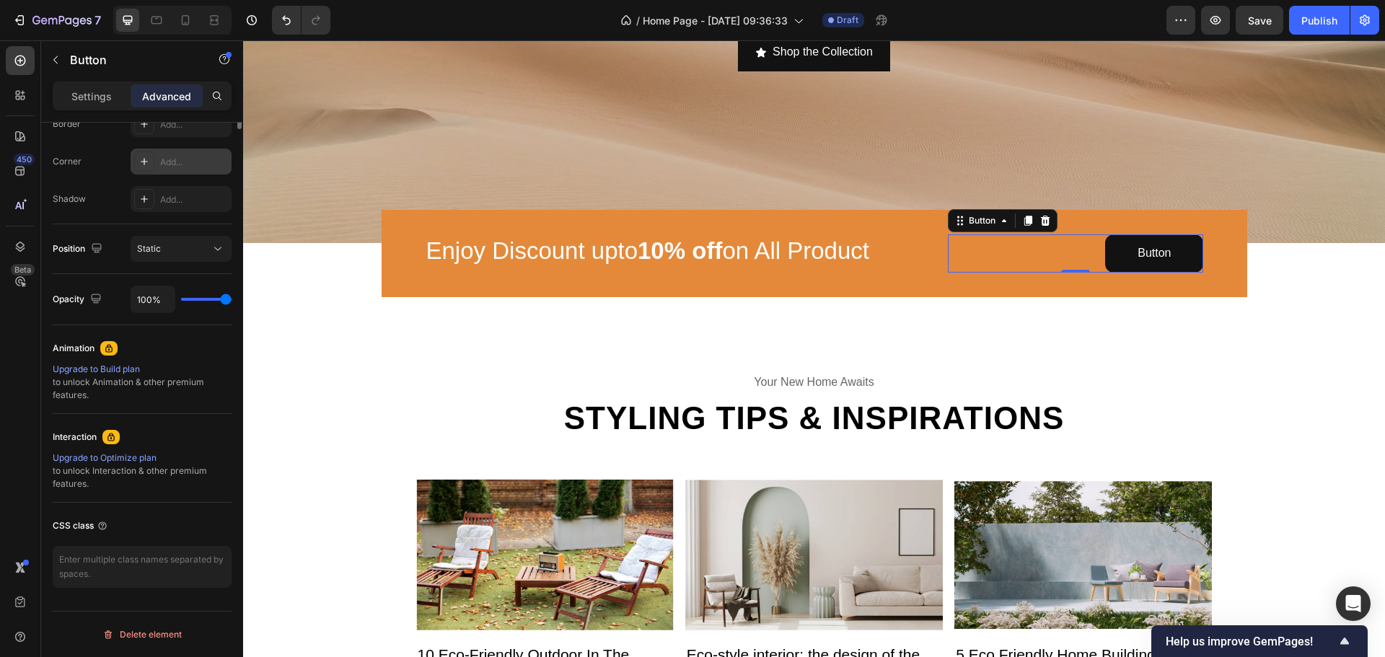
scroll to position [0, 0]
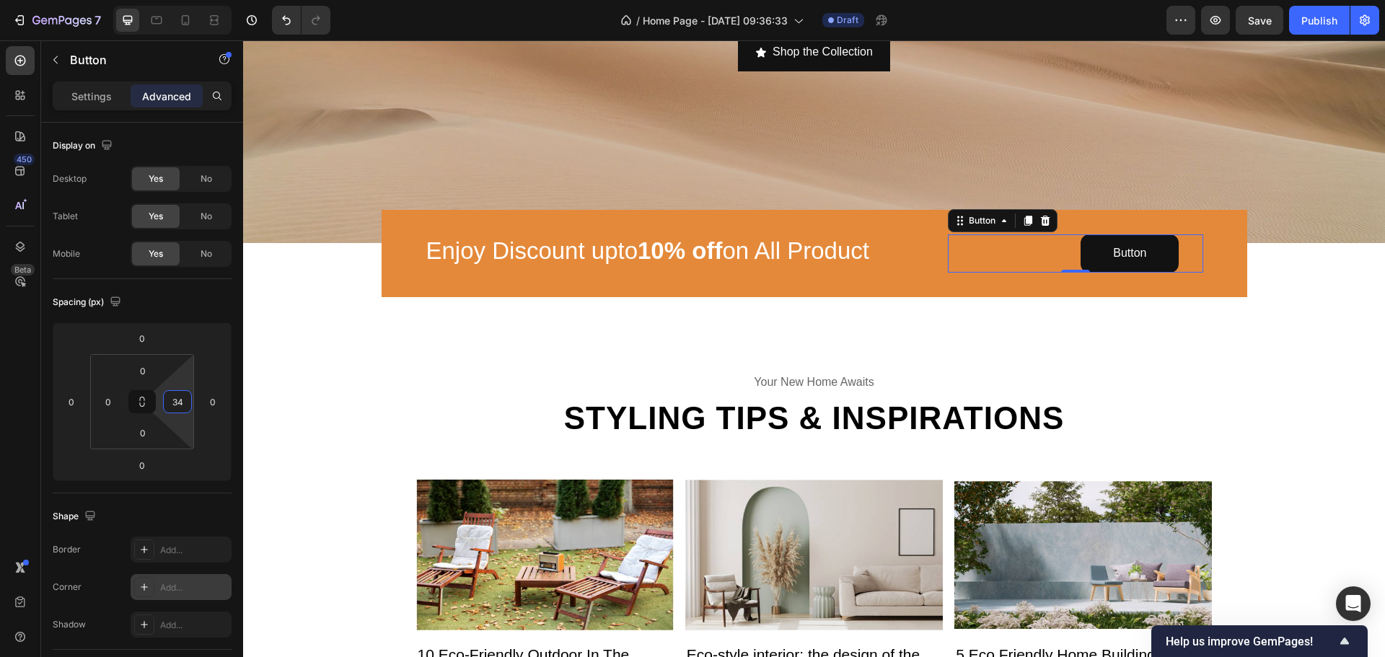
type input "26"
drag, startPoint x: 181, startPoint y: 415, endPoint x: 185, endPoint y: 405, distance: 10.0
click at [185, 0] on html "7 / Home Page - [DATE] 09:36:33 Draft Preview Save Publish 450 Beta Sections(30…" at bounding box center [692, 0] width 1385 height 0
click at [82, 87] on div "Settings" at bounding box center [92, 95] width 72 height 23
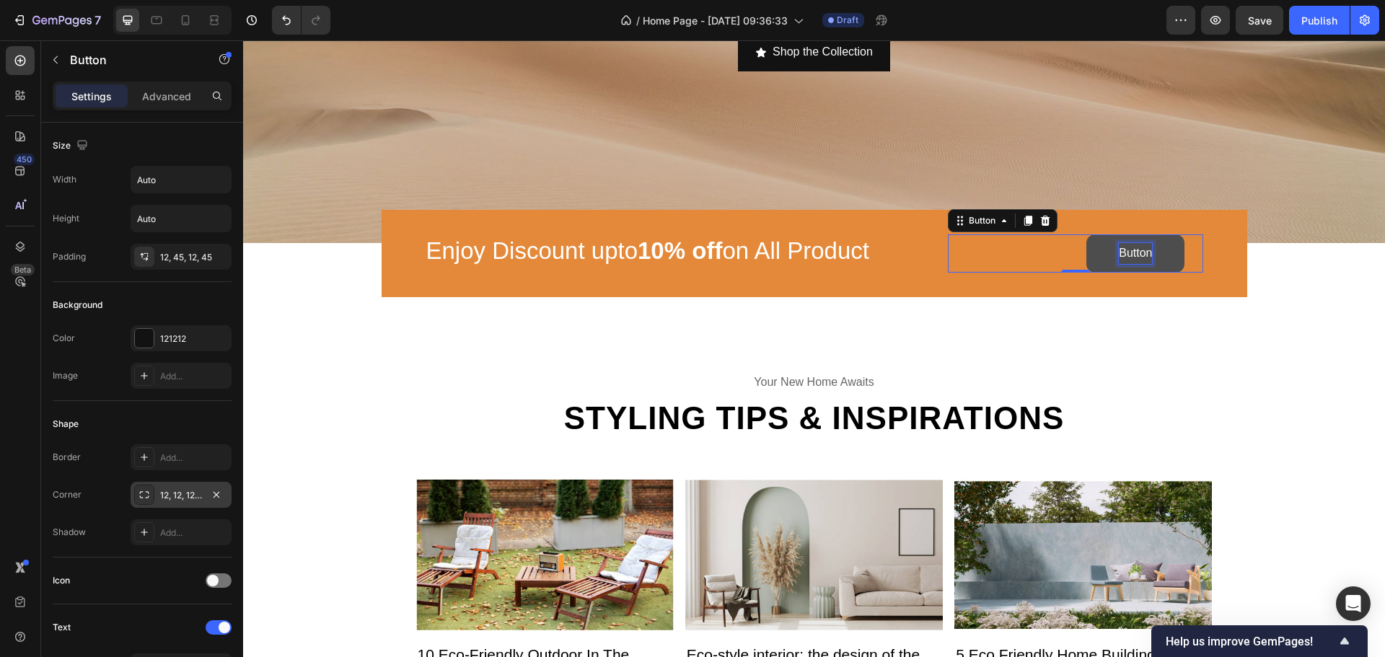
click at [1144, 252] on p "Button" at bounding box center [1135, 253] width 33 height 21
click at [1088, 234] on button "BUHY" at bounding box center [1136, 253] width 97 height 38
click at [1097, 234] on button "BUY" at bounding box center [1141, 253] width 89 height 38
click at [1118, 243] on p "BUY NOW" at bounding box center [1124, 253] width 55 height 21
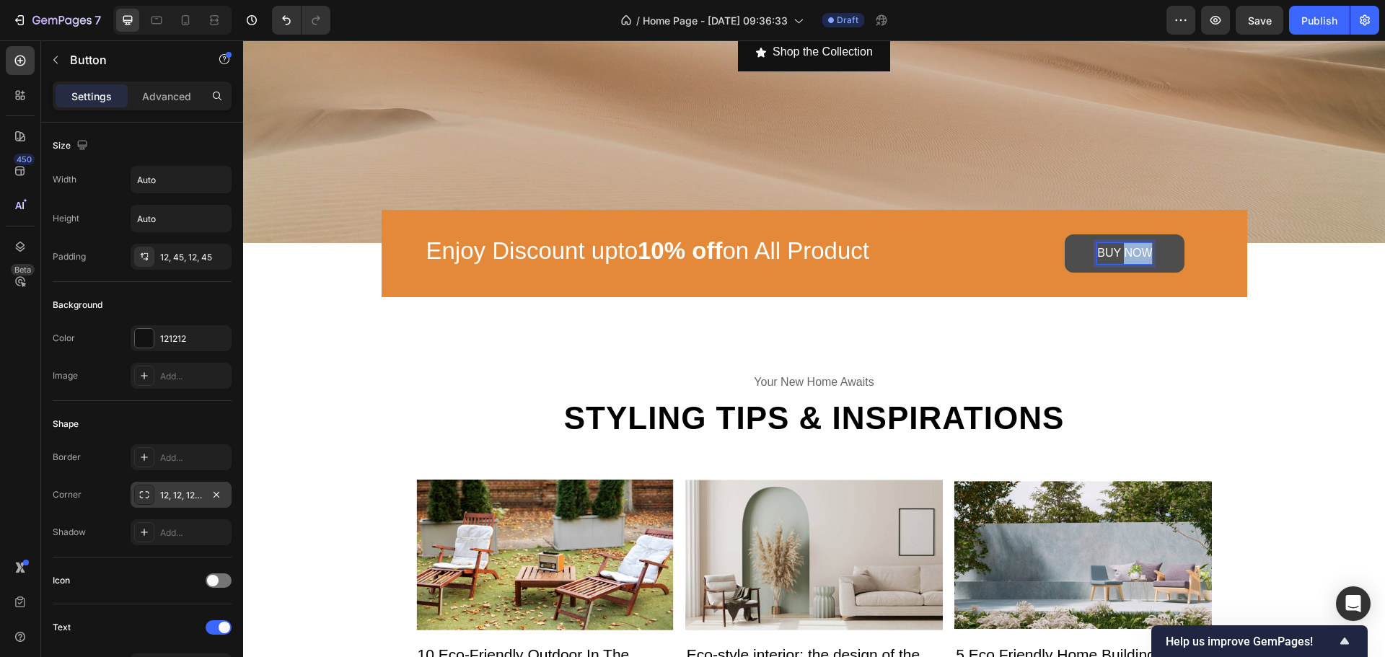
click at [1118, 243] on p "BUY NOW" at bounding box center [1124, 253] width 55 height 21
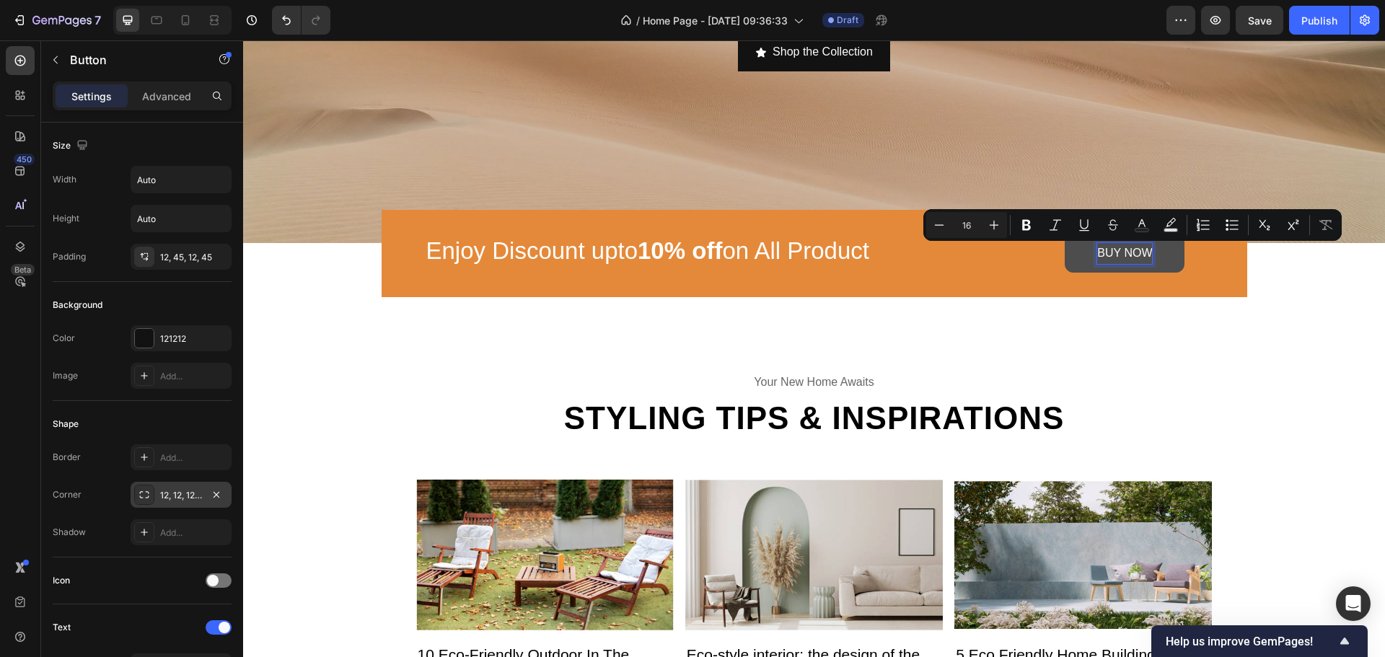
click at [1115, 250] on p "BUY NOW" at bounding box center [1124, 253] width 55 height 21
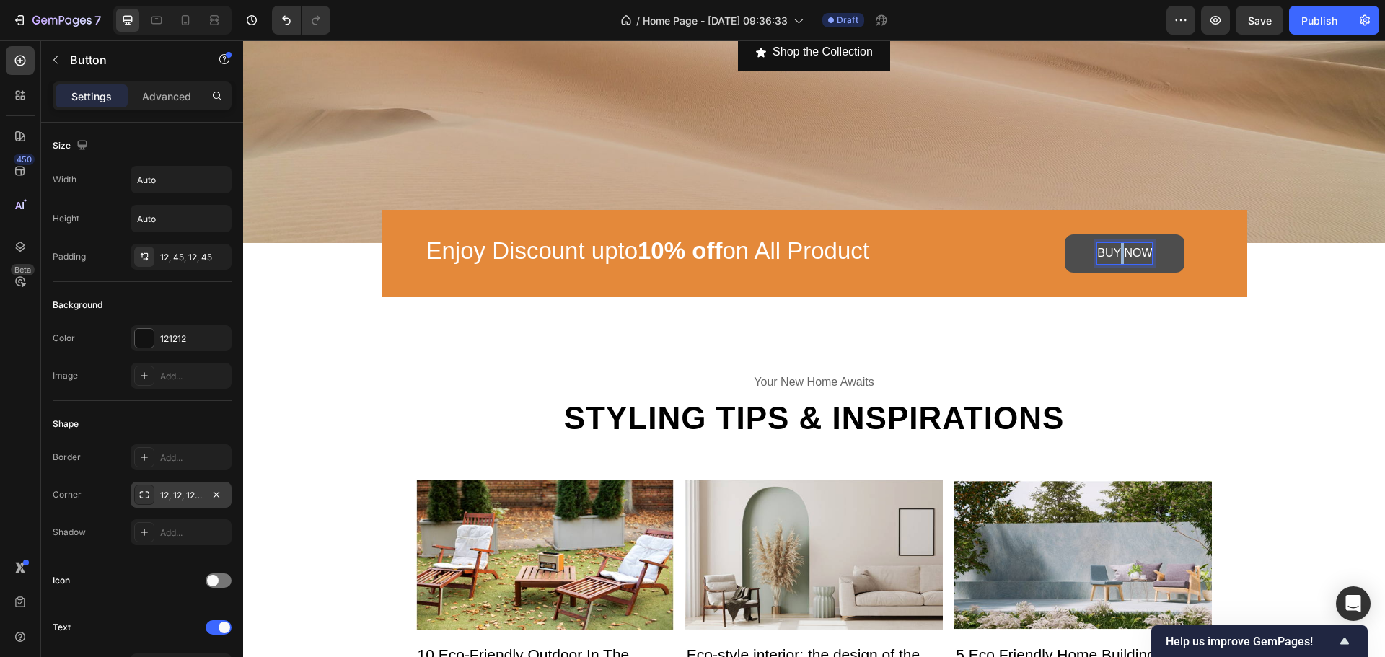
click at [1115, 250] on p "BUY NOW" at bounding box center [1124, 253] width 55 height 21
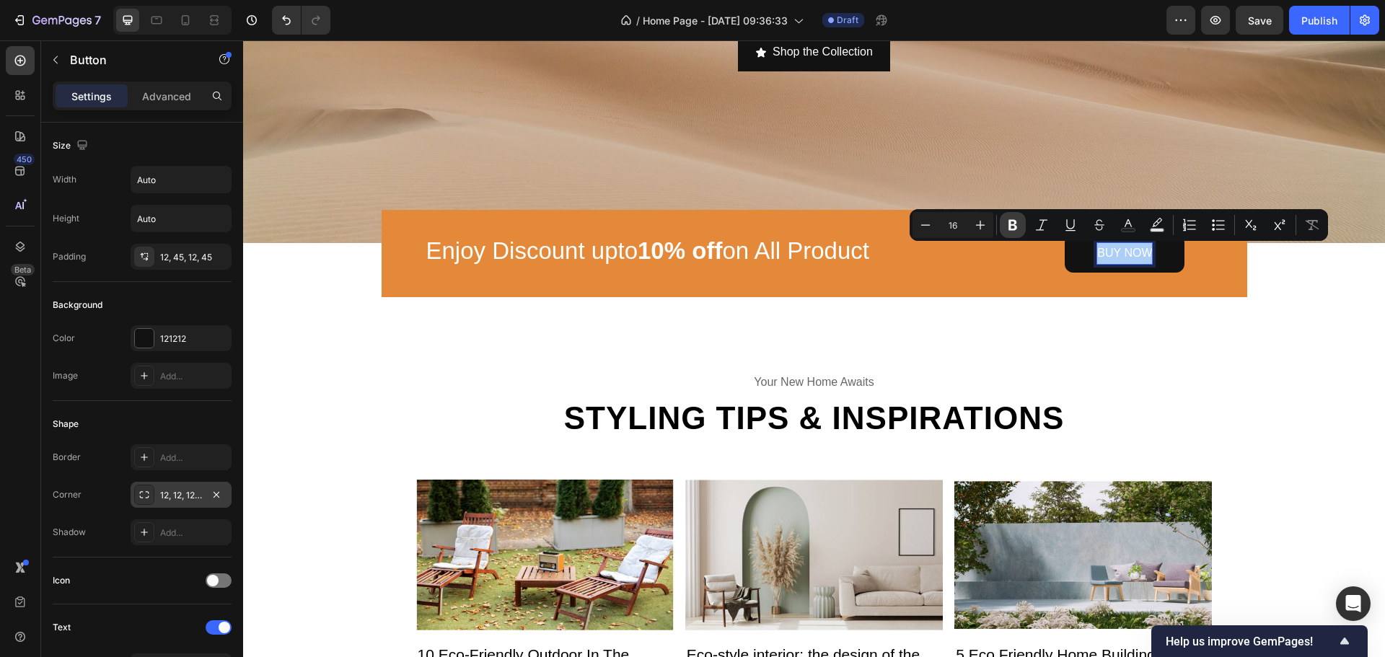
click at [1014, 232] on icon "Editor contextual toolbar" at bounding box center [1013, 225] width 14 height 14
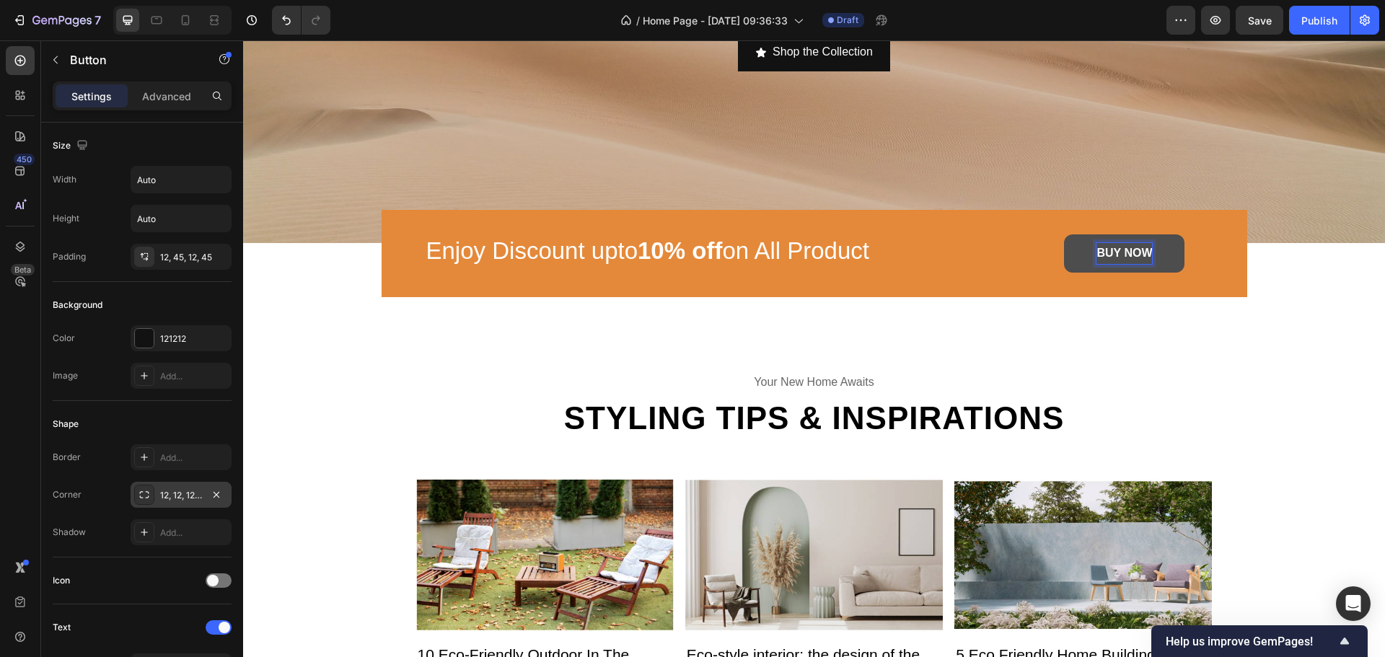
click at [1172, 250] on button "BUY NOW" at bounding box center [1124, 253] width 120 height 38
click at [1068, 250] on button "BUY NOW" at bounding box center [1124, 253] width 120 height 38
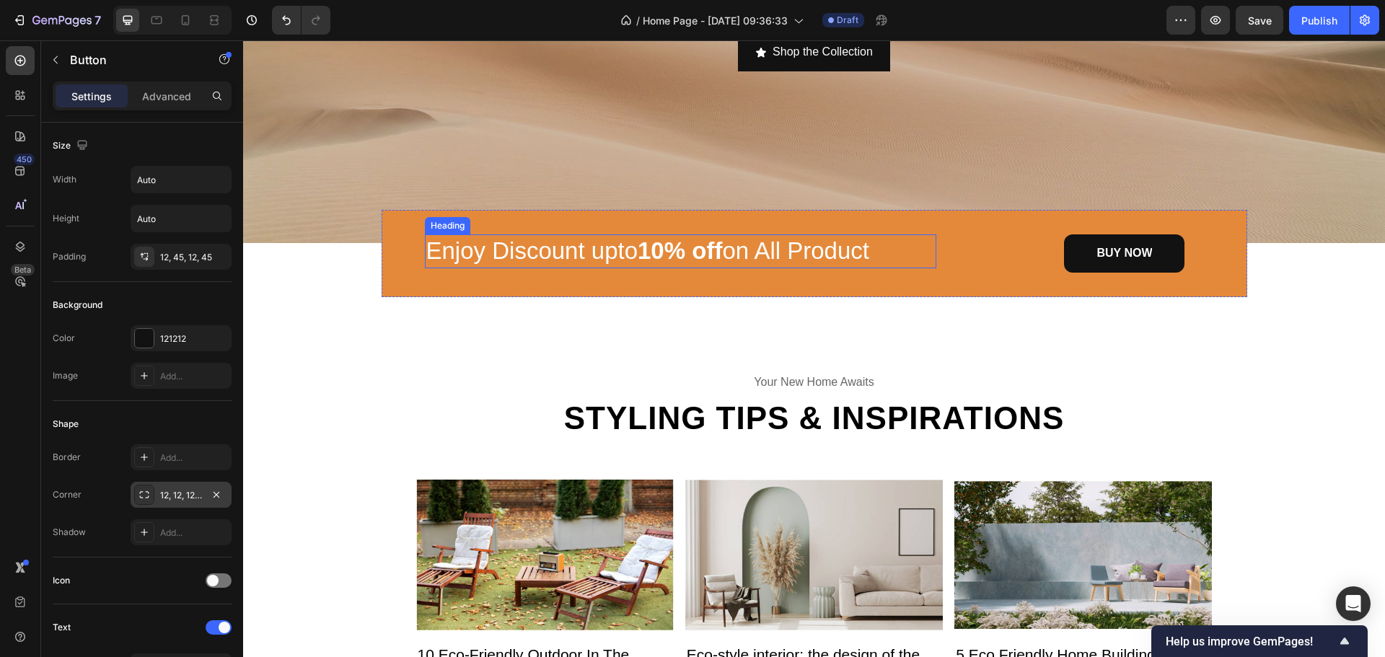
click at [851, 260] on span "Enjoy Discount upto 10% off on All Product" at bounding box center [648, 250] width 444 height 27
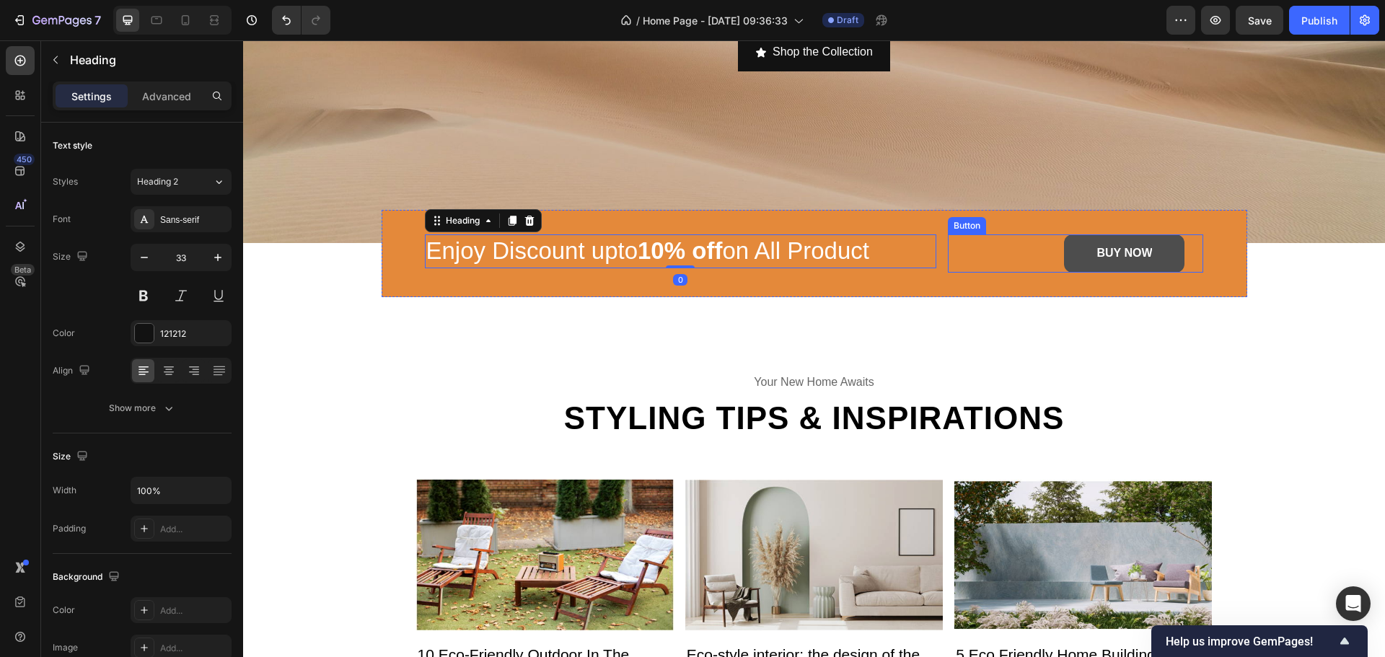
click at [1075, 251] on button "BUY NOW" at bounding box center [1124, 253] width 120 height 38
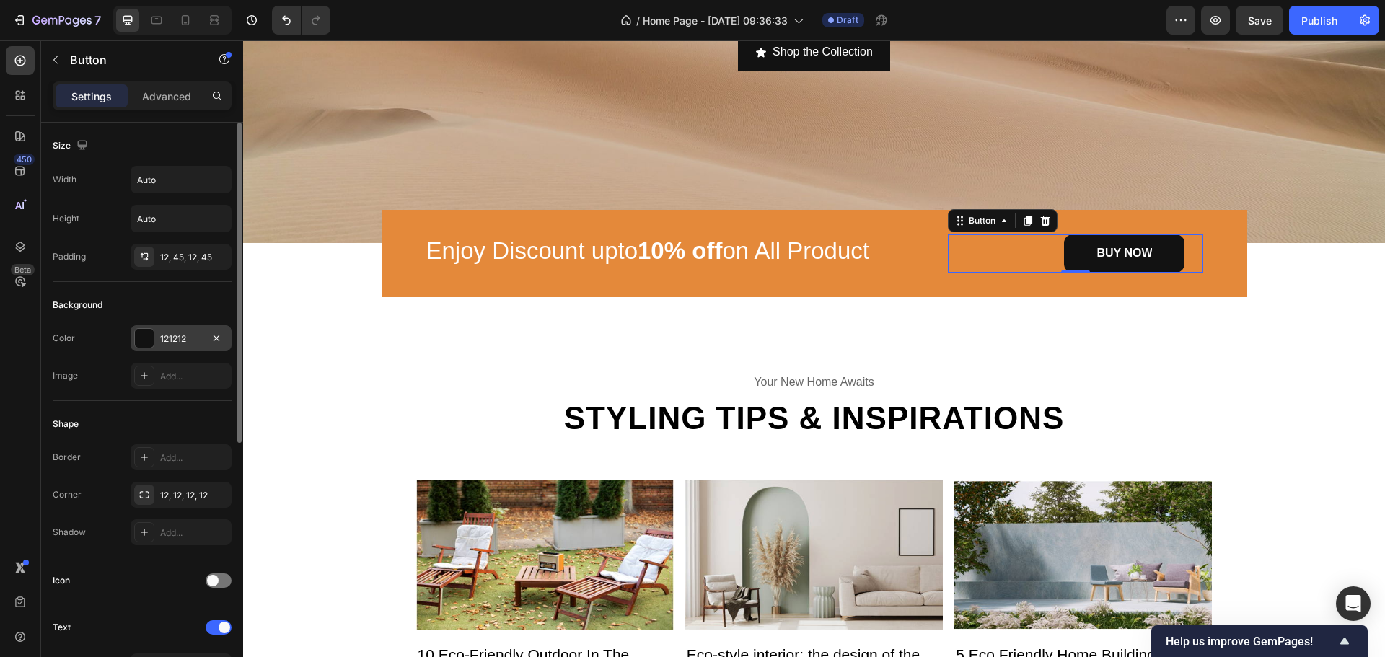
click at [141, 346] on div at bounding box center [144, 338] width 19 height 19
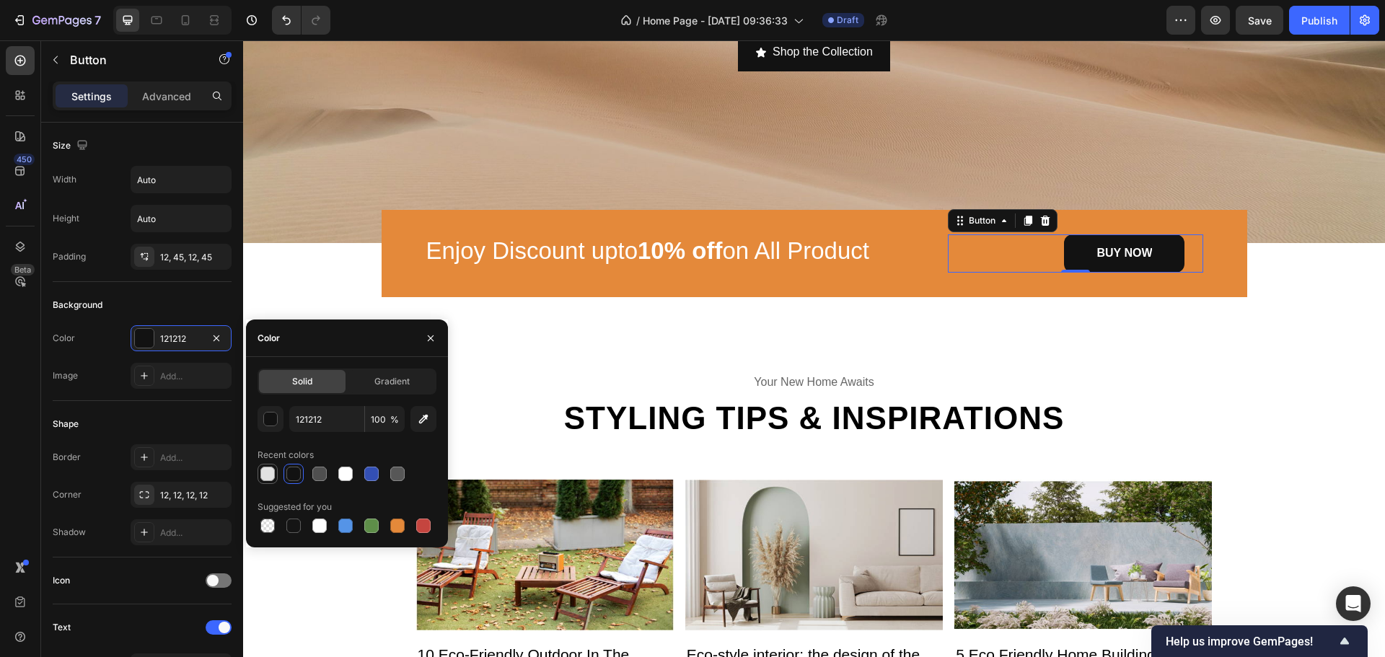
click at [268, 475] on div at bounding box center [267, 474] width 14 height 14
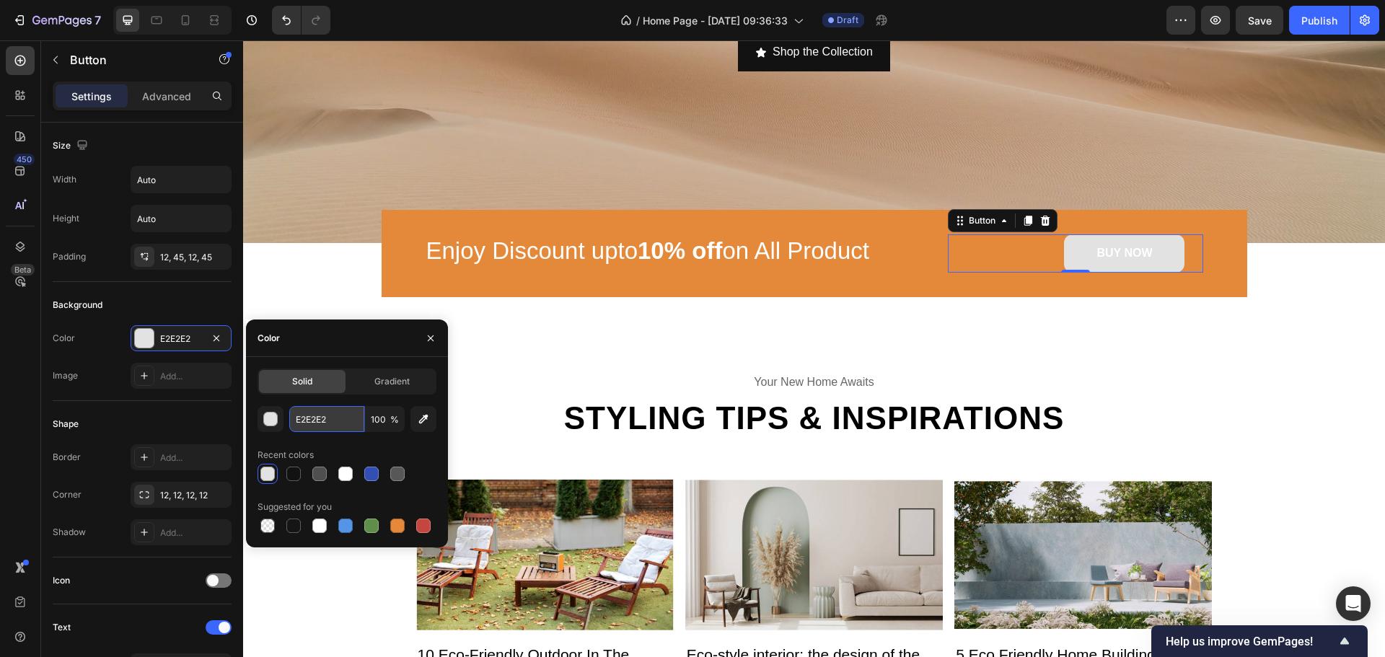
click at [315, 421] on input "E2E2E2" at bounding box center [326, 419] width 75 height 26
click at [274, 425] on div "button" at bounding box center [271, 420] width 14 height 14
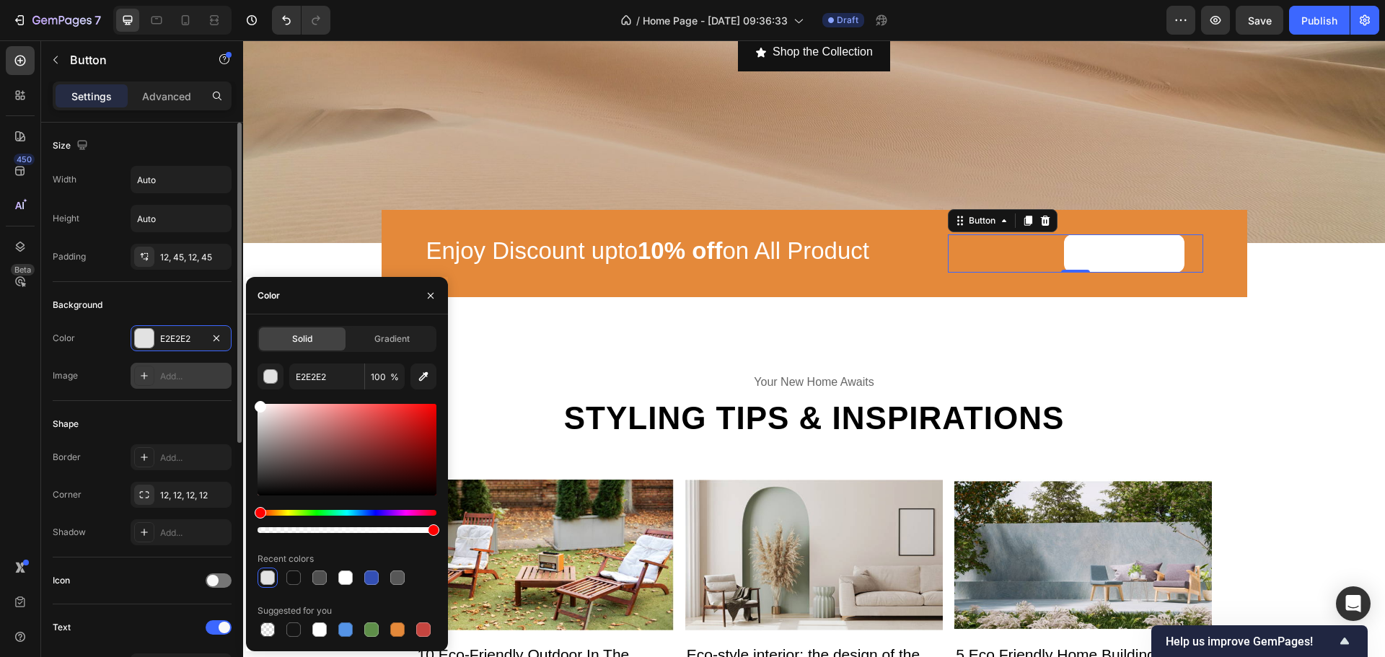
drag, startPoint x: 220, startPoint y: 377, endPoint x: 224, endPoint y: 369, distance: 8.1
click at [217, 373] on div "450 Beta Sections(30) Elements(83) Section Element Hero Section Product Detail …" at bounding box center [121, 348] width 243 height 617
type input "FFFFFF"
click at [98, 335] on div "Color FFFFFF" at bounding box center [142, 338] width 179 height 26
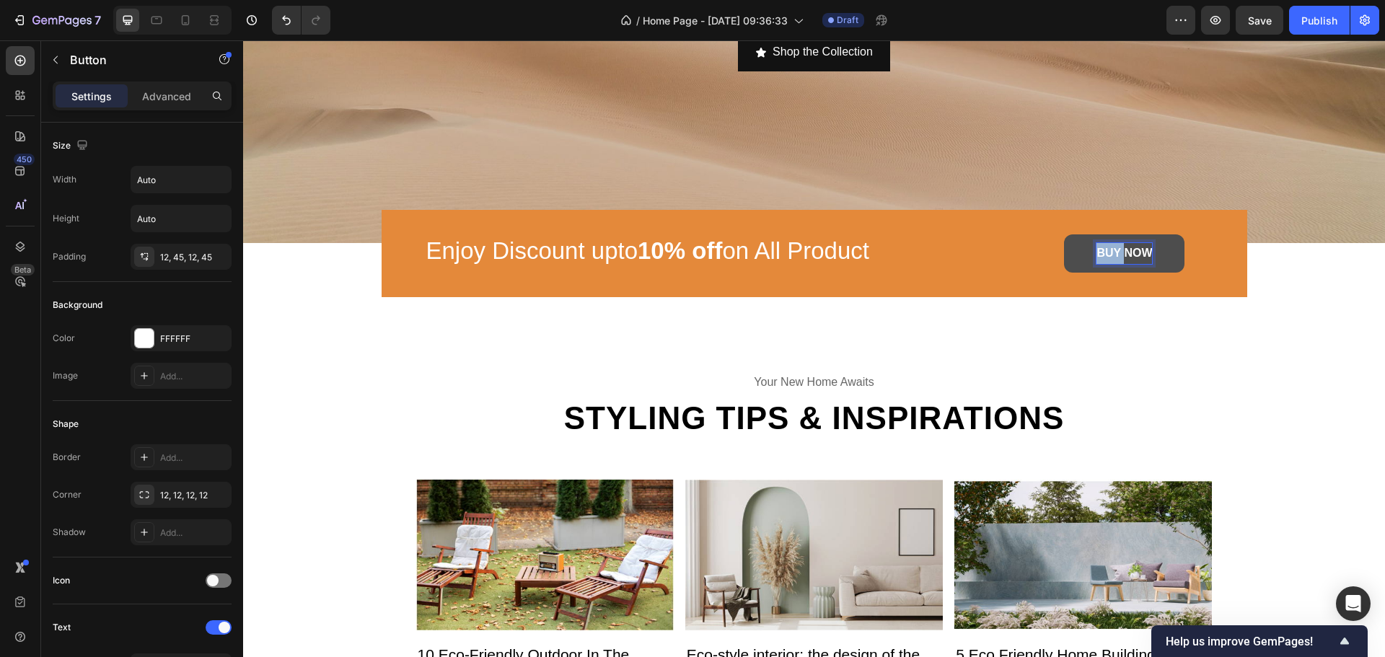
click at [1102, 248] on strong "BUY NOW" at bounding box center [1125, 253] width 56 height 12
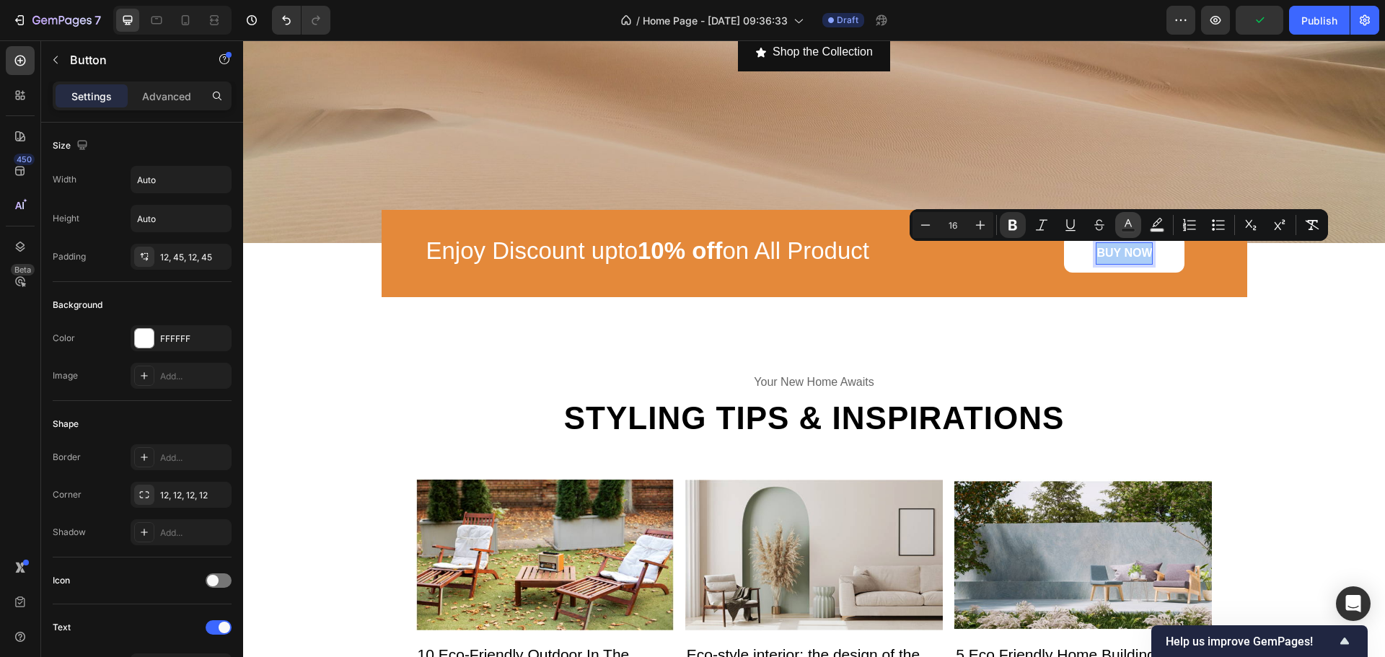
click at [1133, 223] on icon "Editor contextual toolbar" at bounding box center [1128, 225] width 14 height 14
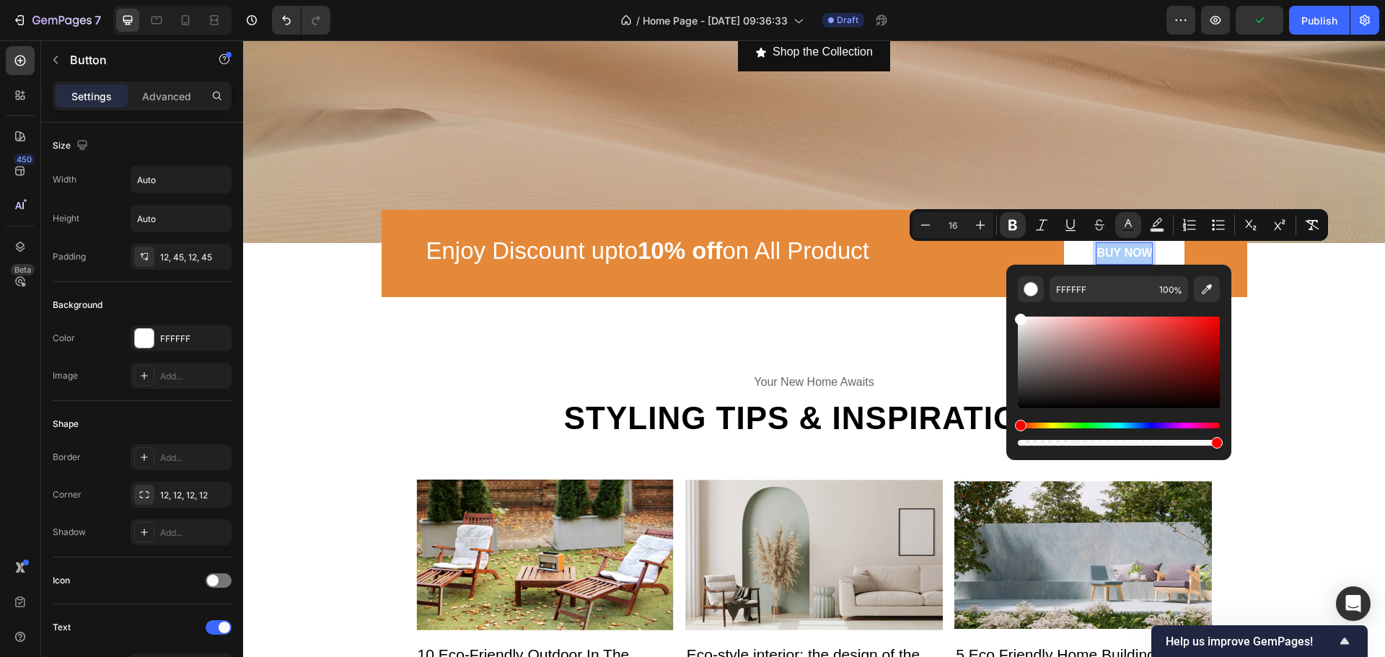
click at [1012, 370] on div "FFFFFF 100 %" at bounding box center [1118, 357] width 225 height 184
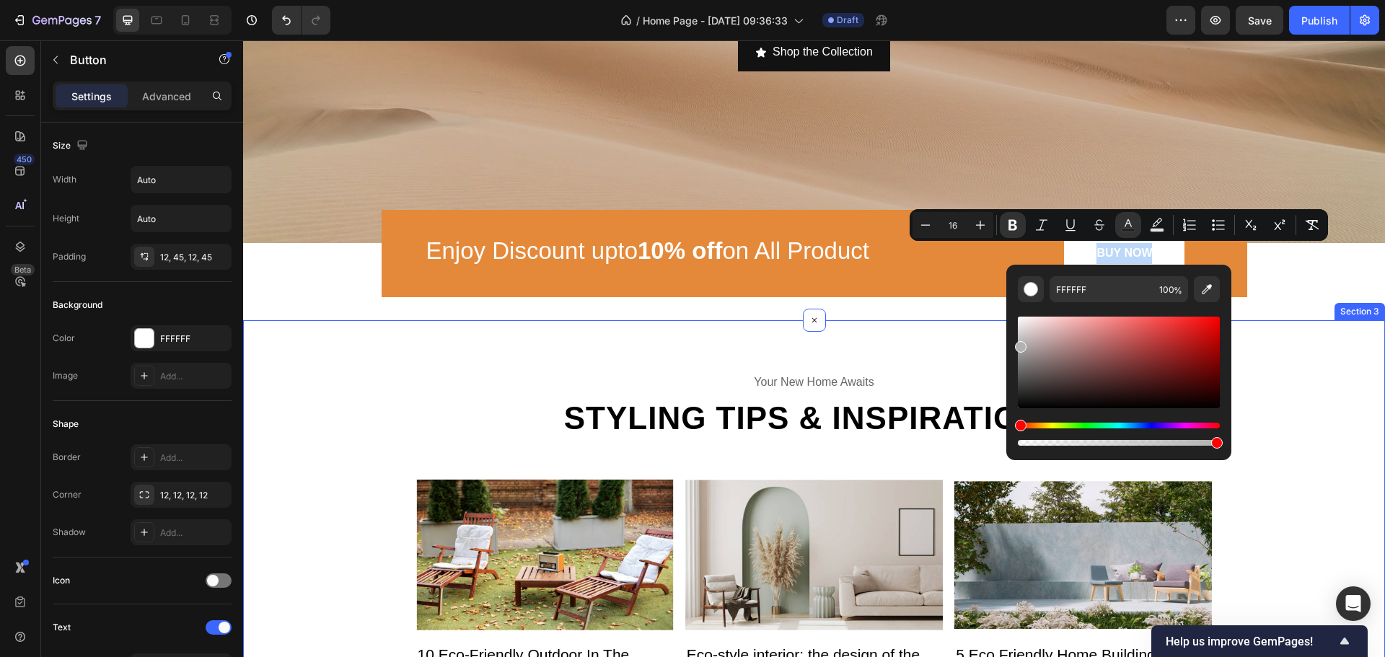
drag, startPoint x: 1269, startPoint y: 411, endPoint x: 974, endPoint y: 268, distance: 327.8
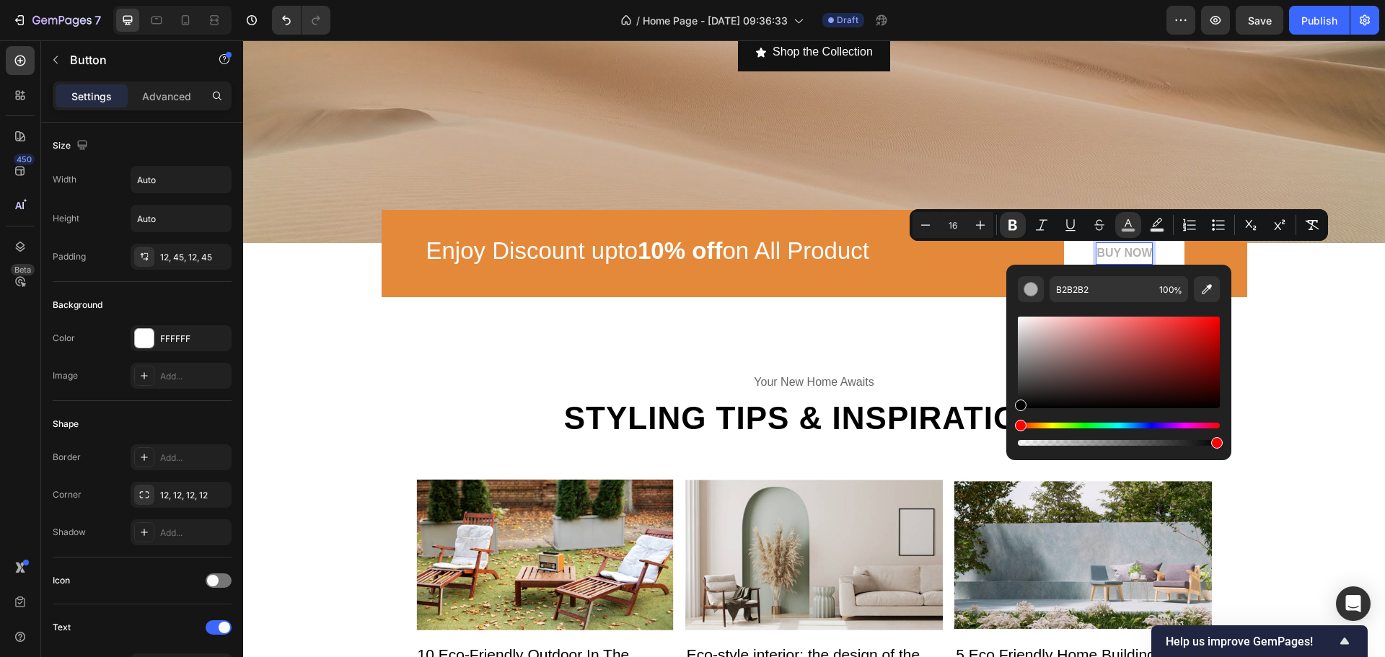
drag, startPoint x: 1289, startPoint y: 380, endPoint x: 963, endPoint y: 466, distance: 336.5
type input "000000"
click at [1195, 253] on div "BUY NOW Button 0" at bounding box center [1076, 253] width 256 height 38
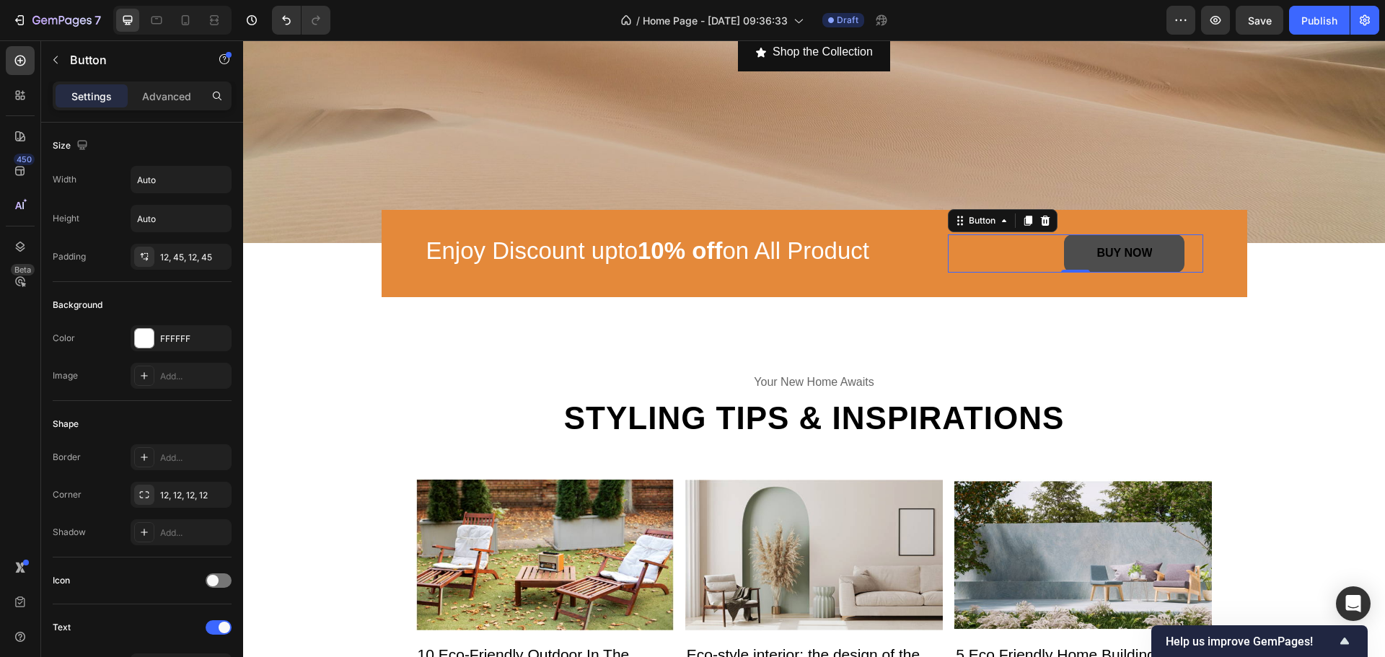
click at [1169, 255] on button "BUY NOW" at bounding box center [1124, 253] width 120 height 38
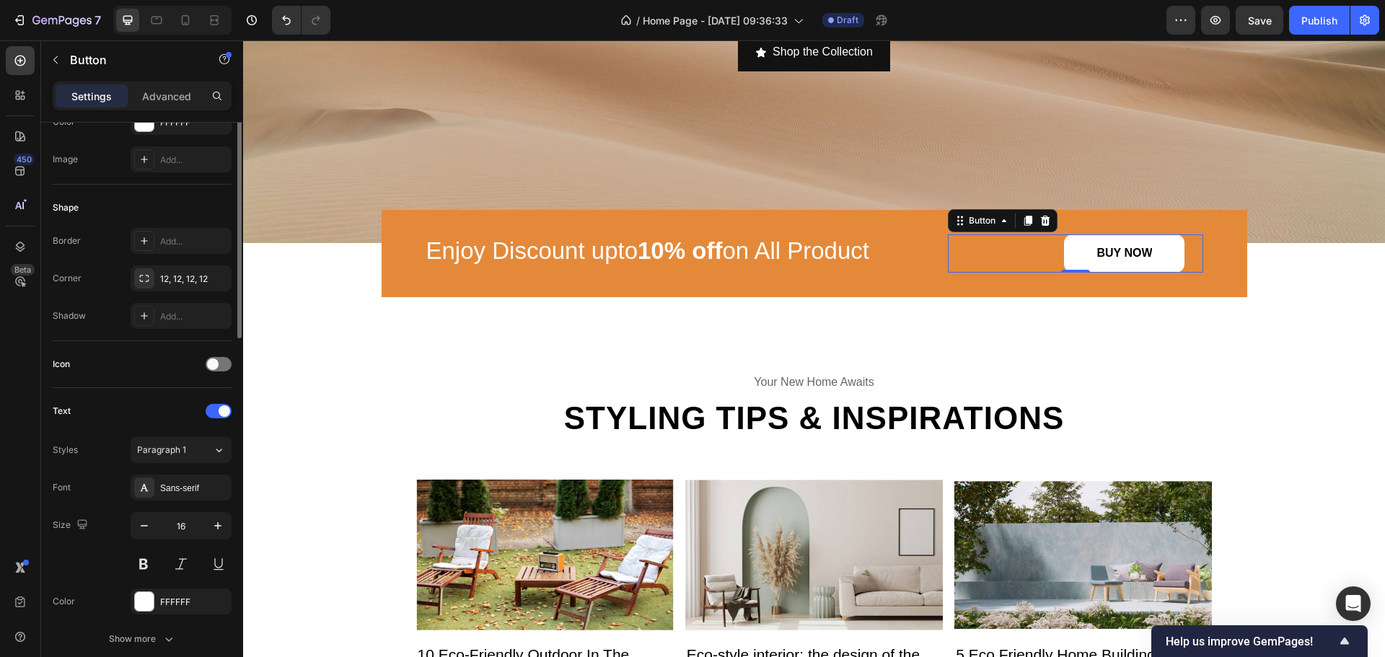
scroll to position [361, 0]
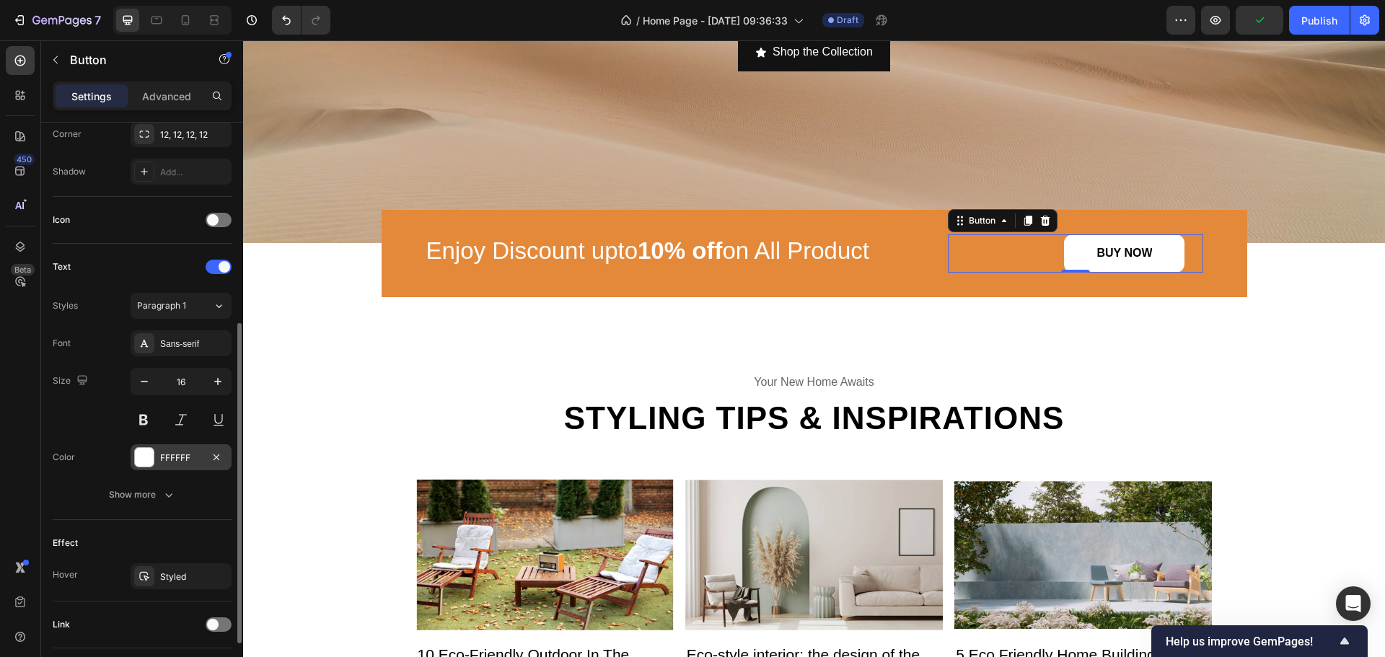
click at [175, 465] on div "FFFFFF" at bounding box center [181, 457] width 101 height 26
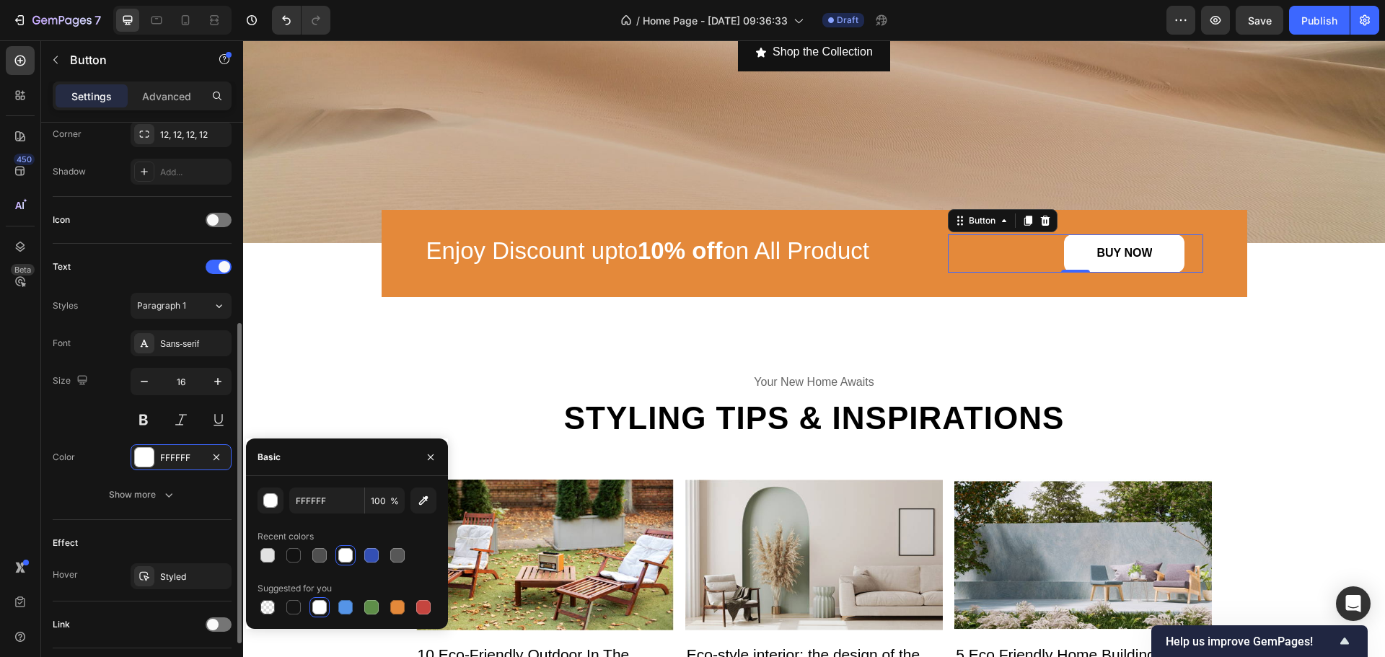
click at [172, 470] on div "Font Sans-serif Size 16 Color FFFFFF Show more" at bounding box center [142, 418] width 179 height 177
click at [144, 503] on button "Show more" at bounding box center [142, 495] width 179 height 26
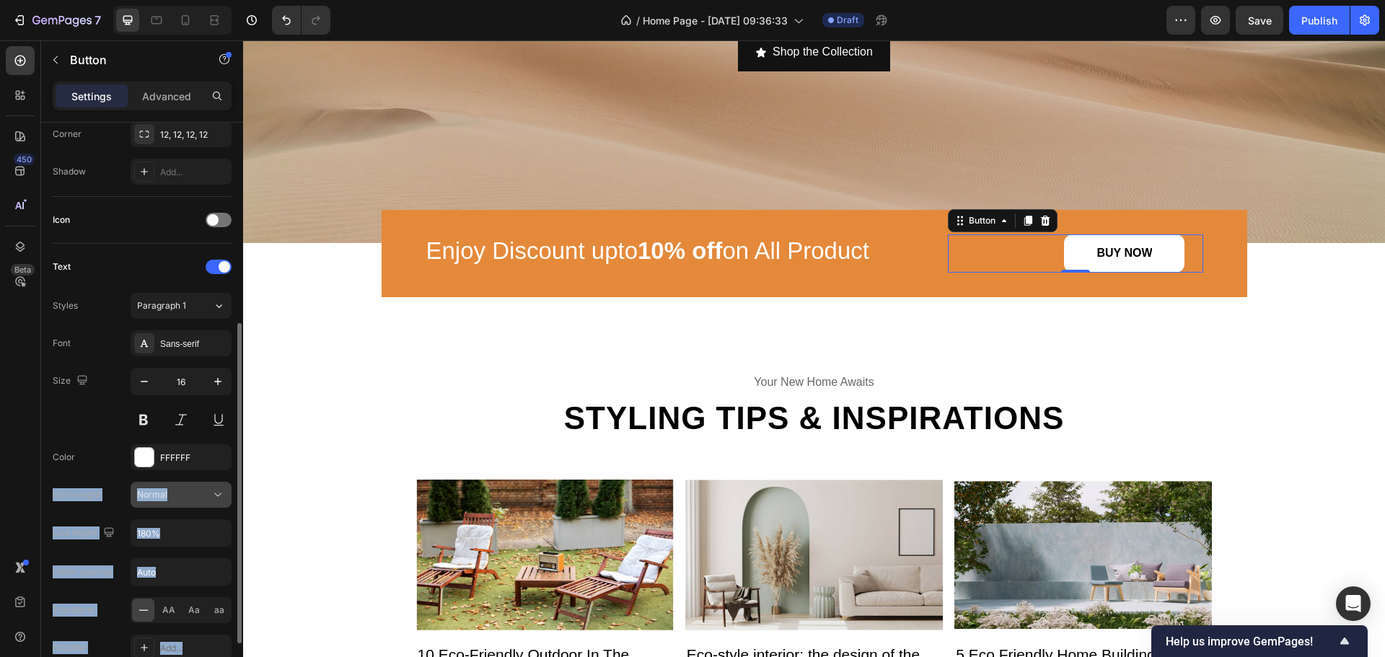
scroll to position [433, 0]
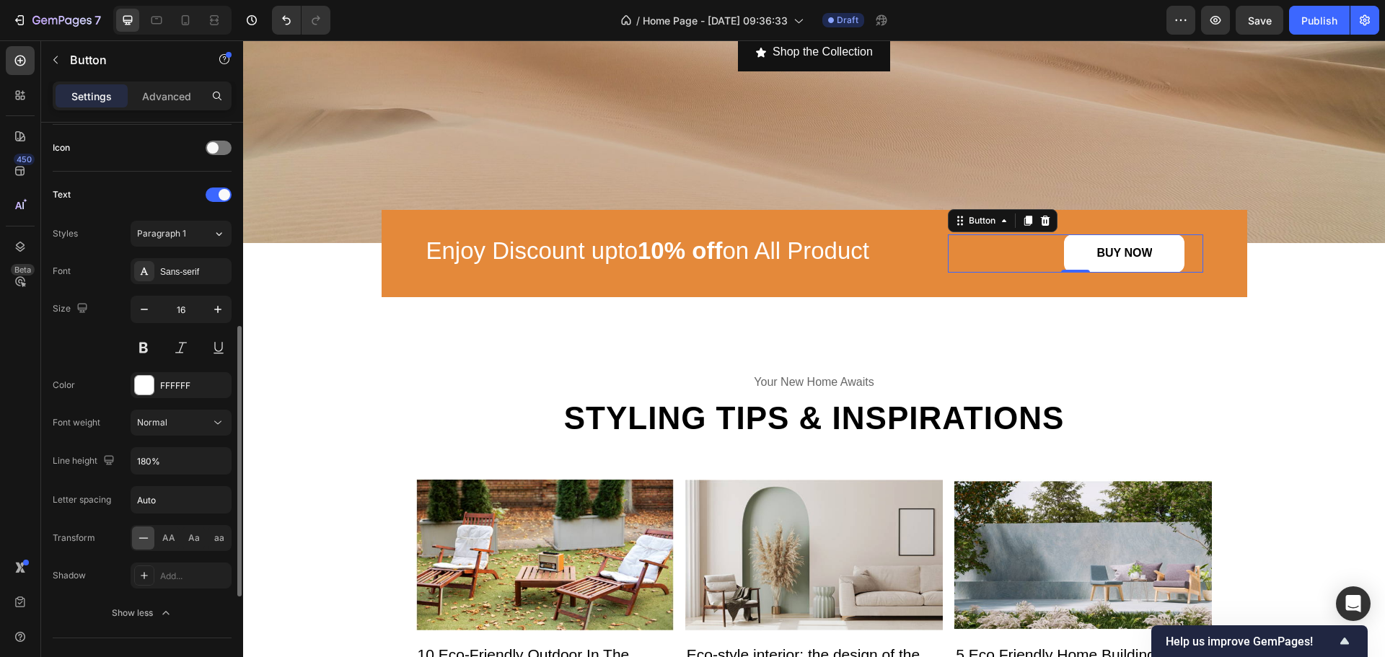
click at [101, 384] on div "Color FFFFFF" at bounding box center [142, 385] width 179 height 26
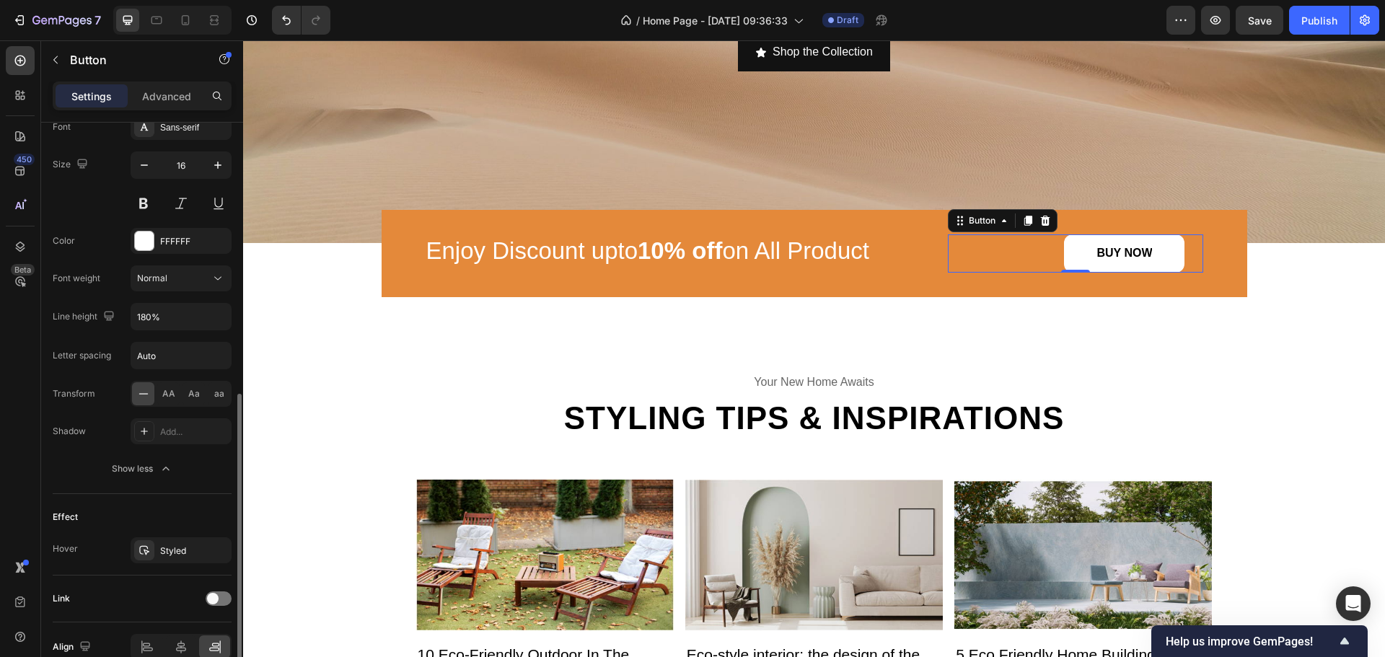
scroll to position [649, 0]
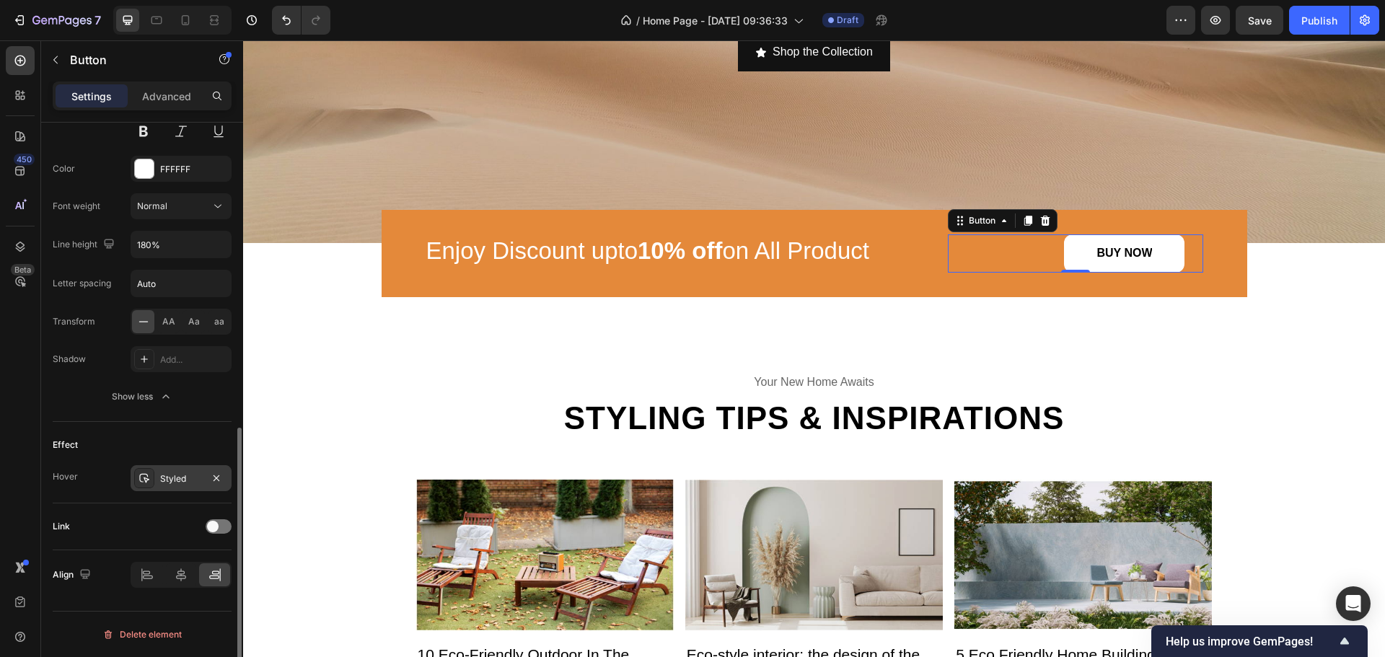
click at [146, 480] on icon at bounding box center [144, 478] width 10 height 9
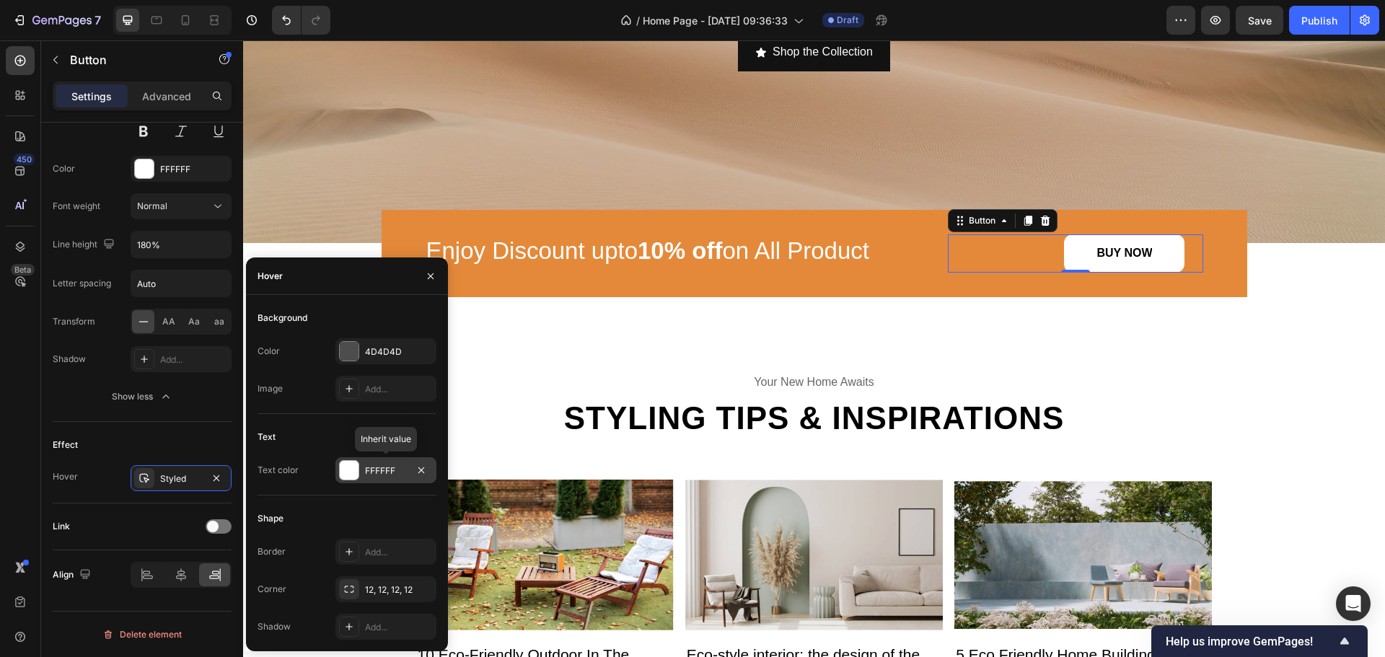
click at [348, 478] on div at bounding box center [349, 470] width 19 height 19
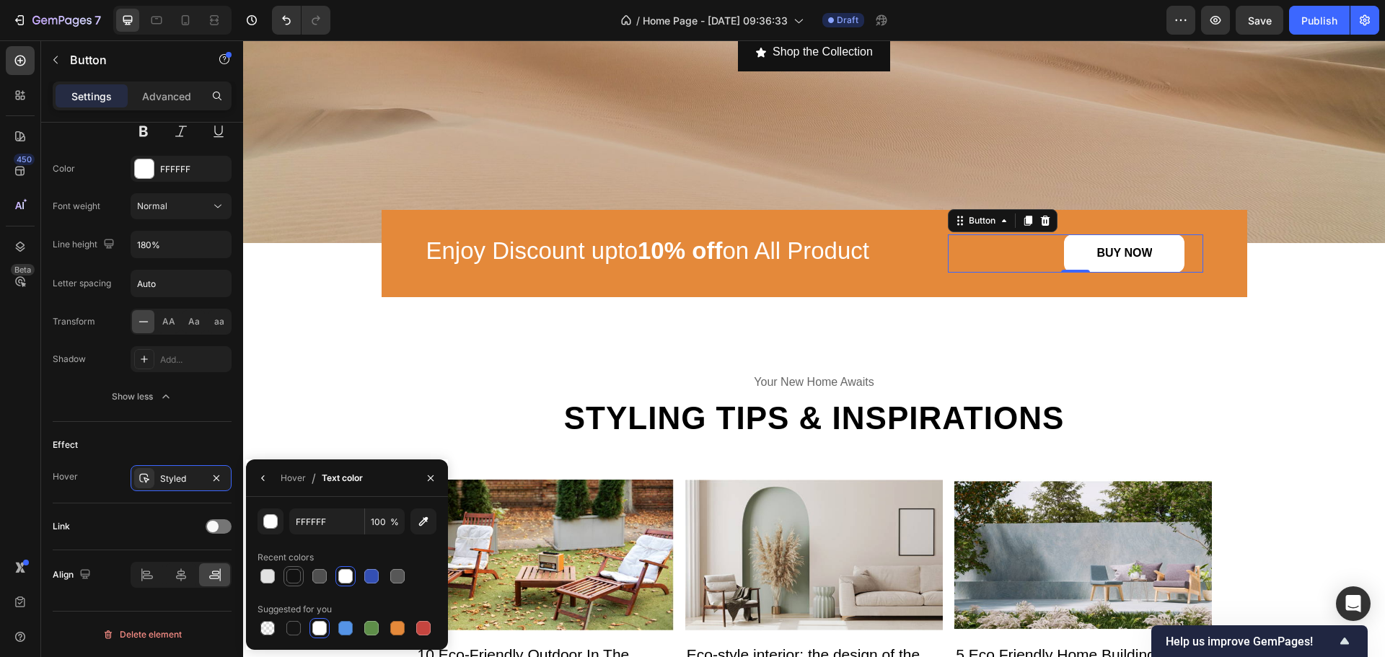
click at [297, 581] on div at bounding box center [293, 576] width 14 height 14
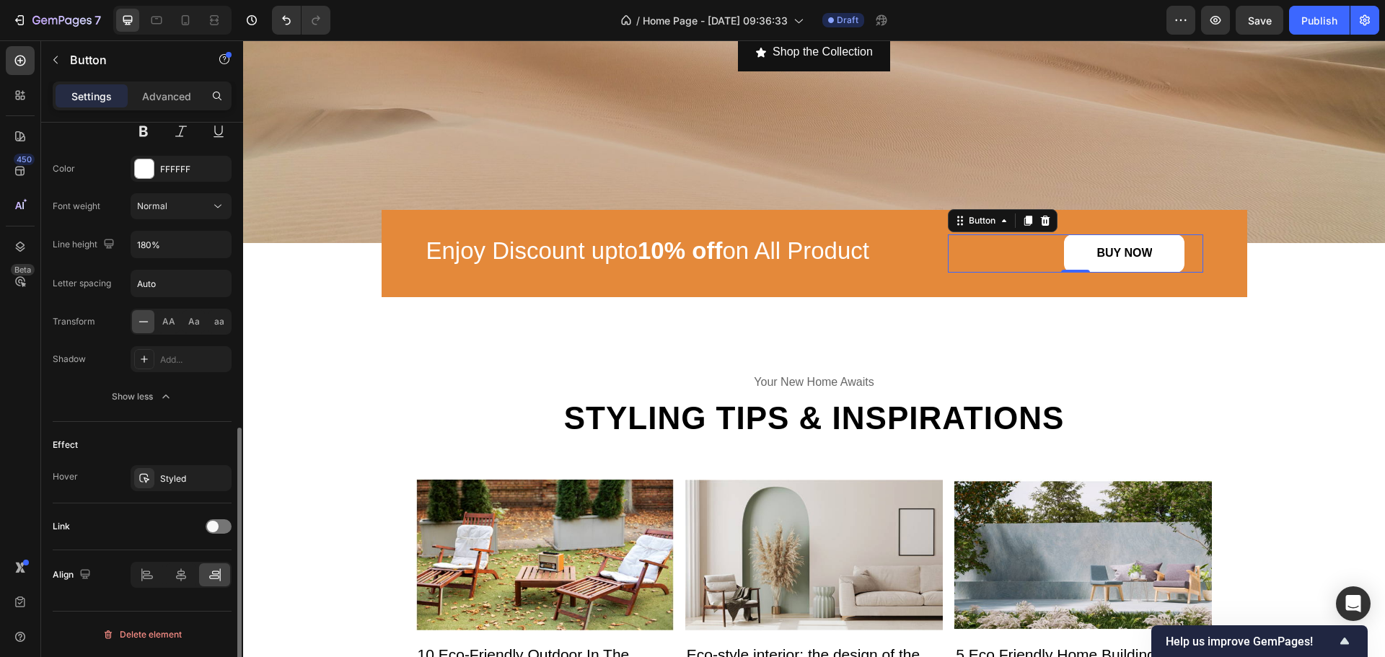
drag, startPoint x: 185, startPoint y: 446, endPoint x: 576, endPoint y: 328, distance: 408.3
click at [185, 446] on div "Effect" at bounding box center [142, 445] width 179 height 23
click at [141, 478] on icon at bounding box center [145, 479] width 12 height 12
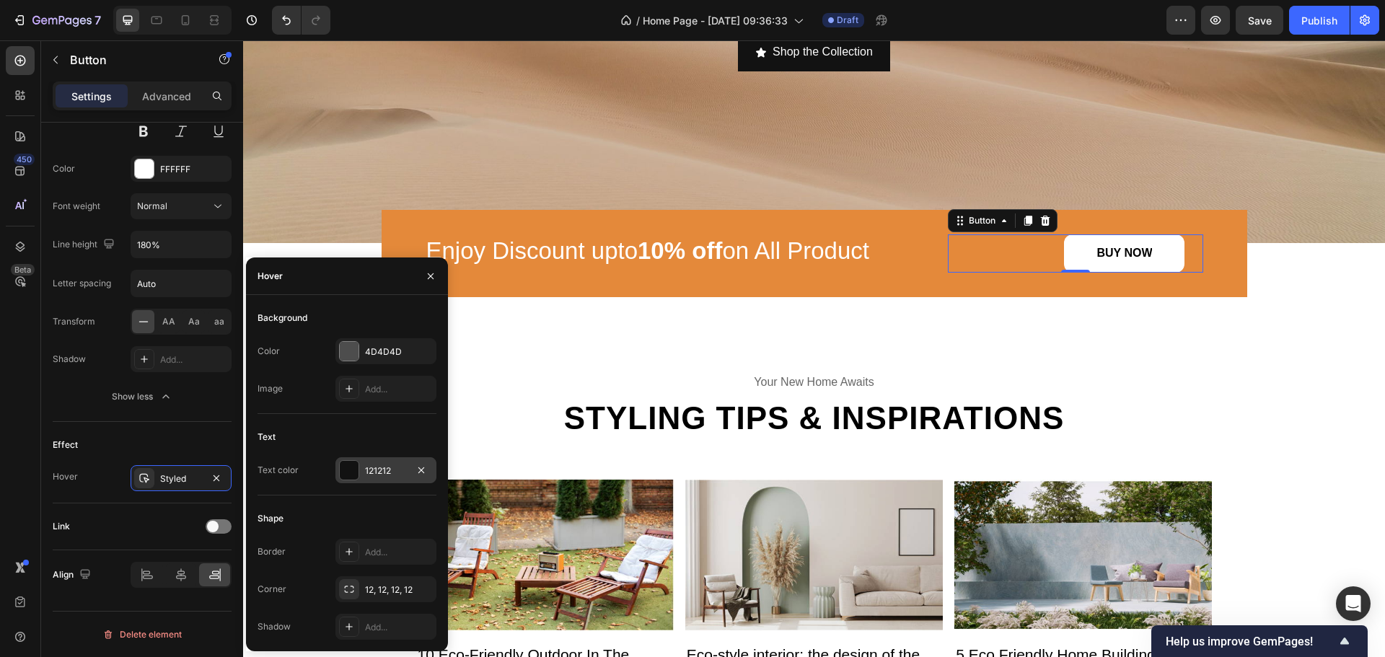
click at [376, 471] on div "121212" at bounding box center [386, 471] width 42 height 13
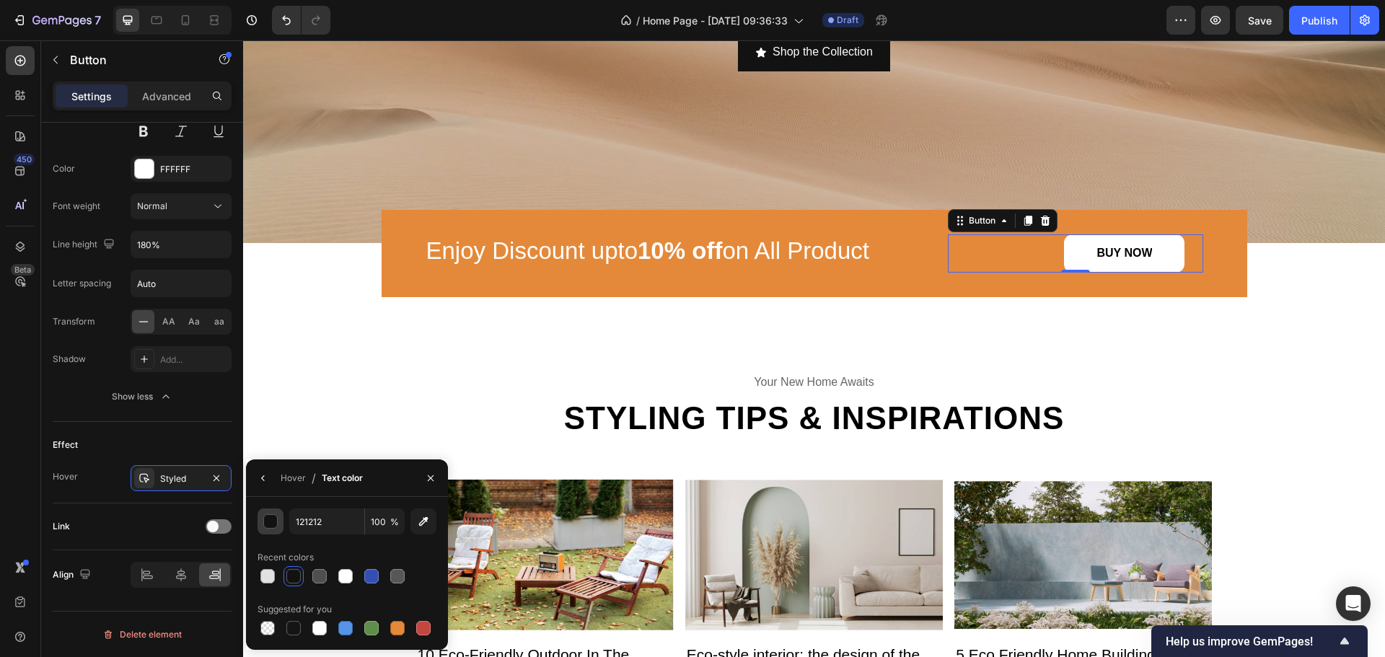
click at [268, 528] on div "button" at bounding box center [271, 522] width 14 height 14
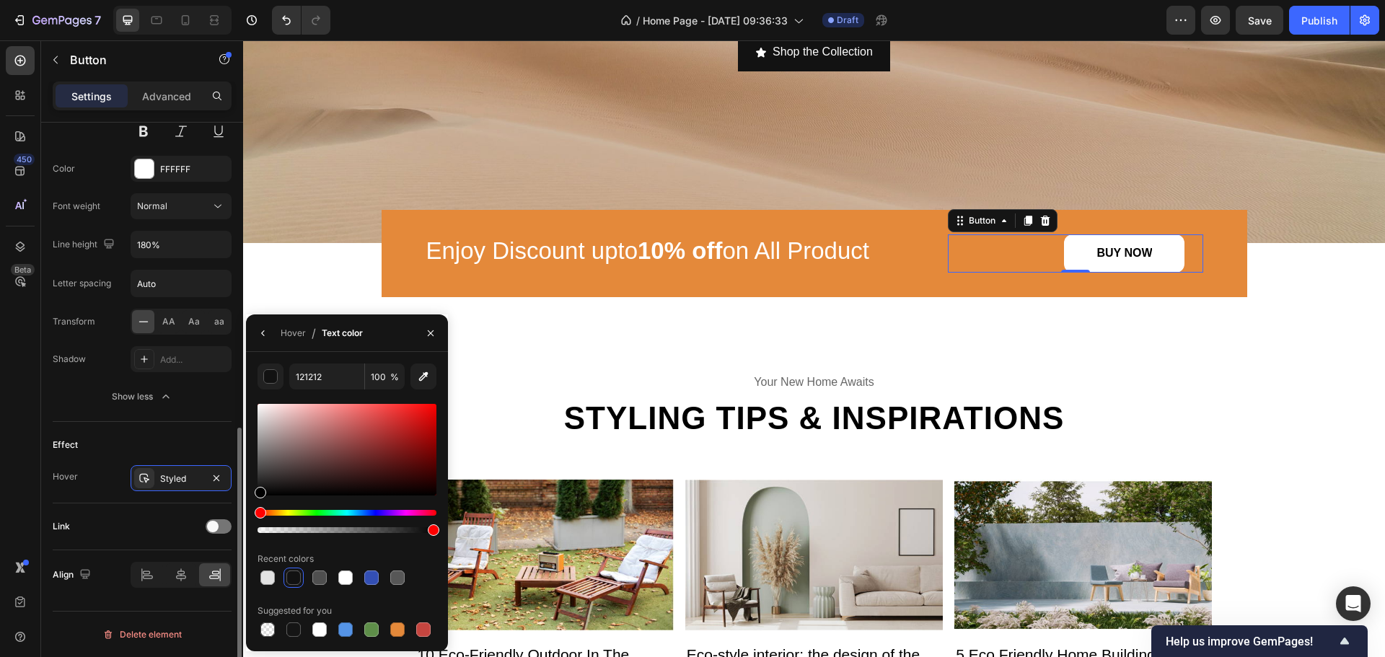
drag, startPoint x: 207, startPoint y: 518, endPoint x: 192, endPoint y: 536, distance: 23.6
click at [189, 535] on div "450 Beta Sections(30) Elements(83) Section Element Hero Section Product Detail …" at bounding box center [121, 348] width 243 height 617
type input "000000"
drag, startPoint x: 193, startPoint y: 440, endPoint x: 242, endPoint y: 434, distance: 49.4
click at [192, 440] on div "Effect" at bounding box center [142, 445] width 179 height 23
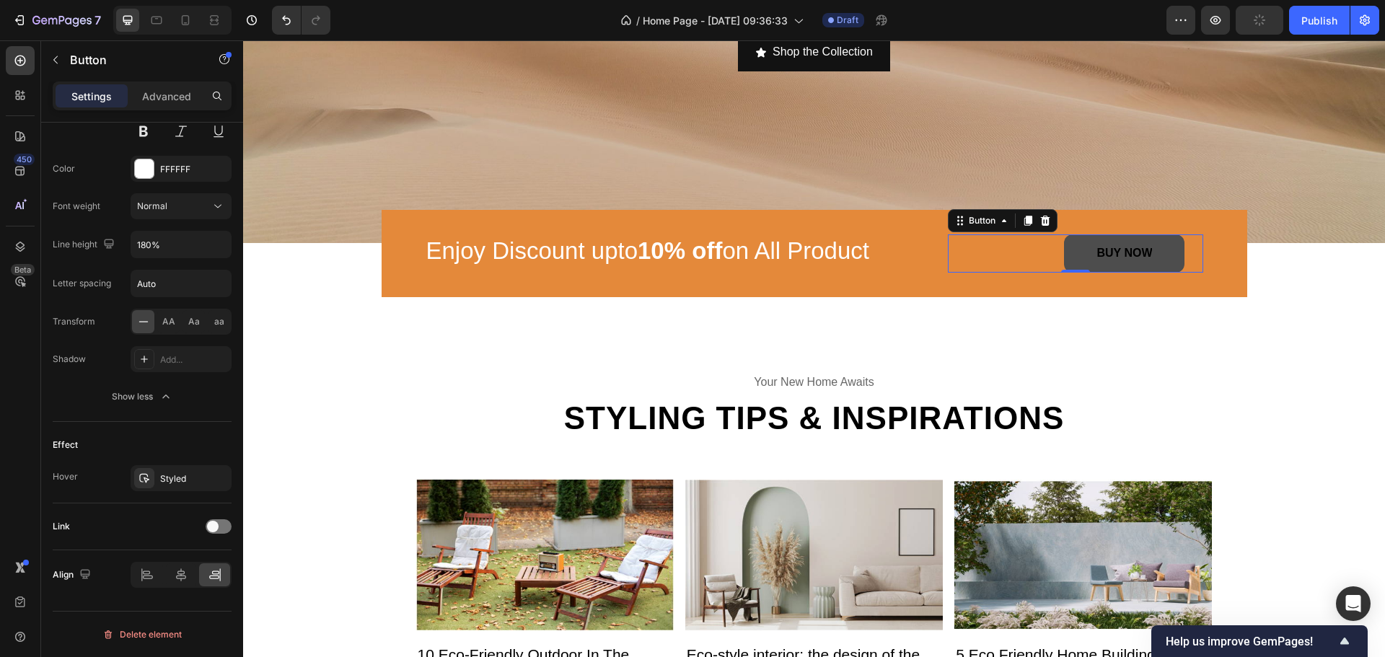
click at [1161, 245] on button "BUY NOW" at bounding box center [1124, 253] width 120 height 38
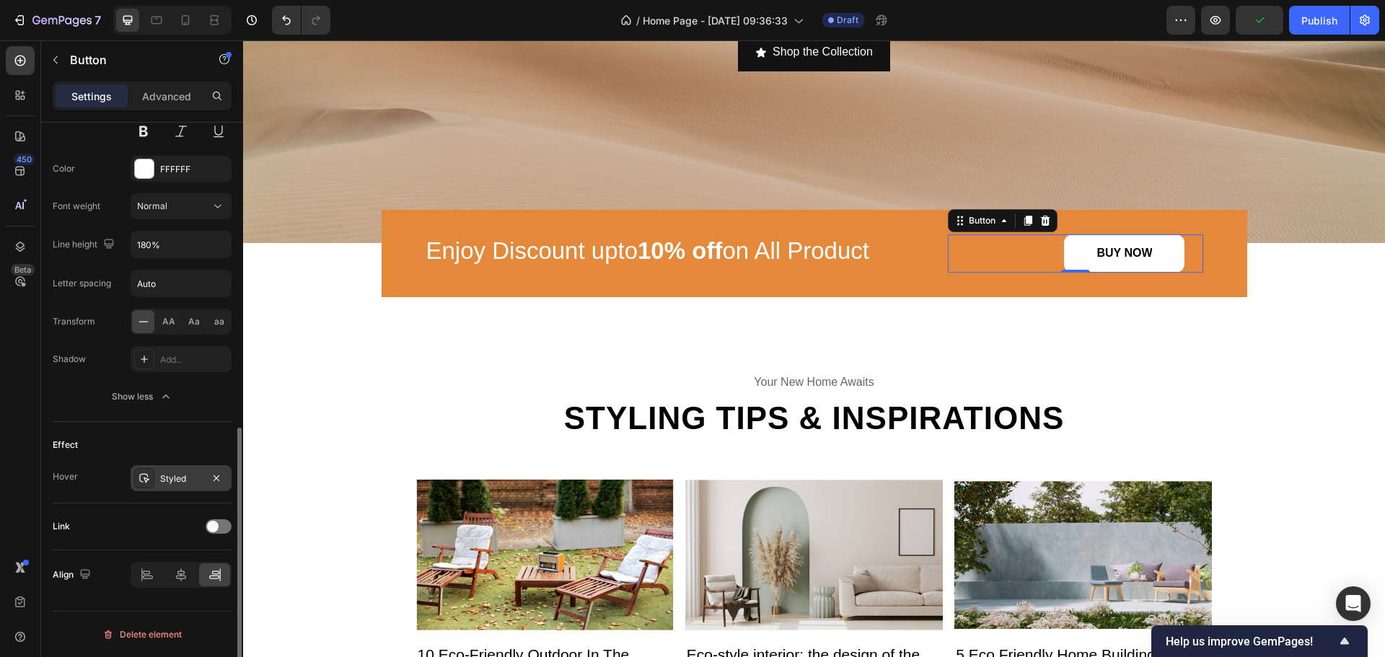
click at [138, 479] on div at bounding box center [144, 478] width 20 height 20
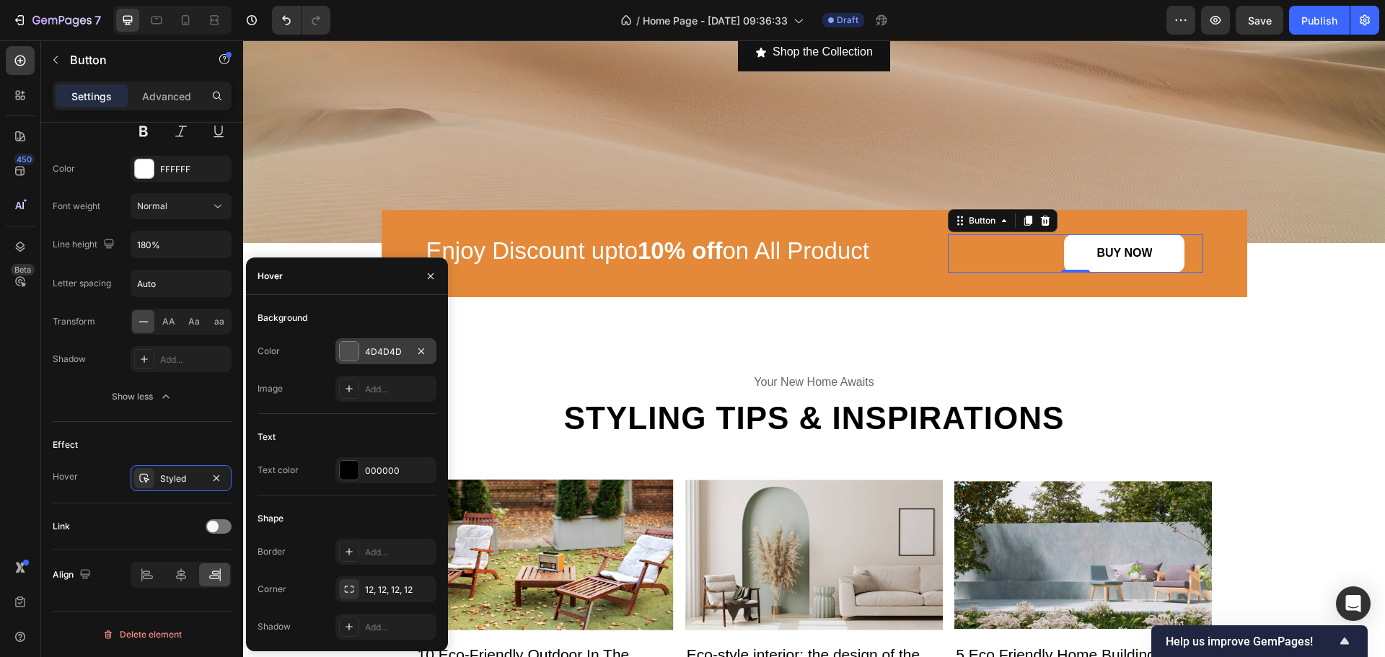
click at [374, 352] on div "4D4D4D" at bounding box center [386, 352] width 42 height 13
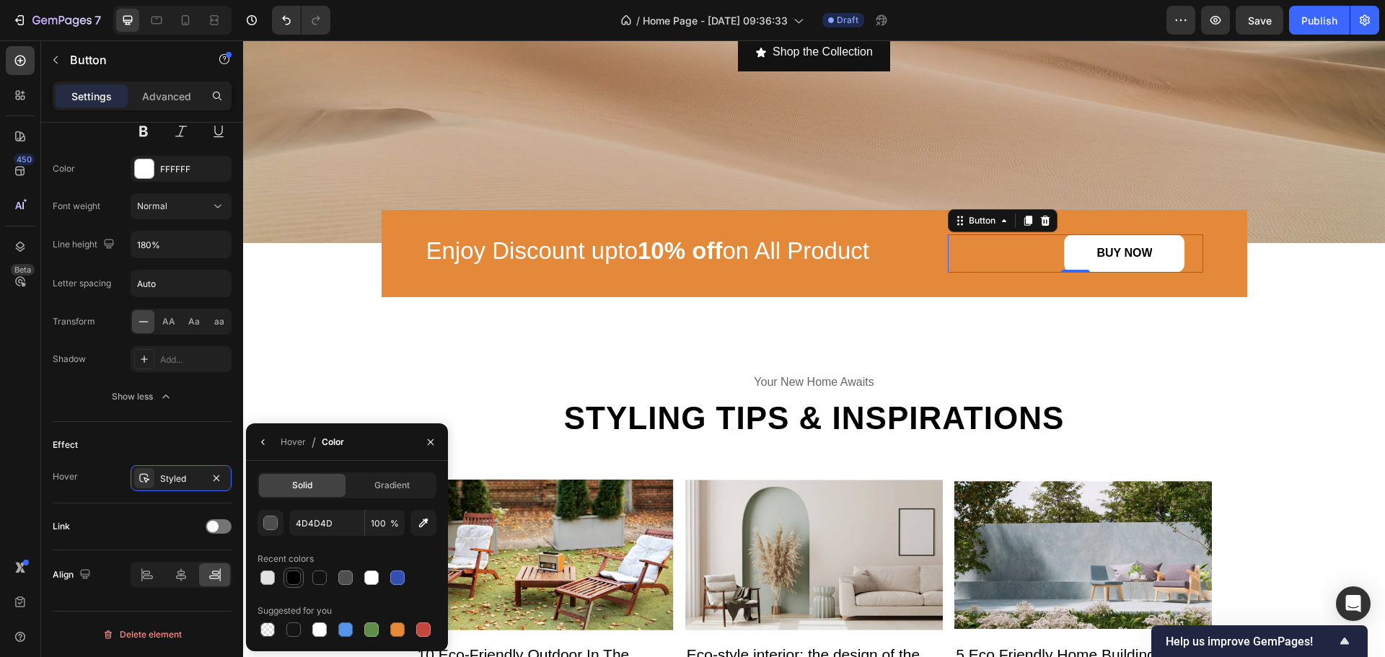
click at [296, 581] on div at bounding box center [293, 578] width 14 height 14
type input "000000"
click at [215, 434] on div "Effect" at bounding box center [142, 445] width 179 height 23
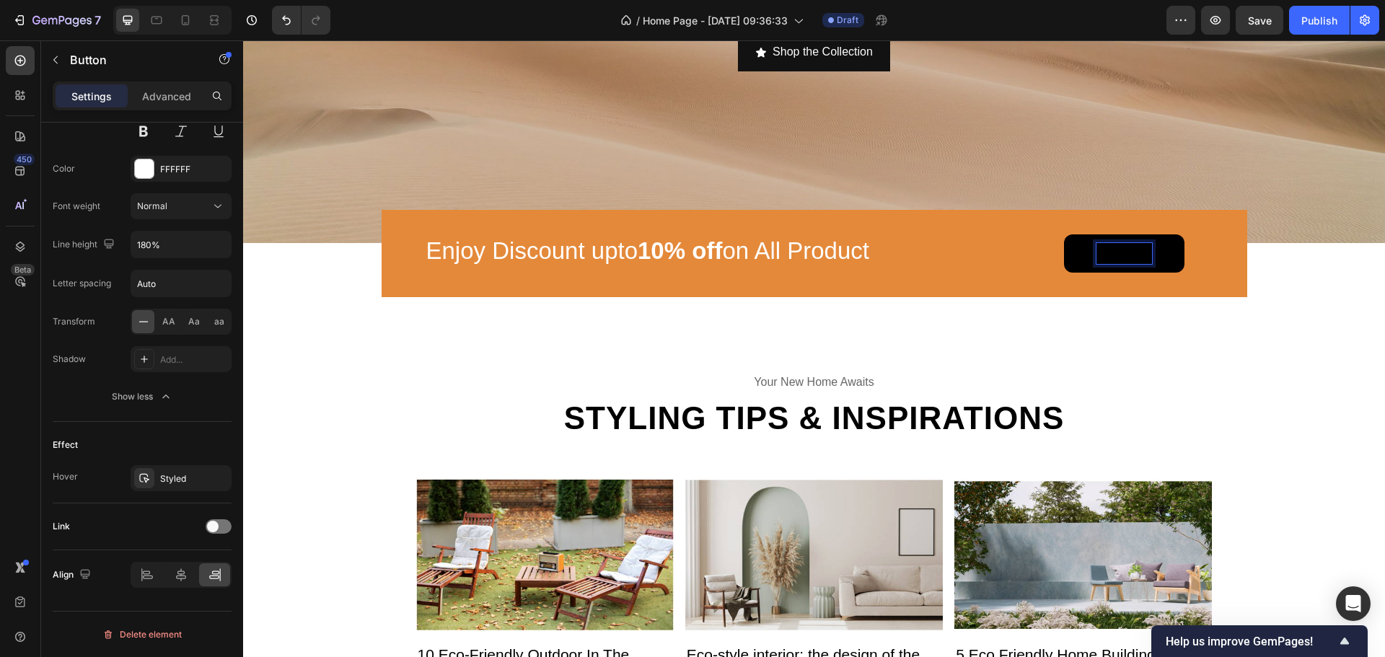
click at [1130, 247] on strong "BUY NOW" at bounding box center [1125, 253] width 56 height 12
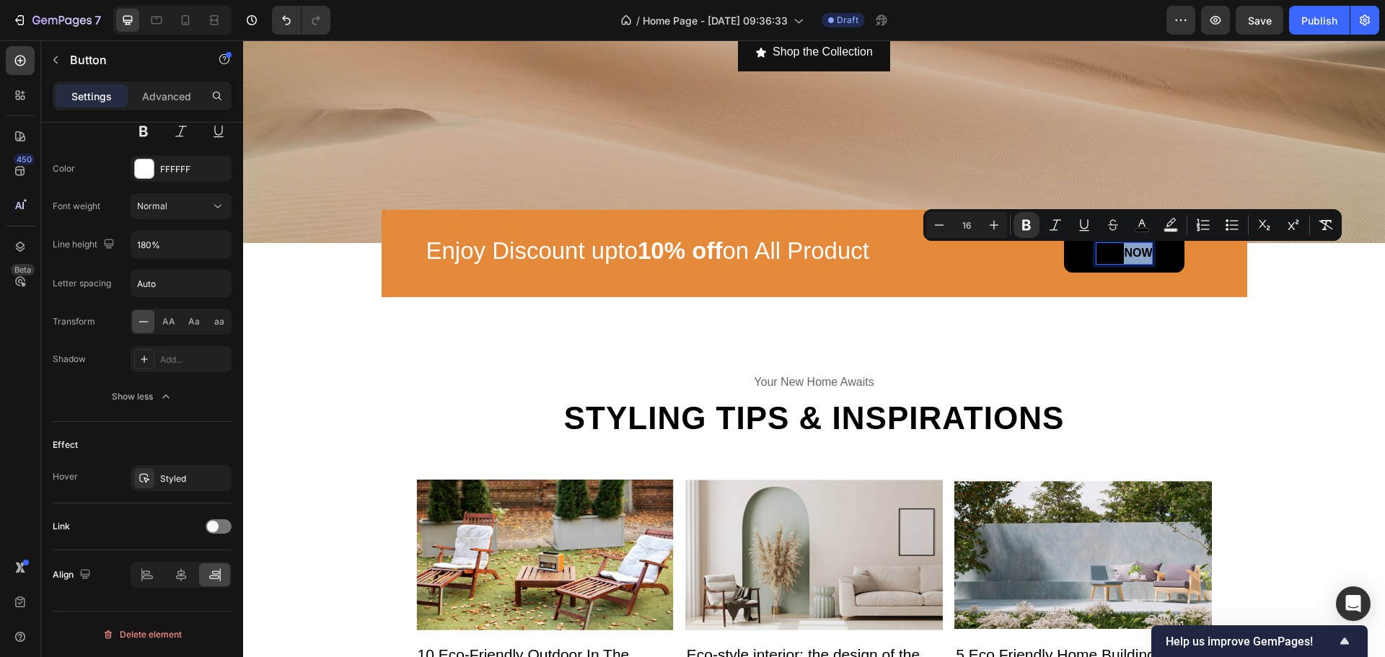
click at [1130, 247] on strong "BUY NOW" at bounding box center [1125, 253] width 56 height 12
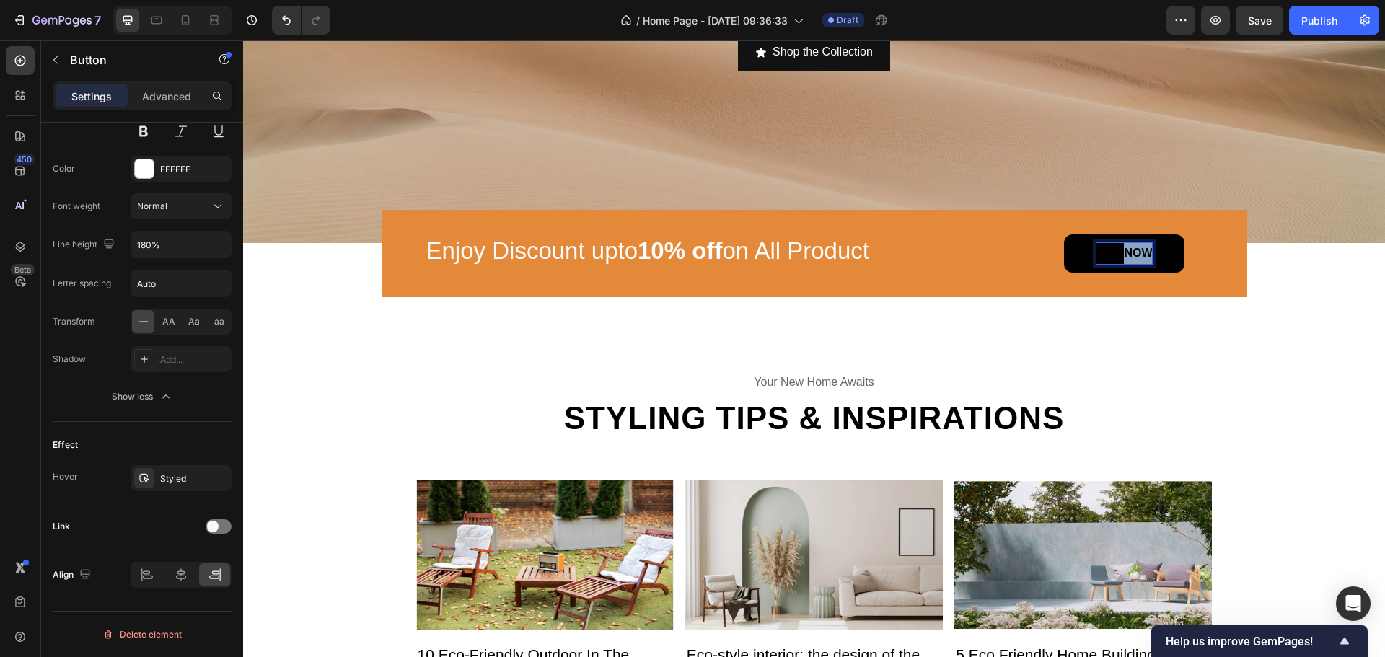
click at [1130, 247] on strong "BUY NOW" at bounding box center [1125, 253] width 56 height 12
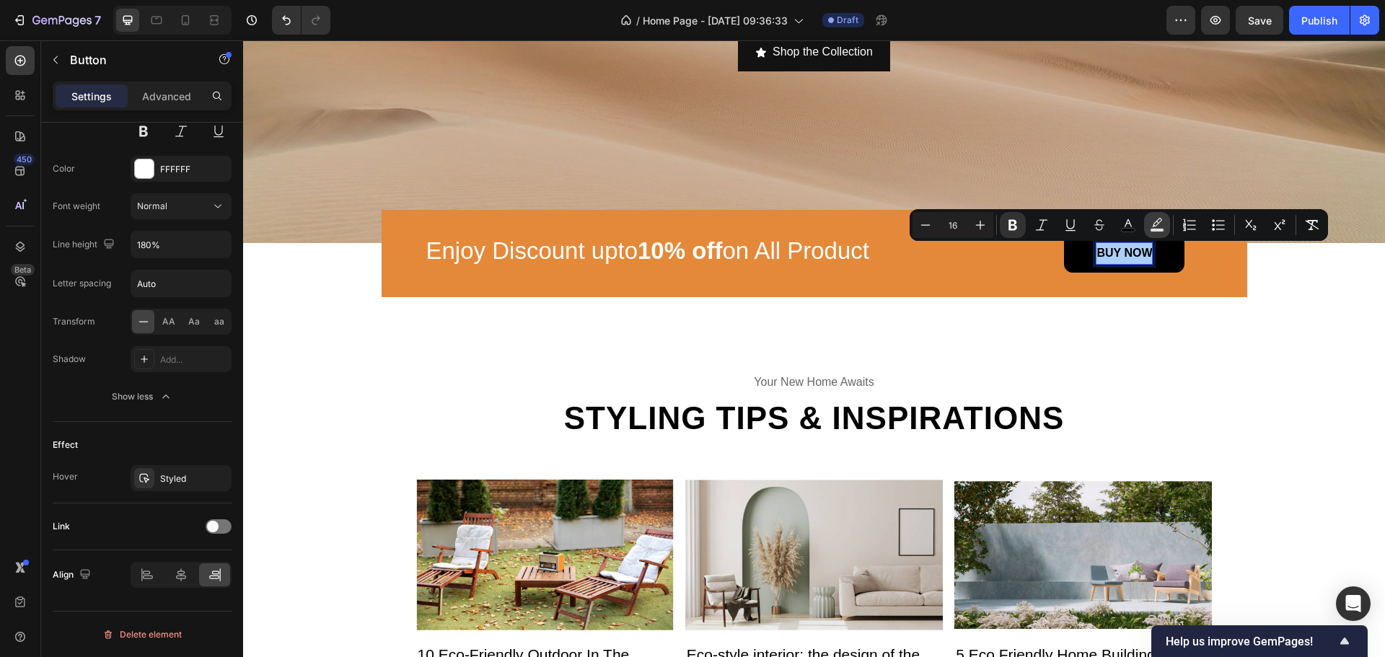
click at [1156, 226] on icon "Editor contextual toolbar" at bounding box center [1157, 222] width 10 height 9
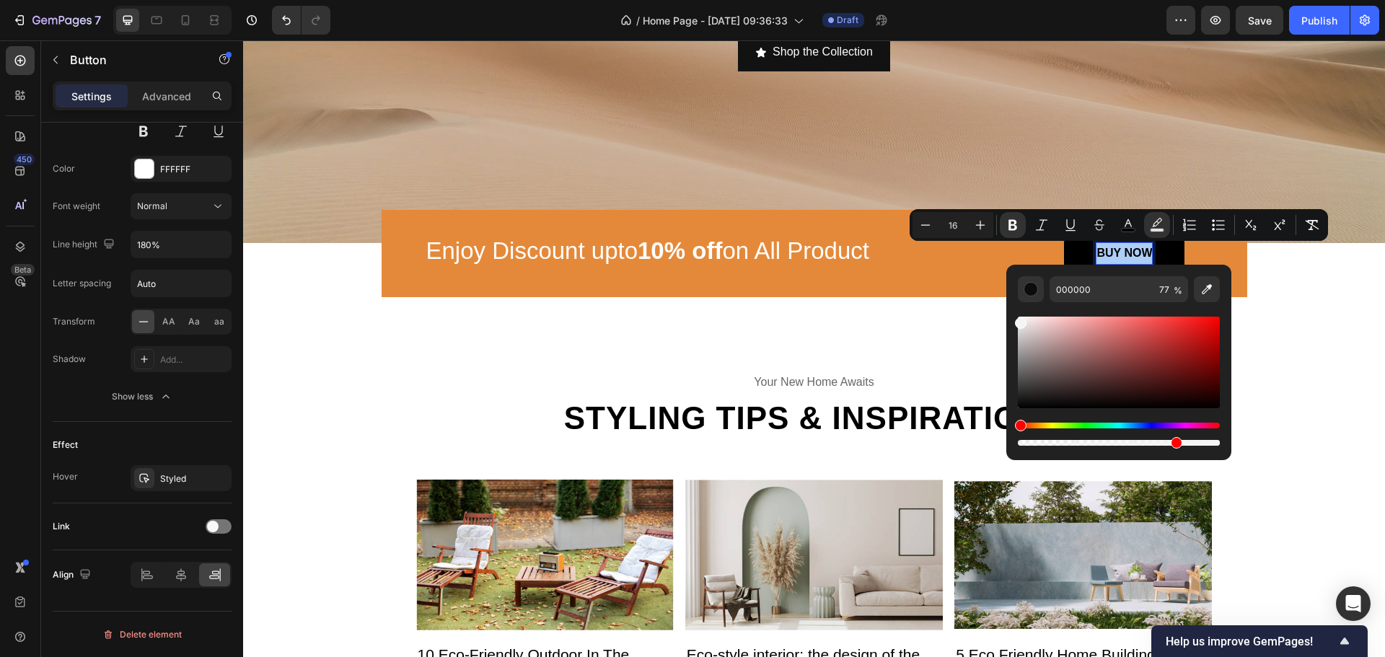
drag, startPoint x: 1366, startPoint y: 371, endPoint x: 906, endPoint y: 247, distance: 475.8
type input "F4F4F4"
click at [918, 266] on p "⁠⁠⁠⁠⁠⁠⁠ Enjoy Discount upto 10% off on All Product" at bounding box center [680, 251] width 509 height 31
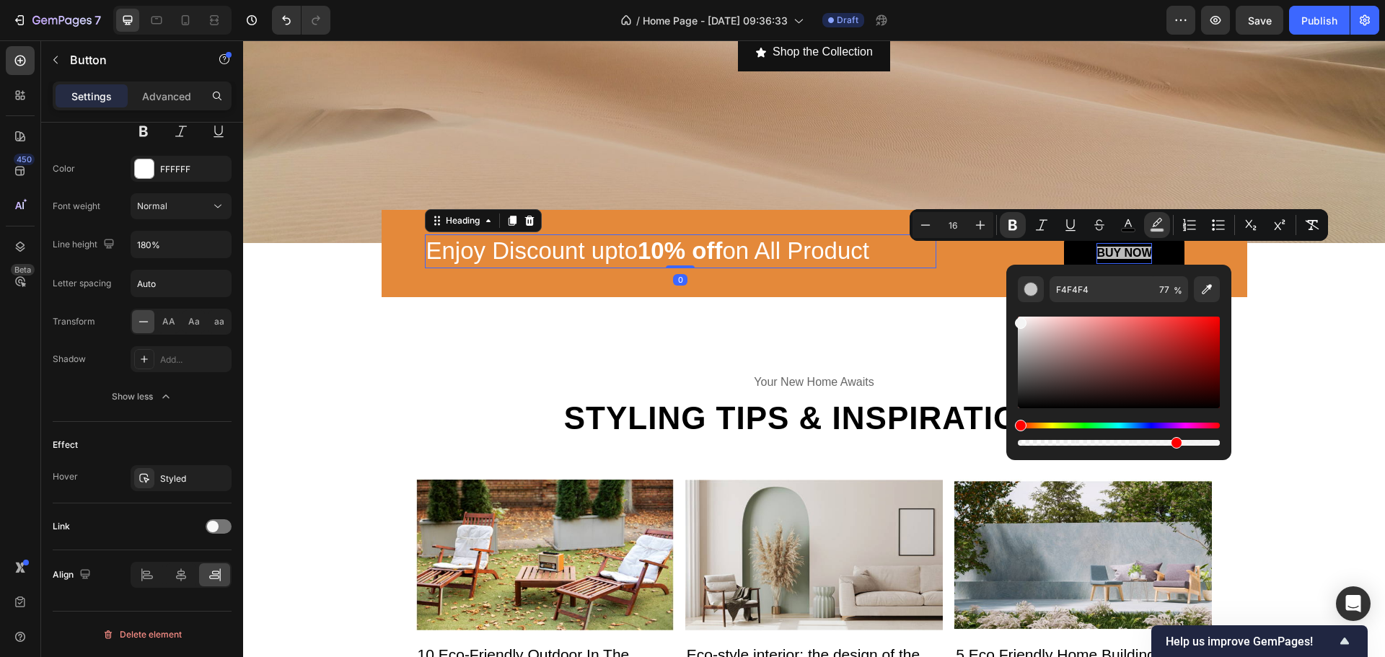
scroll to position [0, 0]
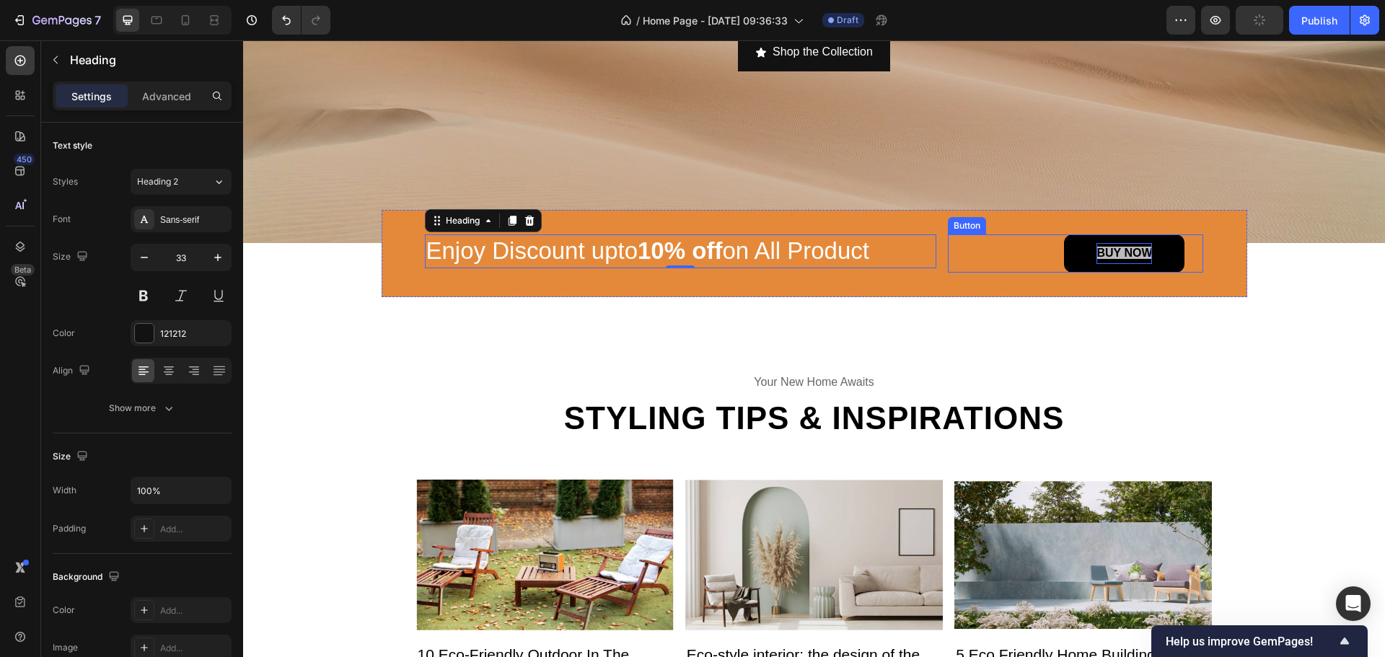
click at [1154, 265] on button "BUY NOW" at bounding box center [1124, 253] width 120 height 38
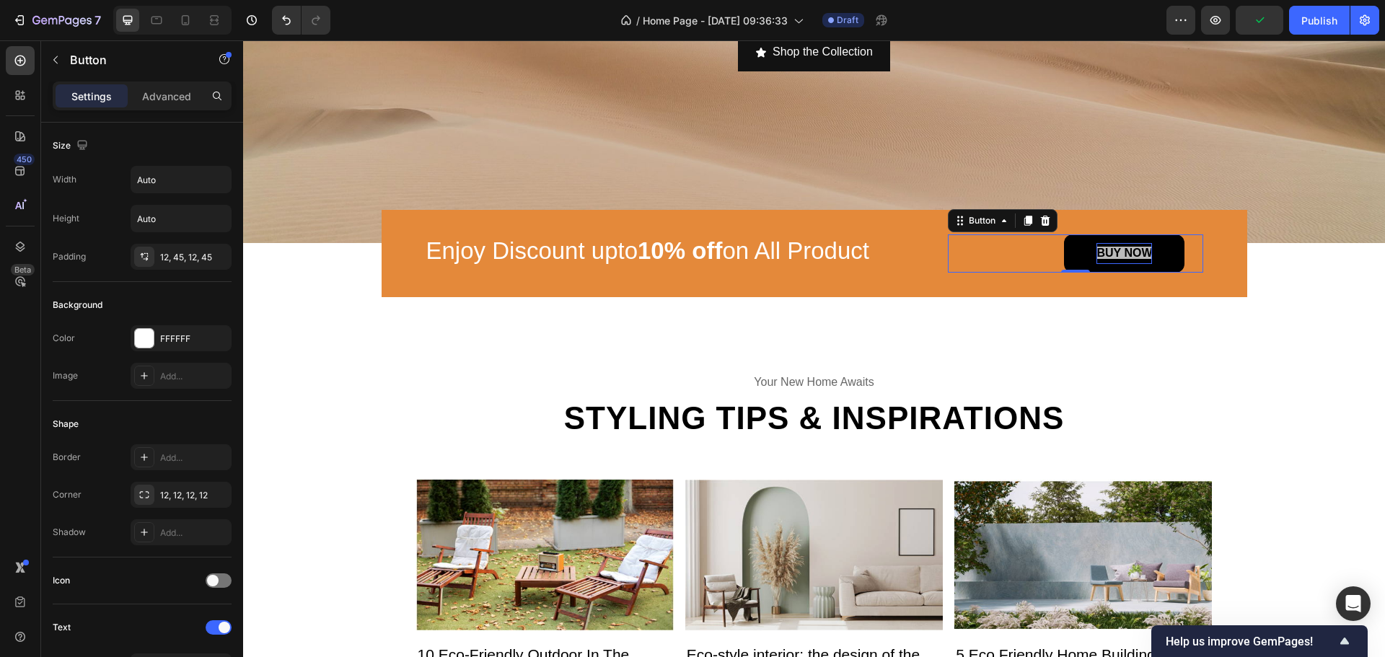
click at [1154, 265] on button "BUY NOW" at bounding box center [1124, 253] width 120 height 38
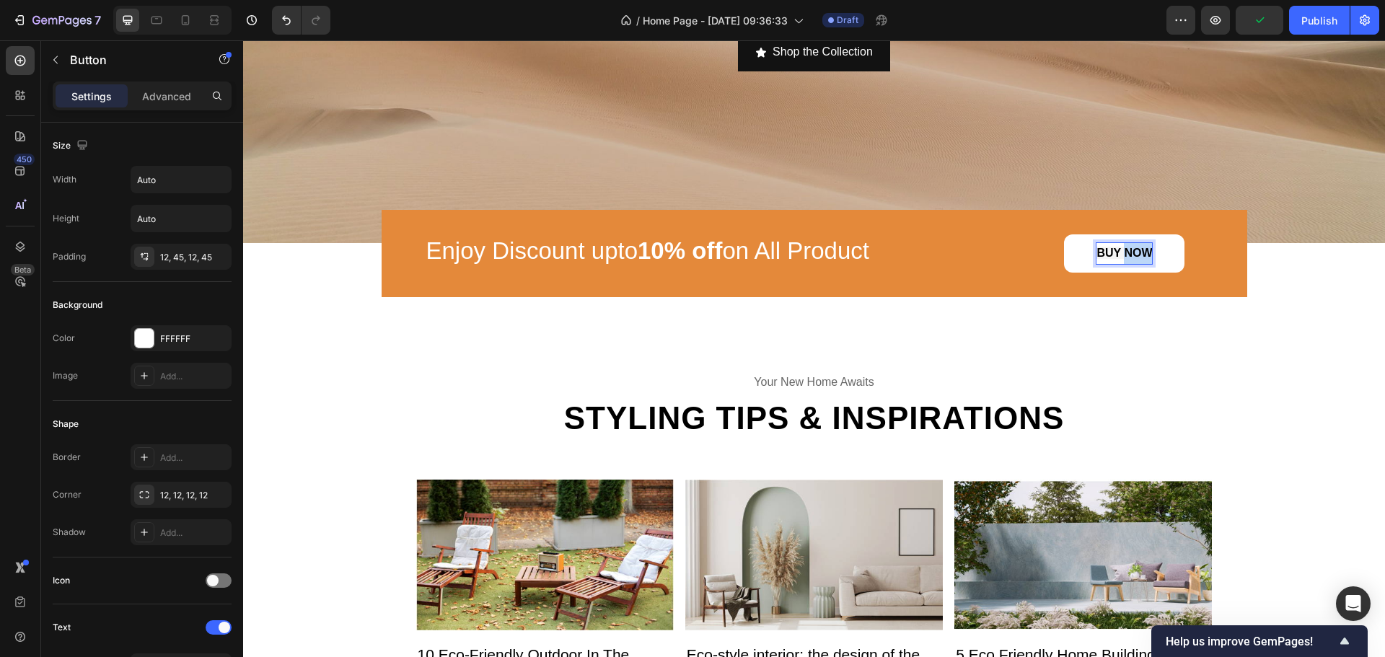
click at [1130, 253] on strong "BUY NOW" at bounding box center [1125, 253] width 56 height 12
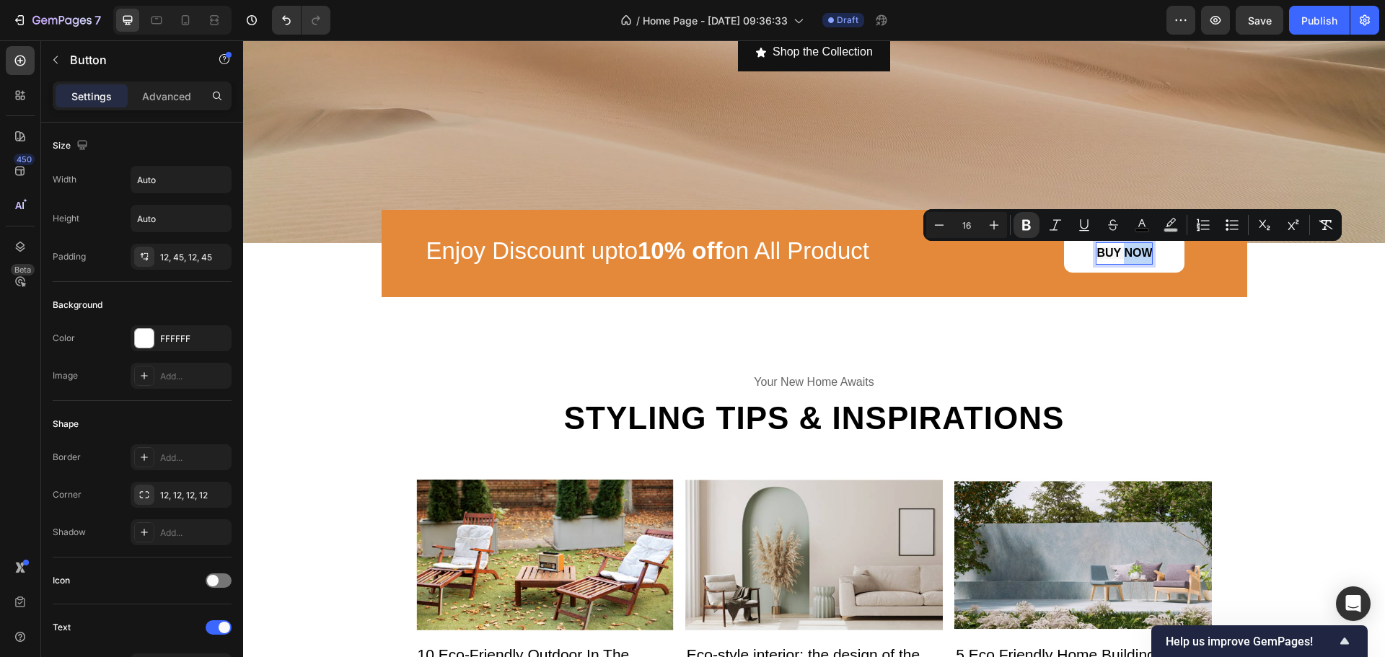
click at [1133, 250] on strong "BUY NOW" at bounding box center [1125, 253] width 56 height 12
click at [1120, 254] on strong "BUY NOW" at bounding box center [1125, 253] width 56 height 12
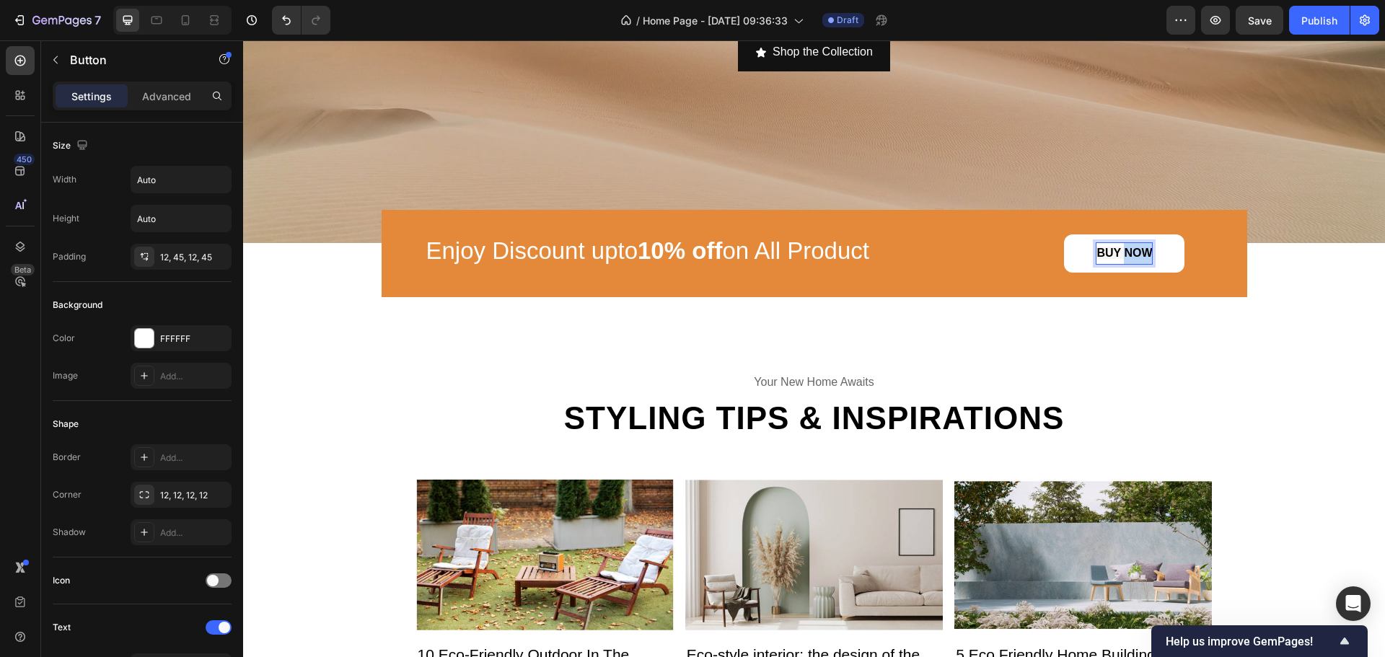
click at [1120, 254] on strong "BUY NOW" at bounding box center [1125, 253] width 56 height 12
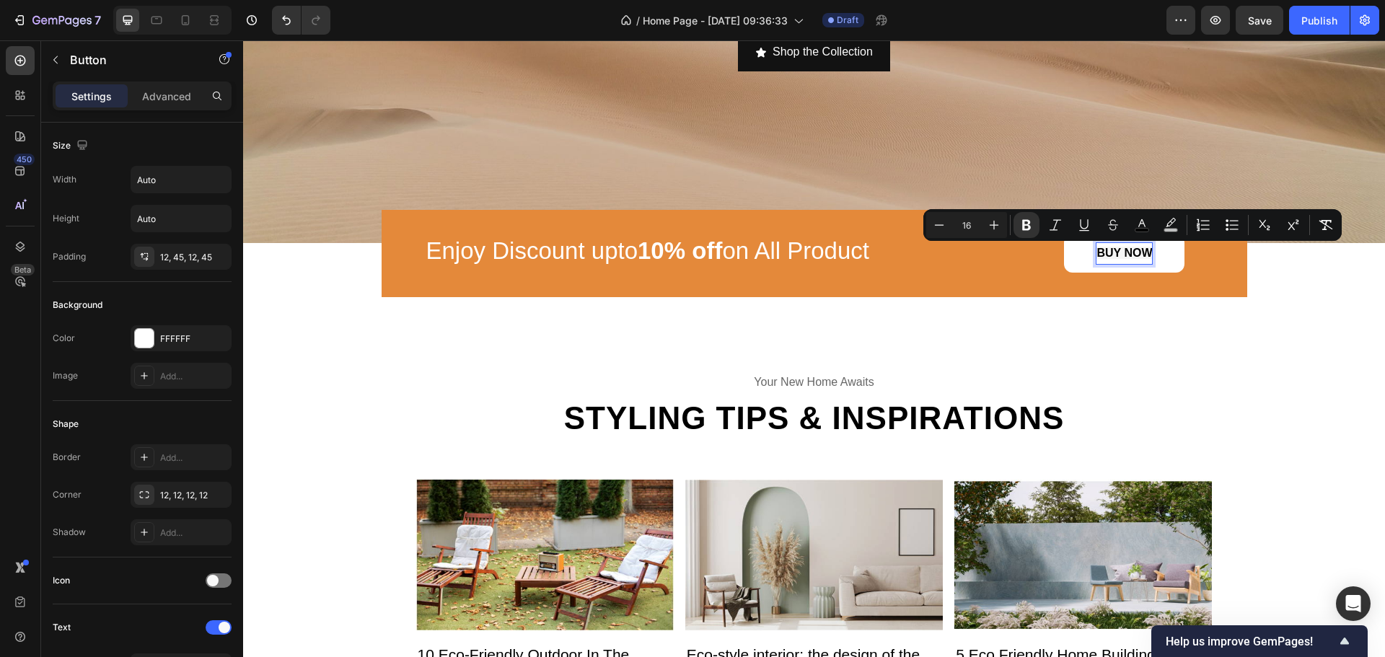
click at [1111, 254] on strong "BUY NOW" at bounding box center [1125, 253] width 56 height 12
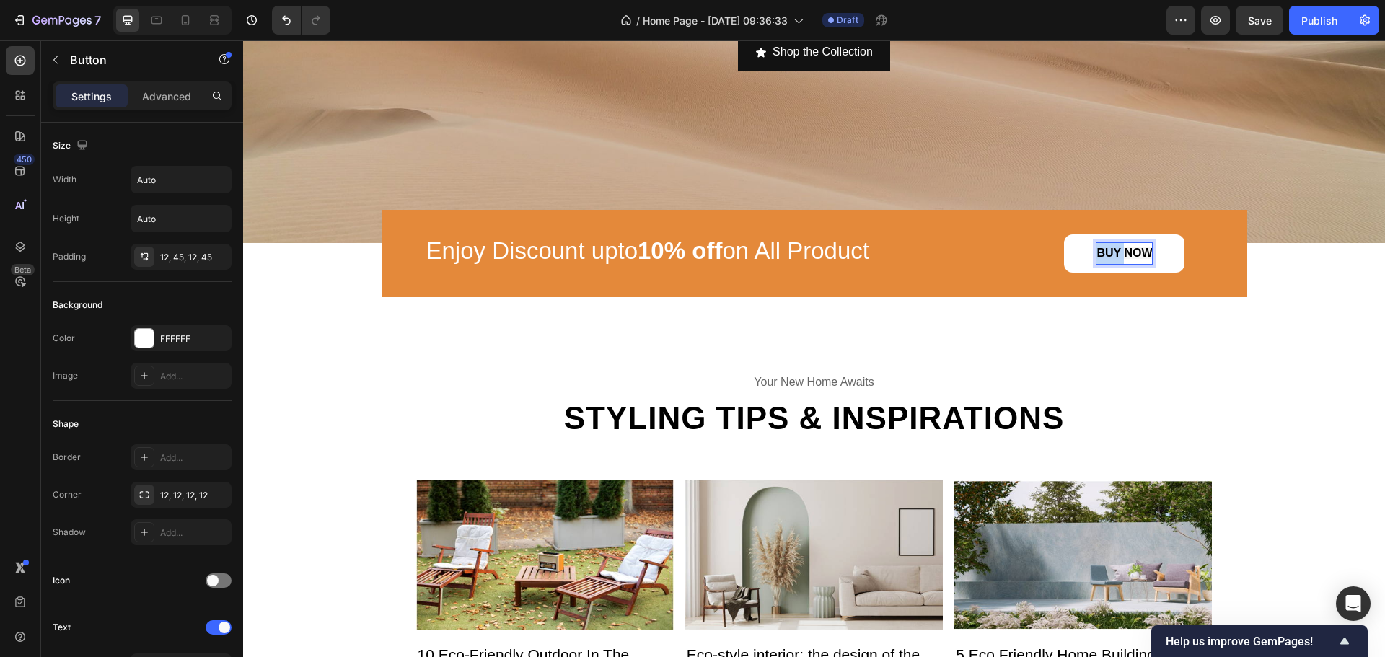
click at [1111, 254] on strong "BUY NOW" at bounding box center [1125, 253] width 56 height 12
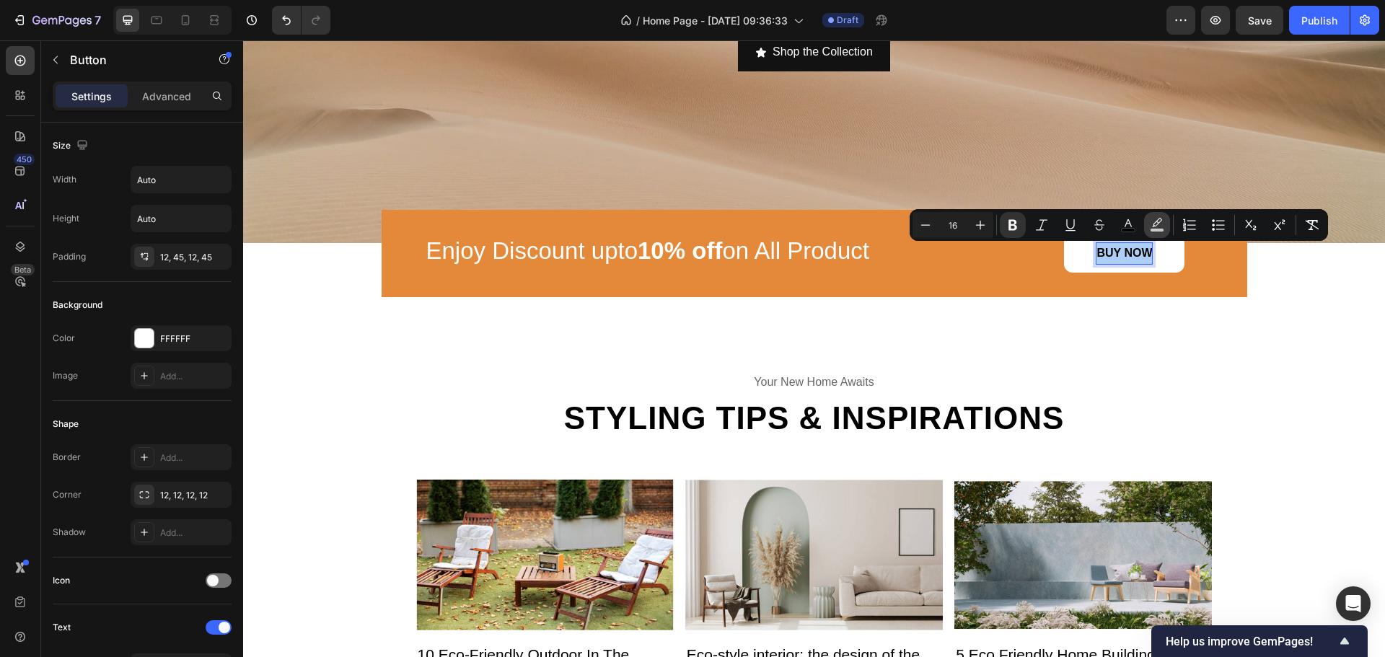
click at [1153, 232] on rect "Editor contextual toolbar" at bounding box center [1158, 231] width 14 height 4
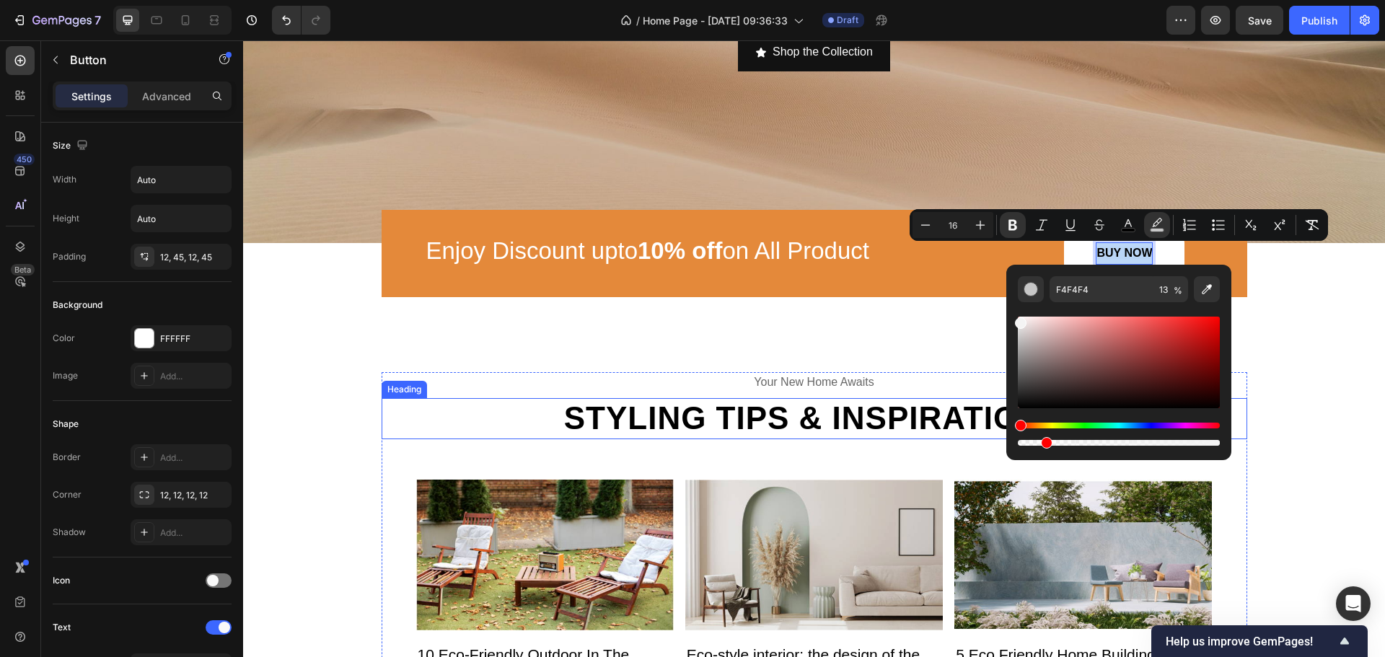
drag, startPoint x: 1422, startPoint y: 485, endPoint x: 733, endPoint y: 436, distance: 690.7
drag, startPoint x: 1289, startPoint y: 484, endPoint x: 1006, endPoint y: 449, distance: 285.6
type input "0"
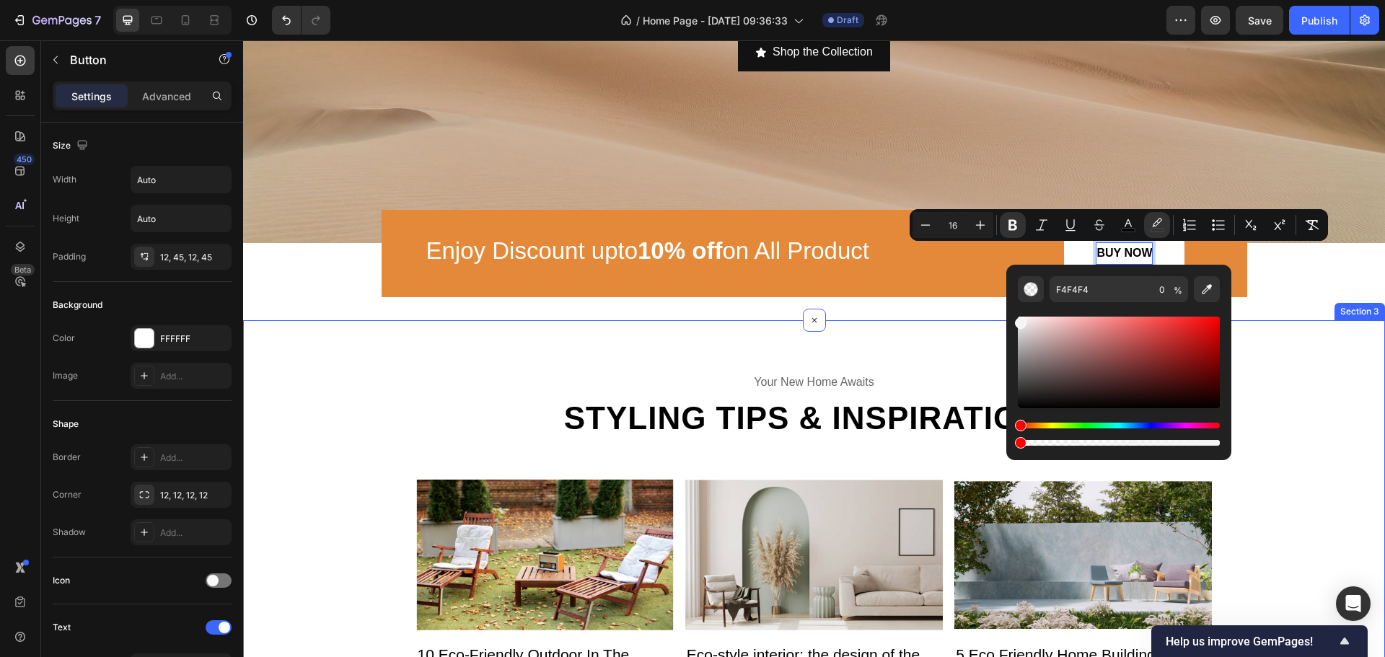
click at [1260, 341] on div "your new home awaits Text Styling tips & inspirations Heading Image 10 Eco-Frie…" at bounding box center [814, 589] width 1142 height 538
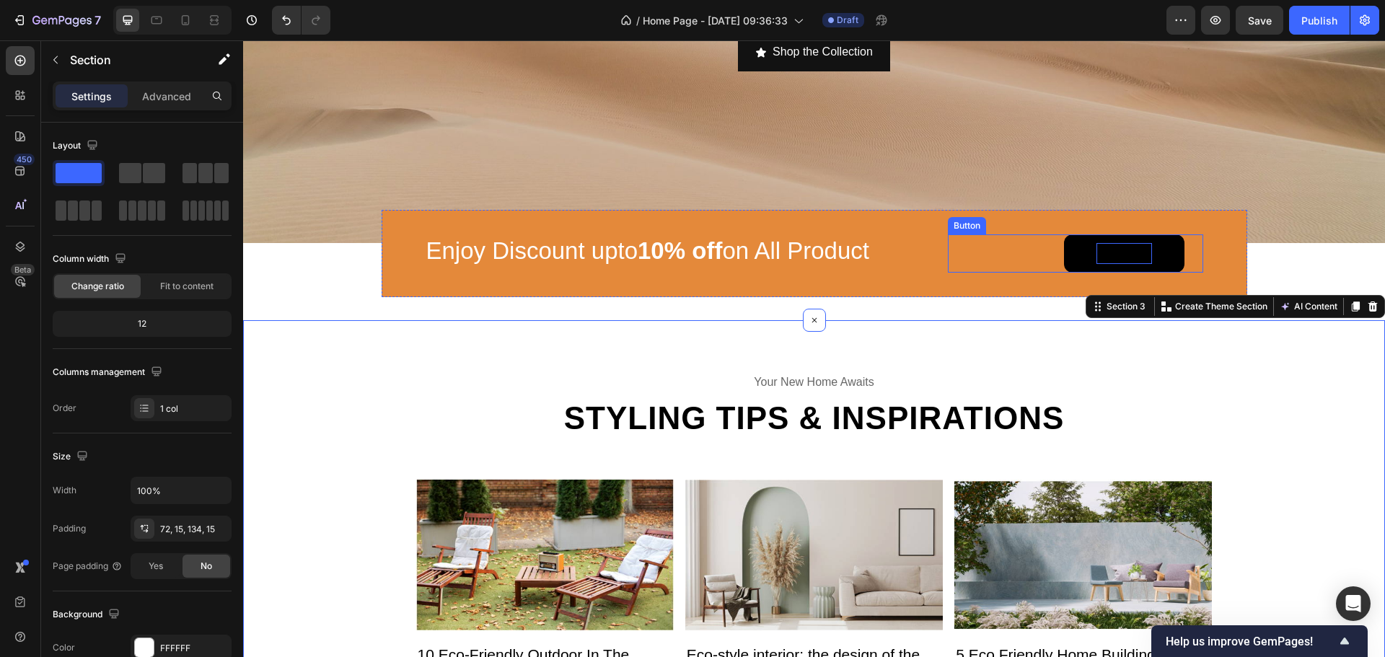
click at [1117, 247] on strong "BUY NOW" at bounding box center [1125, 253] width 56 height 12
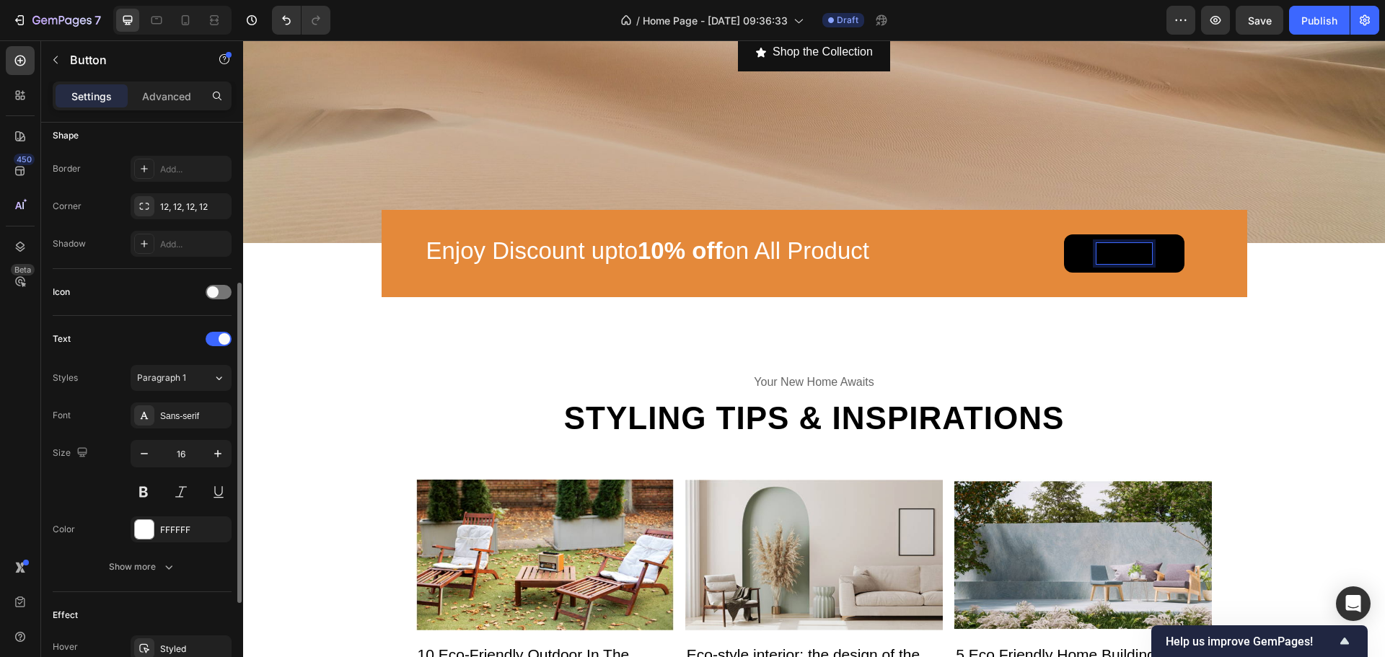
scroll to position [459, 0]
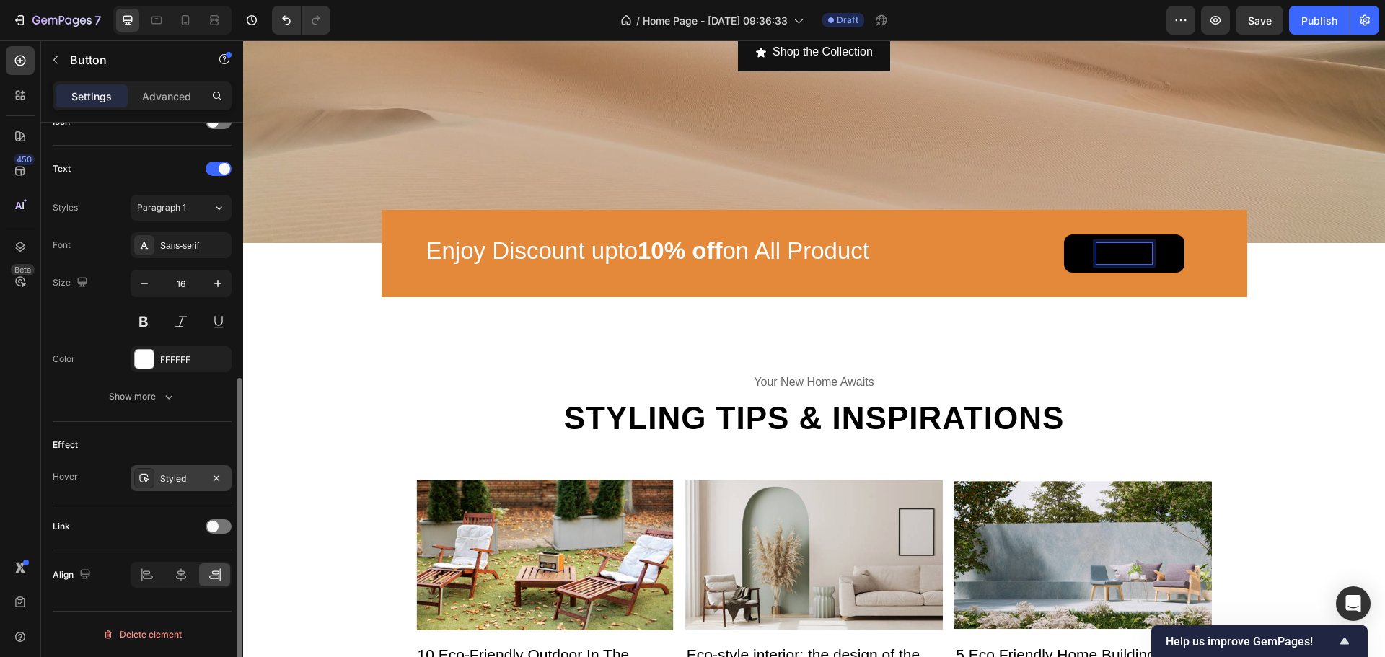
click at [170, 478] on div "Styled" at bounding box center [181, 479] width 42 height 13
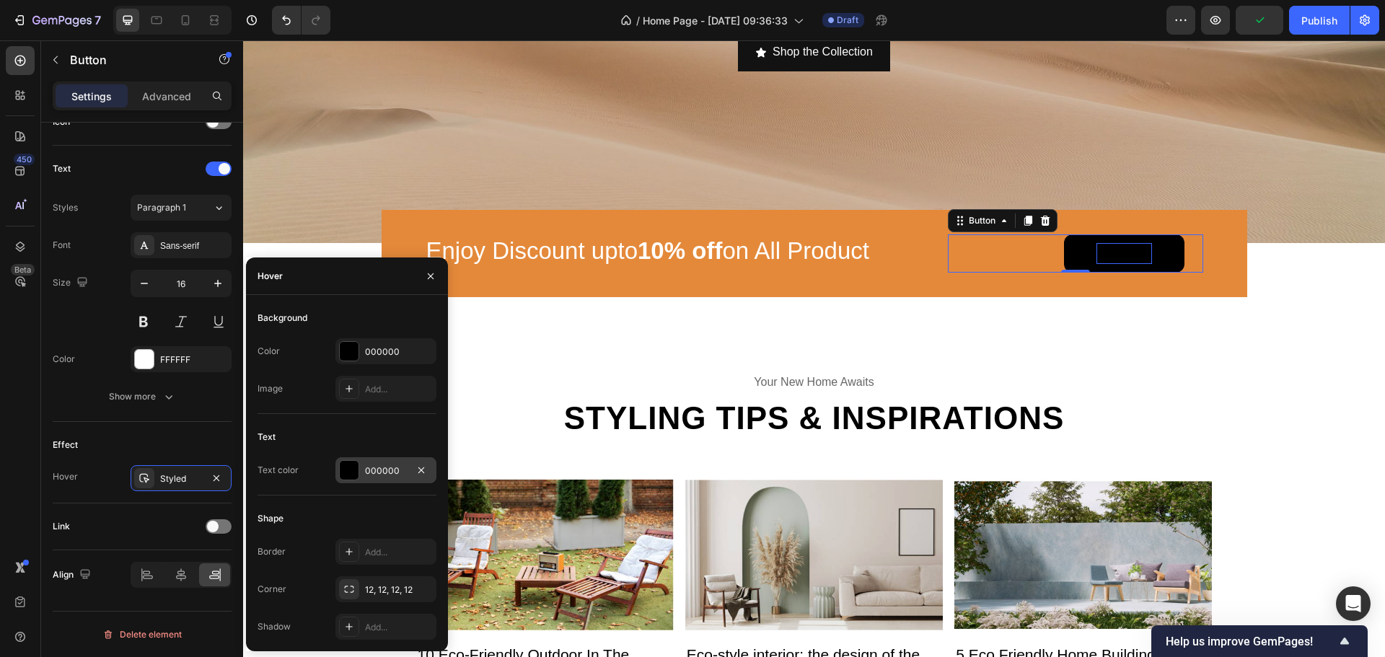
click at [356, 465] on div at bounding box center [349, 470] width 19 height 19
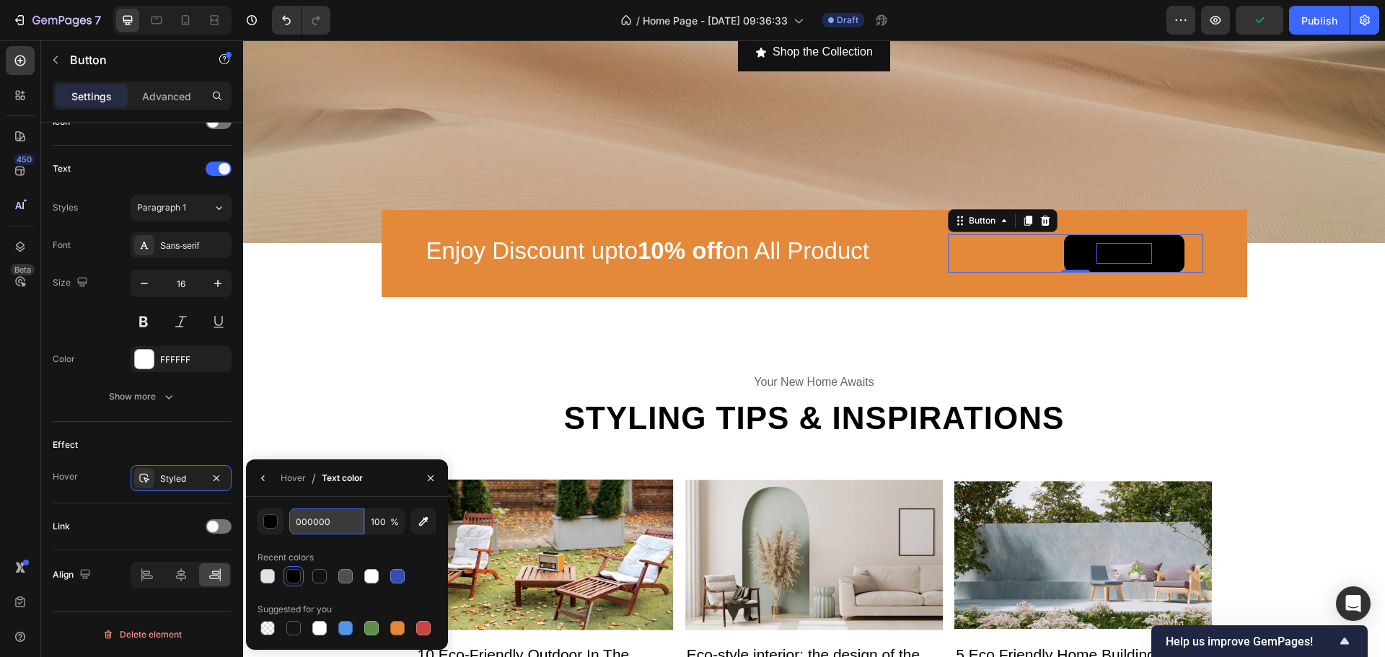
click at [311, 522] on input "000000" at bounding box center [326, 522] width 75 height 26
click at [271, 529] on button "button" at bounding box center [271, 522] width 26 height 26
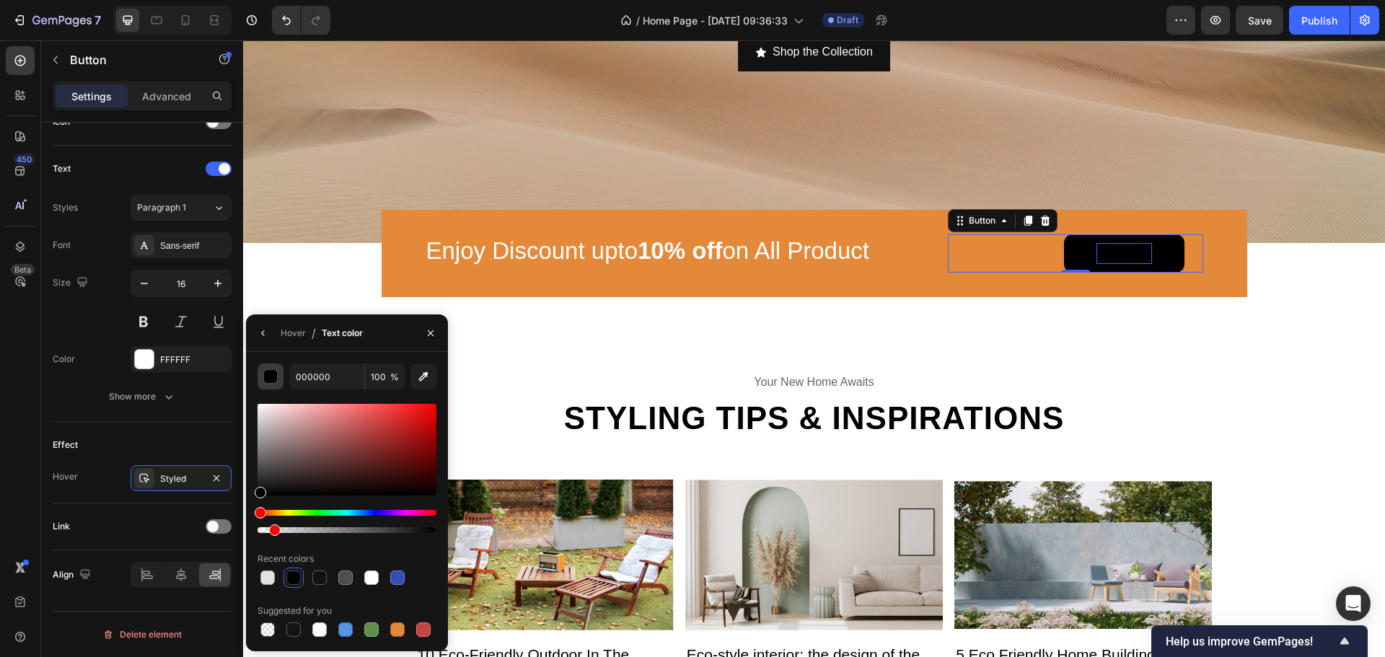
click at [271, 529] on div at bounding box center [347, 530] width 179 height 6
drag, startPoint x: 352, startPoint y: 447, endPoint x: 133, endPoint y: 307, distance: 259.6
click at [133, 310] on div "450 Beta Sections(30) Elements(83) Section Element Hero Section Product Detail …" at bounding box center [121, 348] width 243 height 617
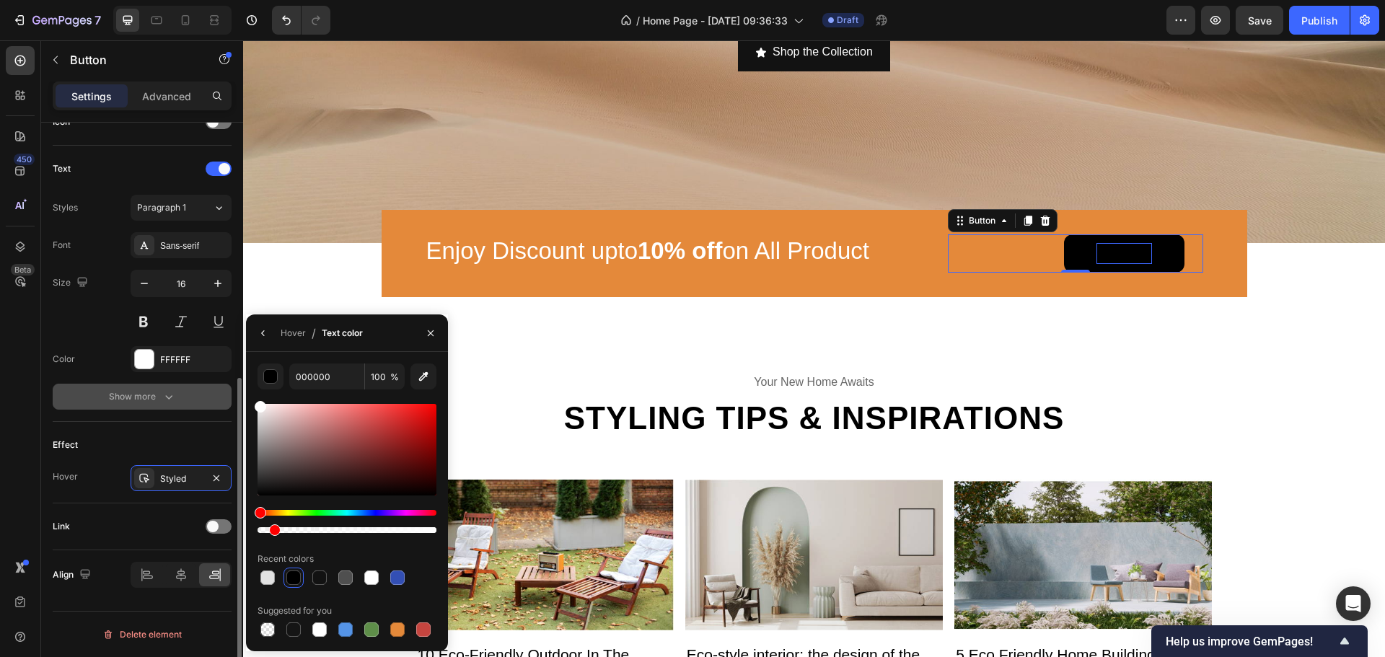
type input "FFFFFF"
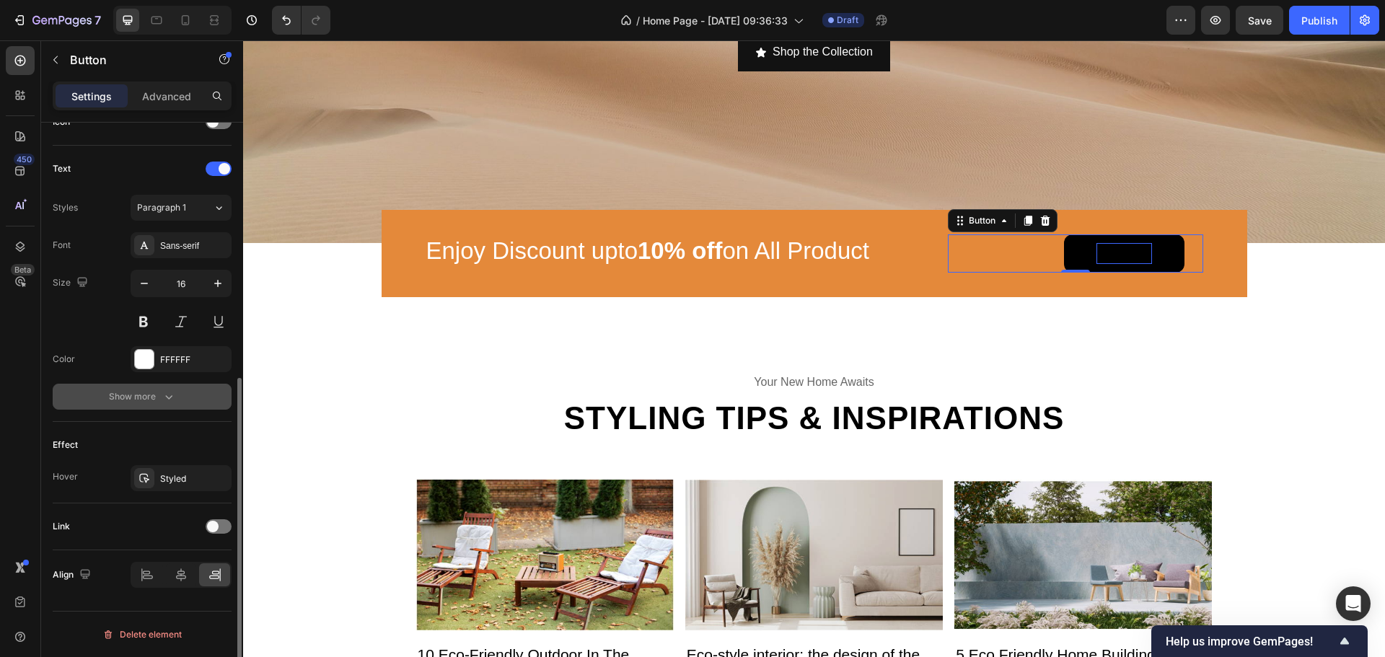
click at [205, 392] on button "Show more" at bounding box center [142, 397] width 179 height 26
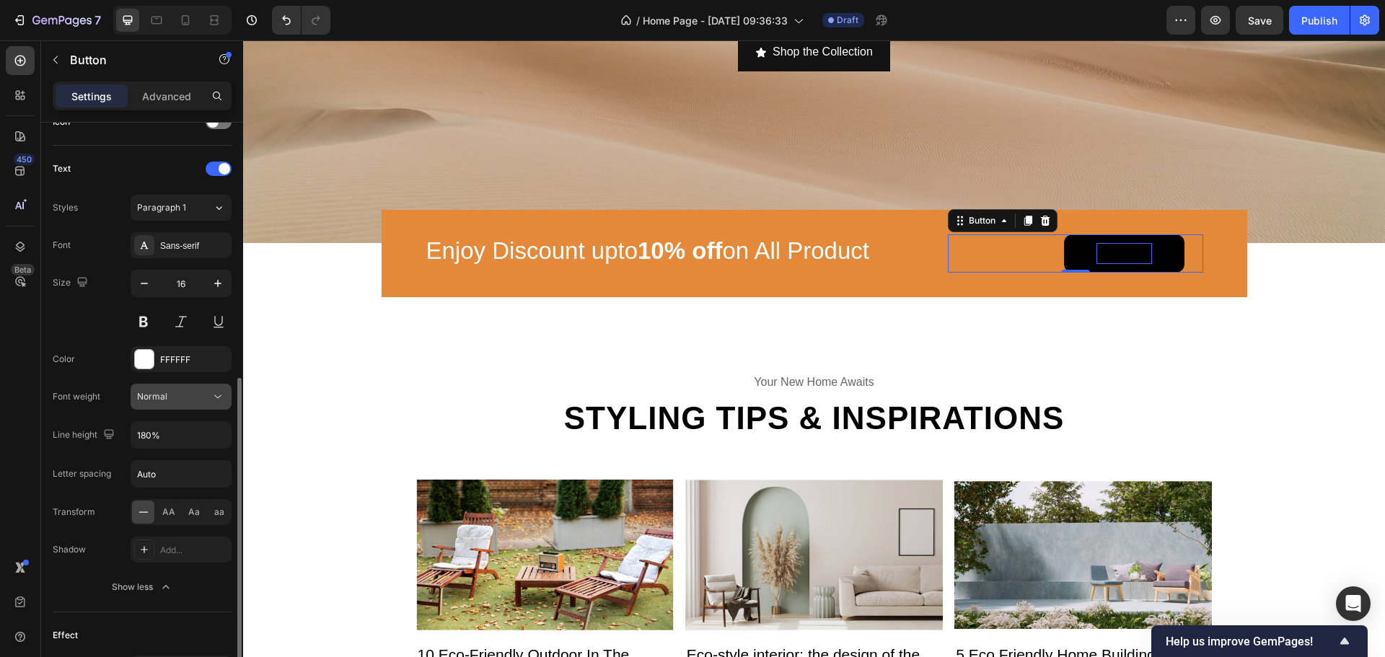
click at [214, 395] on icon at bounding box center [218, 397] width 14 height 14
click at [1065, 261] on button "BUY NOW" at bounding box center [1124, 253] width 120 height 38
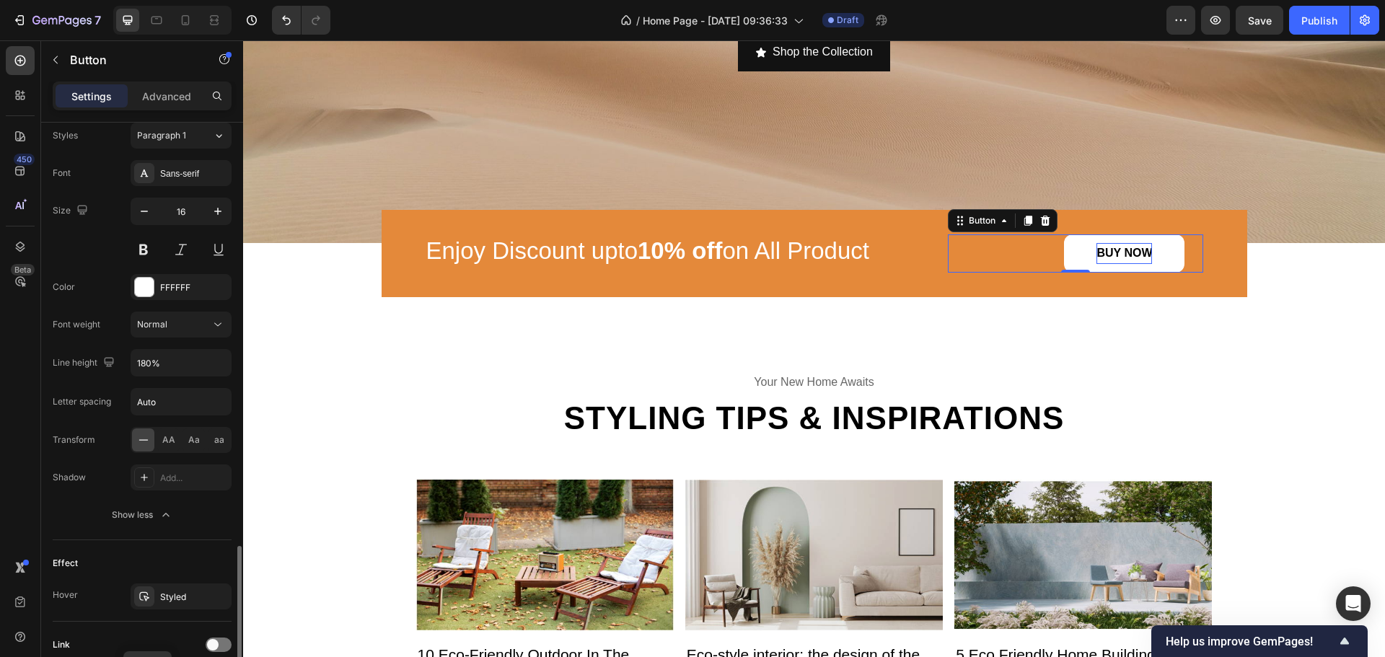
scroll to position [649, 0]
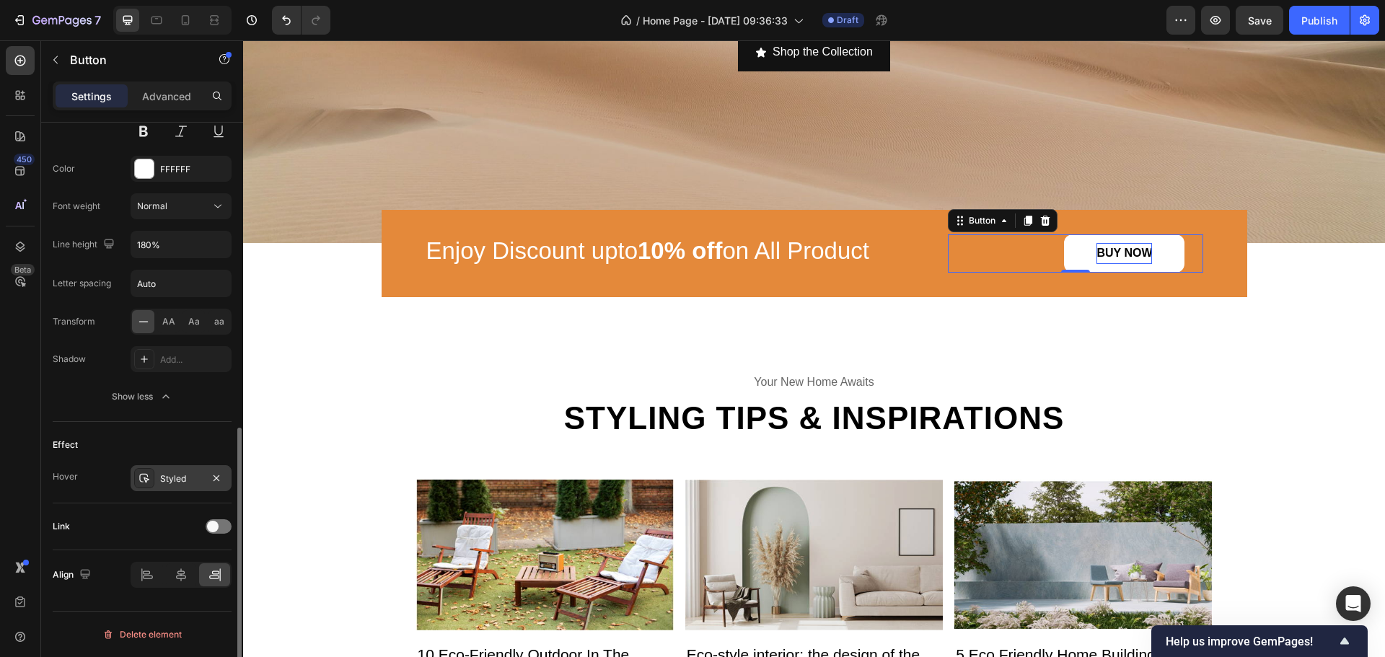
click at [149, 471] on div at bounding box center [144, 478] width 20 height 20
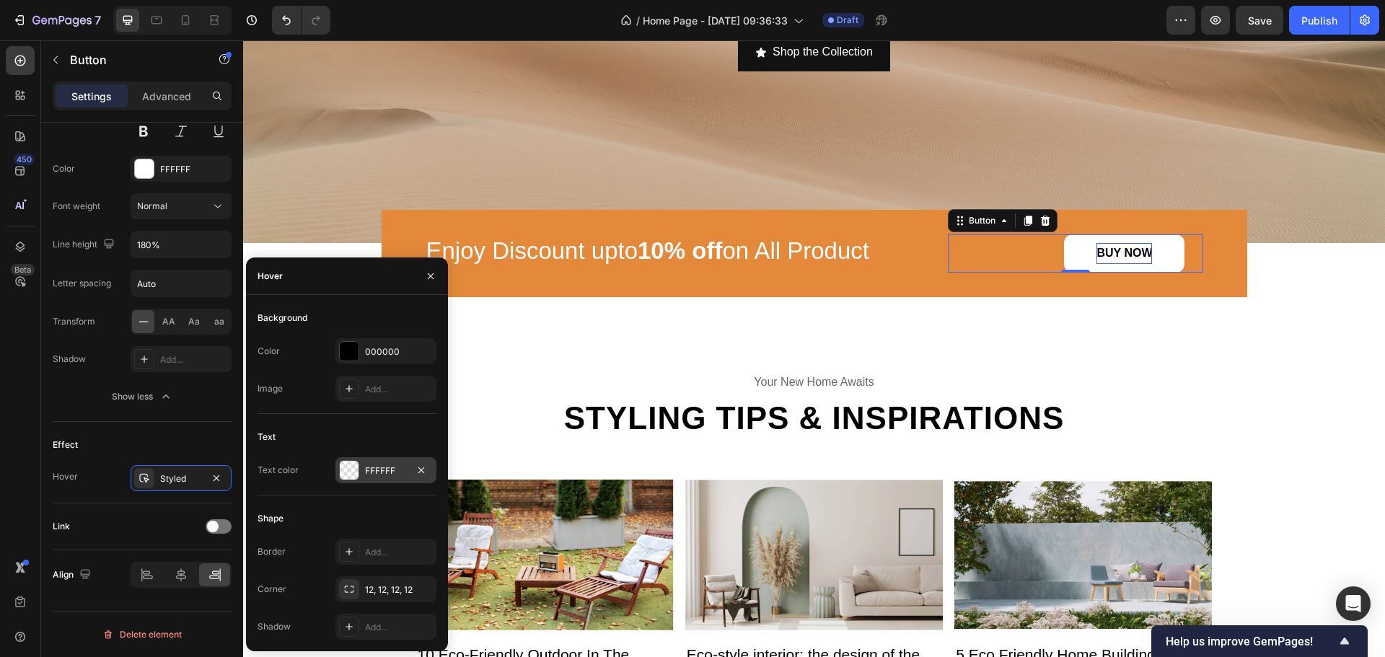
click at [355, 468] on div at bounding box center [349, 470] width 19 height 19
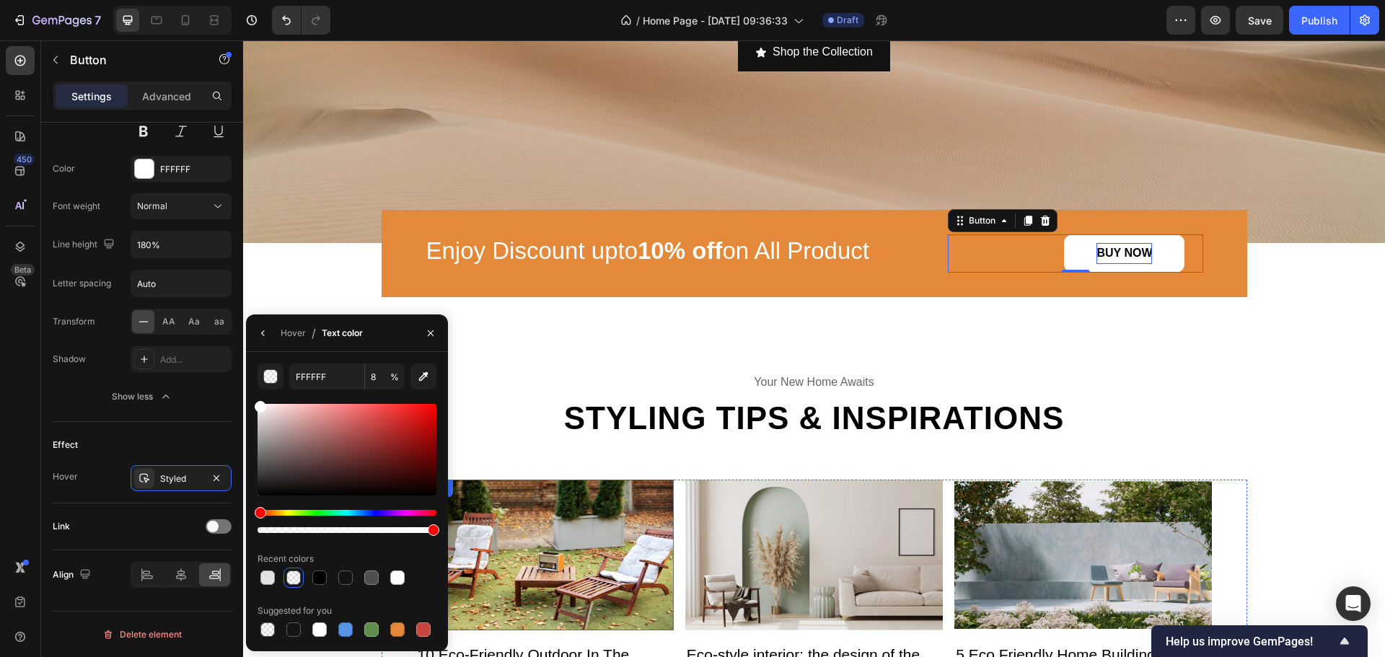
drag, startPoint x: 534, startPoint y: 571, endPoint x: 717, endPoint y: 475, distance: 206.5
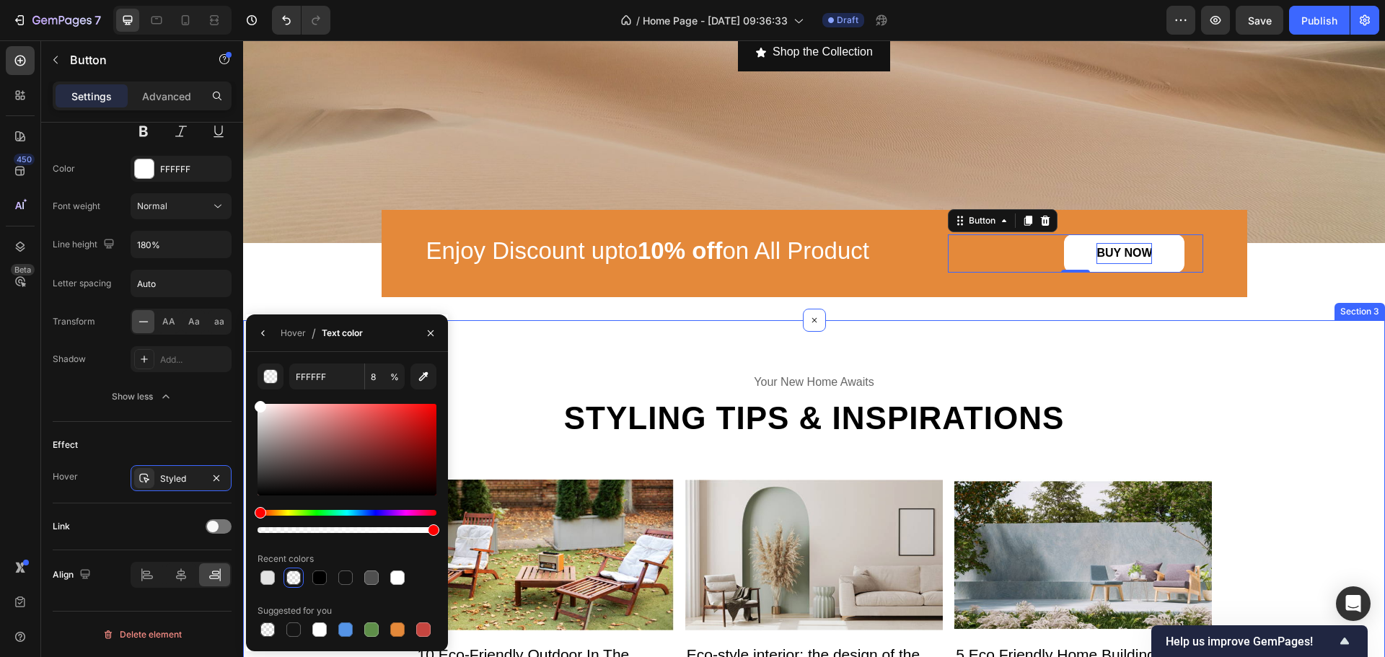
type input "100"
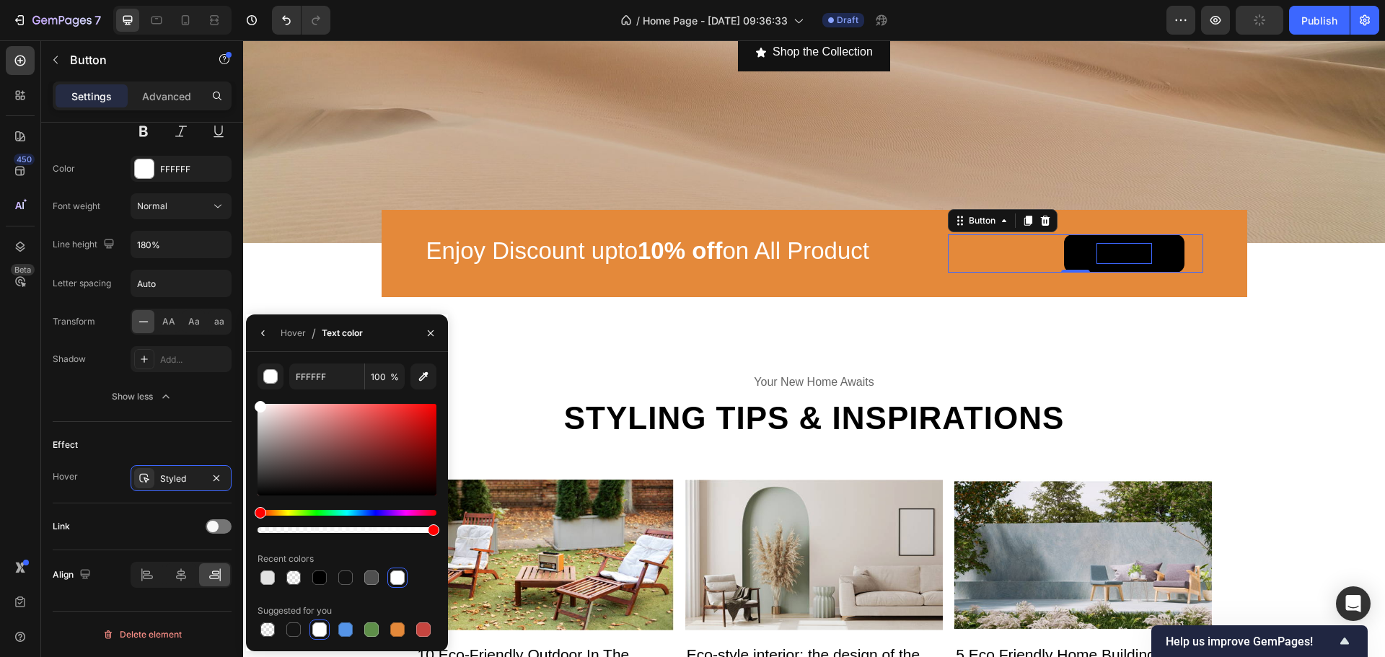
click at [1137, 265] on button "BUY NOW" at bounding box center [1124, 253] width 120 height 38
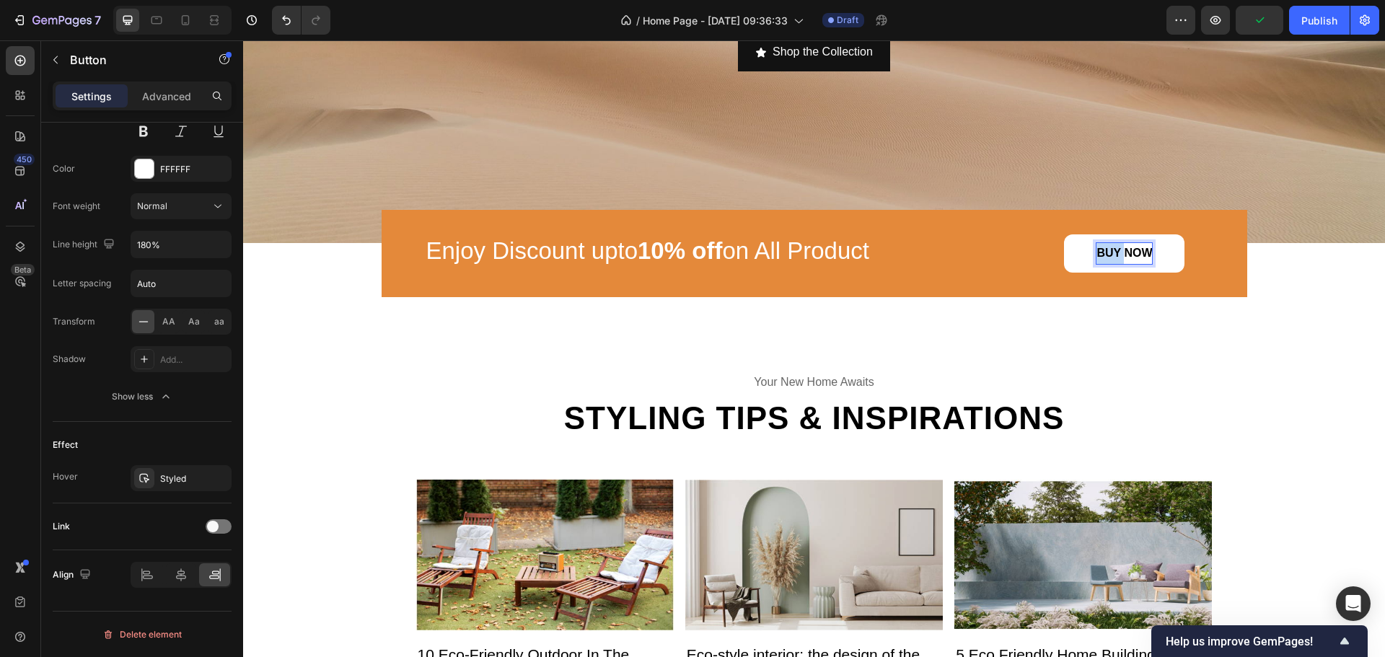
click at [1104, 257] on strong "BUY NOW" at bounding box center [1125, 253] width 56 height 12
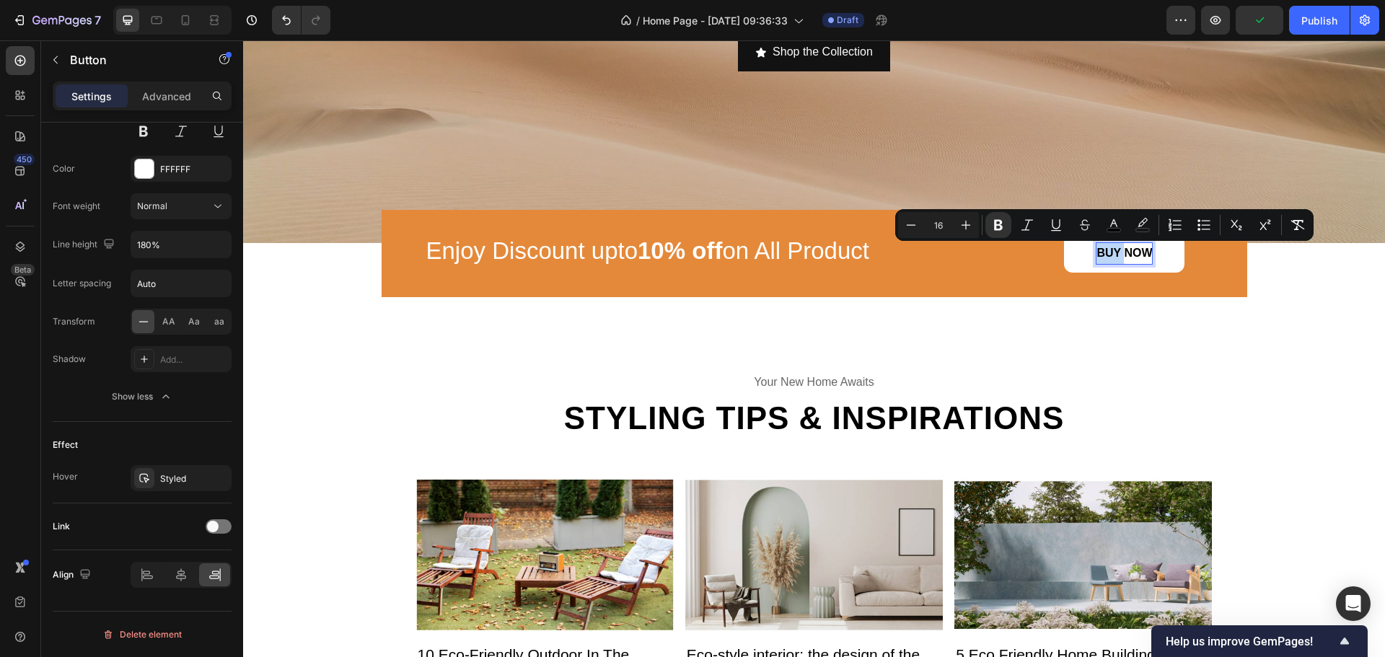
click at [1112, 255] on strong "BUY NOW" at bounding box center [1125, 253] width 56 height 12
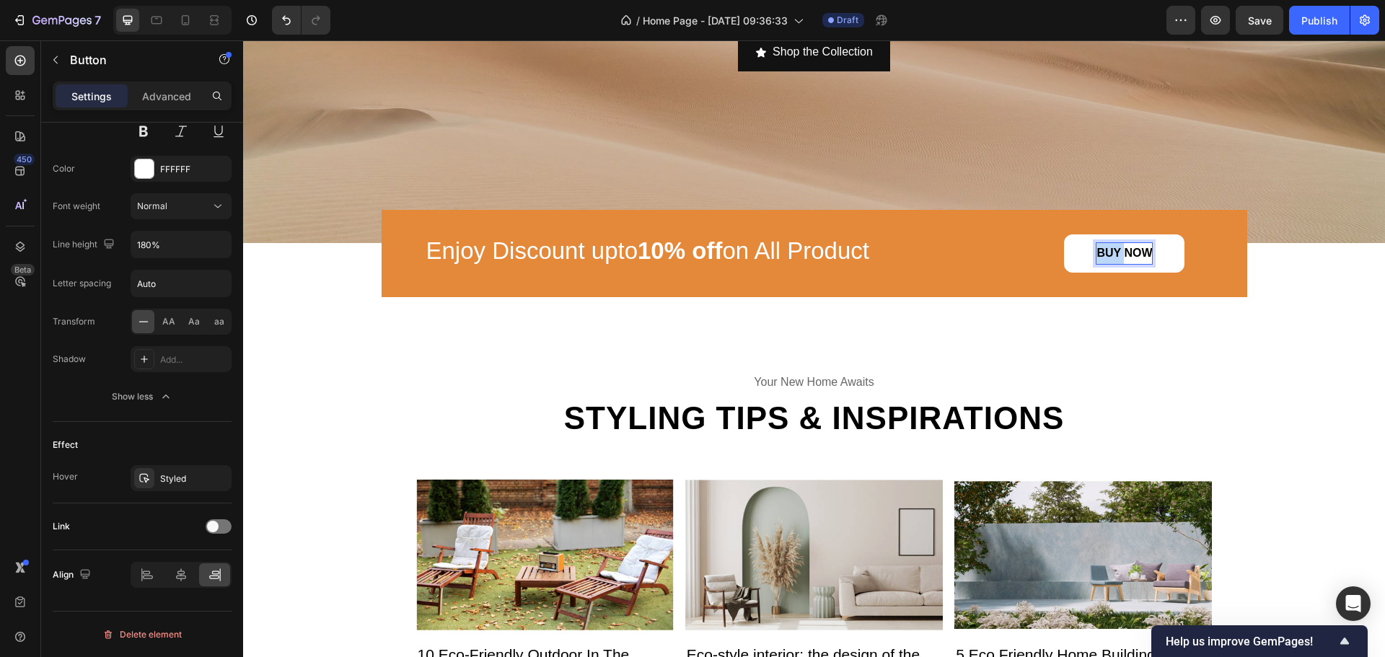
click at [1112, 255] on strong "BUY NOW" at bounding box center [1125, 253] width 56 height 12
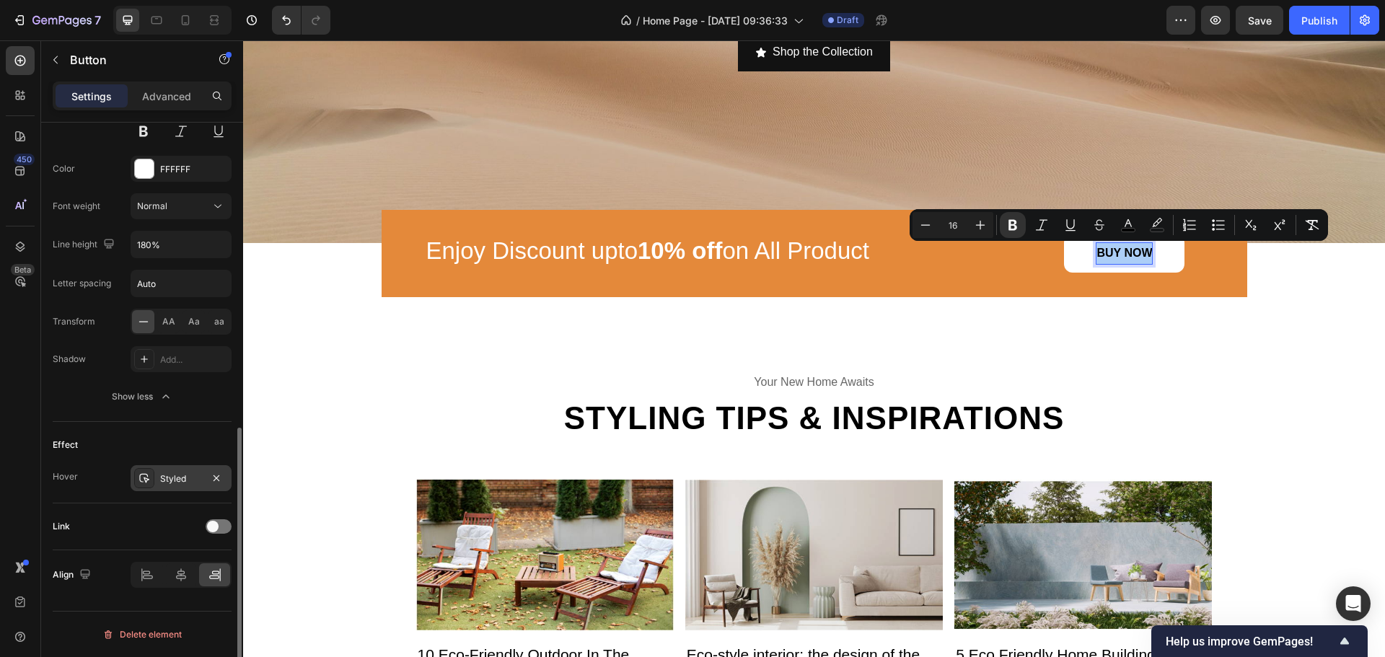
click at [188, 473] on div "Styled" at bounding box center [181, 479] width 42 height 13
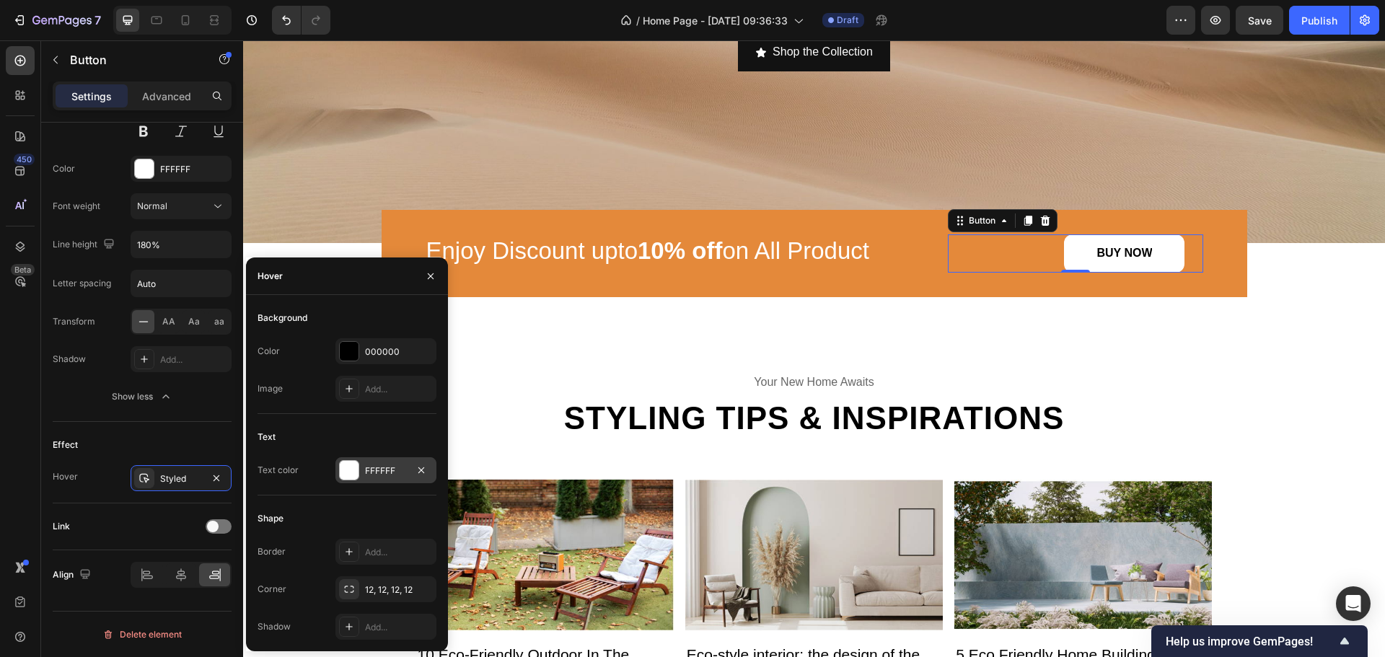
click at [353, 467] on div at bounding box center [349, 470] width 19 height 19
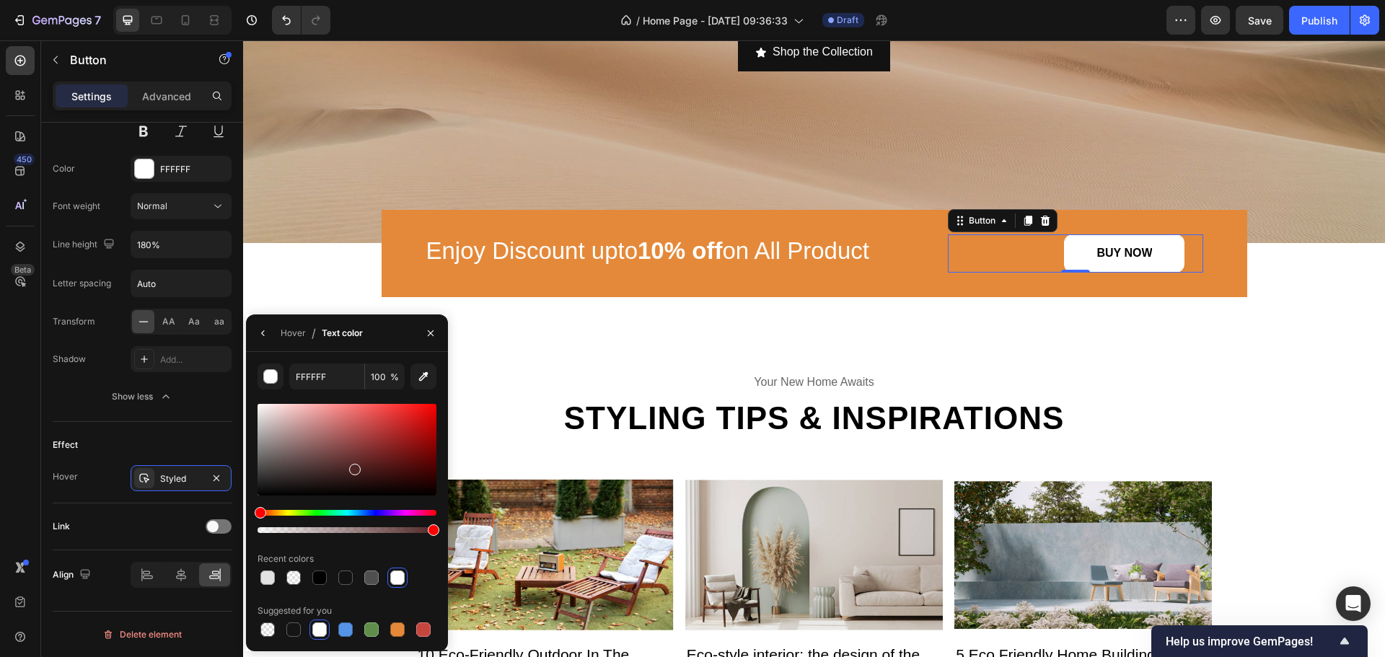
click at [353, 467] on div at bounding box center [347, 450] width 179 height 92
drag, startPoint x: 222, startPoint y: 392, endPoint x: 255, endPoint y: 361, distance: 44.9
click at [221, 379] on div "450 Beta Sections(30) Elements(83) Section Element Hero Section Product Detail …" at bounding box center [121, 348] width 243 height 617
type input "FFFFFF"
click at [434, 334] on icon "button" at bounding box center [431, 334] width 12 height 12
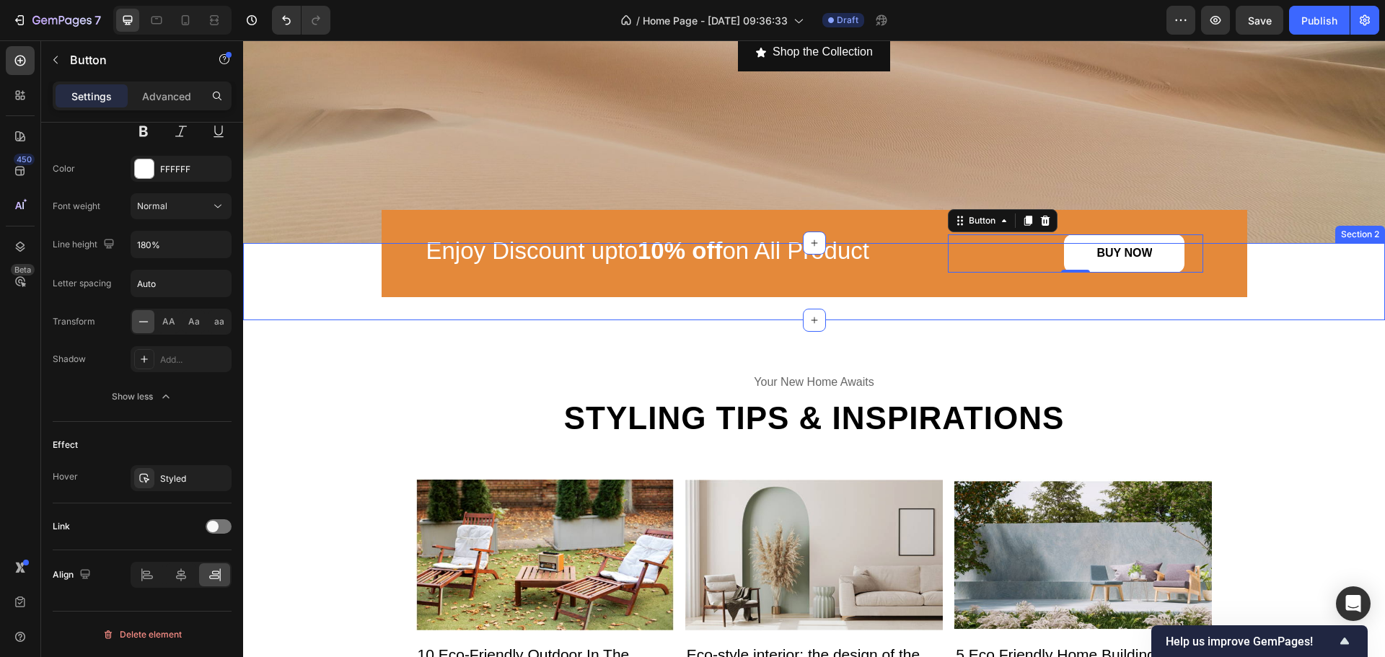
click at [1169, 314] on div "⁠⁠⁠⁠⁠⁠⁠ Enjoy Discount upto 10% off on All Product Heading BUY NOW Button 0 Row…" at bounding box center [814, 281] width 1142 height 77
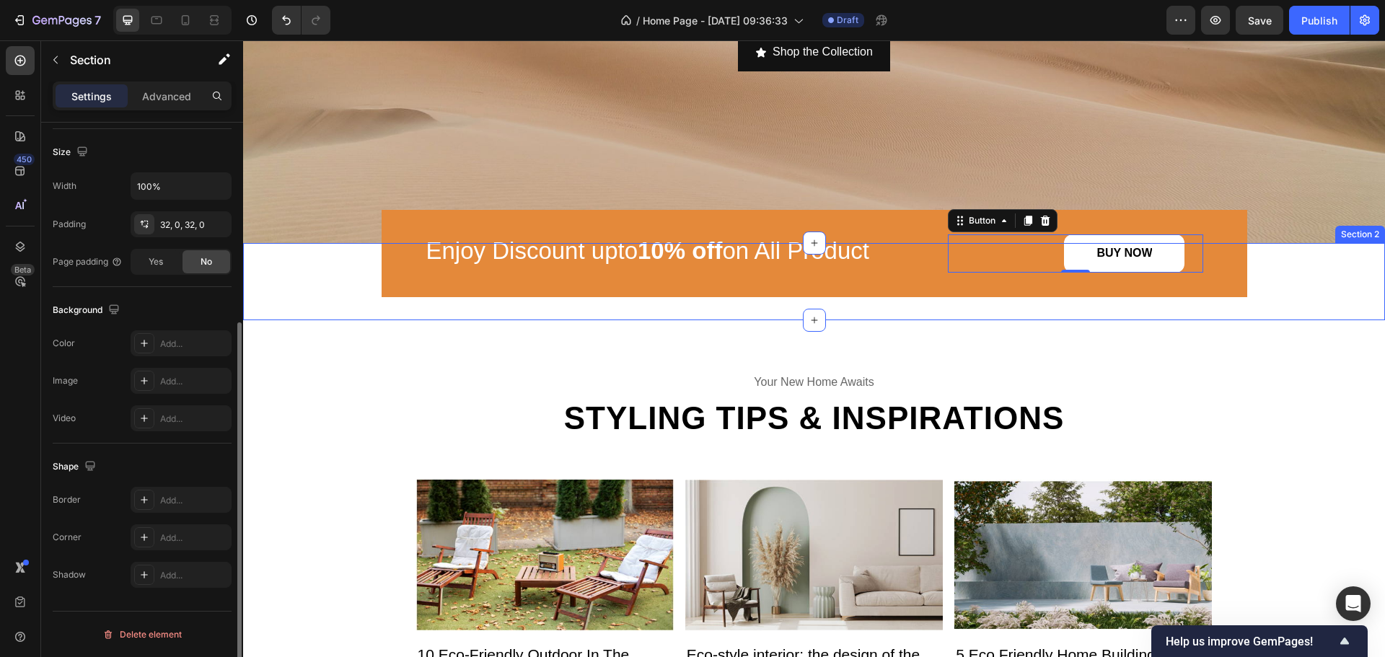
scroll to position [0, 0]
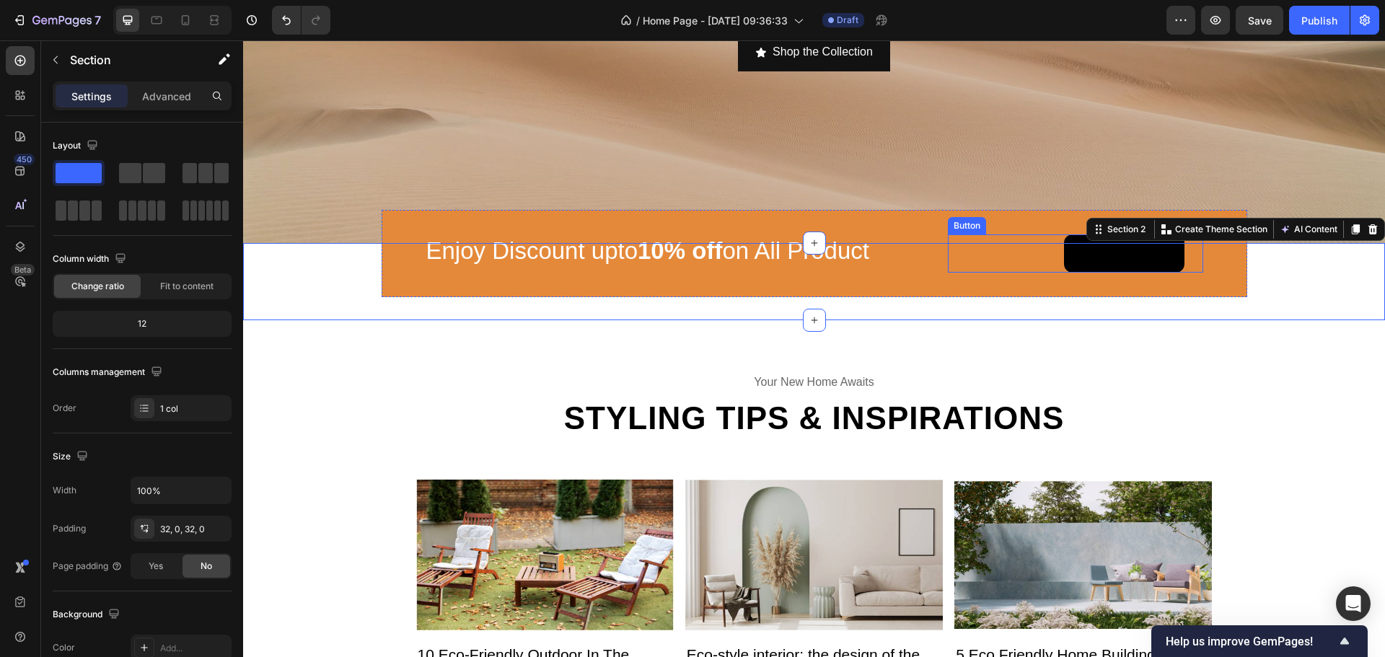
click at [1160, 257] on button "BUY NOW" at bounding box center [1124, 253] width 120 height 38
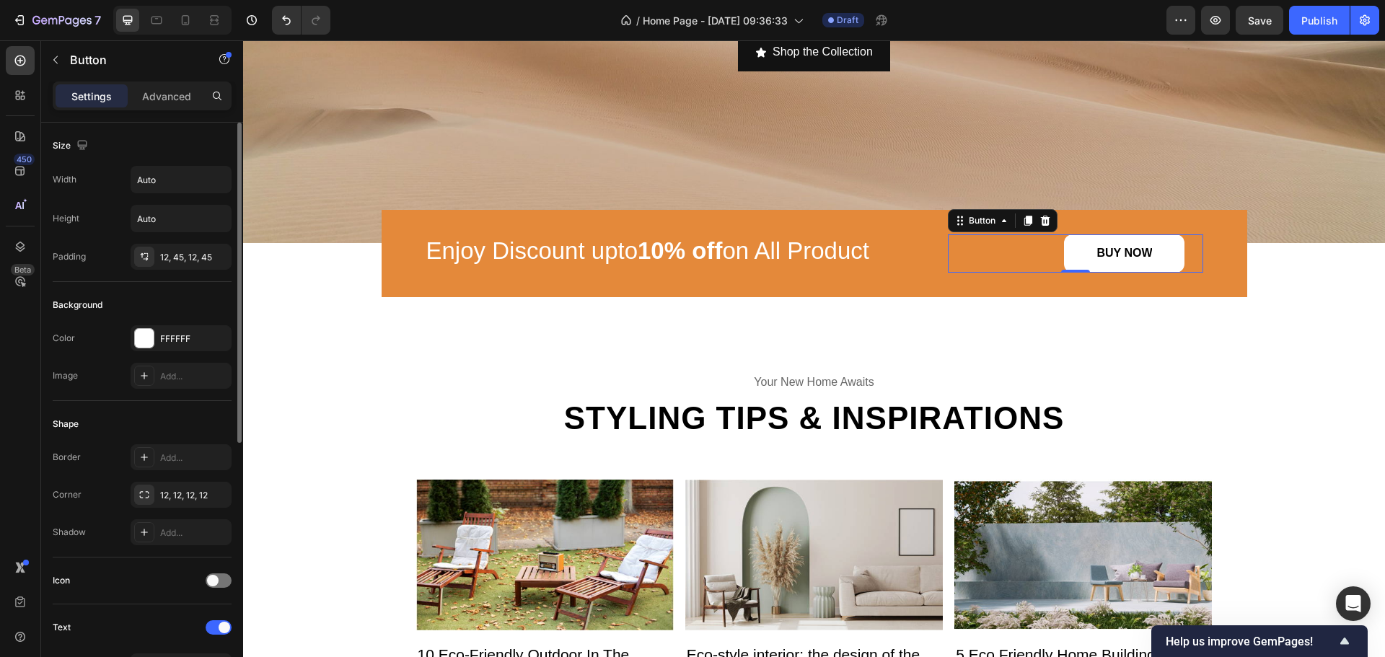
scroll to position [433, 0]
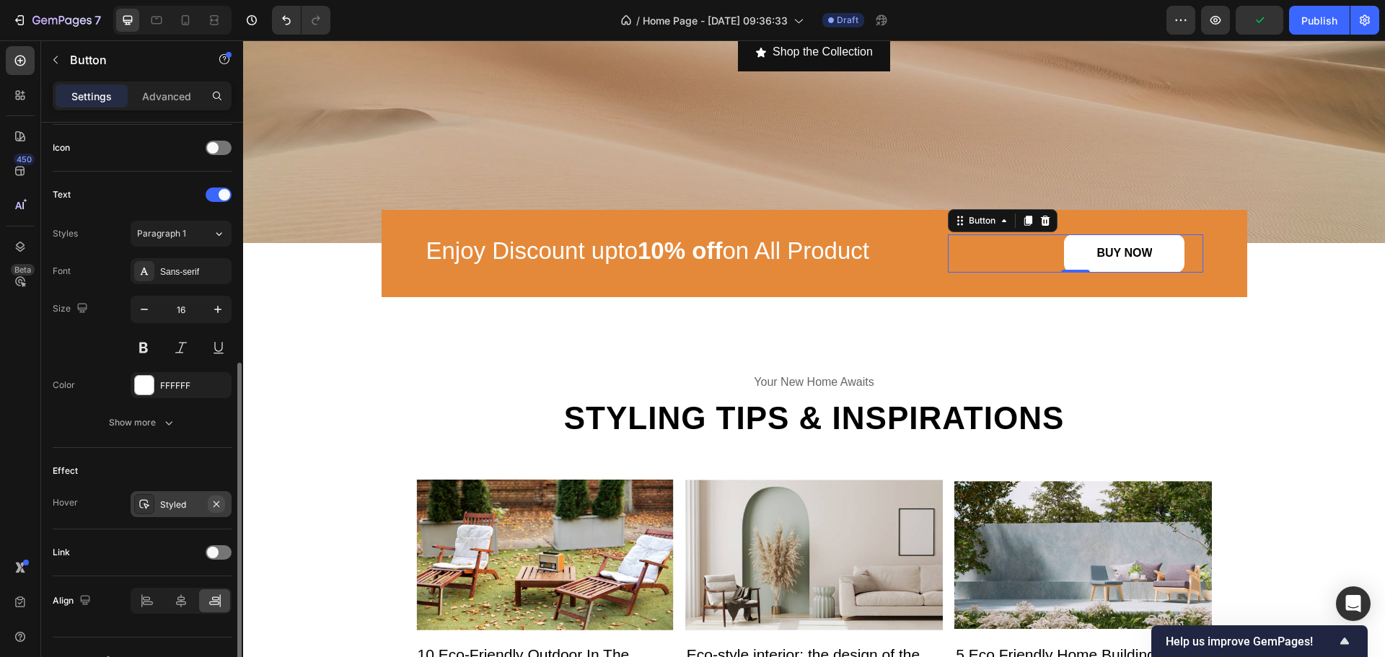
click at [216, 501] on icon "button" at bounding box center [217, 505] width 12 height 12
click at [395, 222] on div "⁠⁠⁠⁠⁠⁠⁠ Enjoy Discount upto 10% off on All Product Heading BUY NOW Button 0 Row" at bounding box center [815, 253] width 866 height 87
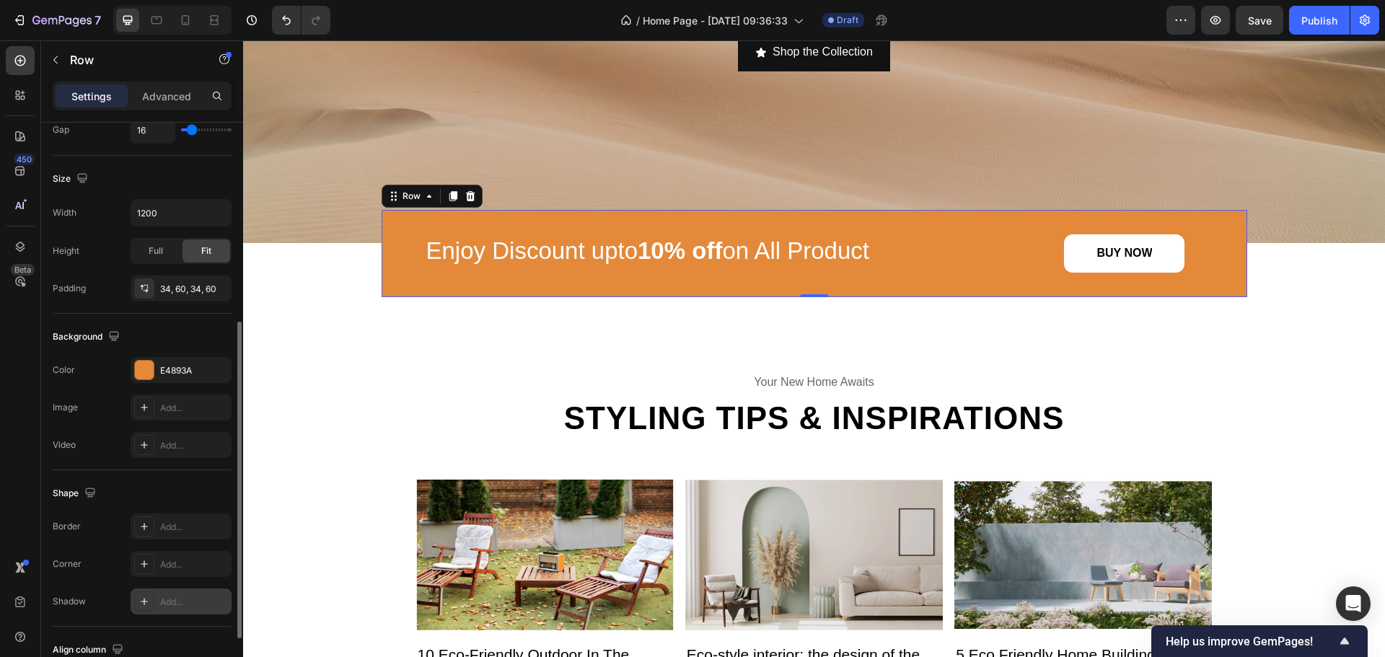
scroll to position [469, 0]
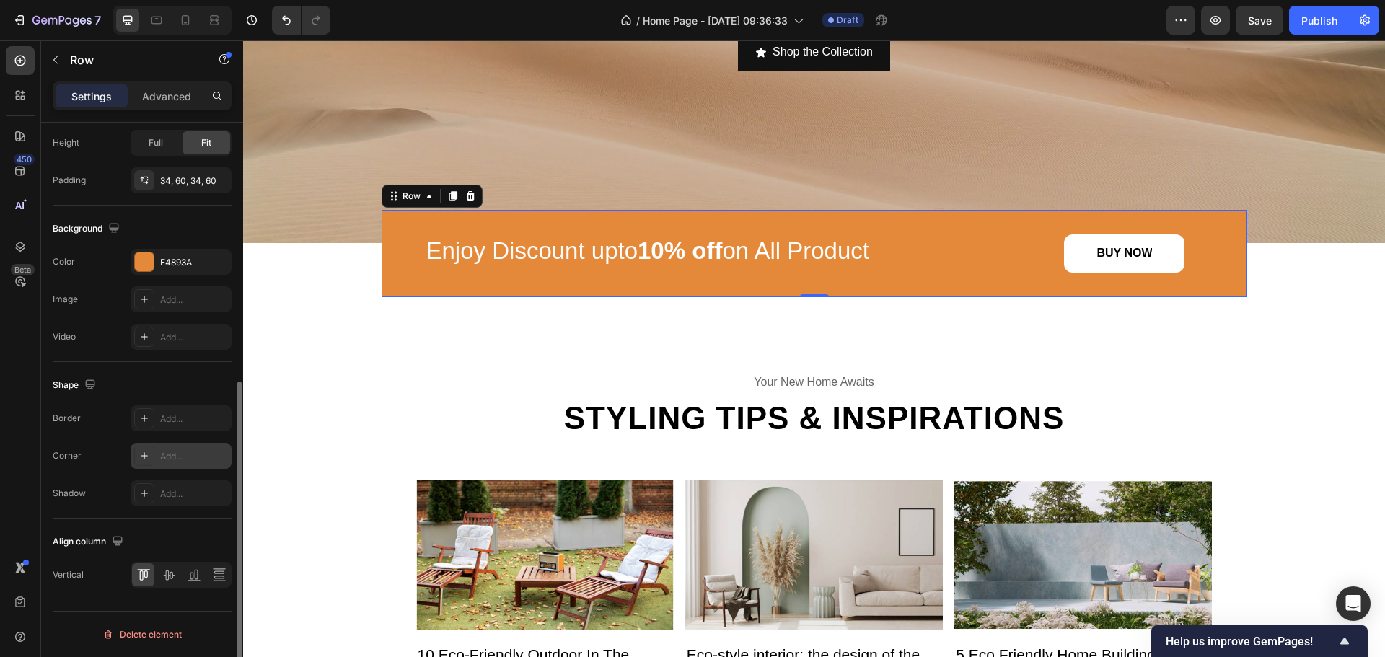
click at [168, 447] on div "Add..." at bounding box center [181, 456] width 101 height 26
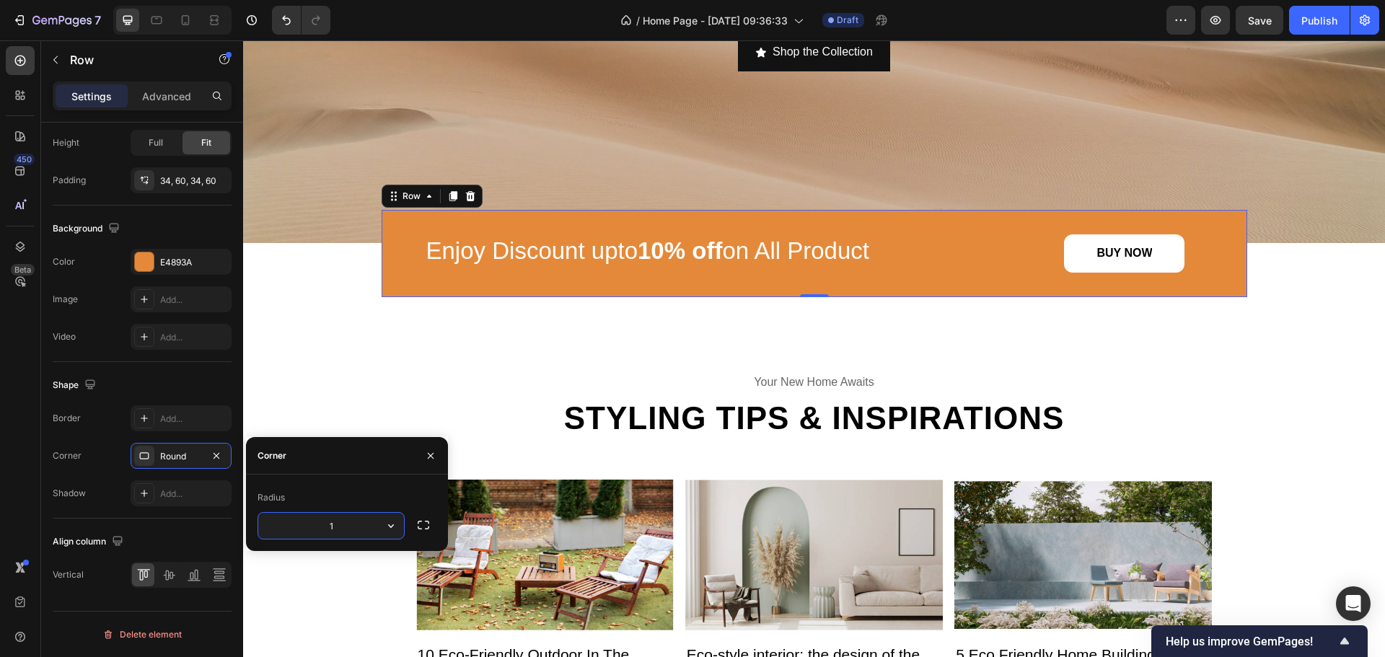
type input "12"
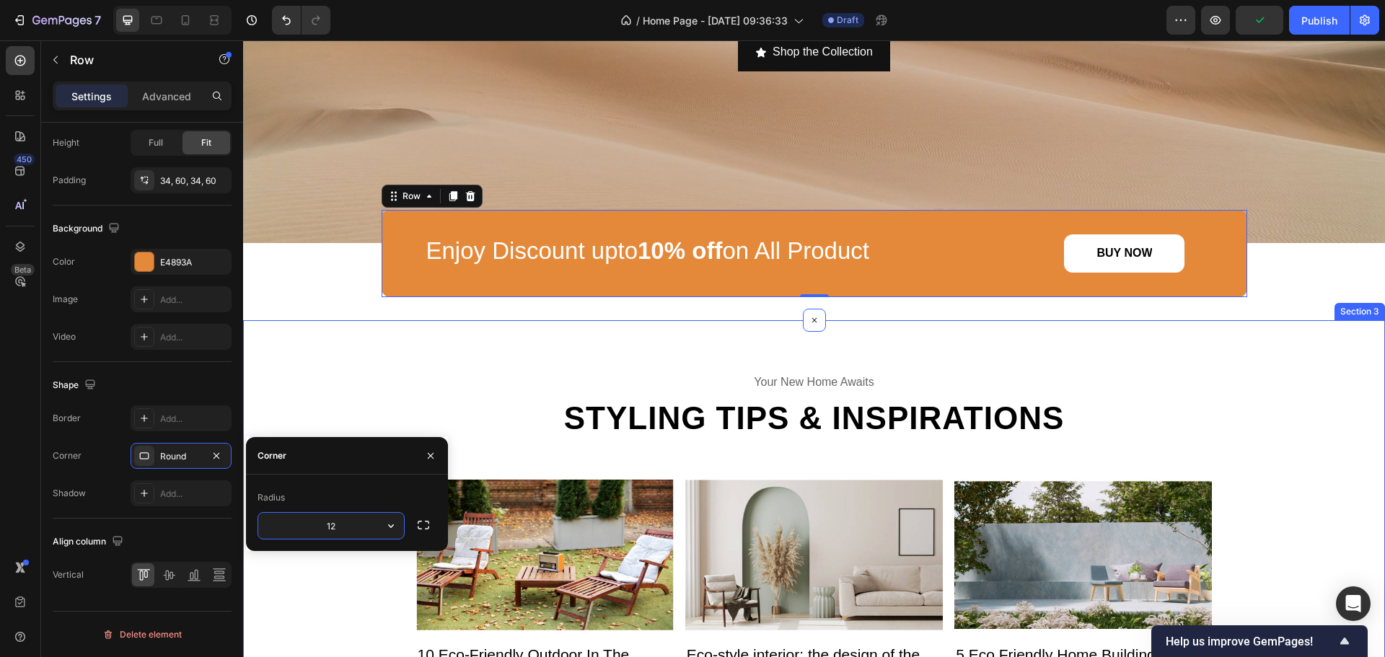
click at [316, 325] on div "your new home awaits Text Styling tips & inspirations Heading Image 10 Eco-Frie…" at bounding box center [814, 589] width 1142 height 538
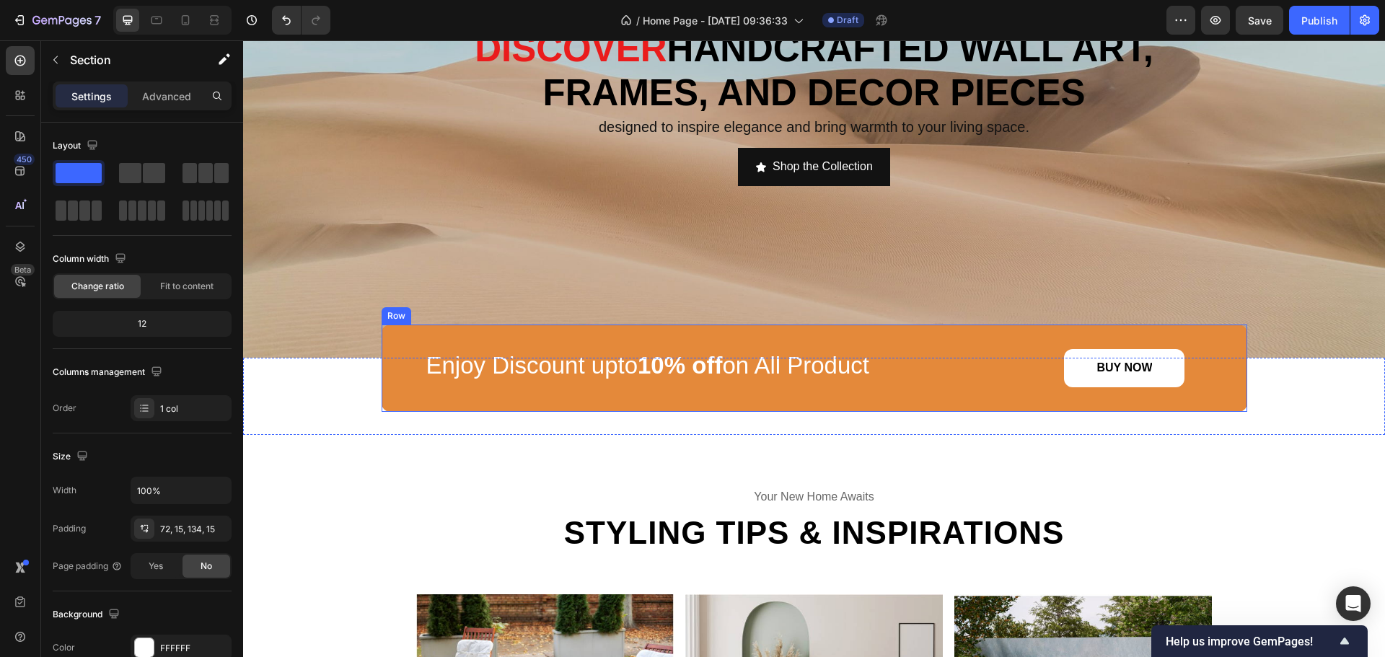
scroll to position [144, 0]
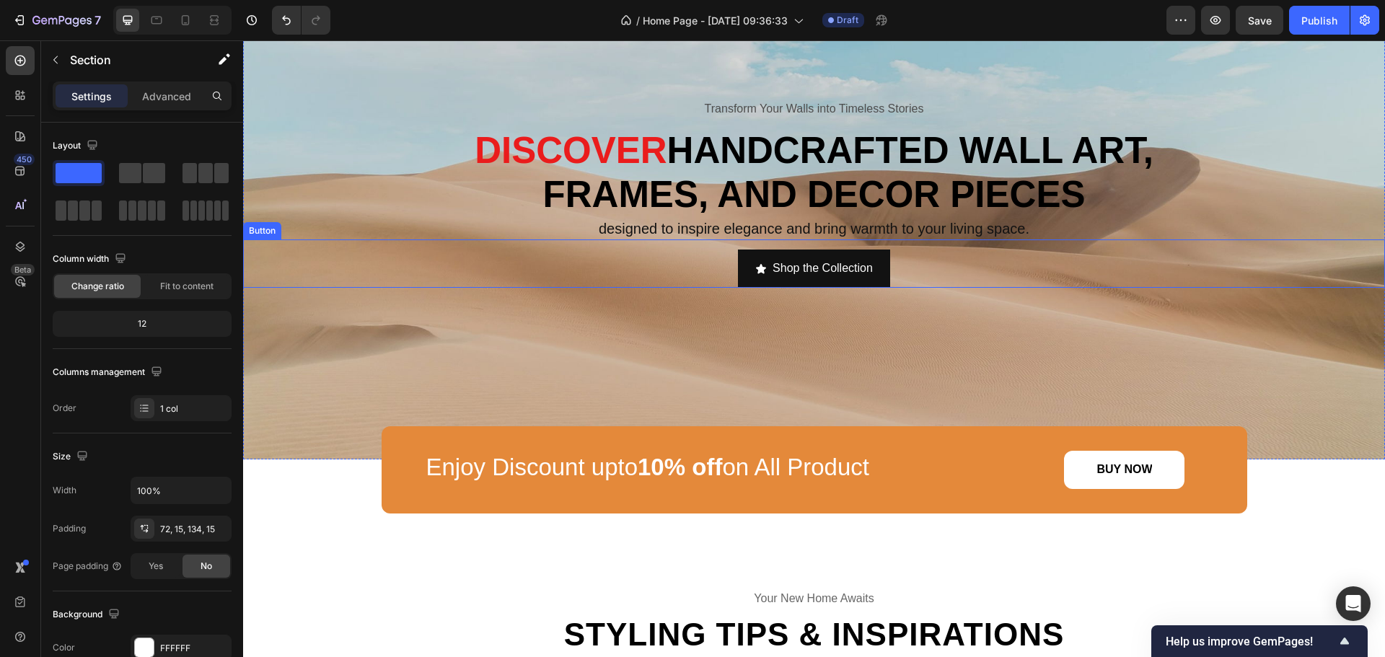
click at [922, 265] on div "Shop the Collection Button" at bounding box center [814, 264] width 1142 height 48
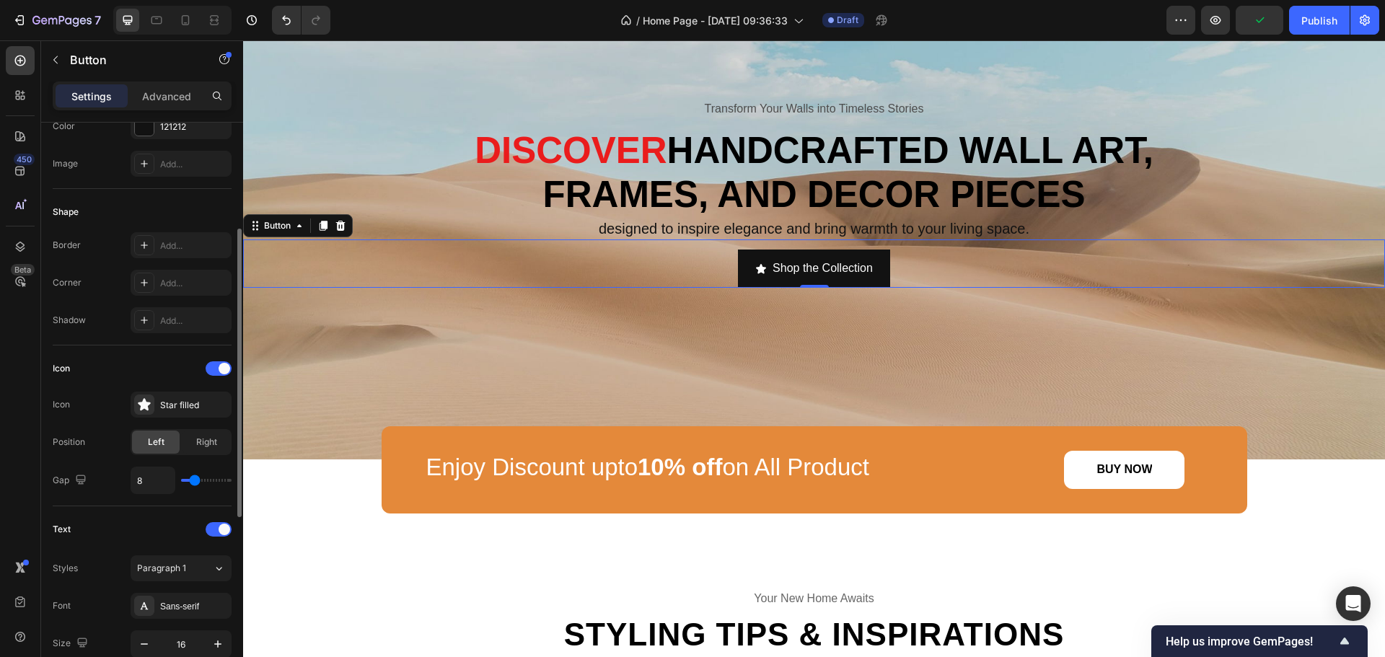
scroll to position [140, 0]
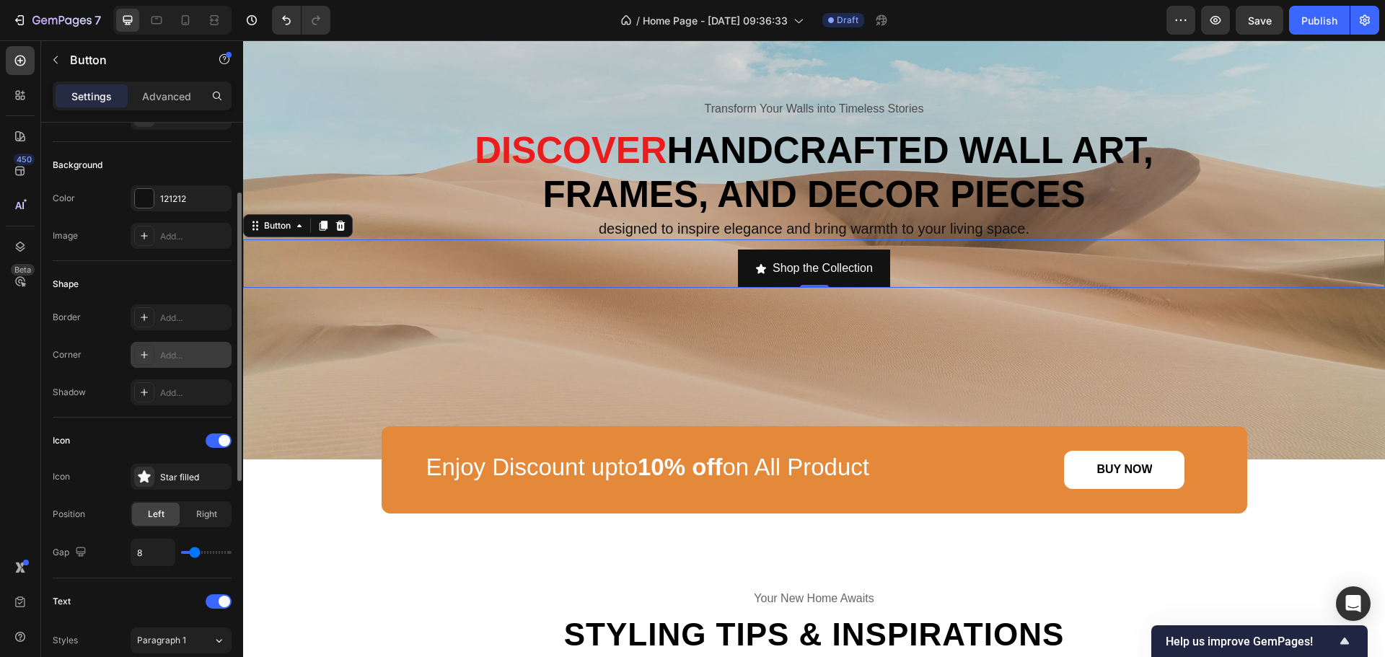
click at [192, 355] on div "Add..." at bounding box center [194, 355] width 68 height 13
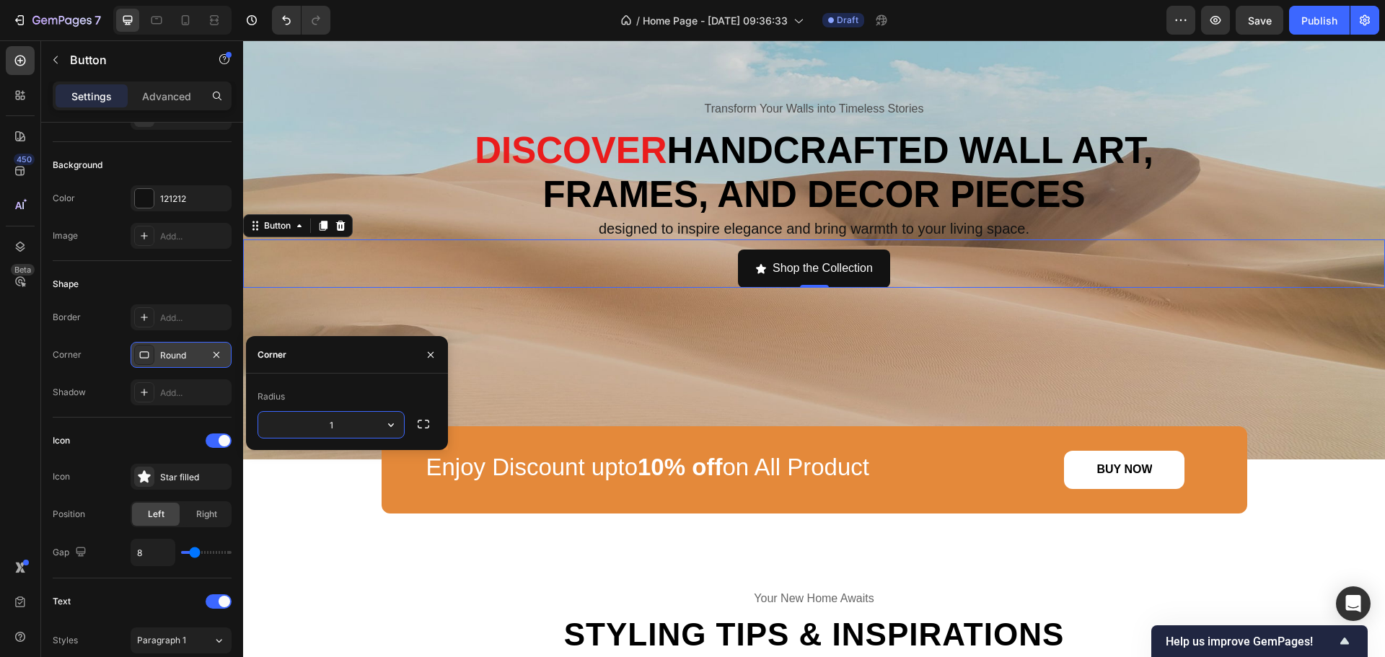
type input "12"
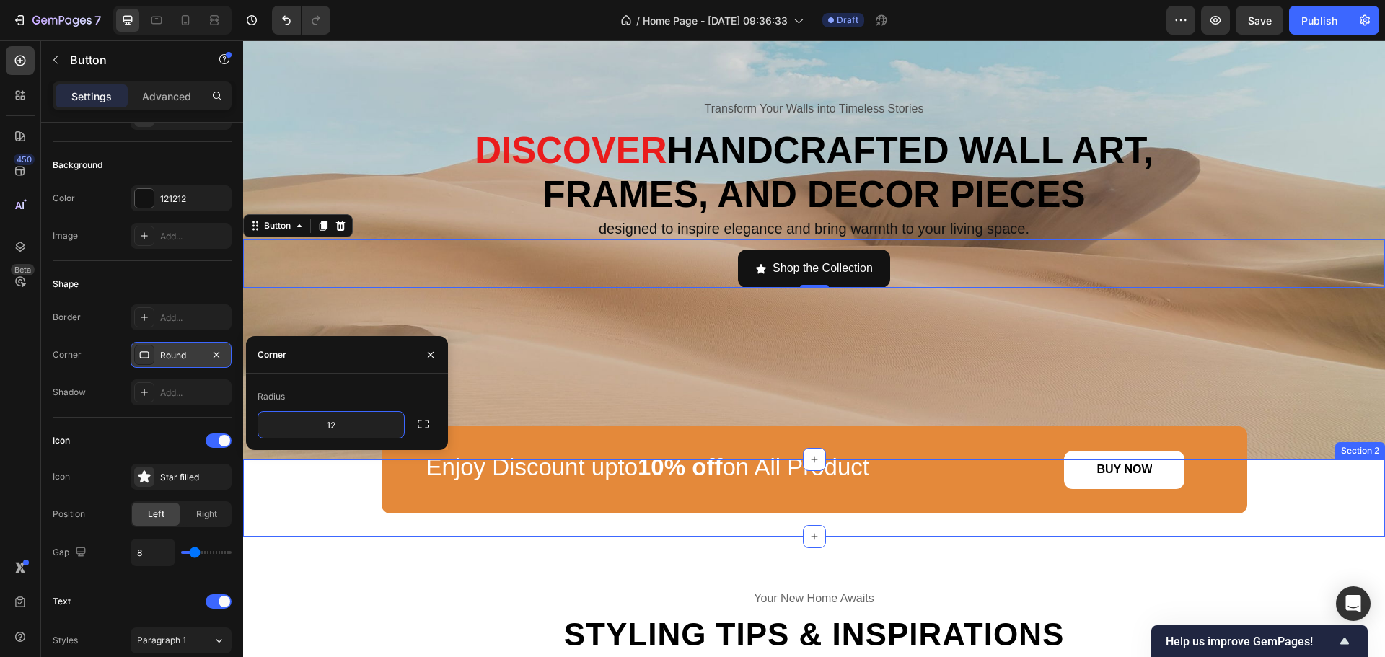
click at [355, 499] on div "⁠⁠⁠⁠⁠⁠⁠ Enjoy Discount upto 10% off on All Product Heading BUY NOW Button Row" at bounding box center [814, 498] width 1142 height 31
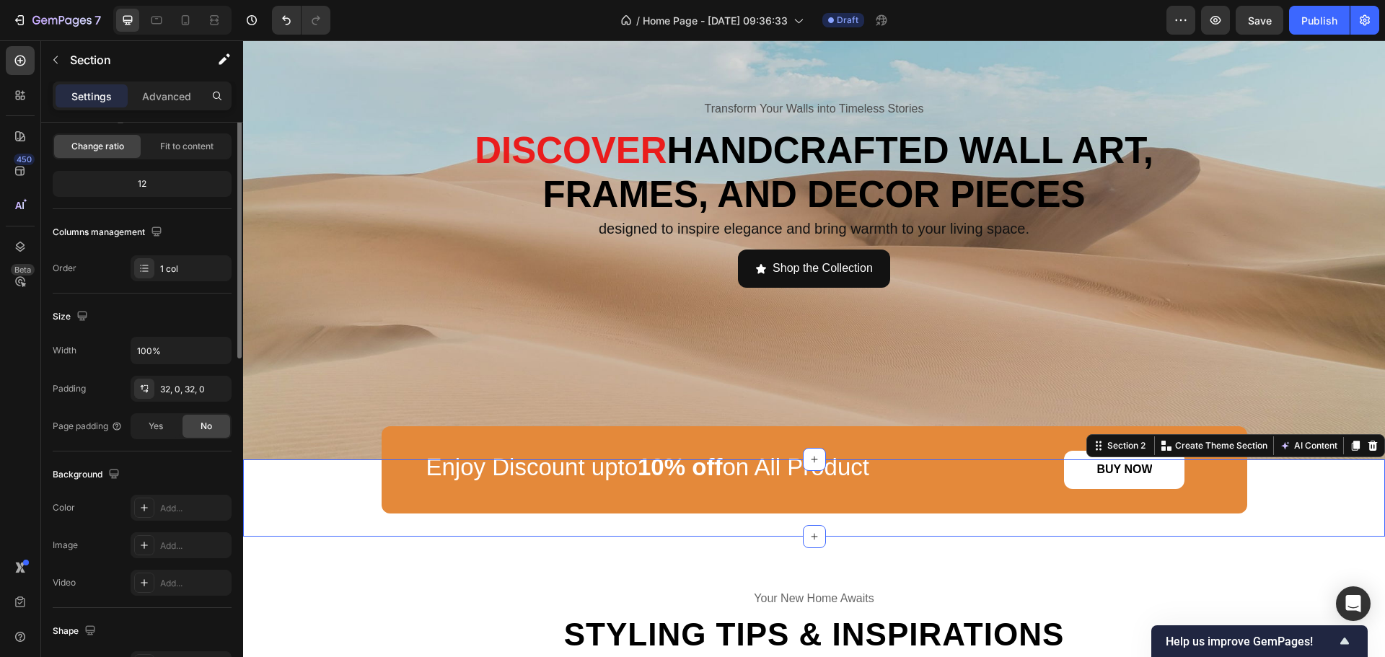
scroll to position [0, 0]
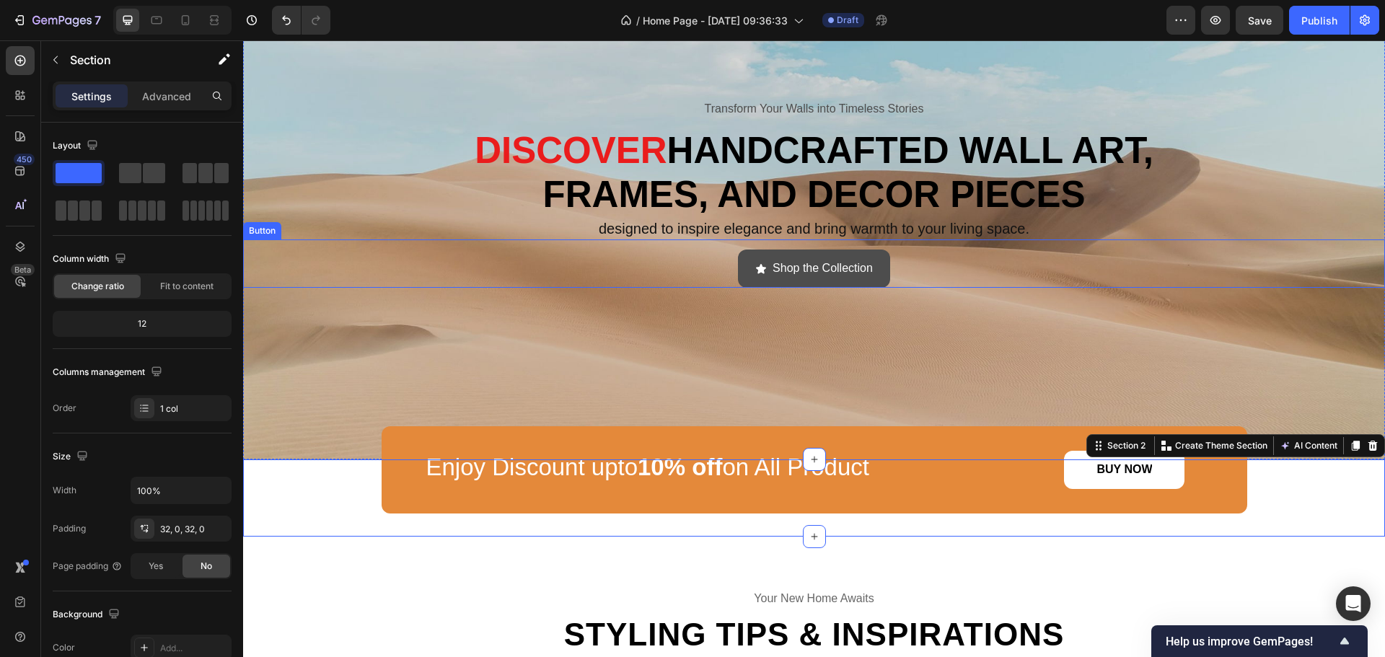
click at [868, 275] on button "Shop the Collection" at bounding box center [814, 269] width 152 height 38
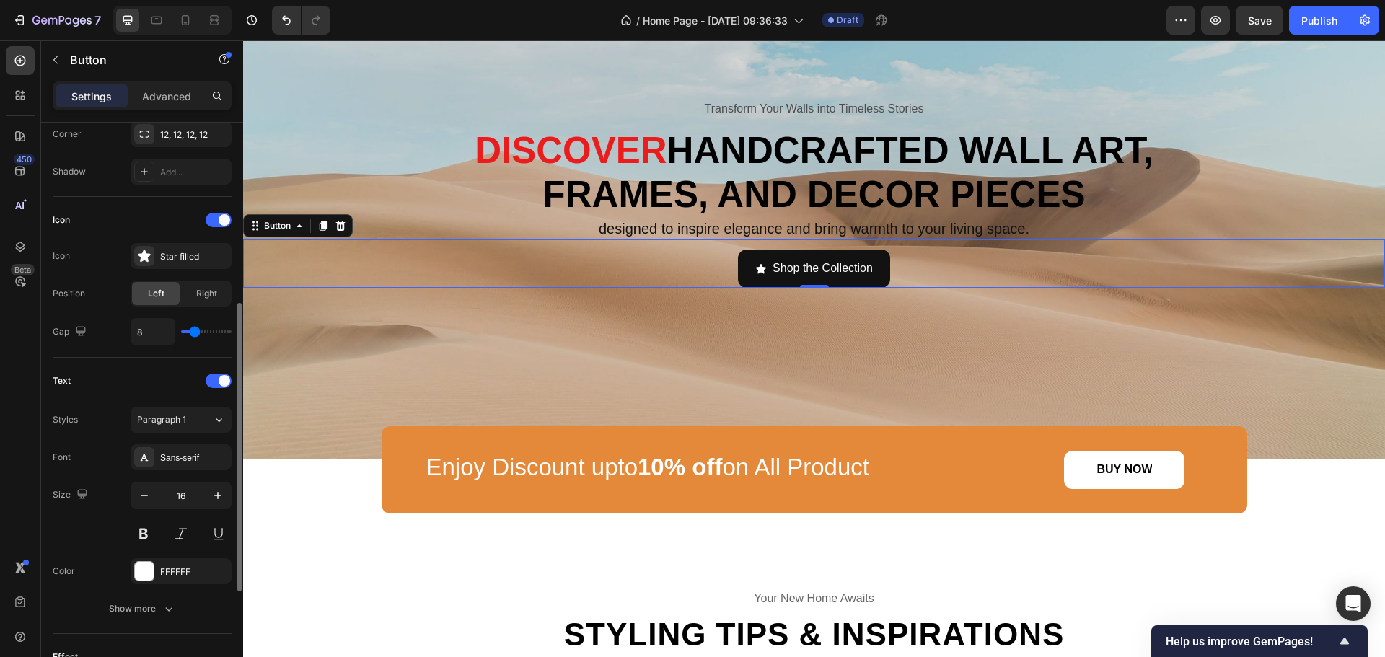
scroll to position [573, 0]
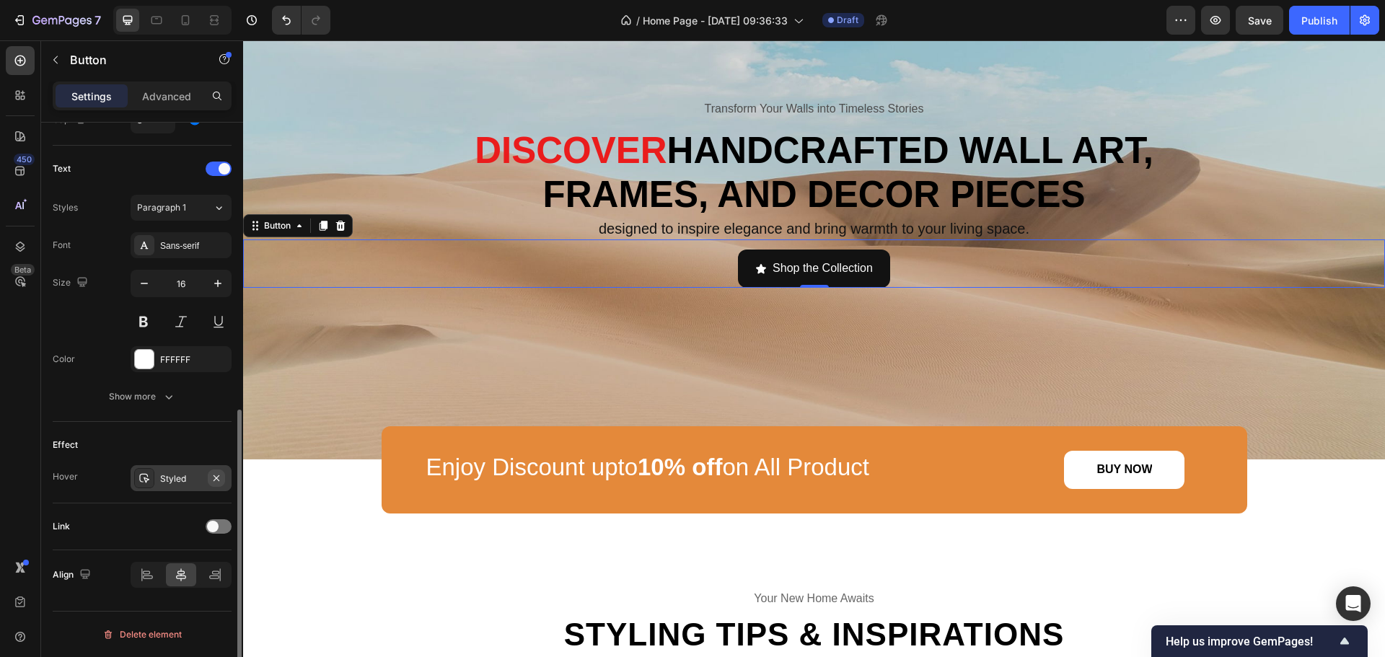
click at [219, 478] on icon "button" at bounding box center [217, 479] width 12 height 12
click at [756, 274] on icon "<p>Shop the Collection</p>" at bounding box center [761, 269] width 12 height 12
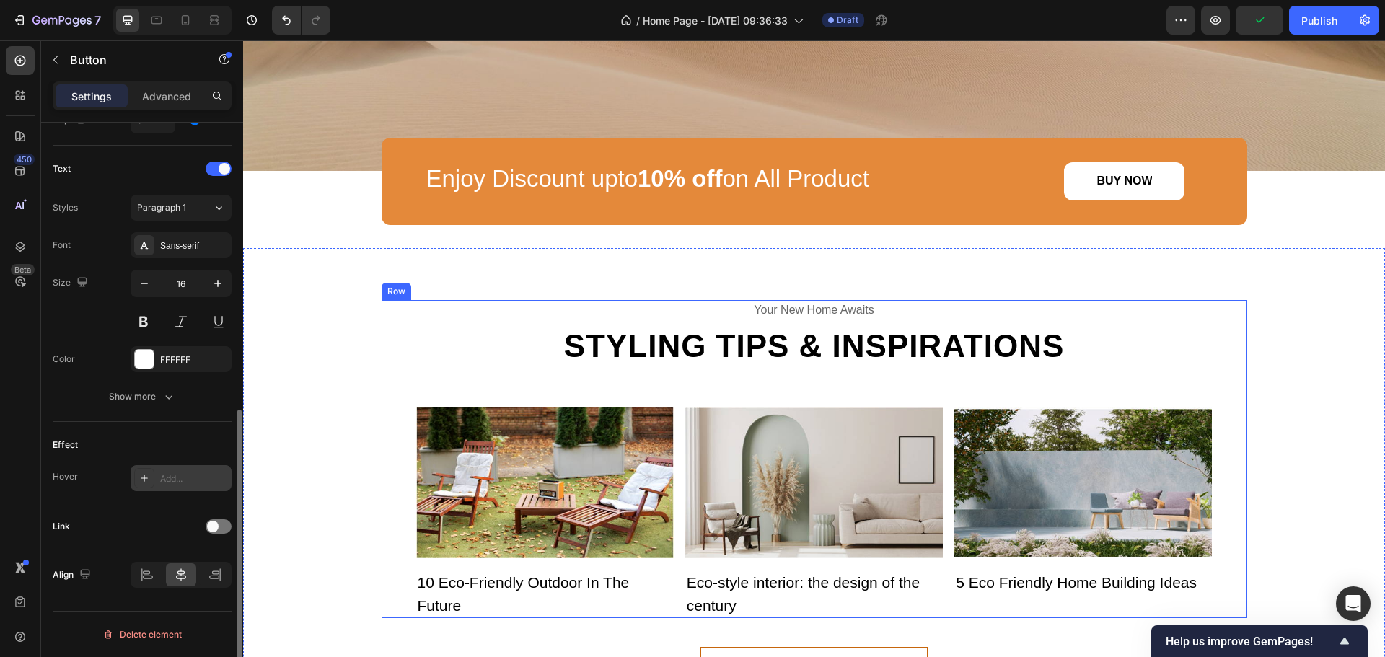
scroll to position [289, 0]
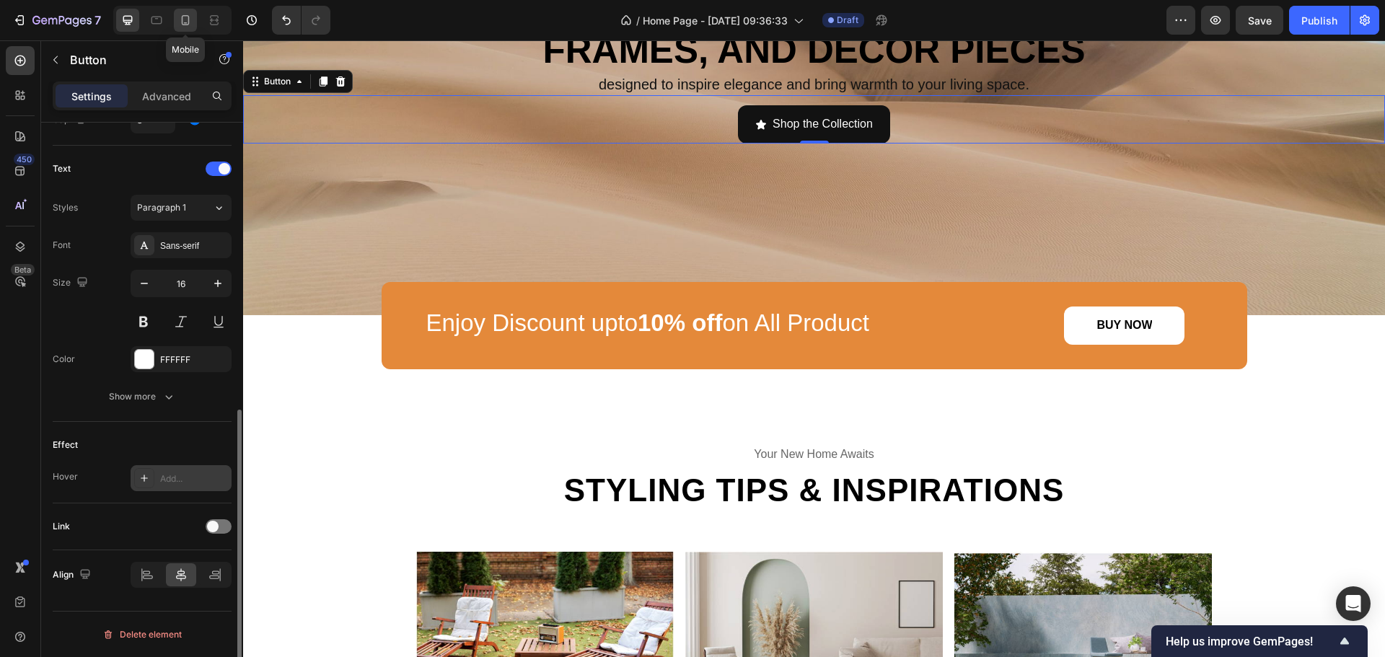
click at [183, 14] on icon at bounding box center [185, 20] width 14 height 14
type input "14"
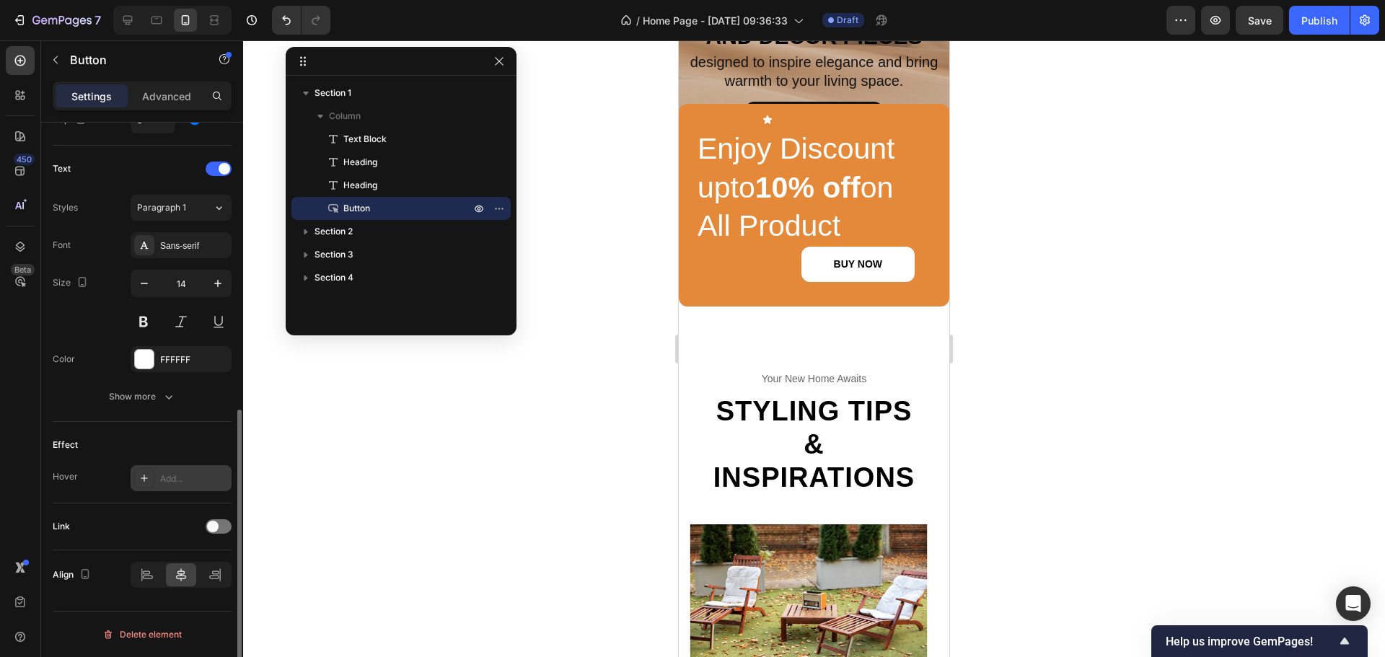
click at [1034, 253] on div at bounding box center [814, 348] width 1142 height 617
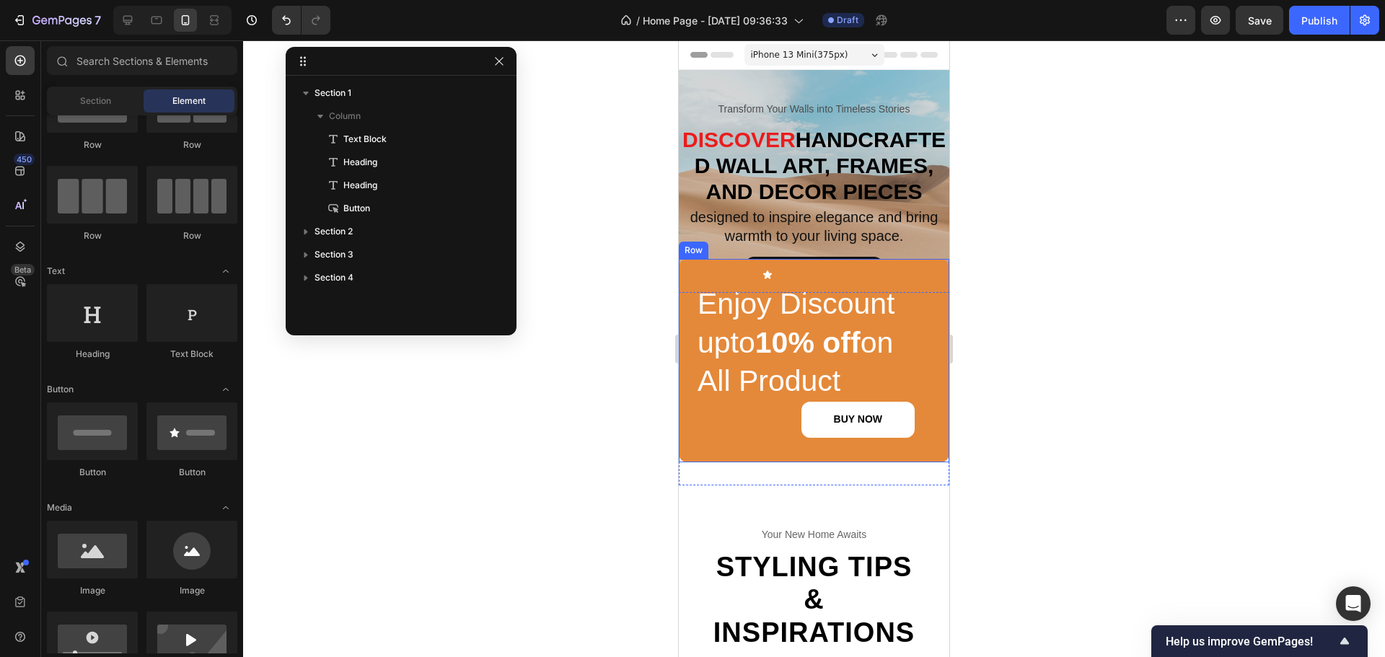
click at [685, 291] on div "⁠⁠⁠⁠⁠⁠⁠ Enjoy Discount upto 10% off on All Product Heading BUY NOW Button Row" at bounding box center [814, 360] width 271 height 203
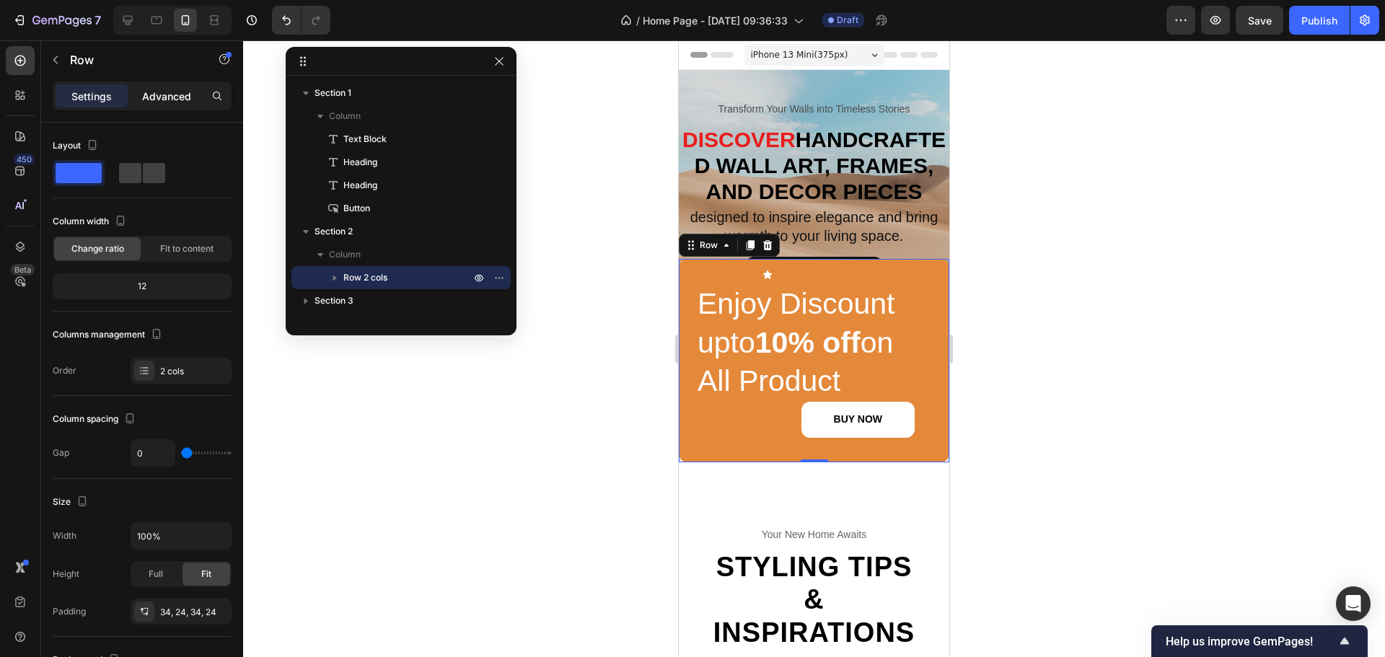
click at [149, 92] on p "Advanced" at bounding box center [166, 96] width 49 height 15
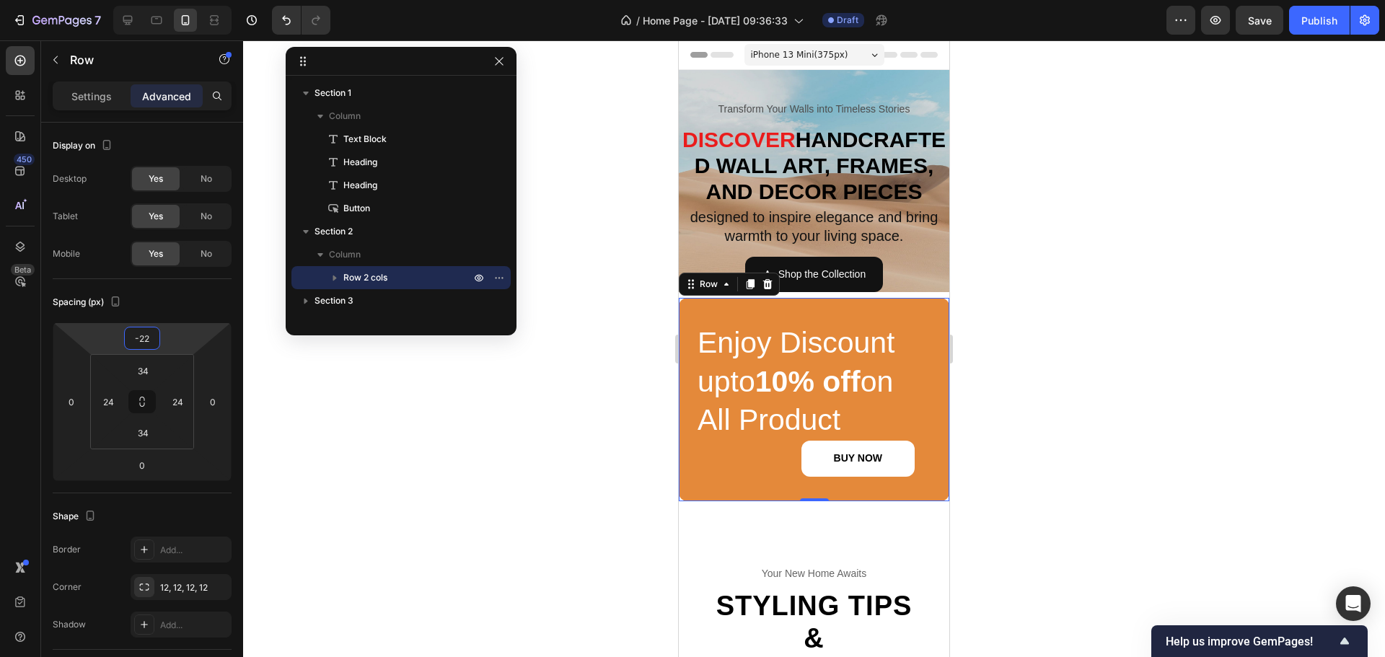
type input "-24"
drag, startPoint x: 173, startPoint y: 339, endPoint x: 182, endPoint y: 320, distance: 21.3
click at [182, 0] on html "7 / Home Page - [DATE] 09:36:33 Draft Preview Save Publish 450 Beta Sections(30…" at bounding box center [692, 0] width 1385 height 0
click at [836, 84] on div "Transform Your Walls into Timeless Stories Text Block Discover handcrafted wall…" at bounding box center [814, 181] width 271 height 222
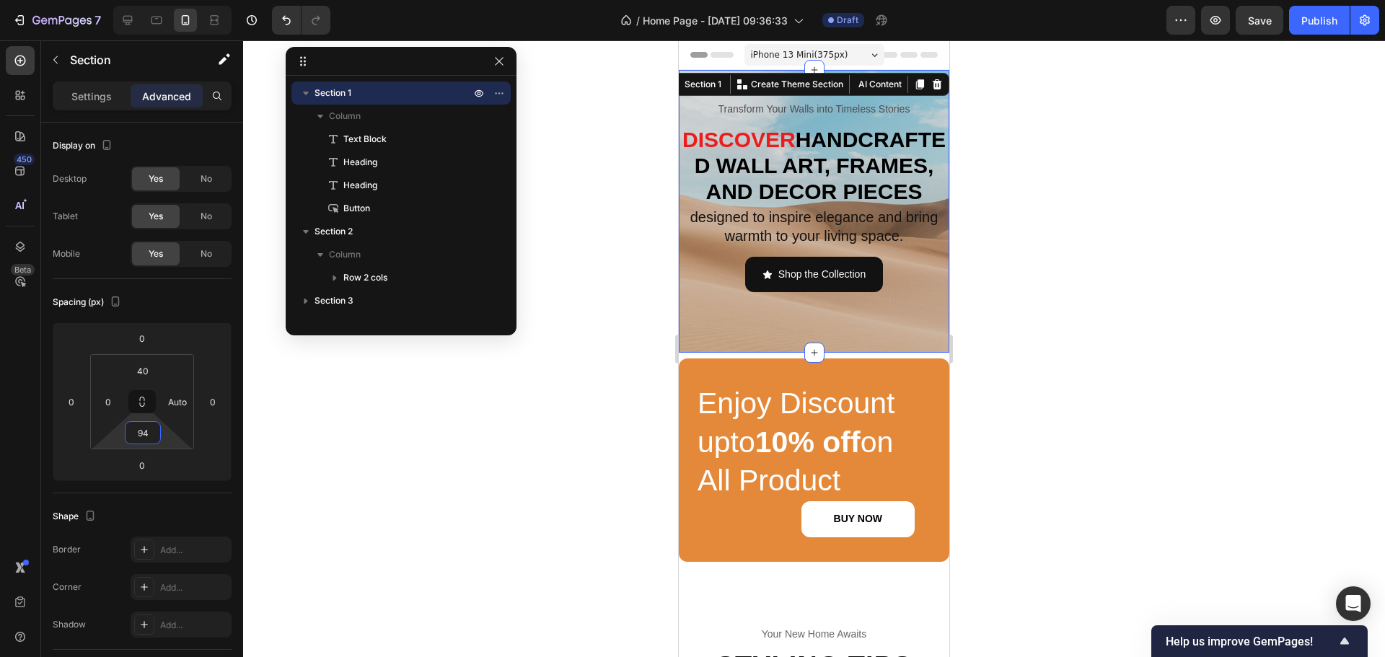
type input "100"
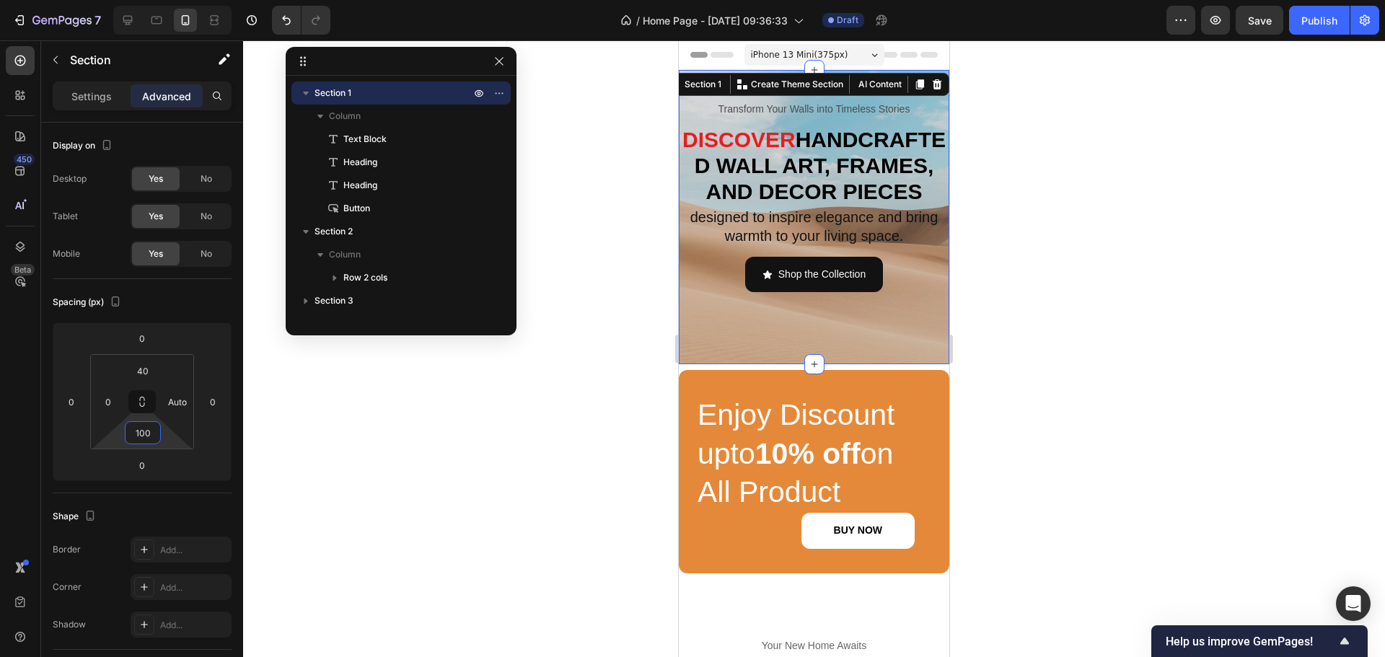
drag, startPoint x: 162, startPoint y: 443, endPoint x: 167, endPoint y: 407, distance: 36.5
click at [167, 0] on html "7 / Home Page - [DATE] 09:36:33 Draft Preview Save Publish 450 Beta Sections(30…" at bounding box center [692, 0] width 1385 height 0
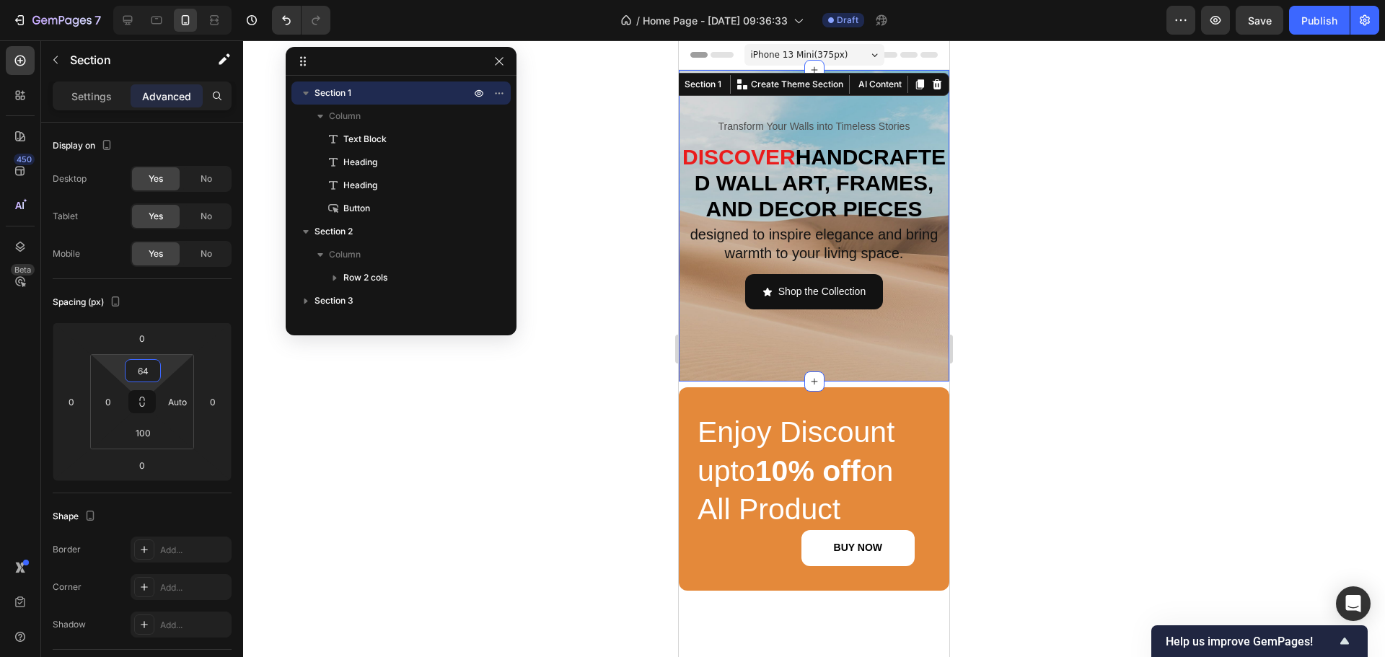
type input "74"
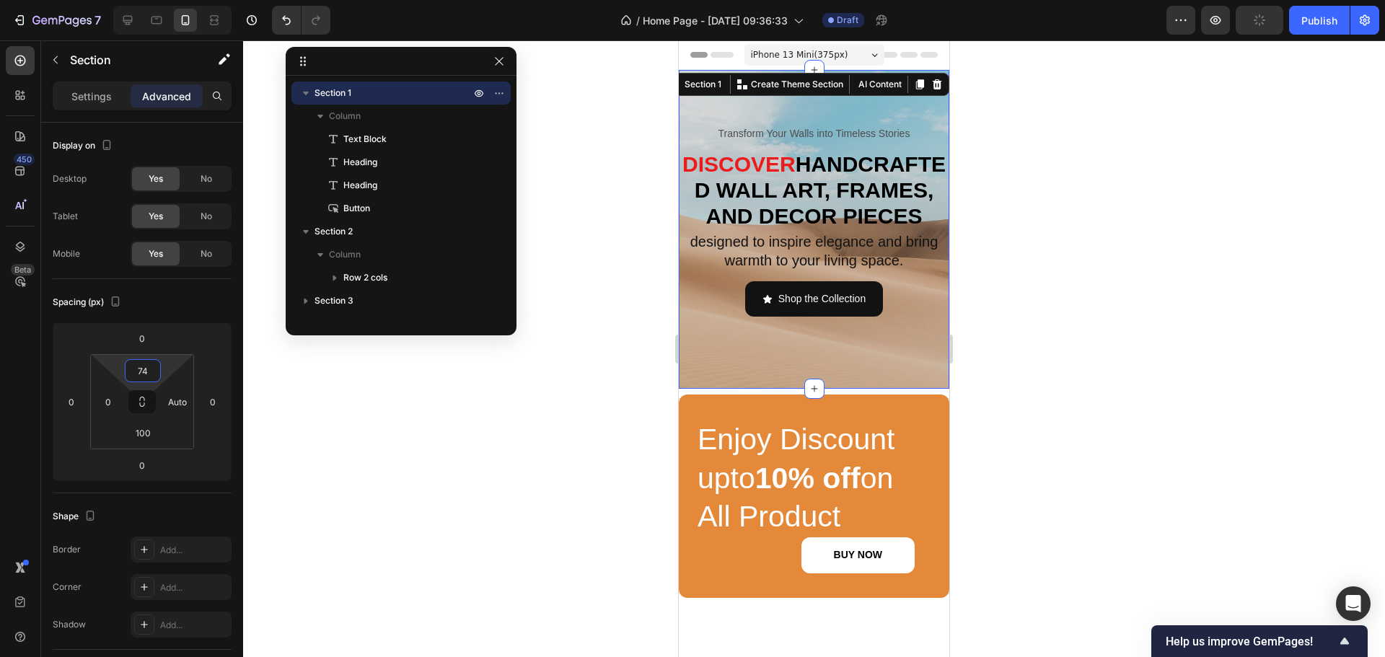
drag, startPoint x: 169, startPoint y: 370, endPoint x: 172, endPoint y: 358, distance: 12.6
click at [172, 0] on html "7 / Home Page - [DATE] 09:36:33 Draft Preview Publish 450 Beta Sections(30) Ele…" at bounding box center [692, 0] width 1385 height 0
click at [755, 418] on div "⁠⁠⁠⁠⁠⁠⁠ Enjoy Discount upto 10% off on All Product Heading BUY NOW Button Row S…" at bounding box center [814, 505] width 271 height 232
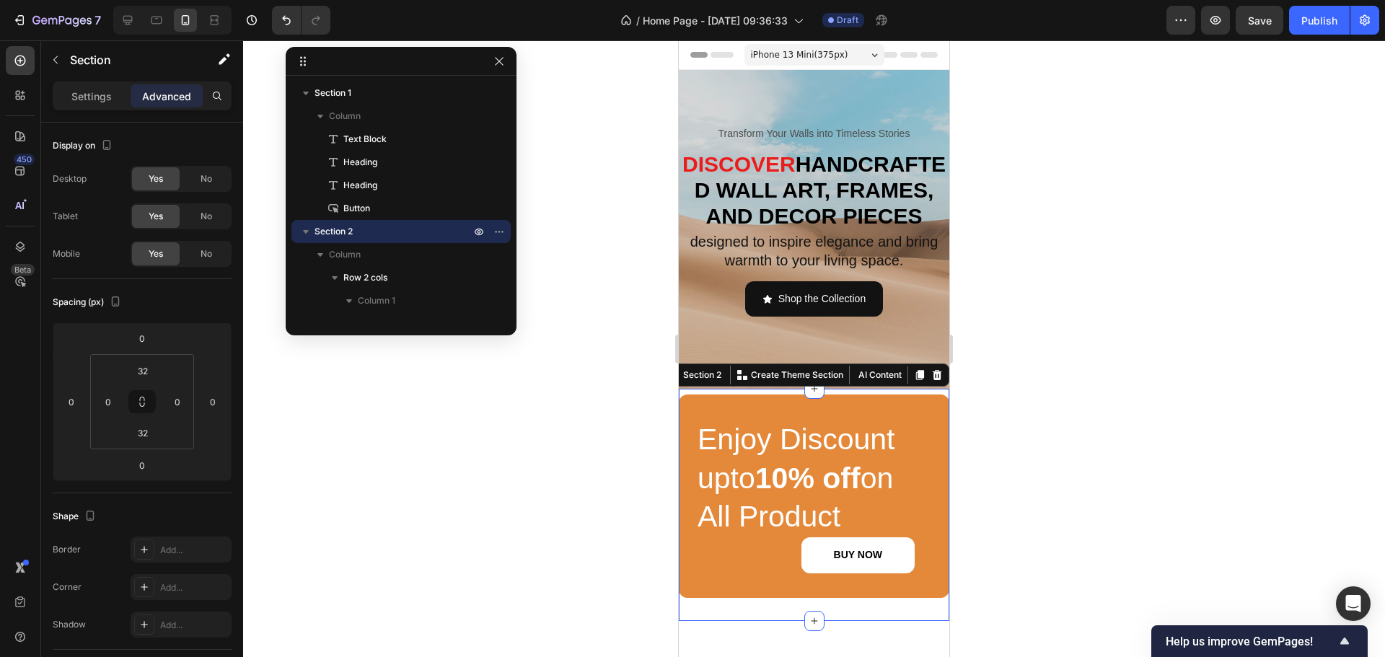
scroll to position [426, 0]
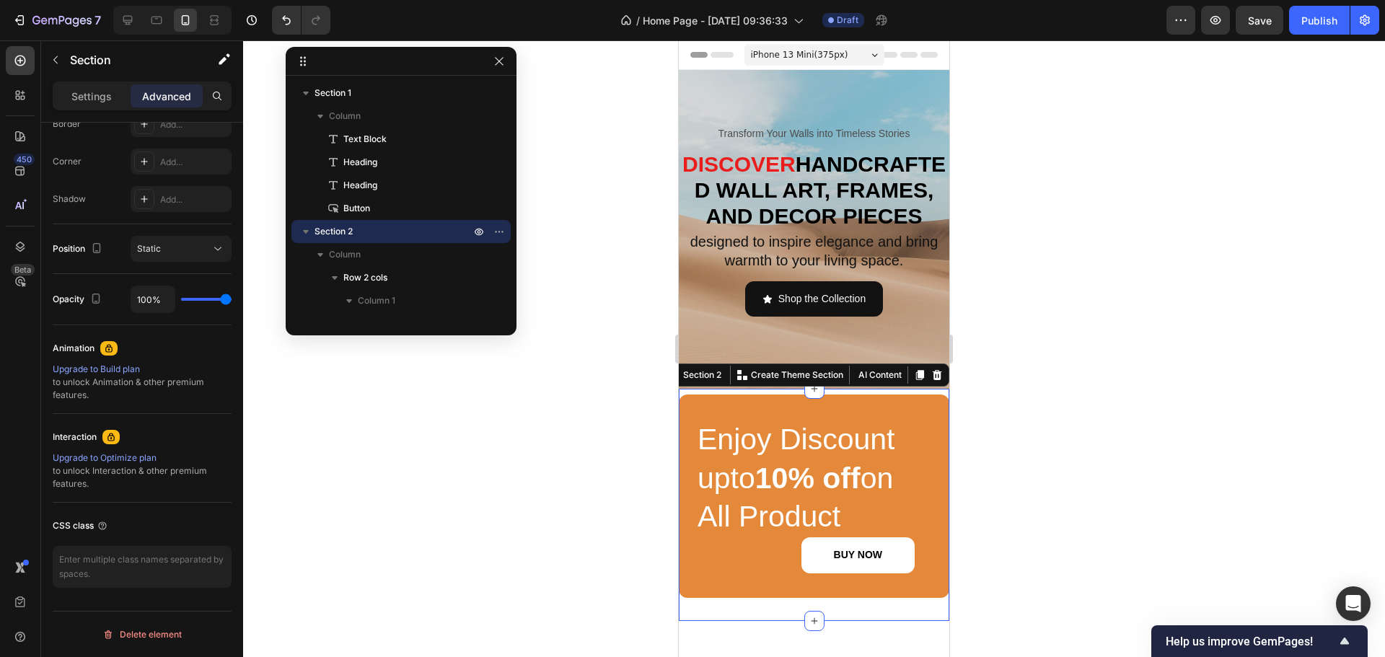
click at [165, 95] on p "Advanced" at bounding box center [166, 96] width 49 height 15
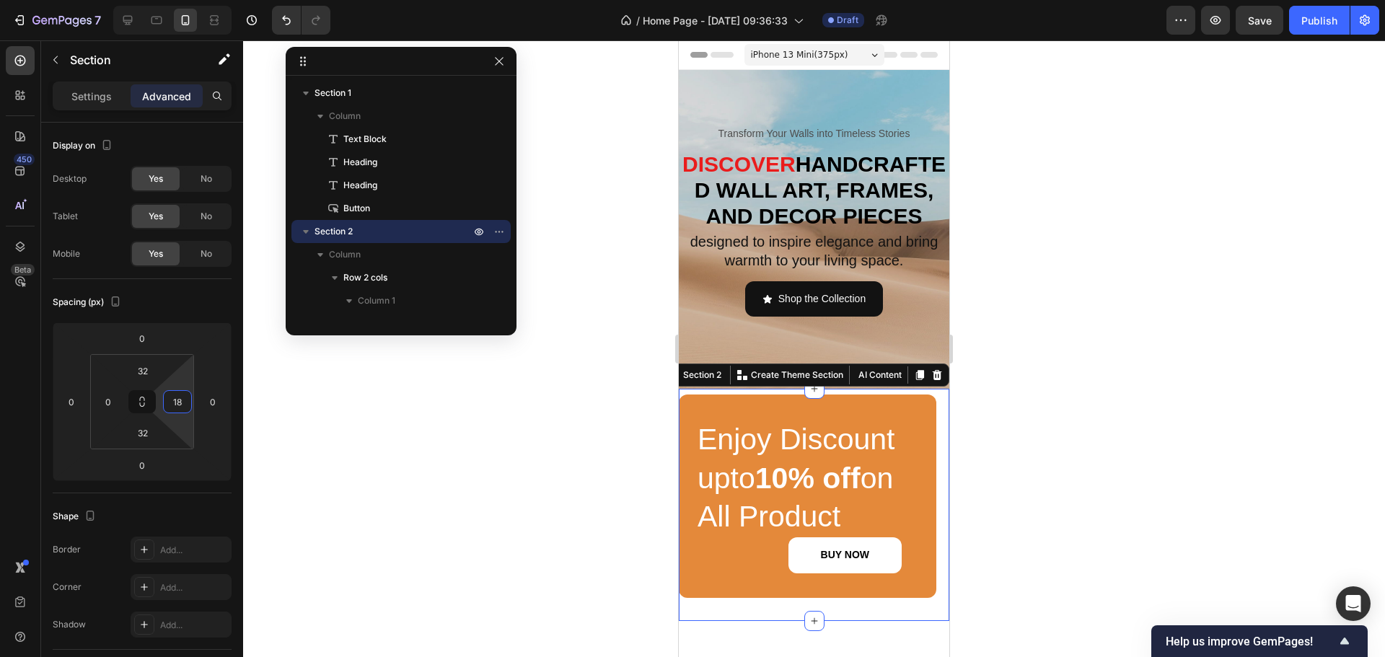
type input "20"
drag, startPoint x: 188, startPoint y: 414, endPoint x: 190, endPoint y: 407, distance: 7.4
click at [190, 0] on html "7 / Home Page - [DATE] 09:36:33 Draft Preview Save Publish 450 Beta Sections(30…" at bounding box center [692, 0] width 1385 height 0
click at [106, 403] on input "0" at bounding box center [108, 402] width 22 height 22
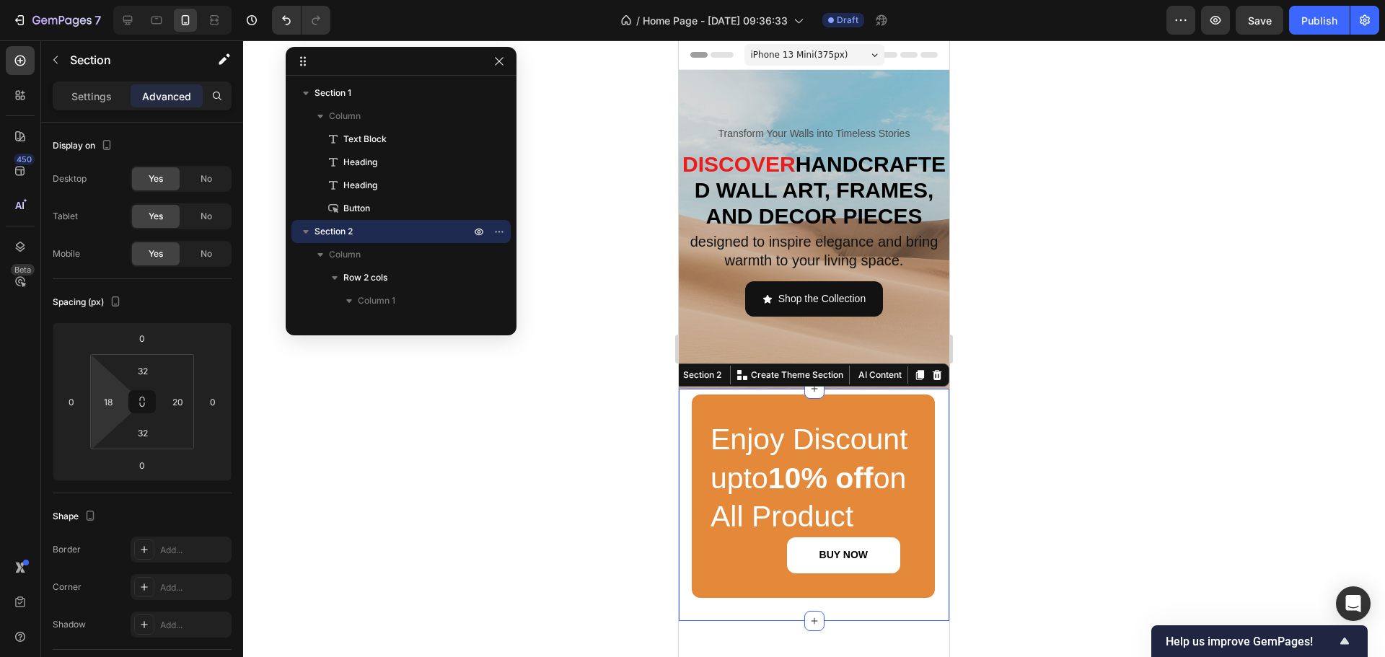
type input "20"
click at [126, 0] on html "7 / Home Page - [DATE] 09:36:33 Draft Preview Save Publish 450 Beta Sections(30…" at bounding box center [692, 0] width 1385 height 0
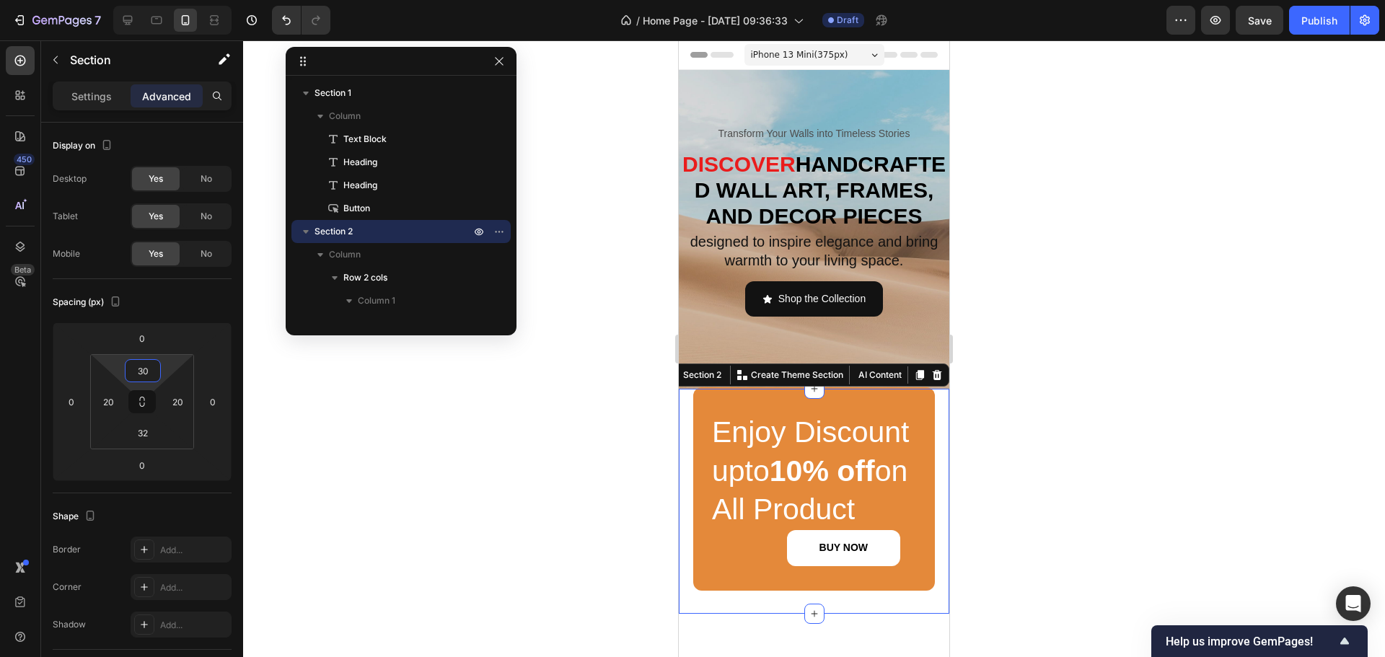
type input "32"
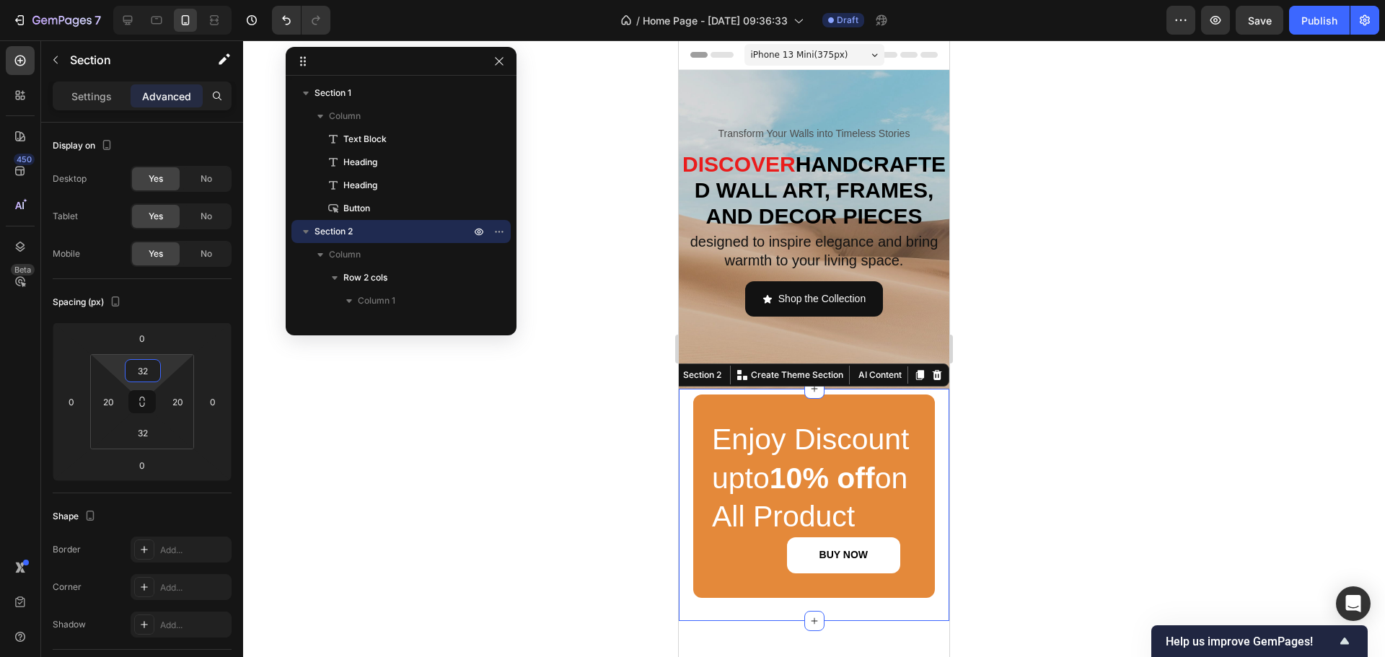
drag, startPoint x: 169, startPoint y: 365, endPoint x: 168, endPoint y: 354, distance: 10.8
click at [168, 0] on html "7 / Home Page - [DATE] 09:36:33 Draft Preview Save Publish 450 Beta Sections(30…" at bounding box center [692, 0] width 1385 height 0
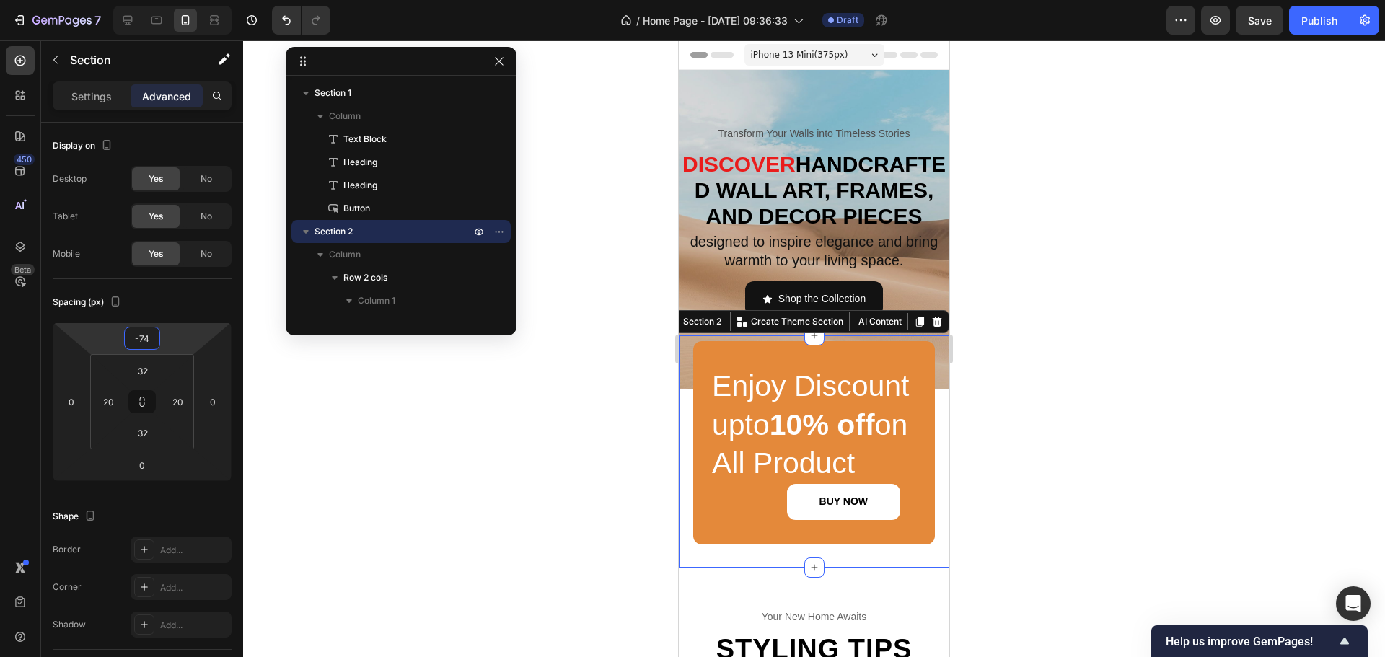
type input "-72"
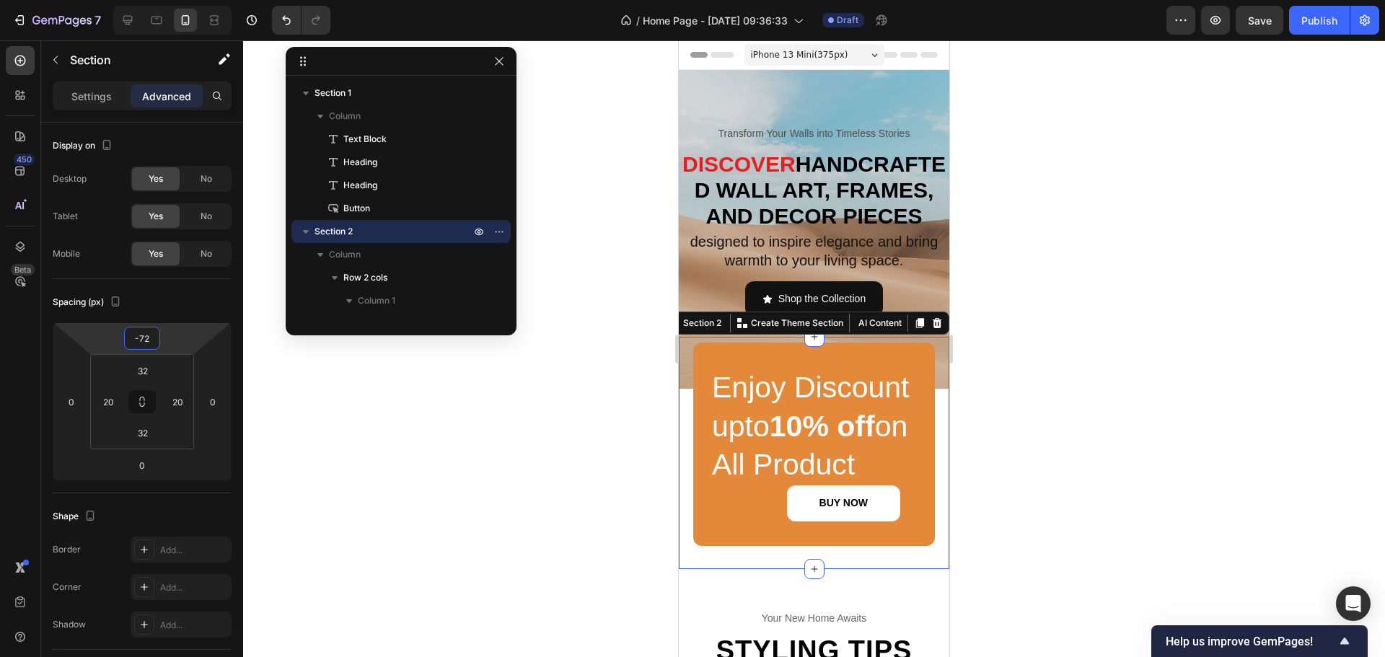
drag, startPoint x: 182, startPoint y: 312, endPoint x: 175, endPoint y: 366, distance: 53.9
click at [175, 0] on html "7 / Home Page - [DATE] 09:36:33 Draft Preview Save Publish 450 Beta Sections(30…" at bounding box center [692, 0] width 1385 height 0
click at [866, 456] on span "Enjoy Discount upto 10% off on All Product" at bounding box center [810, 426] width 197 height 110
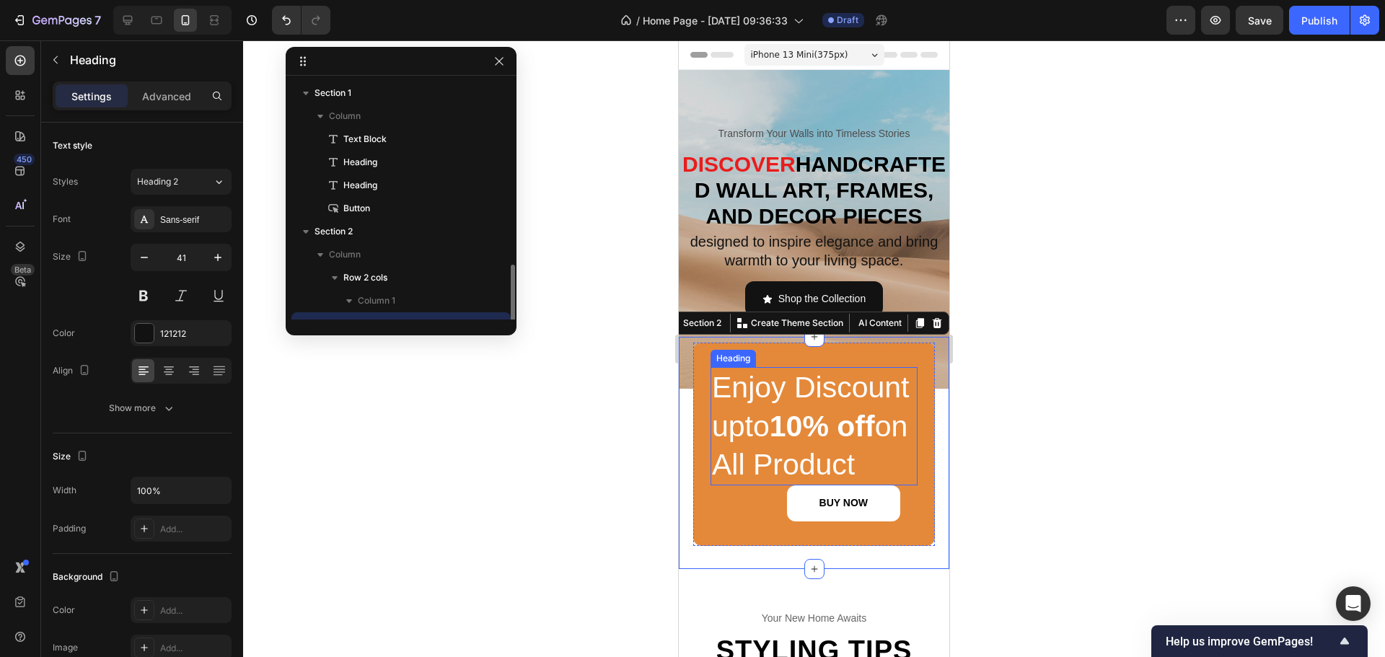
scroll to position [108, 0]
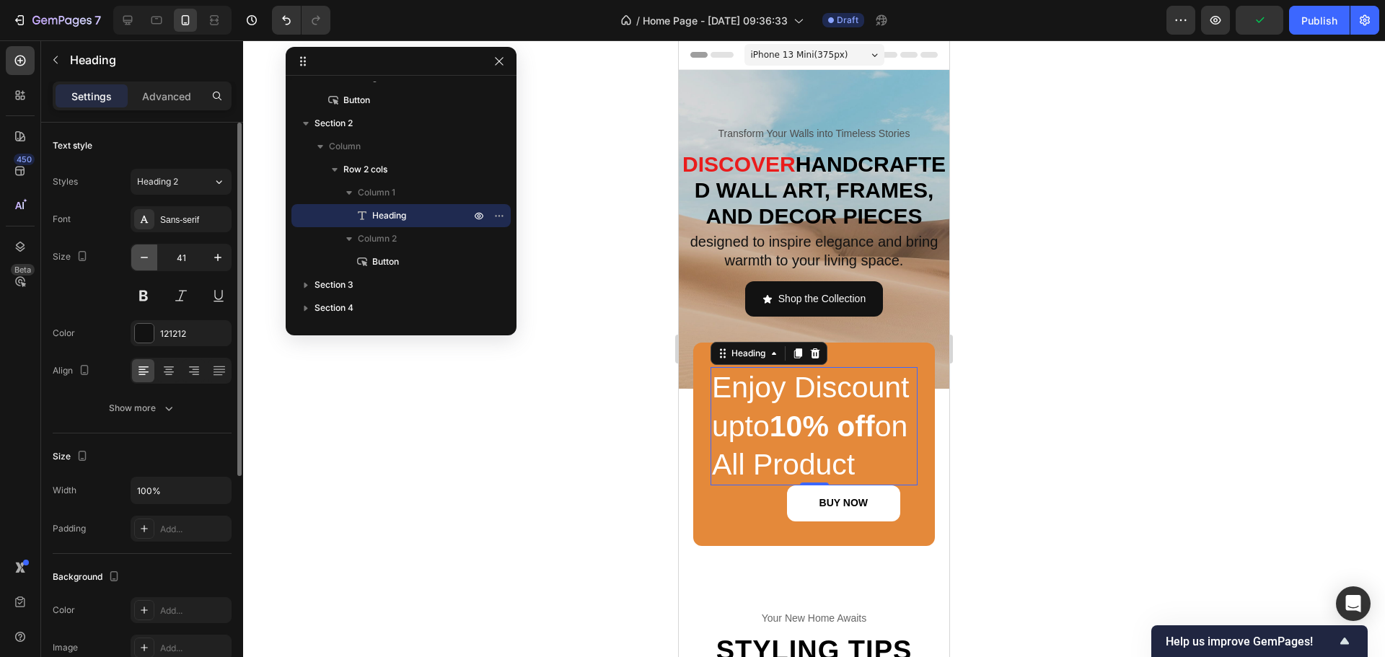
click at [144, 248] on button "button" at bounding box center [144, 258] width 26 height 26
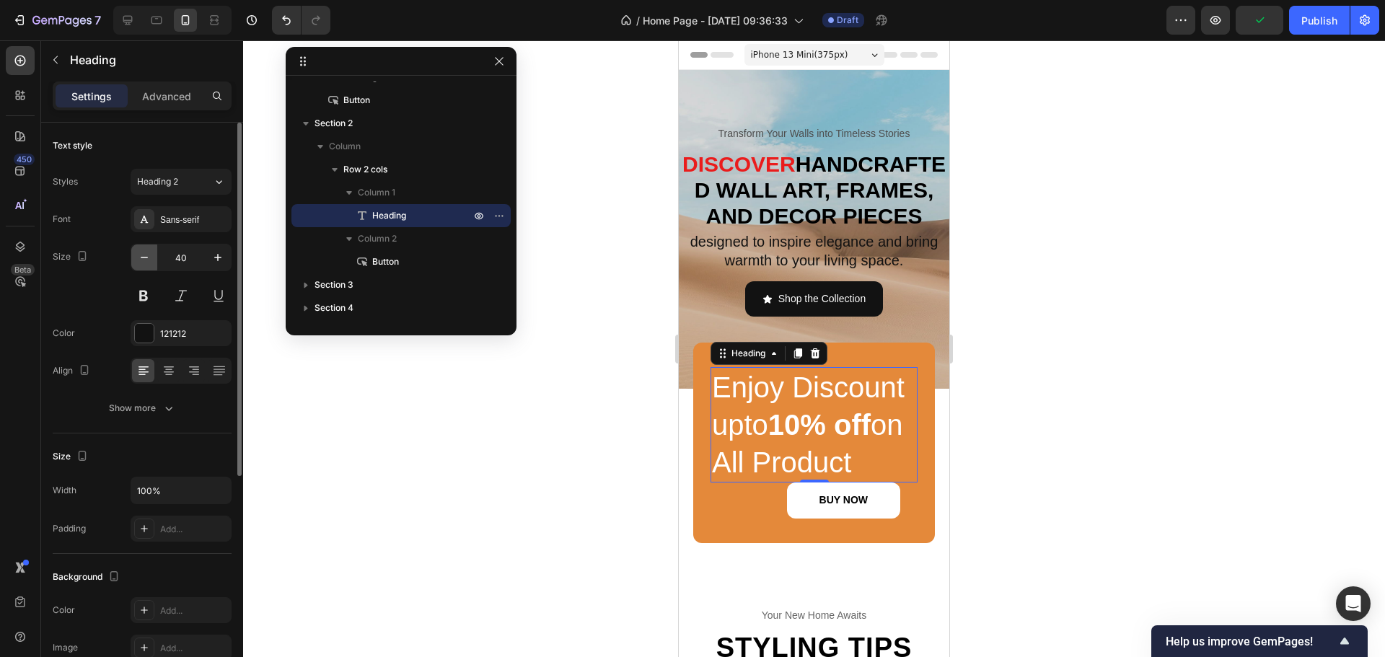
click at [144, 248] on button "button" at bounding box center [144, 258] width 26 height 26
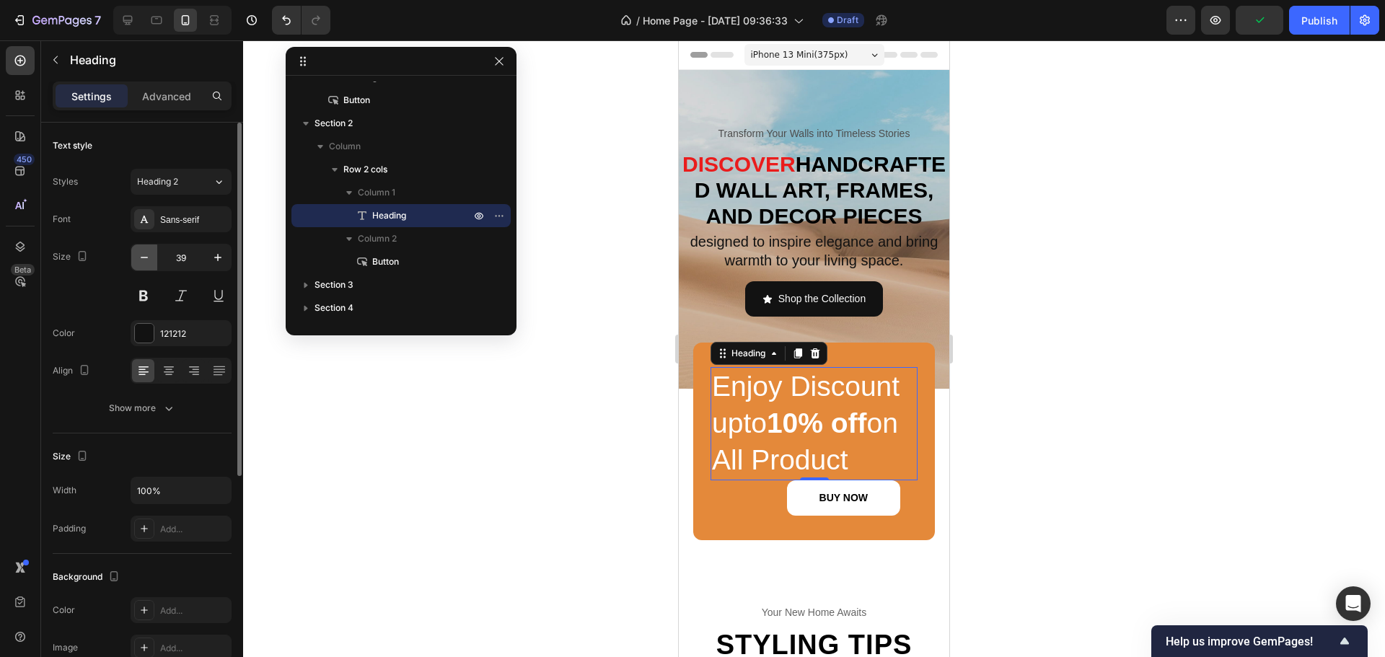
click at [144, 248] on button "button" at bounding box center [144, 258] width 26 height 26
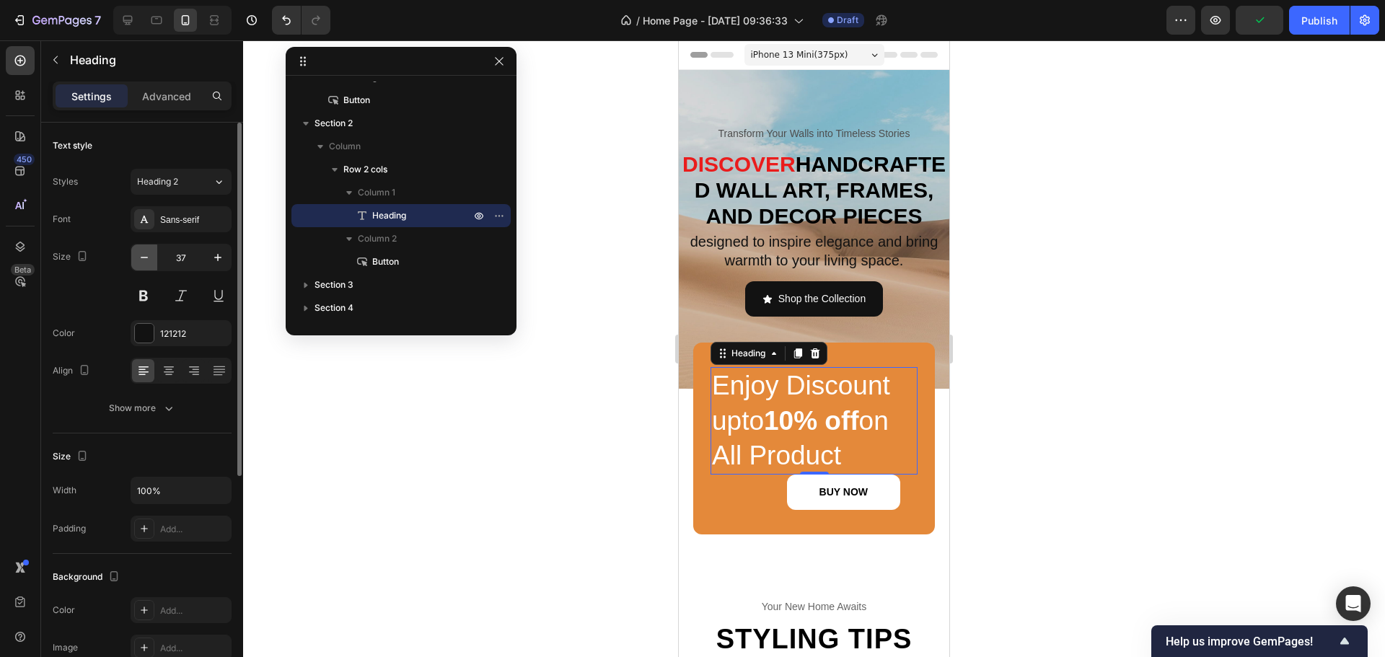
click at [144, 248] on button "button" at bounding box center [144, 258] width 26 height 26
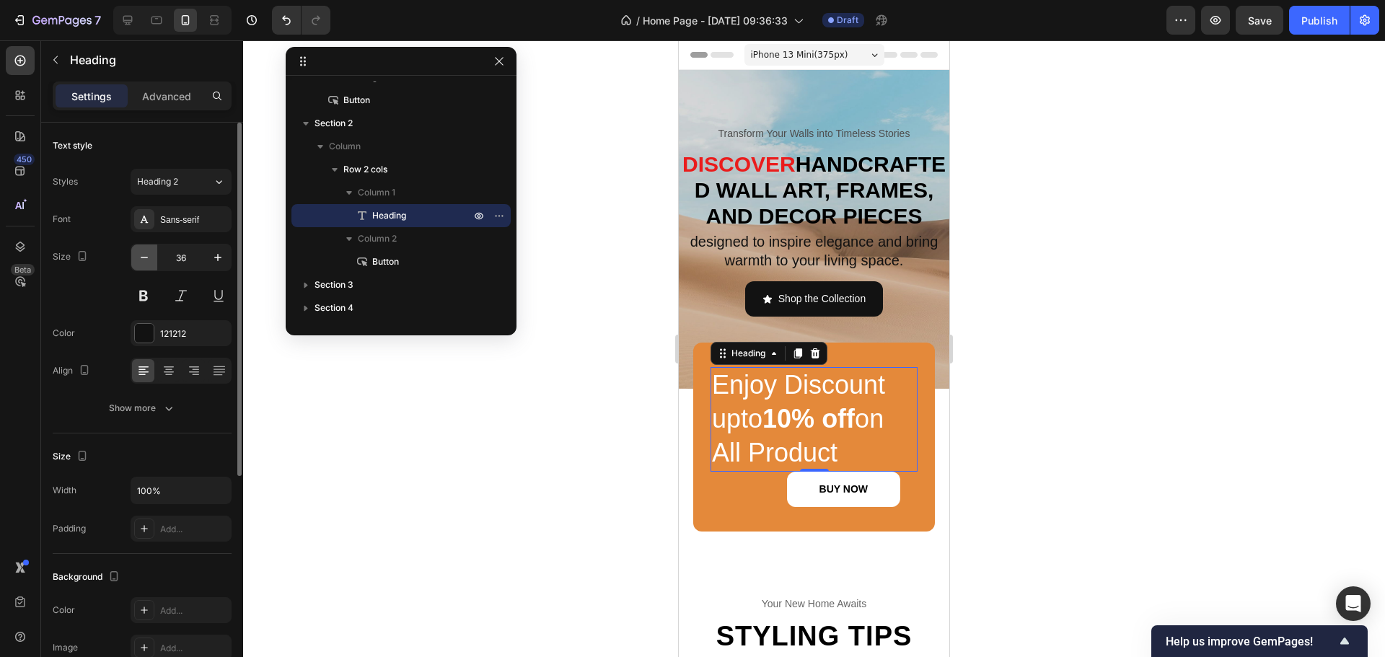
click at [144, 248] on button "button" at bounding box center [144, 258] width 26 height 26
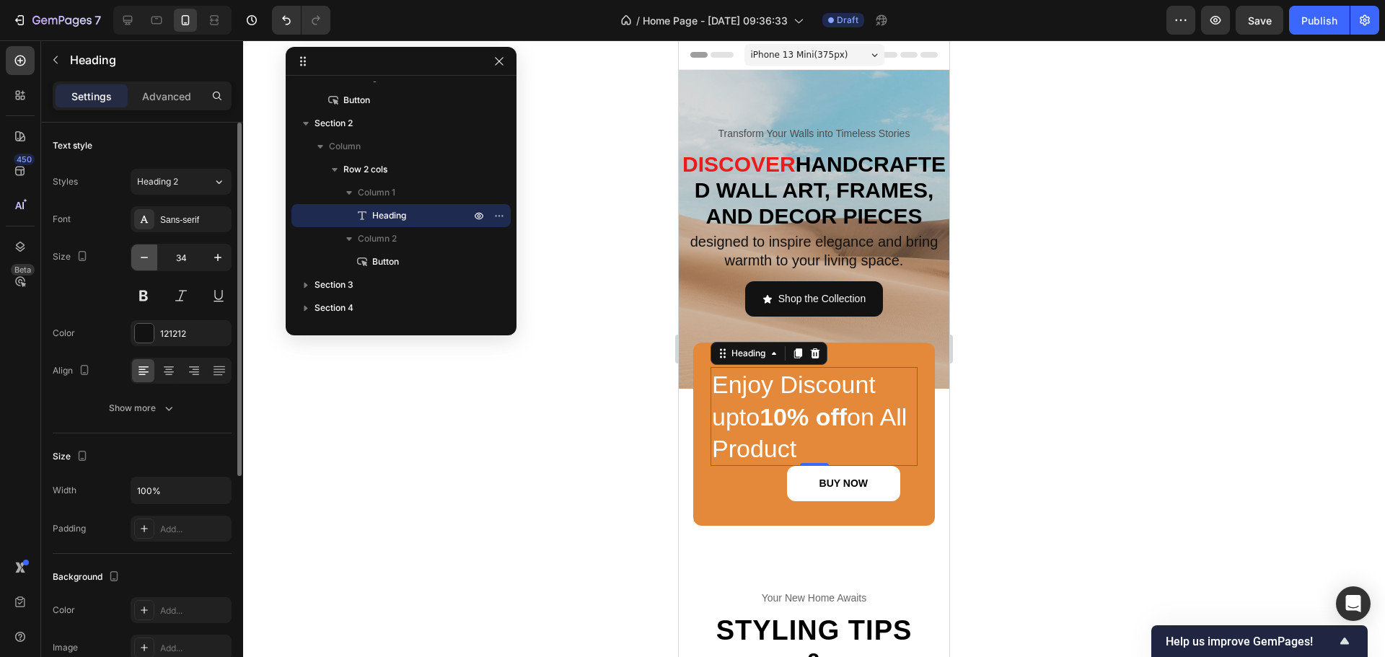
click at [144, 248] on button "button" at bounding box center [144, 258] width 26 height 26
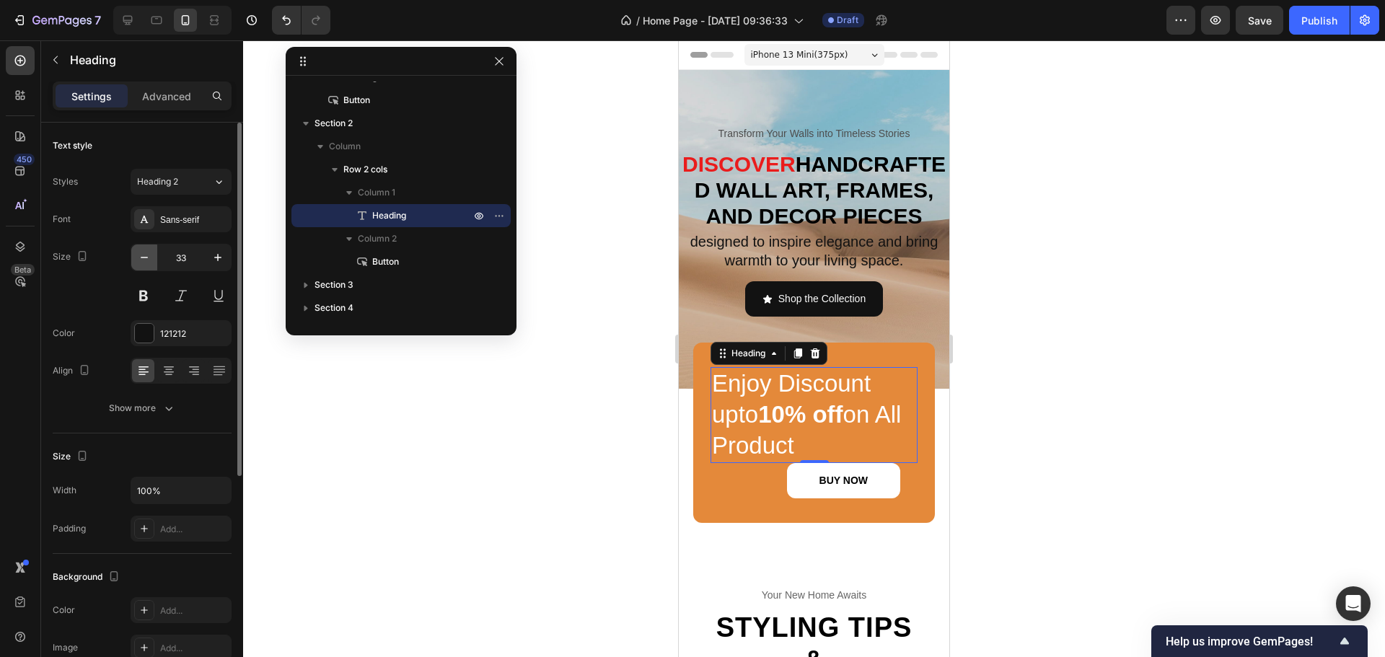
click at [144, 248] on button "button" at bounding box center [144, 258] width 26 height 26
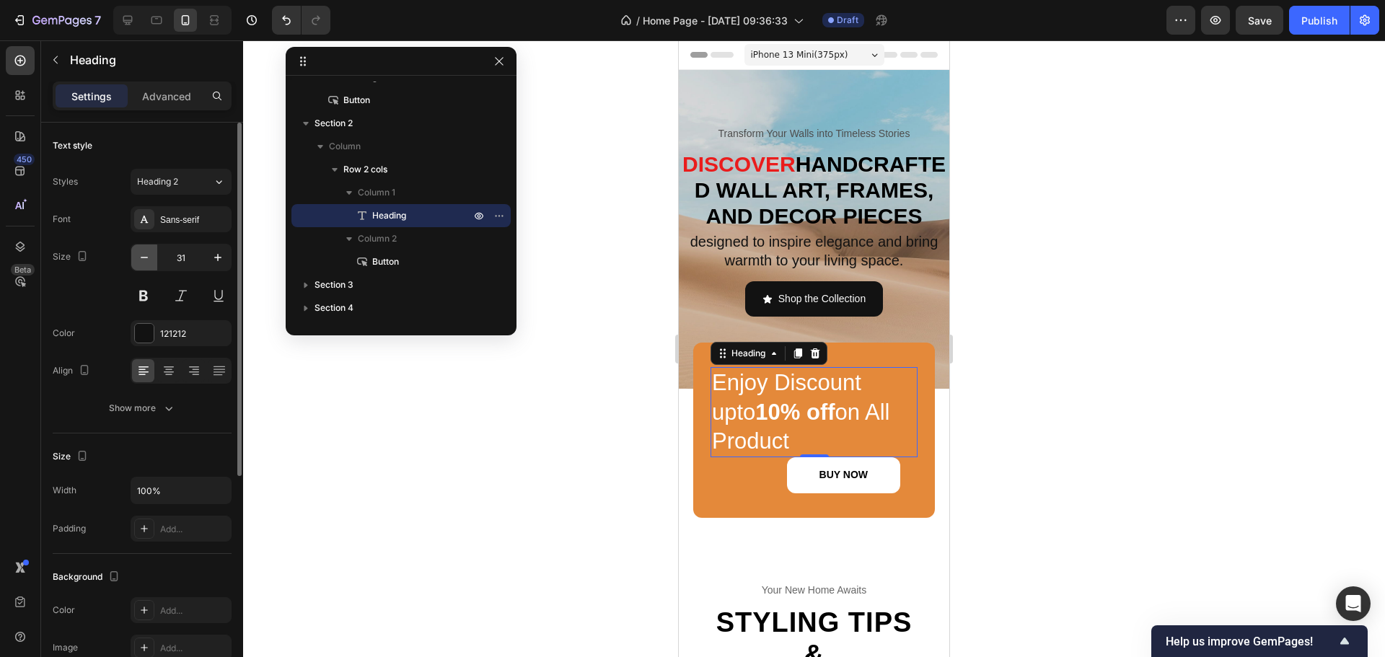
click at [144, 248] on button "button" at bounding box center [144, 258] width 26 height 26
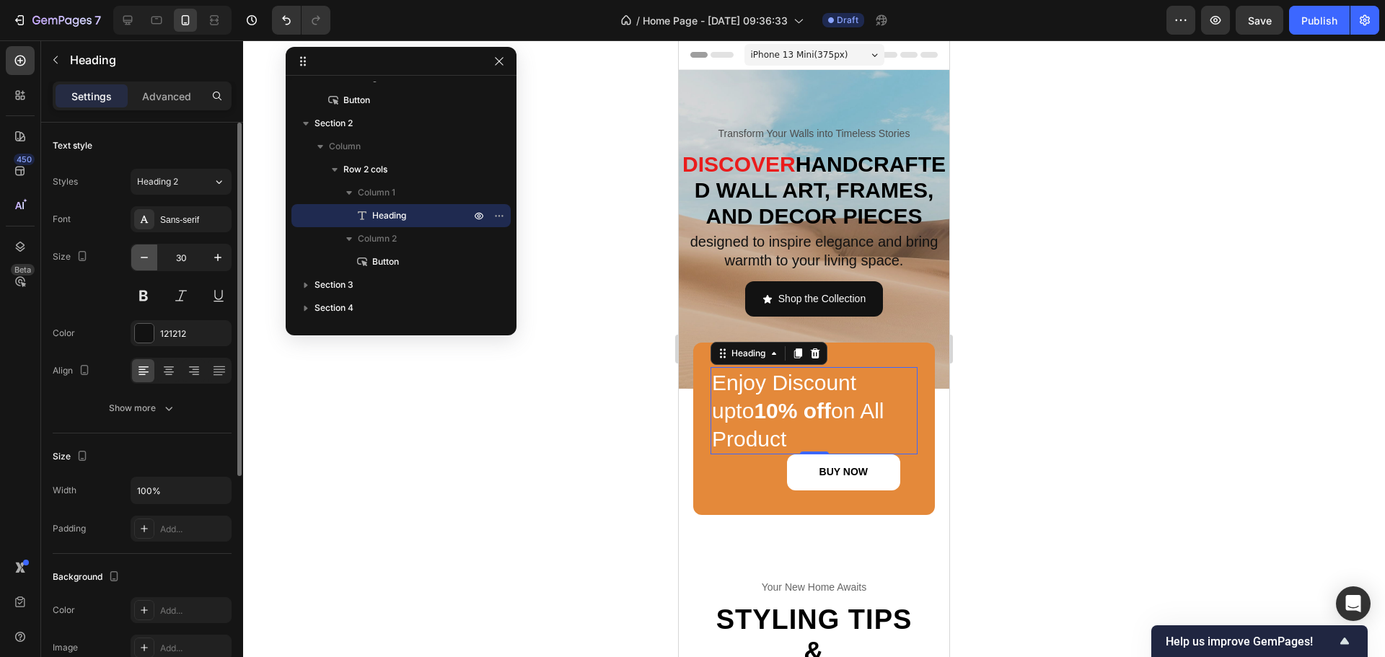
click at [144, 248] on button "button" at bounding box center [144, 258] width 26 height 26
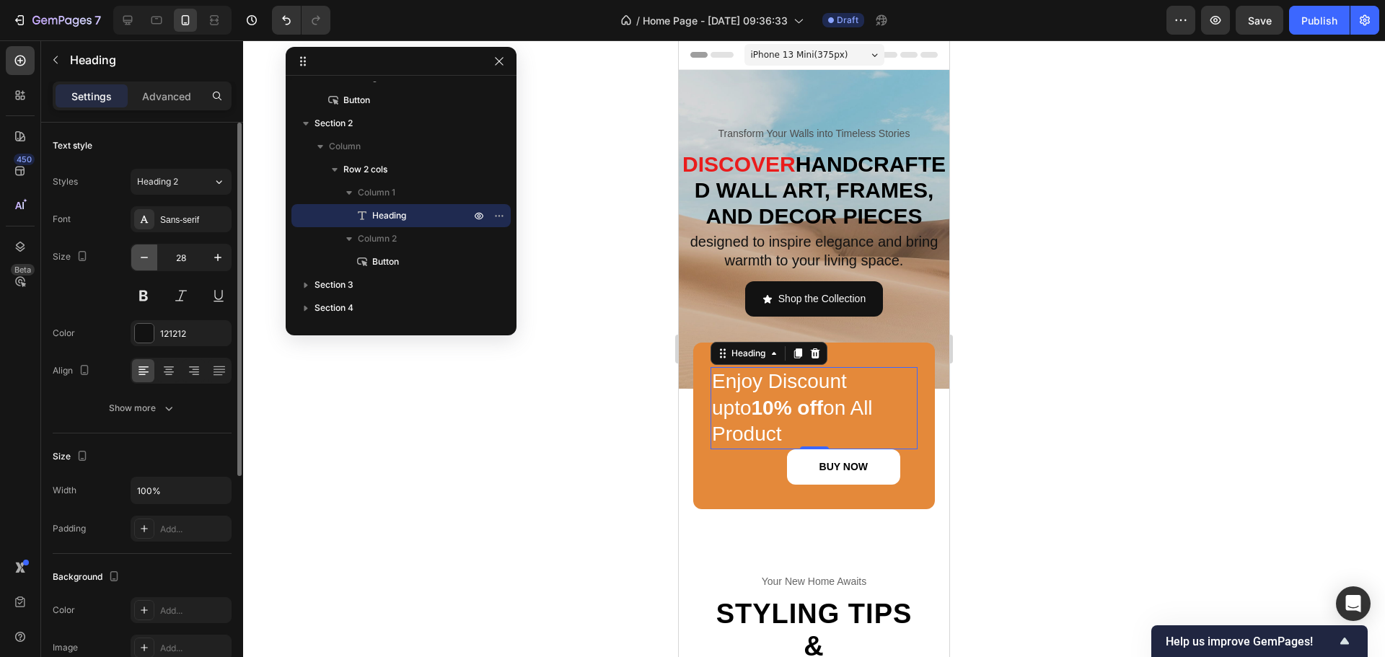
click at [144, 248] on button "button" at bounding box center [144, 258] width 26 height 26
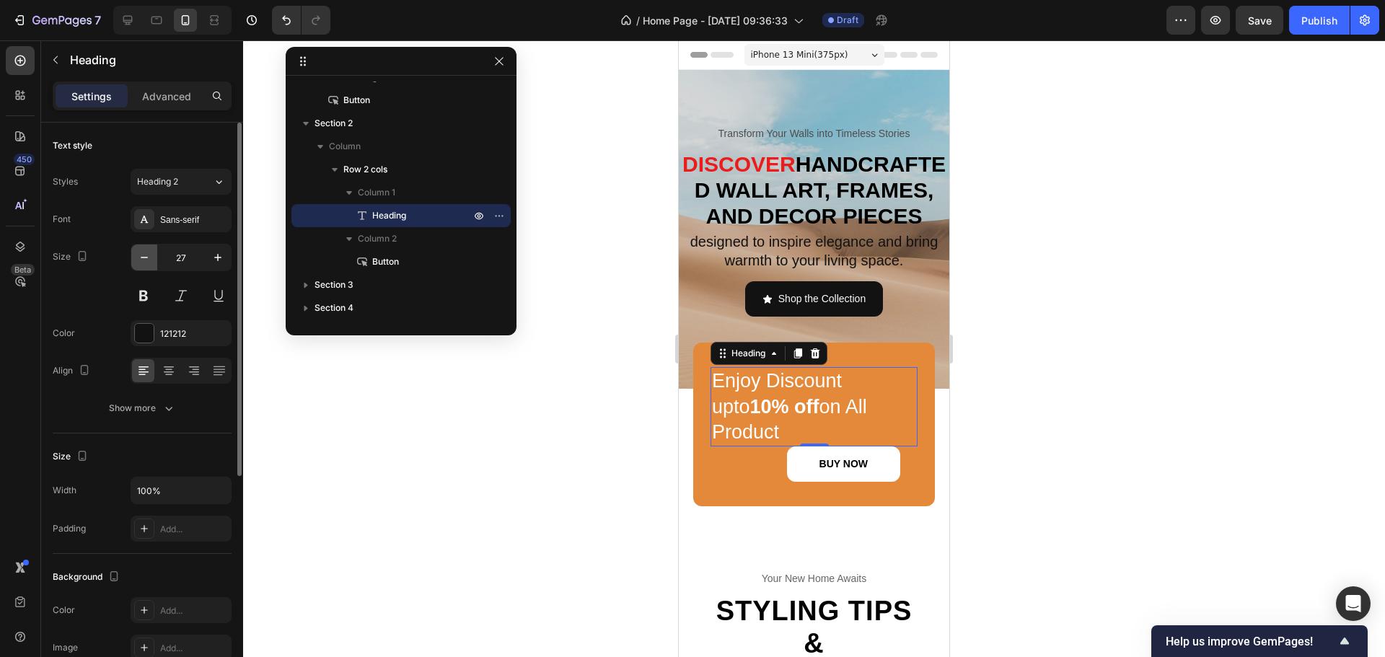
click at [144, 248] on button "button" at bounding box center [144, 258] width 26 height 26
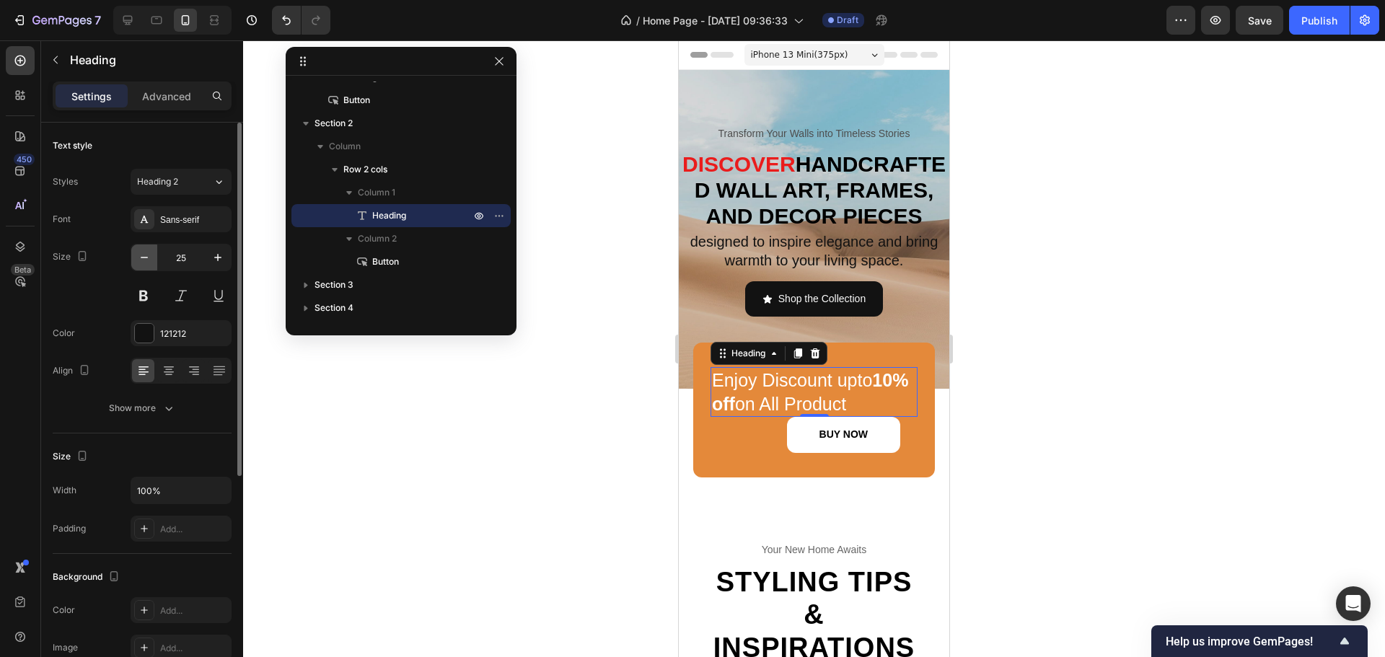
click at [144, 248] on button "button" at bounding box center [144, 258] width 26 height 26
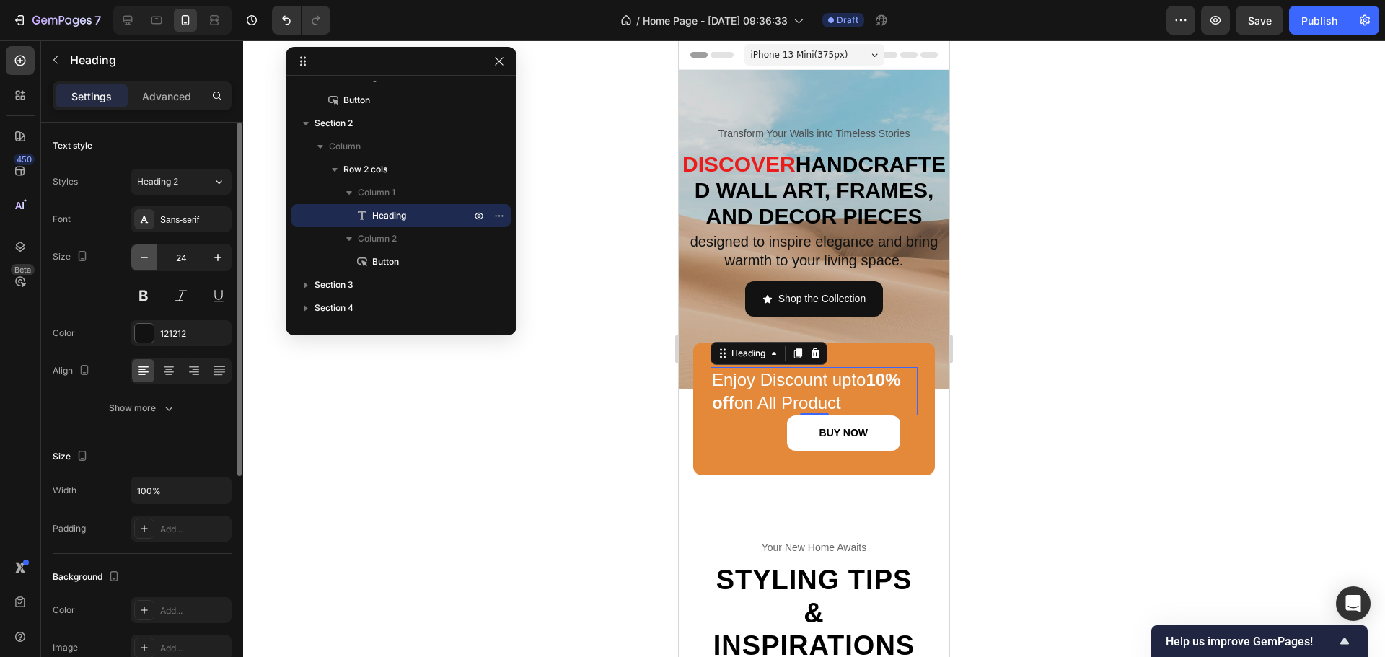
type input "23"
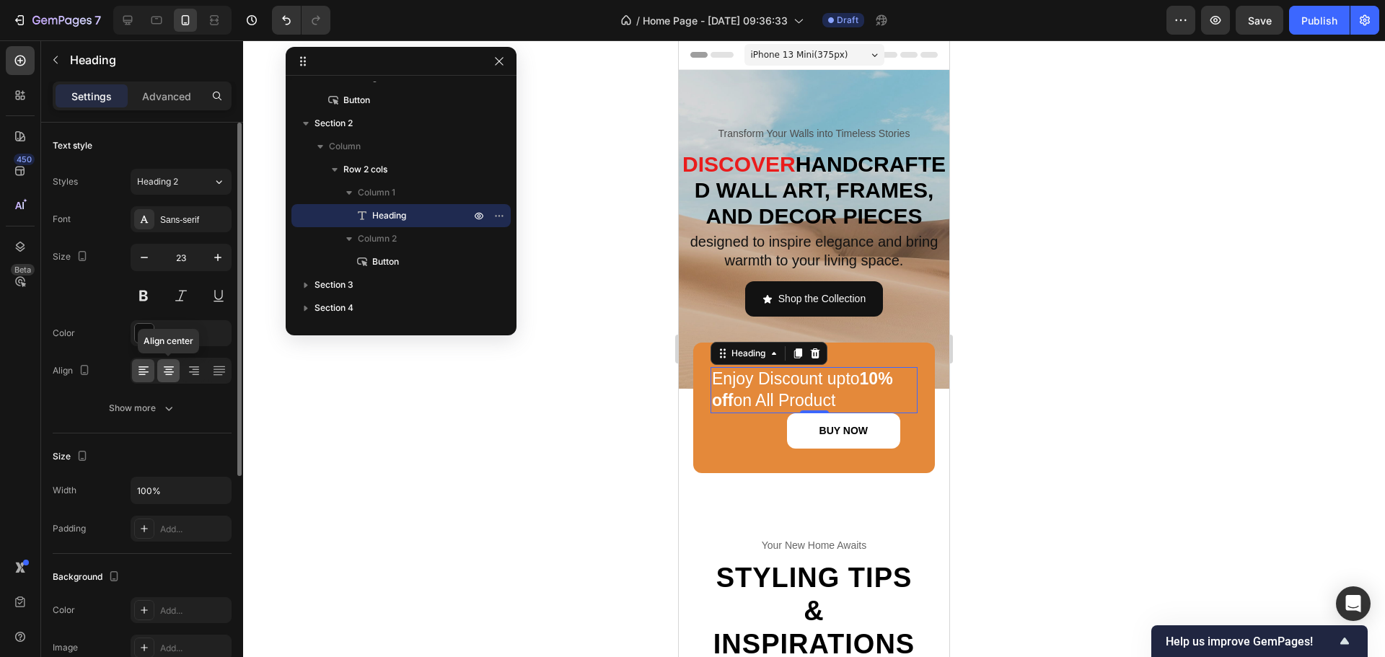
click at [174, 373] on icon at bounding box center [169, 371] width 14 height 14
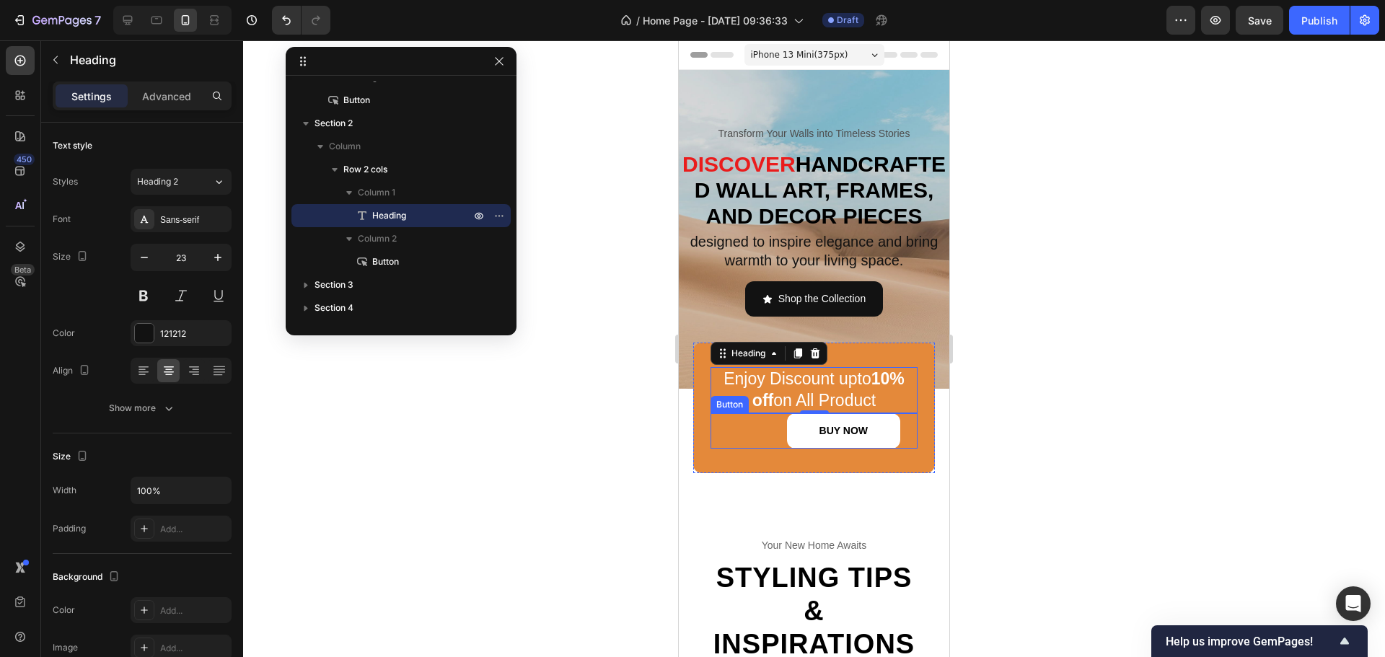
click at [756, 449] on div "BUY NOW Button" at bounding box center [814, 430] width 207 height 35
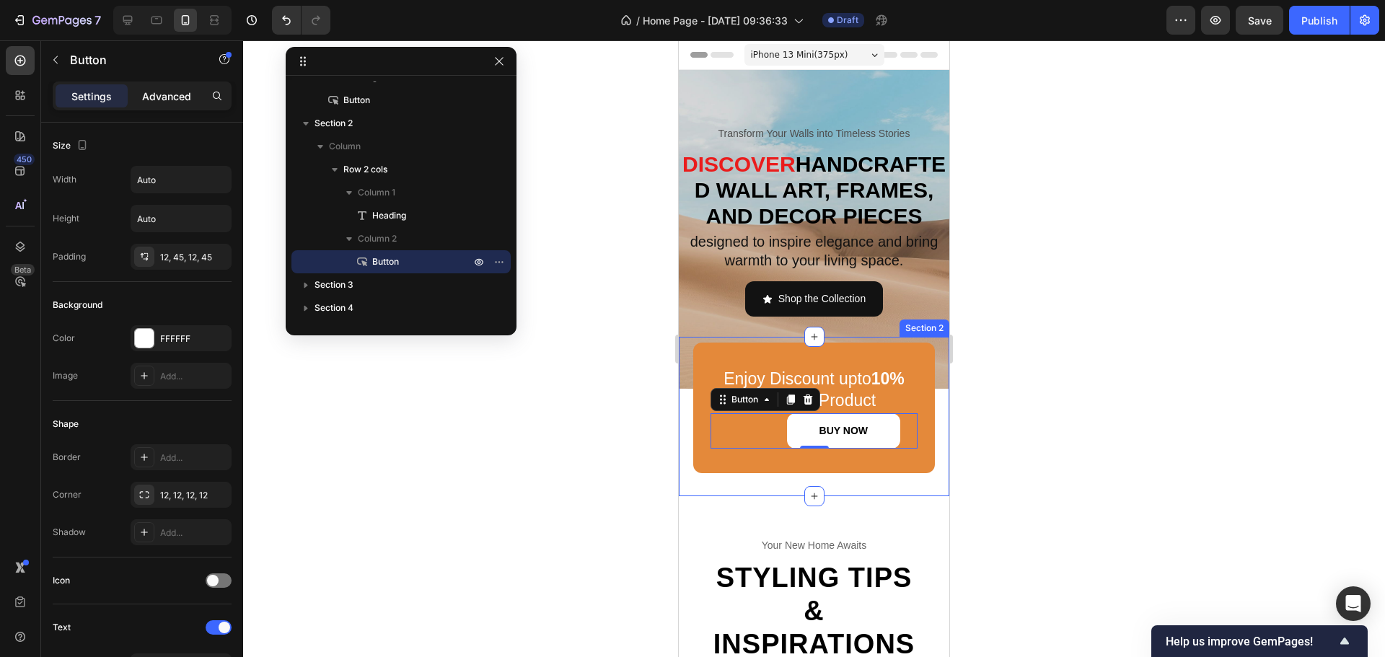
click at [157, 95] on p "Advanced" at bounding box center [166, 96] width 49 height 15
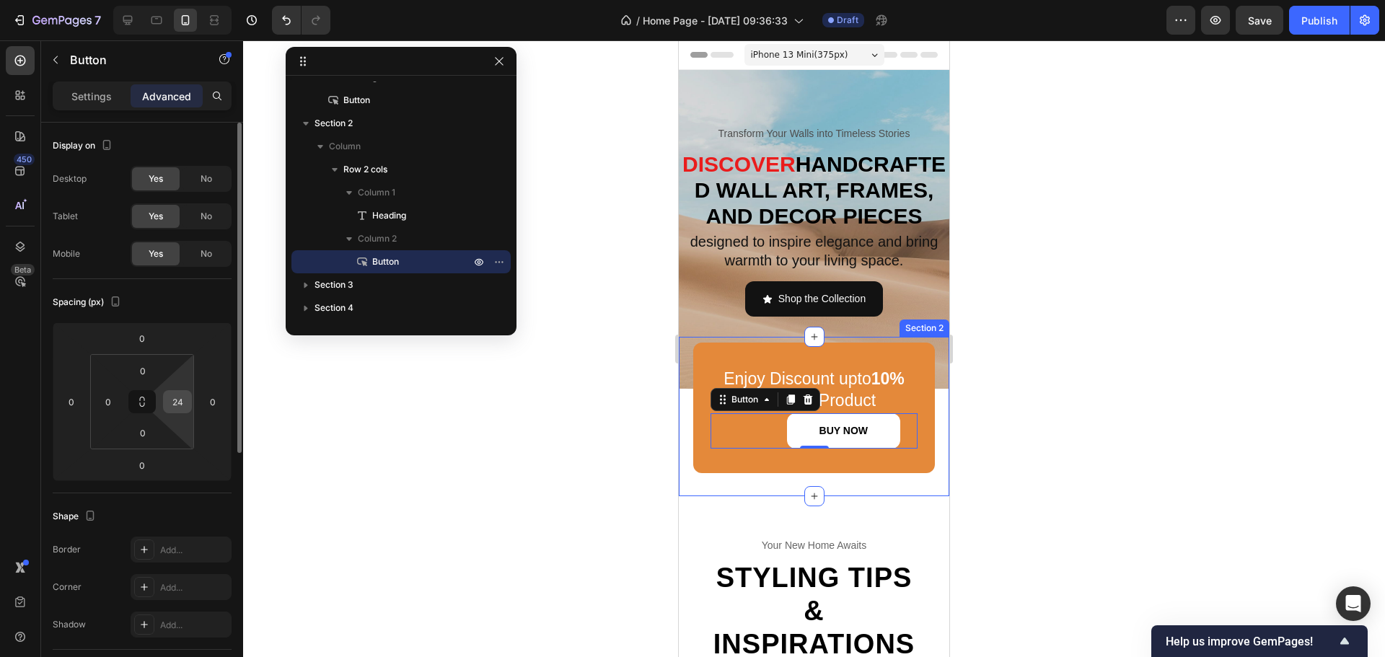
click at [188, 392] on div "24" at bounding box center [177, 401] width 29 height 23
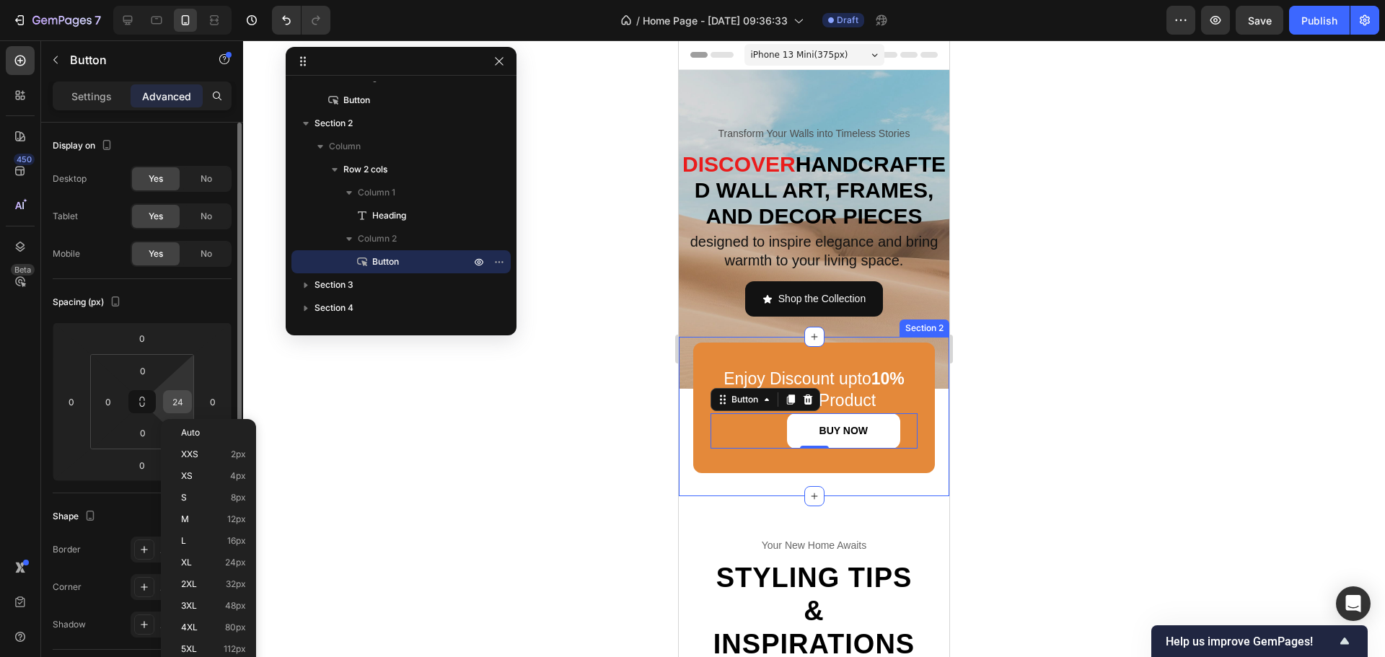
click at [184, 402] on input "24" at bounding box center [178, 402] width 22 height 22
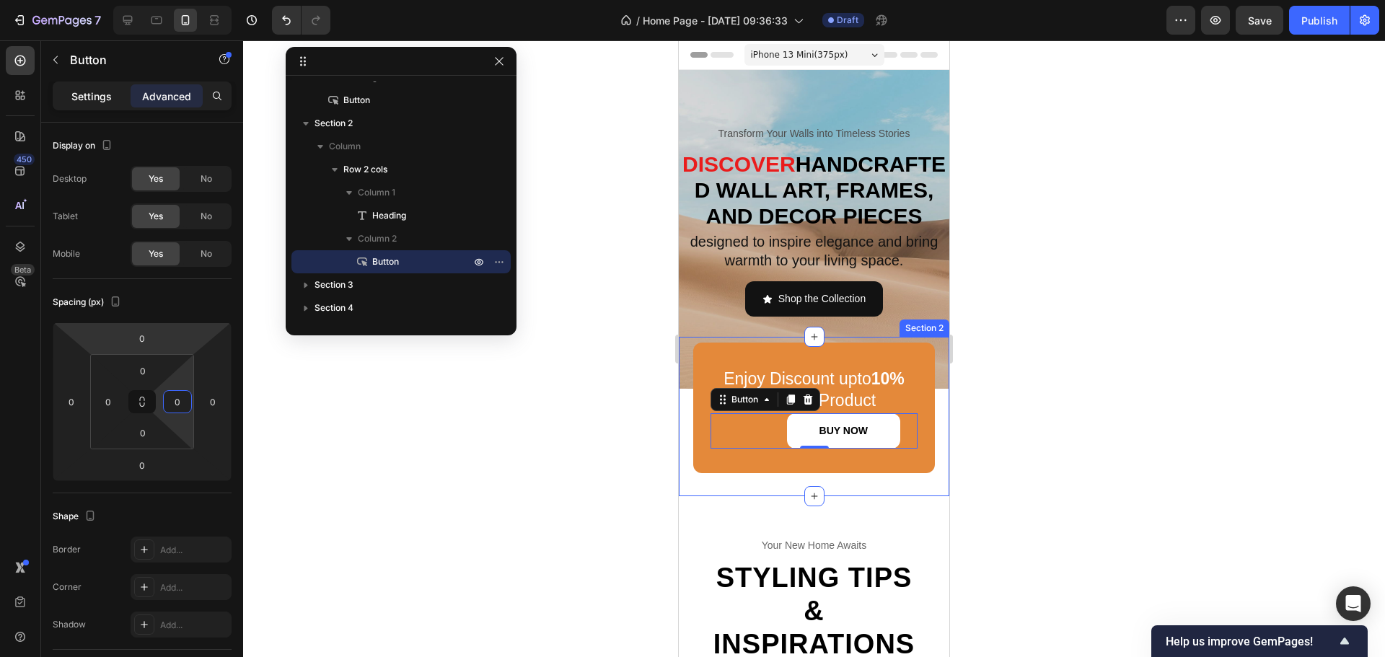
click at [110, 90] on p "Settings" at bounding box center [91, 96] width 40 height 15
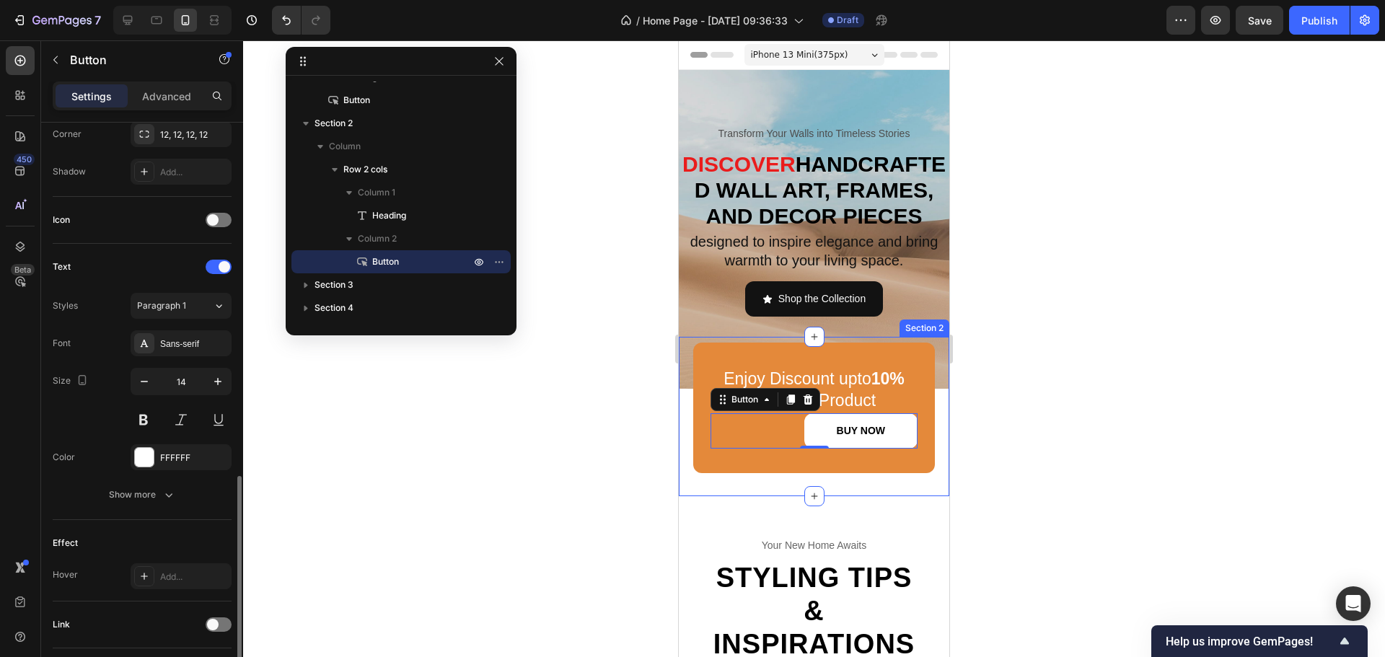
scroll to position [459, 0]
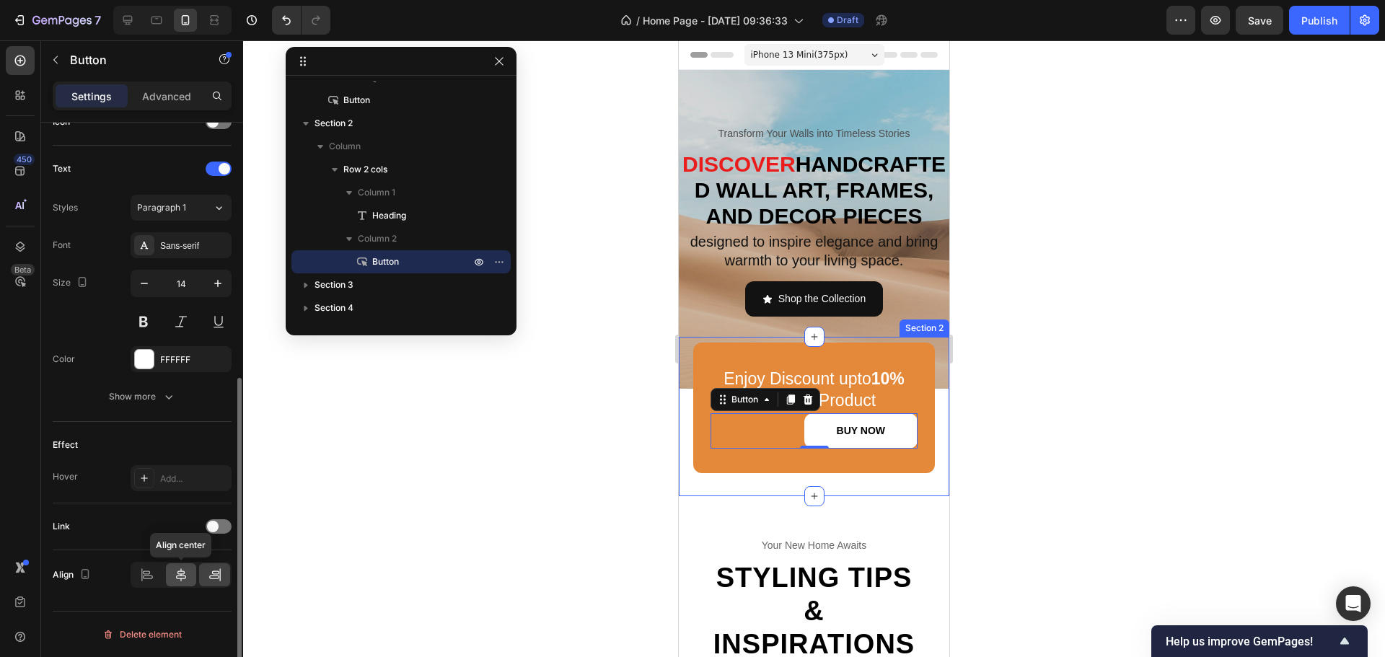
click at [178, 574] on icon at bounding box center [181, 575] width 10 height 13
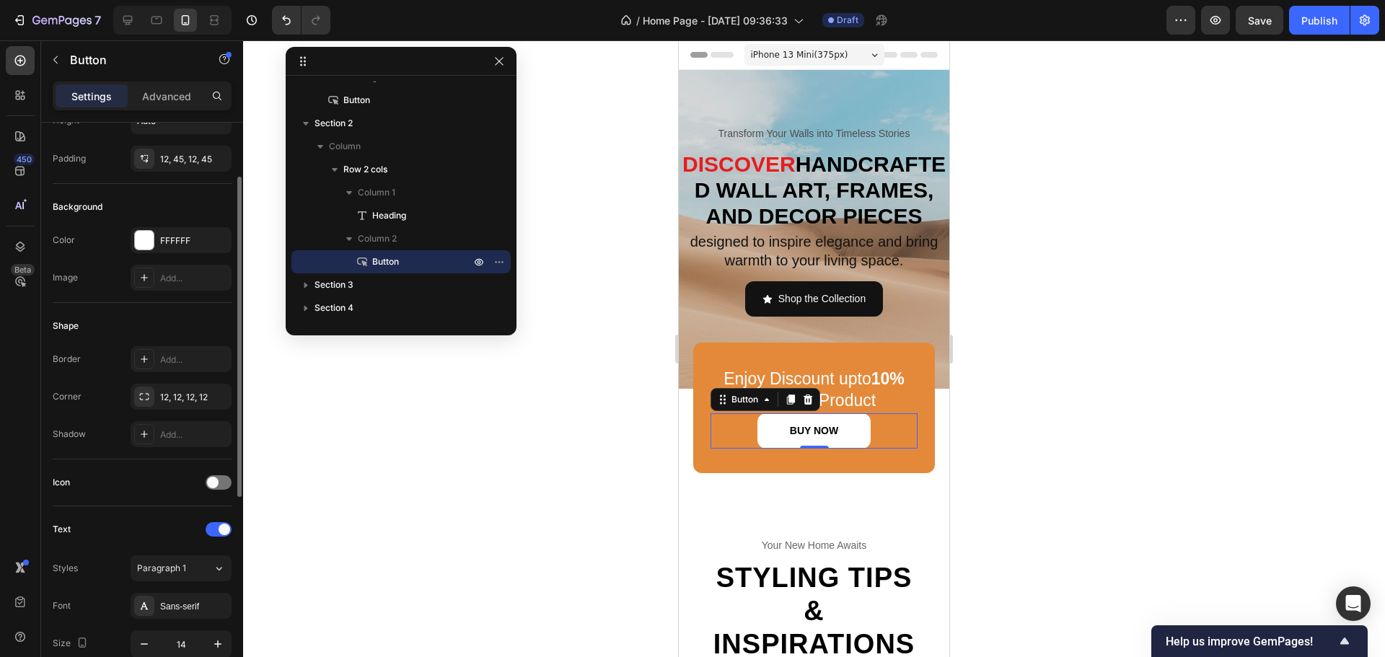
scroll to position [0, 0]
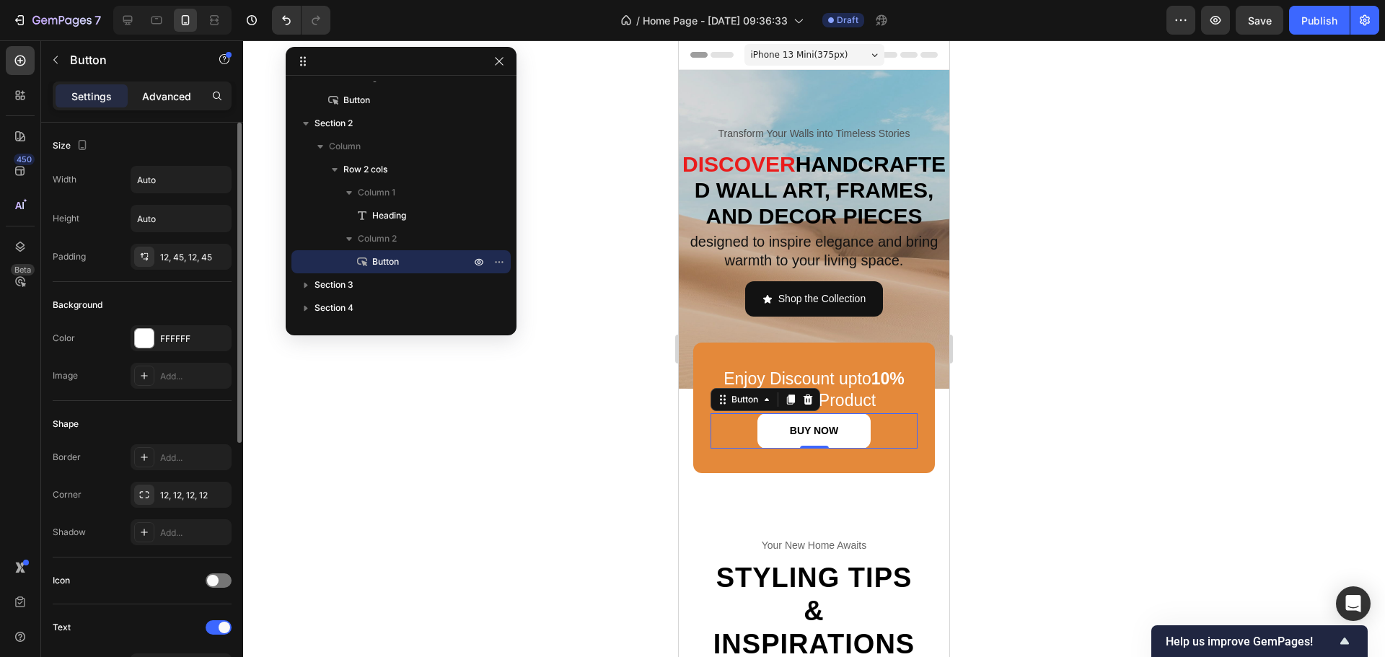
click at [167, 102] on p "Advanced" at bounding box center [166, 96] width 49 height 15
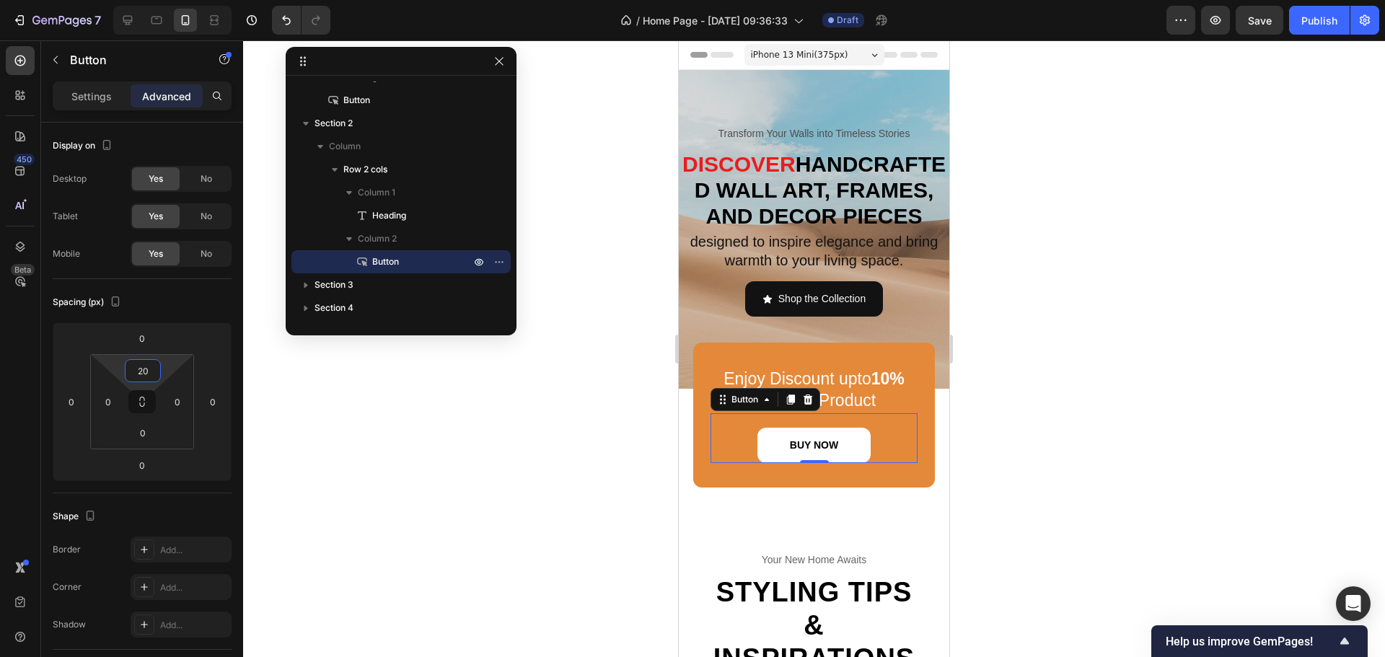
type input "22"
drag, startPoint x: 167, startPoint y: 364, endPoint x: 172, endPoint y: 356, distance: 9.4
click at [172, 0] on html "7 / Home Page - [DATE] 09:36:33 Draft Preview Save Publish 450 Beta Sections(30…" at bounding box center [692, 0] width 1385 height 0
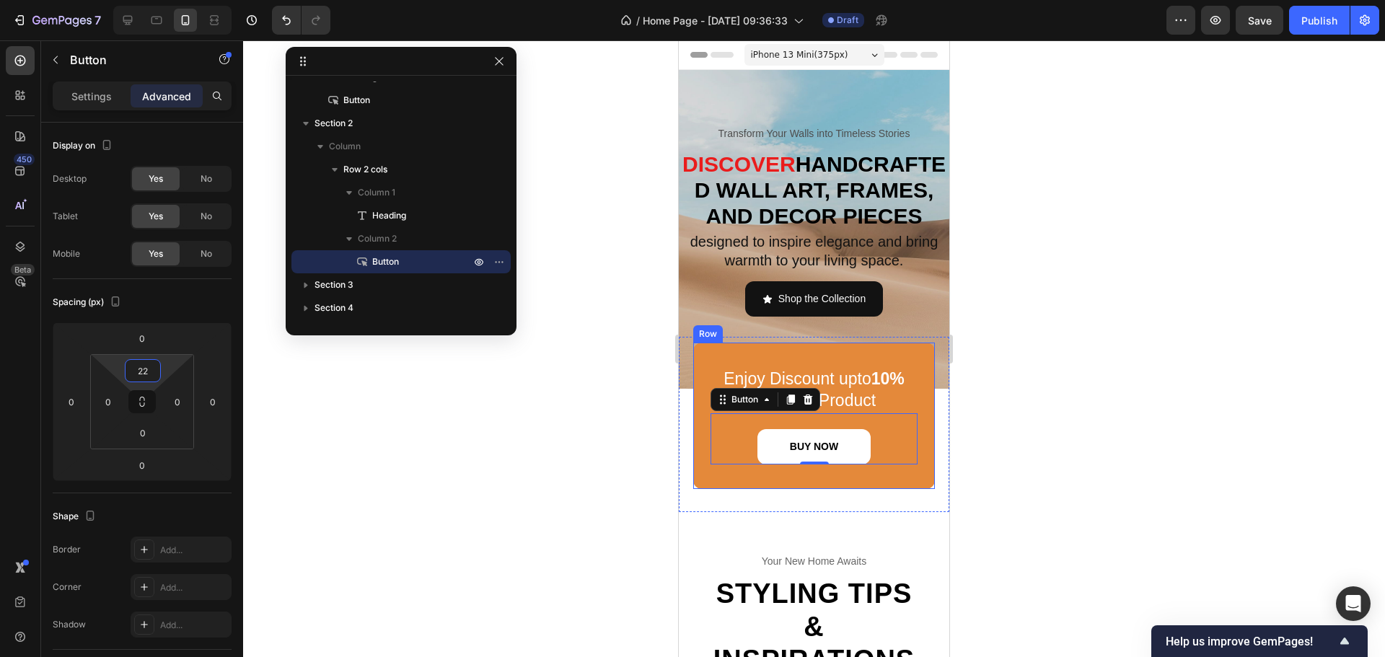
click at [782, 378] on div "⁠⁠⁠⁠⁠⁠⁠ Enjoy Discount upto 10% off on All Product Heading BUY NOW Button 0 Row" at bounding box center [814, 416] width 242 height 146
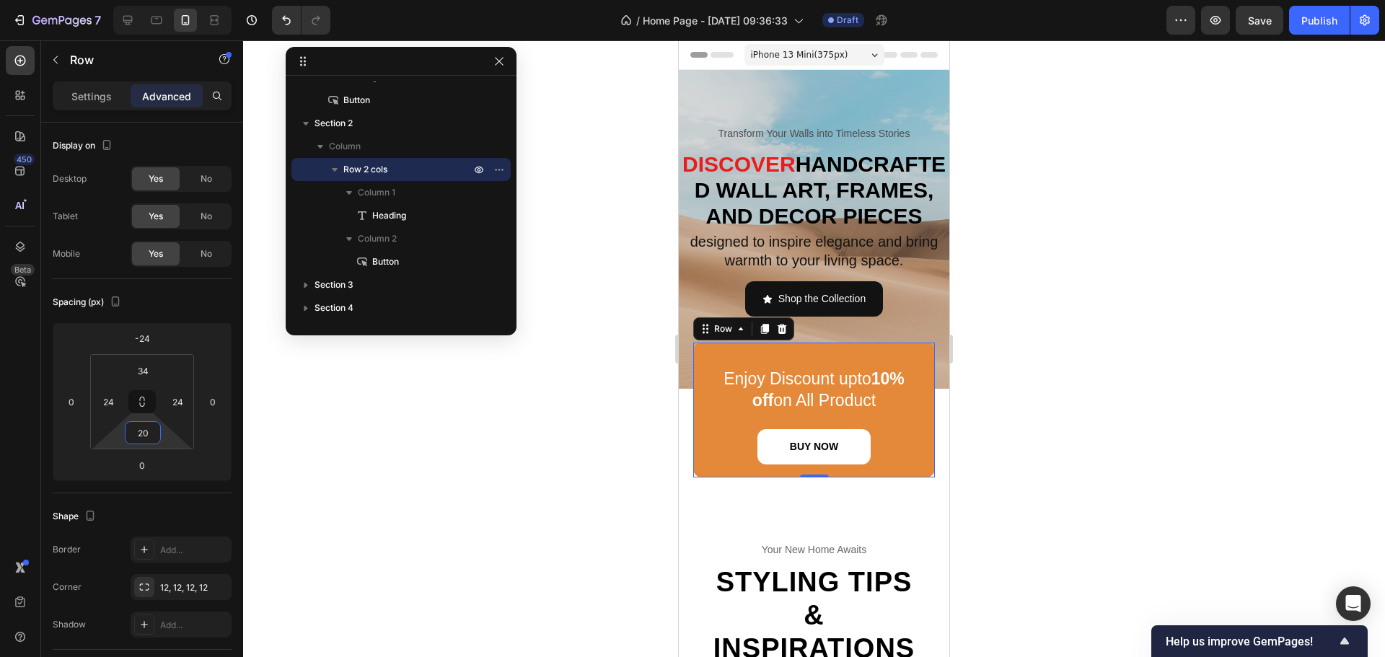
type input "18"
click at [168, 0] on html "7 / Home Page - [DATE] 09:36:33 Draft Preview Save Publish 450 Beta Sections(30…" at bounding box center [692, 0] width 1385 height 0
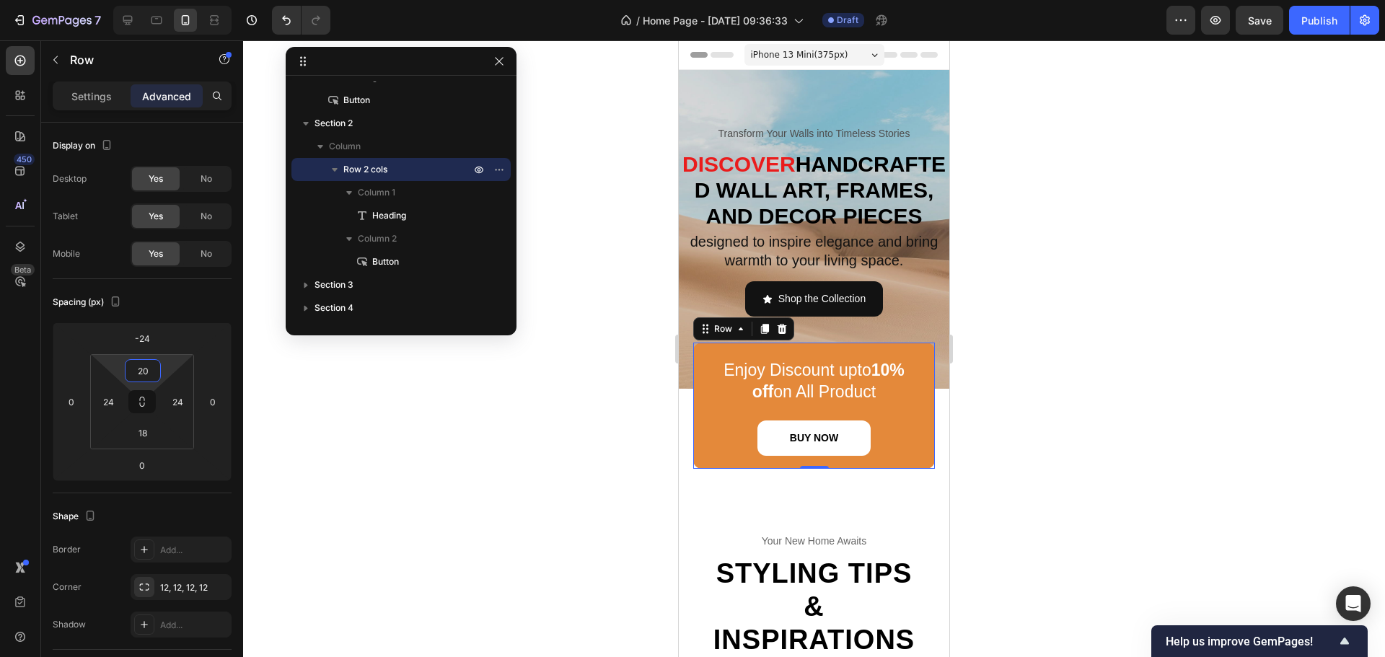
type input "18"
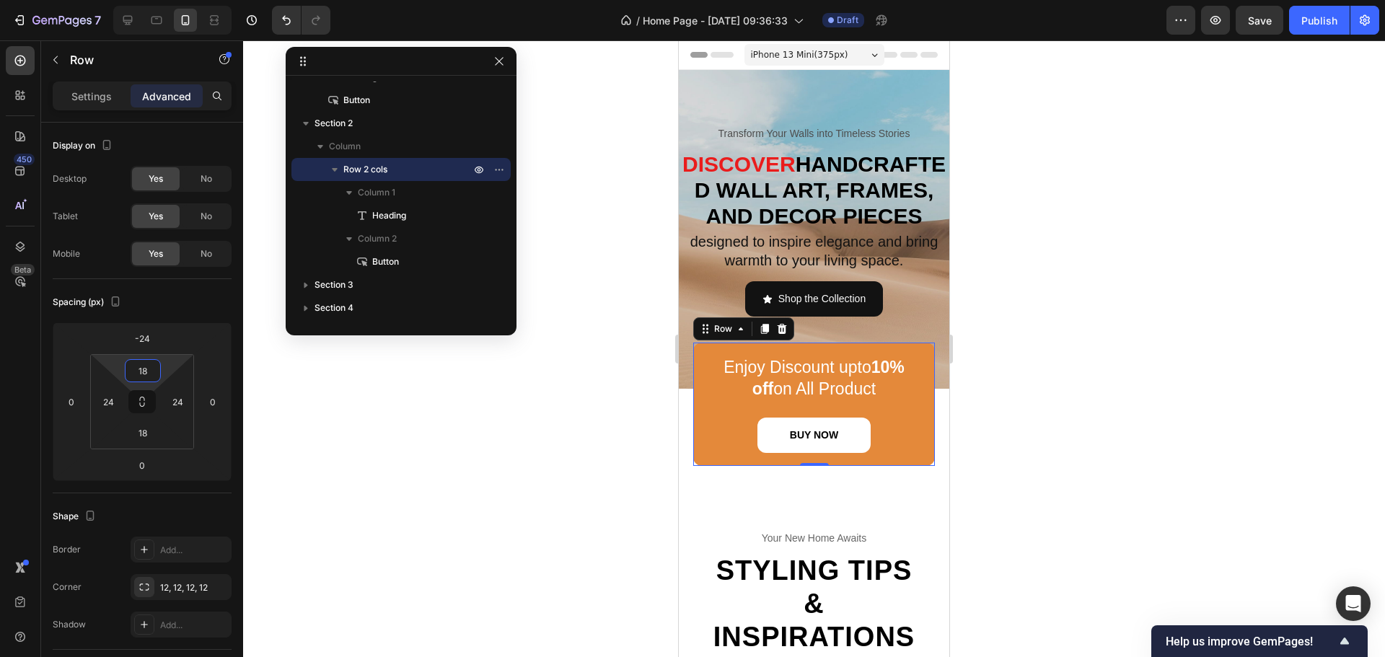
click at [162, 0] on html "7 / Home Page - [DATE] 09:36:33 Draft Preview Save Publish 450 Beta Sections(30…" at bounding box center [692, 0] width 1385 height 0
click at [1045, 447] on div at bounding box center [814, 348] width 1142 height 617
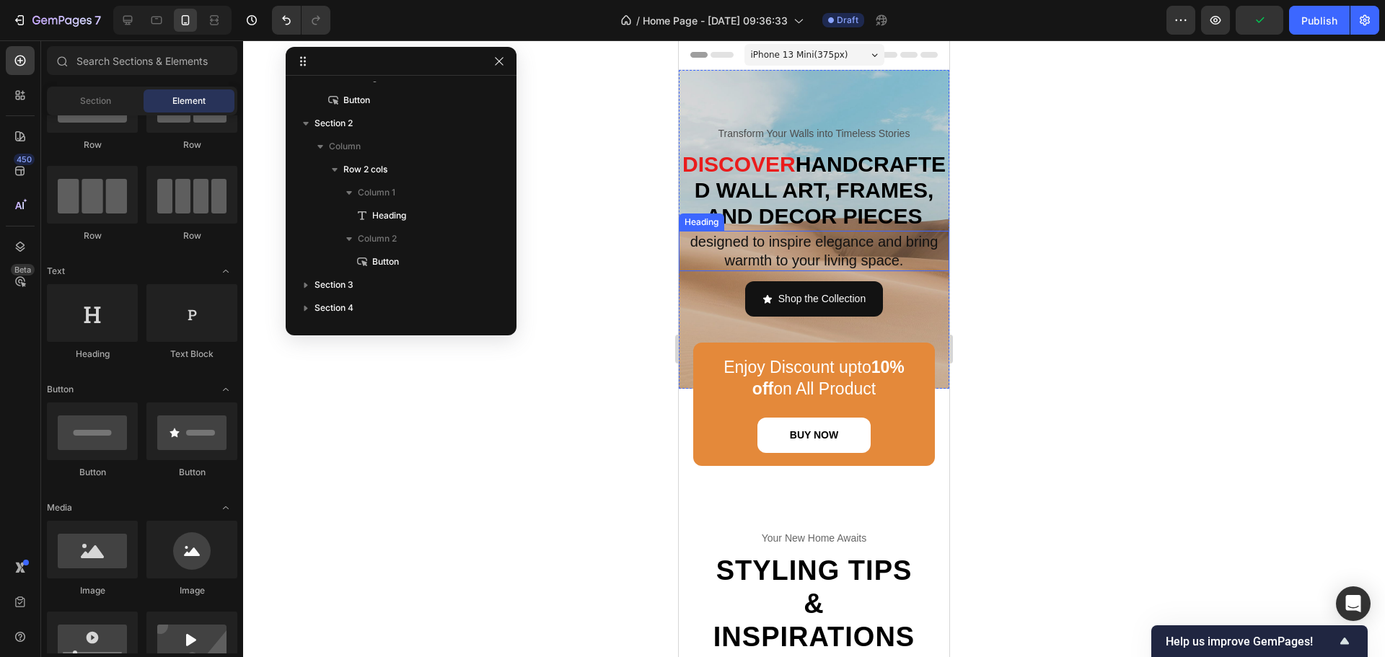
click at [870, 271] on h2 "designed to inspire elegance and bring warmth to your living space." at bounding box center [814, 251] width 271 height 40
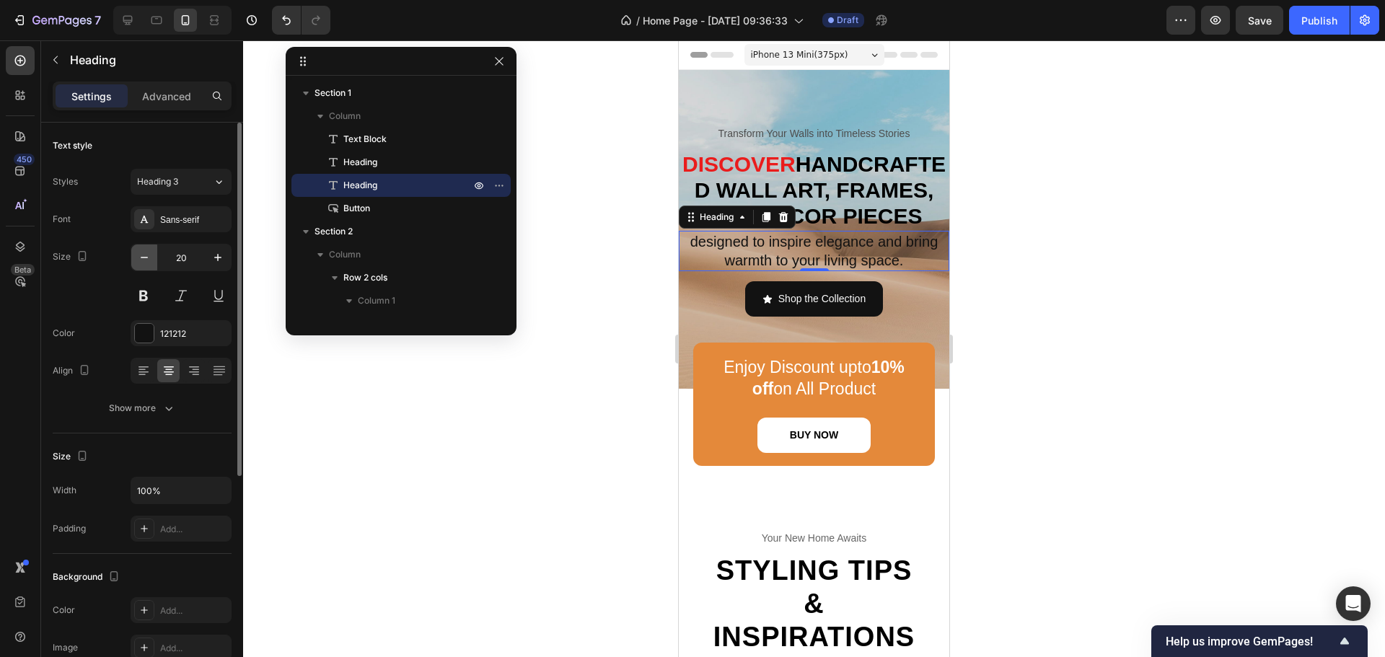
click at [148, 265] on button "button" at bounding box center [144, 258] width 26 height 26
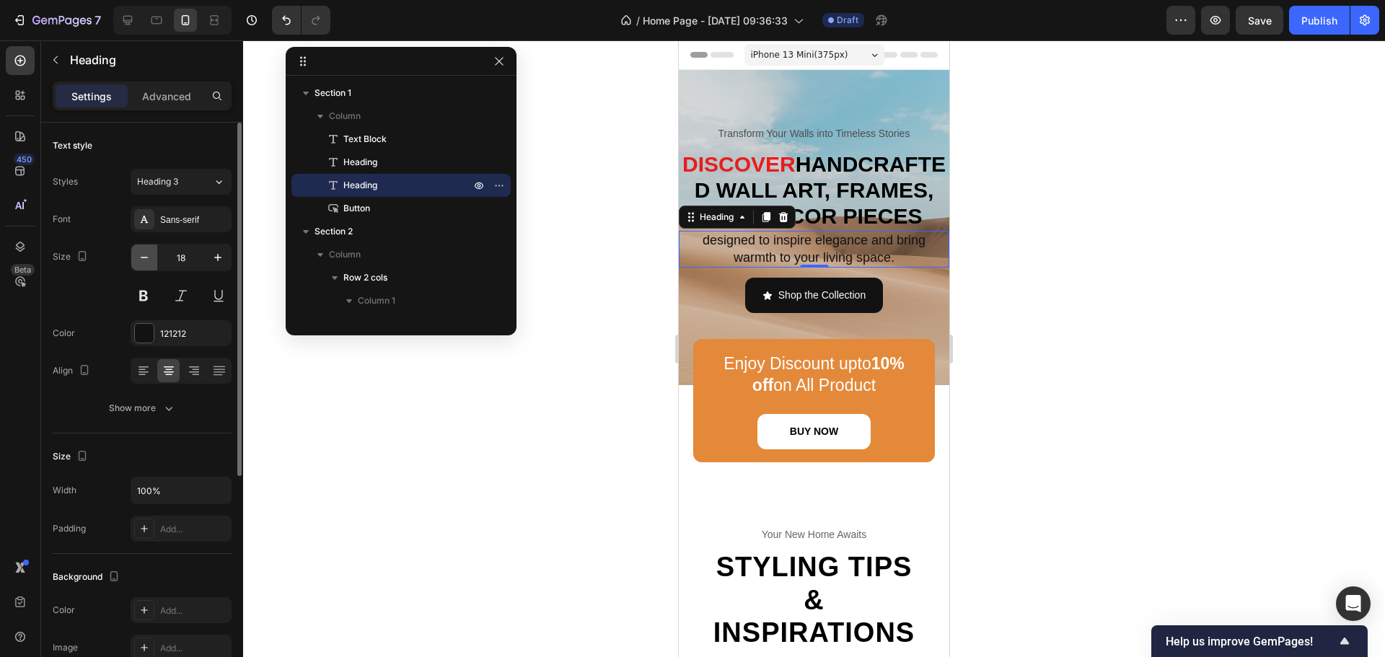
click at [148, 265] on button "button" at bounding box center [144, 258] width 26 height 26
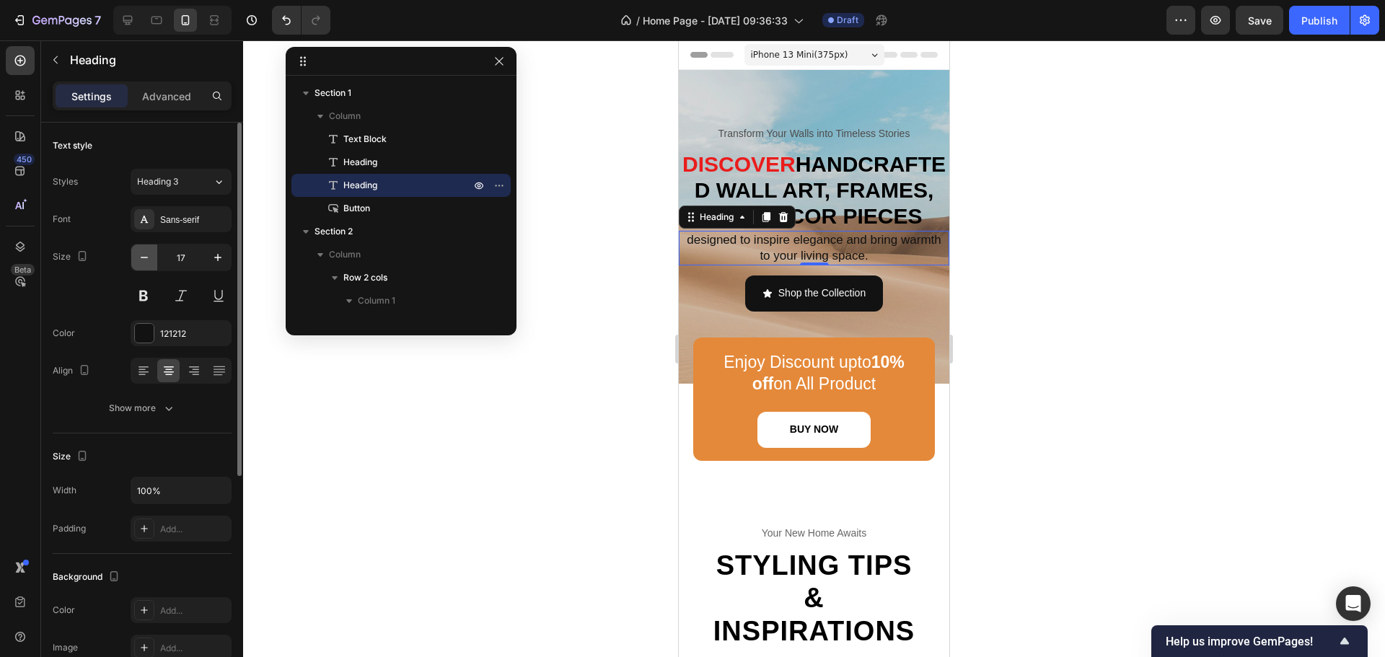
click at [148, 265] on button "button" at bounding box center [144, 258] width 26 height 26
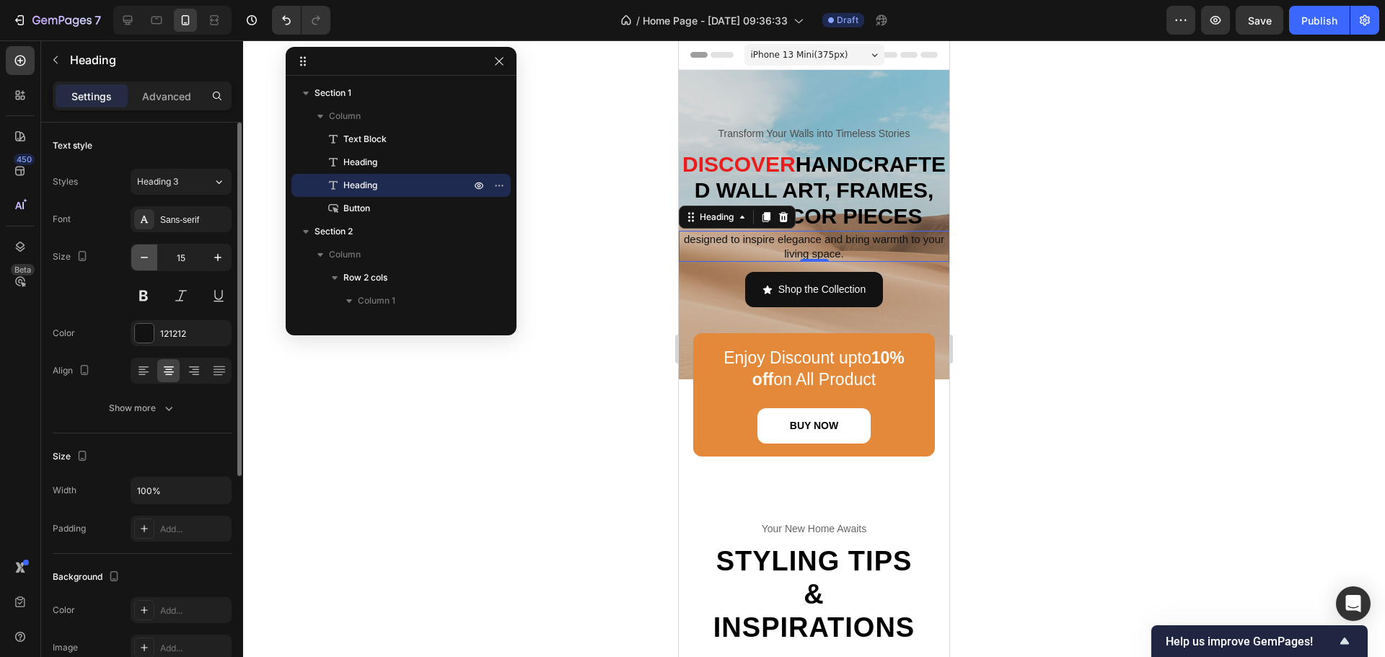
click at [148, 265] on button "button" at bounding box center [144, 258] width 26 height 26
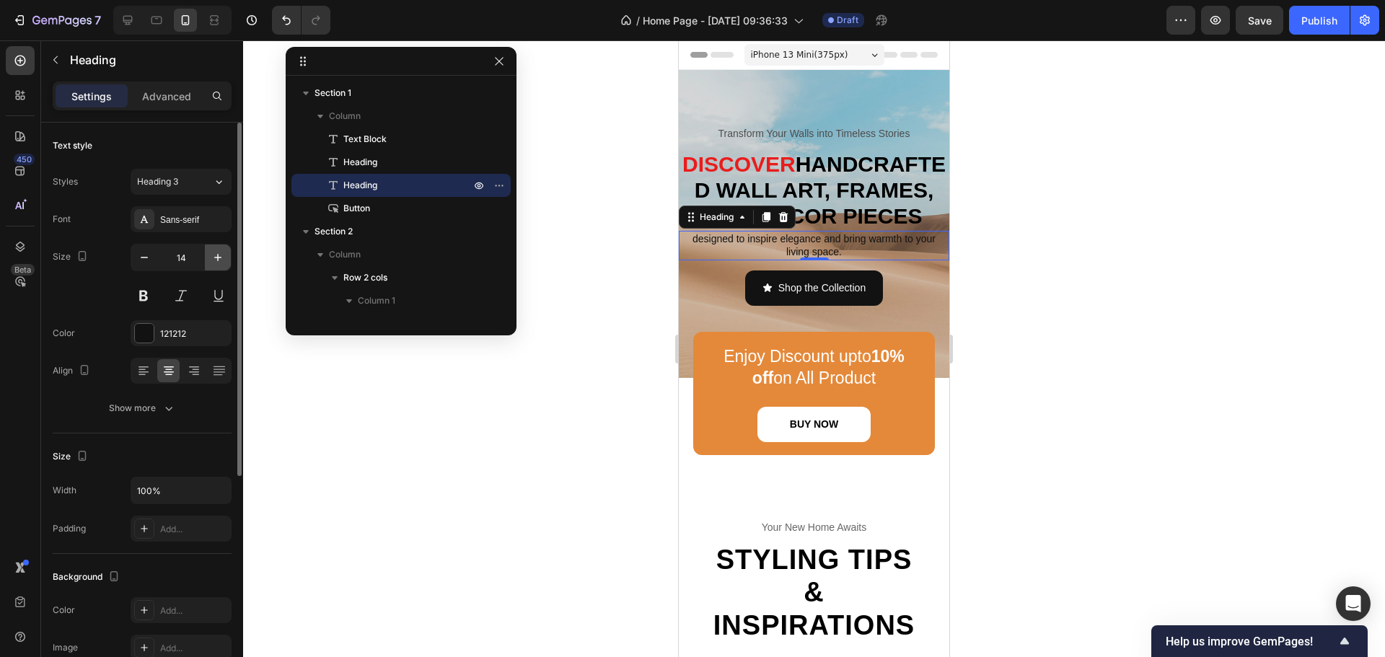
click at [216, 261] on icon "button" at bounding box center [218, 257] width 14 height 14
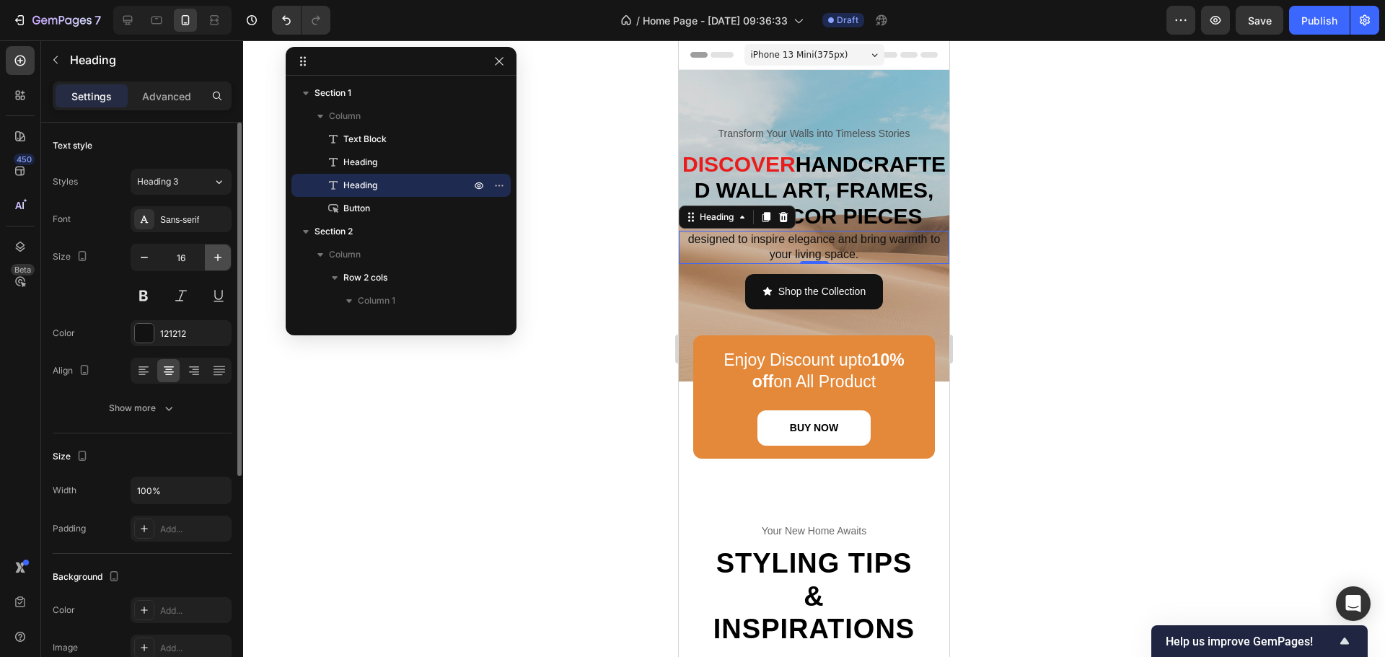
type input "17"
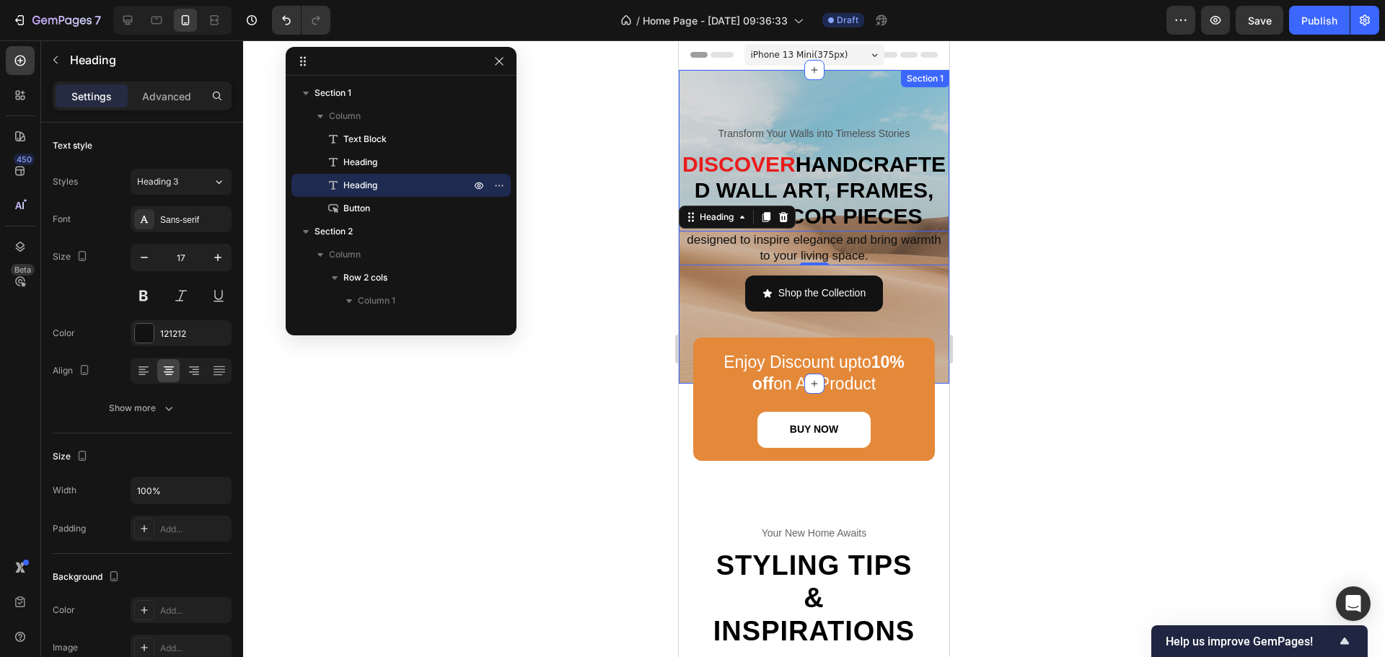
click at [786, 106] on div "Transform Your Walls into Timeless Stories Text Block Discover handcrafted wall…" at bounding box center [814, 227] width 271 height 314
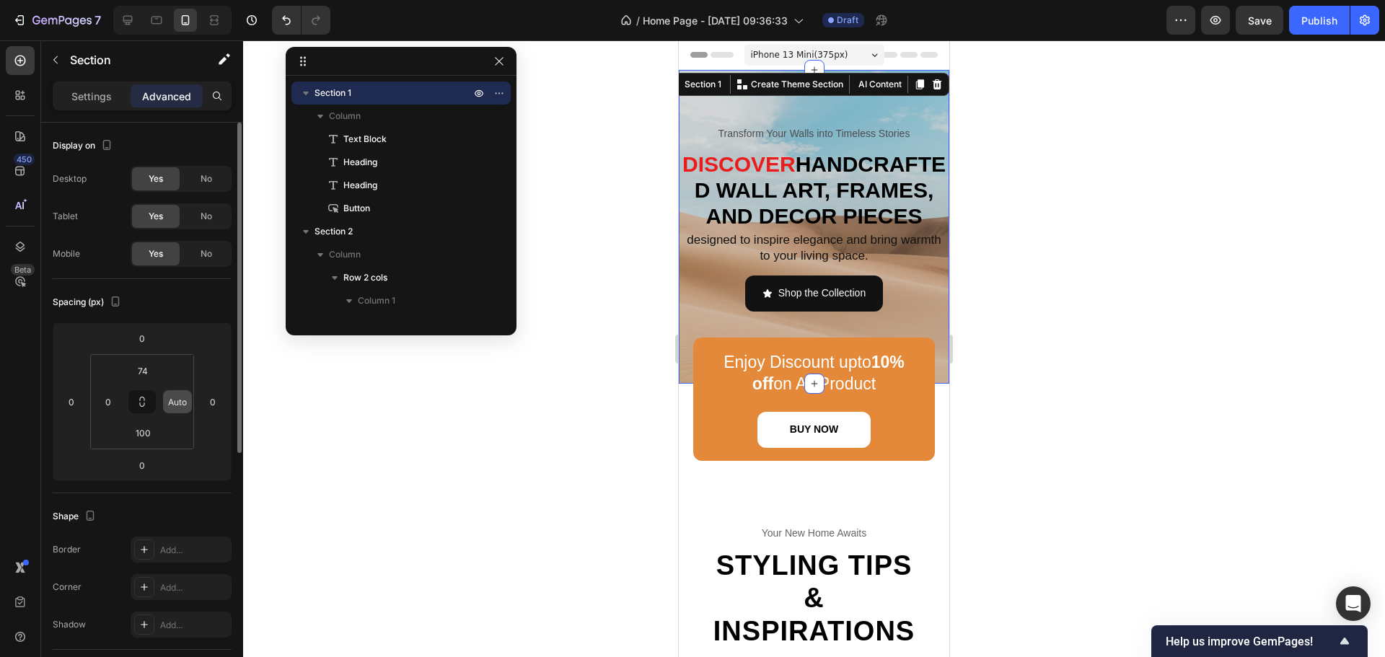
drag, startPoint x: 191, startPoint y: 411, endPoint x: 181, endPoint y: 406, distance: 11.0
click at [189, 400] on div "Auto" at bounding box center [177, 401] width 29 height 23
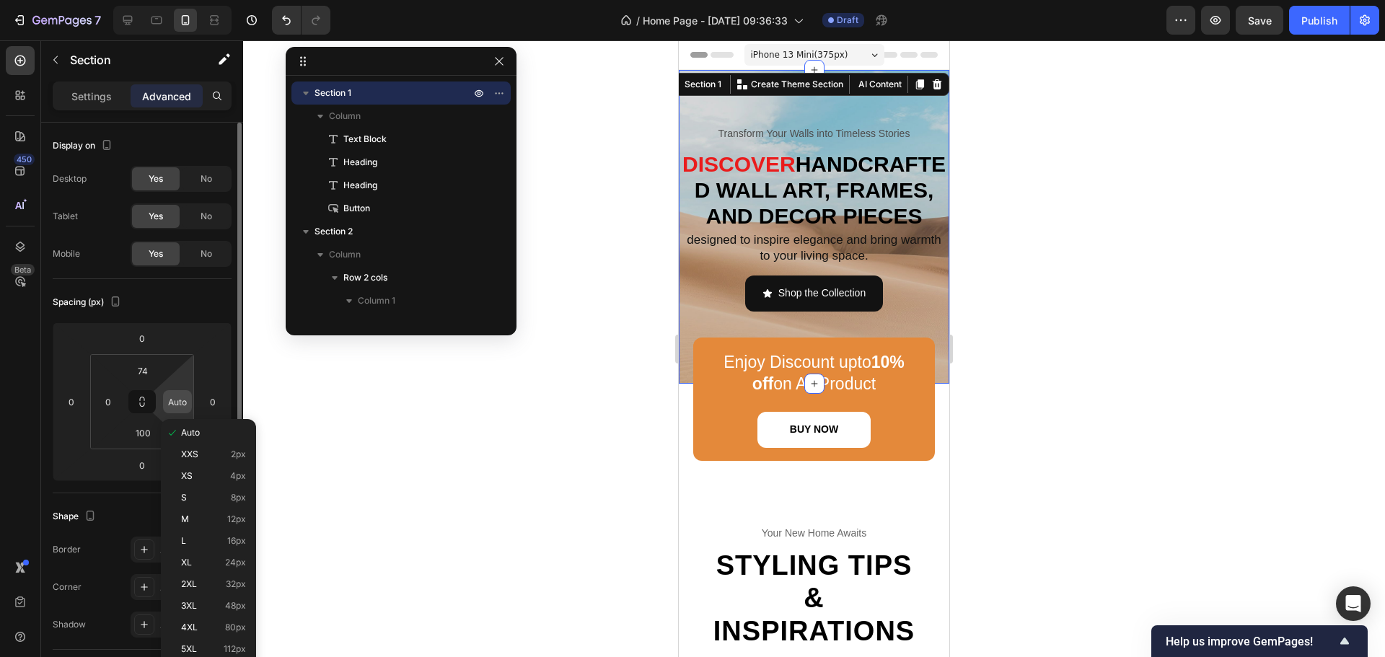
click at [180, 406] on input "Auto" at bounding box center [178, 402] width 22 height 22
click at [192, 517] on p "M 12px" at bounding box center [213, 519] width 65 height 10
type input "12"
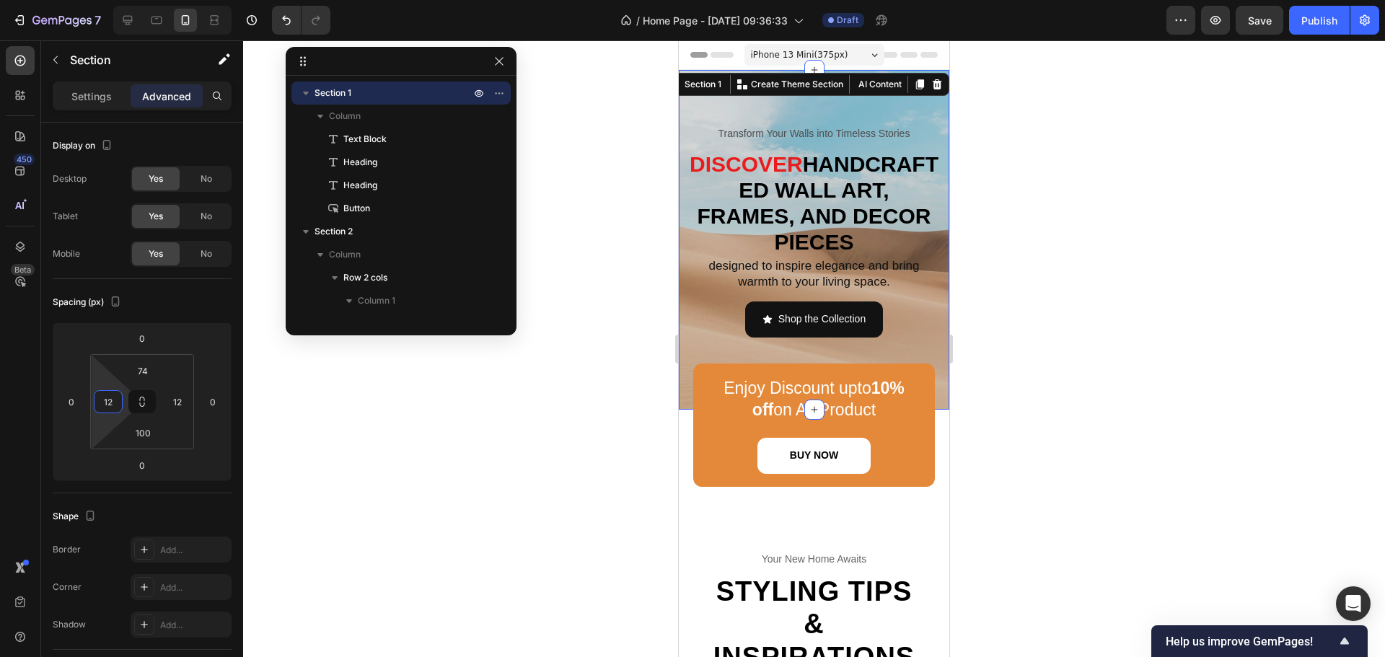
click at [106, 0] on html "7 / Home Page - [DATE] 09:36:33 Draft Preview Save Publish 450 Beta Sections(30…" at bounding box center [692, 0] width 1385 height 0
type input "36"
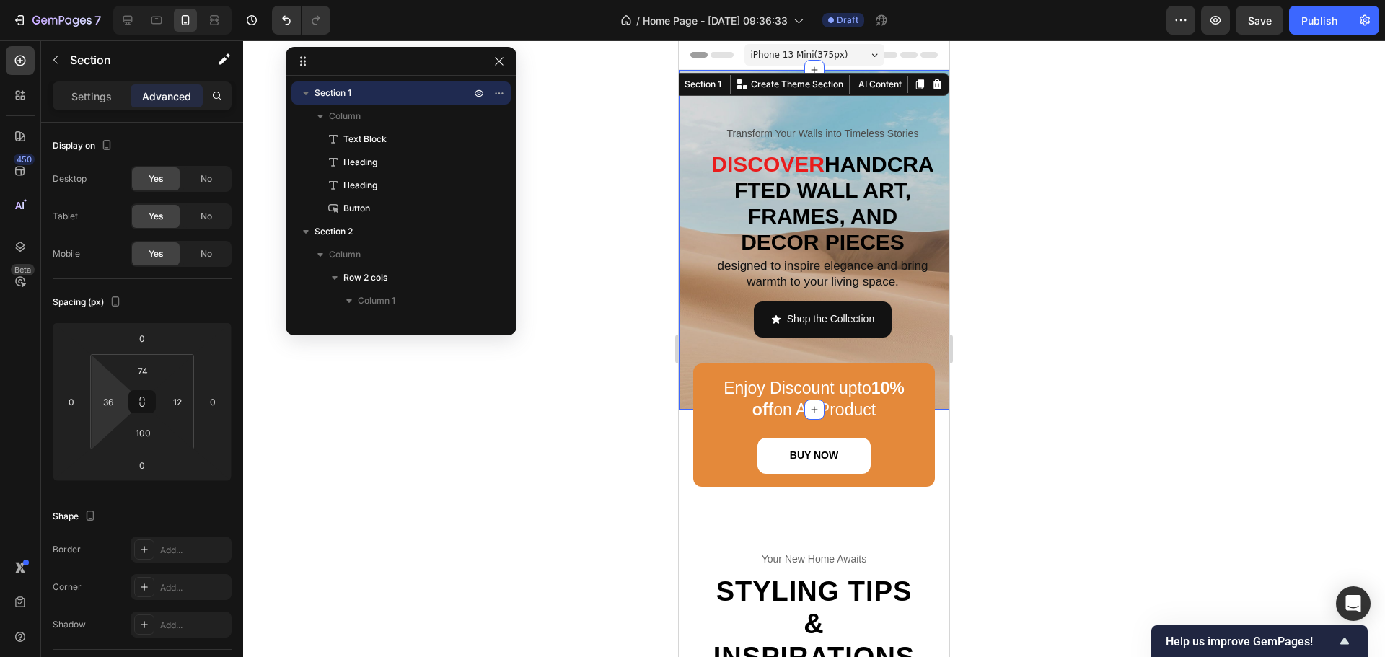
drag, startPoint x: 104, startPoint y: 426, endPoint x: 107, endPoint y: 417, distance: 9.1
click at [107, 0] on html "7 / Home Page - [DATE] 09:36:33 Draft Preview Save Publish 450 Beta Sections(30…" at bounding box center [692, 0] width 1385 height 0
type input "36"
drag, startPoint x: 188, startPoint y: 422, endPoint x: 190, endPoint y: 413, distance: 8.9
click at [190, 0] on html "7 / Home Page - [DATE] 09:36:33 Draft Preview Save Publish 450 Beta Sections(30…" at bounding box center [692, 0] width 1385 height 0
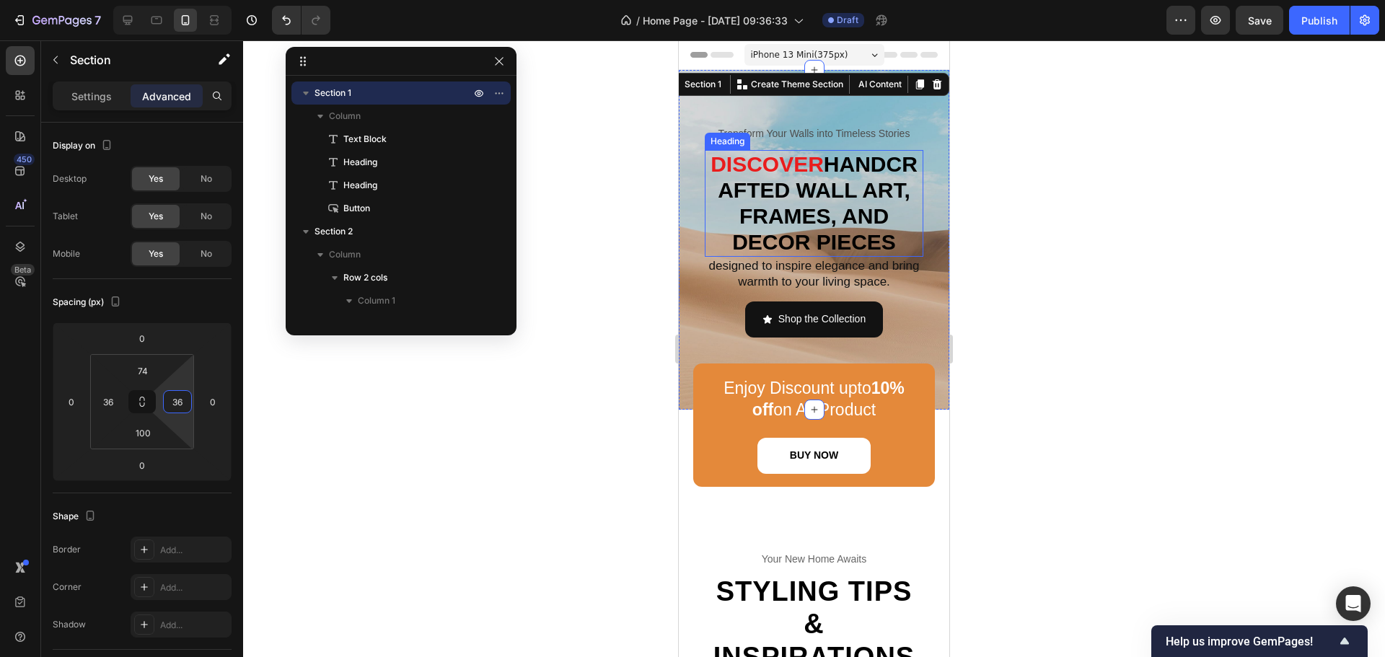
click at [858, 245] on h2 "Discover handcrafted wall art, frames, and dEcor pieces" at bounding box center [814, 203] width 219 height 107
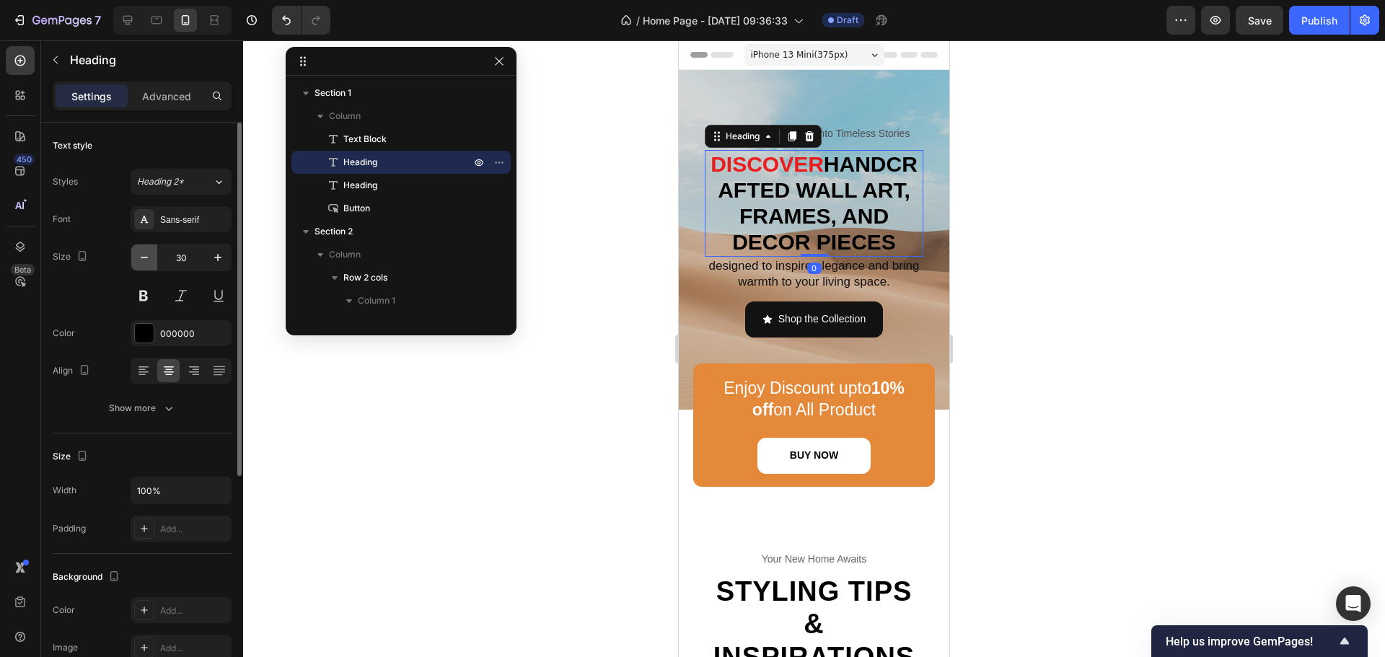
click at [143, 268] on button "button" at bounding box center [144, 258] width 26 height 26
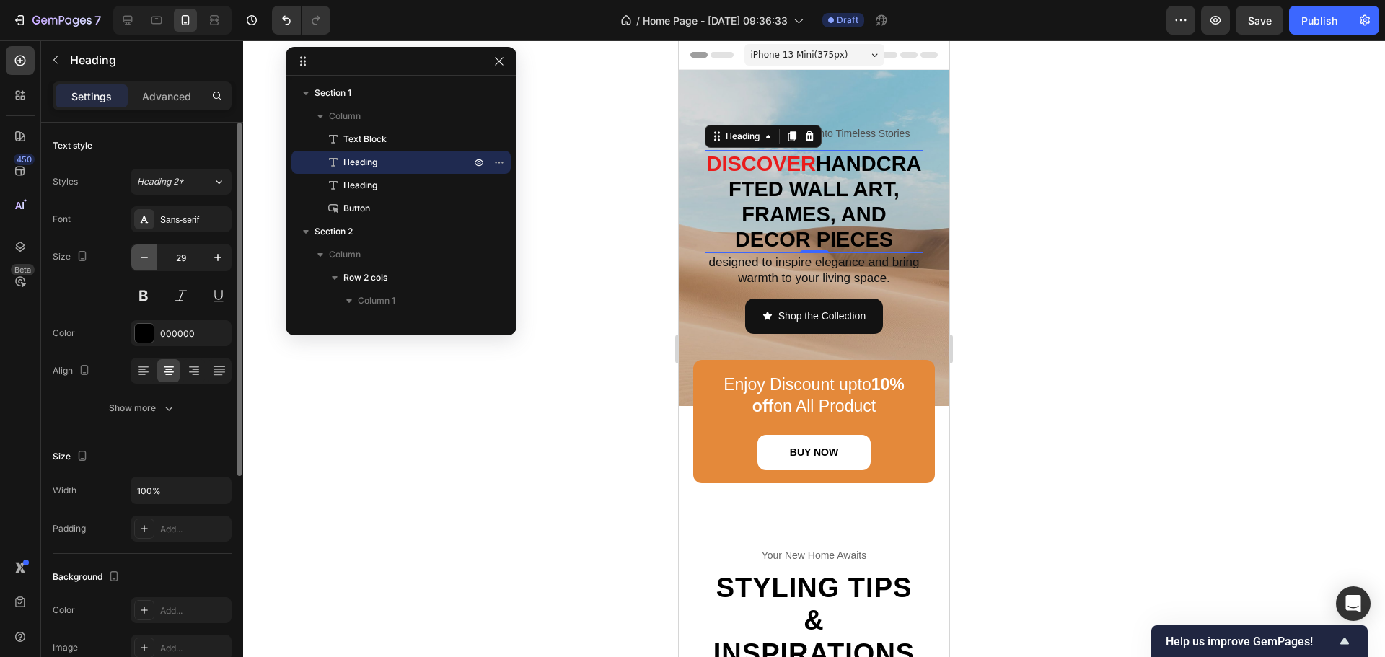
click at [143, 268] on button "button" at bounding box center [144, 258] width 26 height 26
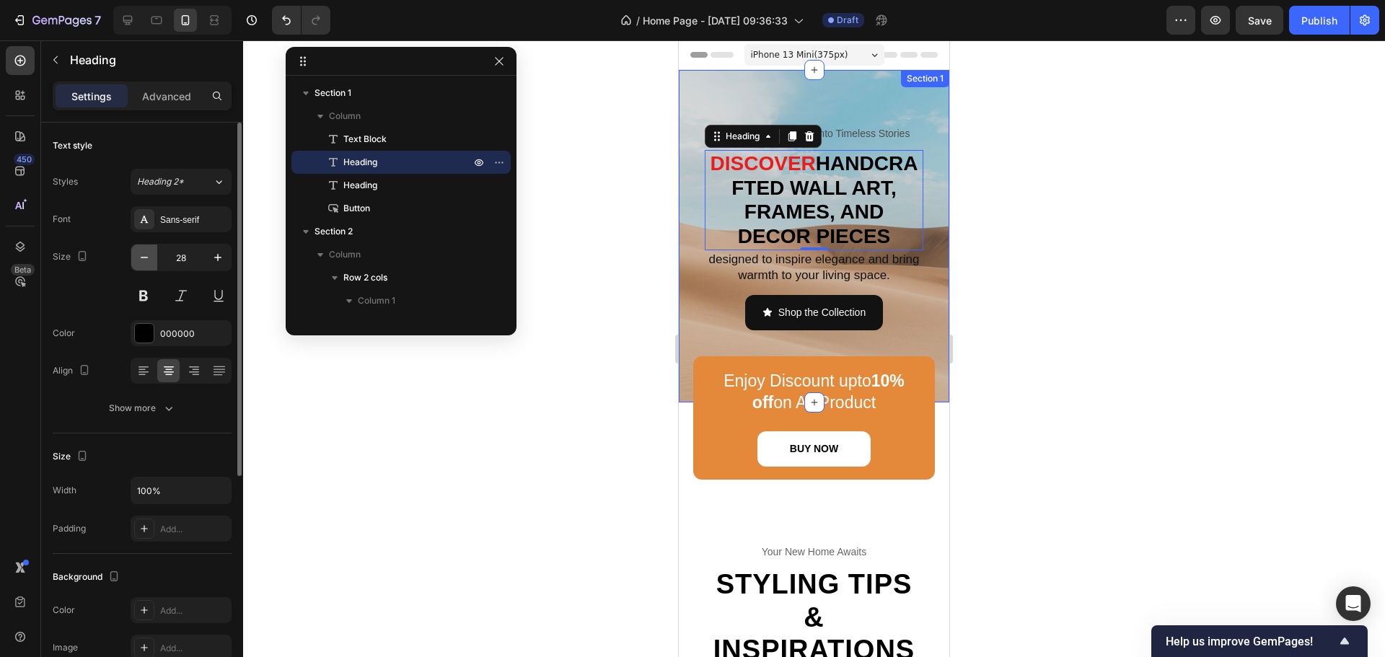
click at [146, 264] on icon "button" at bounding box center [144, 257] width 14 height 14
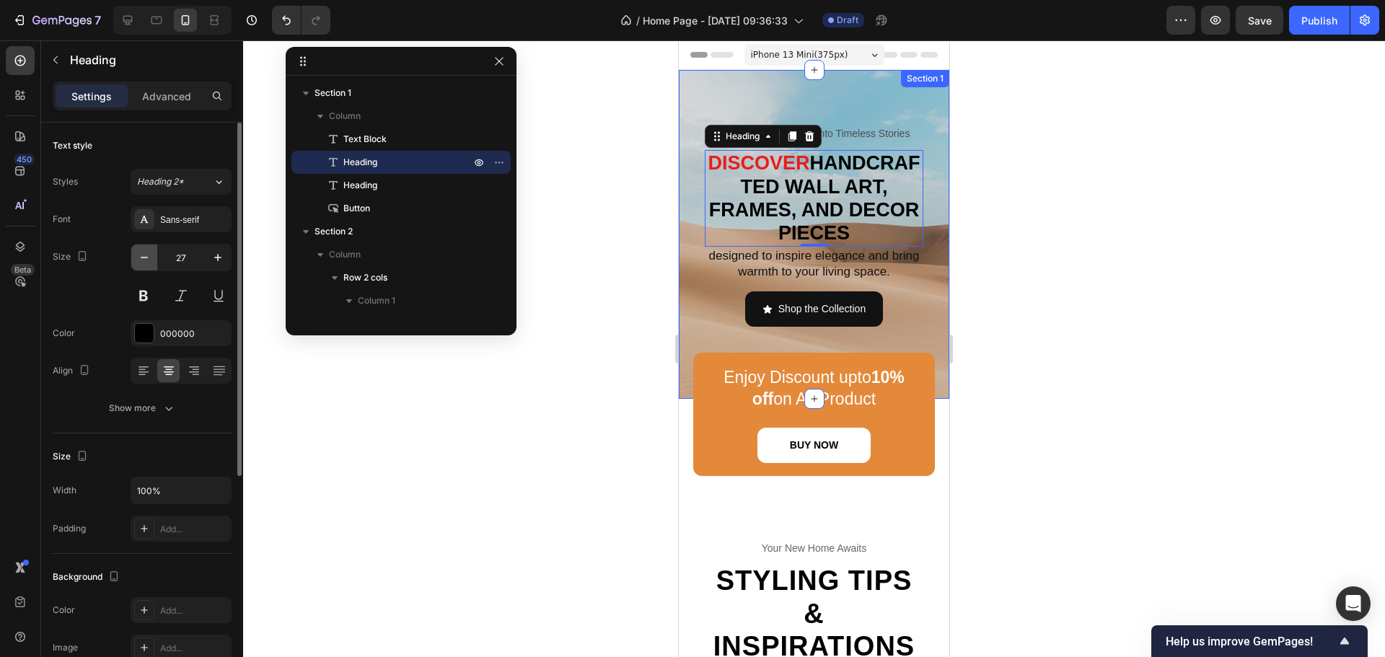
click at [146, 264] on icon "button" at bounding box center [144, 257] width 14 height 14
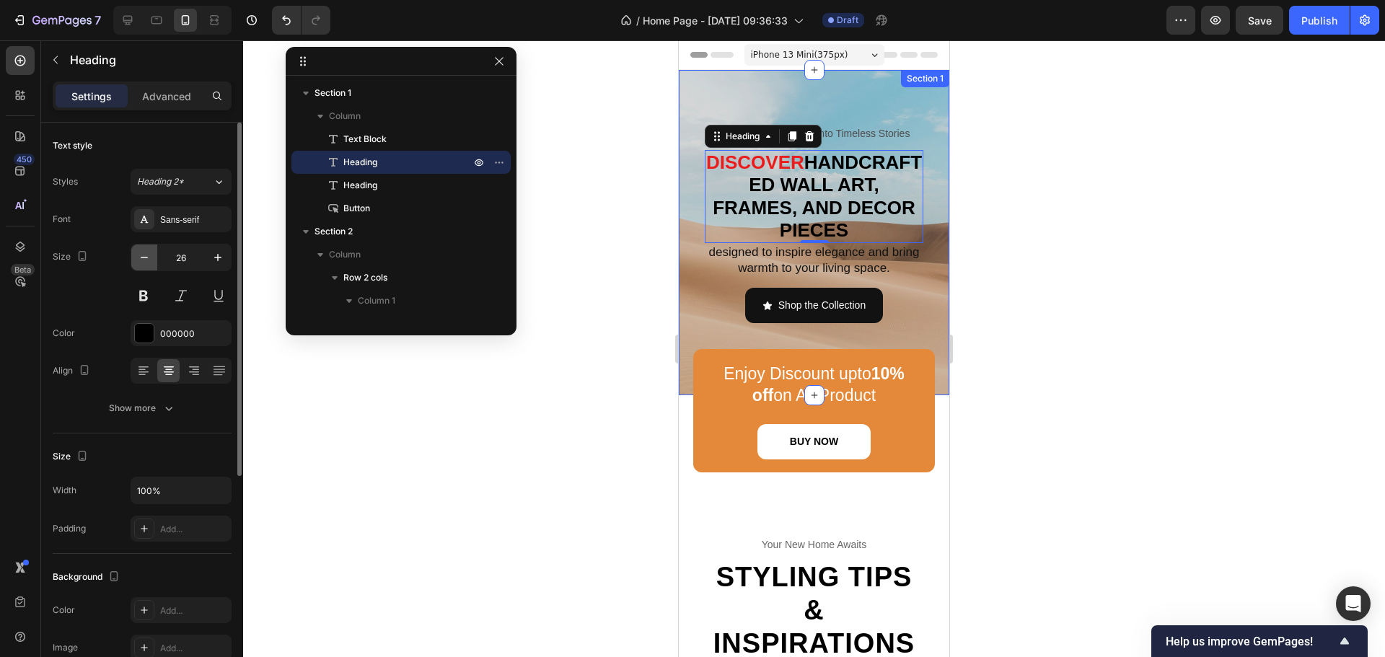
click at [146, 264] on icon "button" at bounding box center [144, 257] width 14 height 14
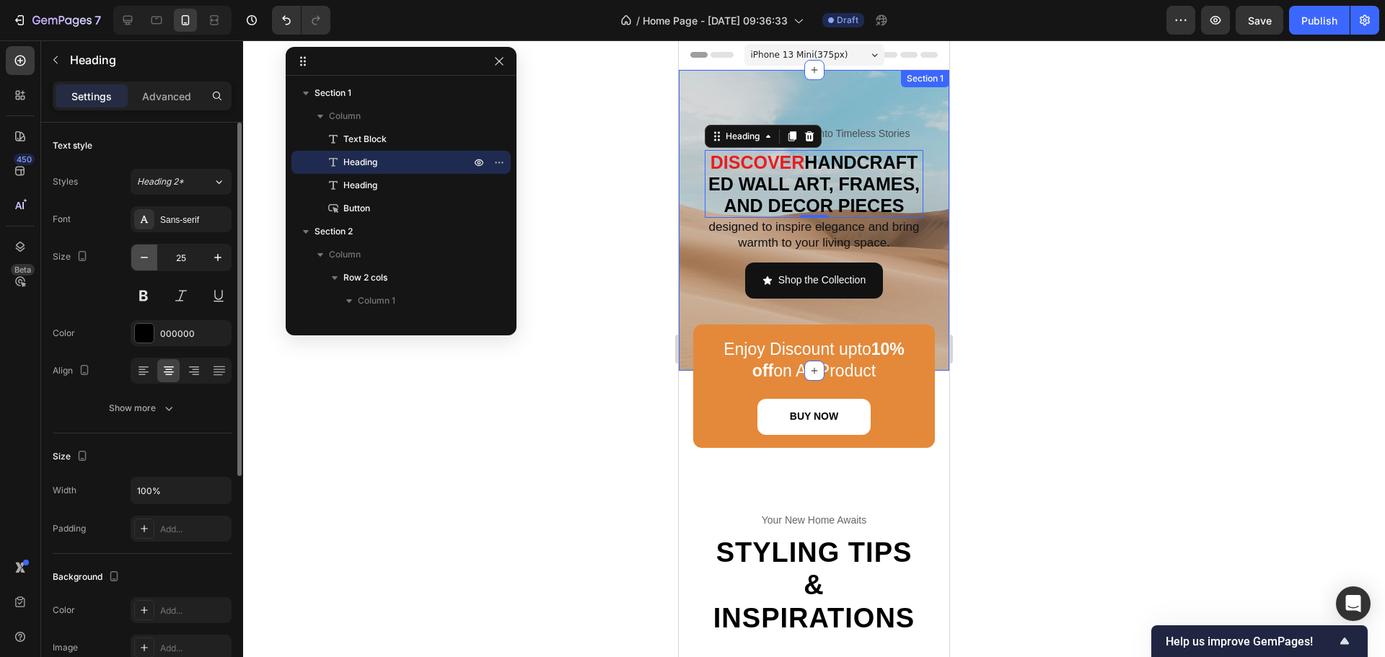
click at [146, 264] on icon "button" at bounding box center [144, 257] width 14 height 14
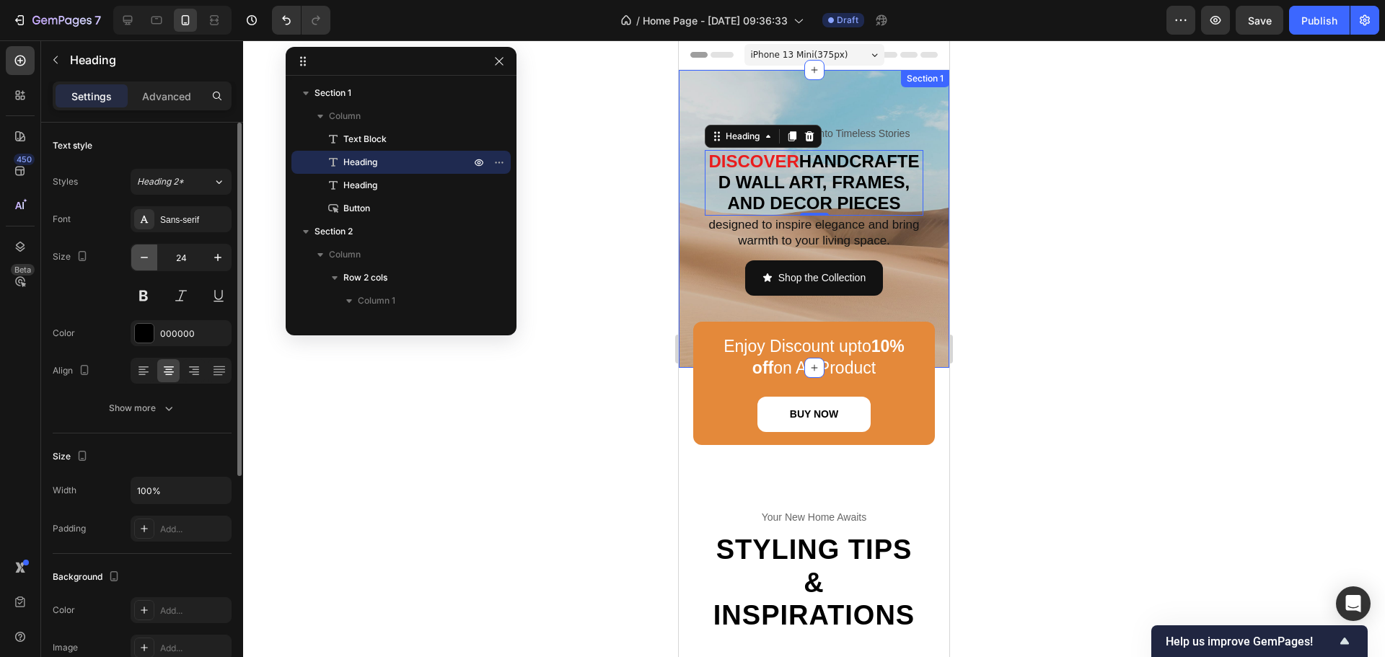
click at [146, 264] on icon "button" at bounding box center [144, 257] width 14 height 14
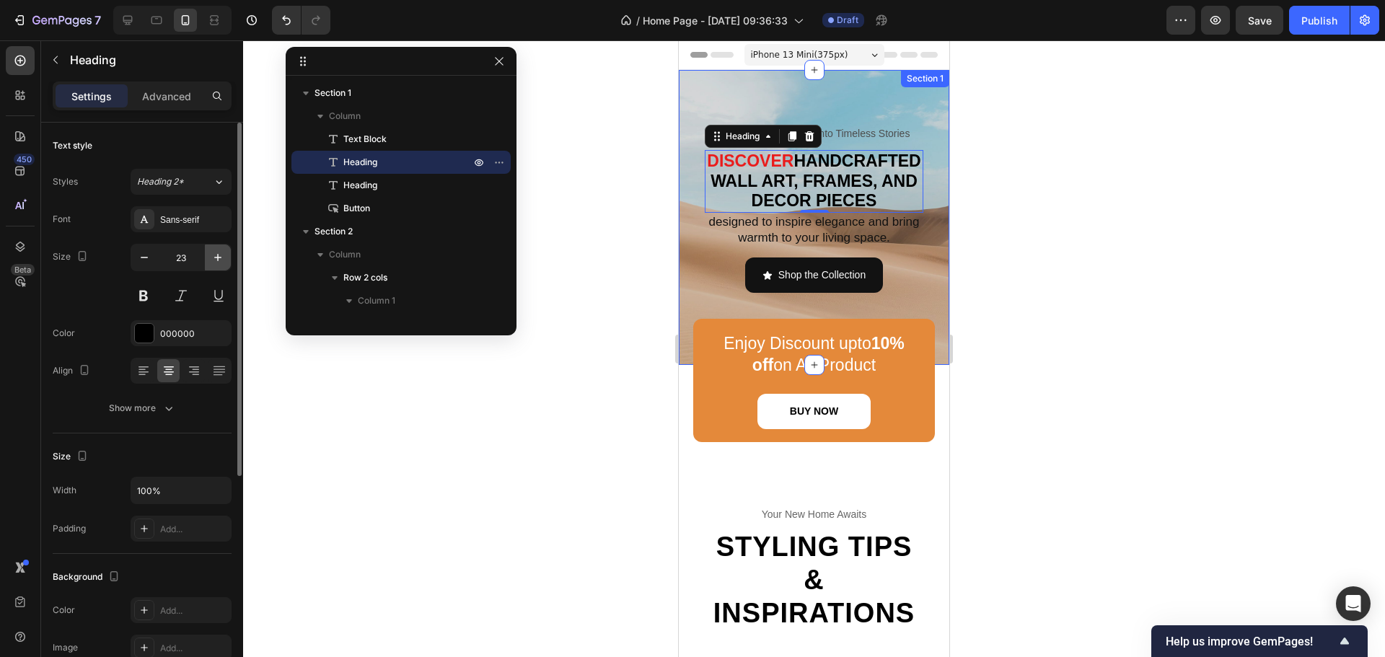
click at [221, 260] on icon "button" at bounding box center [218, 257] width 14 height 14
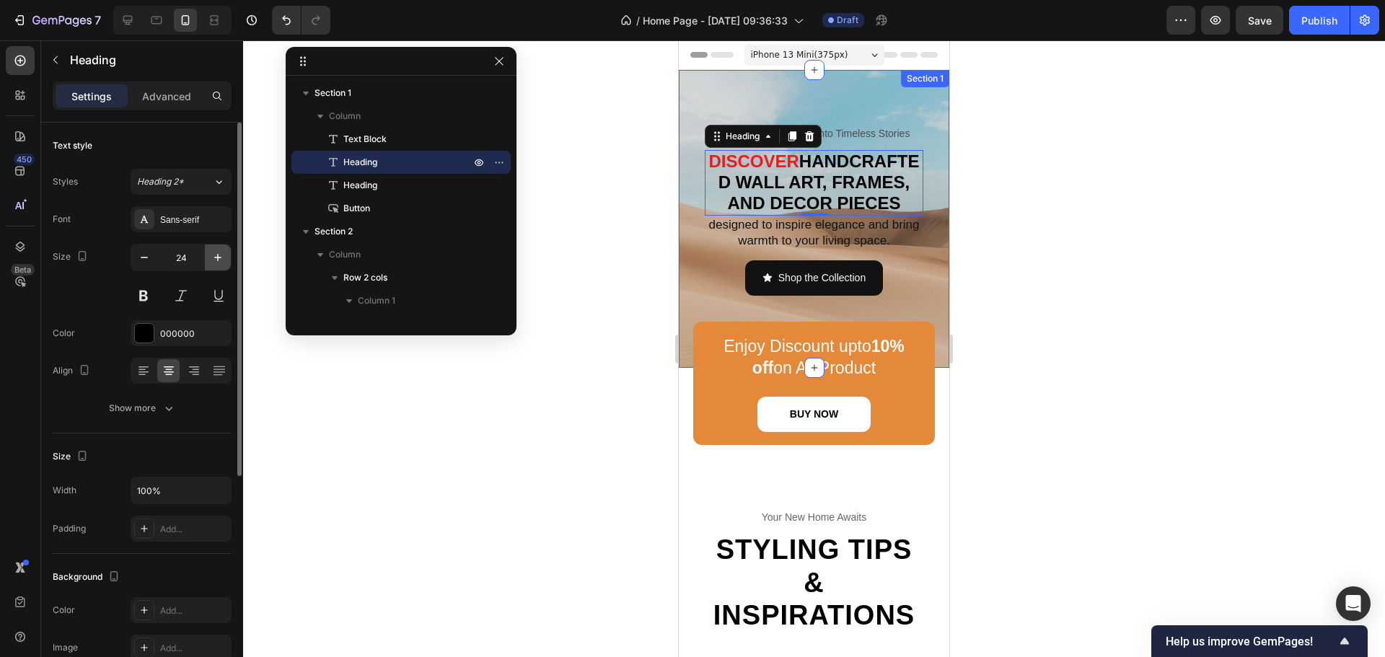
click at [221, 260] on icon "button" at bounding box center [218, 257] width 14 height 14
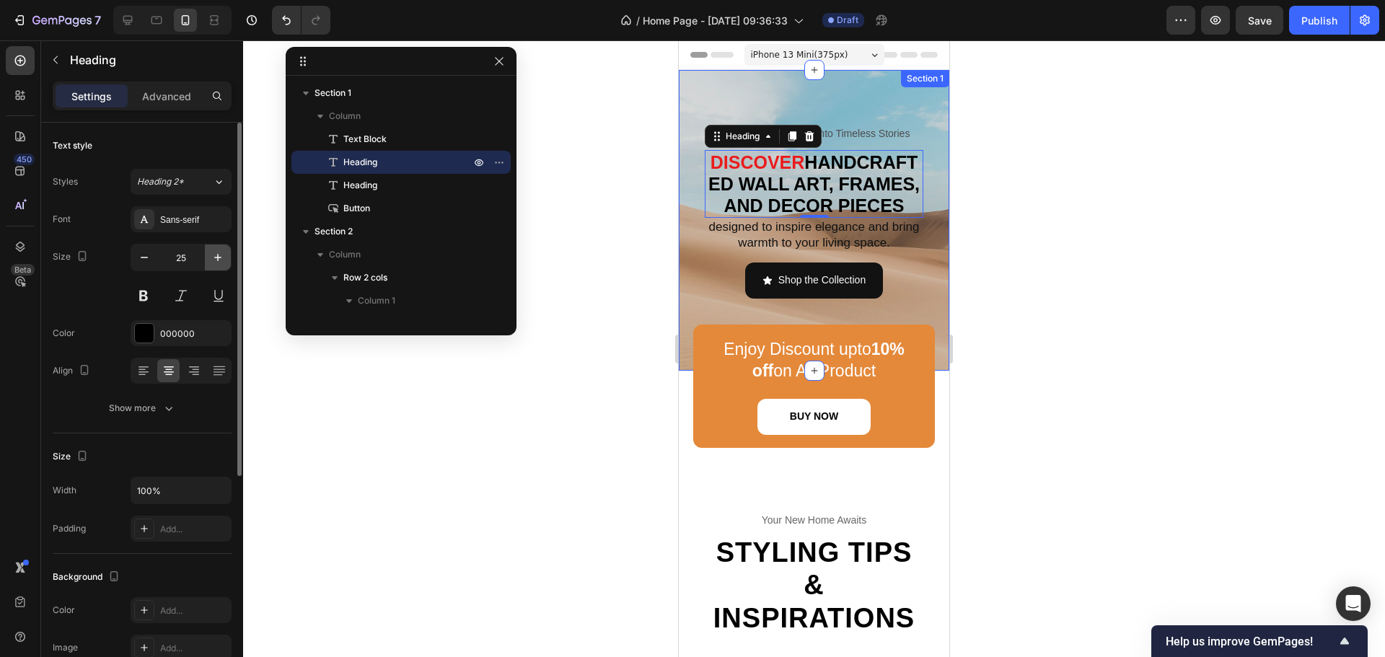
click at [219, 259] on icon "button" at bounding box center [218, 257] width 14 height 14
type input "26"
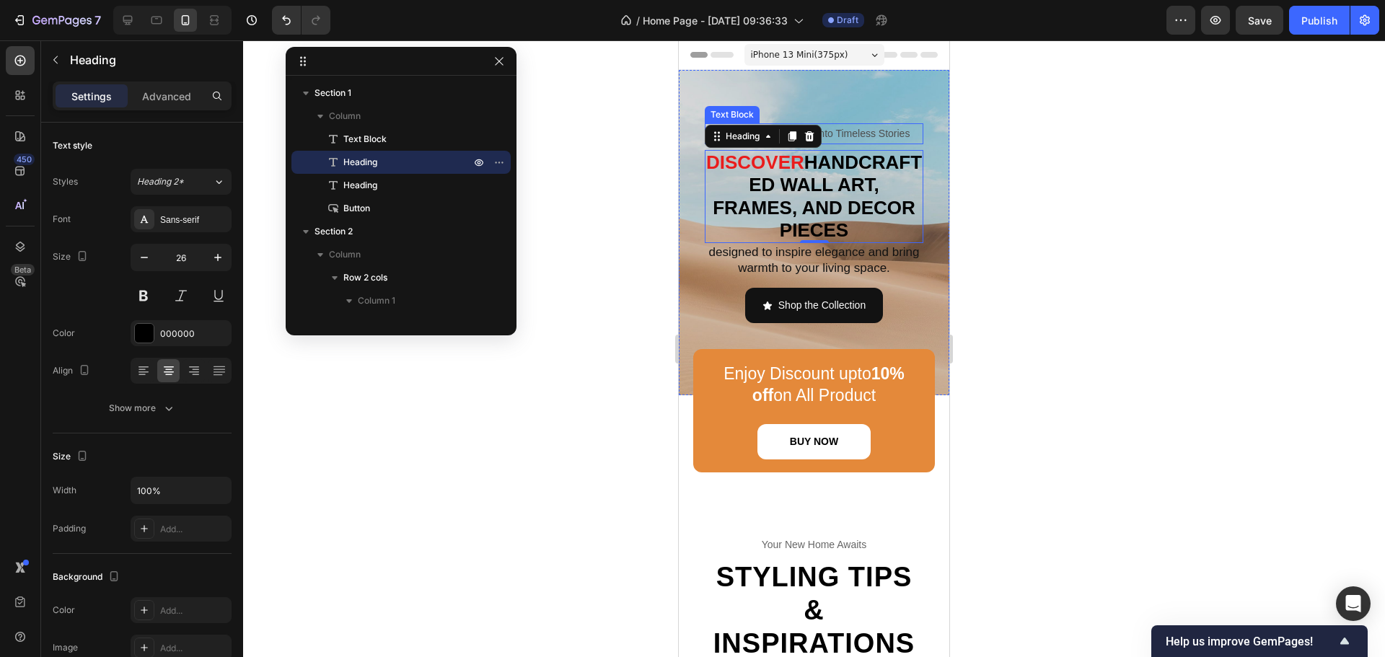
click at [884, 132] on p "Transform Your Walls into Timeless Stories" at bounding box center [814, 134] width 216 height 18
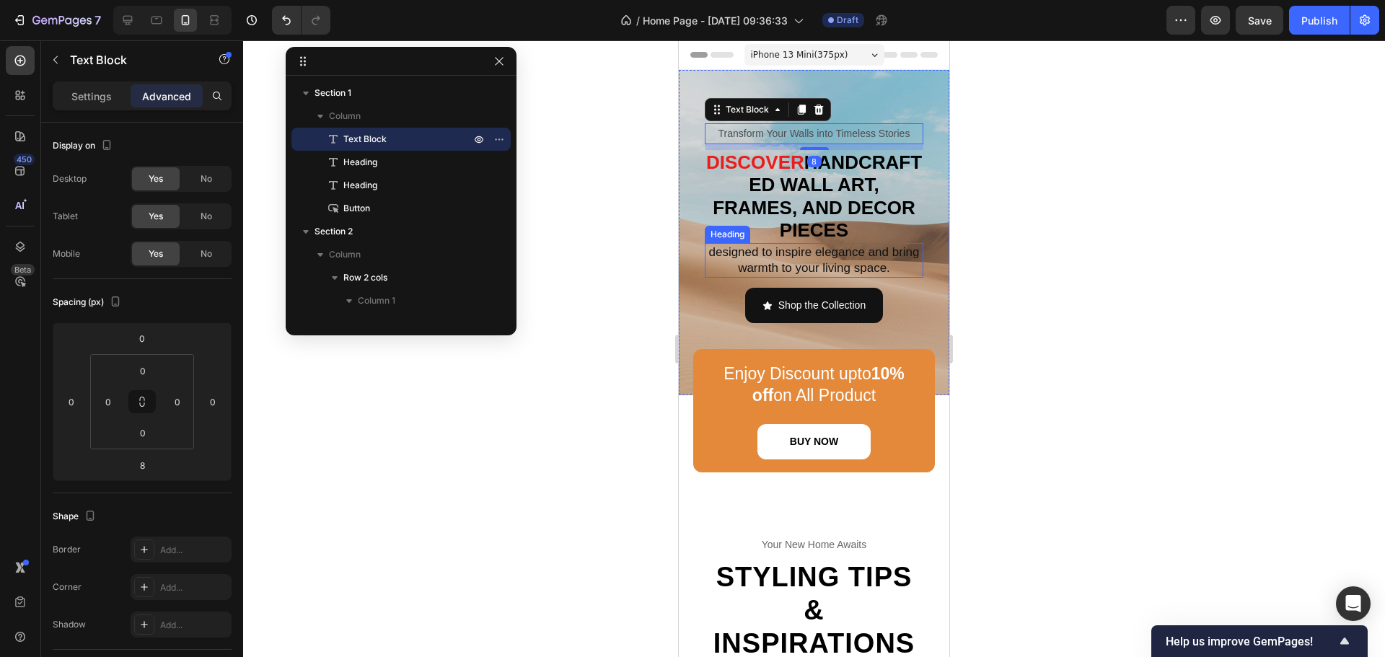
click at [864, 267] on h2 "designed to inspire elegance and bring warmth to your living space." at bounding box center [814, 260] width 219 height 35
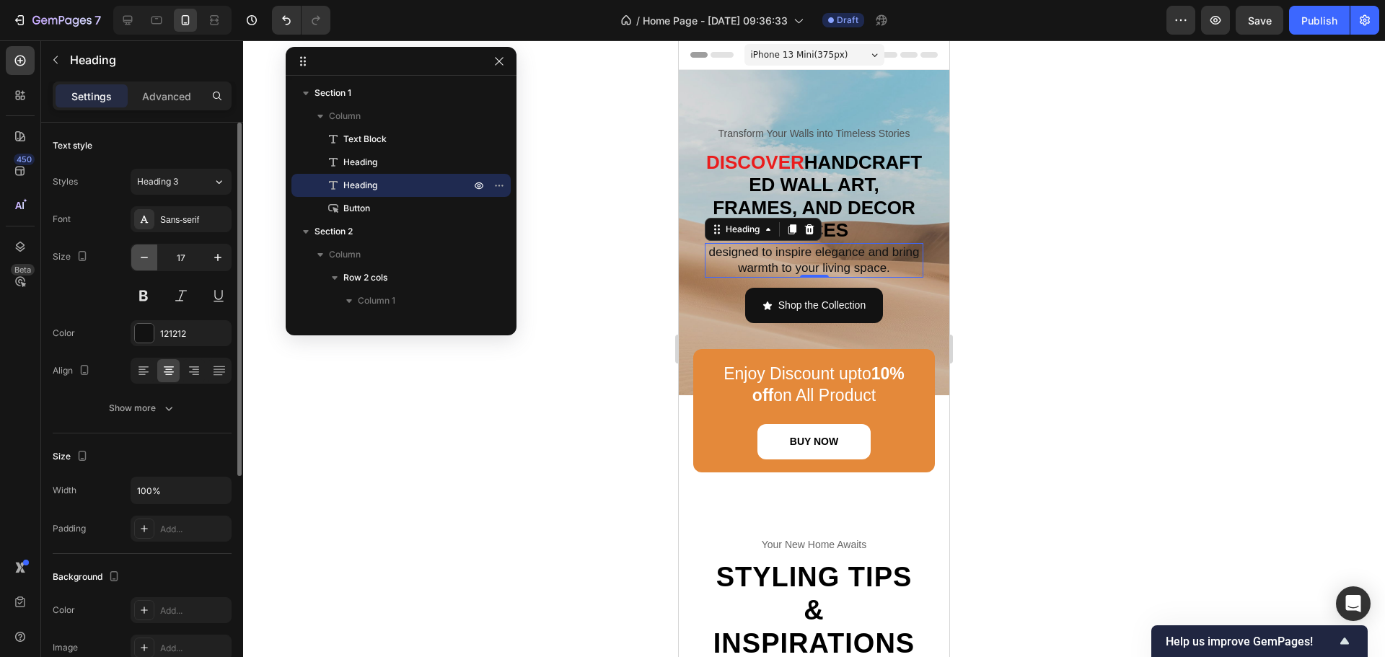
click at [146, 255] on icon "button" at bounding box center [144, 257] width 14 height 14
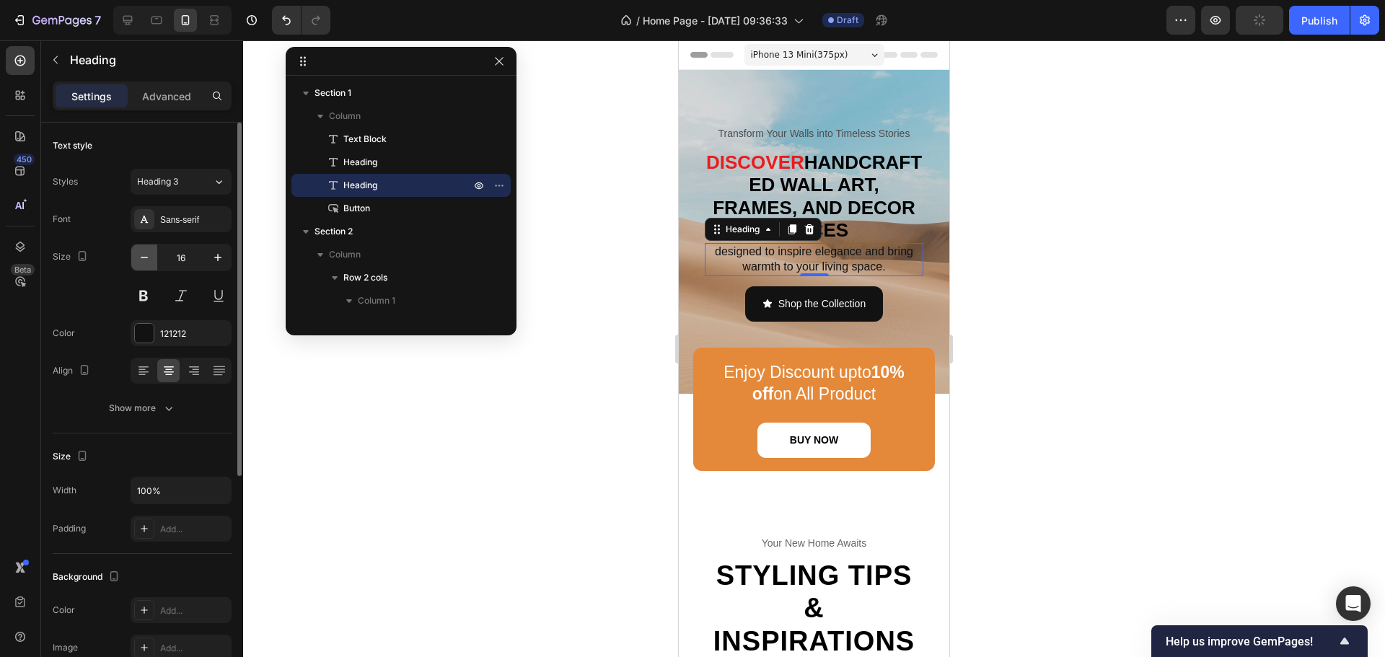
type input "15"
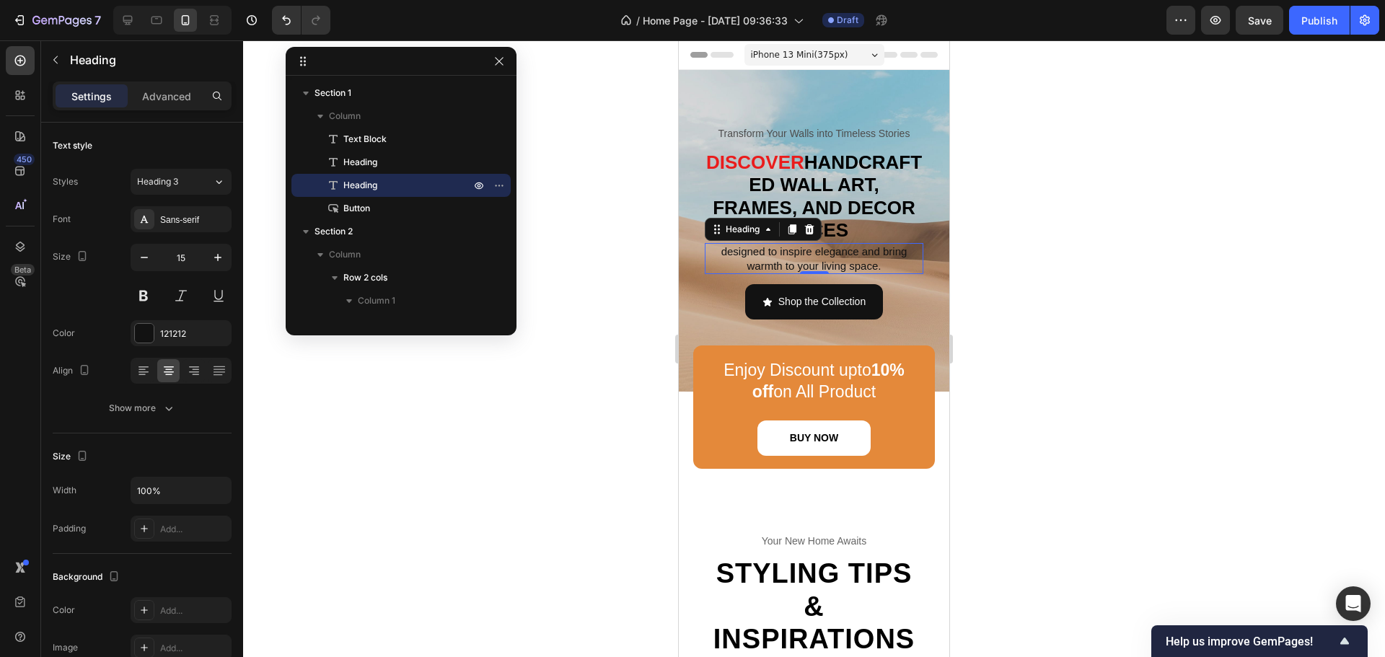
click at [1177, 201] on div at bounding box center [814, 348] width 1142 height 617
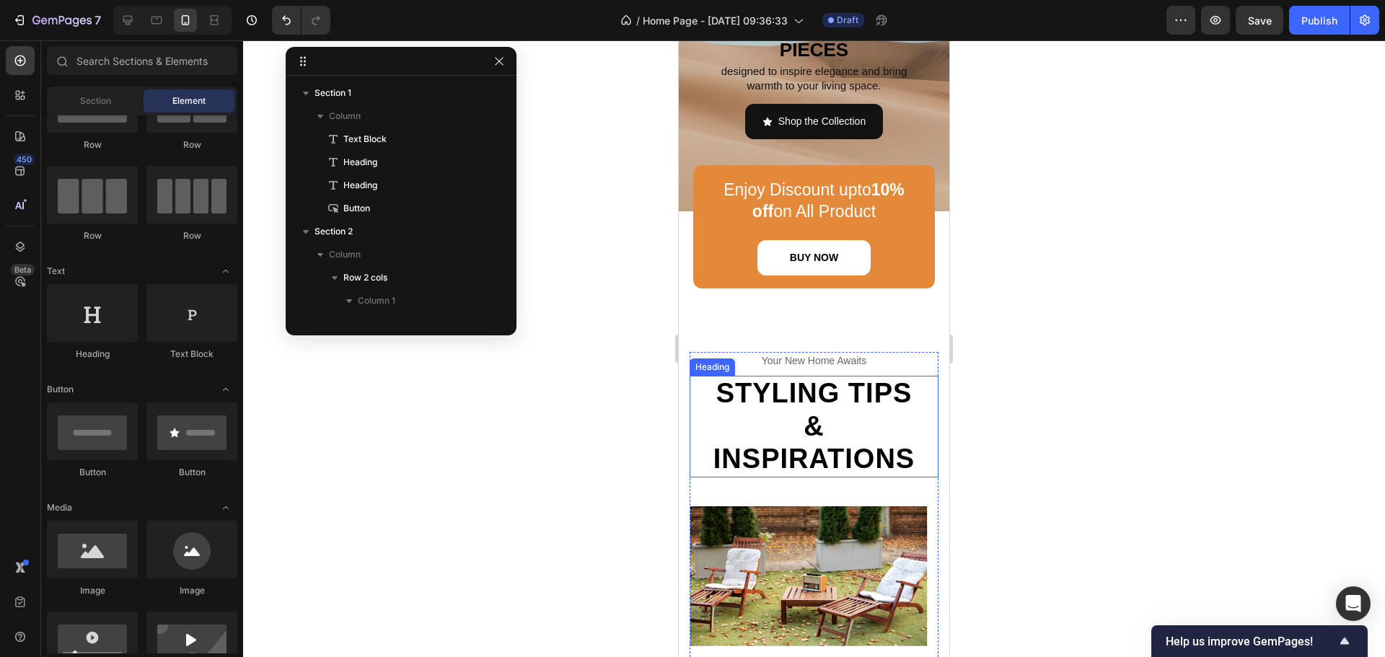
scroll to position [216, 0]
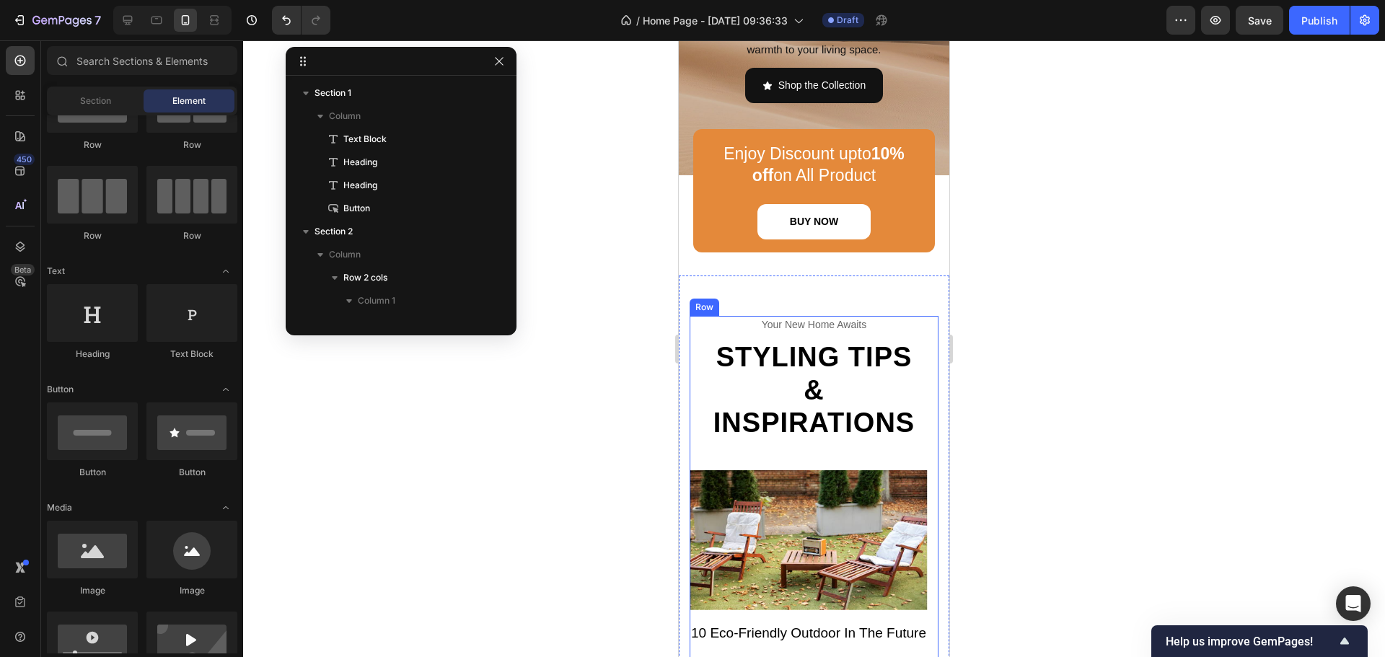
click at [831, 335] on div "your new home awaits Text Styling tips & inspirations Heading Image 10 Eco-Frie…" at bounding box center [814, 500] width 249 height 369
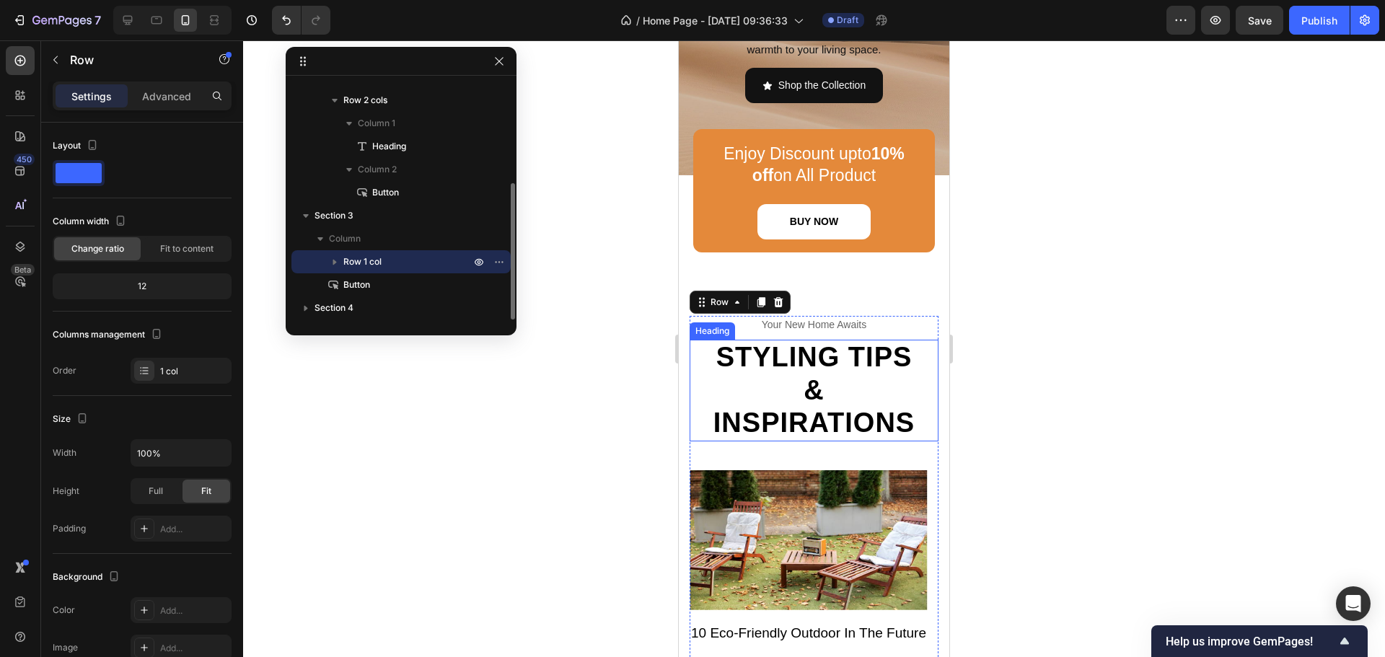
click at [836, 371] on h2 "Styling tips & inspirations" at bounding box center [814, 391] width 227 height 102
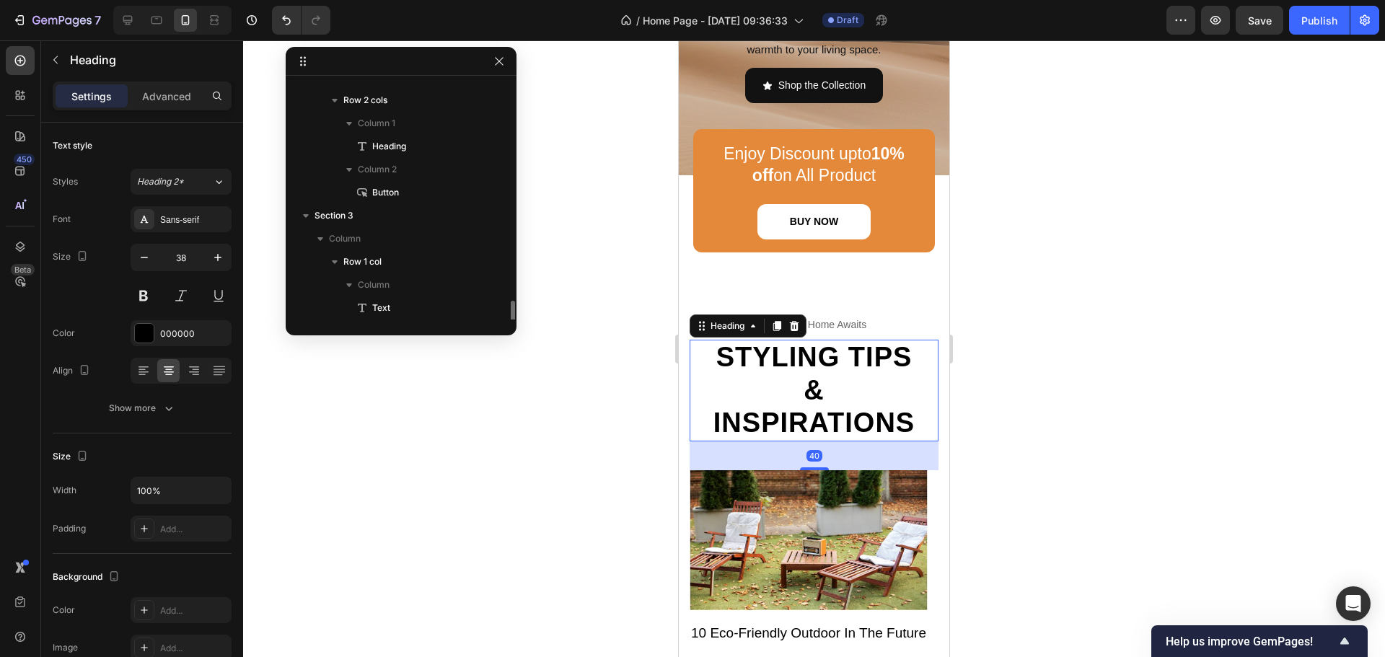
scroll to position [270, 0]
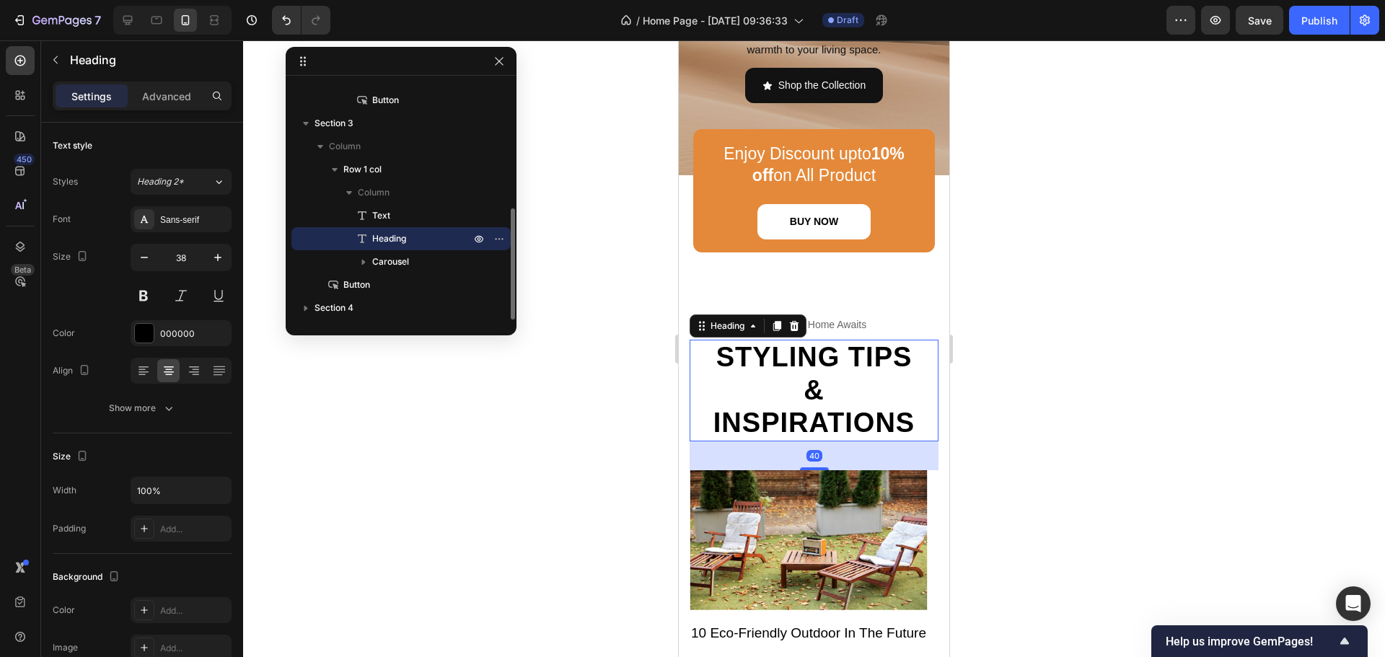
click at [836, 371] on h2 "Styling tips & inspirations" at bounding box center [814, 391] width 227 height 102
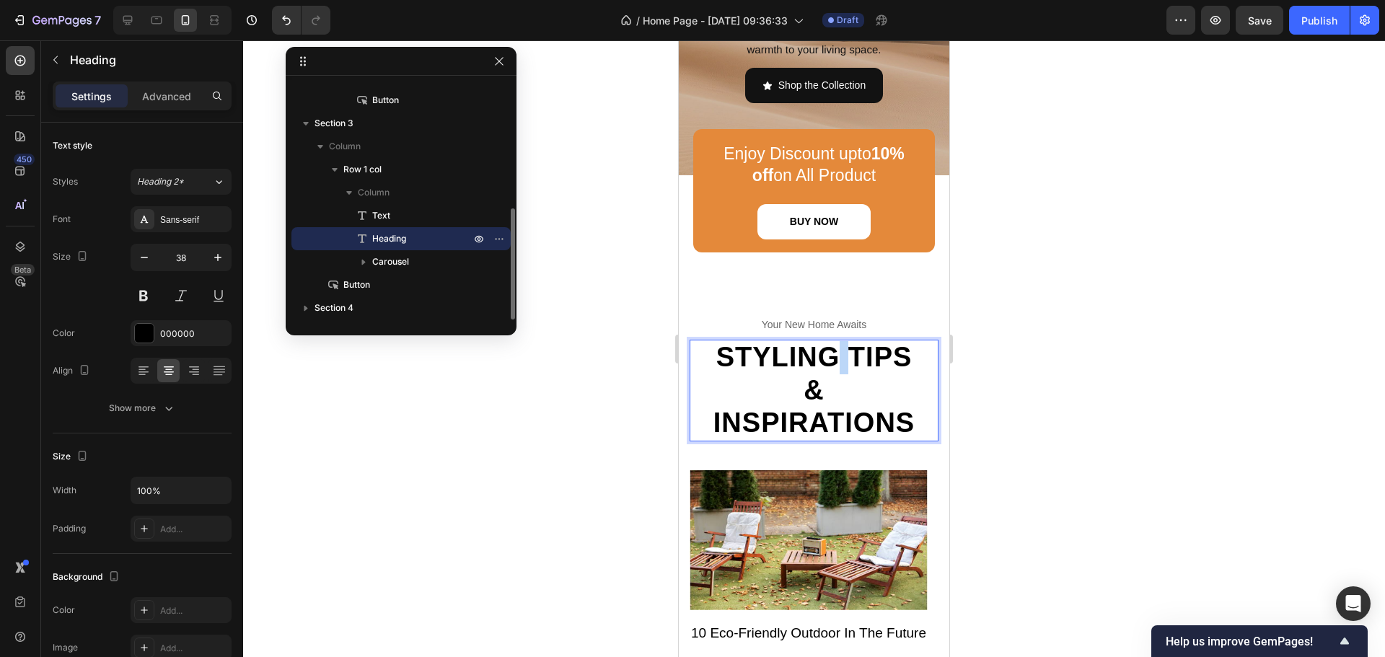
click at [836, 371] on p "Styling tips & inspirations" at bounding box center [814, 390] width 224 height 99
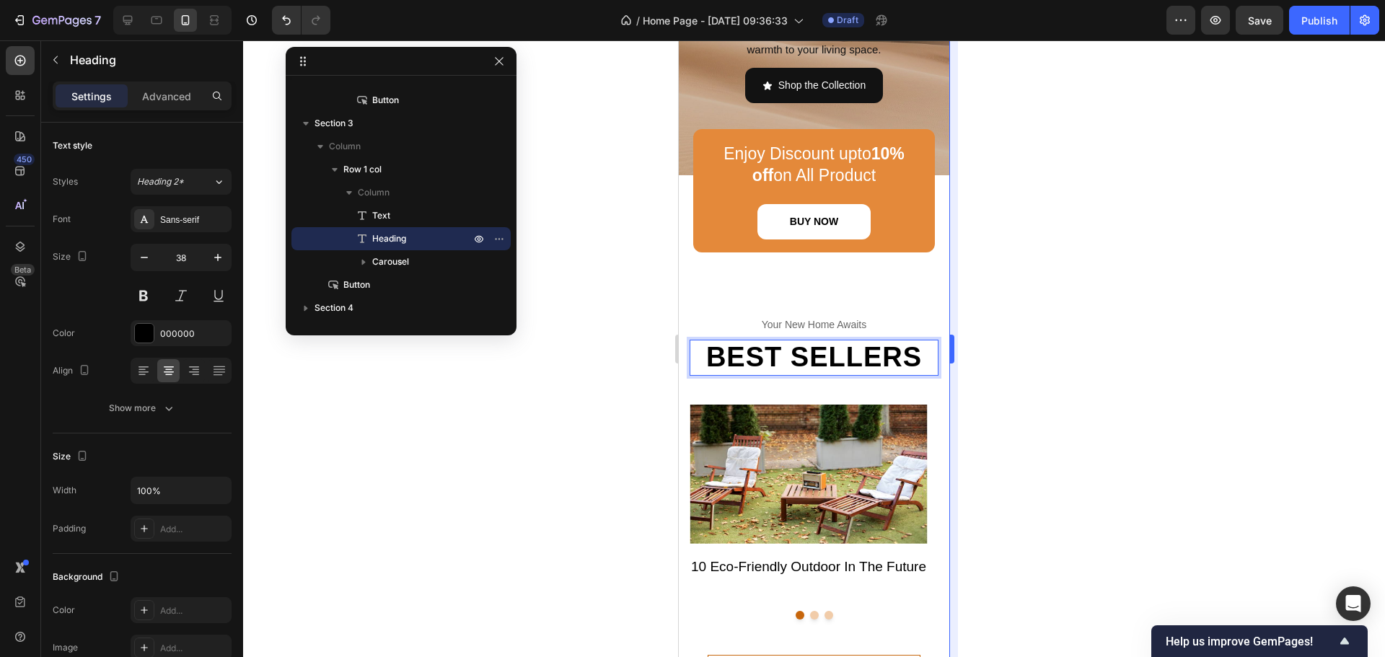
drag, startPoint x: 1058, startPoint y: 371, endPoint x: 952, endPoint y: 372, distance: 106.1
click at [1060, 370] on div at bounding box center [814, 348] width 1142 height 617
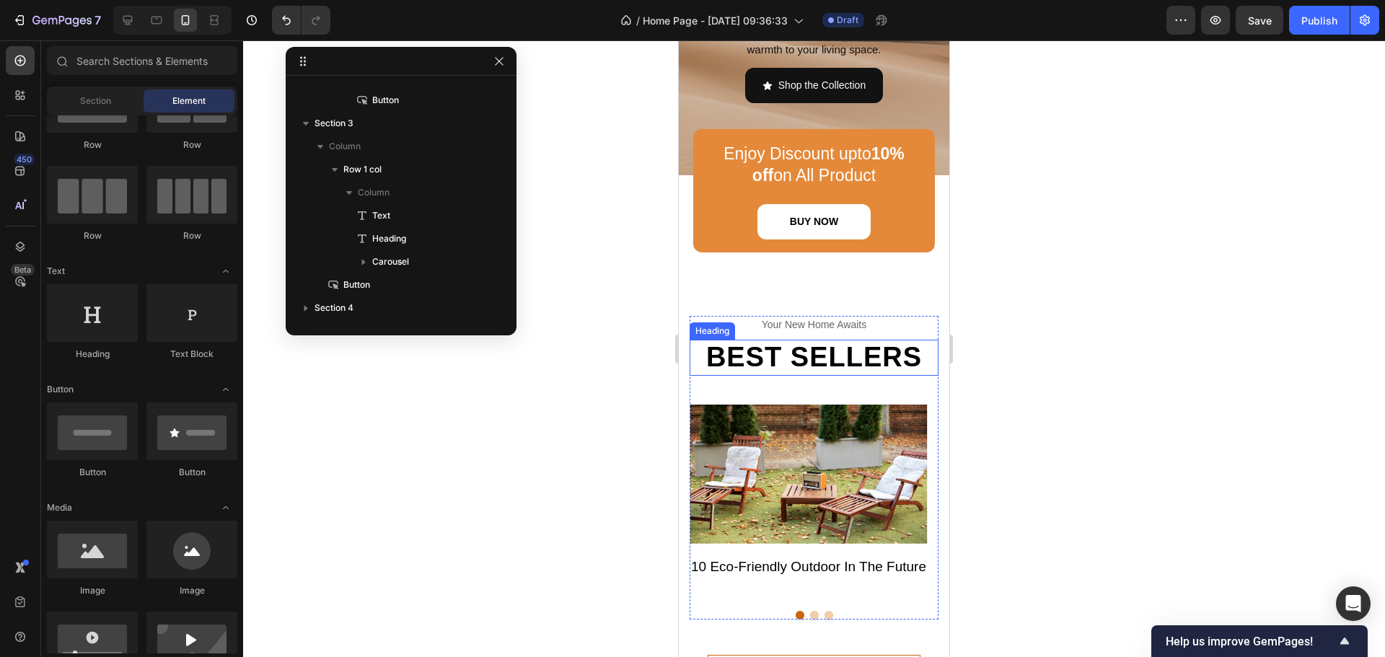
click at [913, 374] on p "BEST SELLERS" at bounding box center [814, 357] width 224 height 33
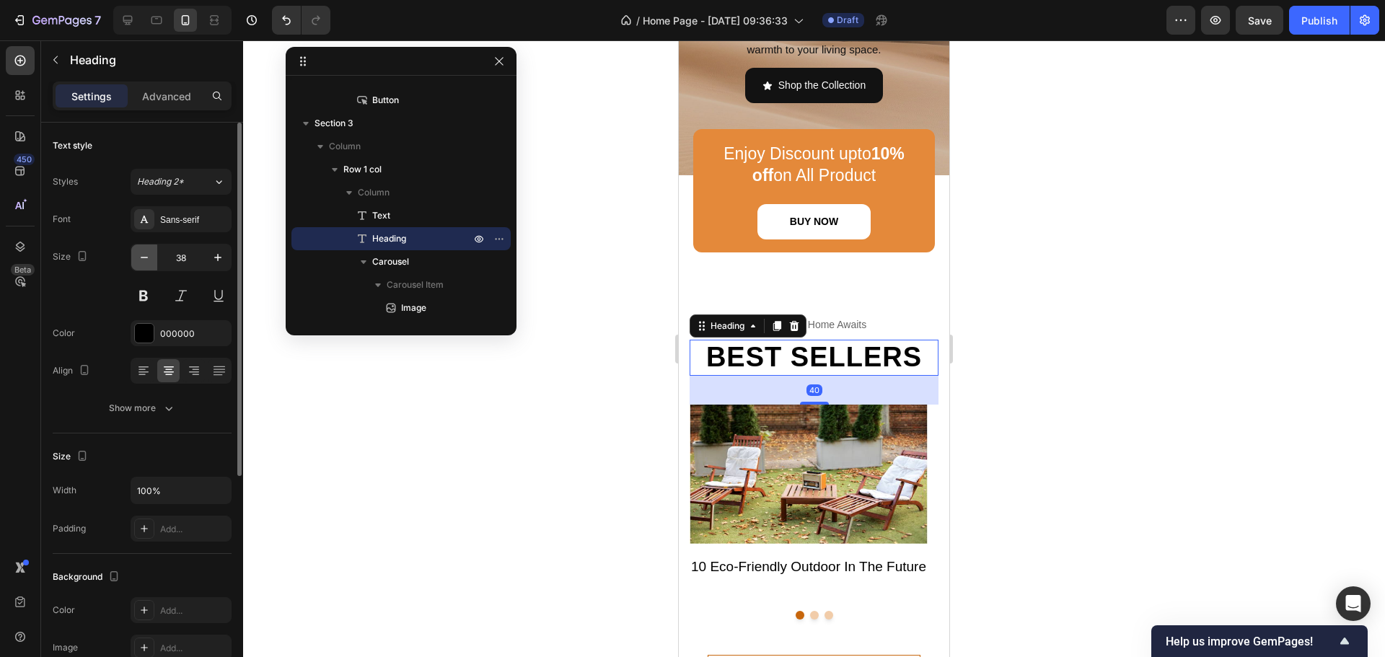
click at [146, 267] on button "button" at bounding box center [144, 258] width 26 height 26
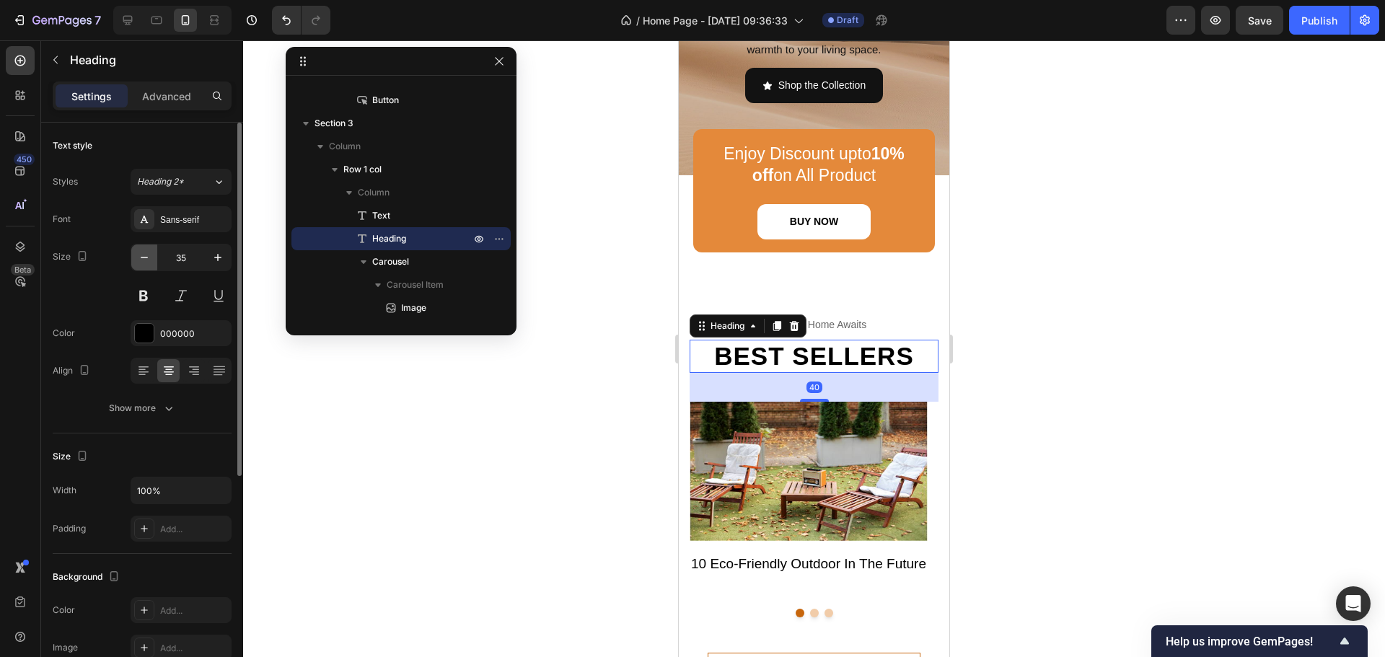
click at [146, 267] on button "button" at bounding box center [144, 258] width 26 height 26
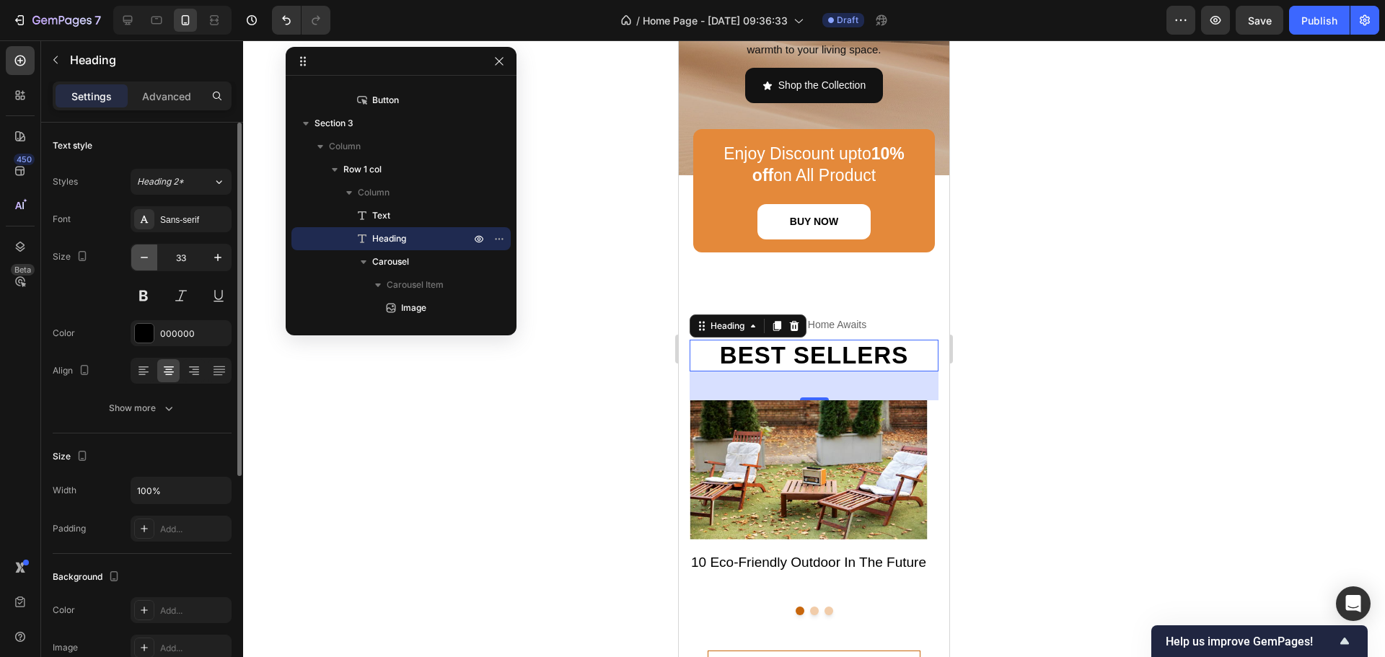
click at [146, 267] on button "button" at bounding box center [144, 258] width 26 height 26
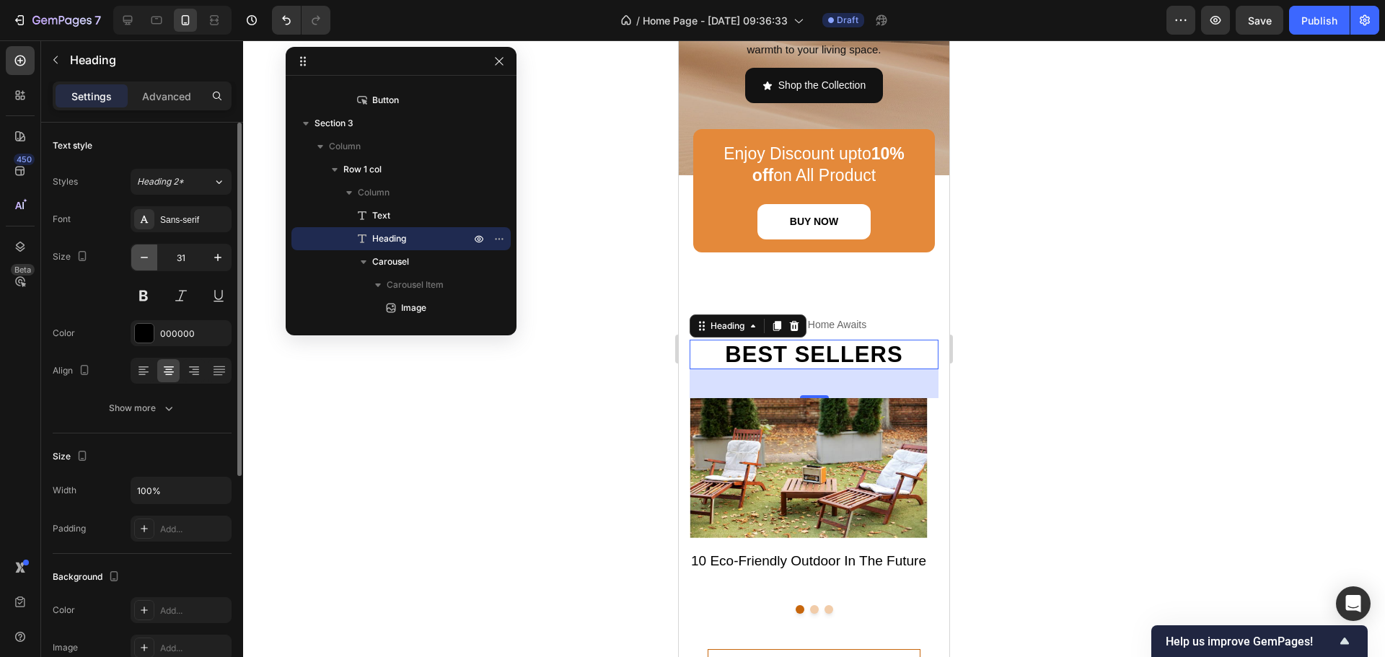
click at [144, 258] on icon "button" at bounding box center [144, 257] width 14 height 14
click at [142, 258] on icon "button" at bounding box center [144, 257] width 14 height 14
click at [141, 258] on icon "button" at bounding box center [144, 257] width 14 height 14
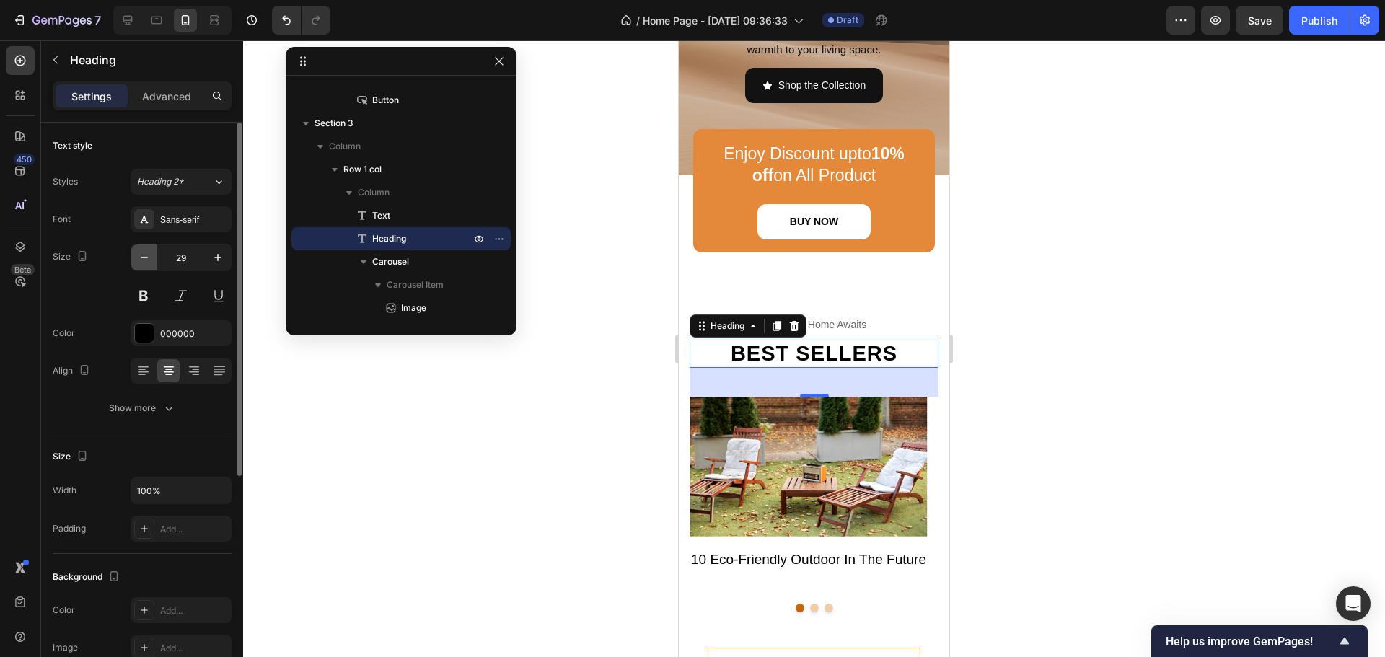
click at [141, 258] on icon "button" at bounding box center [144, 257] width 14 height 14
click at [144, 258] on icon "button" at bounding box center [144, 257] width 14 height 14
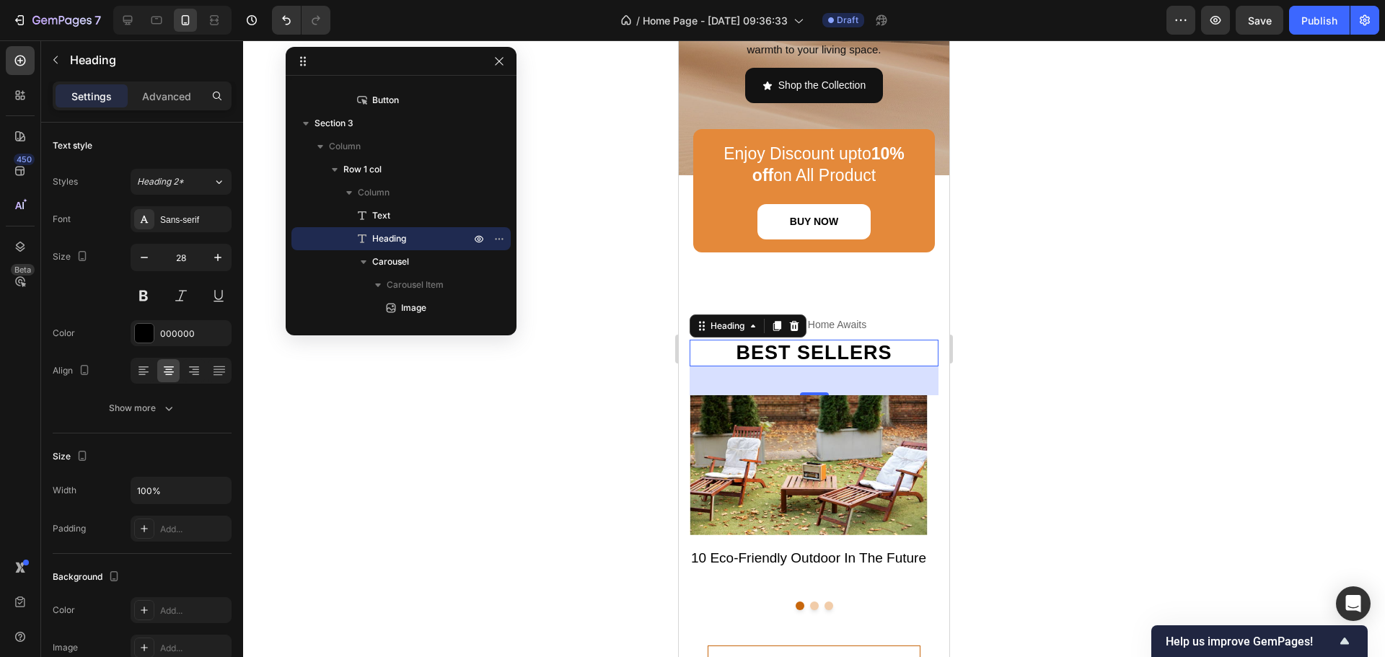
type input "27"
click at [1071, 389] on div at bounding box center [814, 348] width 1142 height 617
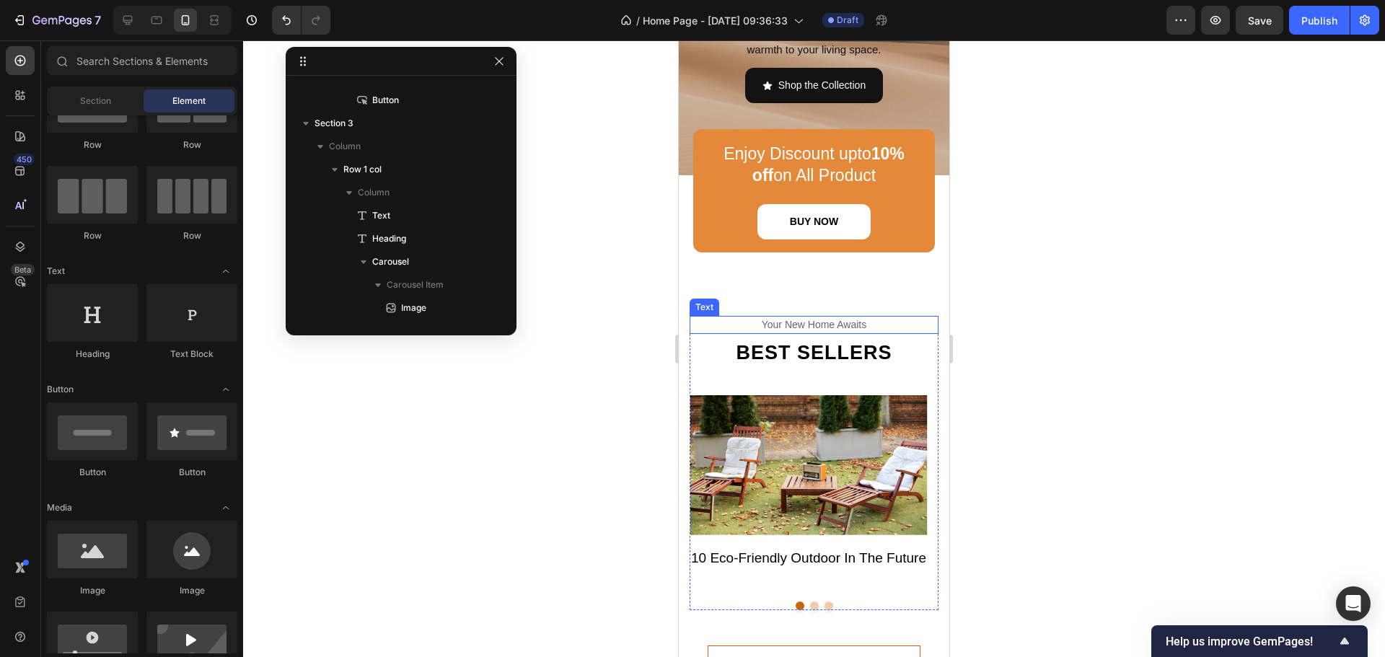
click at [853, 325] on div "your new home awaits" at bounding box center [814, 325] width 249 height 18
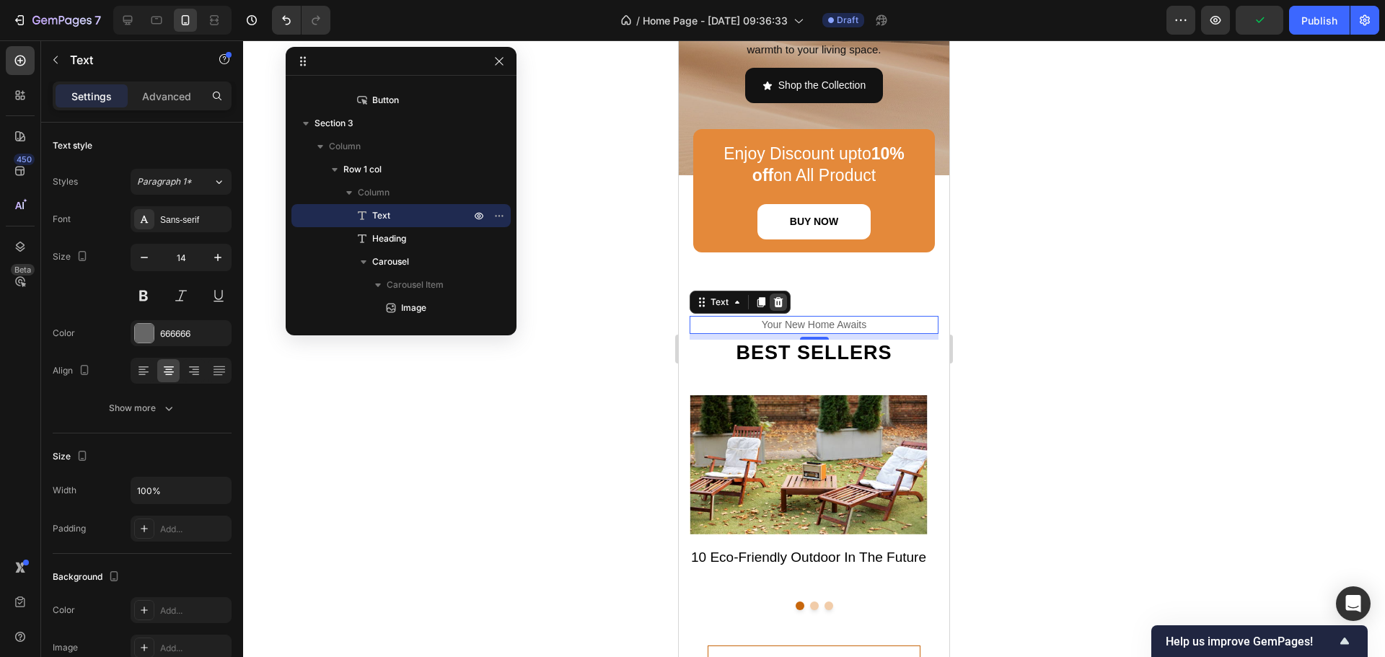
click at [784, 307] on icon at bounding box center [779, 303] width 12 height 12
